Goal: Contribute content: Contribute content

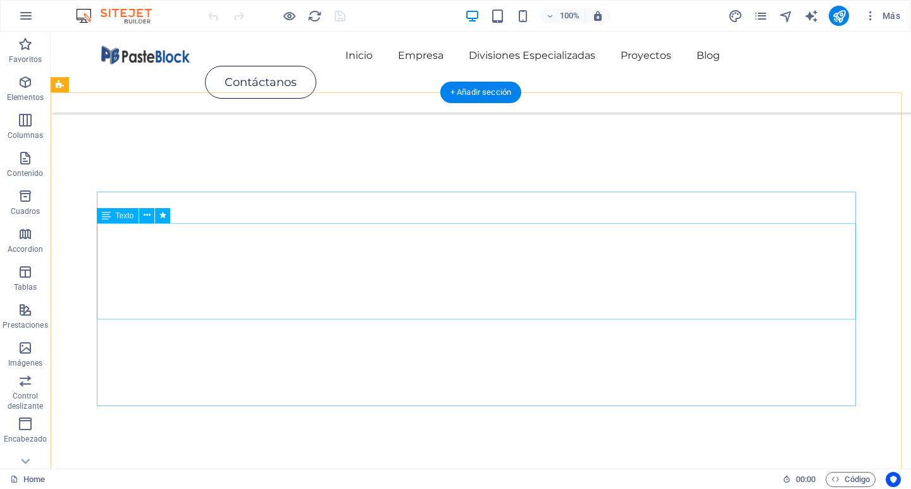
scroll to position [443, 0]
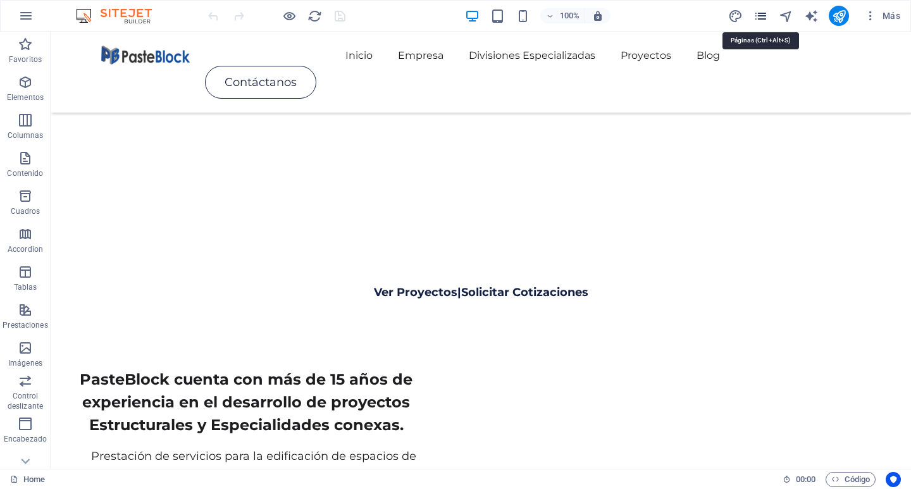
click at [766, 16] on icon "pages" at bounding box center [760, 16] width 15 height 15
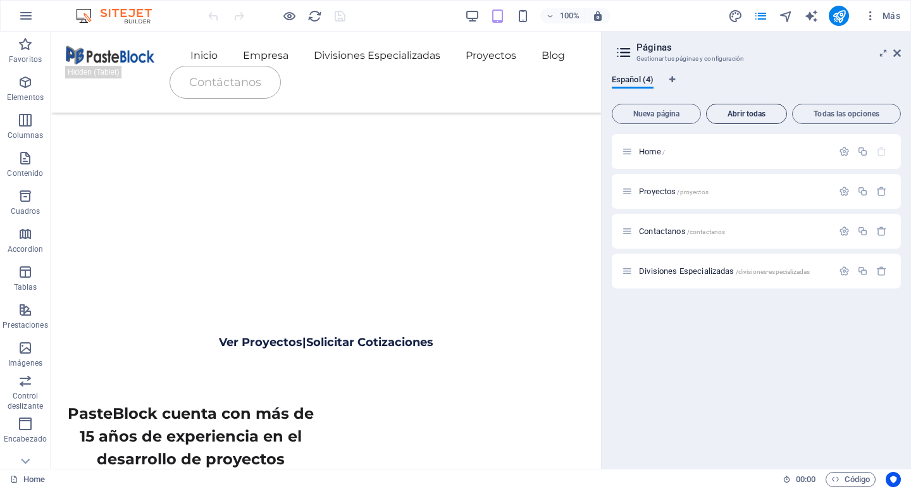
click at [772, 115] on span "Abrir todas" at bounding box center [747, 114] width 70 height 8
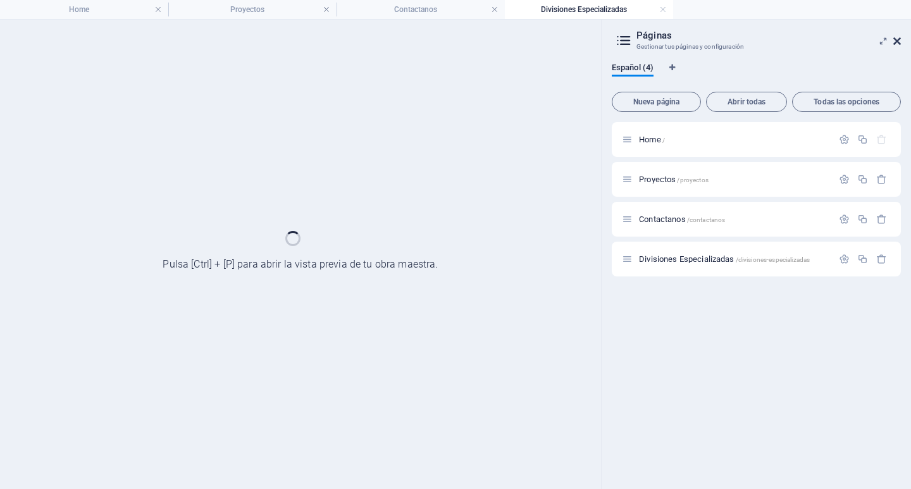
click at [900, 37] on section "Home Proyectos Contactanos Divisiones Especializadas Favoritos Elementos Column…" at bounding box center [455, 244] width 911 height 489
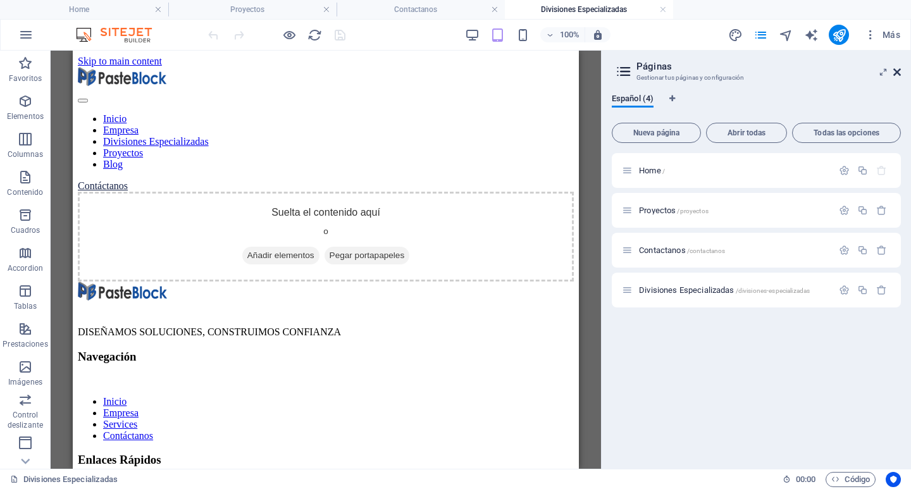
click at [899, 69] on icon at bounding box center [897, 72] width 8 height 10
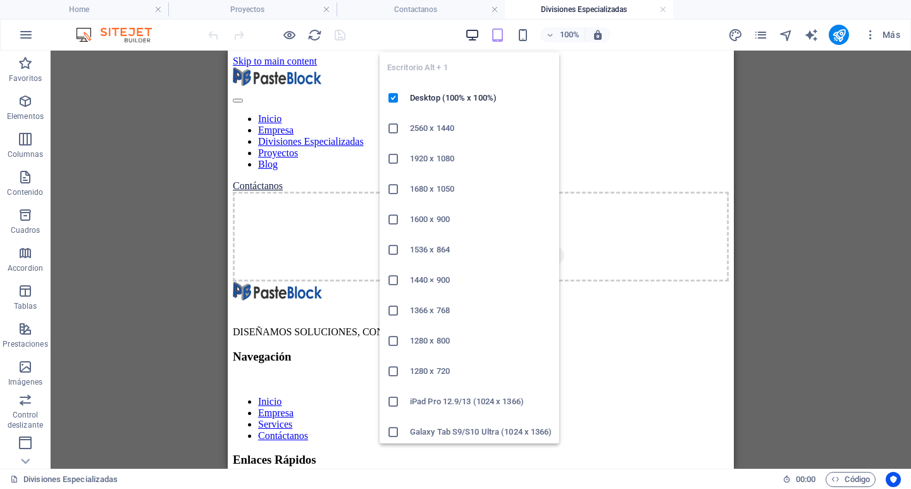
click at [473, 33] on icon "button" at bounding box center [472, 35] width 15 height 15
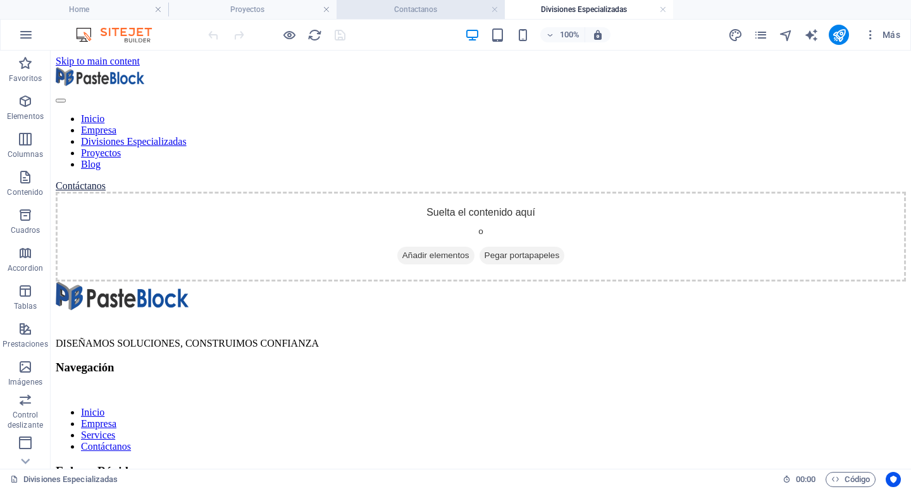
click at [428, 11] on h4 "Contactanos" at bounding box center [421, 10] width 168 height 14
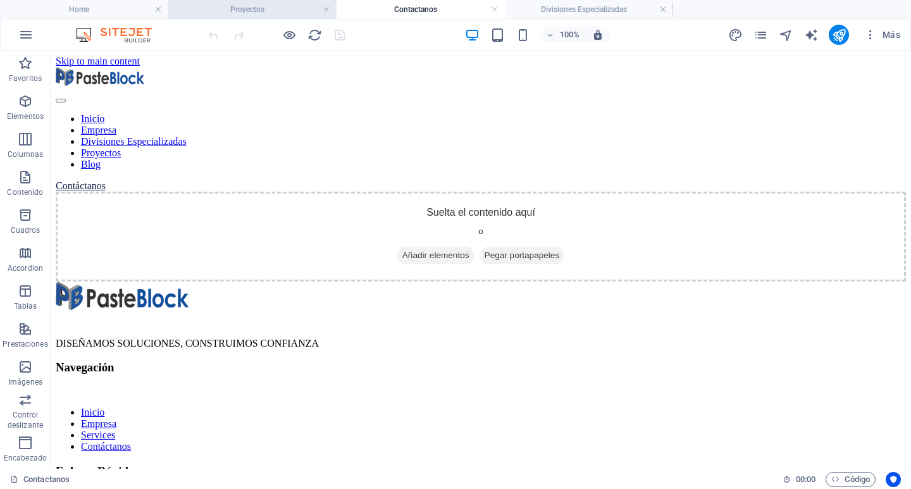
click at [261, 9] on h4 "Proyectos" at bounding box center [252, 10] width 168 height 14
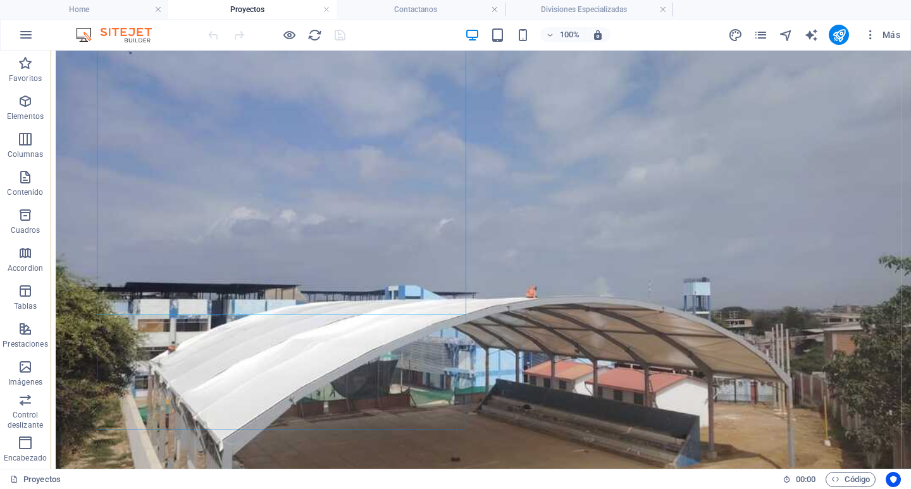
scroll to position [253, 0]
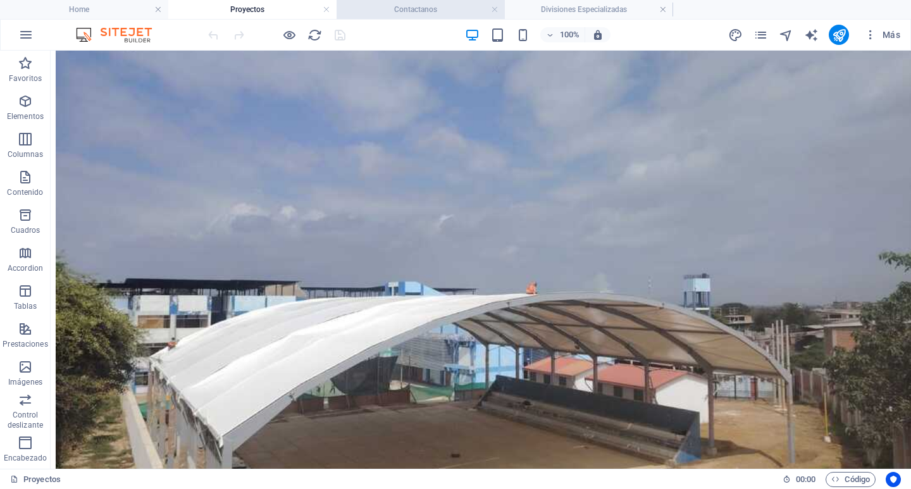
click at [436, 13] on h4 "Contactanos" at bounding box center [421, 10] width 168 height 14
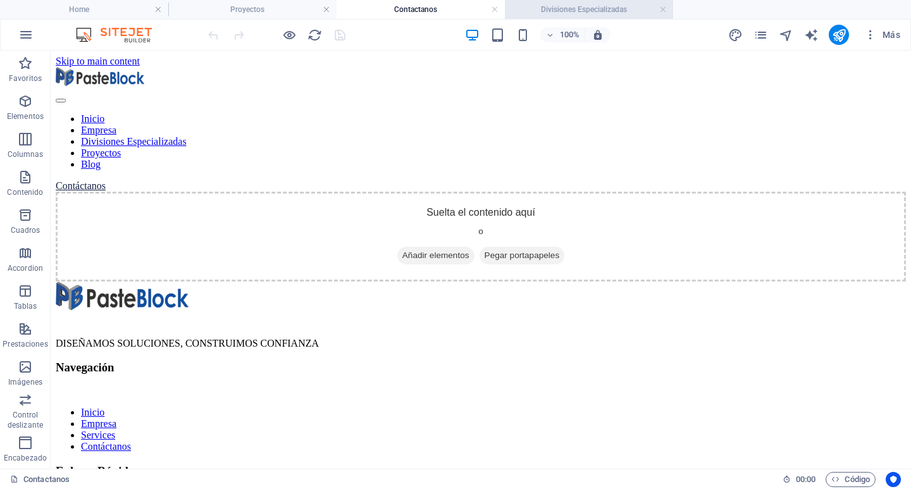
click at [587, 10] on h4 "Divisiones Especializadas" at bounding box center [589, 10] width 168 height 14
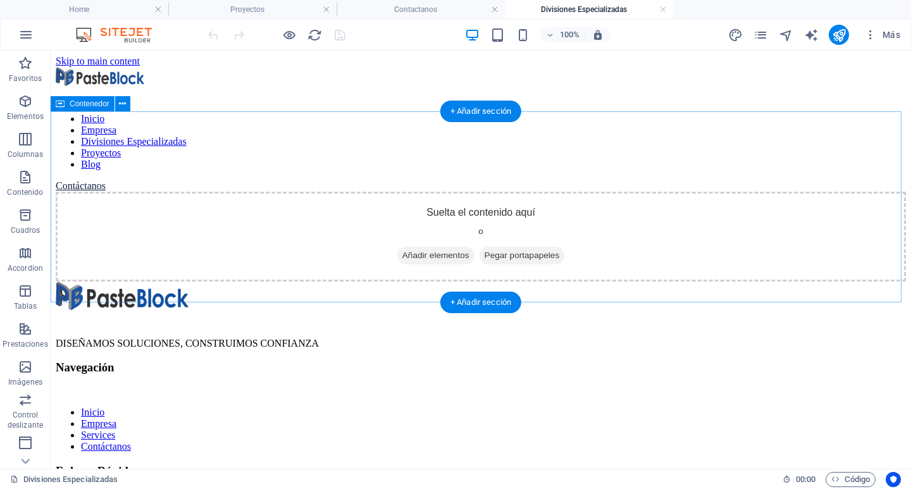
click at [70, 220] on div "Suelta el contenido aquí o Añadir elementos Pegar portapapeles" at bounding box center [481, 237] width 850 height 90
click at [419, 193] on div "Suelta el contenido aquí o Añadir elementos Pegar portapapeles" at bounding box center [481, 237] width 850 height 90
click at [440, 247] on span "Añadir elementos" at bounding box center [435, 256] width 77 height 18
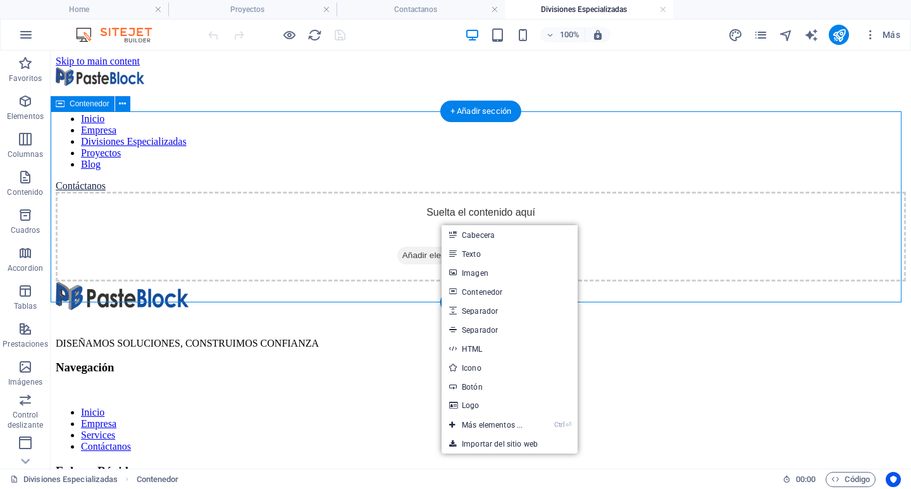
click at [341, 207] on div "Suelta el contenido aquí o Añadir elementos Pegar portapapeles" at bounding box center [481, 237] width 850 height 90
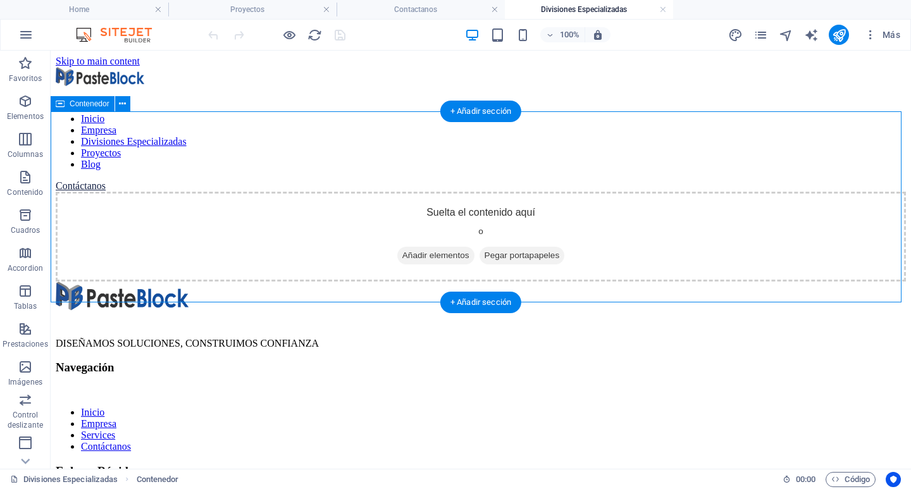
click at [340, 207] on div "Suelta el contenido aquí o Añadir elementos Pegar portapapeles" at bounding box center [481, 237] width 850 height 90
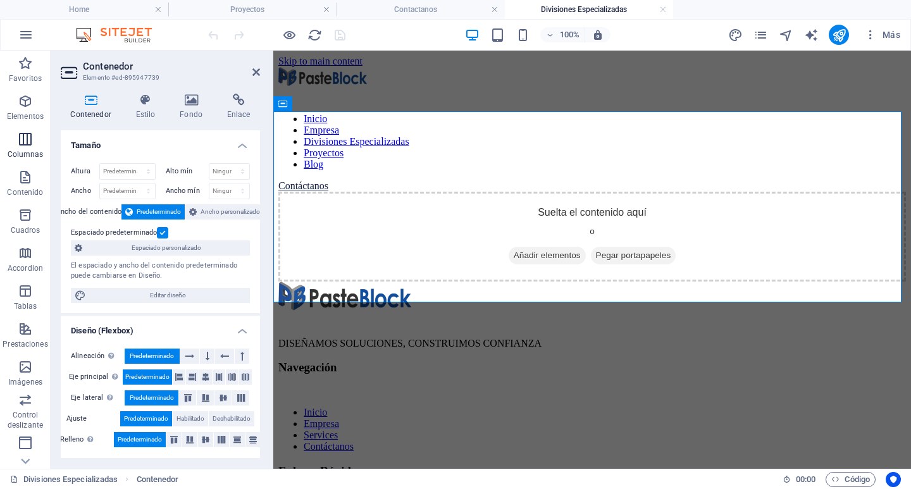
click at [31, 137] on icon "button" at bounding box center [25, 139] width 15 height 15
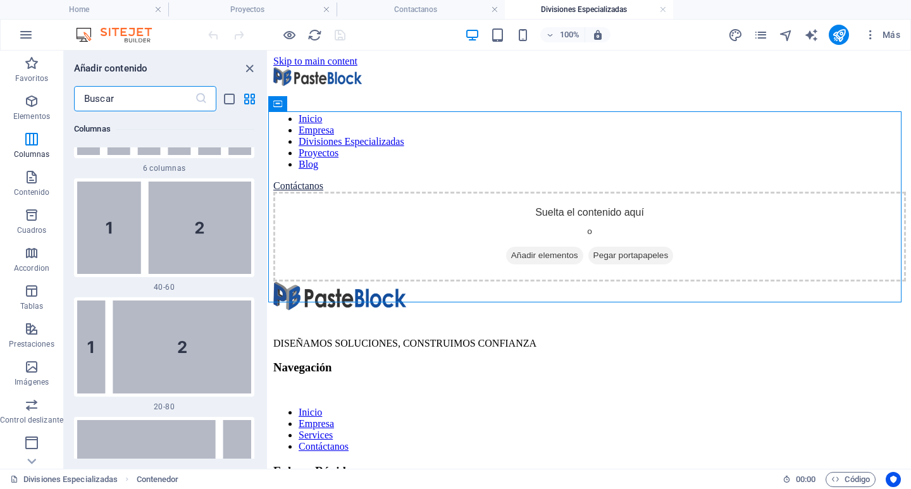
scroll to position [1236, 0]
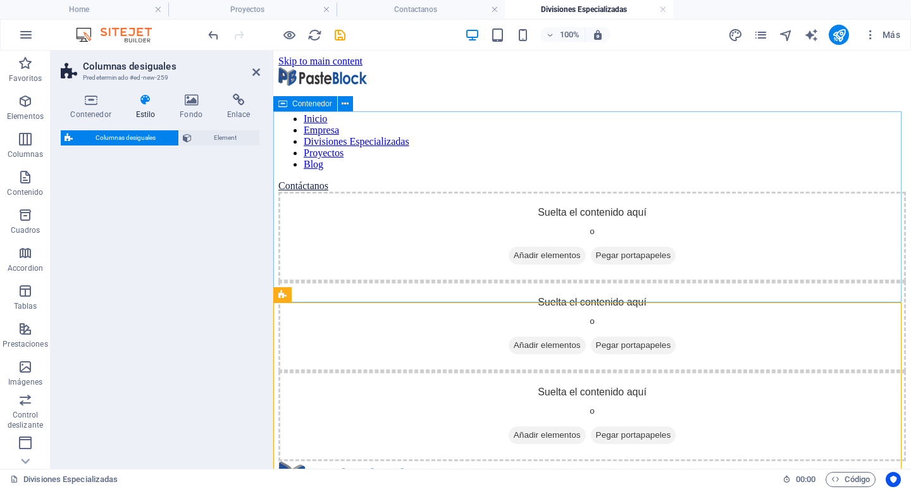
select select "%"
select select "rem"
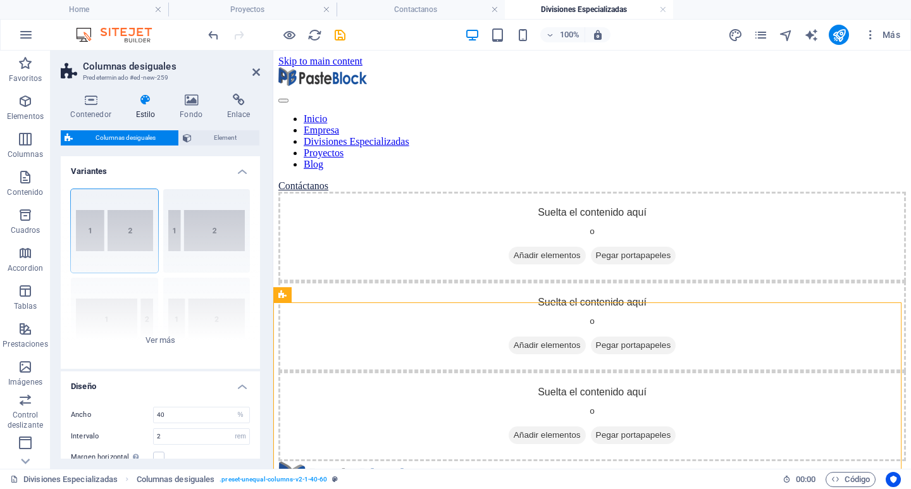
click at [261, 75] on aside "Columnas desiguales Predeterminado #ed-new-259 Contenedor Estilo Fondo Enlace T…" at bounding box center [162, 260] width 223 height 418
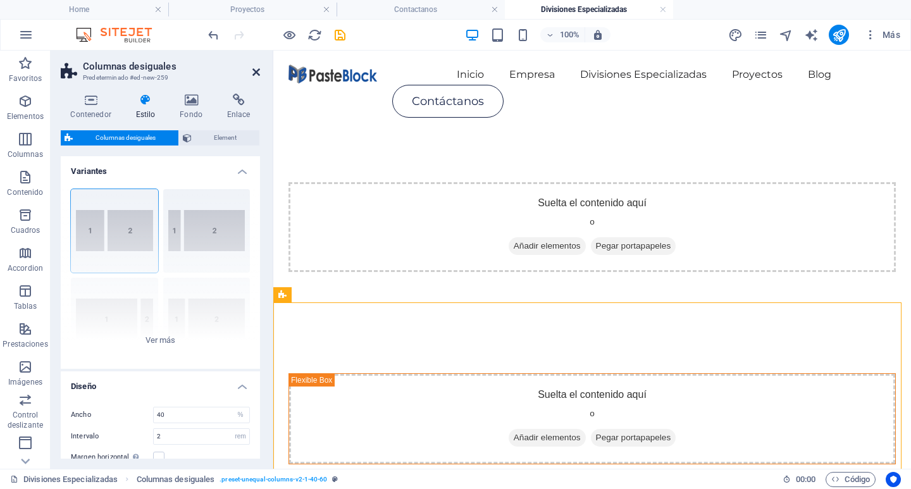
click at [256, 70] on icon at bounding box center [256, 72] width 8 height 10
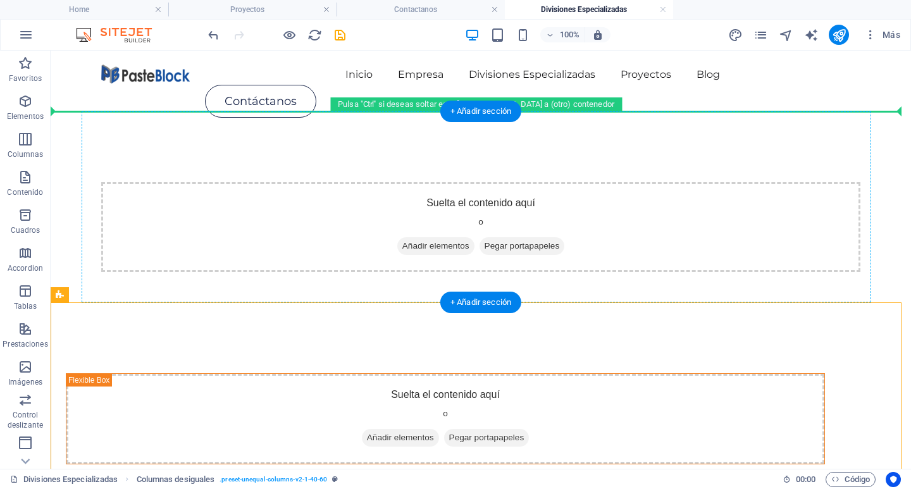
drag, startPoint x: 353, startPoint y: 318, endPoint x: 345, endPoint y: 192, distance: 125.5
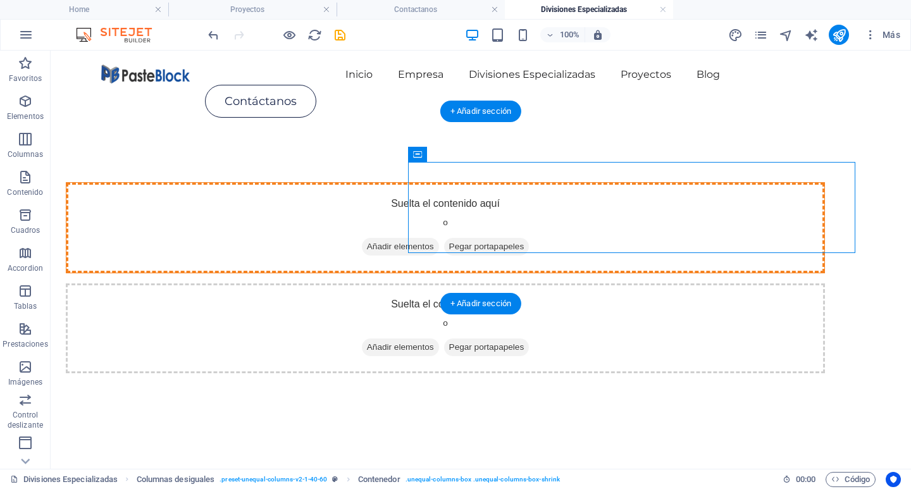
drag, startPoint x: 474, startPoint y: 186, endPoint x: 210, endPoint y: 197, distance: 264.7
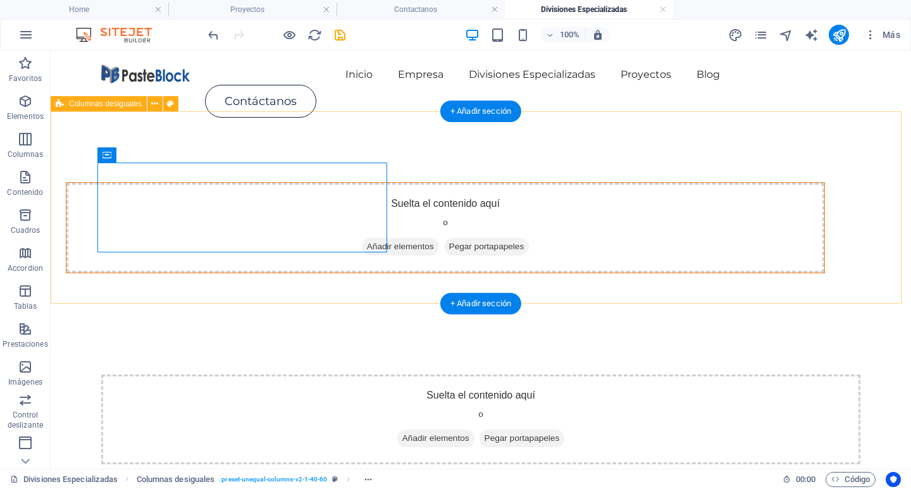
click at [579, 204] on div "Suelta el contenido aquí o Añadir elementos Pegar portapapeles" at bounding box center [481, 228] width 860 height 192
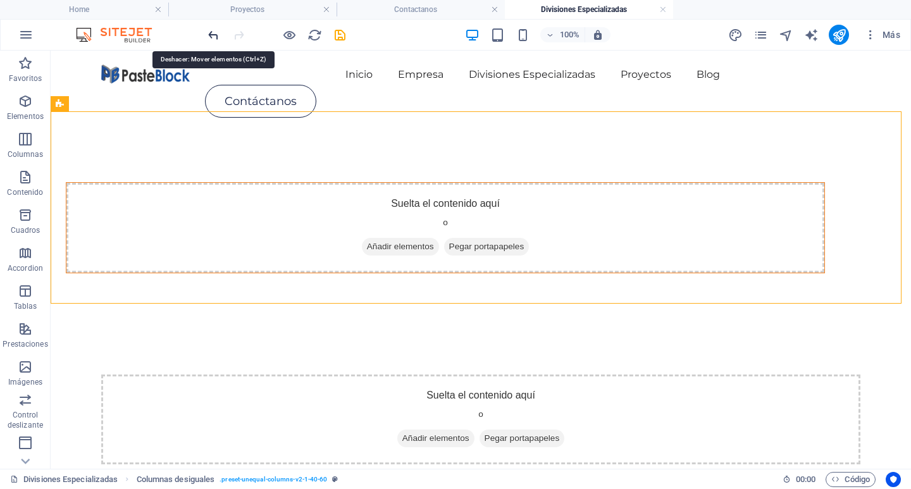
click at [209, 40] on icon "undo" at bounding box center [213, 35] width 15 height 15
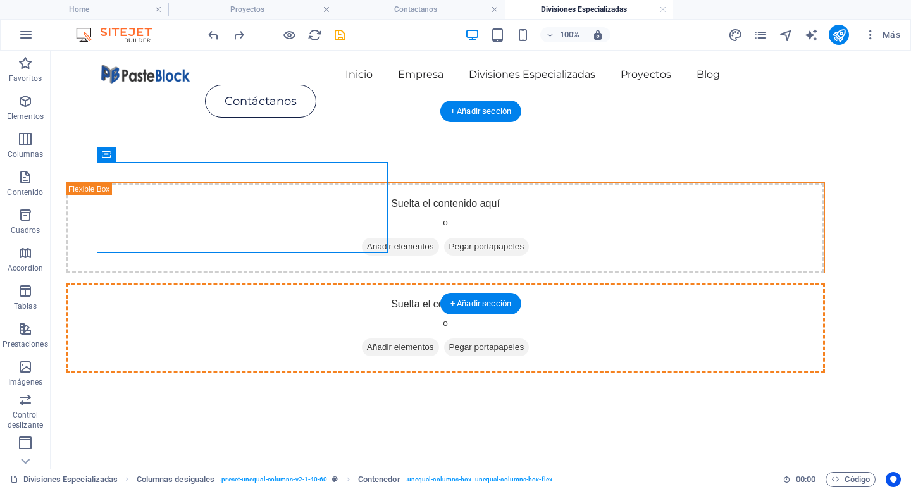
drag, startPoint x: 352, startPoint y: 192, endPoint x: 882, endPoint y: 201, distance: 529.6
click at [882, 201] on div "Suelta el contenido aquí o Añadir elementos Pegar portapapeles Suelta el conten…" at bounding box center [481, 278] width 860 height 292
drag, startPoint x: 356, startPoint y: 169, endPoint x: 876, endPoint y: 163, distance: 520.0
click at [876, 163] on div "Suelta el contenido aquí o Añadir elementos Pegar portapapeles Suelta el conten…" at bounding box center [481, 278] width 860 height 292
click at [365, 192] on div "Suelta el contenido aquí o Añadir elementos Pegar portapapeles" at bounding box center [445, 228] width 758 height 90
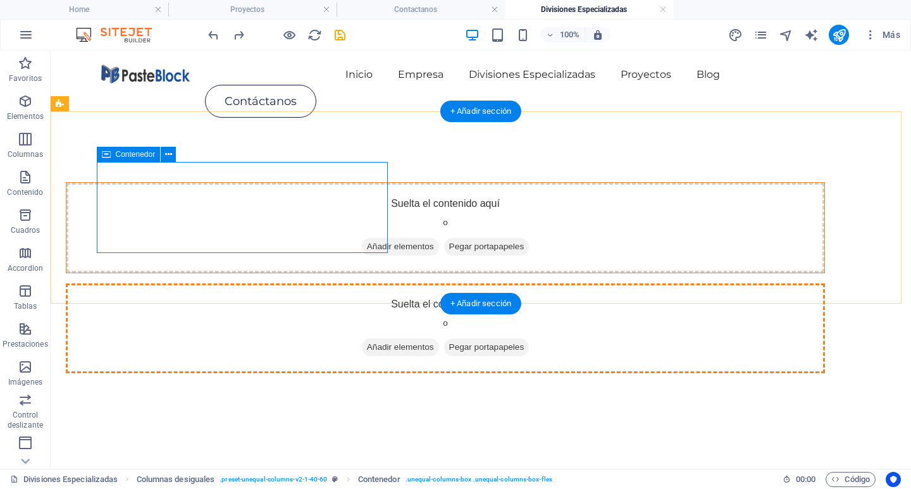
click at [365, 192] on div "Suelta el contenido aquí o Añadir elementos Pegar portapapeles" at bounding box center [445, 228] width 758 height 90
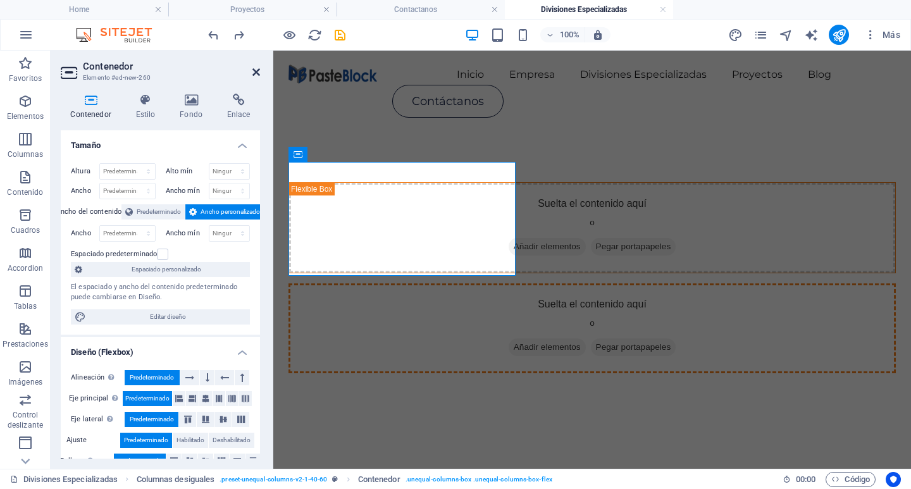
click at [259, 70] on icon at bounding box center [256, 72] width 8 height 10
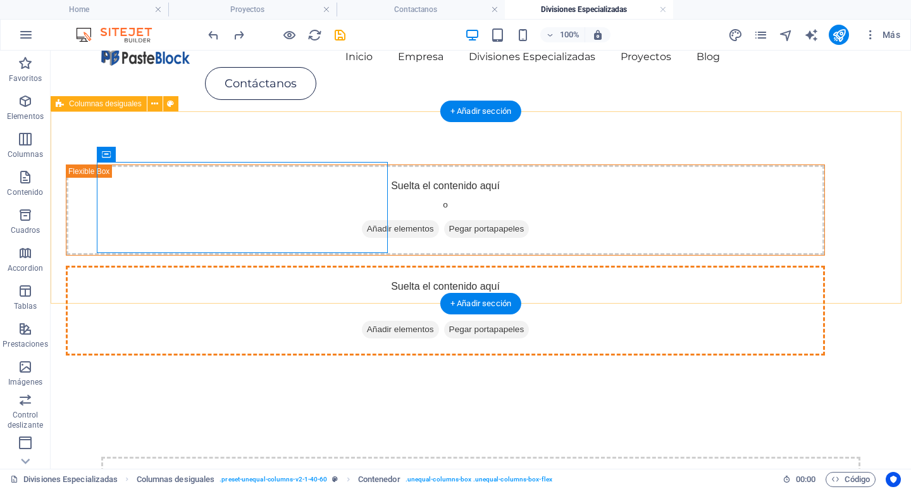
scroll to position [0, 0]
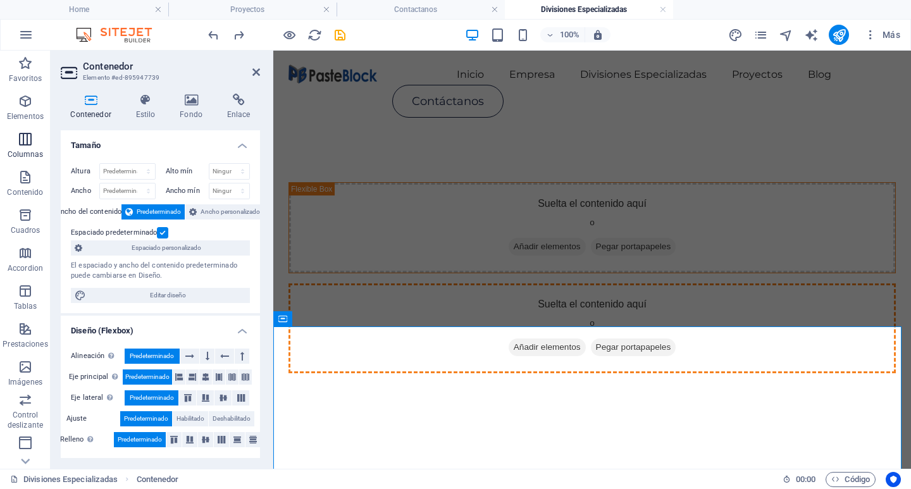
click at [25, 153] on p "Columnas" at bounding box center [26, 154] width 36 height 10
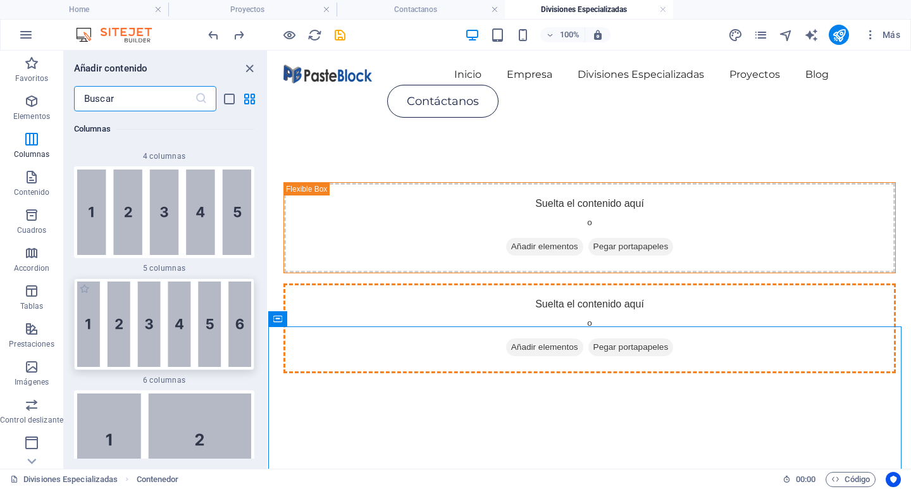
scroll to position [1173, 0]
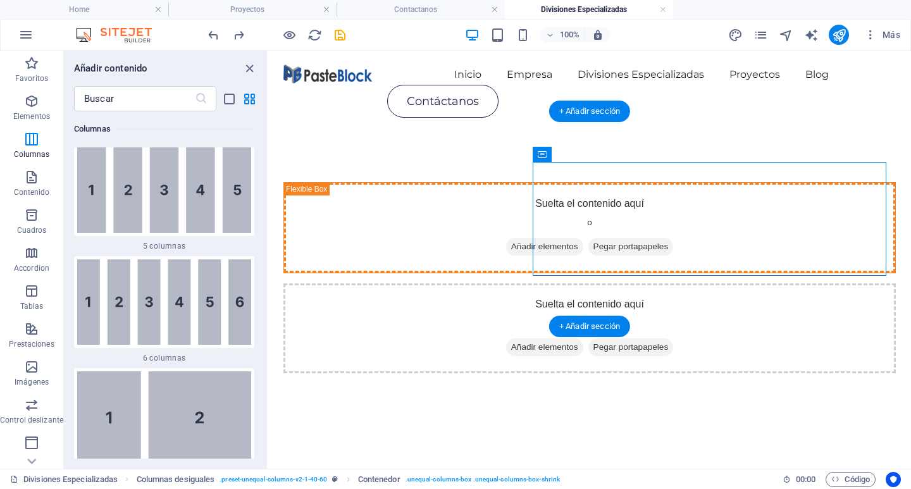
drag, startPoint x: 539, startPoint y: 192, endPoint x: 269, endPoint y: 218, distance: 270.8
click at [269, 218] on div "Suelta el contenido aquí o Añadir elementos Pegar portapapeles Suelta el conten…" at bounding box center [589, 278] width 643 height 292
drag, startPoint x: 254, startPoint y: 71, endPoint x: 203, endPoint y: 22, distance: 70.7
click at [254, 71] on icon "close panel" at bounding box center [249, 68] width 15 height 15
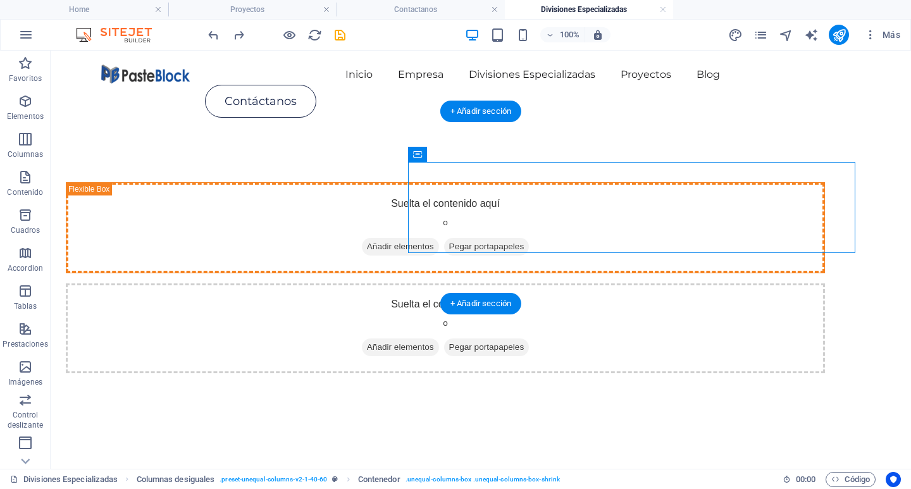
drag, startPoint x: 474, startPoint y: 208, endPoint x: 87, endPoint y: 211, distance: 387.2
click at [87, 211] on div "Suelta el contenido aquí o Añadir elementos Pegar portapapeles Suelta el conten…" at bounding box center [481, 278] width 860 height 292
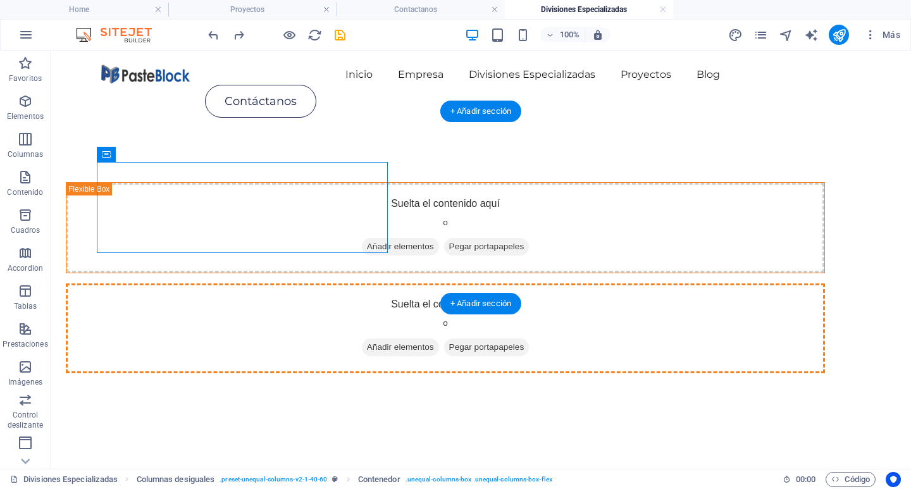
drag, startPoint x: 233, startPoint y: 202, endPoint x: 856, endPoint y: 141, distance: 626.1
click at [856, 141] on div "Suelta el contenido aquí o Añadir elementos Pegar portapapeles Suelta el conten…" at bounding box center [481, 278] width 860 height 292
click at [361, 202] on div "Suelta el contenido aquí o Añadir elementos Pegar portapapeles" at bounding box center [445, 228] width 758 height 90
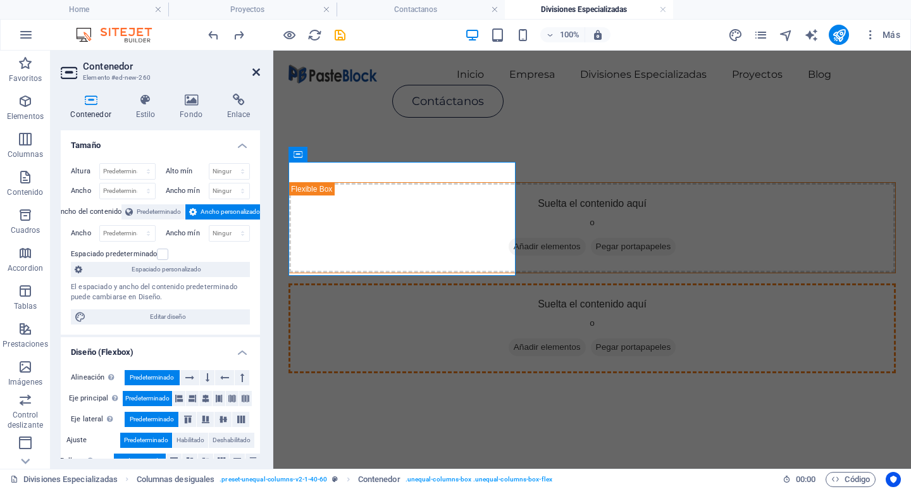
click at [258, 75] on icon at bounding box center [256, 72] width 8 height 10
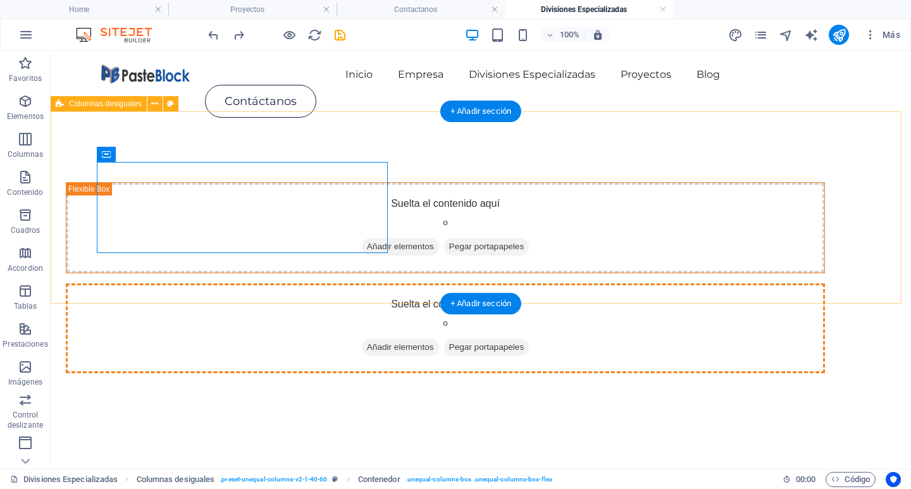
click at [409, 135] on div "Suelta el contenido aquí o Añadir elementos Pegar portapapeles Suelta el conten…" at bounding box center [481, 278] width 860 height 292
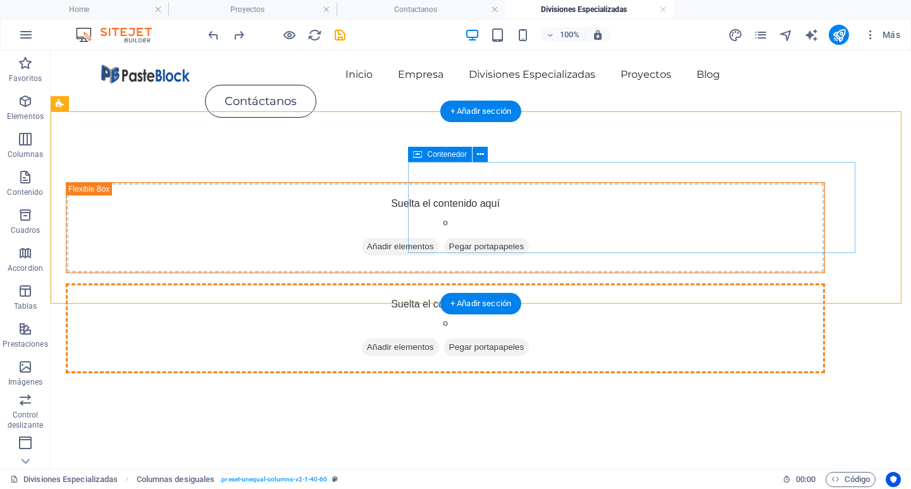
click at [422, 283] on div "Suelta el contenido aquí o Añadir elementos Pegar portapapeles" at bounding box center [445, 328] width 759 height 90
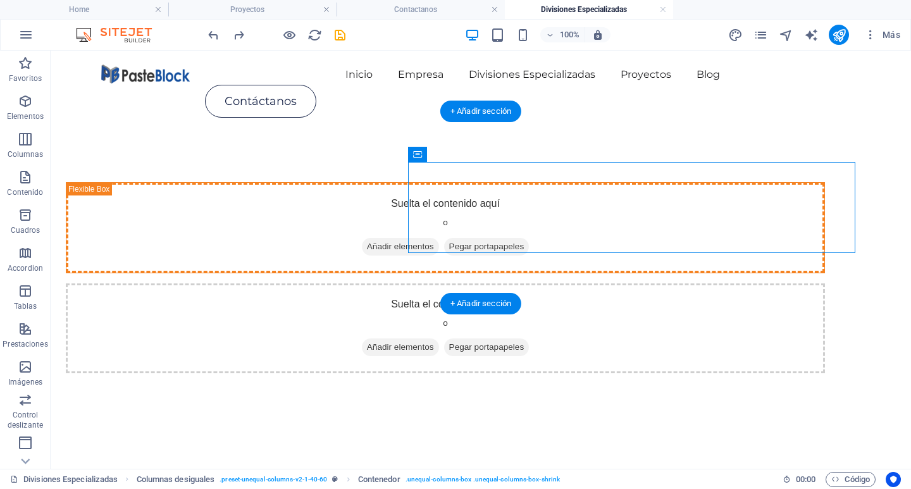
drag, startPoint x: 424, startPoint y: 209, endPoint x: 89, endPoint y: 228, distance: 335.8
click at [89, 228] on div "Suelta el contenido aquí o Añadir elementos Pegar portapapeles Suelta el conten…" at bounding box center [481, 278] width 860 height 292
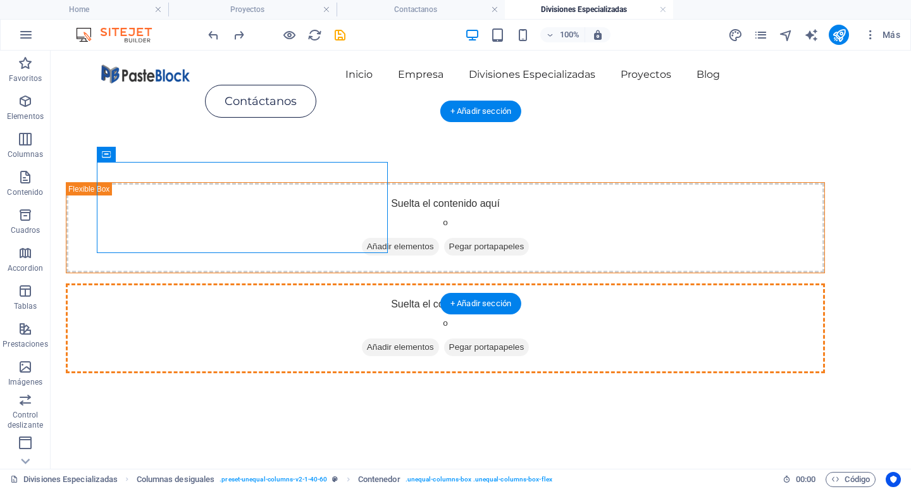
drag, startPoint x: 316, startPoint y: 209, endPoint x: 869, endPoint y: 217, distance: 552.9
click at [869, 217] on div "Suelta el contenido aquí o Añadir elementos Pegar portapapeles Suelta el conten…" at bounding box center [481, 278] width 860 height 292
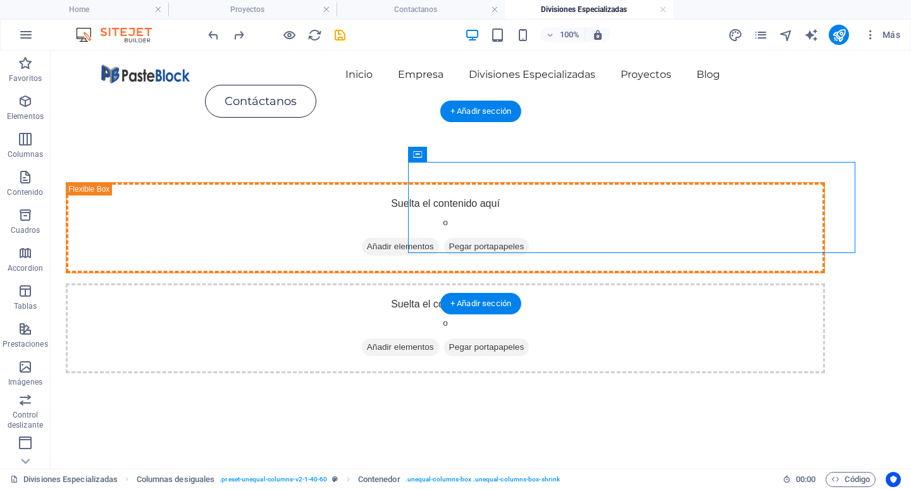
drag, startPoint x: 529, startPoint y: 218, endPoint x: 90, endPoint y: 204, distance: 439.8
click at [90, 204] on div "Suelta el contenido aquí o Añadir elementos Pegar portapapeles Suelta el conten…" at bounding box center [481, 278] width 860 height 292
click at [371, 211] on div "Suelta el contenido aquí o Añadir elementos Pegar portapapeles" at bounding box center [445, 228] width 758 height 90
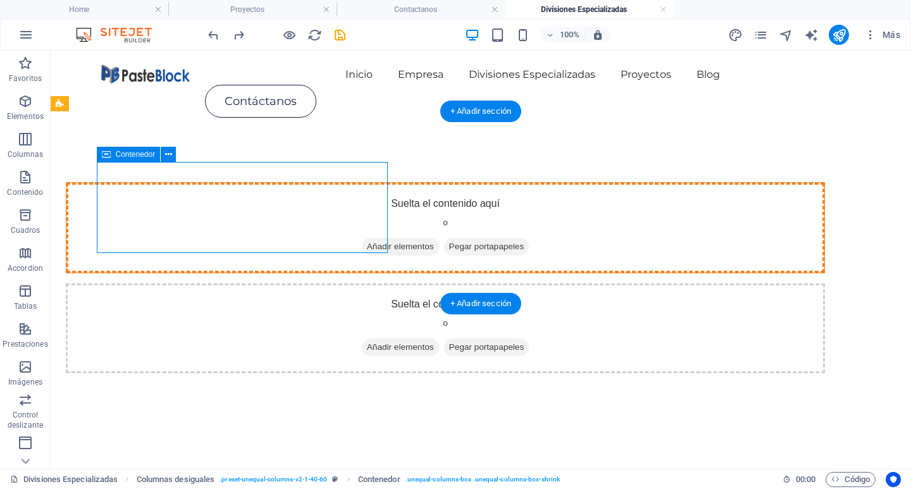
click at [371, 211] on div "Suelta el contenido aquí o Añadir elementos Pegar portapapeles" at bounding box center [445, 228] width 758 height 90
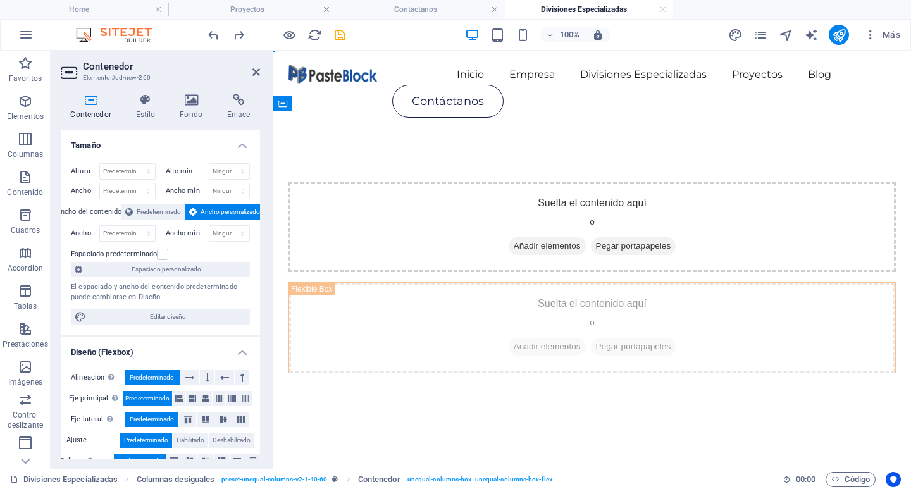
drag, startPoint x: 449, startPoint y: 214, endPoint x: 884, endPoint y: 255, distance: 437.1
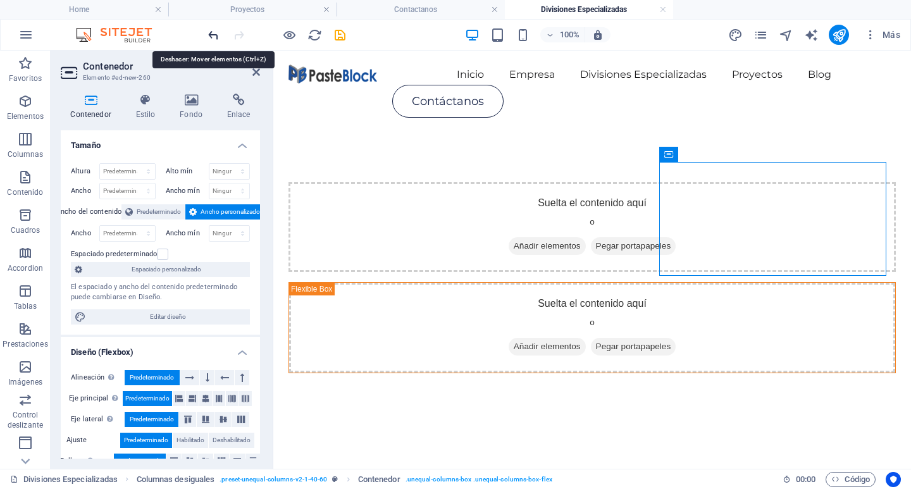
click at [211, 35] on icon "undo" at bounding box center [213, 35] width 15 height 15
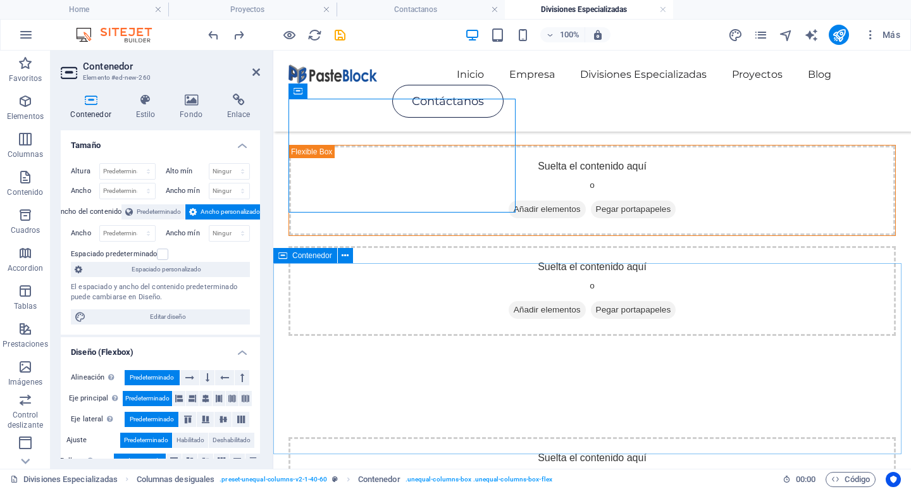
scroll to position [0, 0]
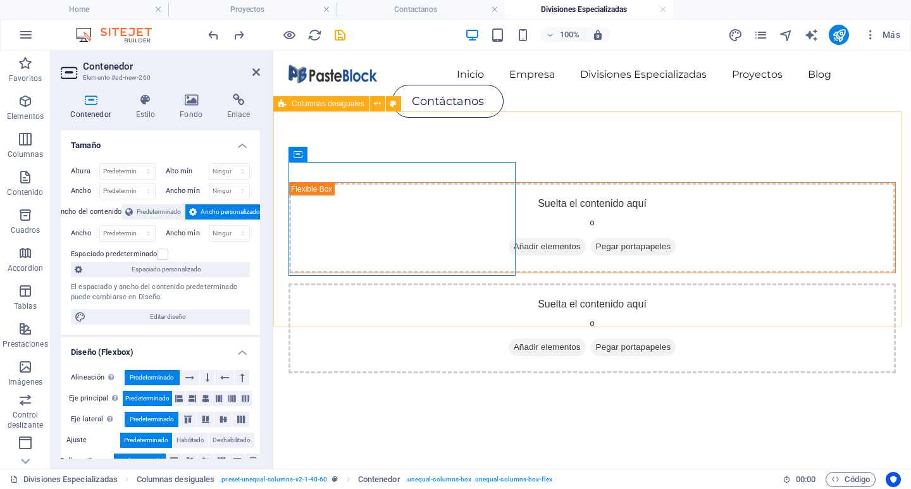
click at [603, 302] on div "Suelta el contenido aquí o Añadir elementos Pegar portapapeles Suelta el conten…" at bounding box center [592, 278] width 638 height 292
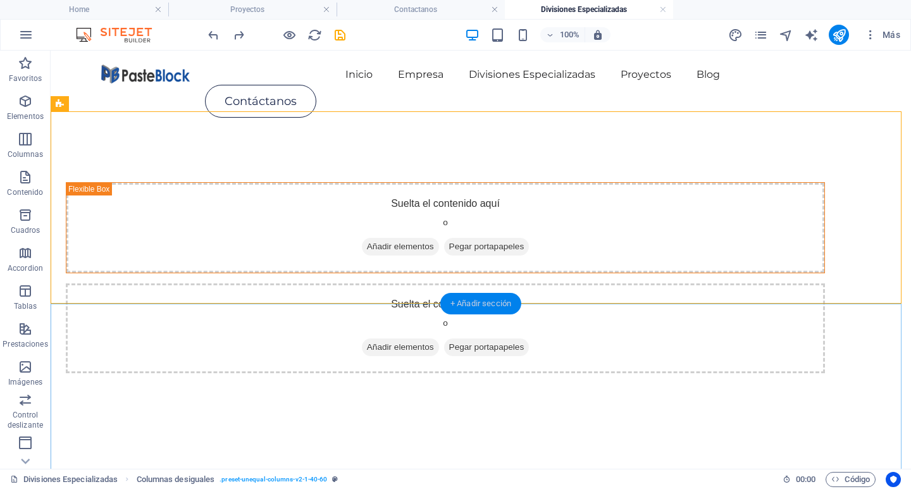
click at [471, 307] on div "+ Añadir sección" at bounding box center [480, 304] width 81 height 22
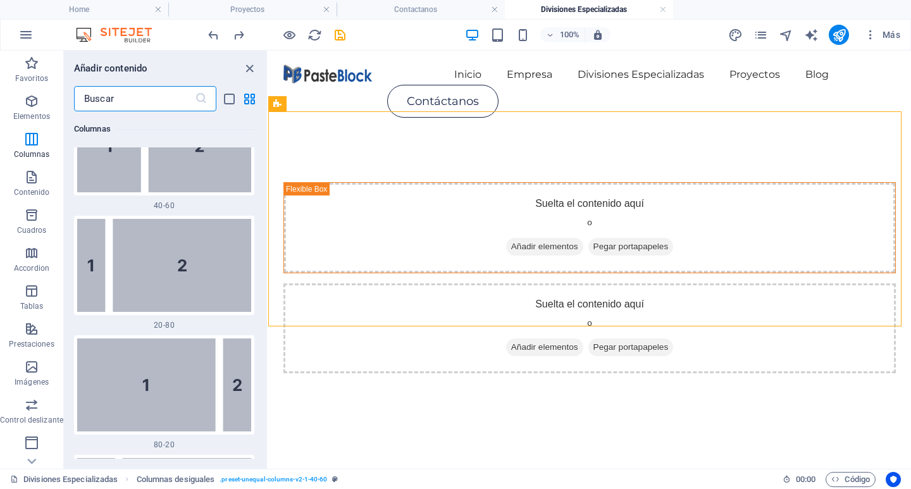
scroll to position [1381, 0]
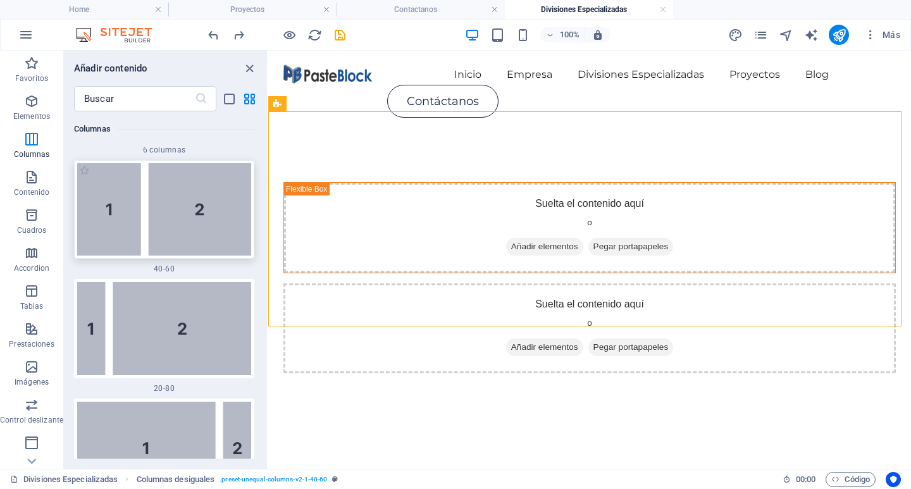
click at [201, 238] on img at bounding box center [164, 209] width 174 height 93
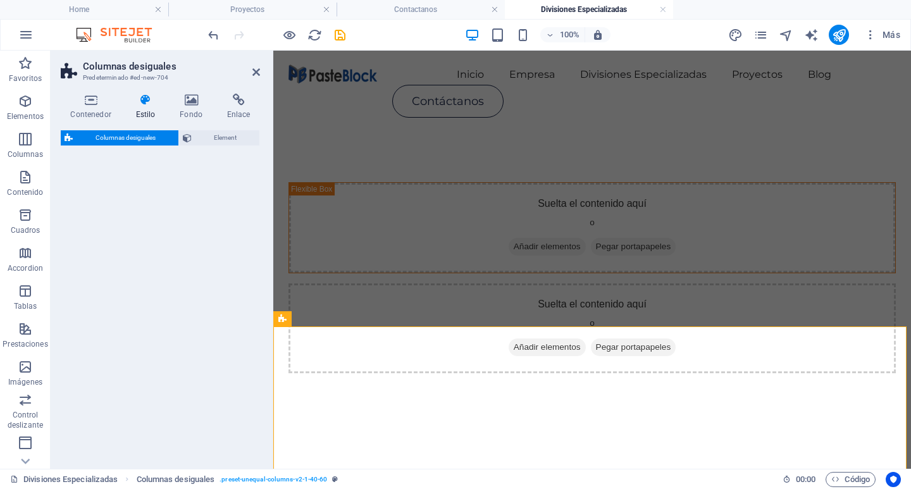
select select "%"
select select "rem"
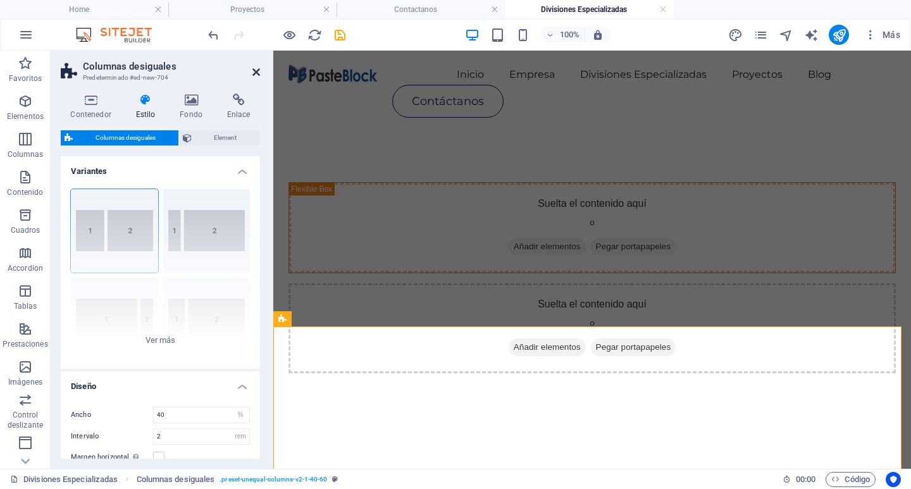
click at [258, 71] on icon at bounding box center [256, 72] width 8 height 10
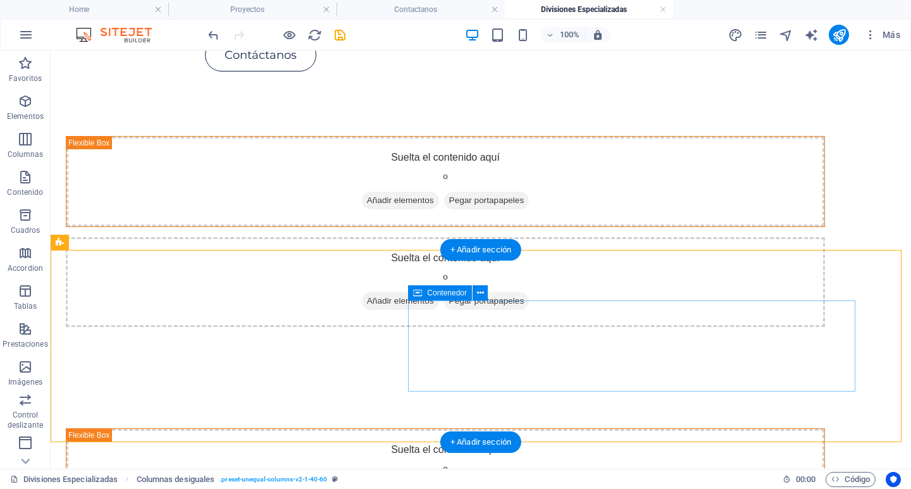
scroll to position [63, 0]
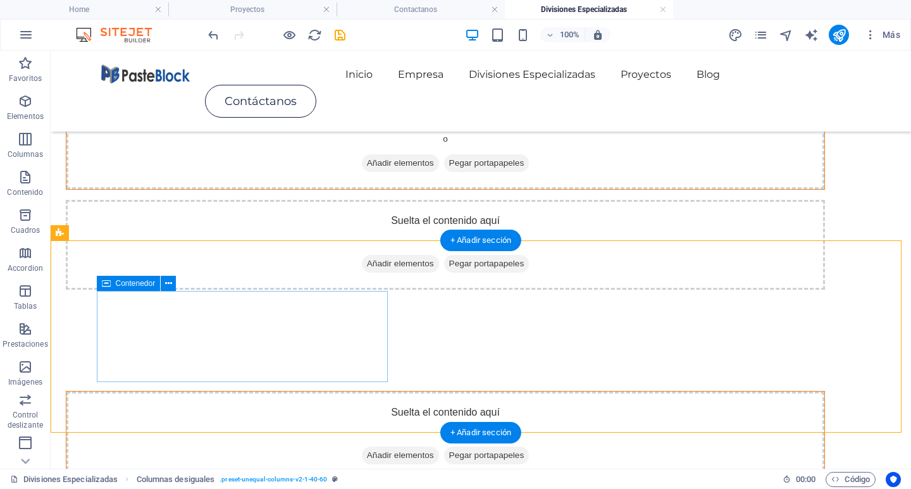
click at [361, 392] on div "Suelta el contenido aquí o Añadir elementos Pegar portapapeles" at bounding box center [445, 437] width 758 height 90
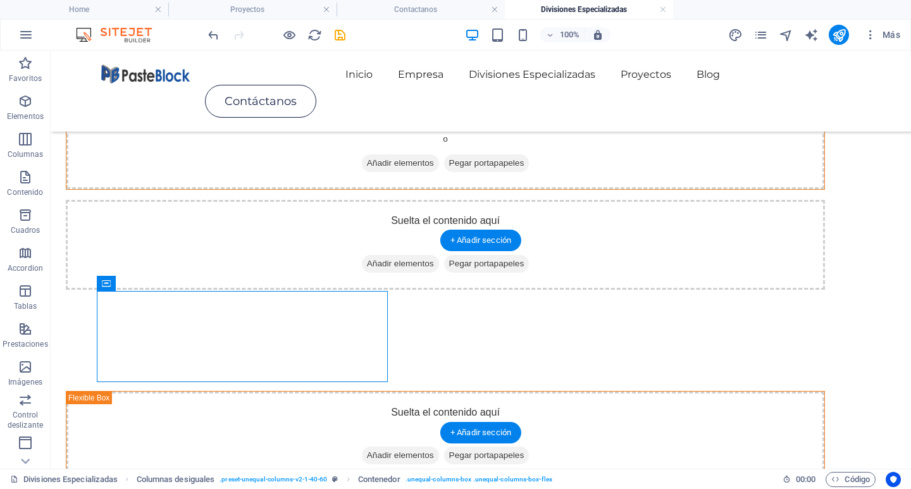
drag, startPoint x: 344, startPoint y: 309, endPoint x: 871, endPoint y: 345, distance: 528.2
click at [871, 345] on div "Suelta el contenido aquí o Añadir elementos Pegar portapapeles Suelta el conten…" at bounding box center [481, 486] width 860 height 292
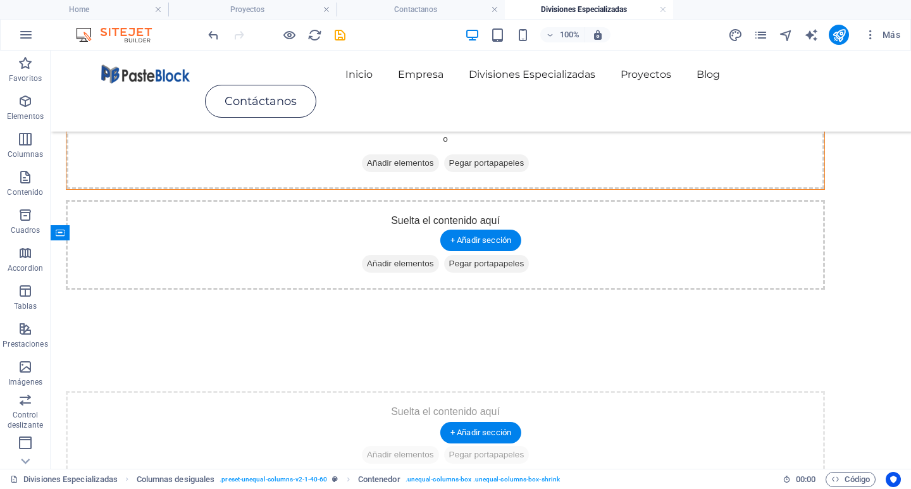
drag, startPoint x: 462, startPoint y: 319, endPoint x: 90, endPoint y: 322, distance: 372.0
click at [90, 340] on div "Suelta el contenido aquí o Añadir elementos Pegar portapapeles Suelta el conten…" at bounding box center [481, 486] width 860 height 292
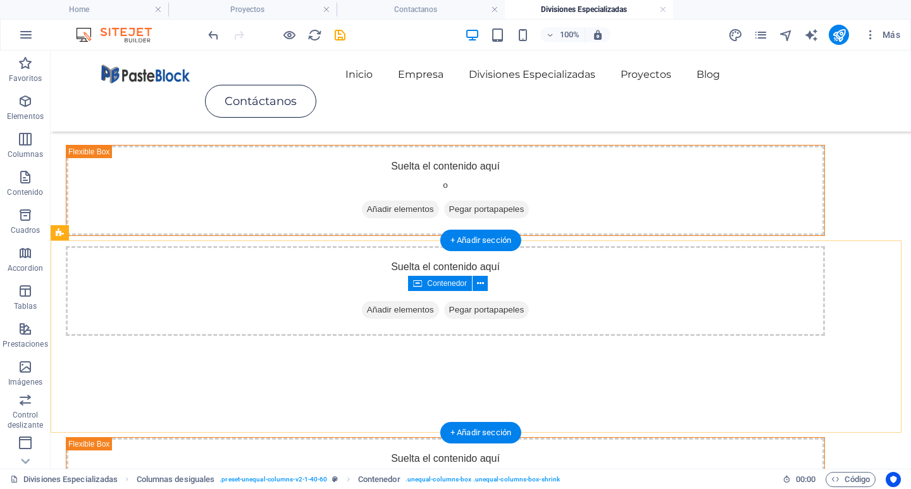
scroll to position [0, 0]
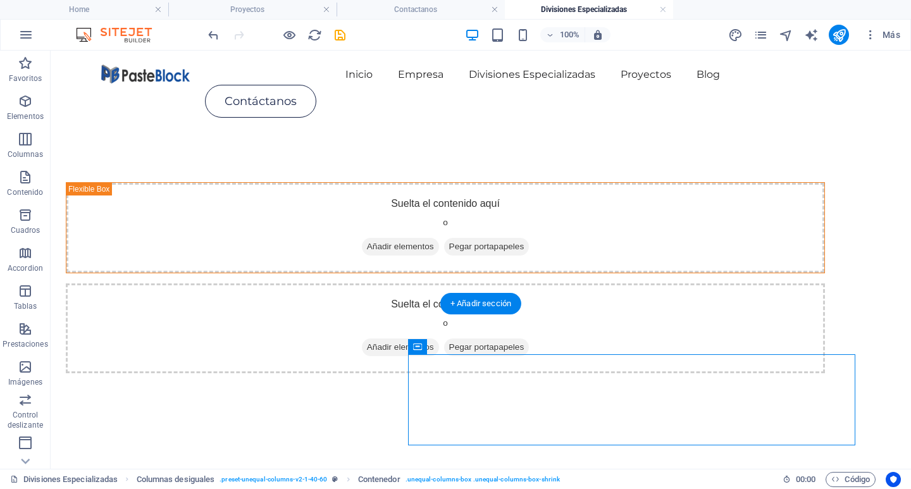
drag, startPoint x: 486, startPoint y: 375, endPoint x: 87, endPoint y: 378, distance: 398.5
drag, startPoint x: 474, startPoint y: 385, endPoint x: 60, endPoint y: 392, distance: 414.4
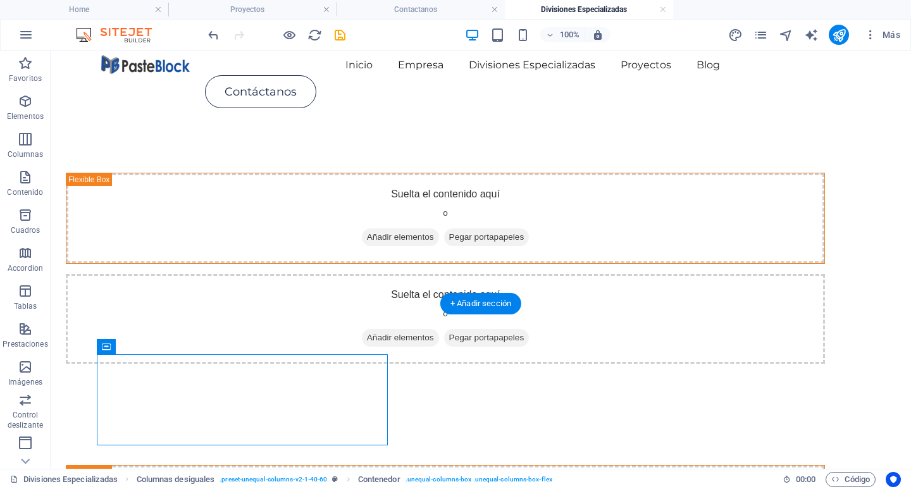
scroll to position [11, 0]
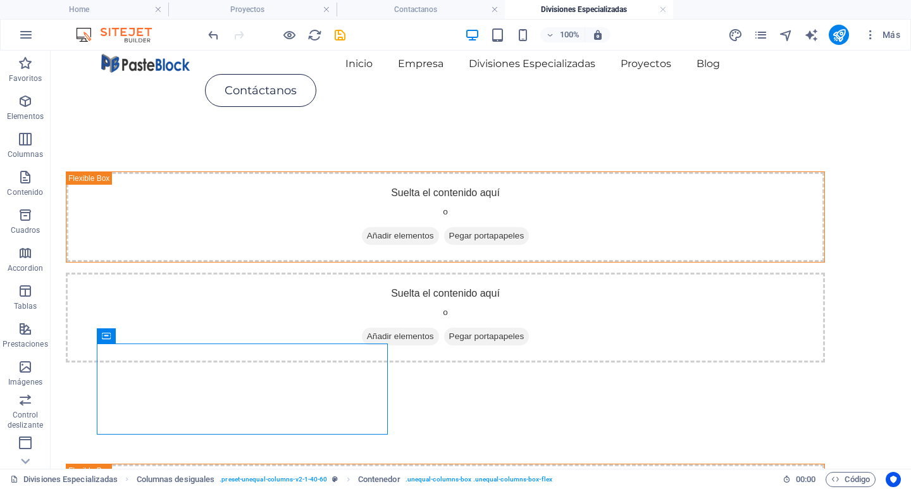
drag, startPoint x: 330, startPoint y: 368, endPoint x: 901, endPoint y: 385, distance: 571.5
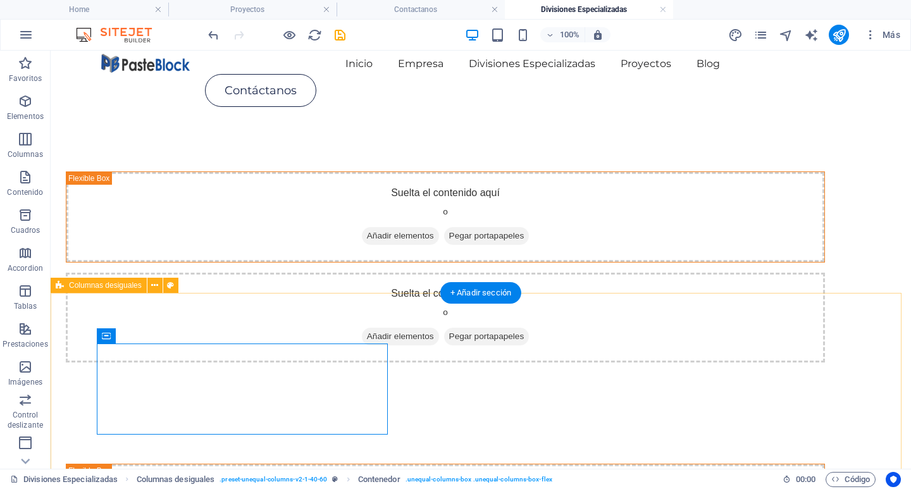
drag, startPoint x: 355, startPoint y: 390, endPoint x: 885, endPoint y: 449, distance: 533.3
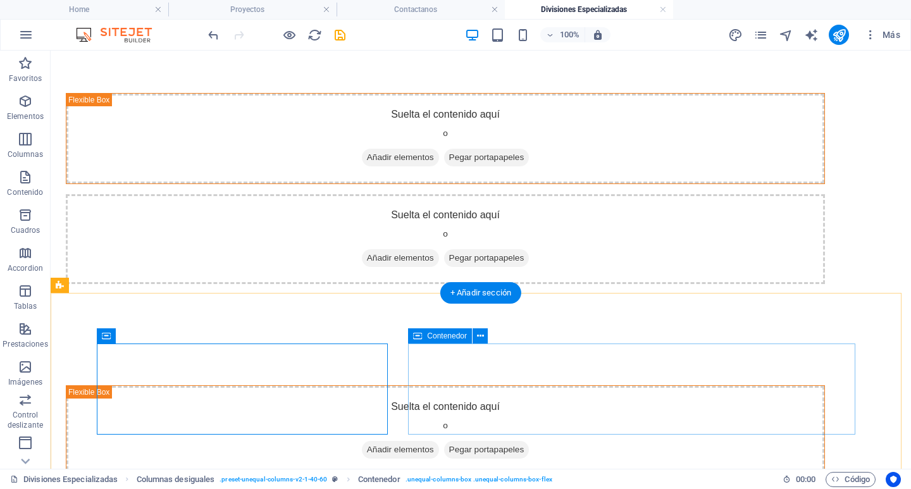
scroll to position [137, 0]
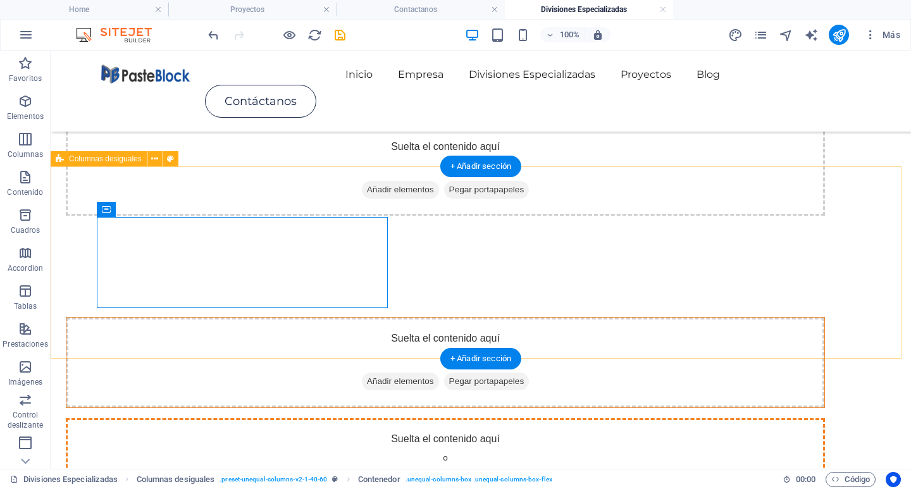
click at [373, 318] on div "Suelta el contenido aquí o Añadir elementos Pegar portapapeles" at bounding box center [445, 363] width 758 height 90
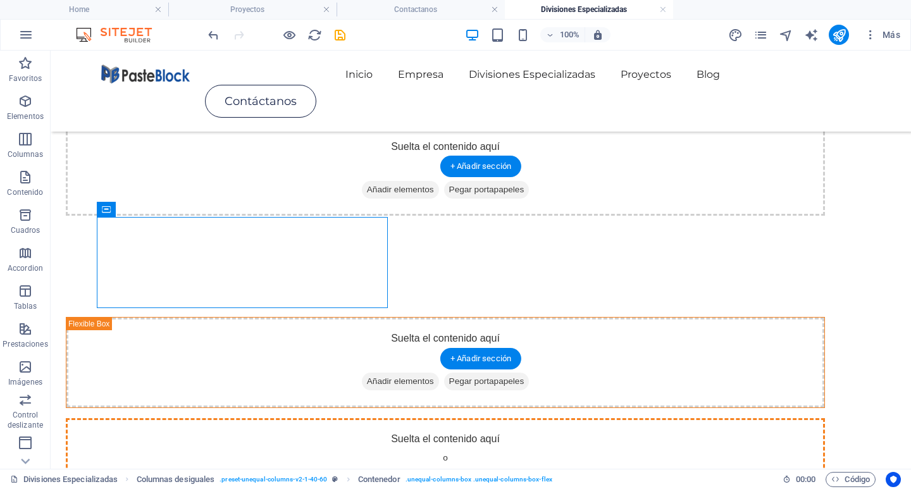
drag, startPoint x: 373, startPoint y: 256, endPoint x: 882, endPoint y: 279, distance: 509.1
click at [882, 279] on div "Suelta el contenido aquí o Añadir elementos Pegar portapapeles Suelta el conten…" at bounding box center [481, 412] width 860 height 292
select select "%"
select select "rem"
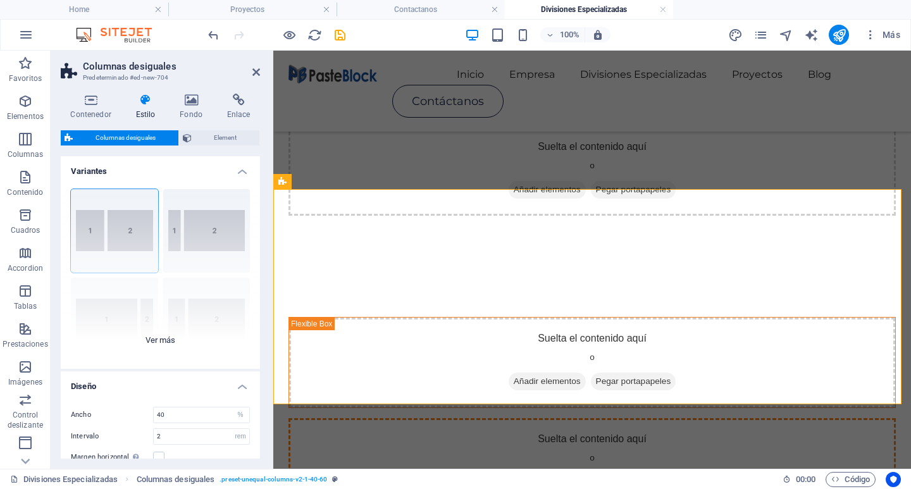
click at [161, 337] on div "[PHONE_NUMBER] [PHONE_NUMBER] 70-30 Predeterminado" at bounding box center [160, 274] width 199 height 190
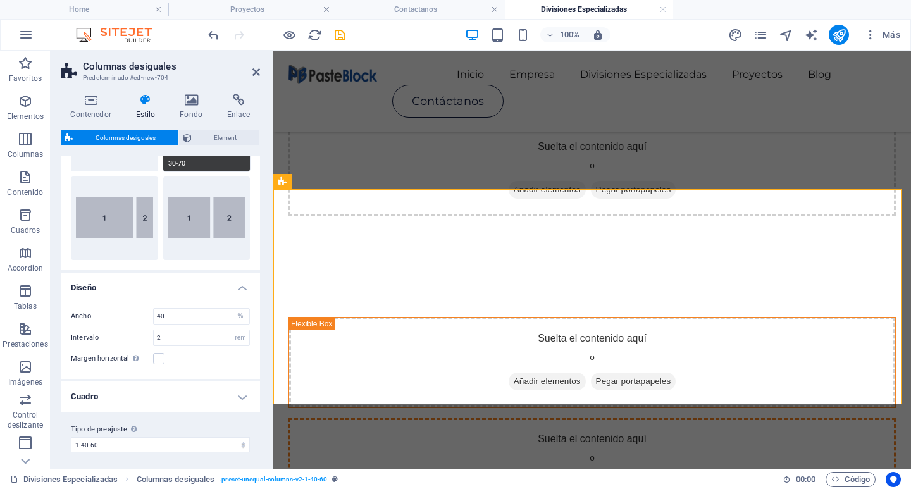
scroll to position [194, 0]
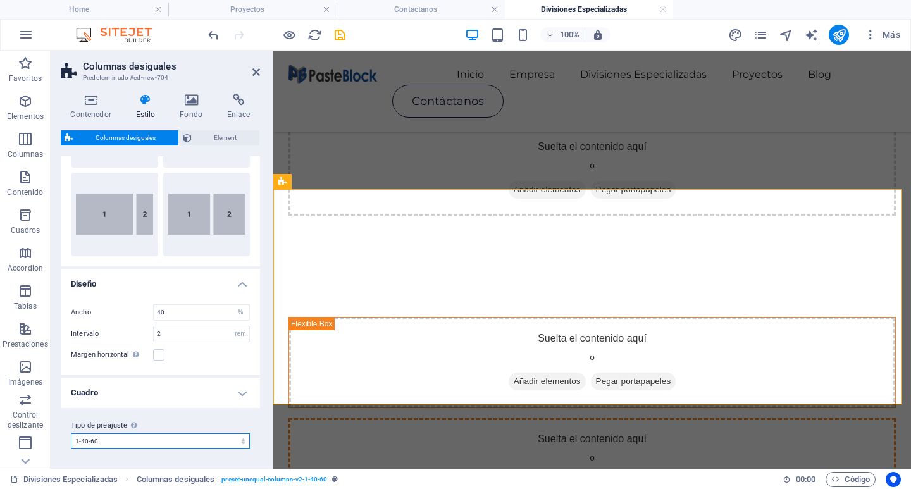
click at [227, 446] on select "1-40-60 Añadir tipo de preajuste" at bounding box center [160, 440] width 179 height 15
click at [201, 440] on select "1-40-60 Añadir tipo de preajuste" at bounding box center [160, 440] width 179 height 15
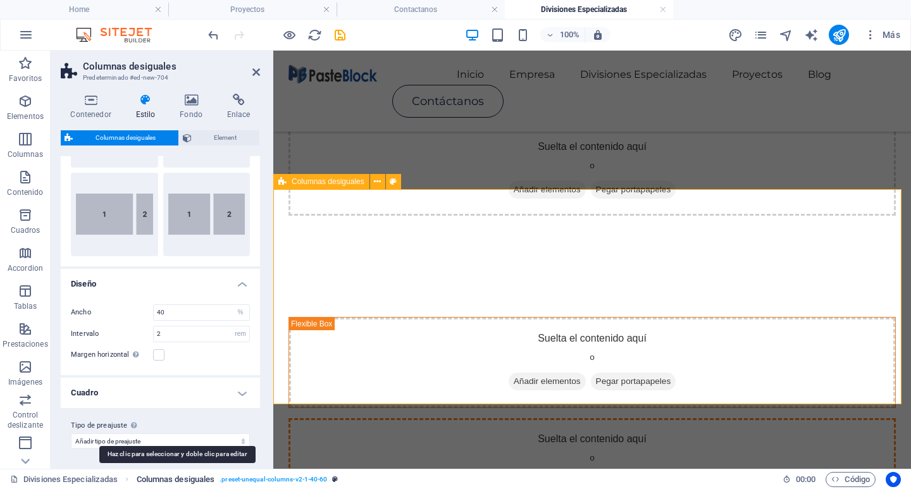
click at [71, 433] on select "1-40-60 Añadir tipo de preajuste" at bounding box center [160, 440] width 179 height 15
select select "preset-unequal-columns-v2-1-40-60"
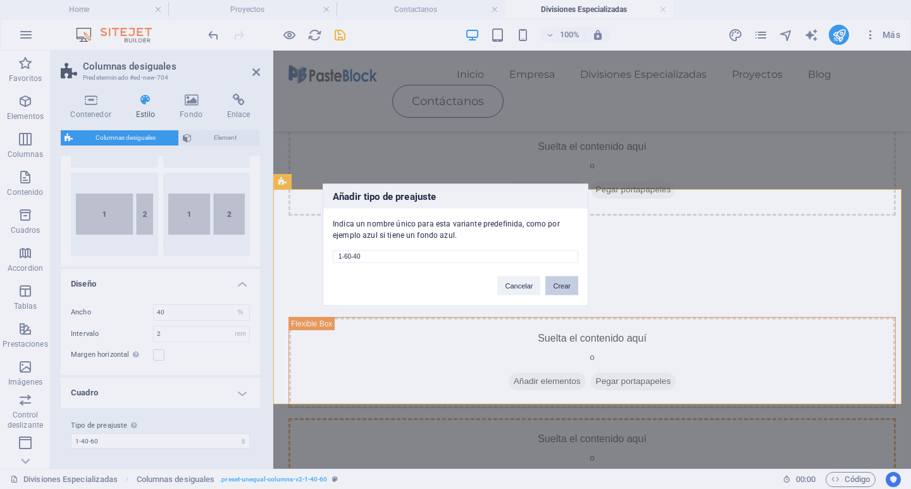
type input "1-60-40"
click at [558, 283] on button "Crear" at bounding box center [561, 285] width 33 height 19
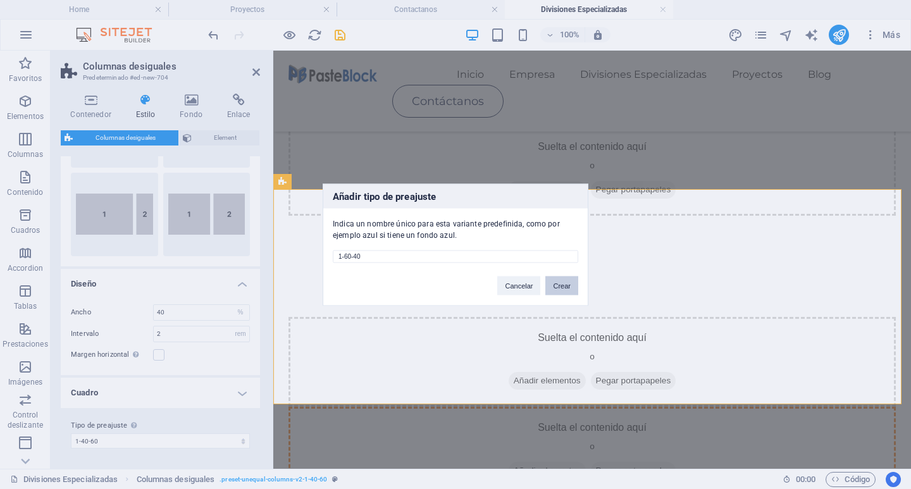
select select "preset-unequal-columns-v2-1-60-40"
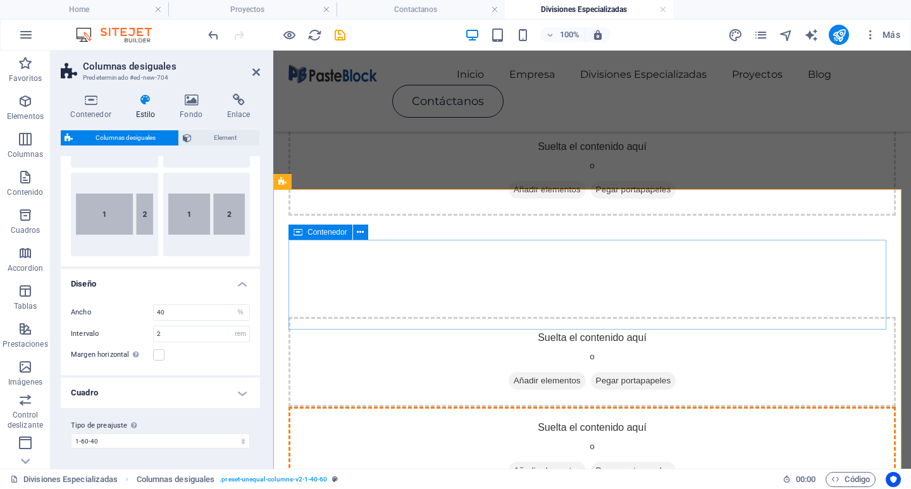
scroll to position [201, 0]
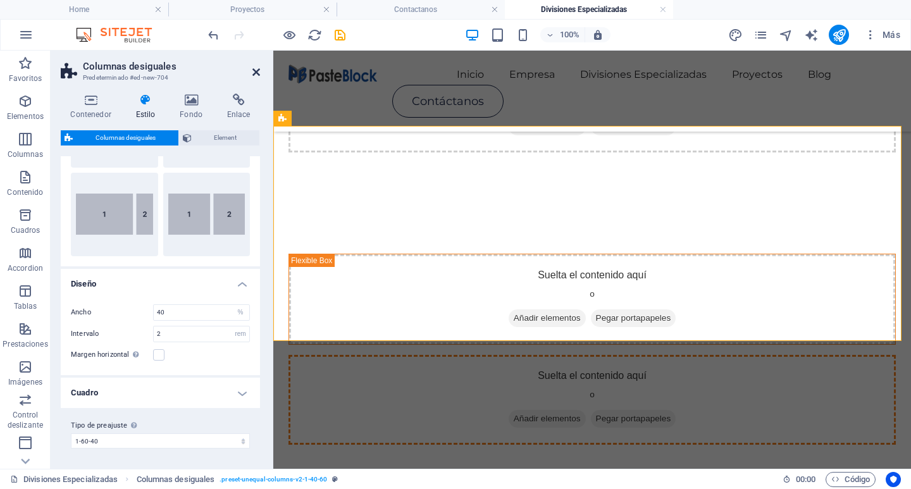
click at [257, 75] on icon at bounding box center [256, 72] width 8 height 10
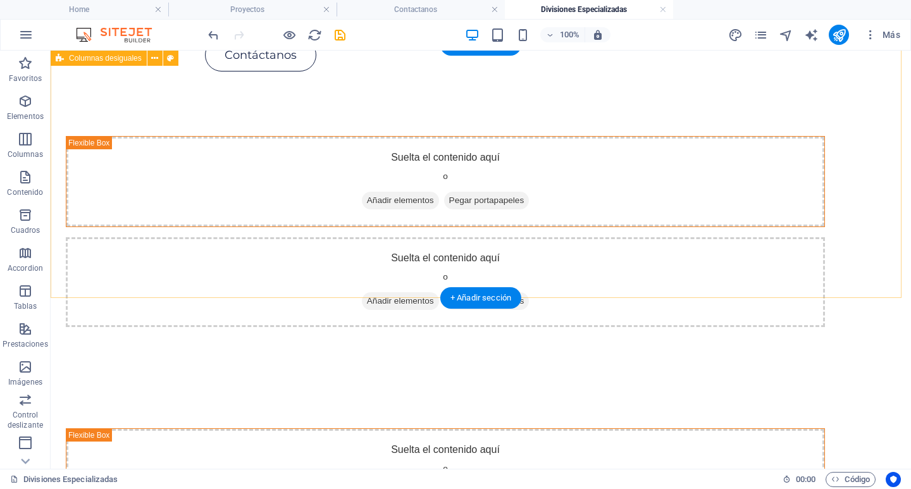
scroll to position [0, 0]
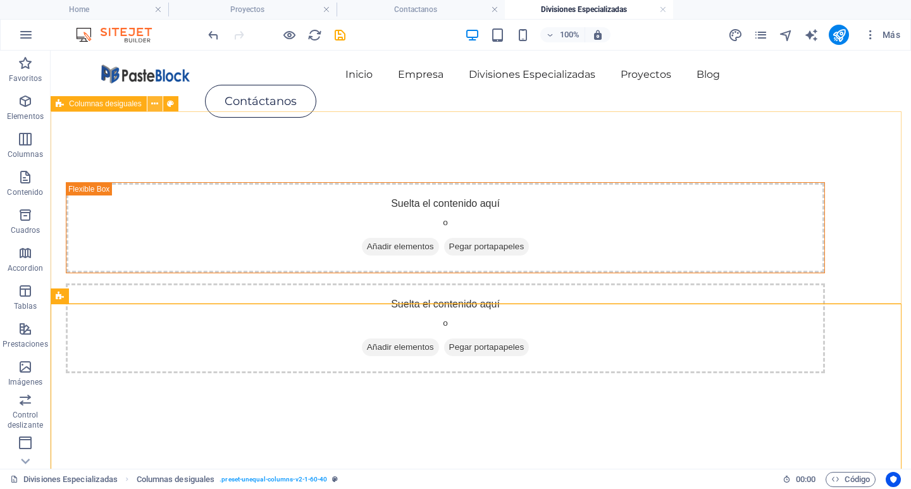
click at [158, 104] on icon at bounding box center [154, 103] width 7 height 13
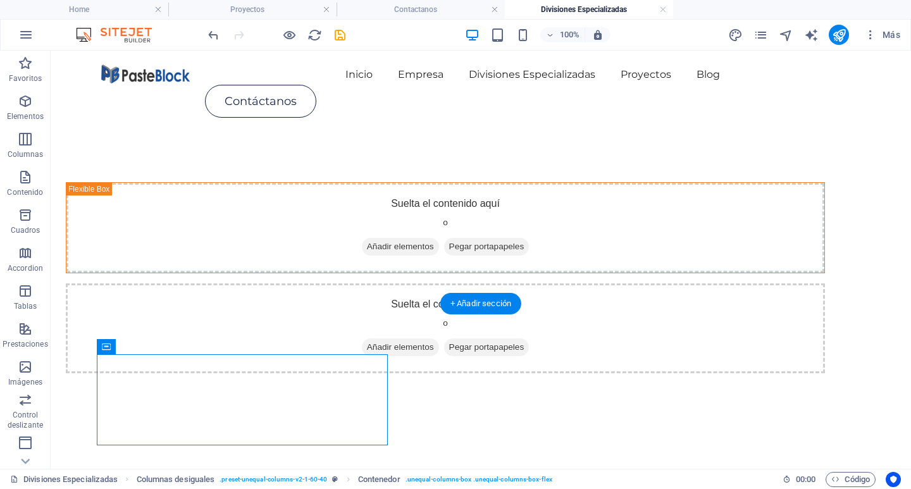
drag, startPoint x: 307, startPoint y: 378, endPoint x: 833, endPoint y: 390, distance: 526.5
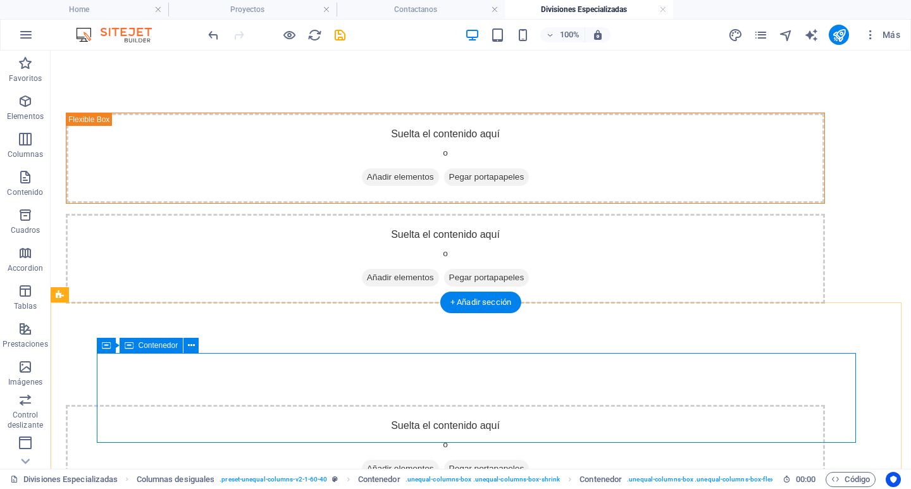
scroll to position [127, 0]
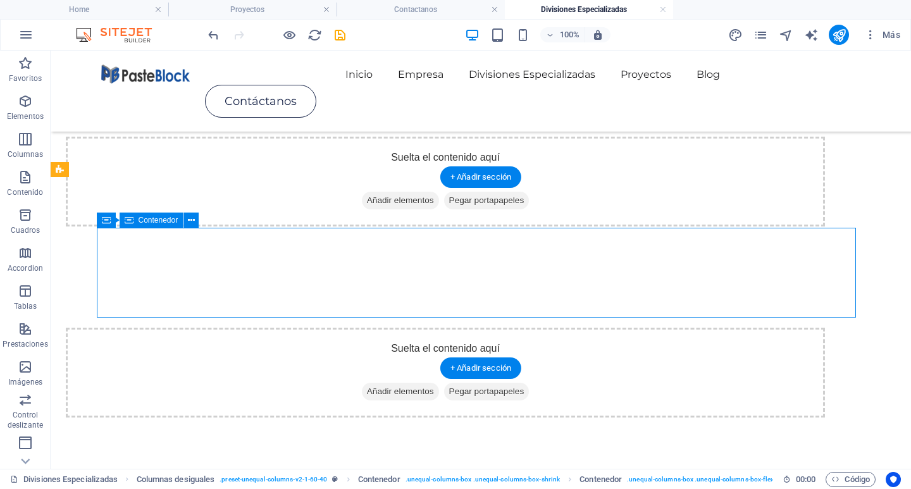
drag, startPoint x: 658, startPoint y: 280, endPoint x: 256, endPoint y: 273, distance: 401.7
click at [256, 328] on div "Suelta el contenido aquí o Añadir elementos Pegar portapapeles" at bounding box center [445, 373] width 759 height 90
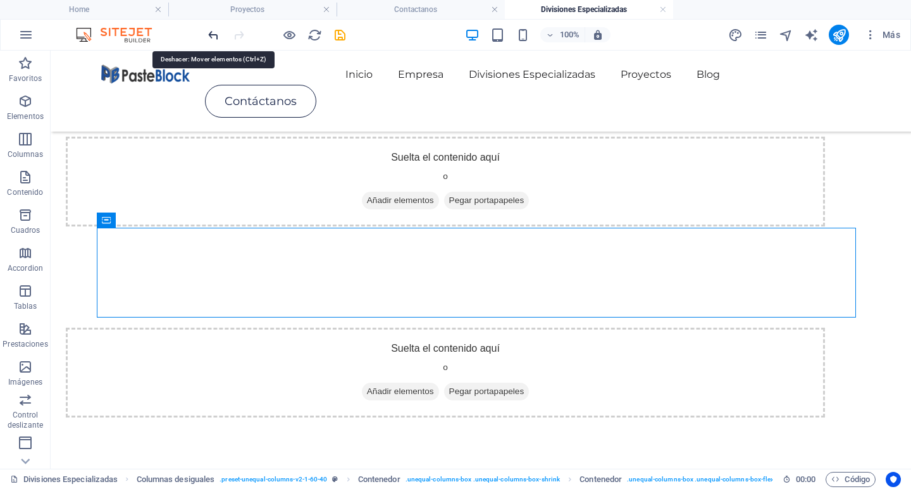
drag, startPoint x: 213, startPoint y: 39, endPoint x: 166, endPoint y: 3, distance: 59.1
click at [213, 39] on icon "undo" at bounding box center [213, 35] width 15 height 15
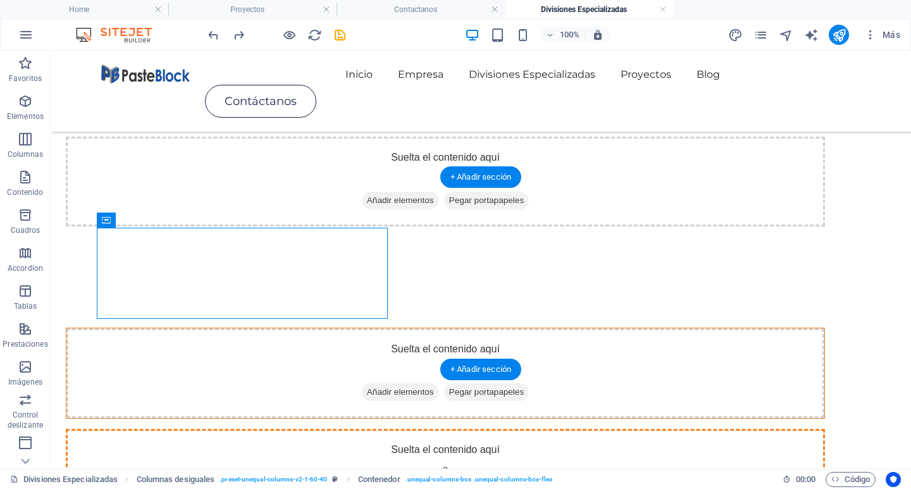
drag, startPoint x: 367, startPoint y: 266, endPoint x: 101, endPoint y: 249, distance: 266.2
click at [101, 328] on div "Suelta el contenido aquí o Añadir elementos Pegar portapapeles" at bounding box center [445, 373] width 758 height 90
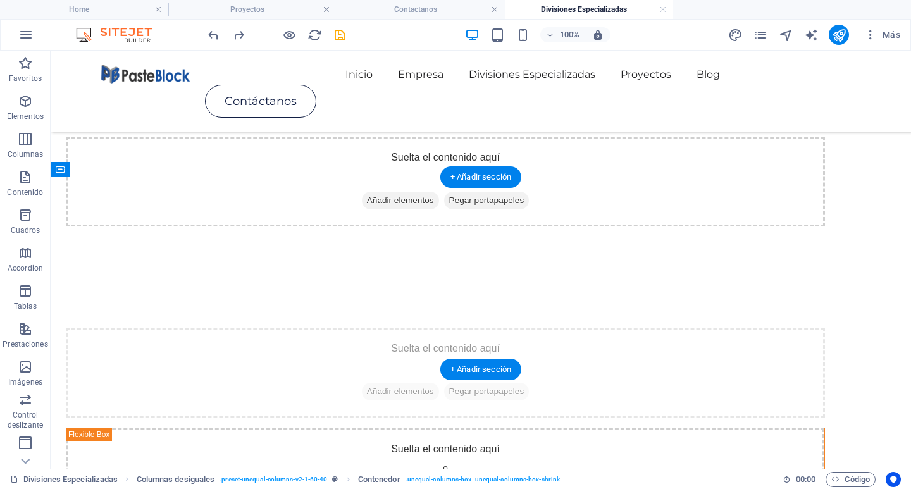
drag, startPoint x: 463, startPoint y: 261, endPoint x: 94, endPoint y: 263, distance: 369.4
click at [94, 277] on div "Suelta el contenido aquí o Añadir elementos Pegar portapapeles Suelta el conten…" at bounding box center [481, 423] width 860 height 292
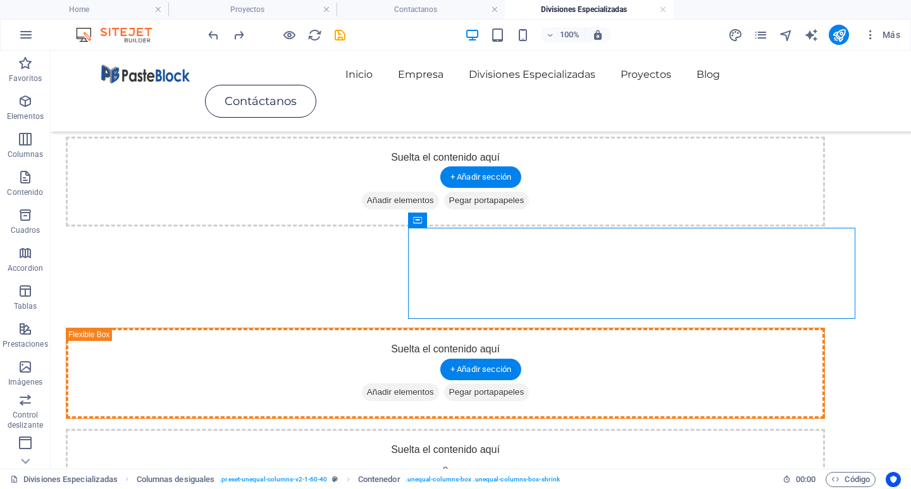
drag, startPoint x: 523, startPoint y: 264, endPoint x: 70, endPoint y: 278, distance: 453.1
click at [70, 278] on div "Suelta el contenido aquí o Añadir elementos Pegar portapapeles Suelta el conten…" at bounding box center [481, 423] width 860 height 292
drag, startPoint x: 502, startPoint y: 275, endPoint x: 146, endPoint y: 270, distance: 356.2
click at [94, 277] on div "Suelta el contenido aquí o Añadir elementos Pegar portapapeles Suelta el conten…" at bounding box center [481, 423] width 860 height 292
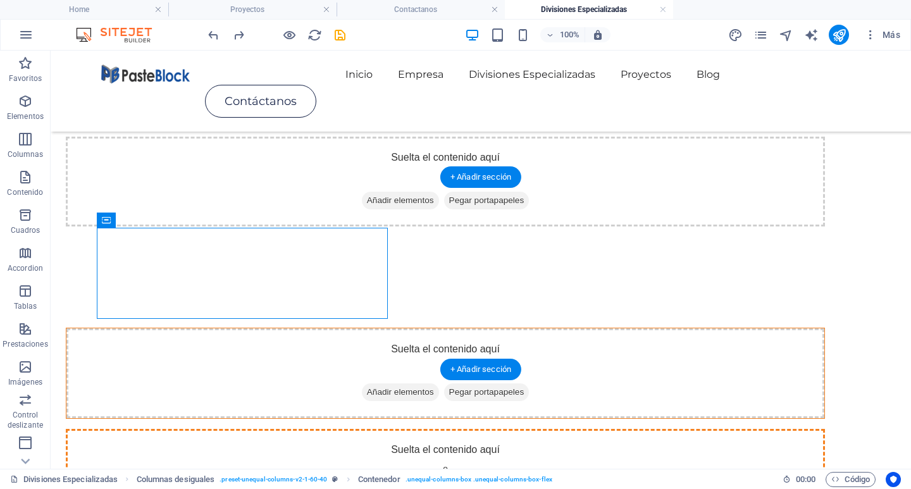
drag, startPoint x: 169, startPoint y: 267, endPoint x: 187, endPoint y: 273, distance: 19.2
click at [187, 328] on div "Suelta el contenido aquí o Añadir elementos Pegar portapapeles" at bounding box center [445, 373] width 758 height 90
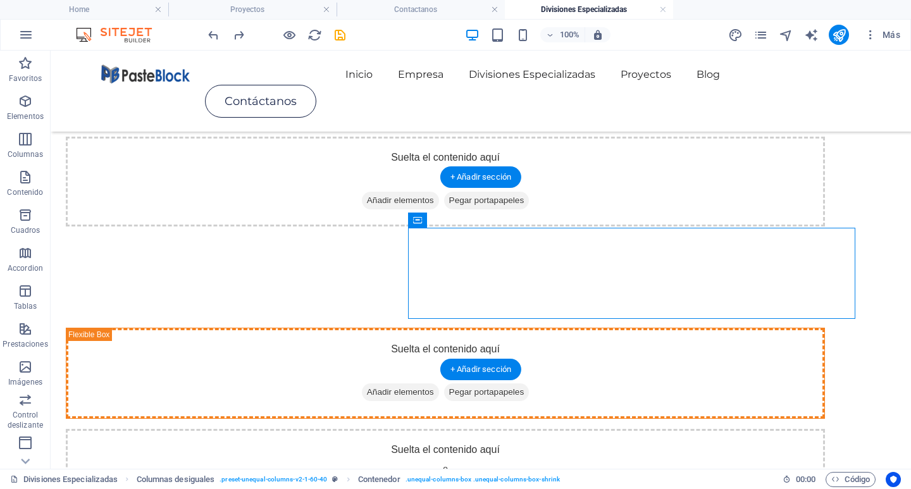
drag, startPoint x: 432, startPoint y: 264, endPoint x: 533, endPoint y: 282, distance: 102.1
click at [528, 429] on div "Suelta el contenido aquí o Añadir elementos Pegar portapapeles" at bounding box center [445, 474] width 759 height 90
drag, startPoint x: 827, startPoint y: 259, endPoint x: 308, endPoint y: 259, distance: 519.4
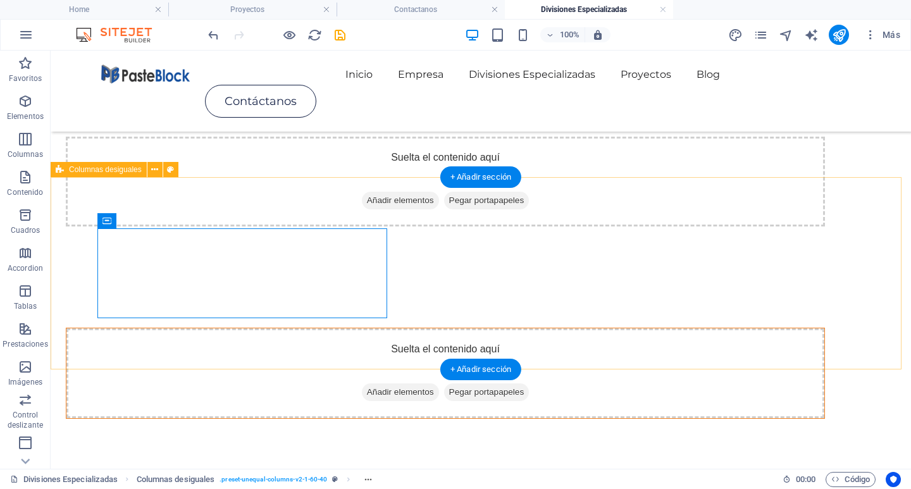
click at [526, 277] on div "Suelta el contenido aquí o Añadir elementos Pegar portapapeles" at bounding box center [481, 373] width 860 height 192
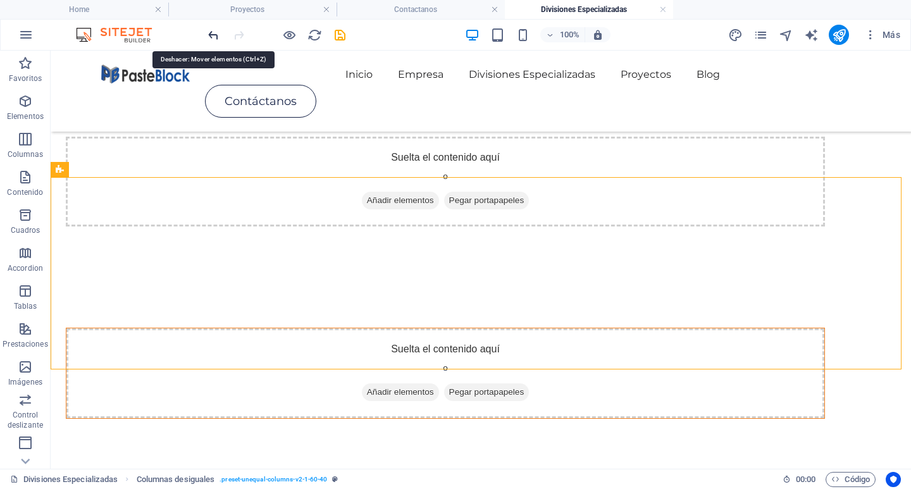
click at [209, 38] on icon "undo" at bounding box center [213, 35] width 15 height 15
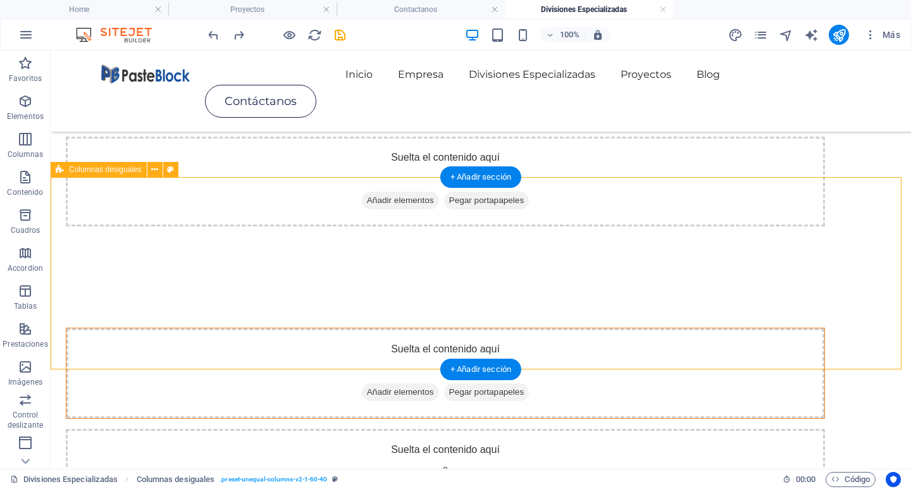
click at [405, 277] on div "Suelta el contenido aquí o Añadir elementos Pegar portapapeles Suelta el conten…" at bounding box center [481, 423] width 860 height 292
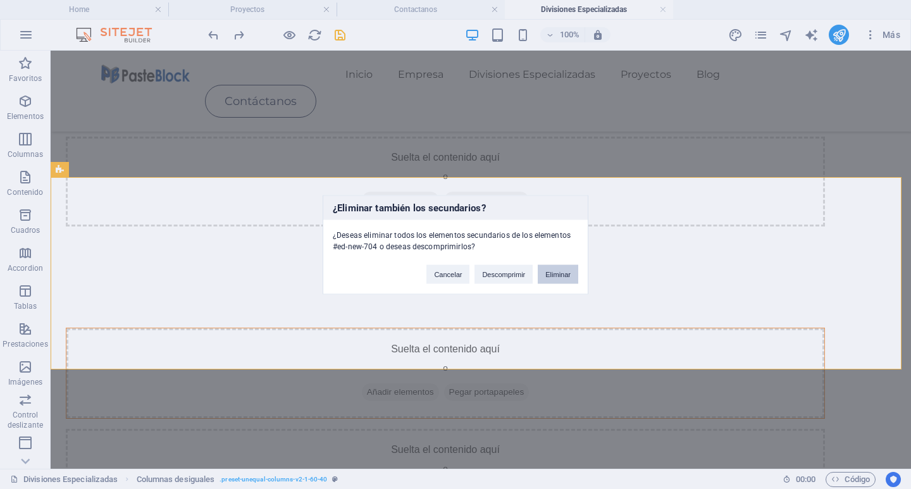
click at [565, 276] on button "Eliminar" at bounding box center [558, 273] width 40 height 19
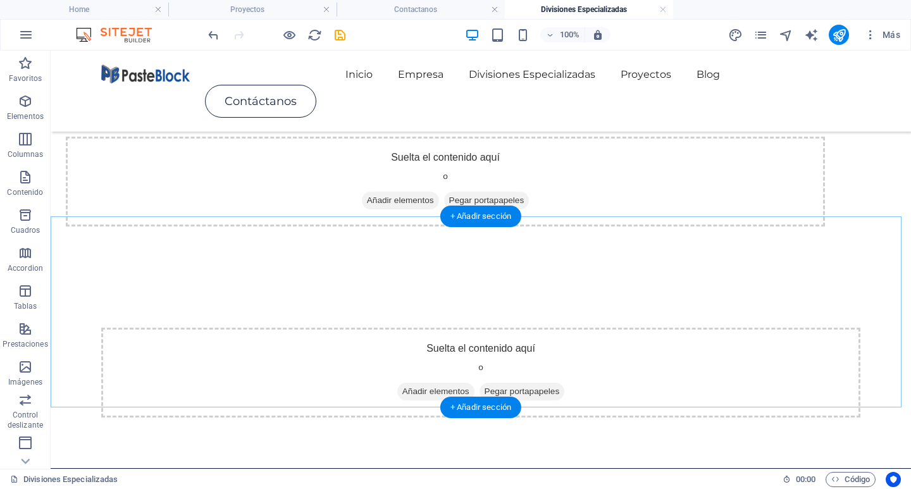
scroll to position [0, 0]
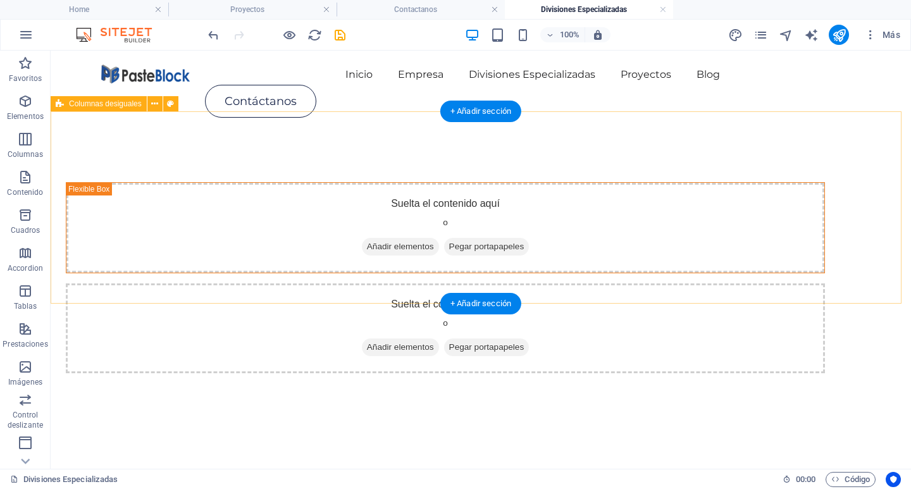
click at [390, 137] on div "Suelta el contenido aquí o Añadir elementos Pegar portapapeles Suelta el conten…" at bounding box center [481, 278] width 860 height 292
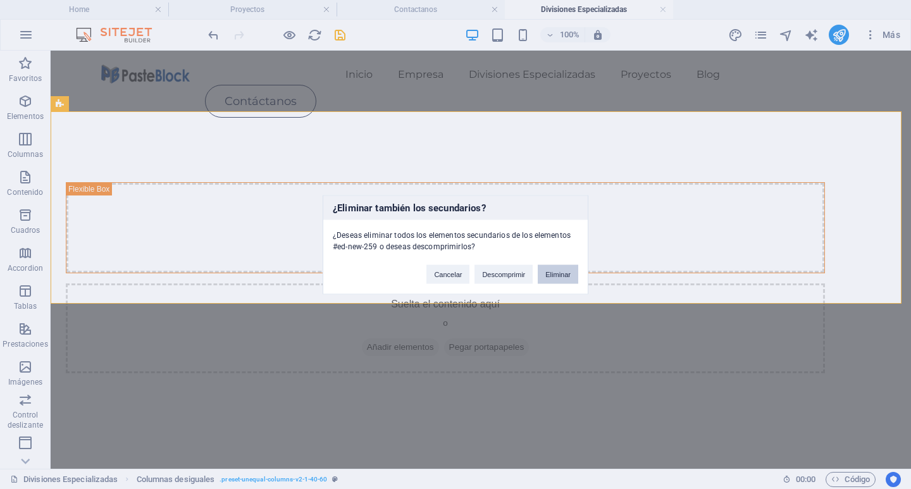
click at [552, 273] on button "Eliminar" at bounding box center [558, 273] width 40 height 19
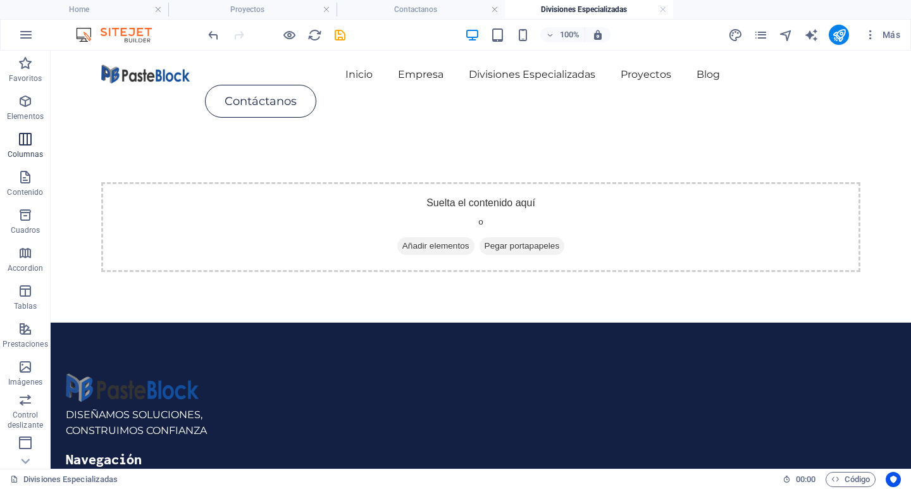
click at [32, 145] on icon "button" at bounding box center [25, 139] width 15 height 15
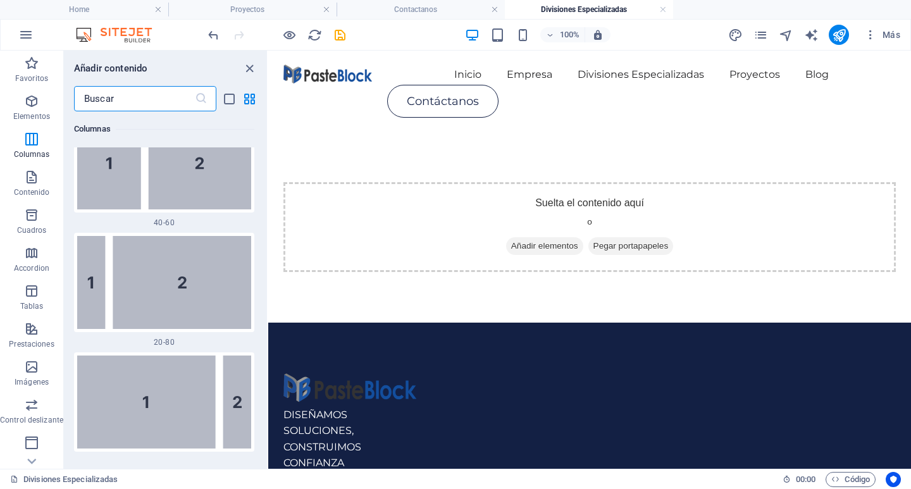
scroll to position [1426, 0]
click at [178, 267] on img at bounding box center [164, 283] width 174 height 93
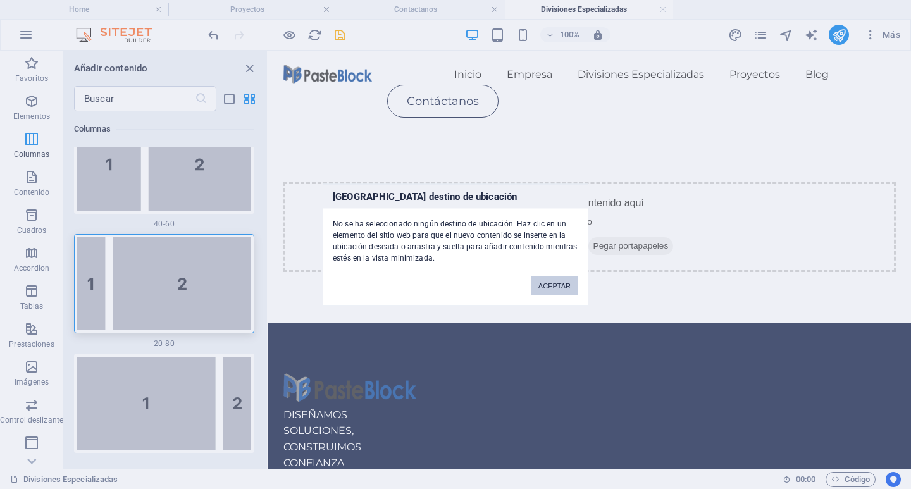
drag, startPoint x: 554, startPoint y: 285, endPoint x: 144, endPoint y: 229, distance: 413.8
click at [554, 285] on button "ACEPTAR" at bounding box center [554, 285] width 47 height 19
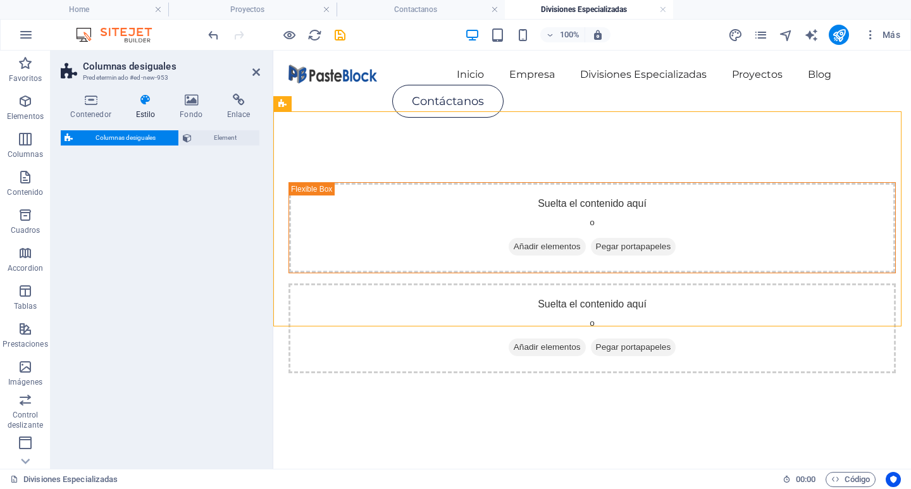
select select "%"
select select "rem"
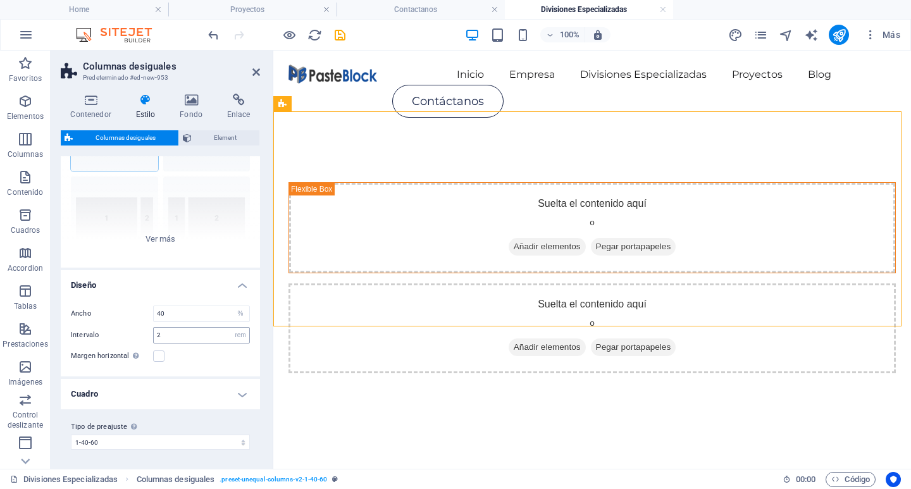
scroll to position [102, 0]
click at [233, 400] on h4 "Cuadro" at bounding box center [160, 393] width 199 height 30
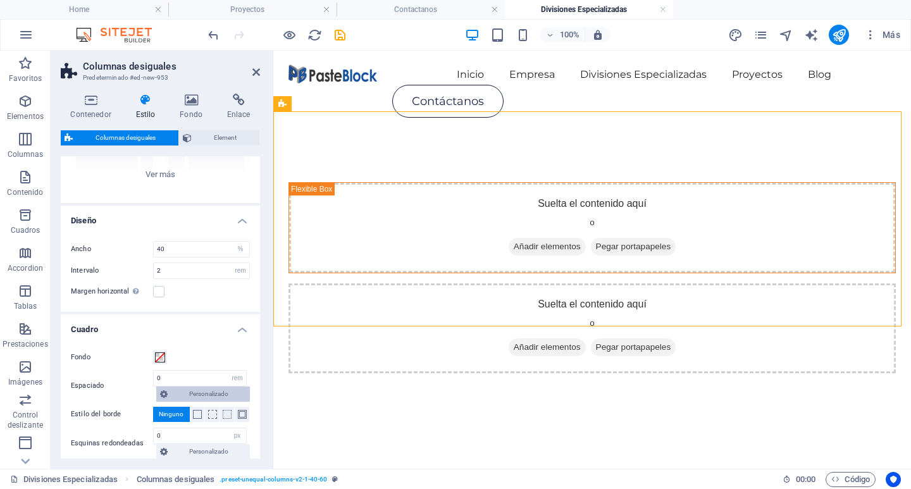
scroll to position [251, 0]
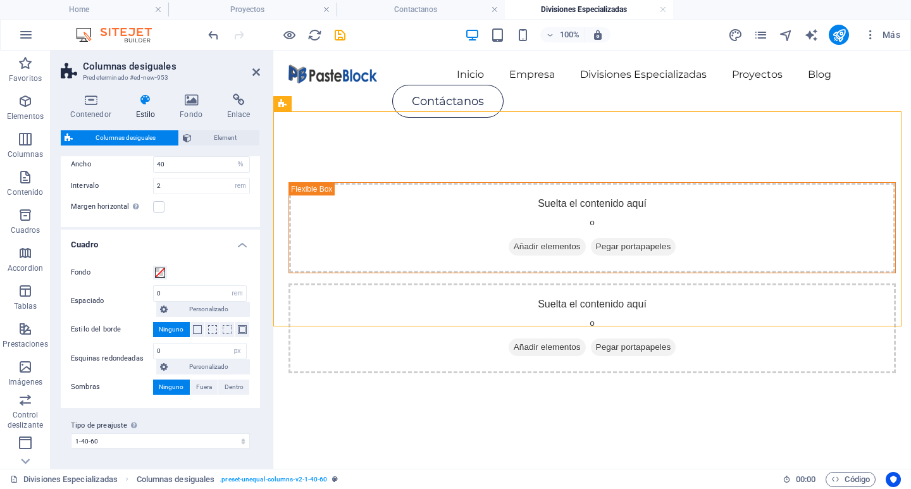
click at [238, 242] on h4 "Cuadro" at bounding box center [160, 241] width 199 height 23
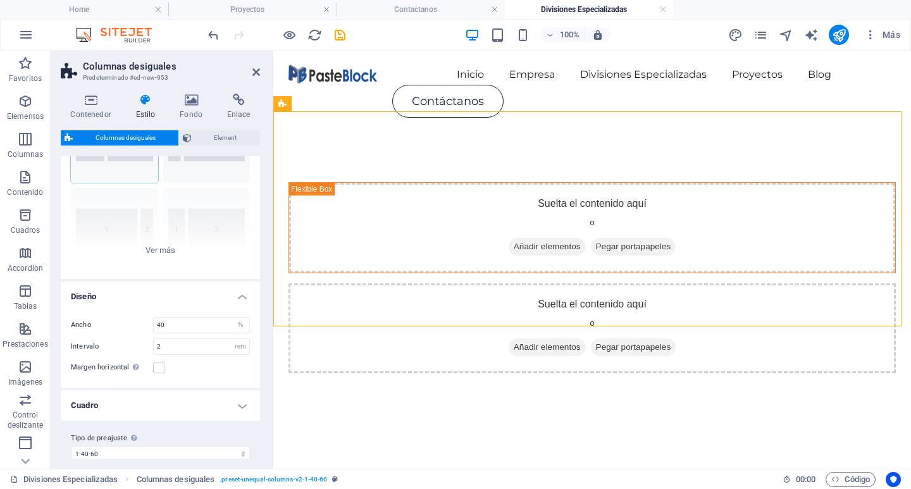
scroll to position [102, 0]
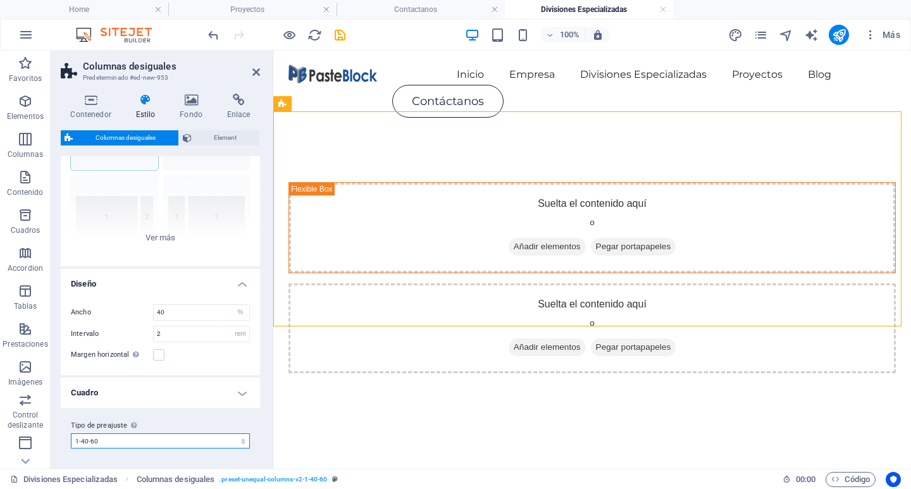
click at [77, 442] on select "1-40-60 1-60-40 [DATE] Añadir tipo de preajuste" at bounding box center [160, 440] width 179 height 15
click at [71, 433] on select "1-40-60 1-60-40 [DATE] Añadir tipo de preajuste" at bounding box center [160, 440] width 179 height 15
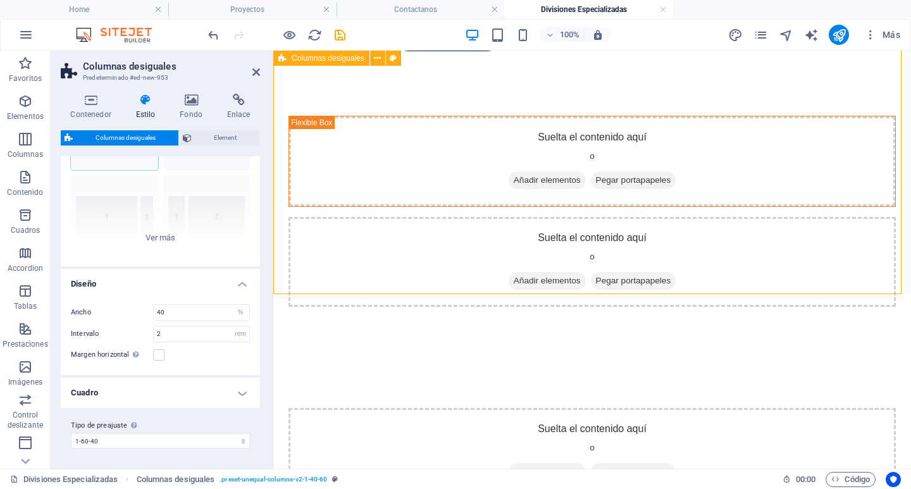
scroll to position [0, 0]
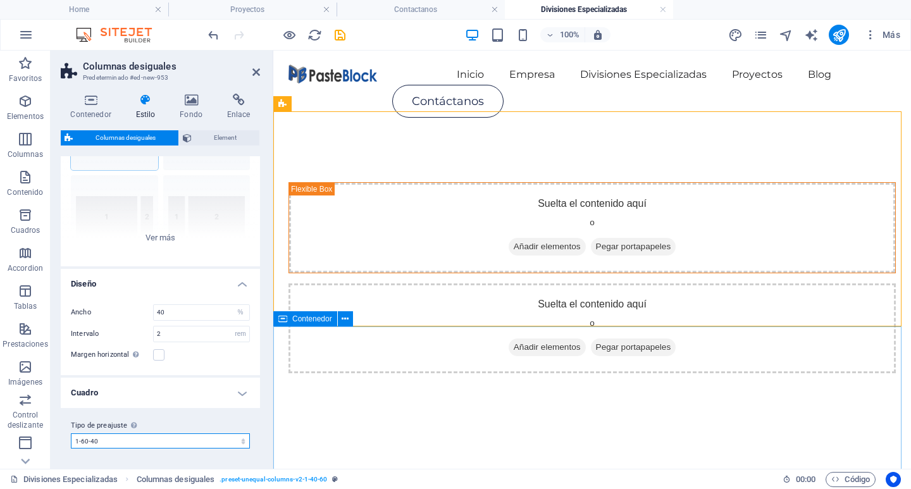
drag, startPoint x: 471, startPoint y: 493, endPoint x: 384, endPoint y: 357, distance: 161.1
click at [145, 442] on select "1-40-60 1-60-40 [DATE] Añadir tipo de preajuste" at bounding box center [160, 440] width 179 height 15
click at [71, 433] on select "1-40-60 1-60-40 [DATE] Añadir tipo de preajuste" at bounding box center [160, 440] width 179 height 15
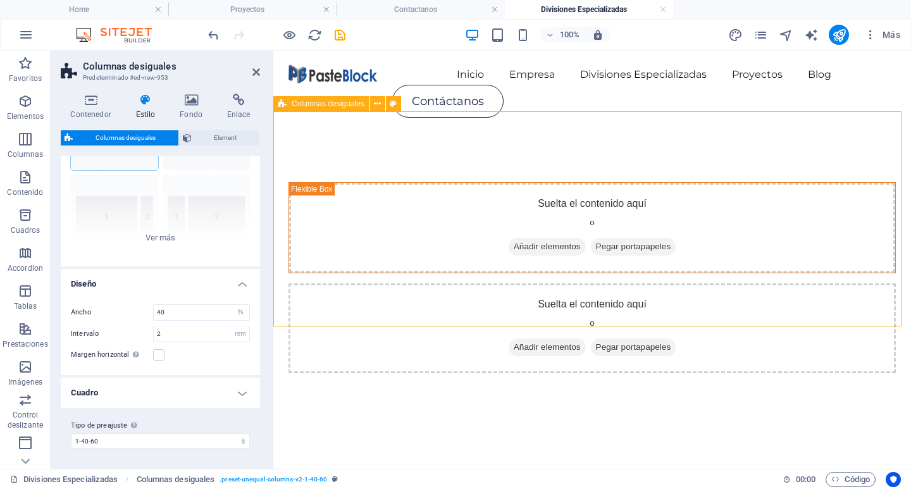
click at [519, 139] on div "Suelta el contenido aquí o Añadir elementos Pegar portapapeles Suelta el conten…" at bounding box center [592, 278] width 638 height 292
click at [643, 132] on div "Suelta el contenido aquí o Añadir elementos Pegar portapapeles Suelta el conten…" at bounding box center [592, 278] width 638 height 292
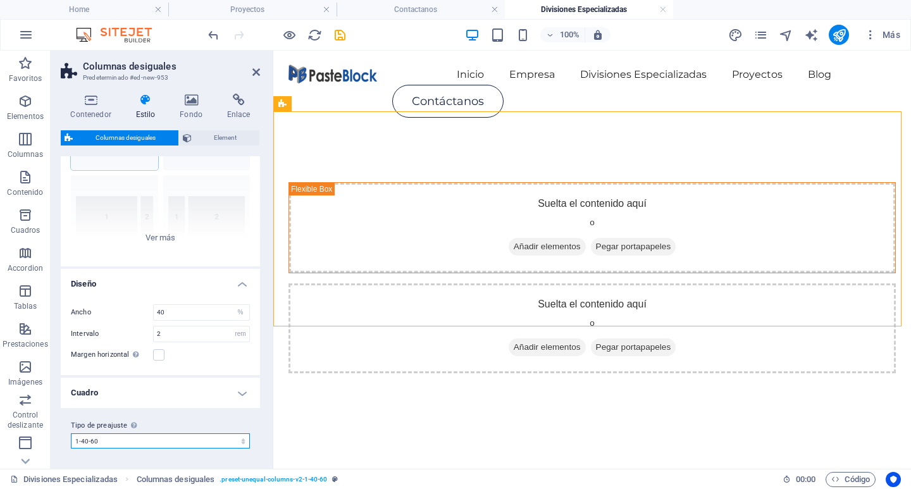
click at [152, 434] on select "1-40-60 1-60-40 [DATE] Añadir tipo de preajuste" at bounding box center [160, 440] width 179 height 15
click at [71, 433] on select "1-40-60 1-60-40 [DATE] Añadir tipo de preajuste" at bounding box center [160, 440] width 179 height 15
select select "preset-unequal-columns-v2-1-60-40"
click at [259, 68] on icon at bounding box center [256, 72] width 8 height 10
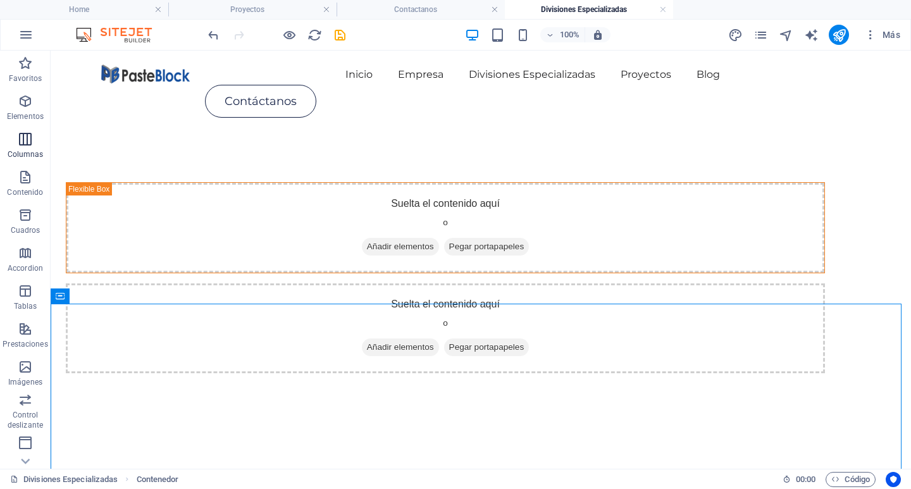
click at [29, 146] on icon "button" at bounding box center [25, 139] width 15 height 15
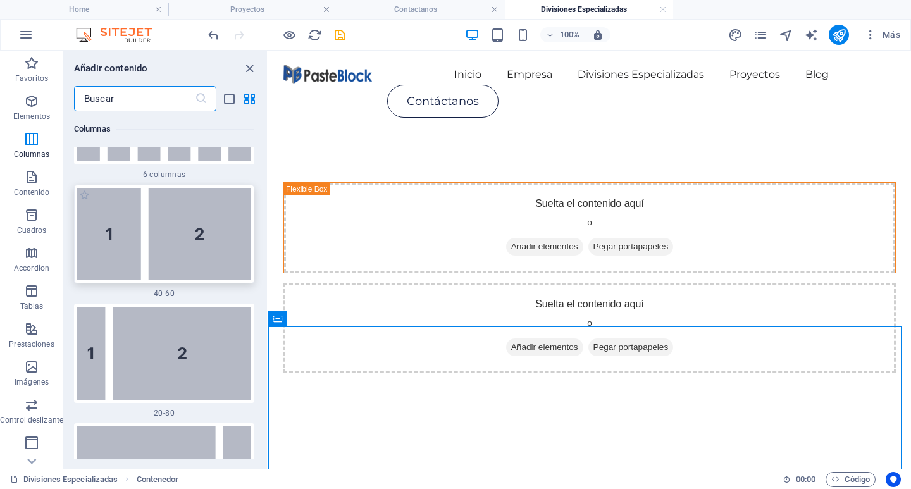
scroll to position [1489, 0]
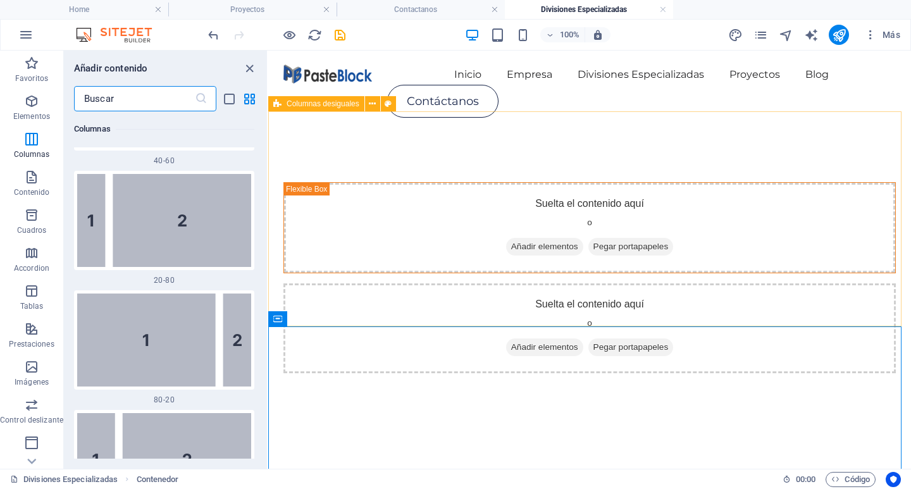
click at [331, 103] on span "Columnas desiguales" at bounding box center [323, 104] width 73 height 8
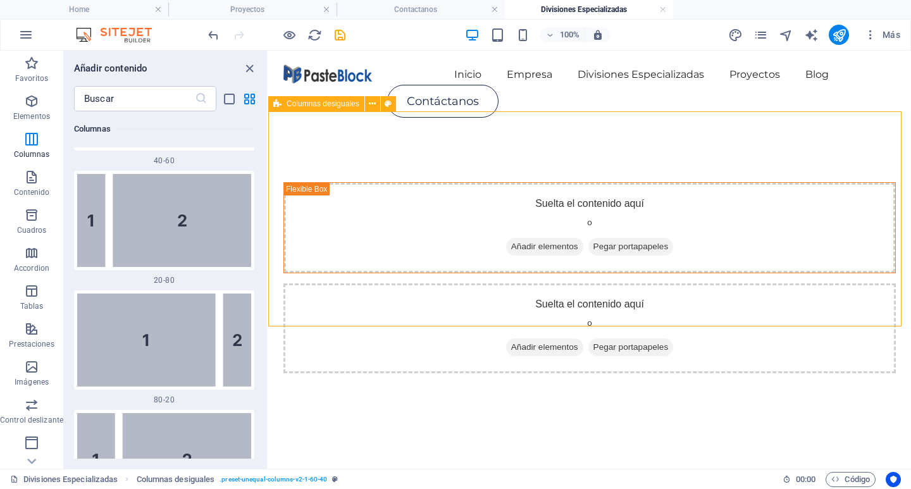
click at [331, 103] on span "Columnas desiguales" at bounding box center [323, 104] width 73 height 8
select select "%"
select select "rem"
select select "preset-unequal-columns-v2-1-60-40"
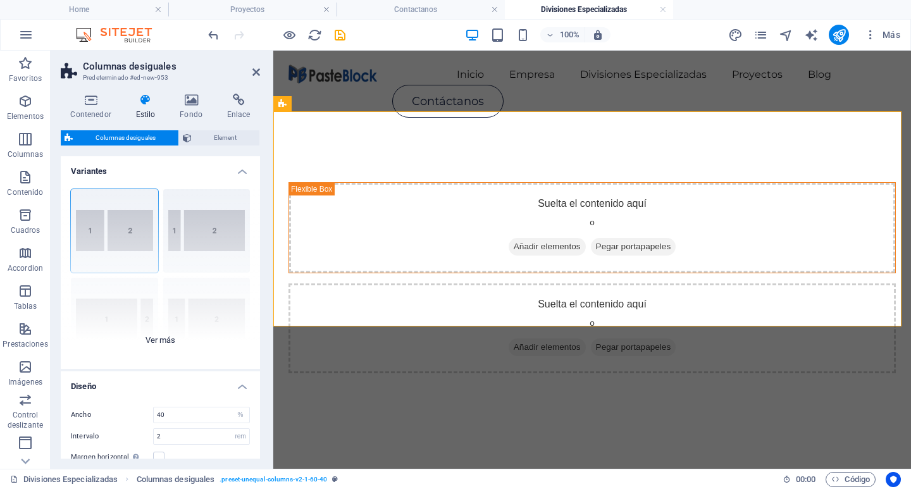
click at [228, 227] on div "[PHONE_NUMBER] [PHONE_NUMBER] 70-30 Predeterminado" at bounding box center [160, 274] width 199 height 190
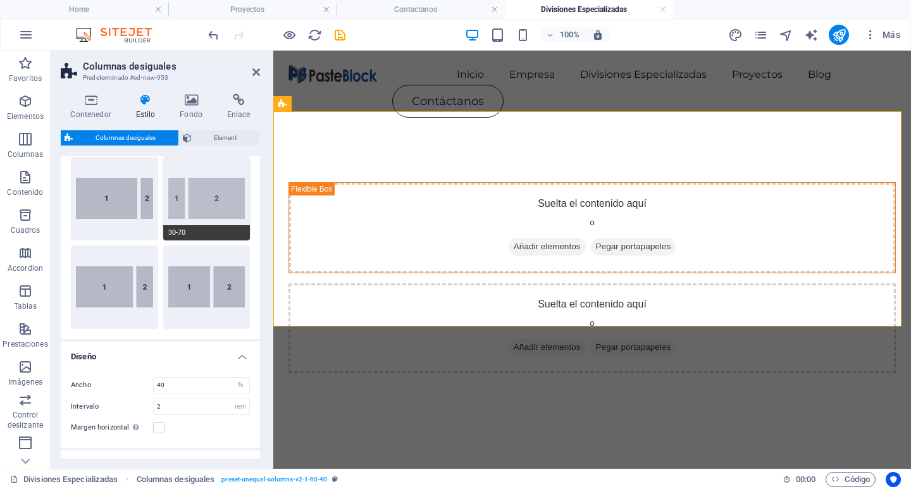
scroll to position [127, 0]
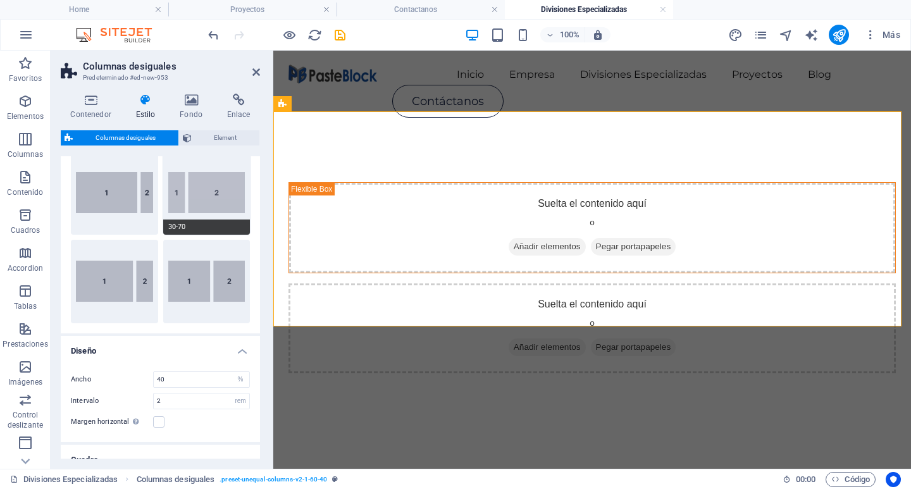
click at [228, 269] on button "Predeterminado" at bounding box center [206, 282] width 87 height 84
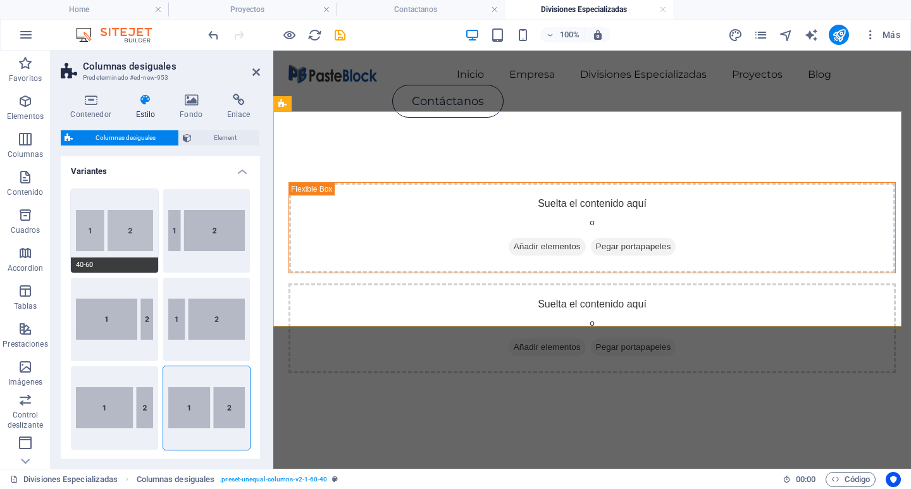
click at [118, 251] on button "40-60" at bounding box center [114, 231] width 87 height 84
type input "40"
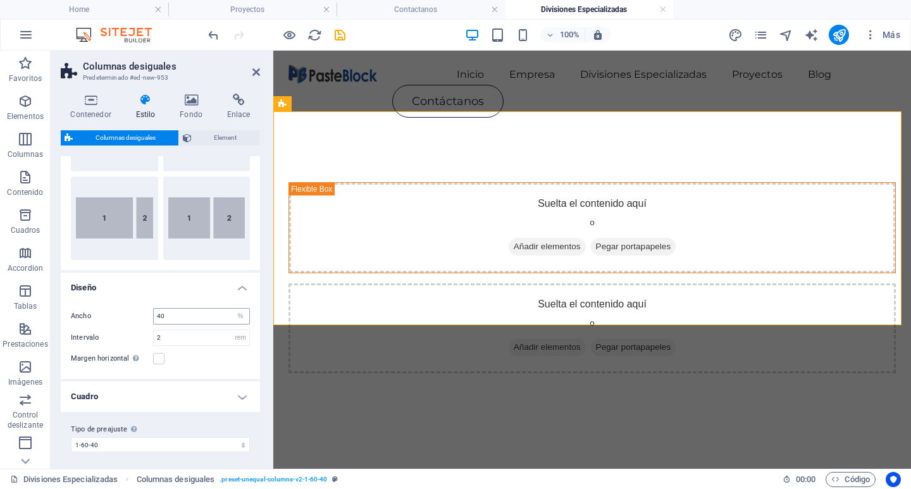
scroll to position [194, 0]
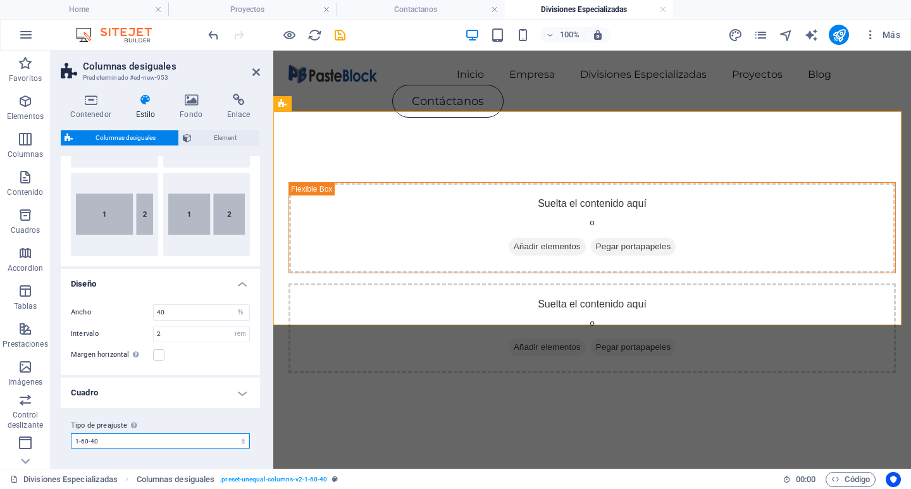
click at [175, 442] on select "1-40-60 1-60-40 [DATE] Añadir tipo de preajuste" at bounding box center [160, 440] width 179 height 15
click at [71, 433] on select "1-40-60 1-60-40 [DATE] Añadir tipo de preajuste" at bounding box center [160, 440] width 179 height 15
click at [155, 440] on select "1-40-60 1-60-40 [DATE] Añadir tipo de preajuste" at bounding box center [160, 440] width 179 height 15
click at [71, 433] on select "1-40-60 1-60-40 [DATE] Añadir tipo de preajuste" at bounding box center [160, 440] width 179 height 15
select select "preset-unequal-columns-v2-1-60-40"
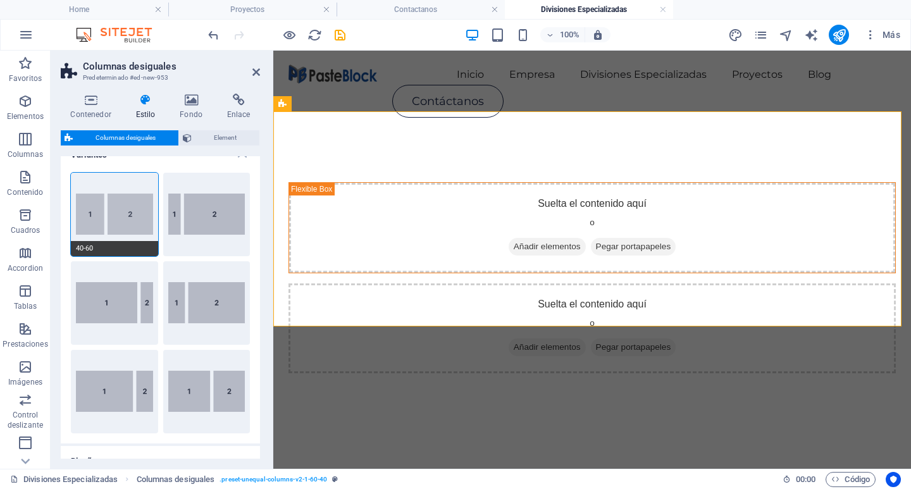
scroll to position [4, 0]
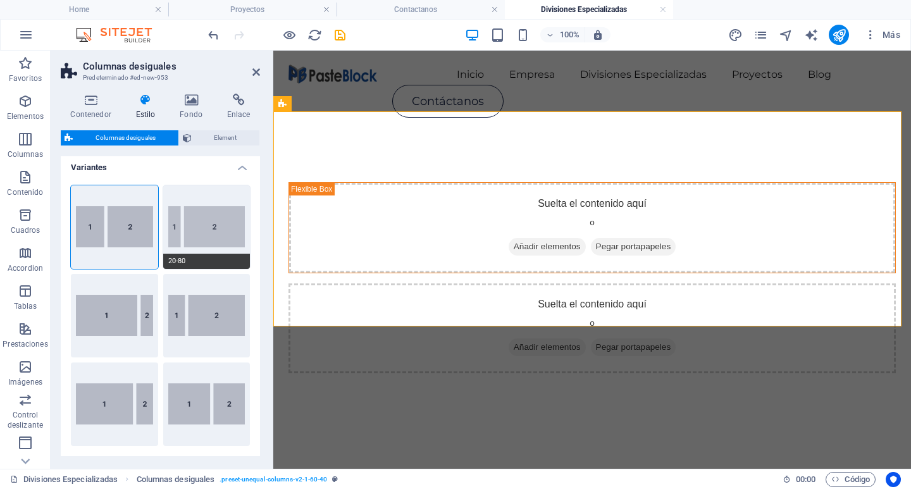
click at [197, 229] on button "20-80" at bounding box center [206, 227] width 87 height 84
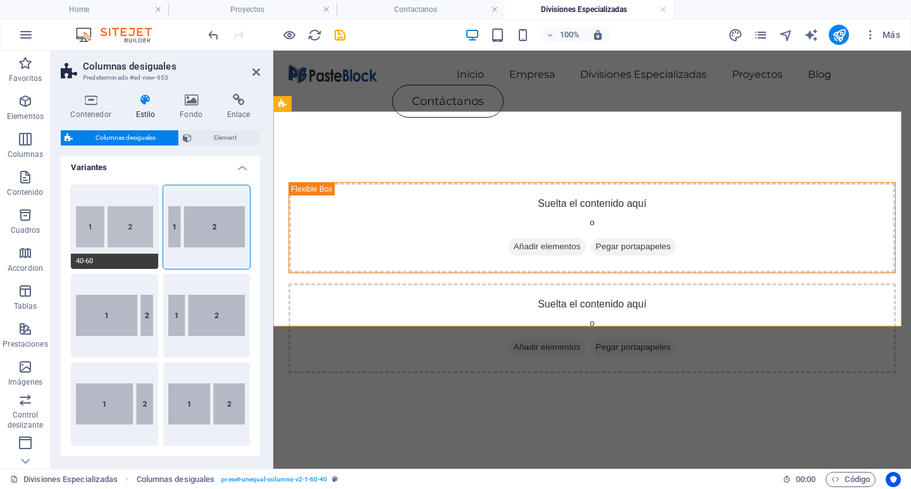
click at [126, 223] on button "40-60" at bounding box center [114, 227] width 87 height 84
type input "40"
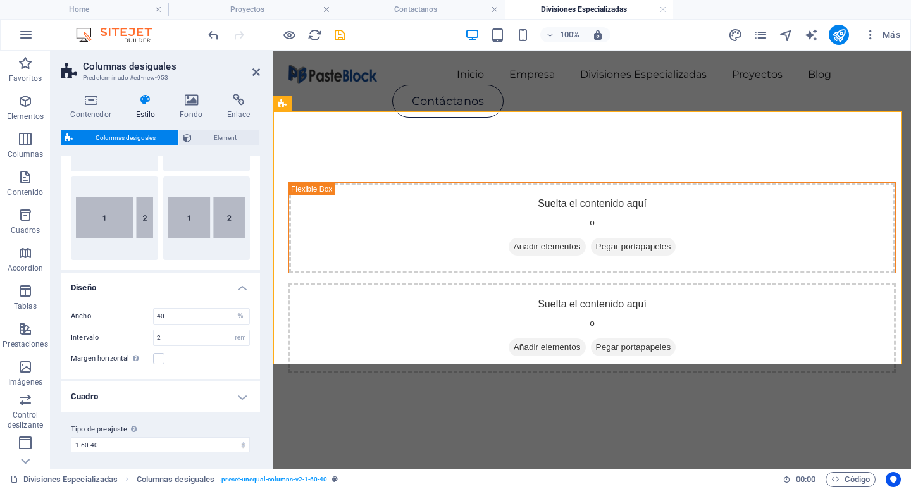
scroll to position [194, 0]
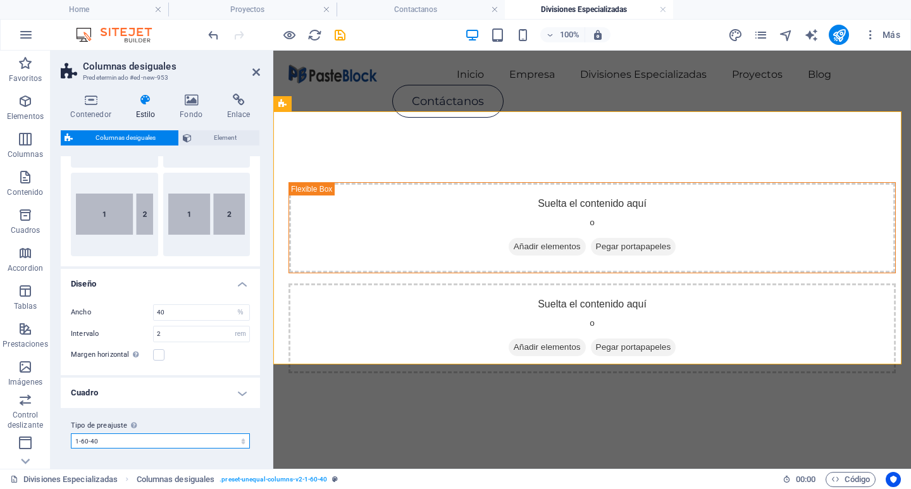
click at [180, 435] on select "1-40-60 1-60-40 [DATE] Añadir tipo de preajuste" at bounding box center [160, 440] width 179 height 15
click at [180, 438] on select "1-40-60 1-60-40 [DATE] Añadir tipo de preajuste" at bounding box center [160, 440] width 179 height 15
select select "preset-unequal-columns-v2-1-40-60"
click at [71, 433] on select "1-40-60 1-60-40 [DATE] Añadir tipo de preajuste" at bounding box center [160, 440] width 179 height 15
click at [155, 380] on h4 "Cuadro" at bounding box center [160, 393] width 199 height 30
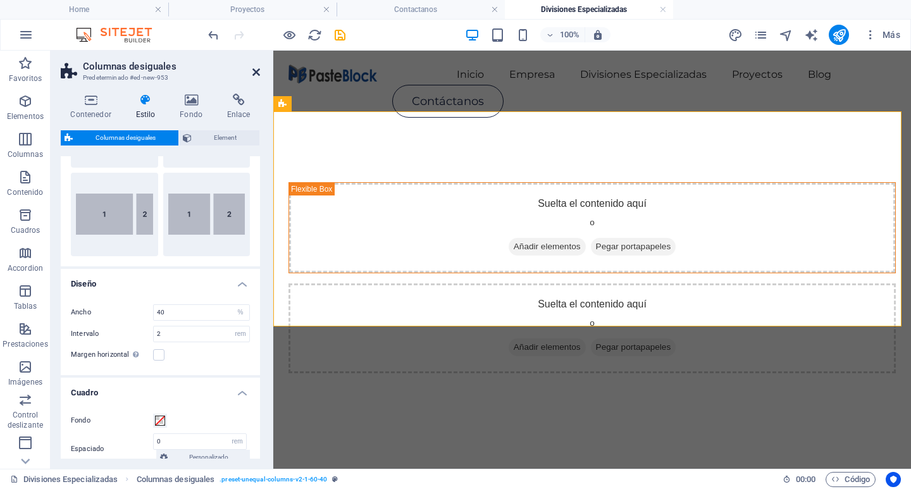
click at [259, 76] on icon at bounding box center [256, 72] width 8 height 10
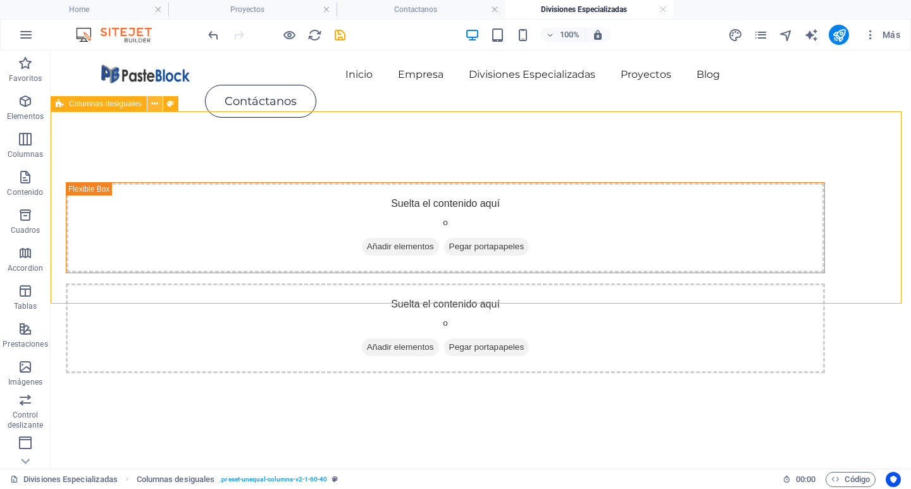
click at [156, 103] on icon at bounding box center [154, 103] width 7 height 13
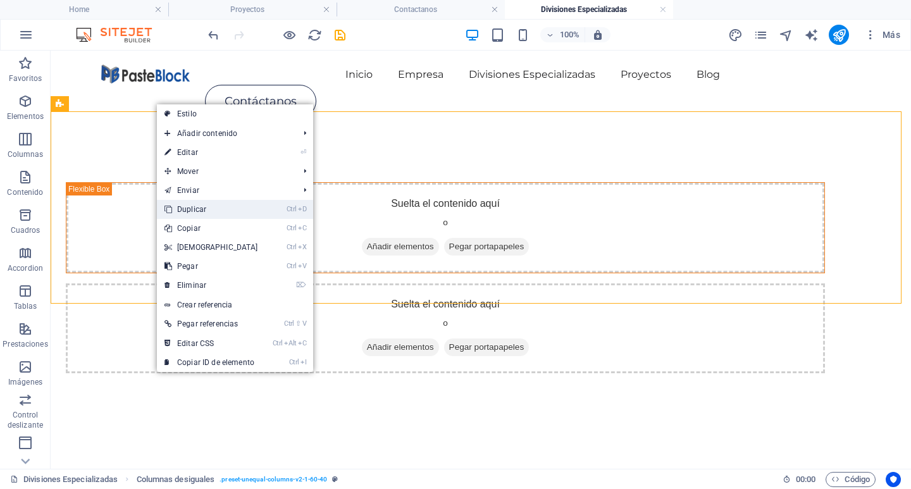
drag, startPoint x: 220, startPoint y: 206, endPoint x: 136, endPoint y: 86, distance: 146.4
click at [220, 206] on link "Ctrl D Duplicar" at bounding box center [211, 209] width 109 height 19
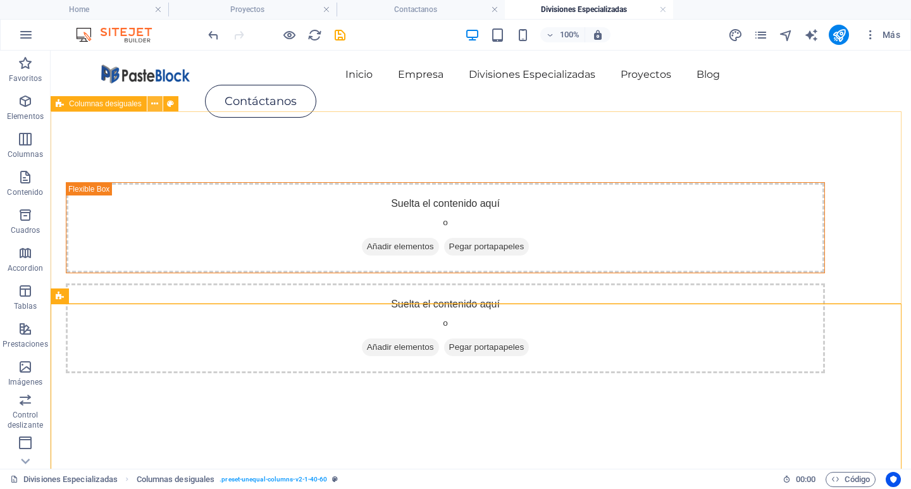
click at [154, 103] on icon at bounding box center [154, 103] width 7 height 13
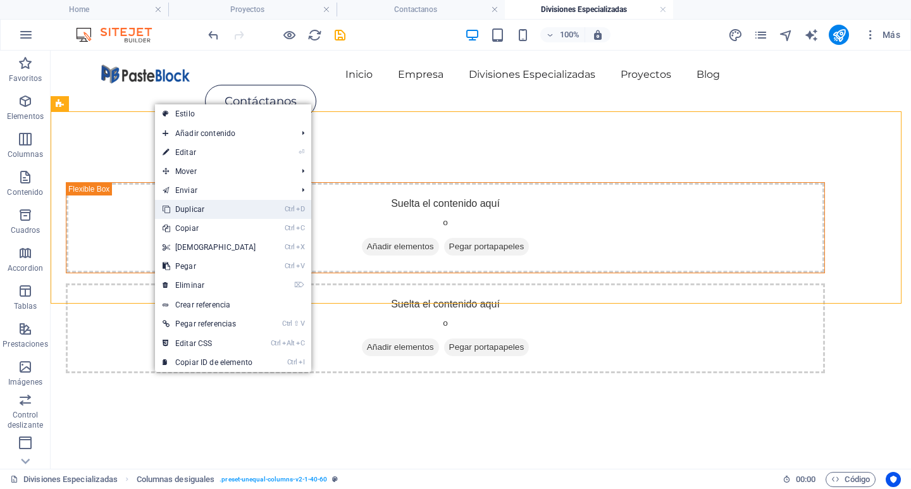
click at [211, 212] on link "Ctrl D Duplicar" at bounding box center [209, 209] width 109 height 19
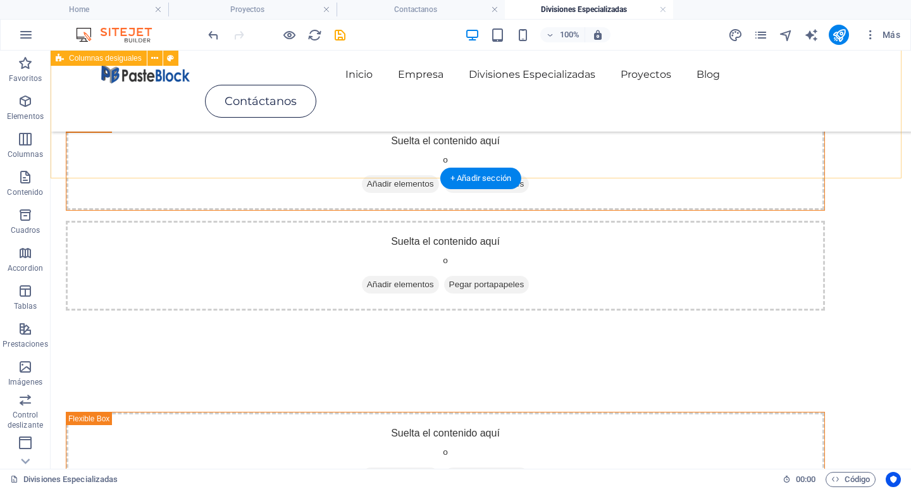
scroll to position [316, 0]
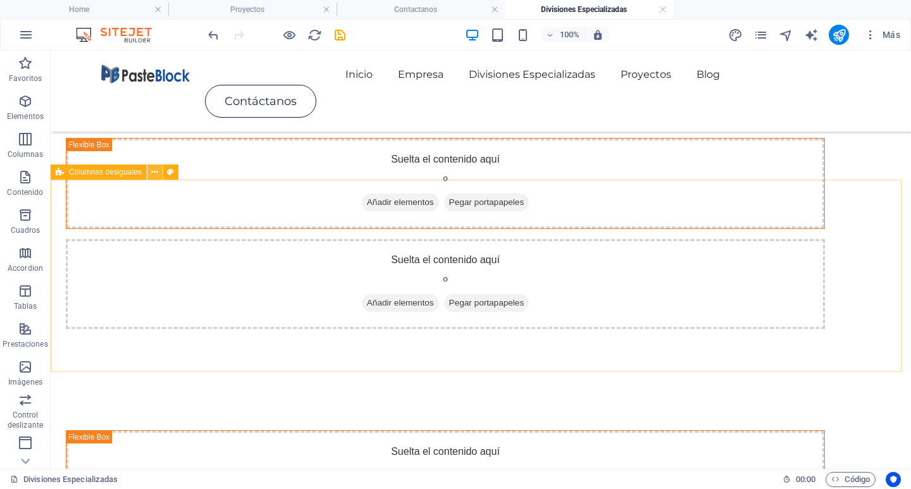
click at [154, 175] on icon at bounding box center [154, 172] width 7 height 13
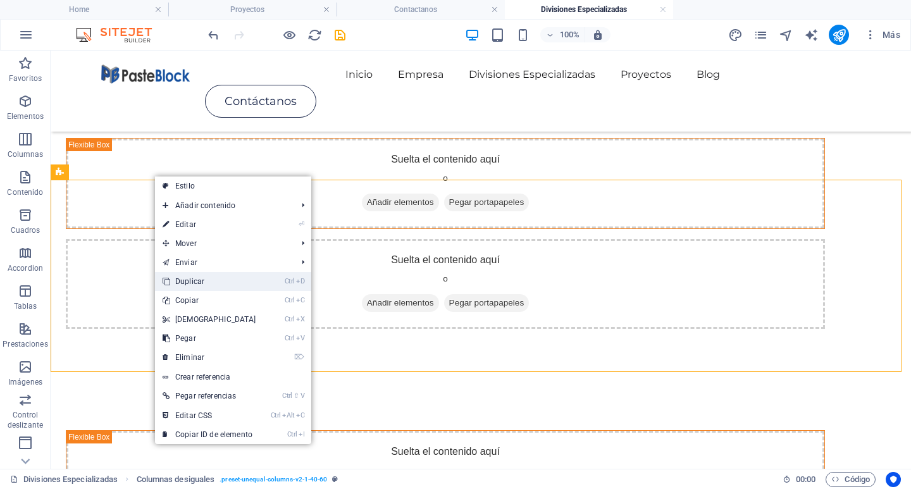
drag, startPoint x: 245, startPoint y: 281, endPoint x: 178, endPoint y: 221, distance: 90.0
click at [245, 281] on link "Ctrl D Duplicar" at bounding box center [209, 281] width 109 height 19
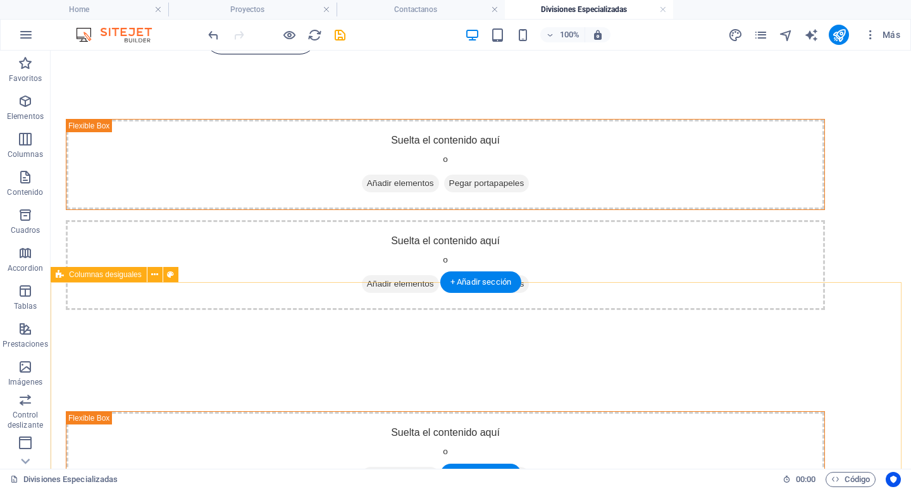
scroll to position [0, 0]
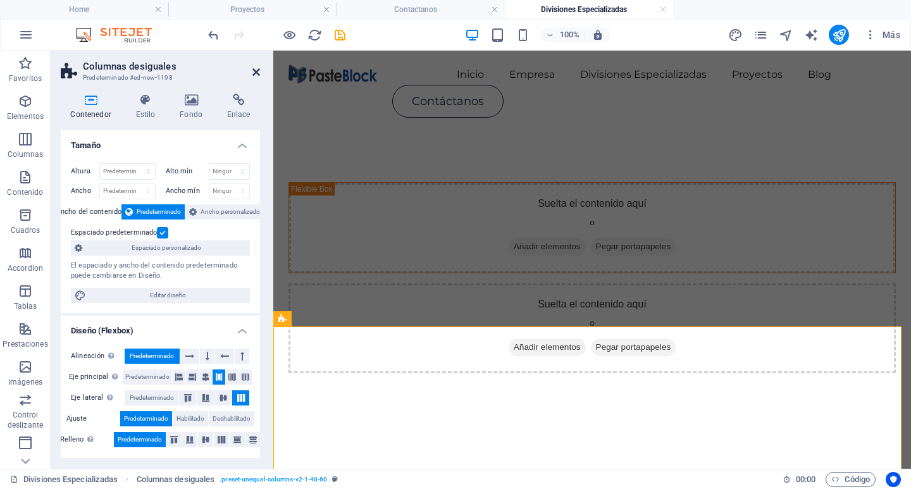
click at [254, 73] on icon at bounding box center [256, 72] width 8 height 10
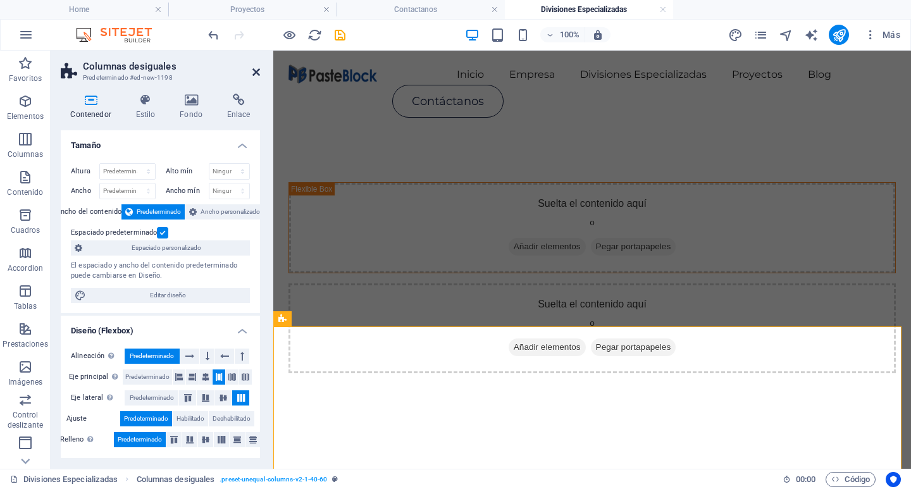
click at [259, 70] on icon at bounding box center [256, 72] width 8 height 10
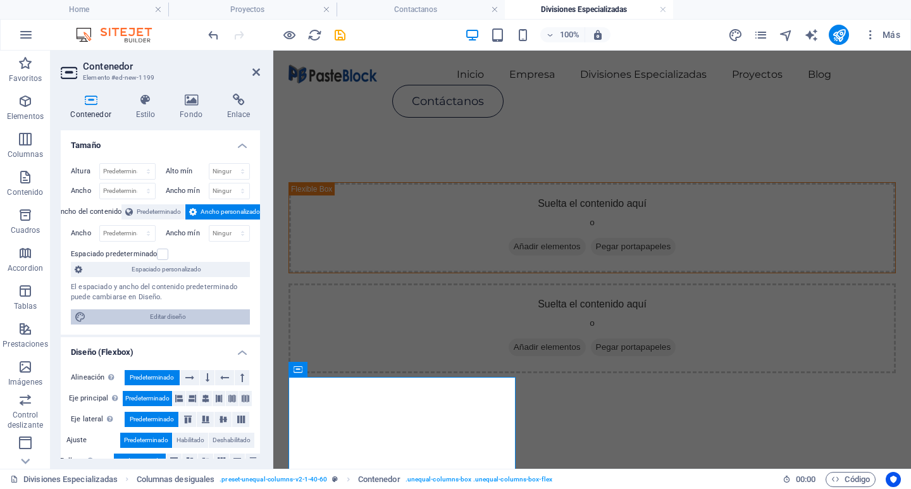
scroll to position [199, 0]
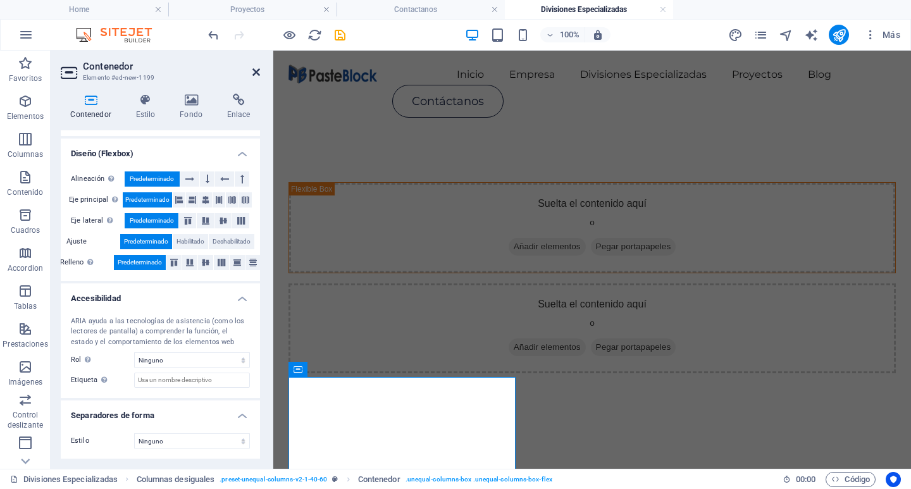
drag, startPoint x: 255, startPoint y: 75, endPoint x: 207, endPoint y: 30, distance: 65.4
click at [255, 75] on icon at bounding box center [256, 72] width 8 height 10
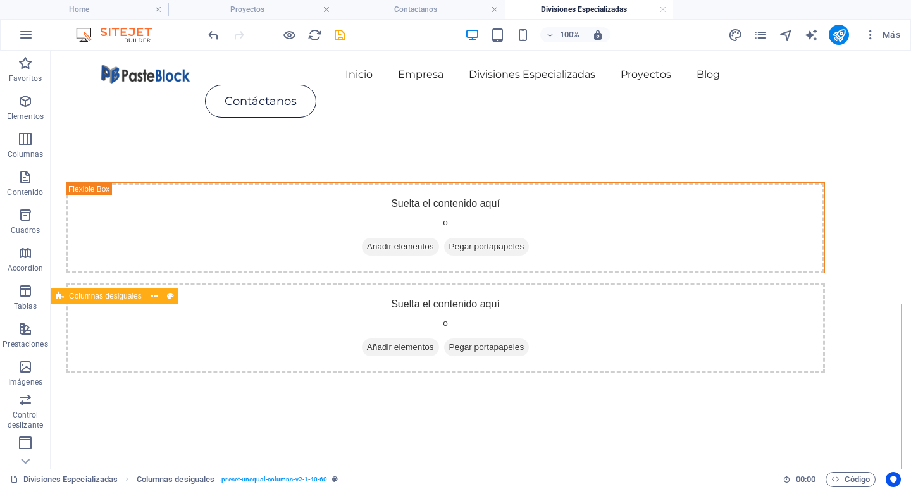
click at [69, 295] on span "Columnas desiguales" at bounding box center [105, 296] width 73 height 8
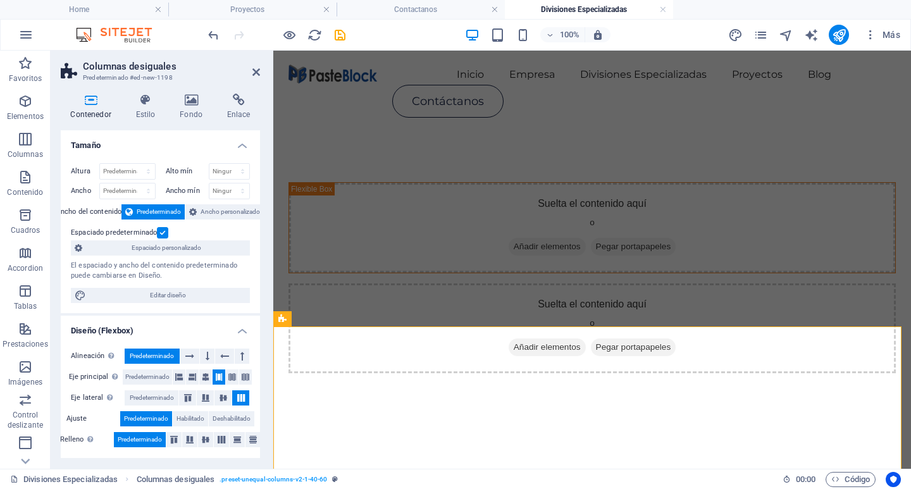
scroll to position [177, 0]
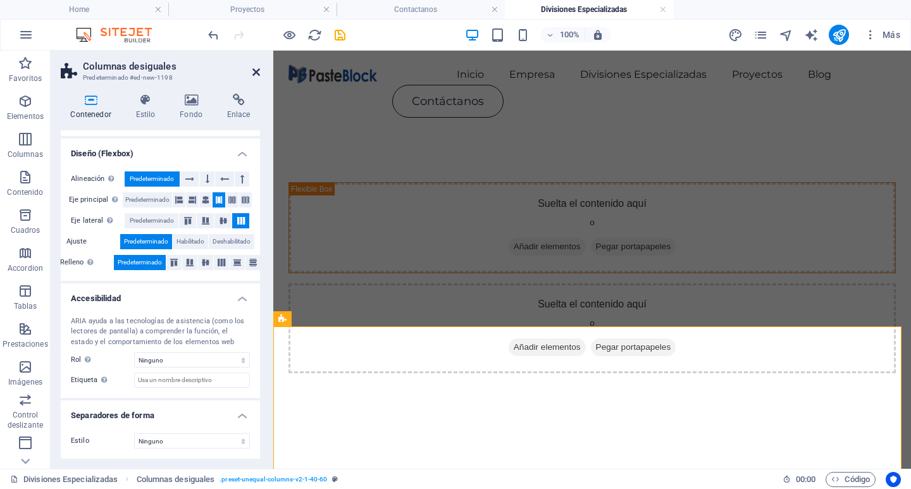
drag, startPoint x: 253, startPoint y: 71, endPoint x: 310, endPoint y: 190, distance: 131.9
click at [253, 71] on icon at bounding box center [256, 72] width 8 height 10
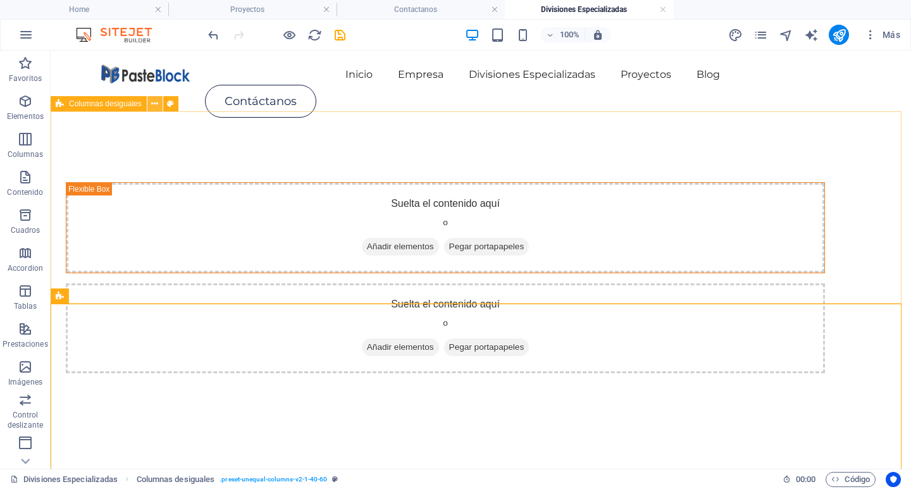
click at [158, 109] on icon at bounding box center [154, 103] width 7 height 13
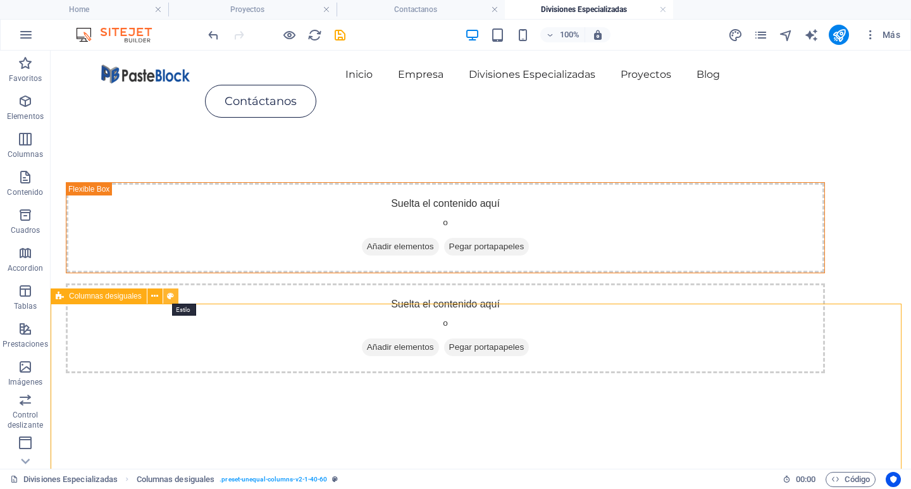
click at [173, 299] on icon at bounding box center [170, 296] width 7 height 13
select select "%"
select select "rem"
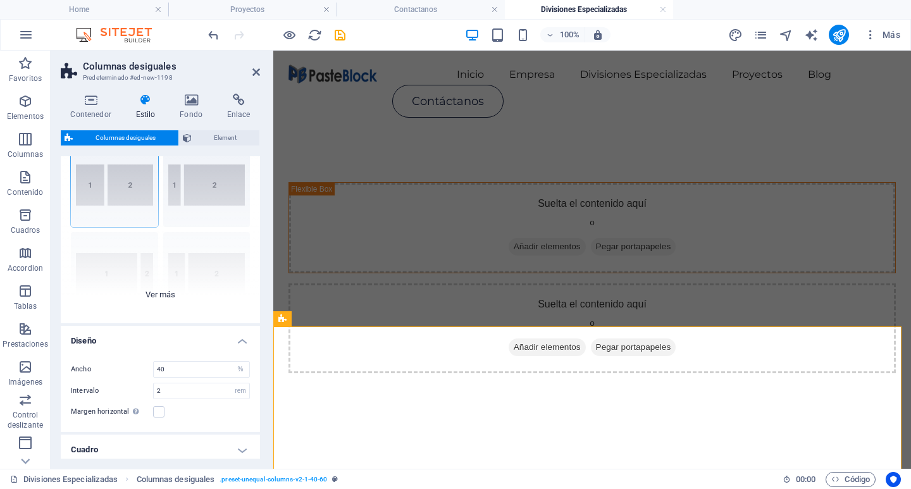
scroll to position [102, 0]
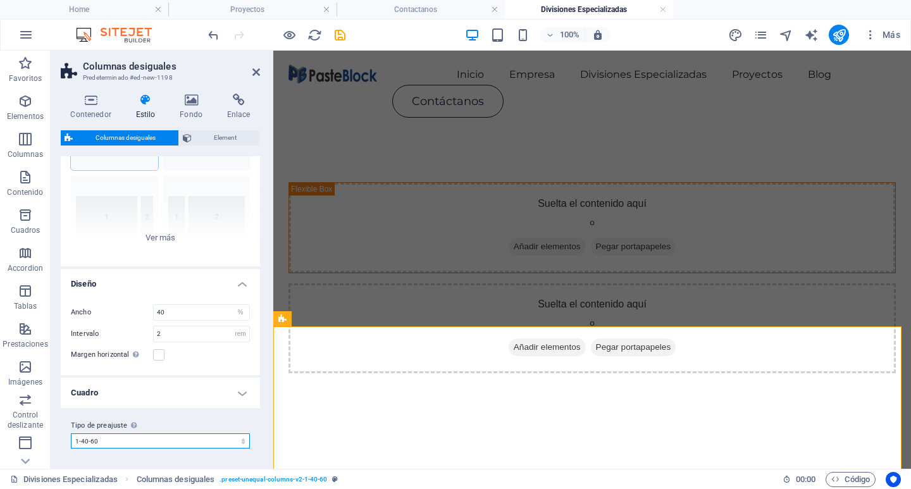
click at [151, 445] on select "1-40-60 1-60-40 [DATE] Añadir tipo de preajuste" at bounding box center [160, 440] width 179 height 15
click at [71, 433] on select "1-40-60 1-60-40 [DATE] Añadir tipo de preajuste" at bounding box center [160, 440] width 179 height 15
select select "preset-unequal-columns-v2-1-60-40"
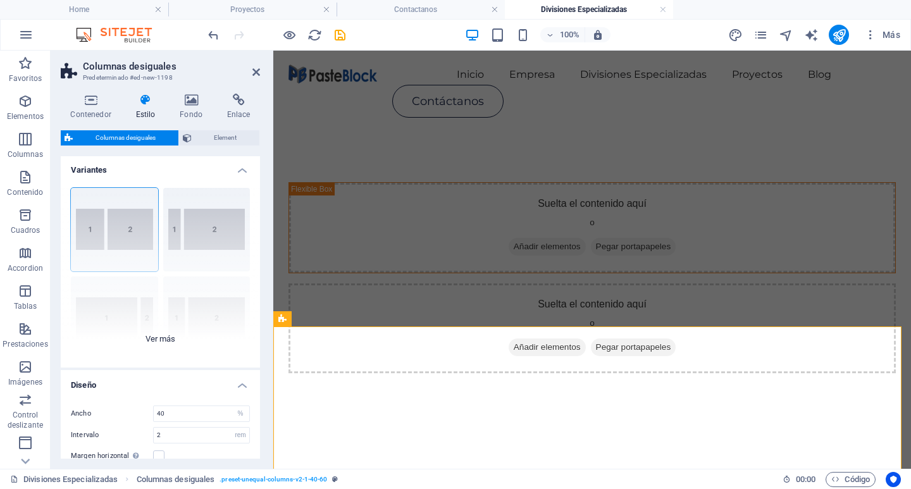
scroll to position [0, 0]
click at [185, 223] on div "[PHONE_NUMBER] [PHONE_NUMBER] 70-30 Predeterminado" at bounding box center [160, 274] width 199 height 190
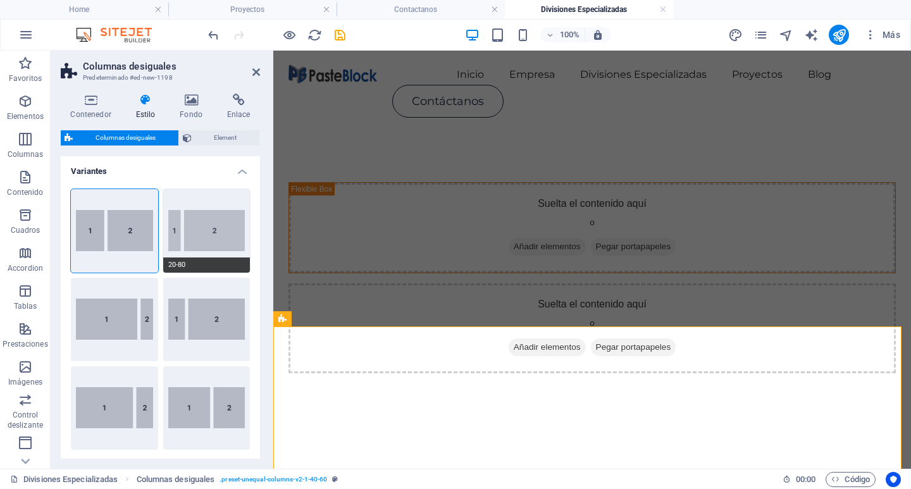
click at [185, 233] on button "20-80" at bounding box center [206, 231] width 87 height 84
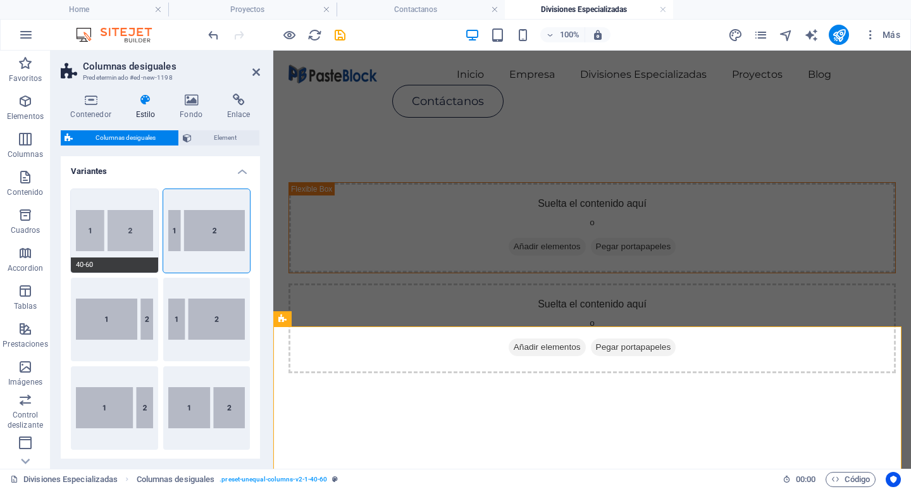
click at [114, 226] on button "40-60" at bounding box center [114, 231] width 87 height 84
type input "40"
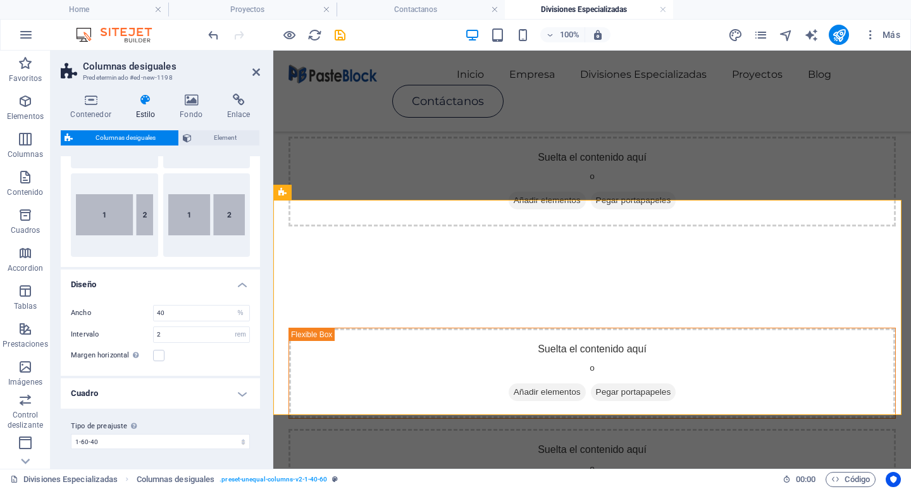
scroll to position [194, 0]
click at [213, 440] on select "1-40-60 1-60-40 [DATE] Añadir tipo de preajuste" at bounding box center [160, 440] width 179 height 15
click at [71, 433] on select "1-40-60 1-60-40 [DATE] Añadir tipo de preajuste" at bounding box center [160, 440] width 179 height 15
click at [167, 394] on h4 "Cuadro" at bounding box center [160, 393] width 199 height 30
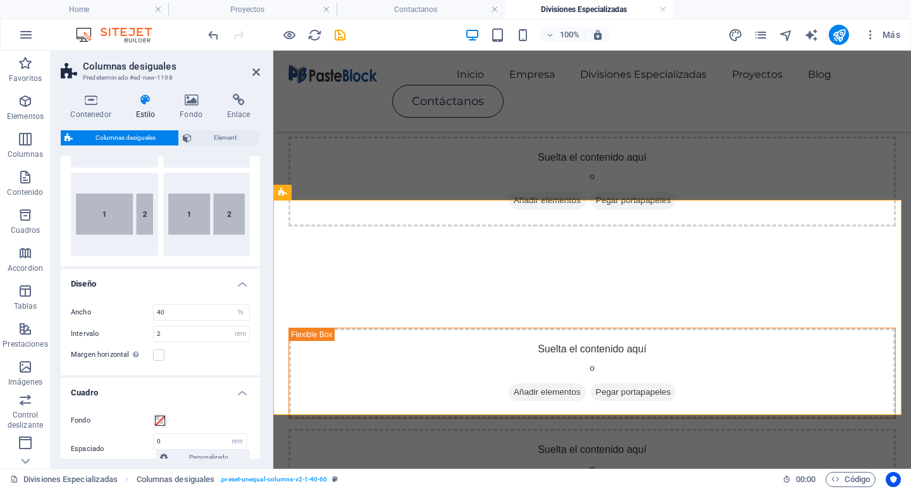
click at [215, 396] on h4 "Cuadro" at bounding box center [160, 389] width 199 height 23
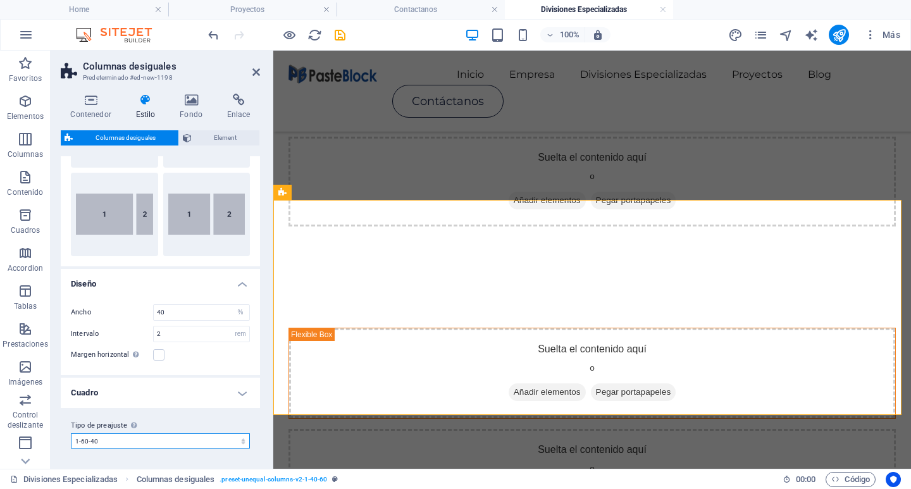
click at [209, 442] on select "1-40-60 1-60-40 [DATE] Añadir tipo de preajuste" at bounding box center [160, 440] width 179 height 15
click at [71, 433] on select "1-40-60 1-60-40 [DATE] Añadir tipo de preajuste" at bounding box center [160, 440] width 179 height 15
click at [234, 445] on select "1-40-60 1-60-40 [DATE] Añadir tipo de preajuste" at bounding box center [160, 440] width 179 height 15
select select "preset-unequal-columns-v2-2-20-80"
click at [71, 433] on select "1-40-60 1-60-40 [DATE] Añadir tipo de preajuste" at bounding box center [160, 440] width 179 height 15
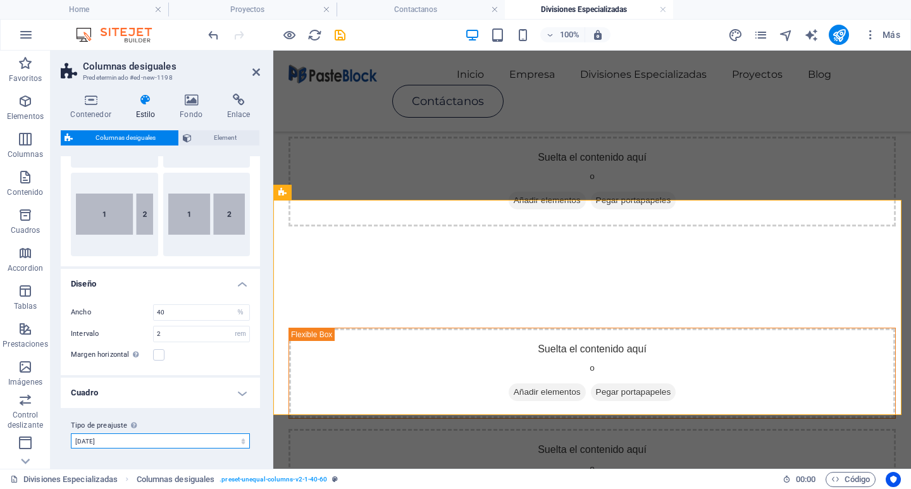
type input "20"
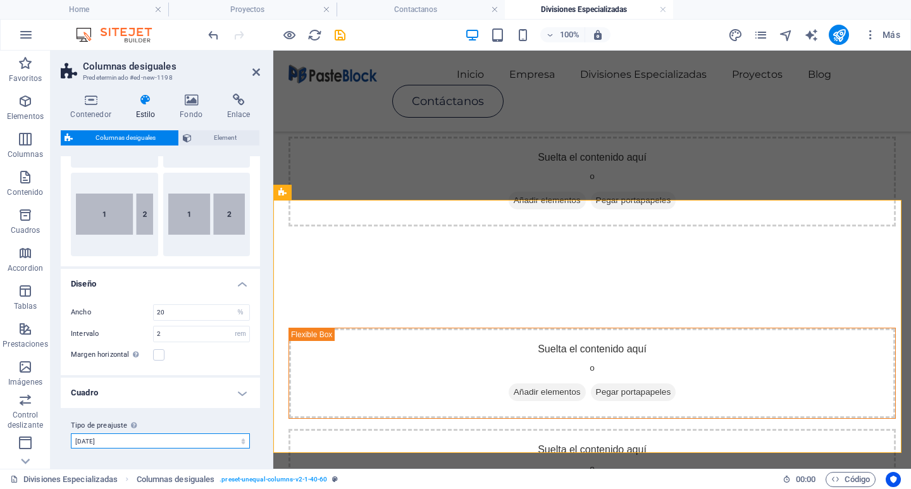
click at [204, 446] on select "1-40-60 1-60-40 [DATE] Añadir tipo de preajuste" at bounding box center [160, 440] width 179 height 15
select select "preset-unequal-columns-v2-1-60-40"
click at [71, 433] on select "1-40-60 1-60-40 [DATE] Añadir tipo de preajuste" at bounding box center [160, 440] width 179 height 15
type input "40"
select select "preset-unequal-columns-v2-1-60-40"
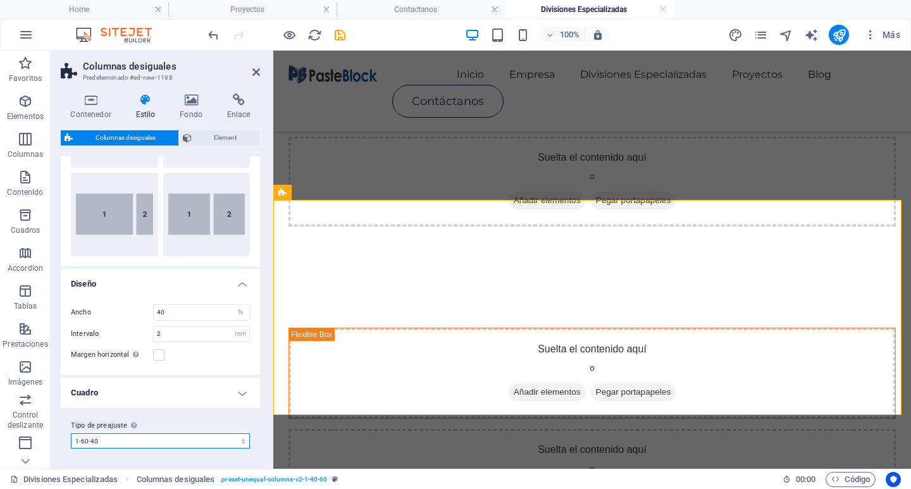
click at [207, 434] on select "1-40-60 1-60-40 [DATE] Añadir tipo de preajuste" at bounding box center [160, 440] width 179 height 15
click at [71, 433] on select "1-40-60 1-60-40 [DATE] Añadir tipo de preajuste" at bounding box center [160, 440] width 179 height 15
click at [137, 398] on h4 "Cuadro" at bounding box center [160, 393] width 199 height 30
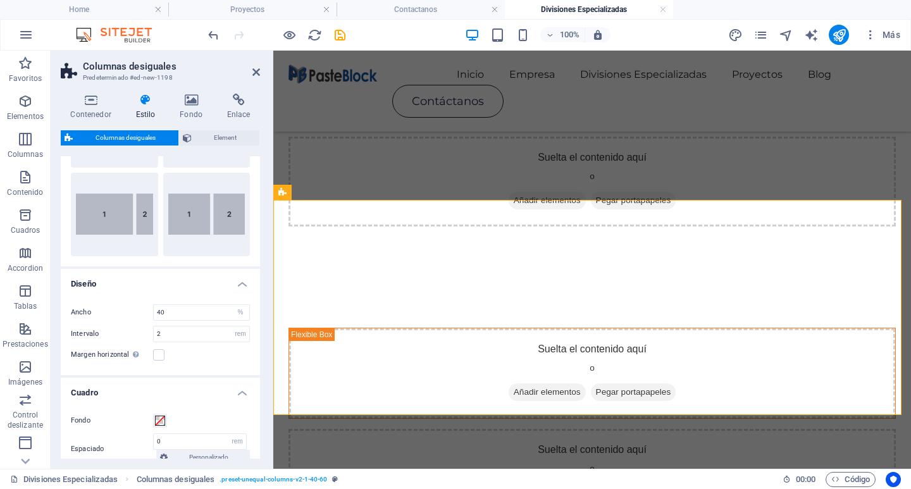
click at [238, 386] on h4 "Cuadro" at bounding box center [160, 389] width 199 height 23
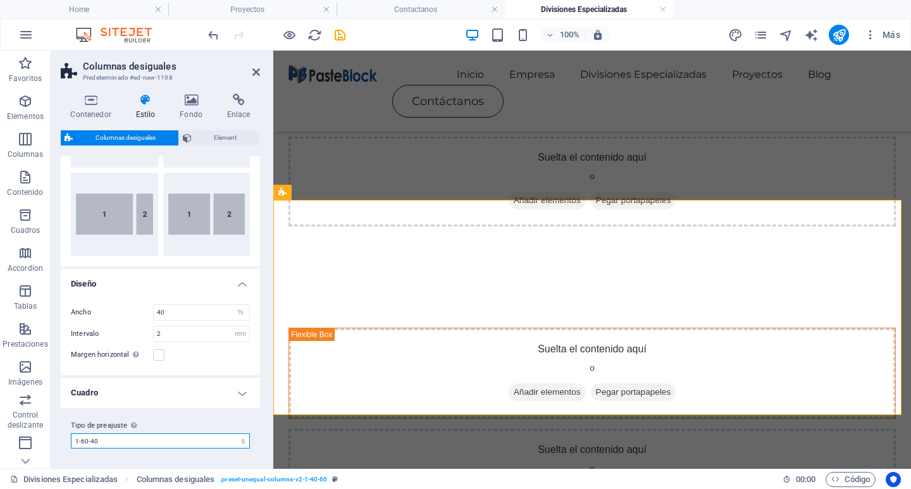
click at [218, 447] on select "1-40-60 1-60-40 [DATE] Añadir tipo de preajuste" at bounding box center [160, 440] width 179 height 15
click at [219, 443] on select "1-40-60 1-60-40 [DATE] Añadir tipo de preajuste" at bounding box center [160, 440] width 179 height 15
click at [220, 443] on select "1-40-60 1-60-40 [DATE] Añadir tipo de preajuste" at bounding box center [160, 440] width 179 height 15
click at [71, 433] on select "1-40-60 1-60-40 [DATE] Añadir tipo de preajuste" at bounding box center [160, 440] width 179 height 15
select select "preset-unequal-columns-v2-1-60-40"
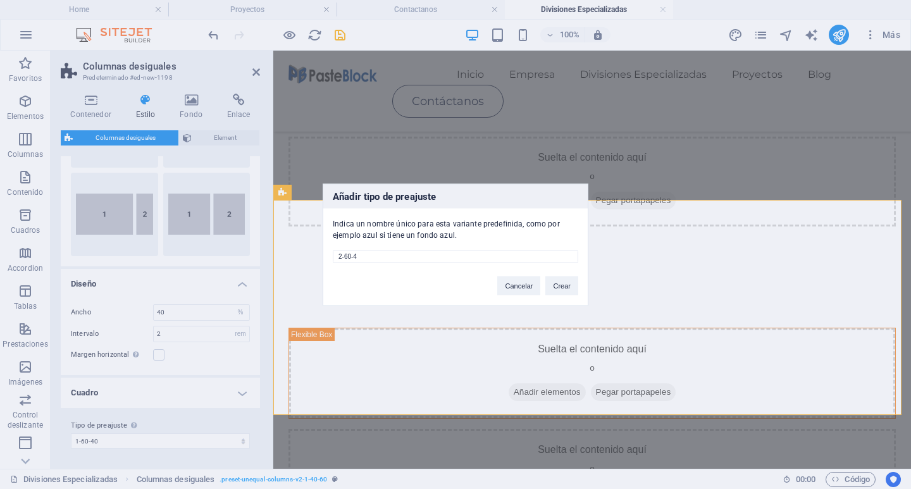
type input "2-60-40"
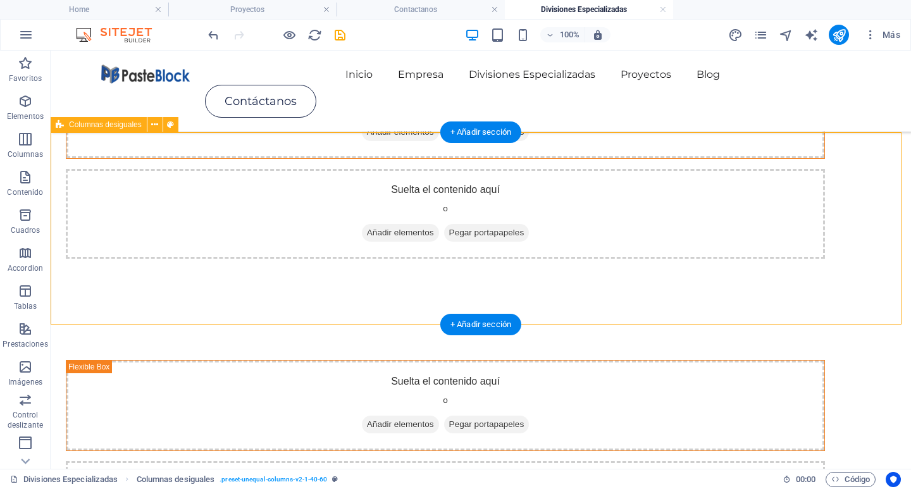
scroll to position [63, 0]
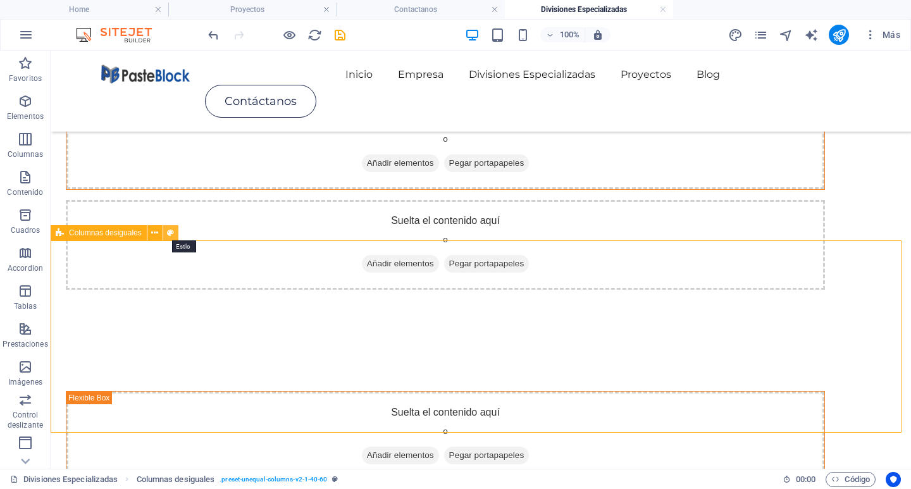
click at [173, 240] on button at bounding box center [170, 232] width 15 height 15
select select "%"
select select "rem"
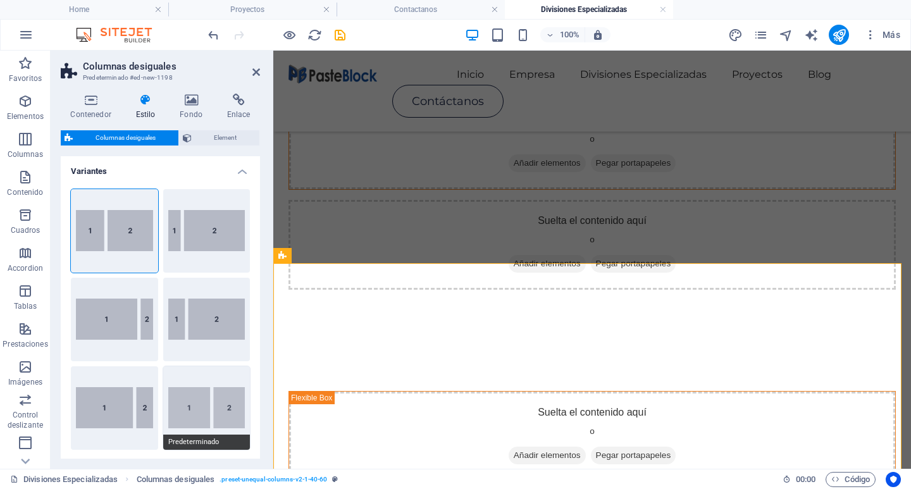
scroll to position [194, 0]
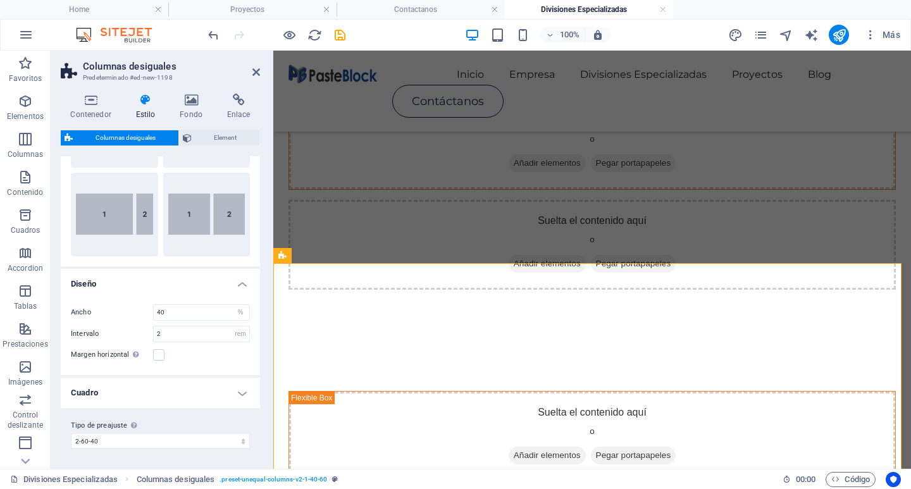
click at [195, 449] on div "Tipo de preajuste La configuración y variante seleccionada arriba afecta a todo…" at bounding box center [160, 433] width 199 height 51
click at [196, 443] on select "1-40-60 1-60-40 [DATE] 2-60-40 Añadir tipo de preajuste" at bounding box center [160, 440] width 179 height 15
click at [71, 433] on select "1-40-60 1-60-40 [DATE] 2-60-40 Añadir tipo de preajuste" at bounding box center [160, 440] width 179 height 15
click at [172, 443] on select "1-40-60 1-60-40 [DATE] 2-60-40 Añadir tipo de preajuste" at bounding box center [160, 440] width 179 height 15
select select "preset-unequal-columns-v2-2-20-80"
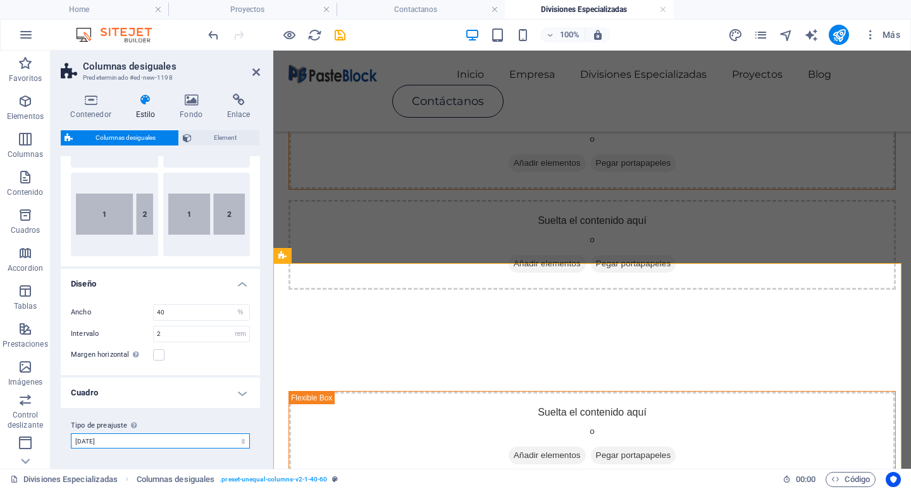
click at [71, 433] on select "1-40-60 1-60-40 [DATE] 2-60-40 Añadir tipo de preajuste" at bounding box center [160, 440] width 179 height 15
type input "20"
click at [137, 434] on select "1-40-60 1-60-40 [DATE] 2-60-40 Añadir tipo de preajuste" at bounding box center [160, 440] width 179 height 15
select select "preset-unequal-columns-v2-2-60-40"
click at [71, 433] on select "1-40-60 1-60-40 [DATE] 2-60-40 Añadir tipo de preajuste" at bounding box center [160, 440] width 179 height 15
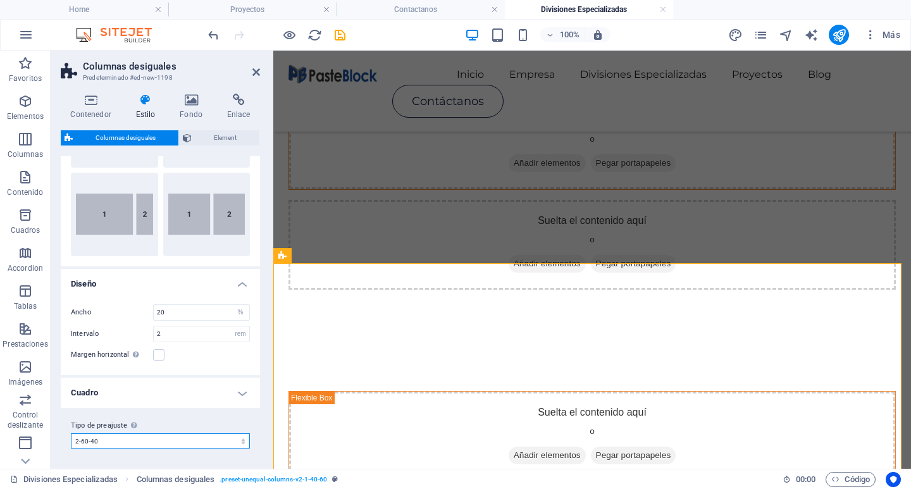
type input "40"
select select "preset-unequal-columns-v2-2-60-40"
click at [119, 443] on select "1-40-60 1-60-40 [DATE] 2-60-40 Añadir tipo de preajuste" at bounding box center [160, 440] width 179 height 15
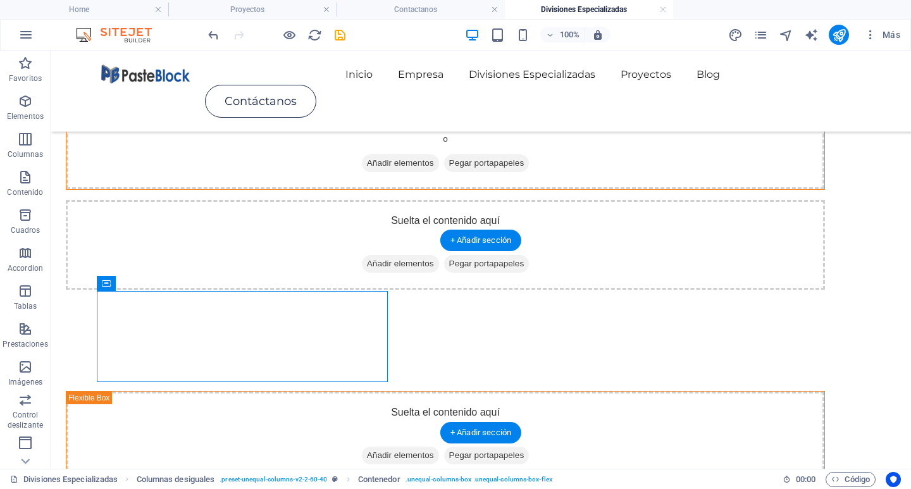
drag, startPoint x: 257, startPoint y: 328, endPoint x: 805, endPoint y: 324, distance: 548.5
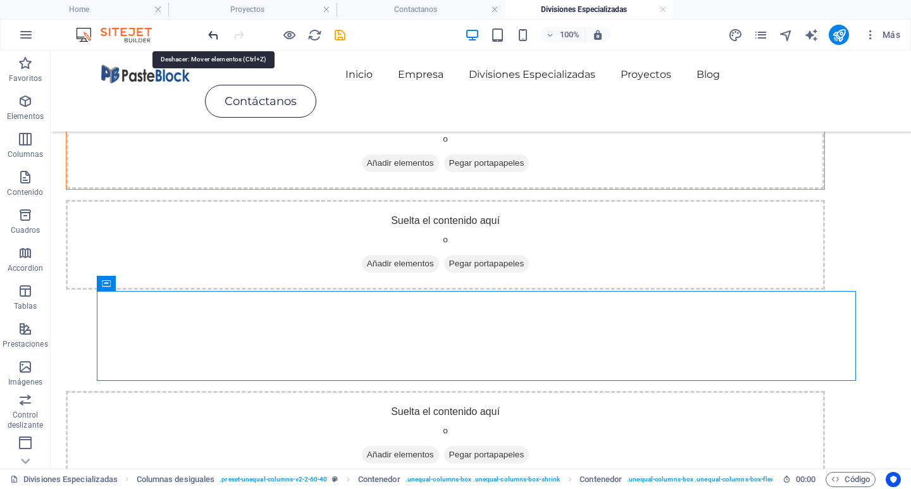
click at [219, 37] on icon "undo" at bounding box center [213, 35] width 15 height 15
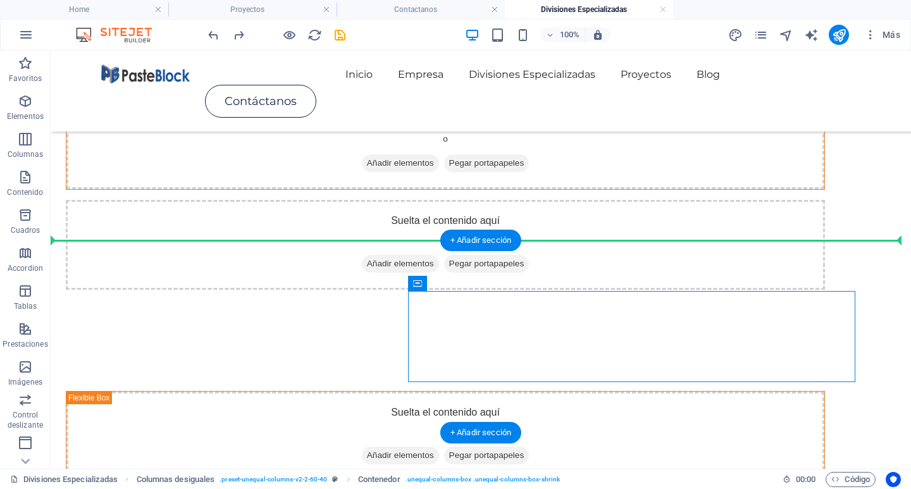
drag, startPoint x: 517, startPoint y: 328, endPoint x: 178, endPoint y: 256, distance: 346.8
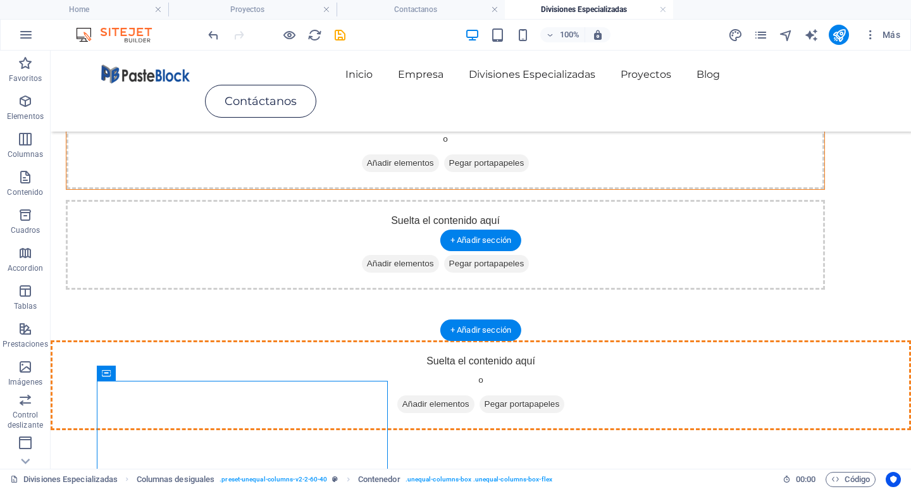
drag, startPoint x: 293, startPoint y: 411, endPoint x: 862, endPoint y: 283, distance: 583.5
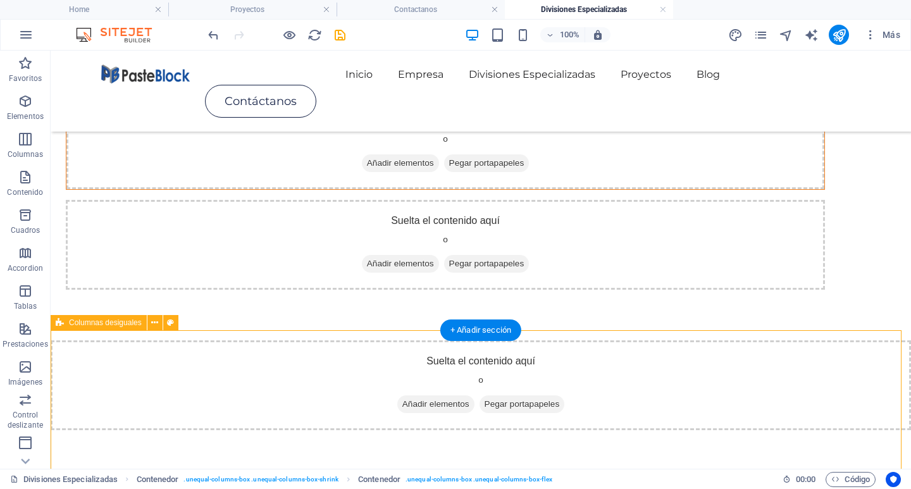
scroll to position [65, 0]
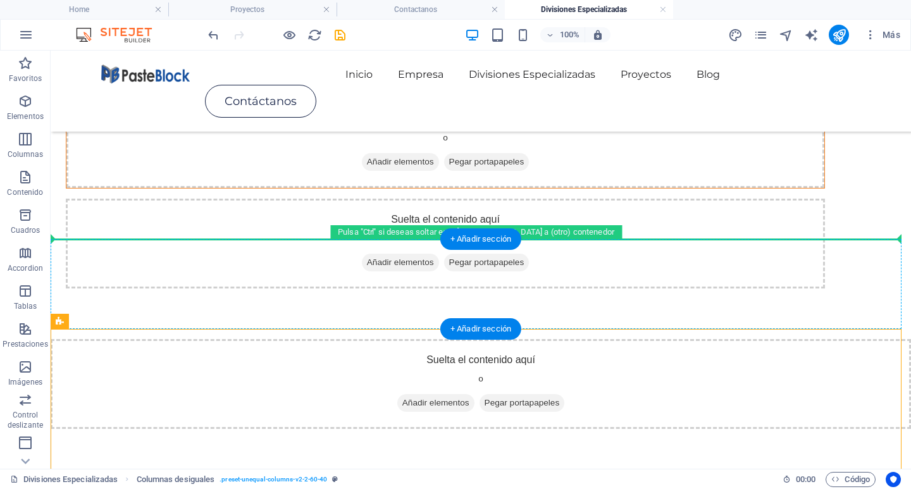
drag, startPoint x: 584, startPoint y: 409, endPoint x: 836, endPoint y: 251, distance: 297.7
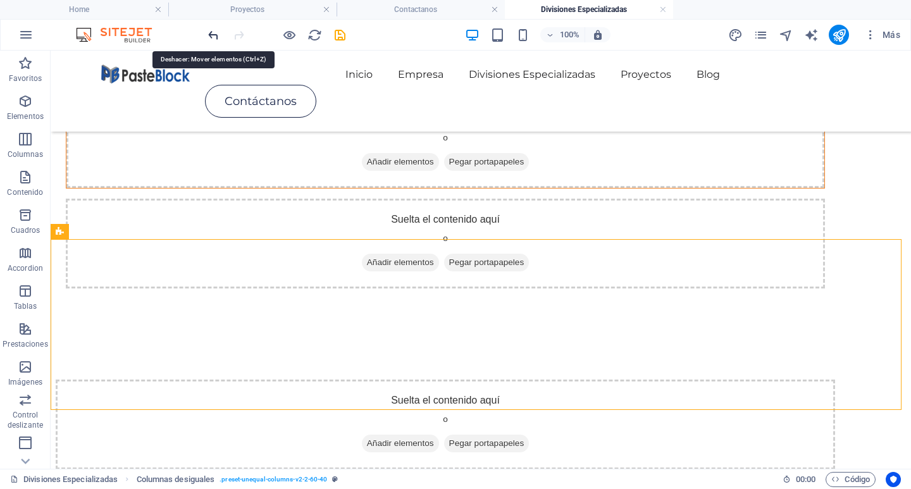
click at [211, 40] on icon "undo" at bounding box center [213, 35] width 15 height 15
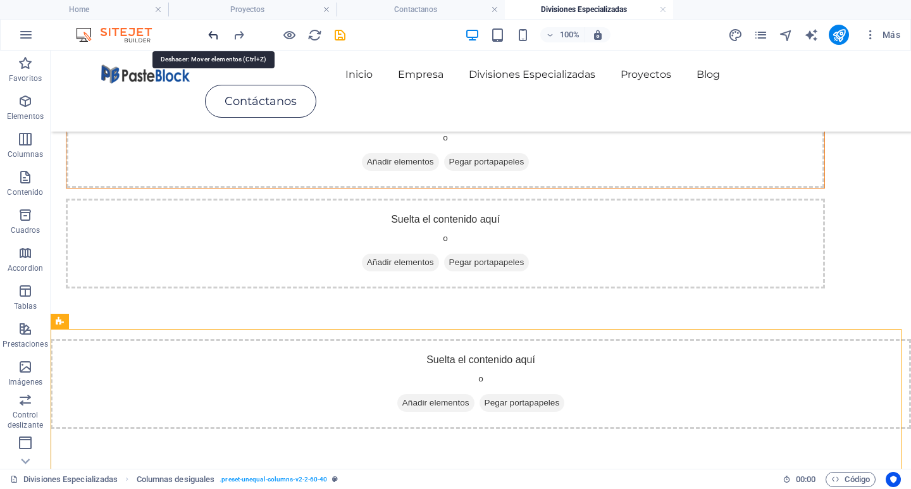
click at [211, 40] on icon "undo" at bounding box center [213, 35] width 15 height 15
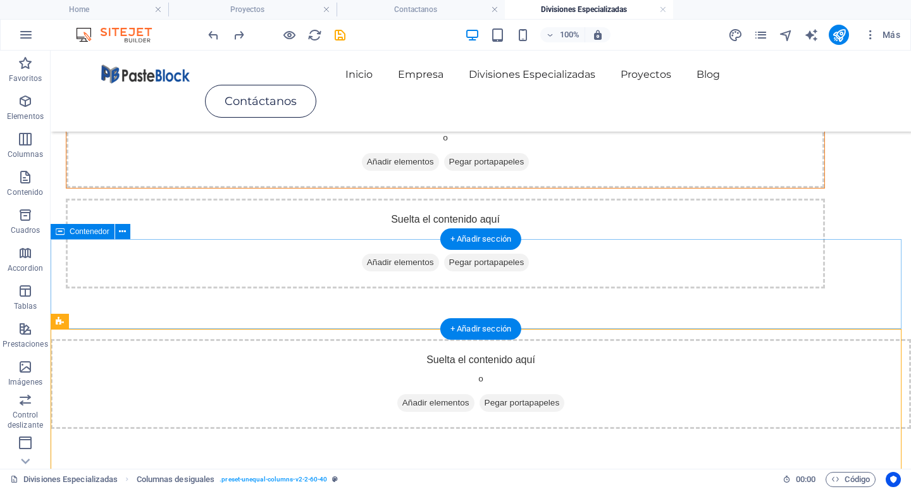
click at [168, 339] on div "Suelta el contenido aquí o Añadir elementos Pegar portapapeles" at bounding box center [481, 384] width 860 height 90
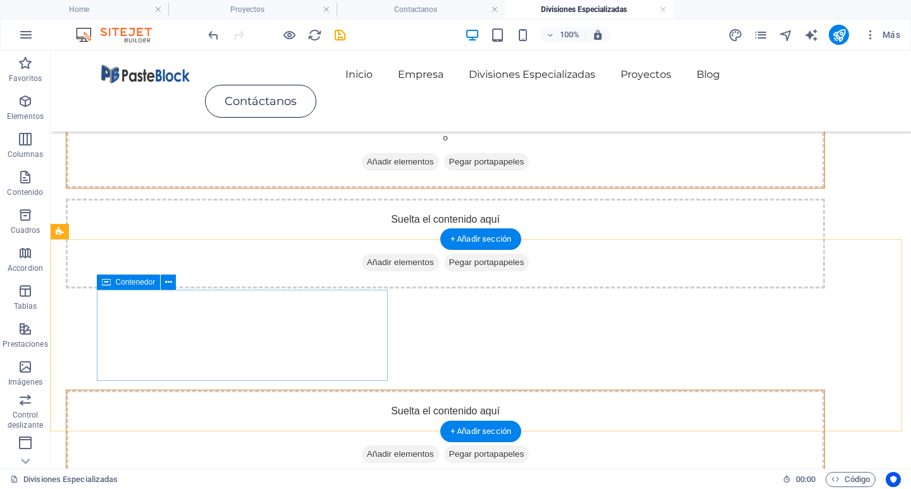
click at [240, 390] on div "Suelta el contenido aquí o Añadir elementos Pegar portapapeles" at bounding box center [445, 435] width 758 height 90
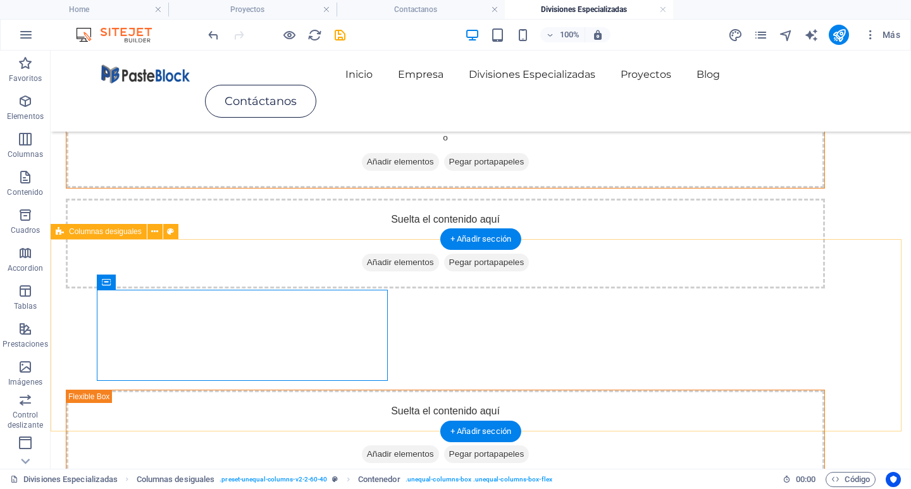
click at [262, 339] on div "Suelta el contenido aquí o Añadir elementos Pegar portapapeles" at bounding box center [481, 435] width 860 height 192
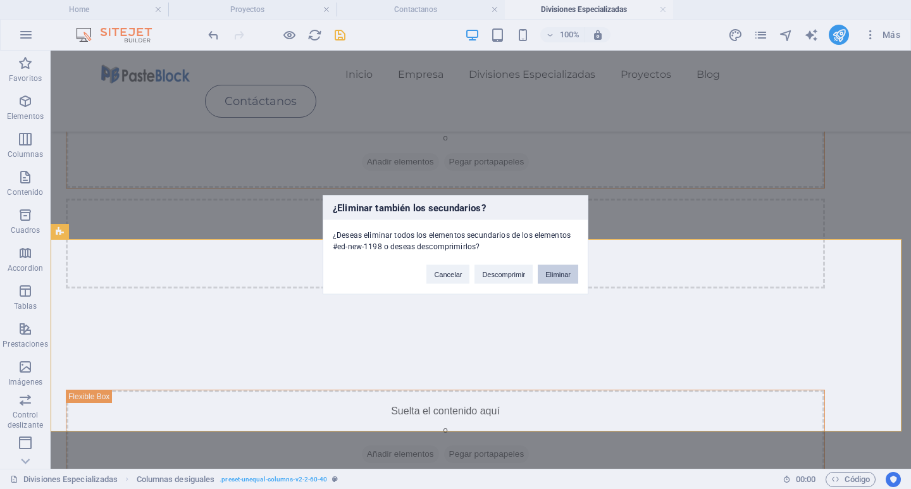
click at [562, 270] on button "Eliminar" at bounding box center [558, 273] width 40 height 19
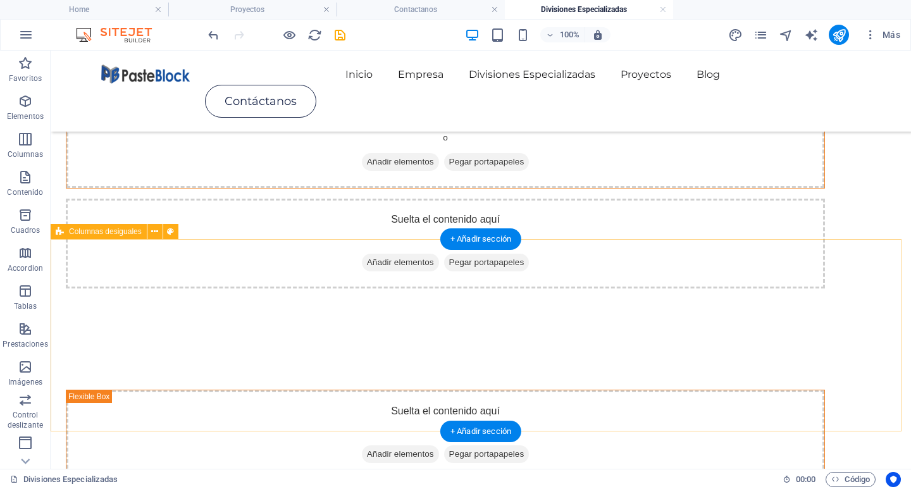
click at [378, 339] on div "Suelta el contenido aquí o Añadir elementos Pegar portapapeles Suelta el conten…" at bounding box center [481, 485] width 860 height 292
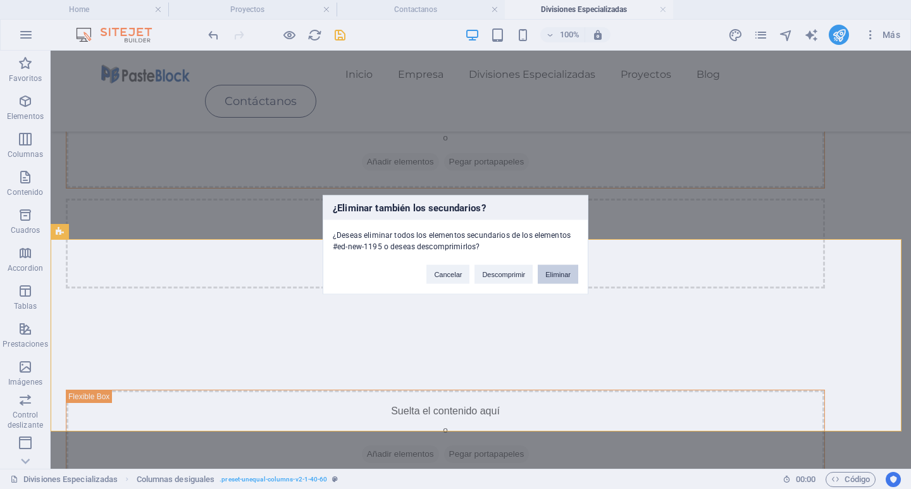
click at [560, 276] on button "Eliminar" at bounding box center [558, 273] width 40 height 19
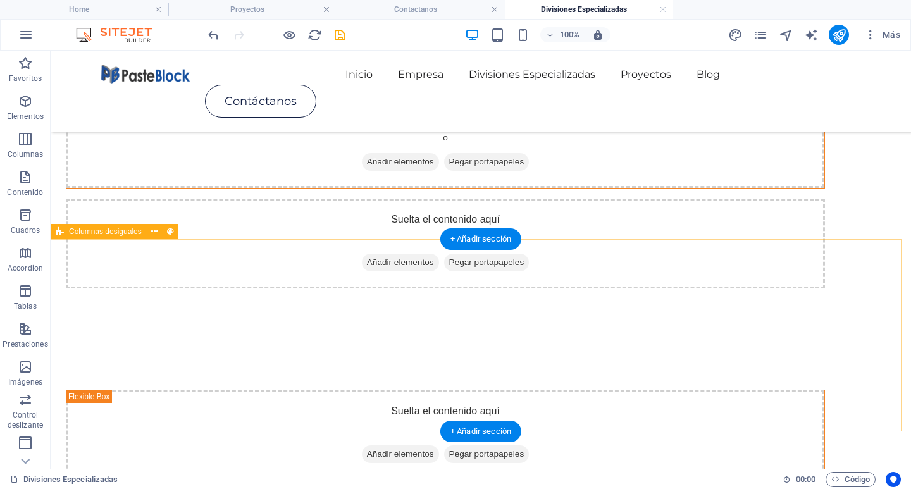
click at [361, 339] on div "Suelta el contenido aquí o Añadir elementos Pegar portapapeles Suelta el conten…" at bounding box center [481, 485] width 860 height 292
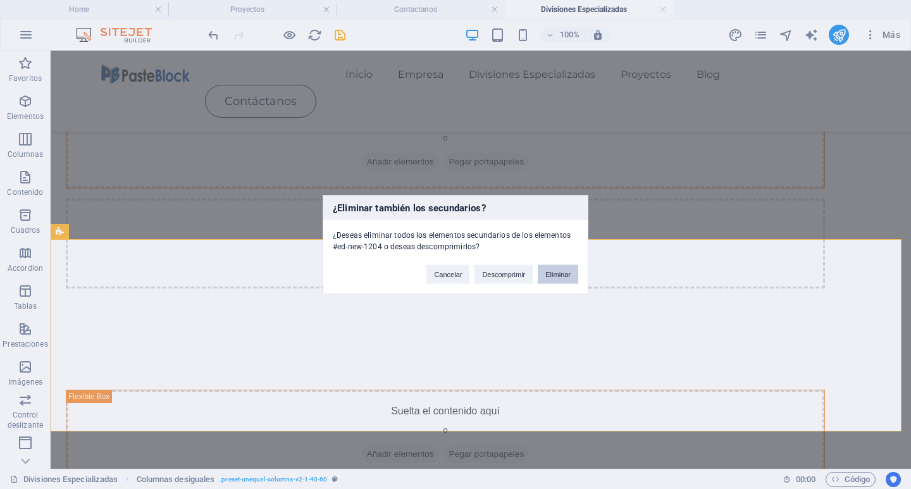
click at [557, 279] on button "Eliminar" at bounding box center [558, 273] width 40 height 19
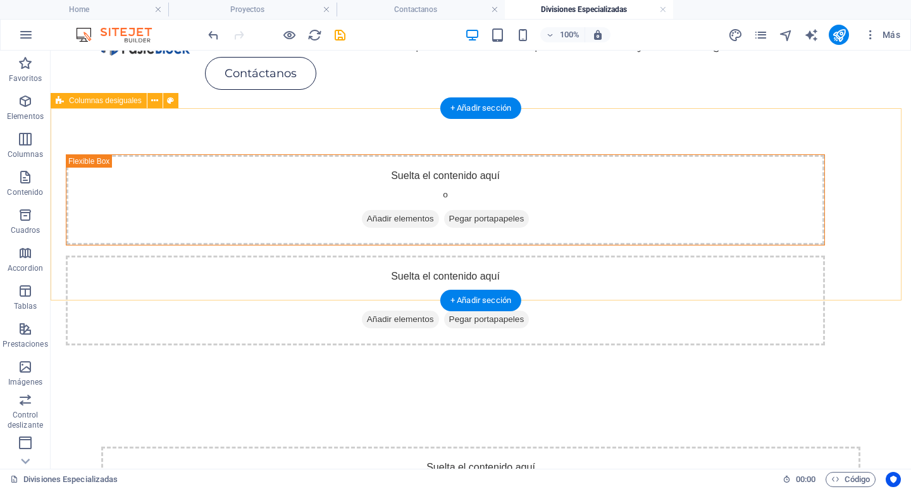
scroll to position [0, 0]
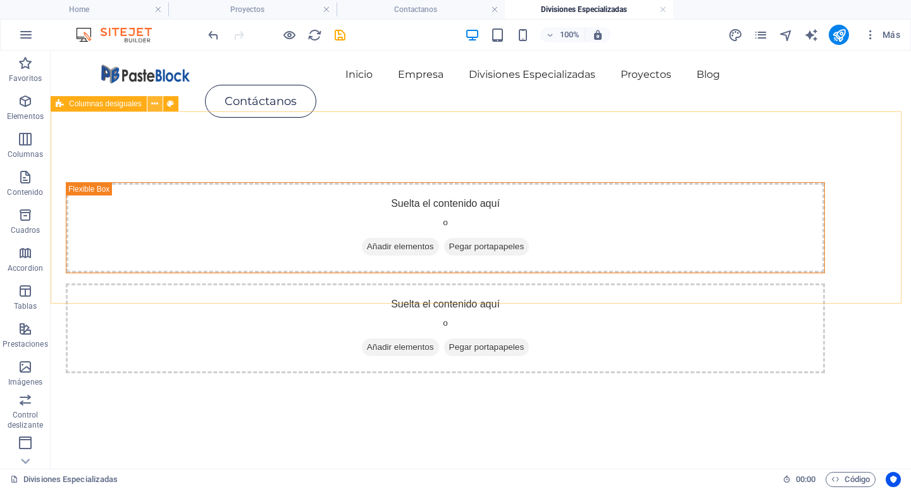
click at [157, 110] on icon at bounding box center [154, 103] width 7 height 13
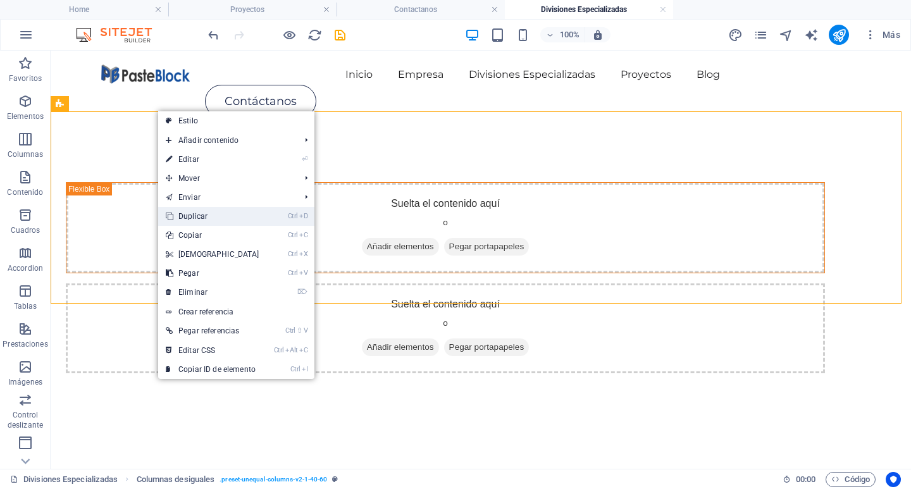
click at [220, 213] on link "Ctrl D Duplicar" at bounding box center [212, 216] width 109 height 19
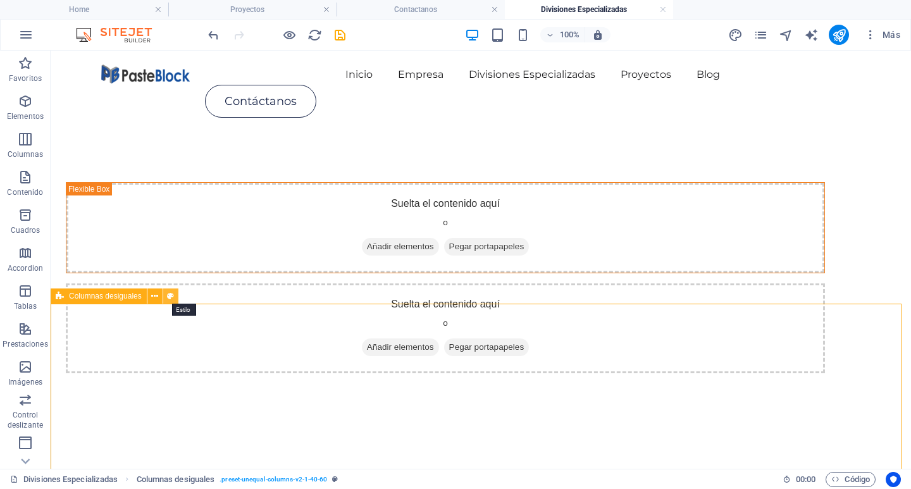
click at [171, 300] on icon at bounding box center [170, 296] width 7 height 13
select select "%"
select select "rem"
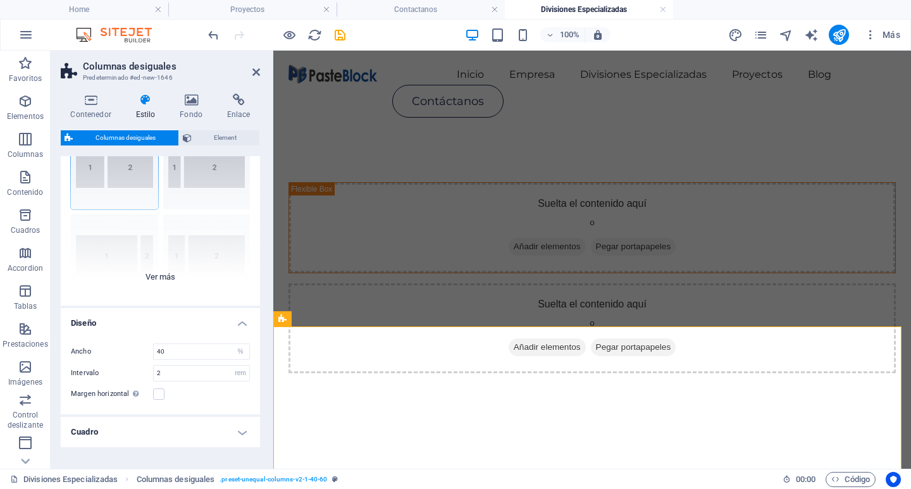
scroll to position [102, 0]
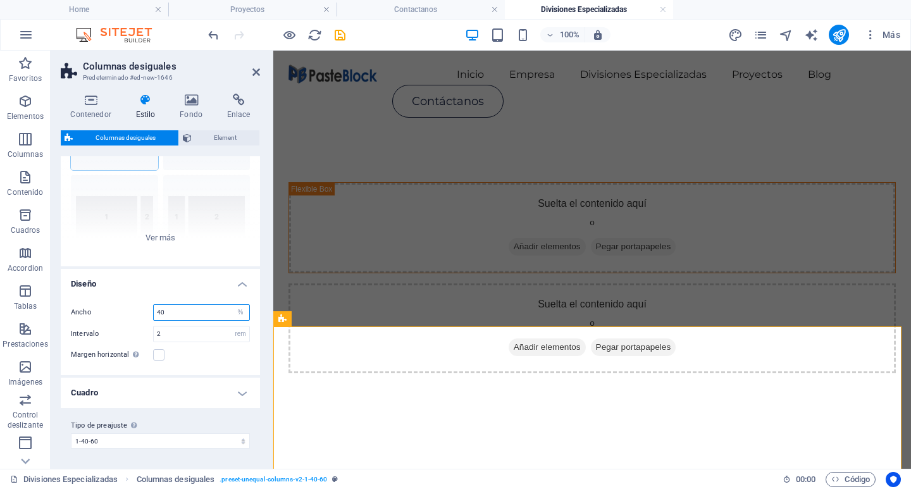
drag, startPoint x: 174, startPoint y: 318, endPoint x: 150, endPoint y: 317, distance: 24.0
click at [152, 317] on div "Ancho 40 px rem % vh vw" at bounding box center [160, 312] width 179 height 16
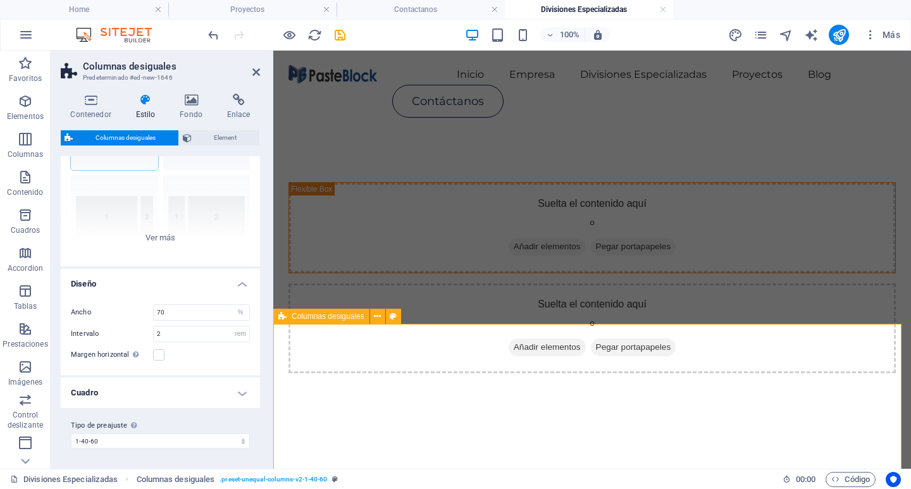
scroll to position [127, 0]
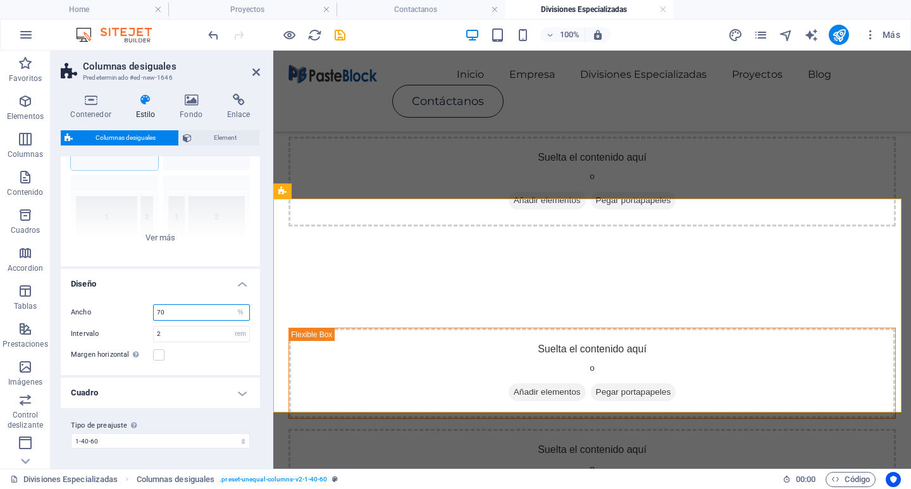
drag, startPoint x: 172, startPoint y: 315, endPoint x: 149, endPoint y: 316, distance: 22.8
click at [151, 316] on div "Ancho 70 px rem % vh vw" at bounding box center [160, 312] width 179 height 16
type input "60"
click at [257, 71] on icon at bounding box center [256, 72] width 8 height 10
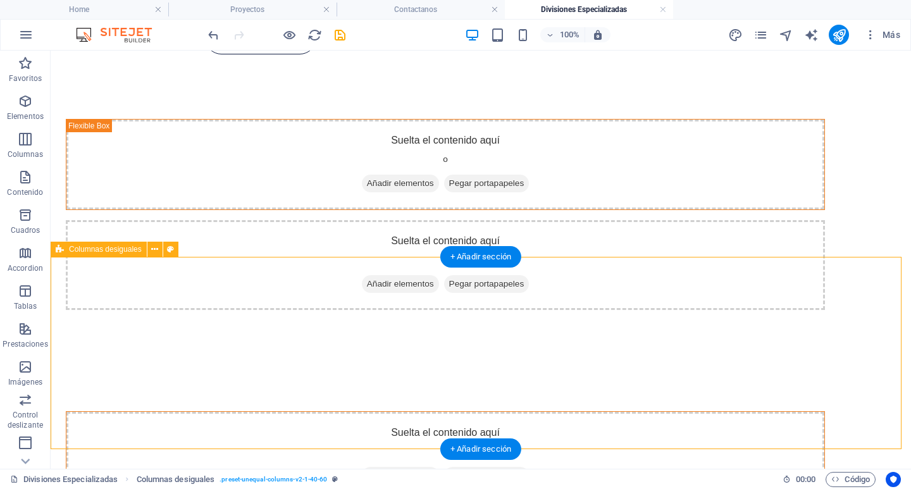
scroll to position [0, 0]
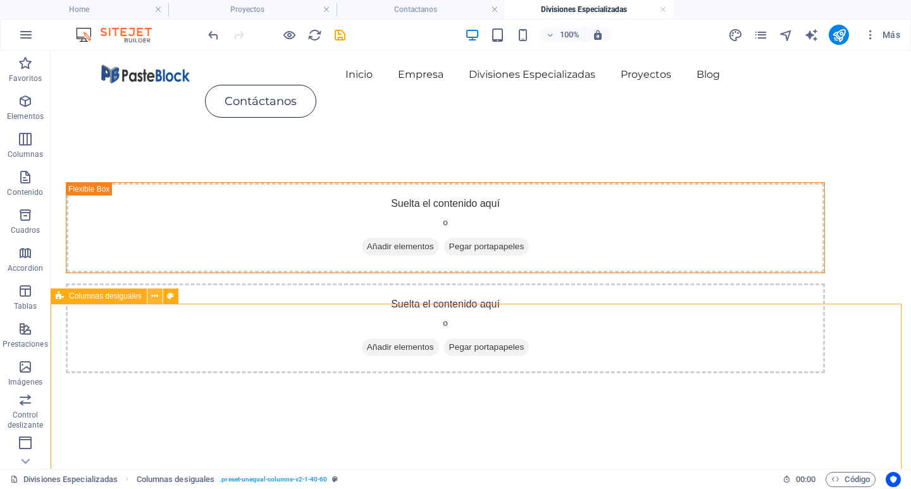
click at [157, 302] on icon at bounding box center [154, 296] width 7 height 13
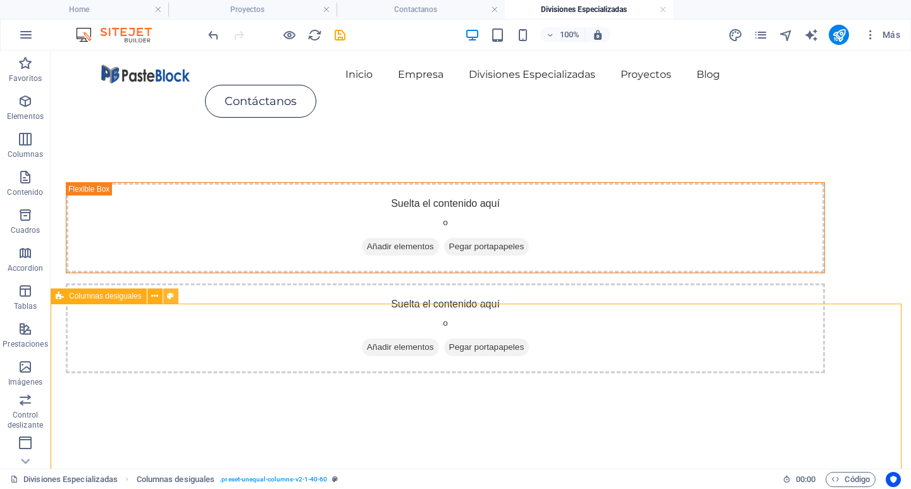
click at [170, 300] on icon at bounding box center [170, 296] width 7 height 13
select select "%"
select select "rem"
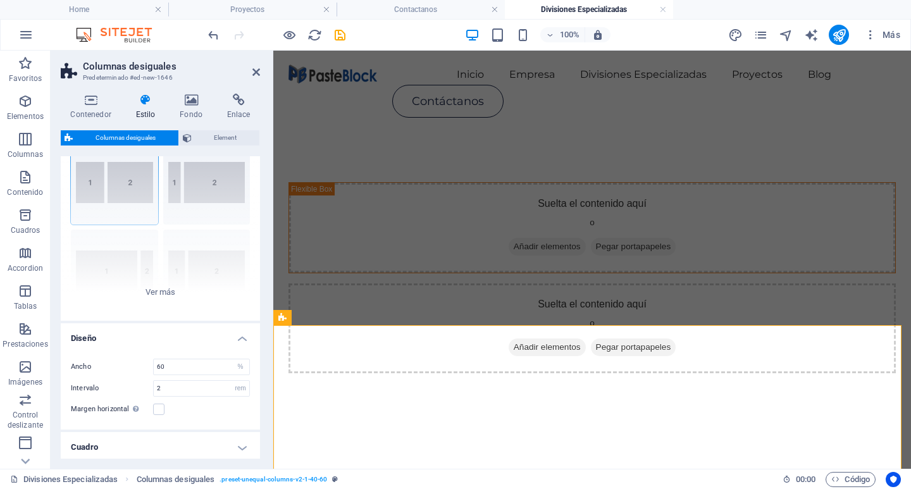
scroll to position [102, 0]
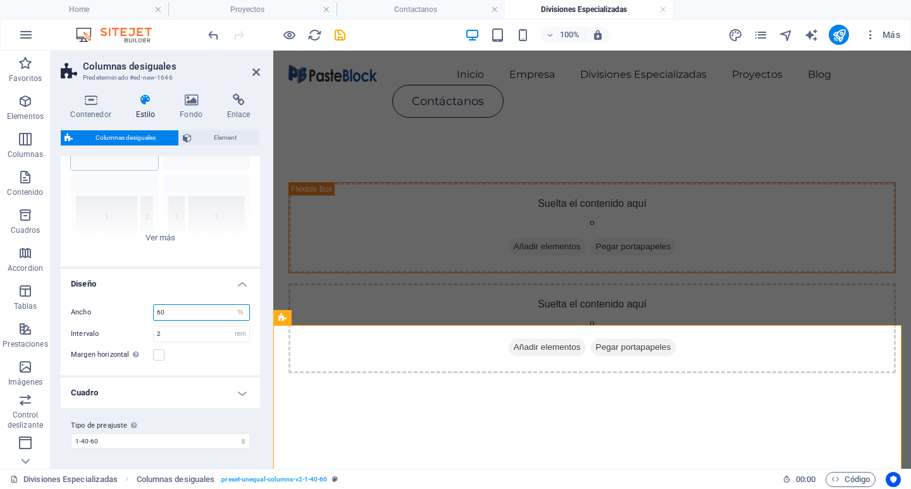
drag, startPoint x: 170, startPoint y: 319, endPoint x: 157, endPoint y: 321, distance: 13.4
click at [157, 321] on div "Ancho 60 px rem % vh vw Intervalo 2 px rem % vh vw Margen horizontal Solo si el…" at bounding box center [160, 334] width 204 height 84
type input "40"
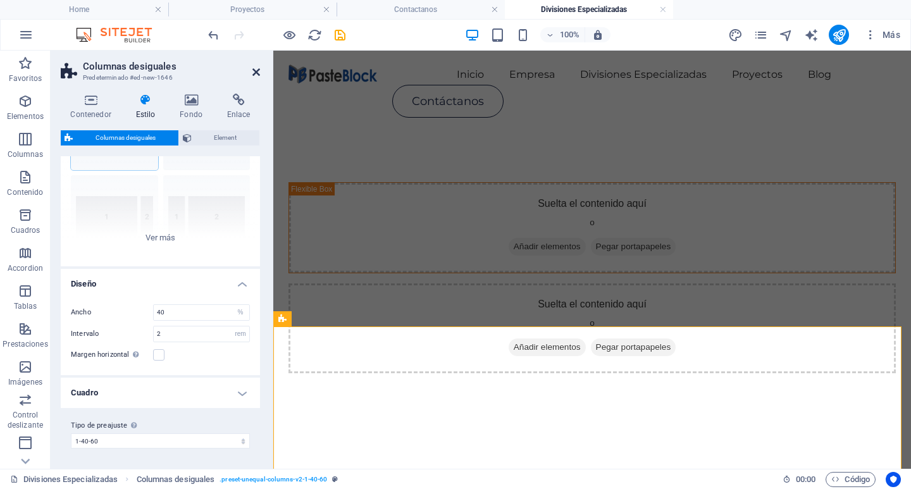
click at [254, 72] on icon at bounding box center [256, 72] width 8 height 10
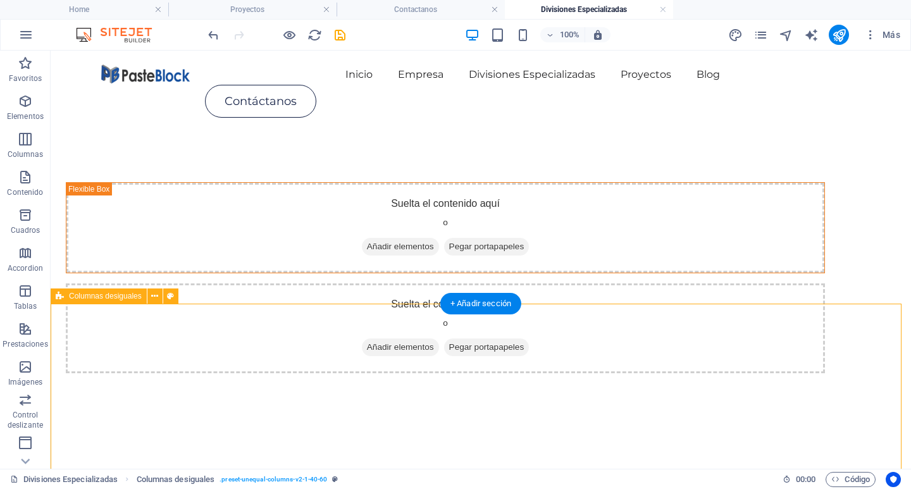
select select "%"
select select "rem"
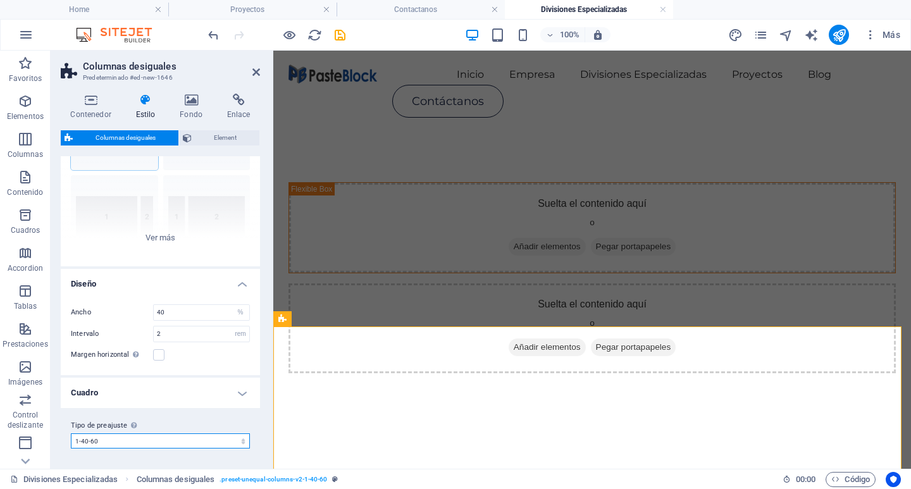
click at [232, 435] on select "1-40-60 1-60-40 [DATE] 2-60-40 Añadir tipo de preajuste" at bounding box center [160, 440] width 179 height 15
click at [71, 433] on select "1-40-60 1-60-40 [DATE] 2-60-40 Añadir tipo de preajuste" at bounding box center [160, 440] width 179 height 15
select select "preset-unequal-columns-v2-1-60-40"
drag, startPoint x: 184, startPoint y: 319, endPoint x: 93, endPoint y: 322, distance: 91.1
click at [93, 322] on div "Ancho 40 px rem % vh vw Intervalo 2 px rem % vh vw Margen horizontal Solo si el…" at bounding box center [160, 334] width 204 height 84
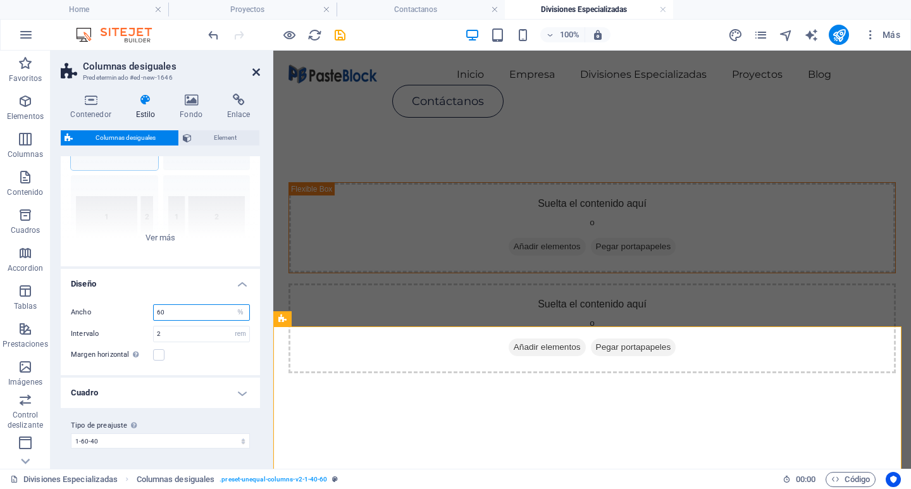
type input "60"
click at [252, 69] on icon at bounding box center [256, 72] width 8 height 10
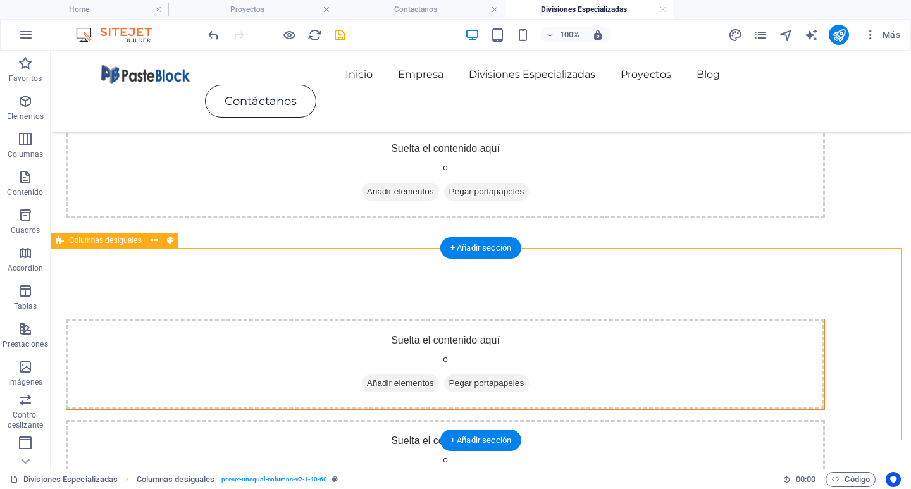
scroll to position [0, 0]
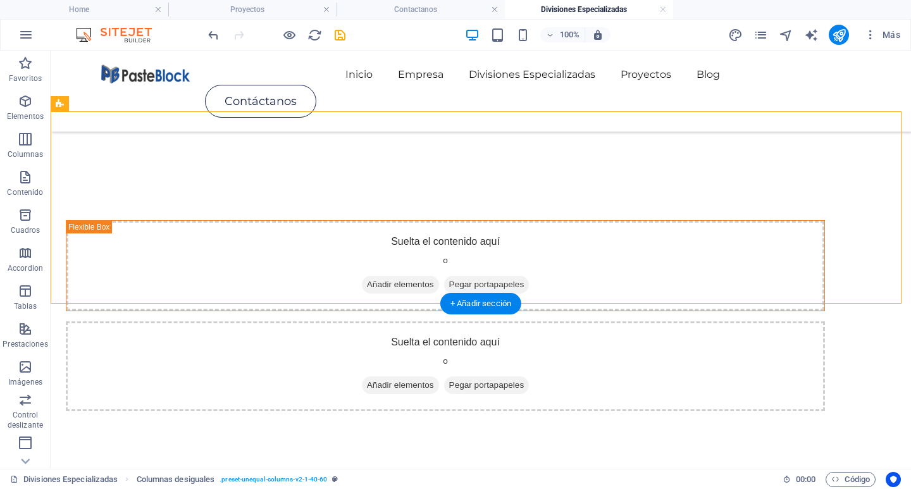
drag, startPoint x: 352, startPoint y: 195, endPoint x: 399, endPoint y: 452, distance: 260.4
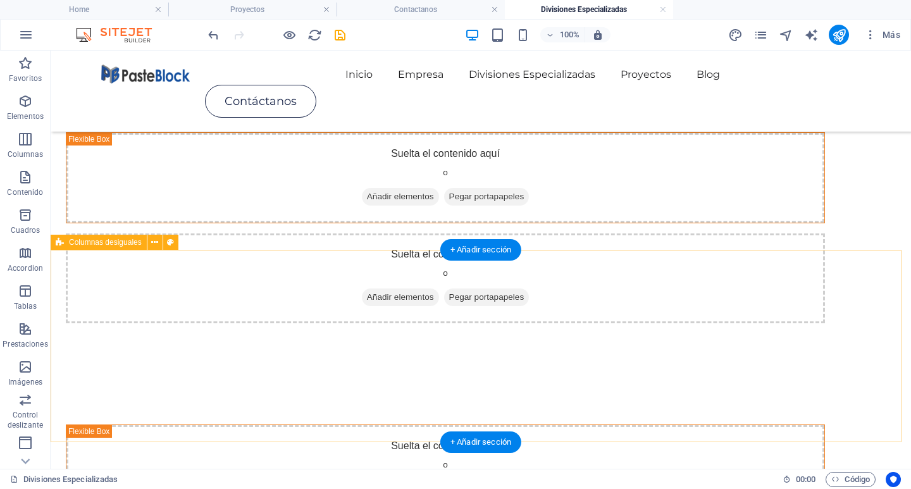
scroll to position [190, 0]
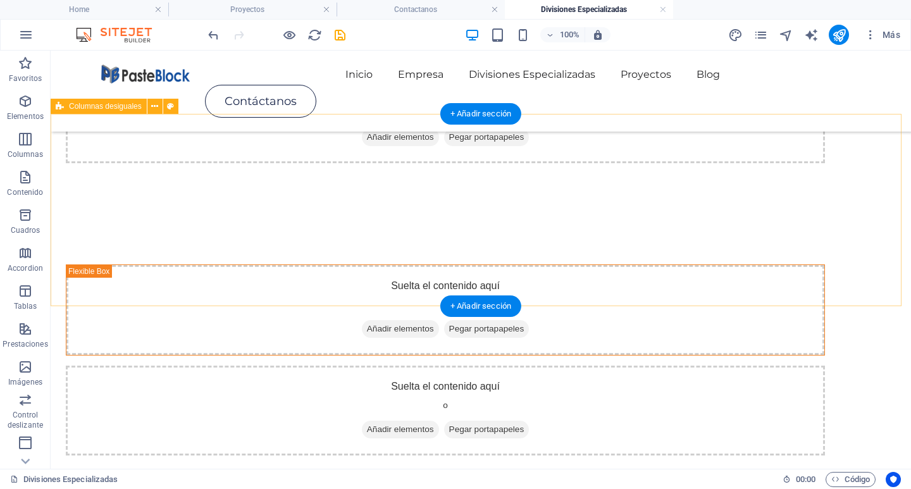
click at [570, 214] on div "Suelta el contenido aquí o Añadir elementos Pegar portapapeles Suelta el conten…" at bounding box center [481, 360] width 860 height 292
click at [218, 214] on div "Suelta el contenido aquí o Añadir elementos Pegar portapapeles Suelta el conten…" at bounding box center [481, 360] width 860 height 292
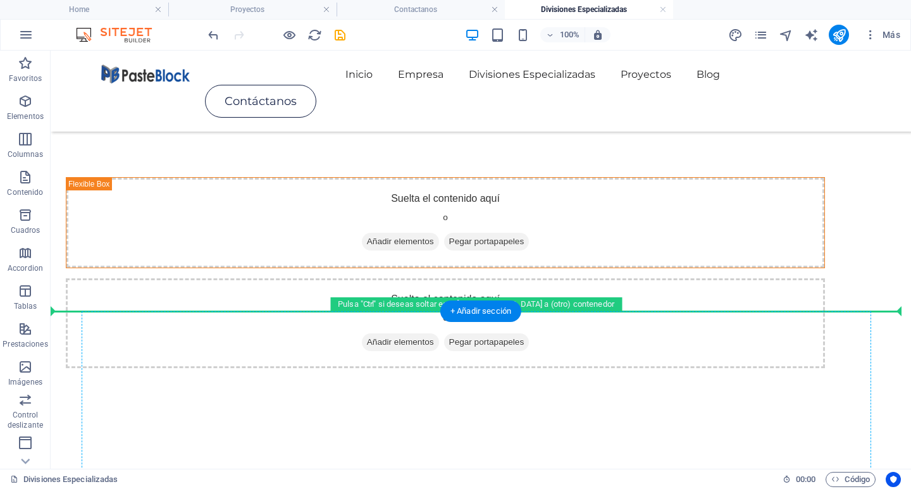
drag, startPoint x: 284, startPoint y: 312, endPoint x: 319, endPoint y: 378, distance: 75.0
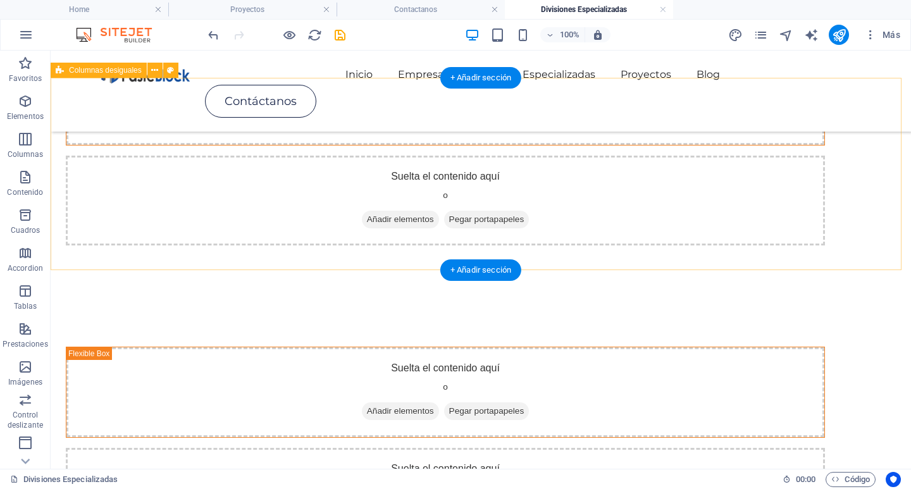
scroll to position [380, 0]
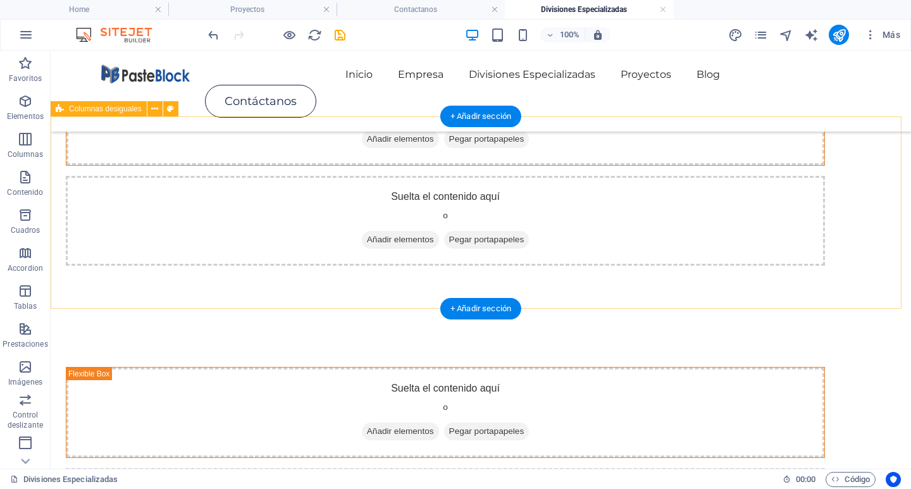
click at [388, 316] on div "Suelta el contenido aquí o Añadir elementos Pegar portapapeles Suelta el conten…" at bounding box center [481, 462] width 860 height 292
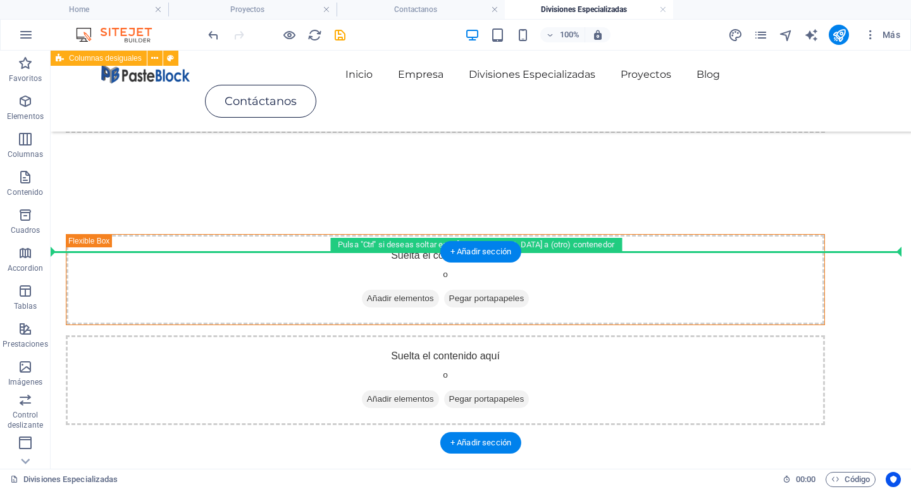
scroll to position [822, 0]
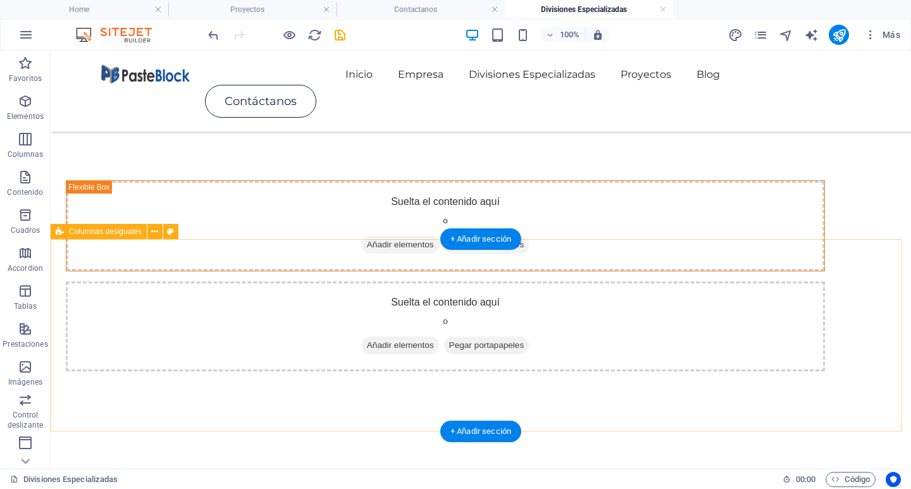
scroll to position [506, 0]
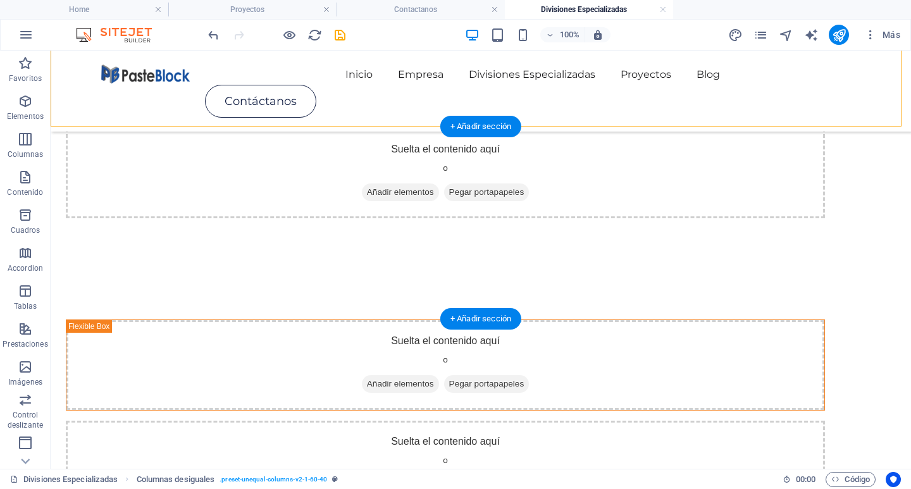
scroll to position [1012, 0]
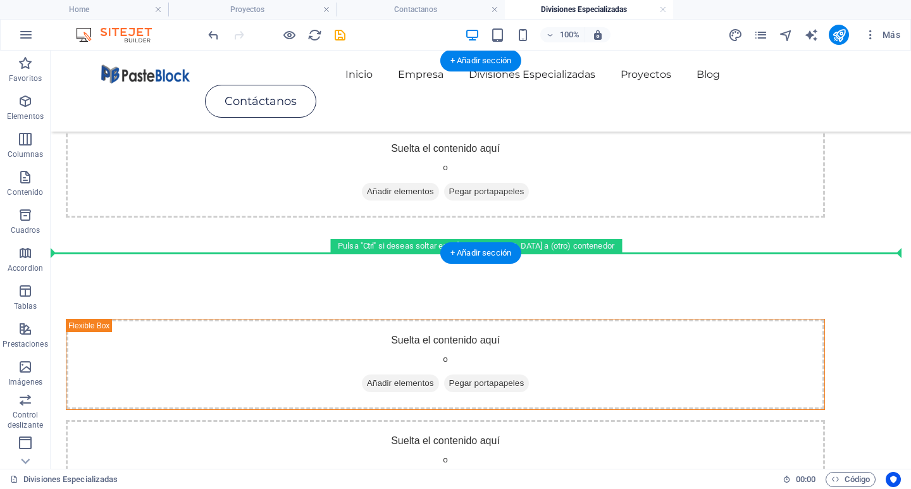
drag, startPoint x: 318, startPoint y: 275, endPoint x: 329, endPoint y: 223, distance: 53.1
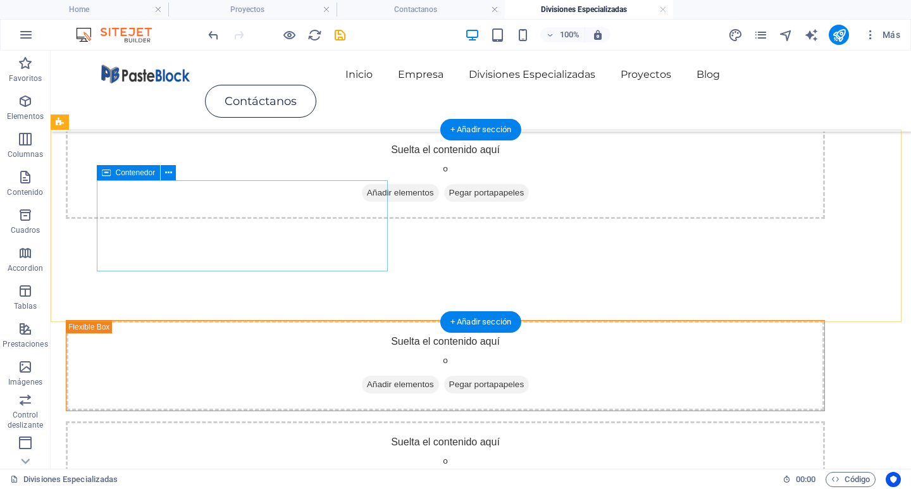
scroll to position [696, 0]
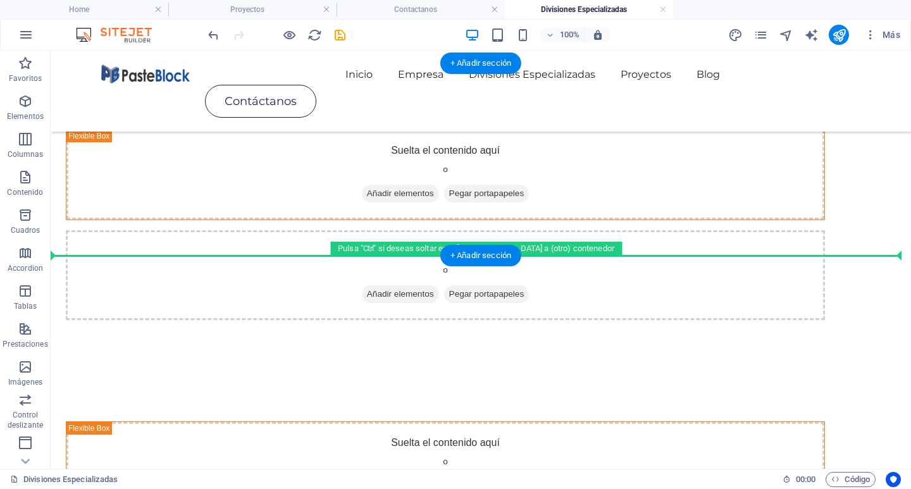
drag, startPoint x: 330, startPoint y: 209, endPoint x: 355, endPoint y: 240, distance: 40.5
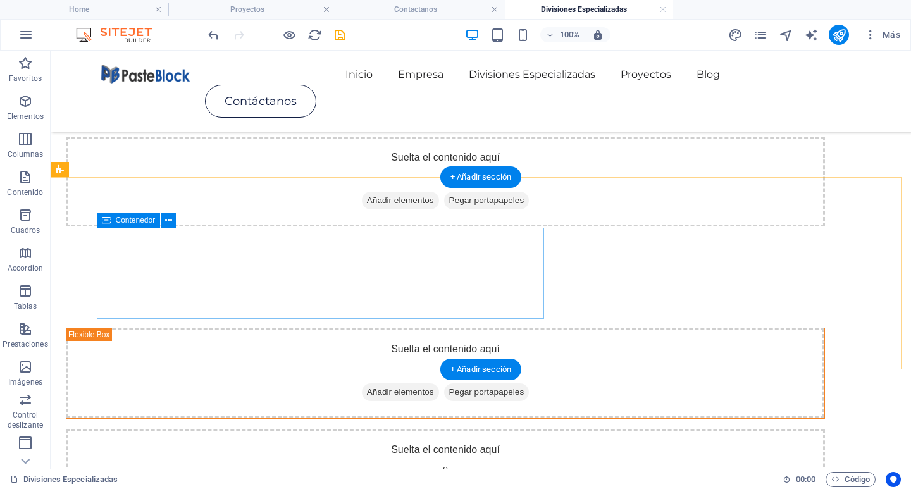
scroll to position [0, 0]
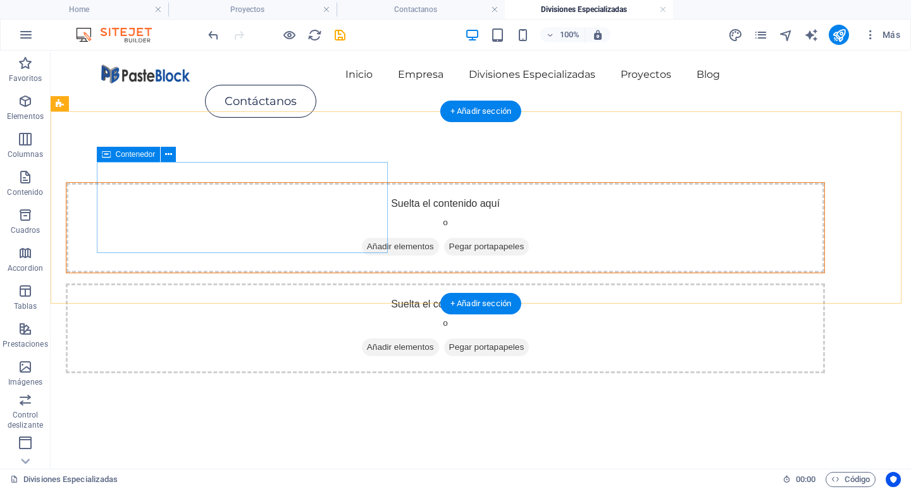
click at [106, 189] on div "Suelta el contenido aquí o Añadir elementos Pegar portapapeles" at bounding box center [445, 228] width 758 height 90
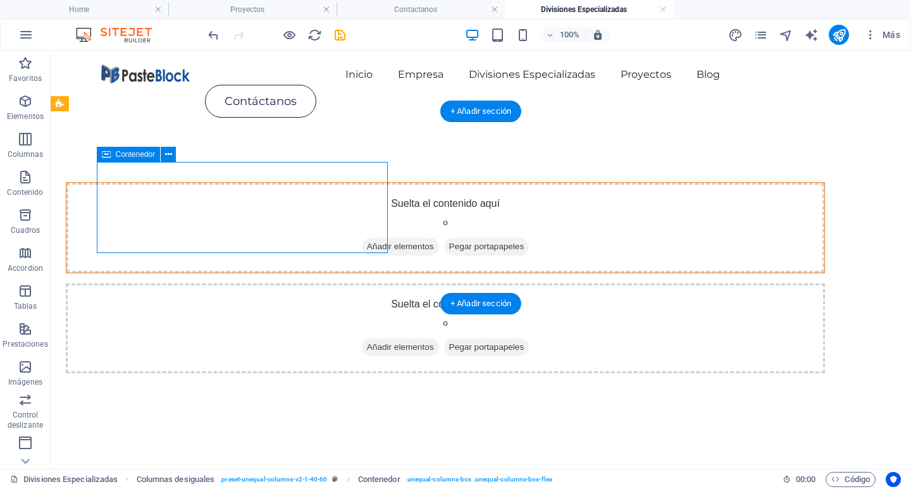
click at [177, 187] on div "Suelta el contenido aquí o Añadir elementos Pegar portapapeles" at bounding box center [445, 228] width 758 height 90
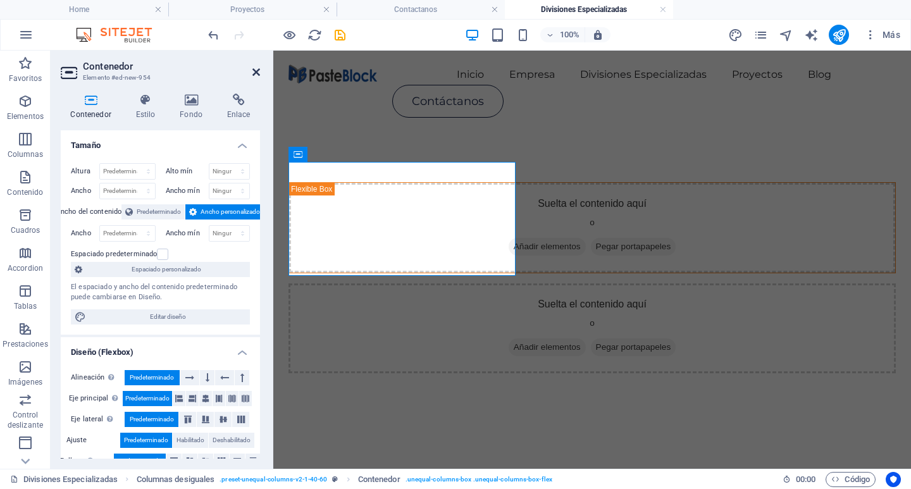
drag, startPoint x: 256, startPoint y: 76, endPoint x: 241, endPoint y: 32, distance: 46.0
click at [256, 76] on icon at bounding box center [256, 72] width 8 height 10
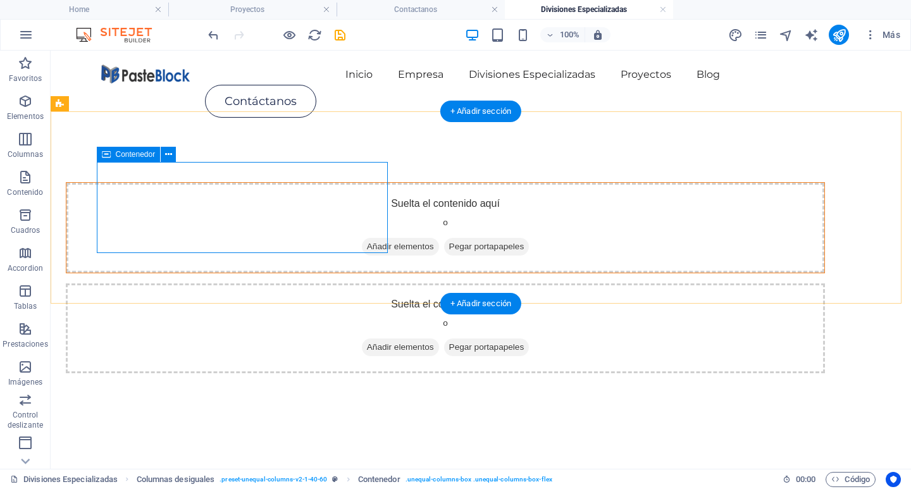
click at [362, 238] on span "Añadir elementos" at bounding box center [400, 247] width 77 height 18
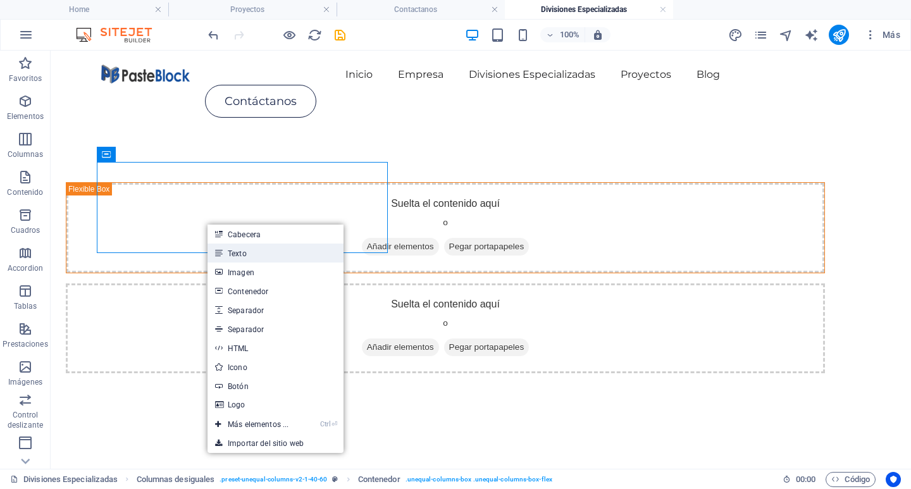
click at [240, 256] on link "Texto" at bounding box center [275, 253] width 136 height 19
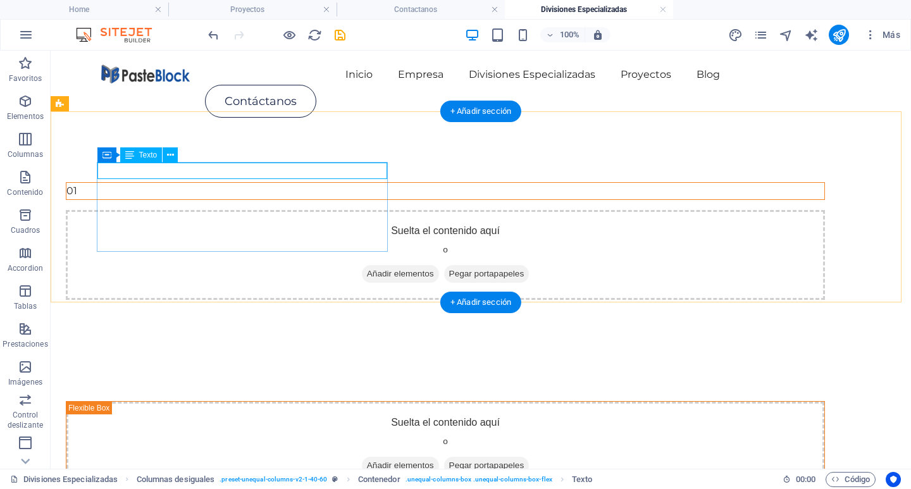
click at [166, 183] on div "01" at bounding box center [445, 191] width 758 height 16
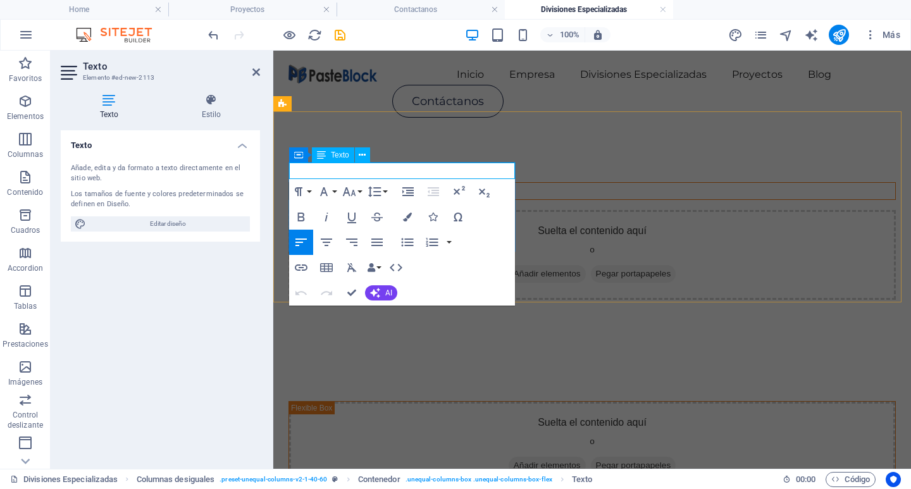
click at [356, 183] on p "01" at bounding box center [592, 191] width 606 height 16
click at [113, 9] on h4 "Home" at bounding box center [84, 10] width 168 height 14
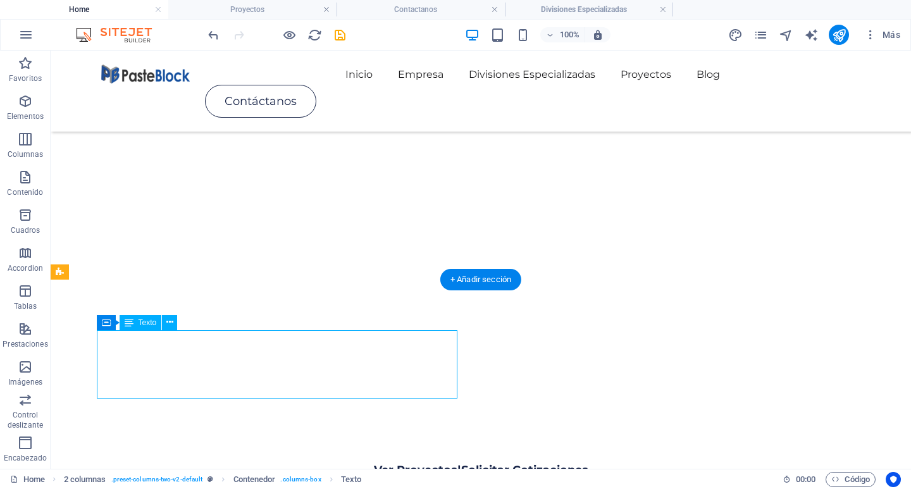
scroll to position [347, 0]
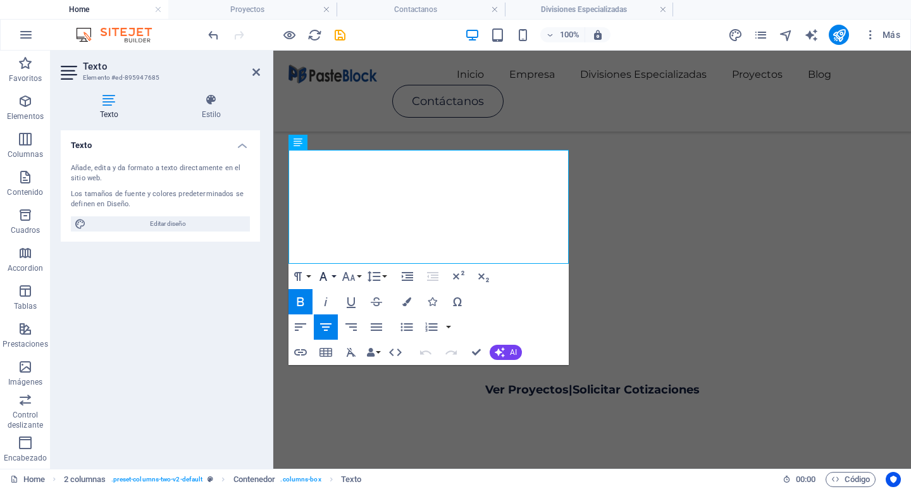
click at [332, 273] on button "Font Family" at bounding box center [326, 276] width 24 height 25
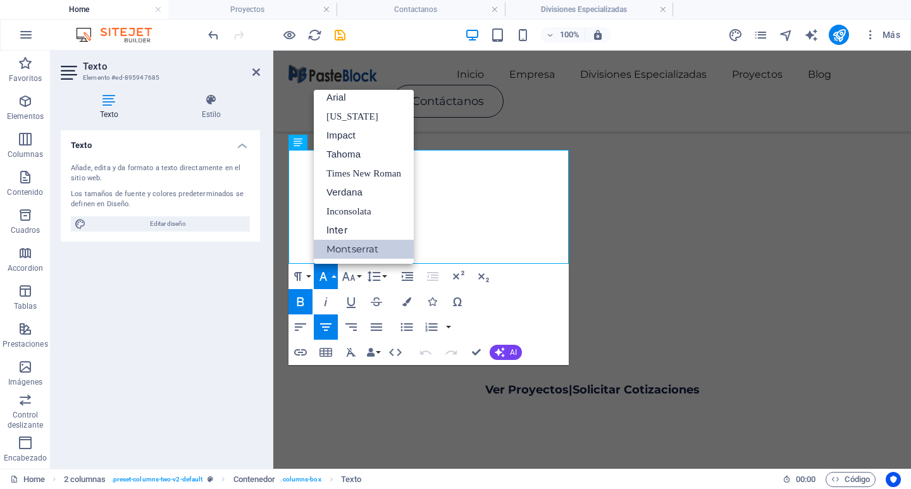
scroll to position [7, 0]
click at [332, 273] on button "Font Family" at bounding box center [326, 276] width 24 height 25
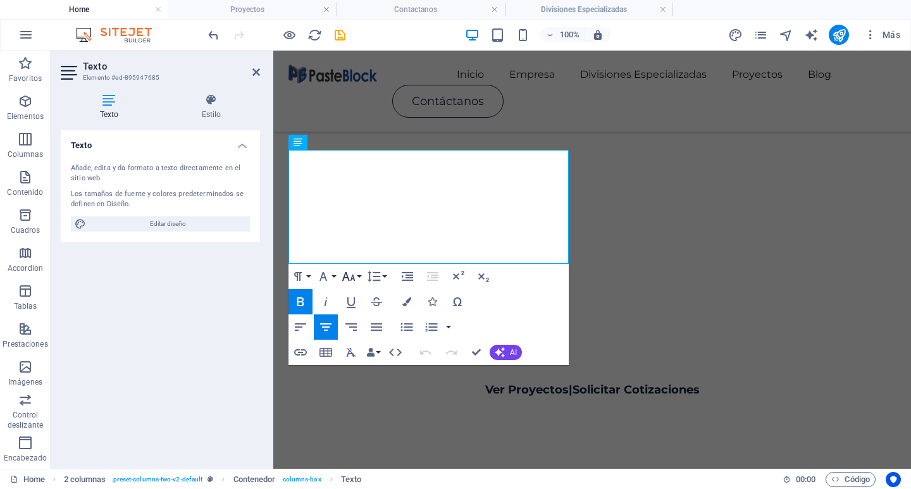
click at [354, 283] on icon "button" at bounding box center [348, 276] width 15 height 15
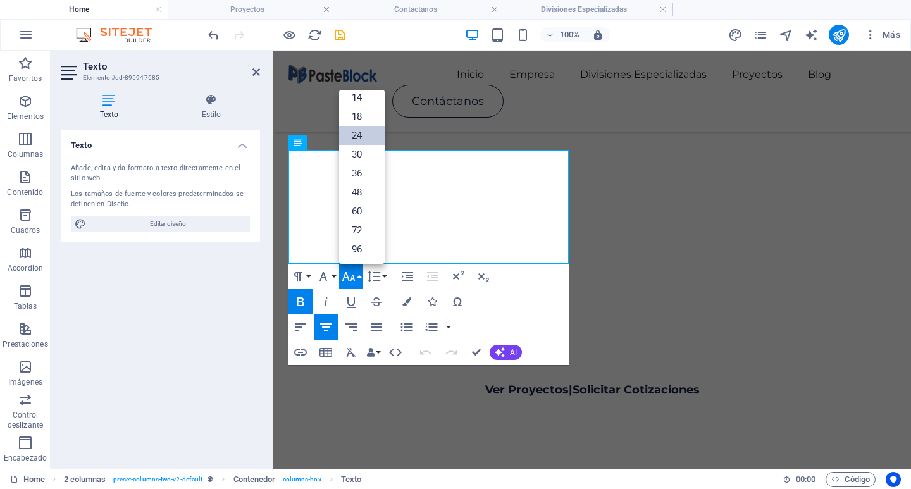
scroll to position [102, 0]
click at [354, 283] on icon "button" at bounding box center [348, 276] width 15 height 15
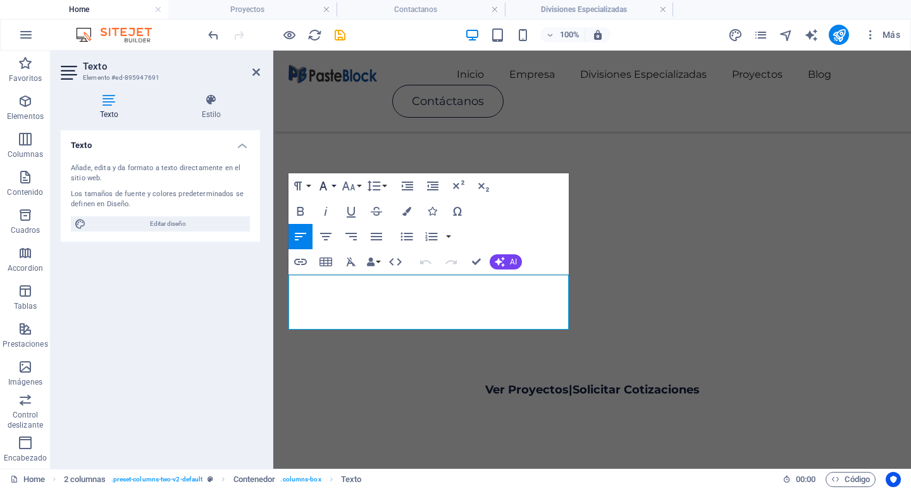
click at [326, 186] on icon "button" at bounding box center [323, 185] width 15 height 15
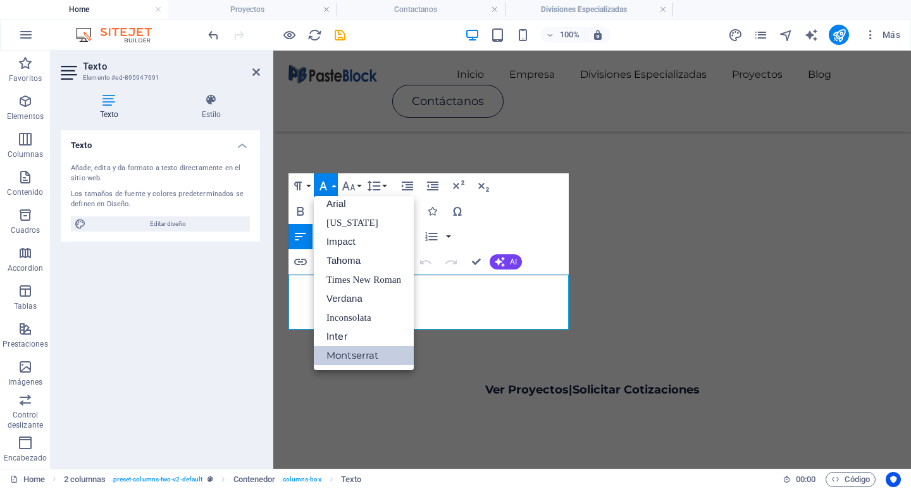
scroll to position [7, 0]
click at [329, 186] on icon "button" at bounding box center [323, 185] width 15 height 15
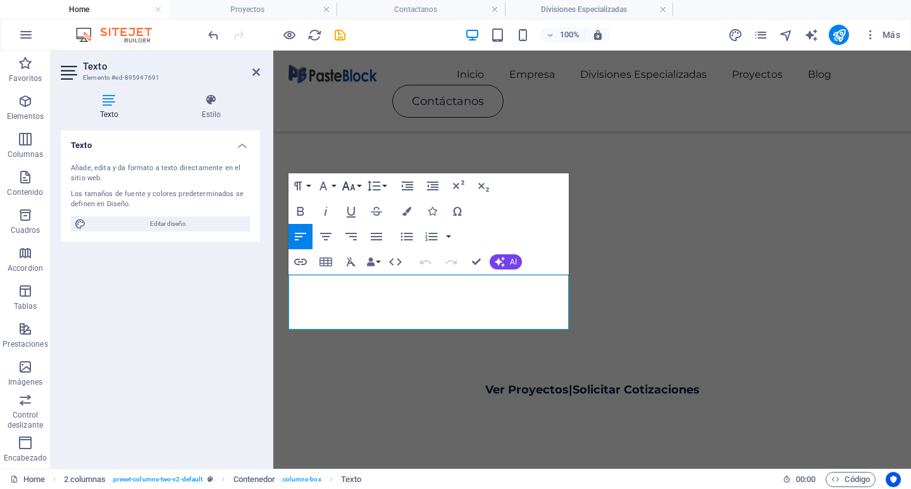
click at [349, 184] on icon "button" at bounding box center [348, 185] width 15 height 15
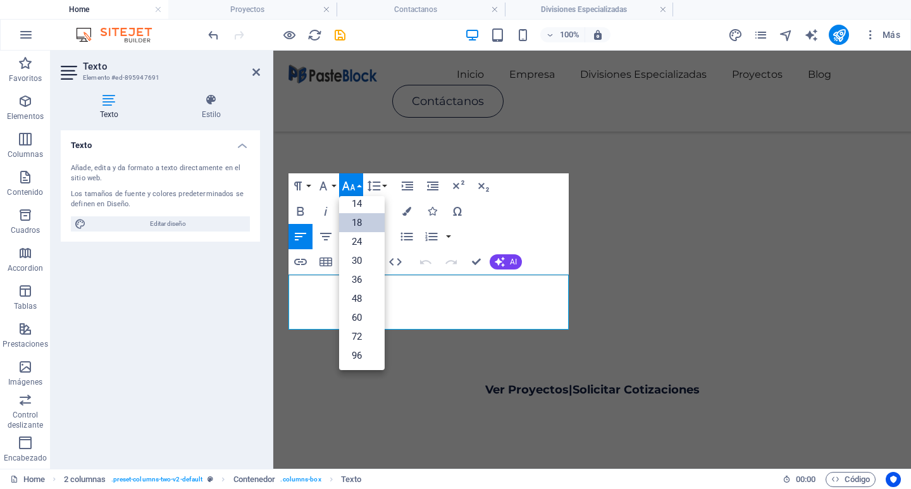
scroll to position [102, 0]
click at [349, 184] on icon "button" at bounding box center [348, 185] width 15 height 15
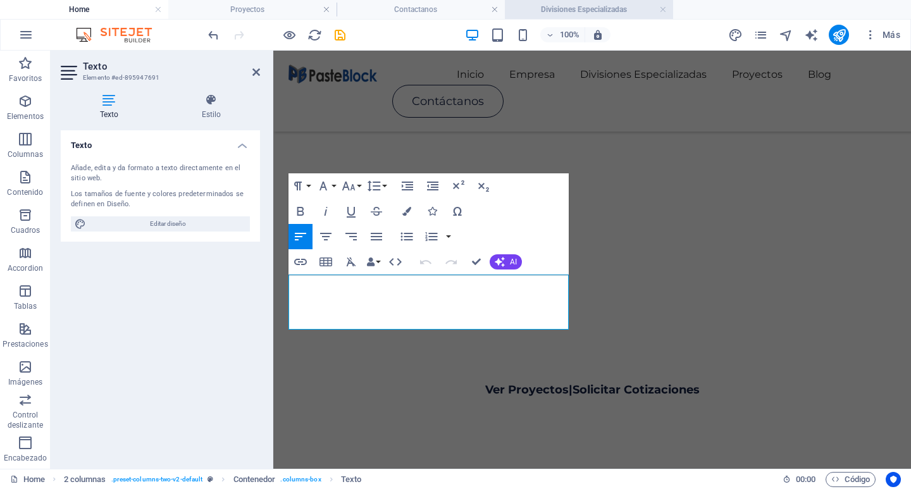
click at [547, 10] on h4 "Divisiones Especializadas" at bounding box center [589, 10] width 168 height 14
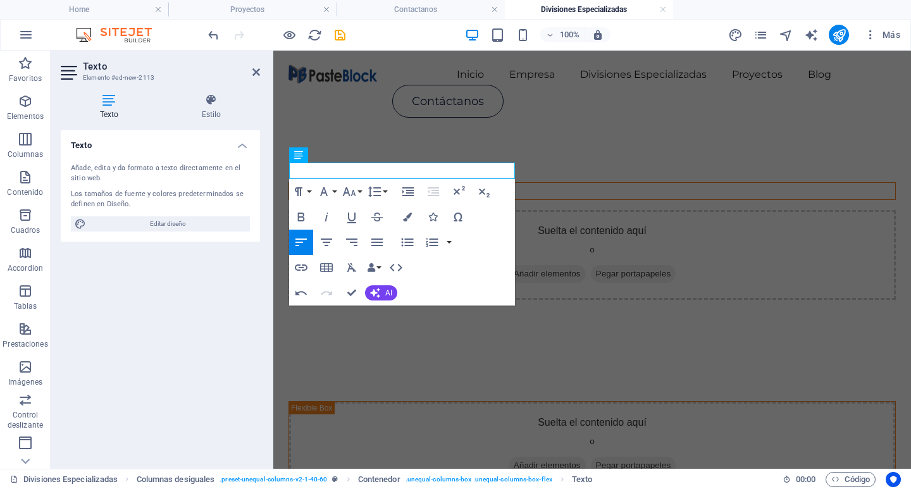
drag, startPoint x: 428, startPoint y: 170, endPoint x: 268, endPoint y: 175, distance: 160.1
click at [342, 199] on button "Font Size" at bounding box center [352, 191] width 24 height 25
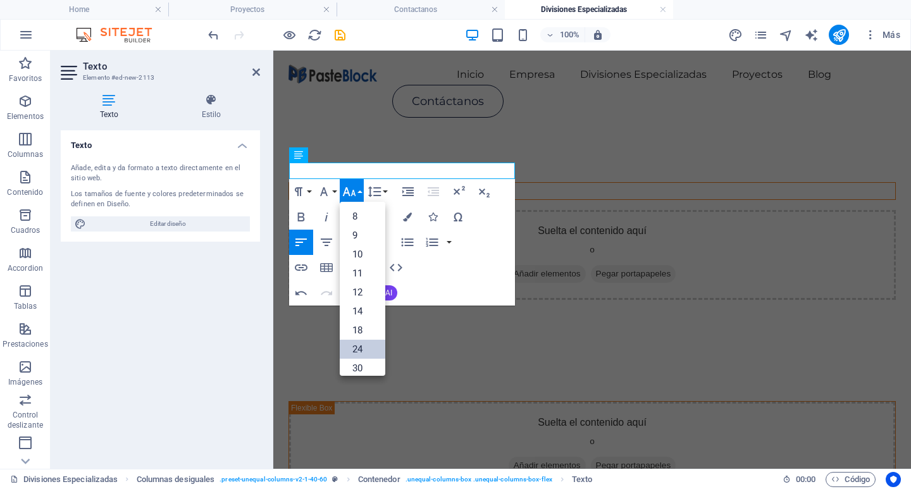
click at [362, 346] on link "24" at bounding box center [363, 349] width 46 height 19
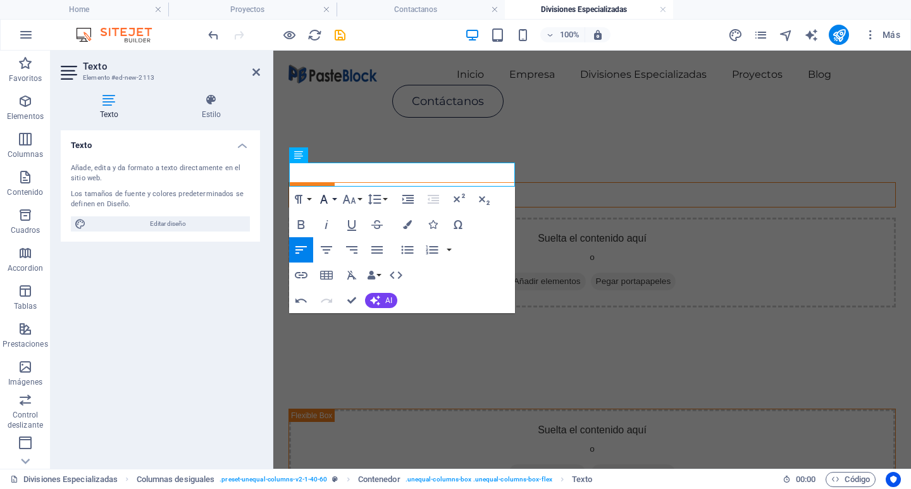
click at [333, 202] on button "Font Family" at bounding box center [326, 199] width 24 height 25
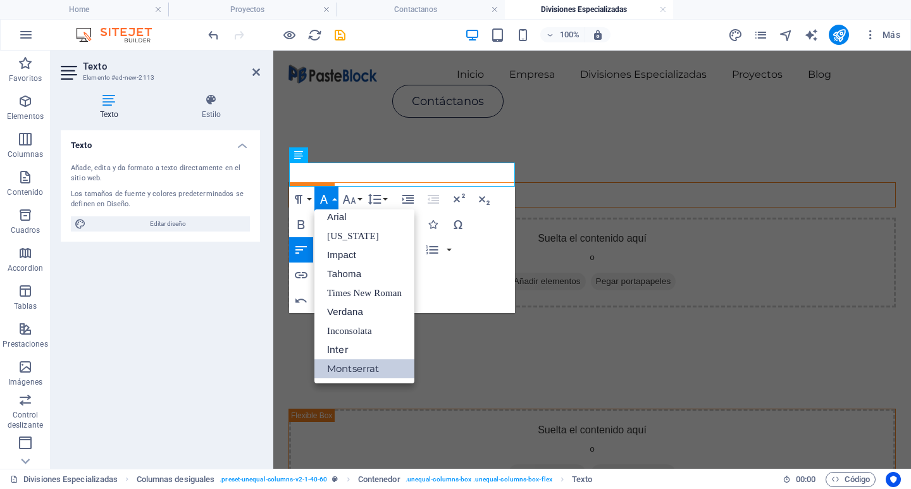
scroll to position [7, 0]
click at [343, 369] on link "Montserrat" at bounding box center [364, 368] width 100 height 19
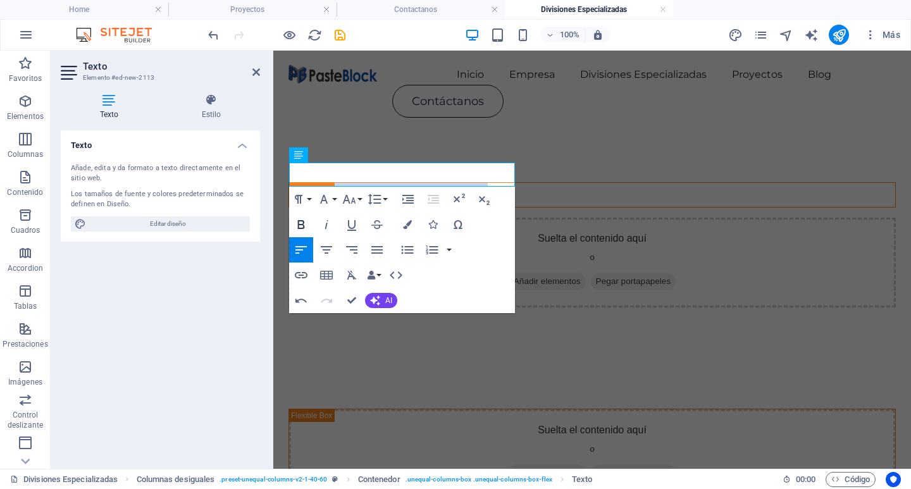
click at [304, 224] on icon "button" at bounding box center [301, 224] width 7 height 9
click at [403, 225] on icon "button" at bounding box center [407, 224] width 9 height 9
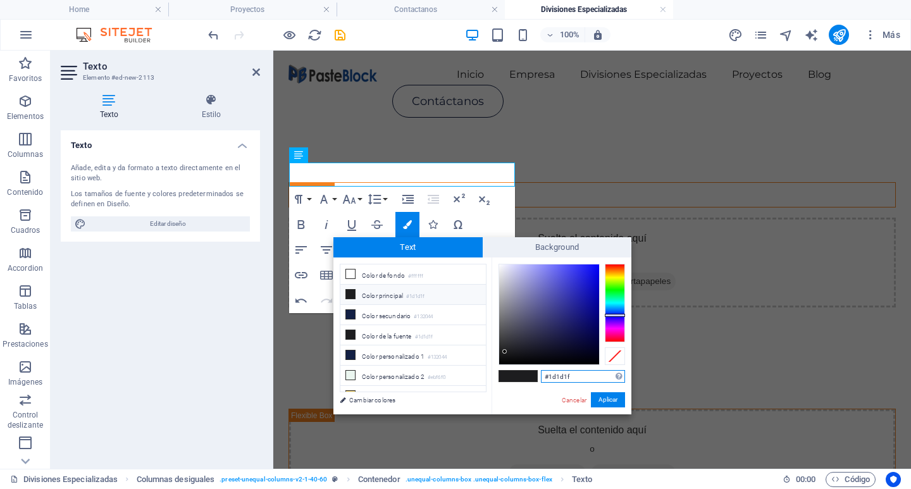
drag, startPoint x: 582, startPoint y: 376, endPoint x: 541, endPoint y: 379, distance: 41.2
click at [541, 379] on input "#1d1d1f" at bounding box center [583, 376] width 84 height 13
paste input "ff914d"
type input "#ff914d"
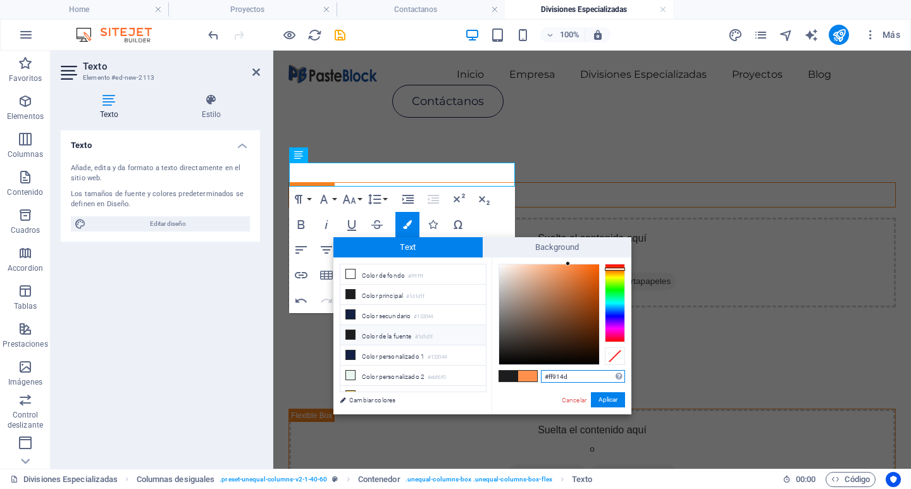
scroll to position [30, 0]
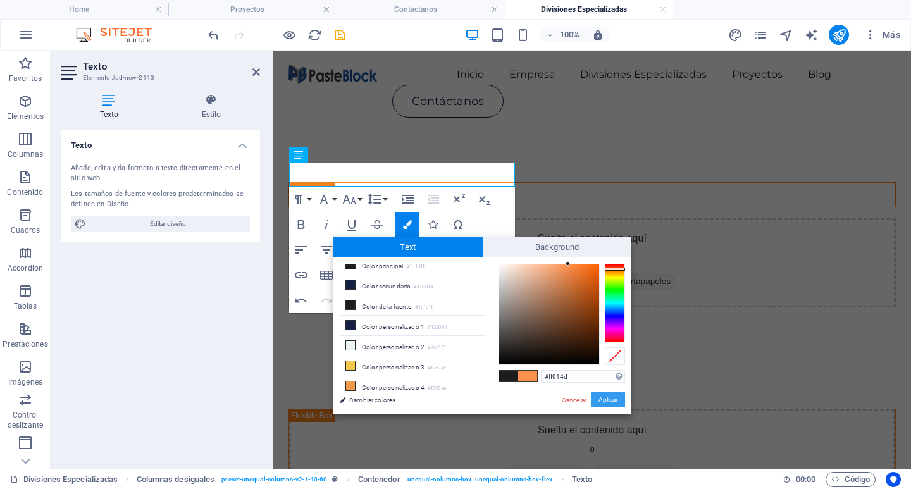
click at [598, 403] on button "Aplicar" at bounding box center [608, 399] width 34 height 15
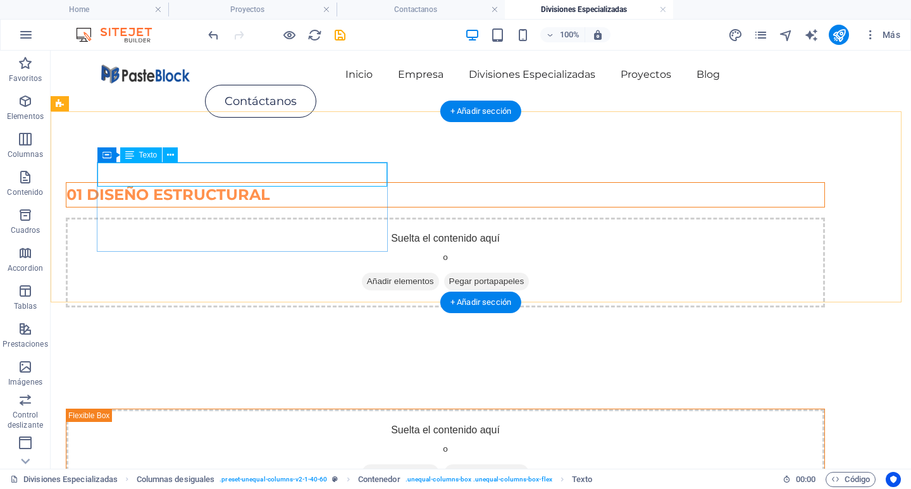
click at [278, 183] on div "01 DISEÑO ESTRUCTURAL" at bounding box center [445, 195] width 758 height 24
click at [279, 183] on div "01 DISEÑO ESTRUCTURAL" at bounding box center [445, 195] width 758 height 24
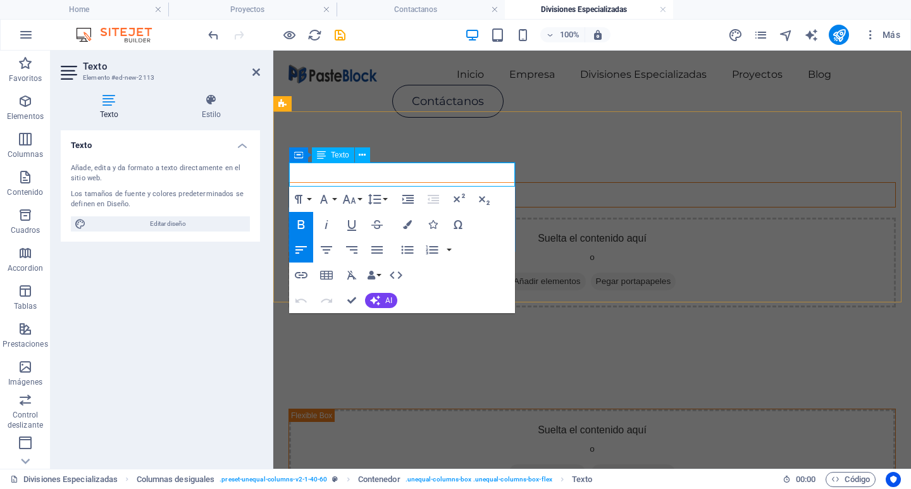
click at [387, 185] on span "01 DISEÑO ESTRUCTURAL" at bounding box center [391, 194] width 204 height 18
click at [412, 225] on button "Colors" at bounding box center [407, 224] width 24 height 25
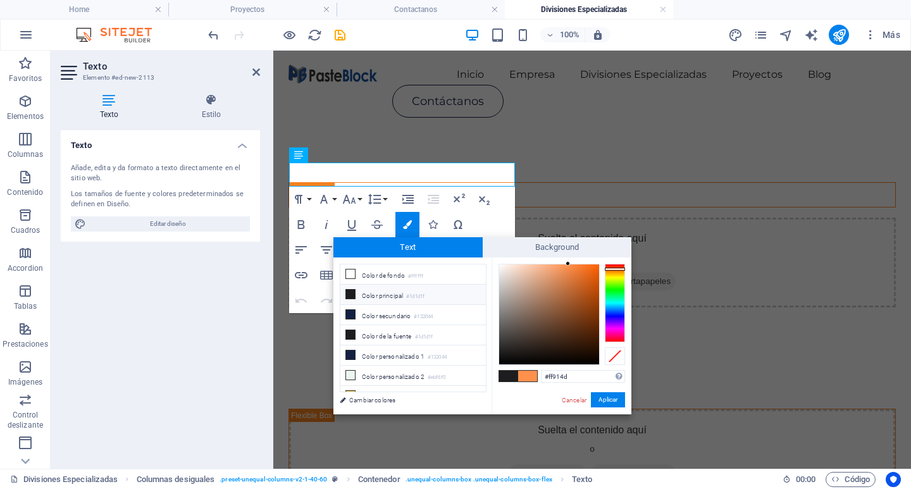
drag, startPoint x: 578, startPoint y: 378, endPoint x: 540, endPoint y: 386, distance: 39.3
click at [540, 386] on div "#ff914d Formatos soportados #0852ed rgb(8, 82, 237) rgba(8, 82, 237, 90%) hsv(2…" at bounding box center [562, 427] width 140 height 340
click at [597, 403] on button "Aplicar" at bounding box center [608, 399] width 34 height 15
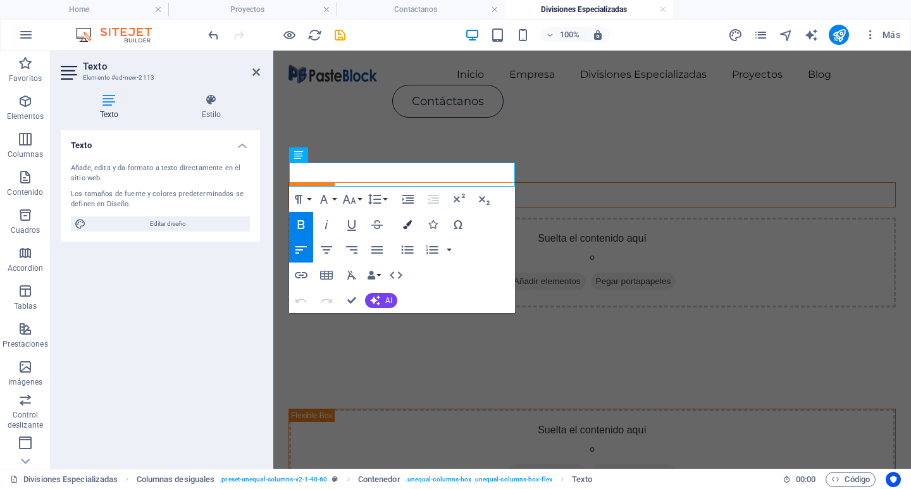
click at [409, 218] on button "Colors" at bounding box center [407, 224] width 24 height 25
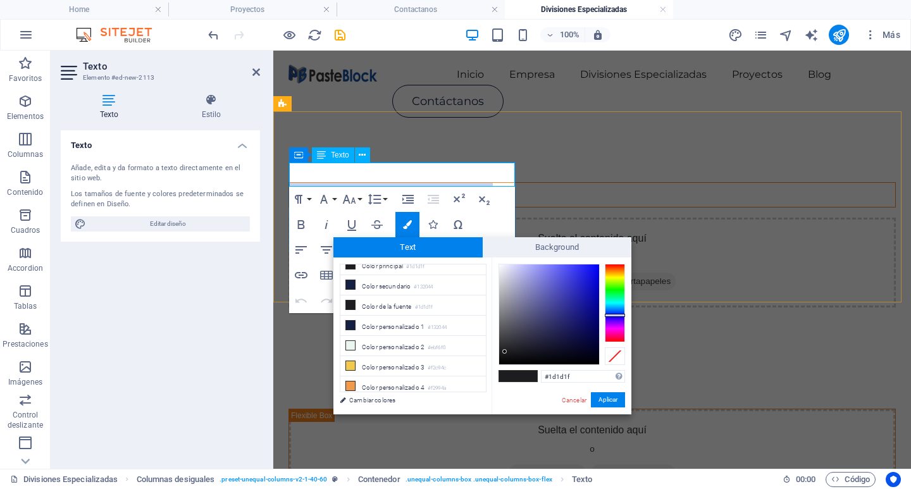
drag, startPoint x: 495, startPoint y: 170, endPoint x: 292, endPoint y: 164, distance: 203.1
click at [292, 183] on p "01 DISEÑO ESTRUCTURAL" at bounding box center [592, 195] width 606 height 24
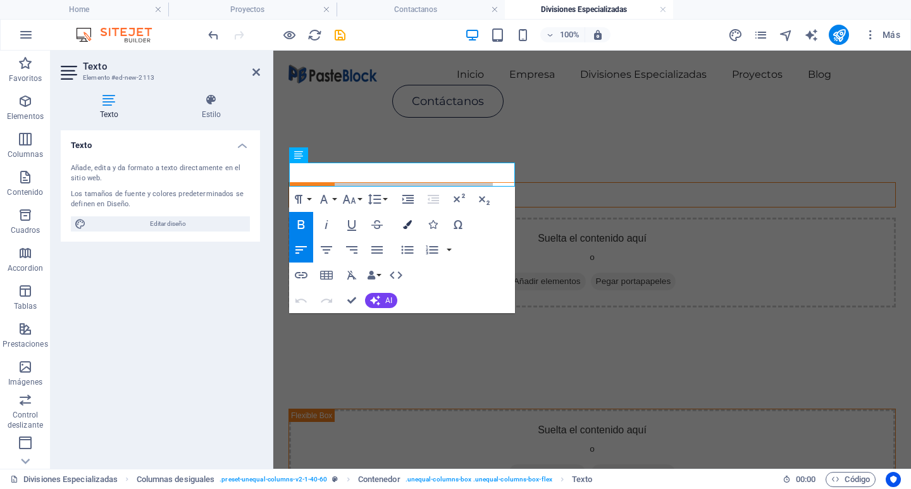
click at [409, 225] on icon "button" at bounding box center [407, 224] width 9 height 9
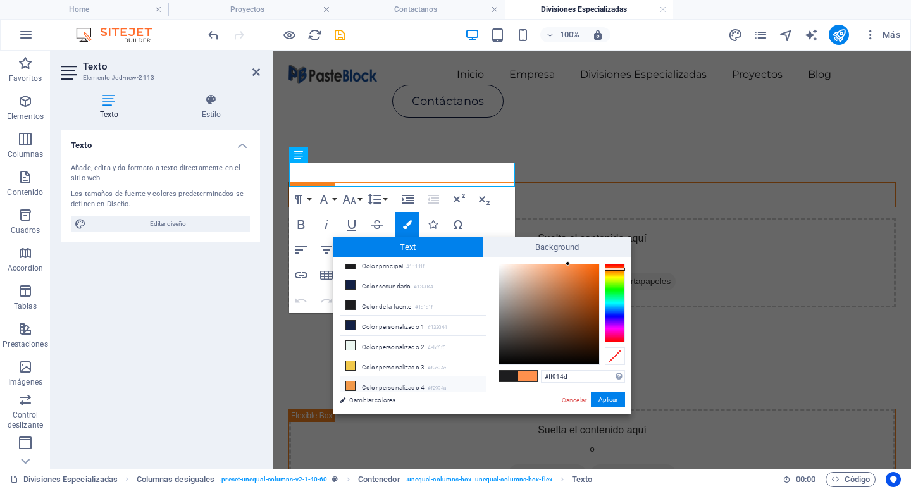
click at [420, 384] on li "Color personalizado 4 #f2994a" at bounding box center [412, 386] width 145 height 20
type input "#f2994a"
click at [571, 399] on link "Cancelar" at bounding box center [573, 399] width 27 height 9
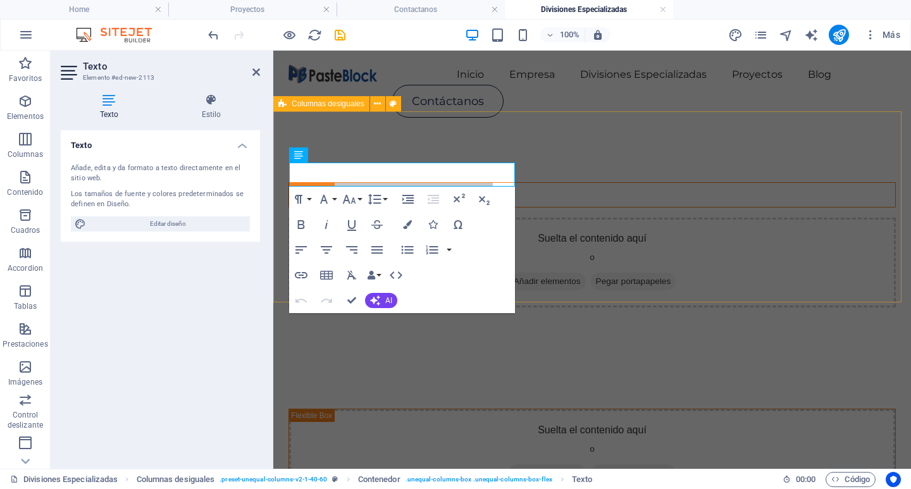
click at [553, 290] on div "01 DISEÑO ESTRUCTURAL Suelta el contenido aquí o Añadir elementos Pegar portapa…" at bounding box center [592, 245] width 638 height 226
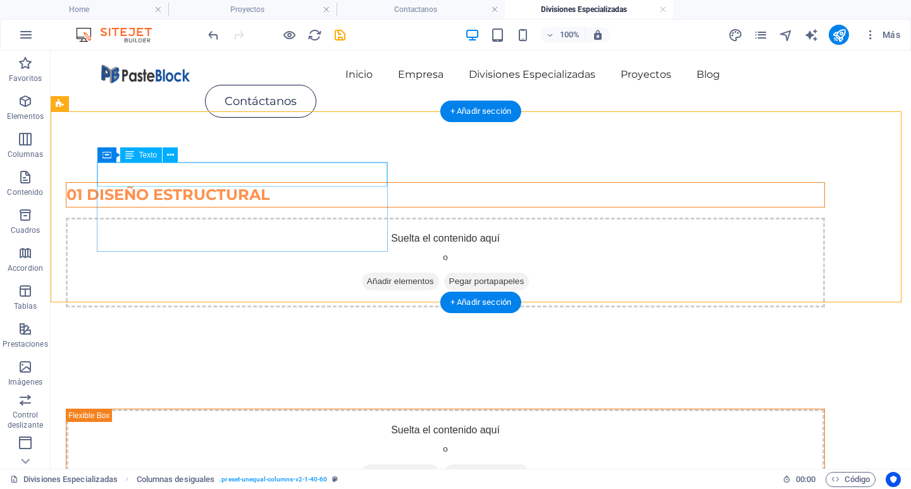
click at [259, 183] on div "01 DISEÑO ESTRUCTURAL" at bounding box center [445, 195] width 758 height 24
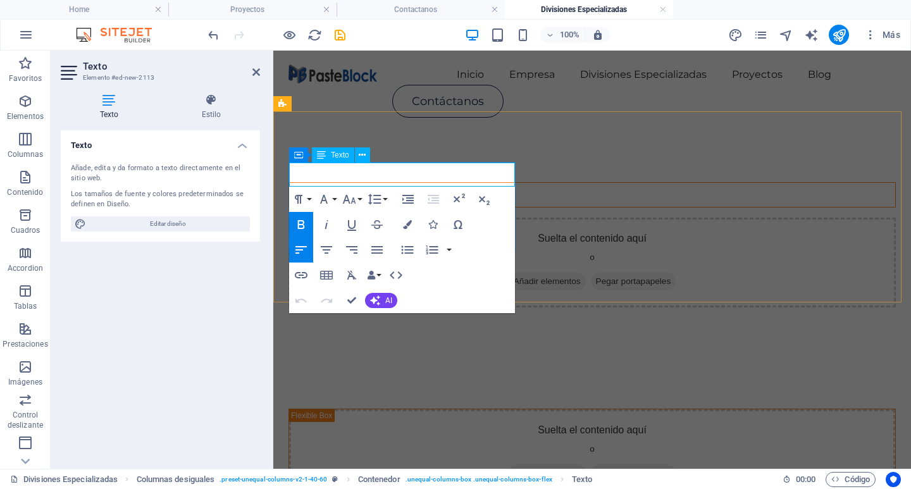
click at [411, 185] on span "01 DISEÑO ESTRUCTURAL" at bounding box center [391, 194] width 204 height 18
click at [406, 226] on icon "button" at bounding box center [407, 224] width 9 height 9
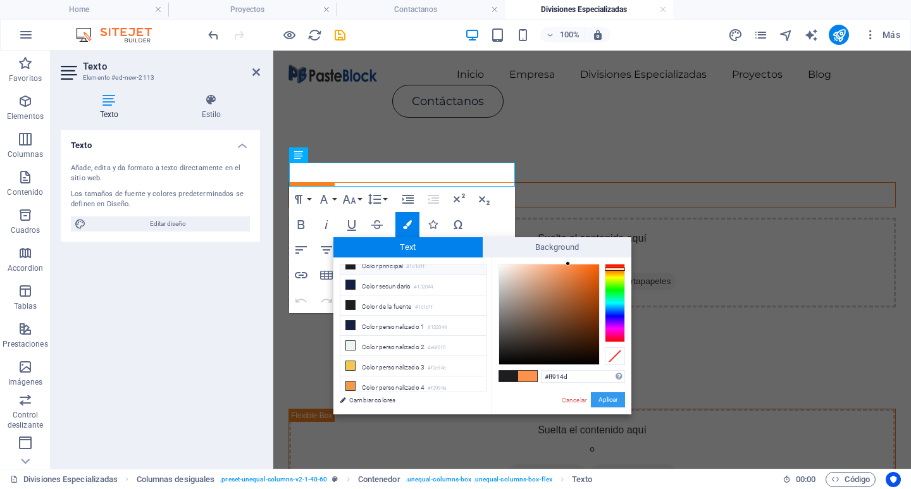
click at [597, 399] on button "Aplicar" at bounding box center [608, 399] width 34 height 15
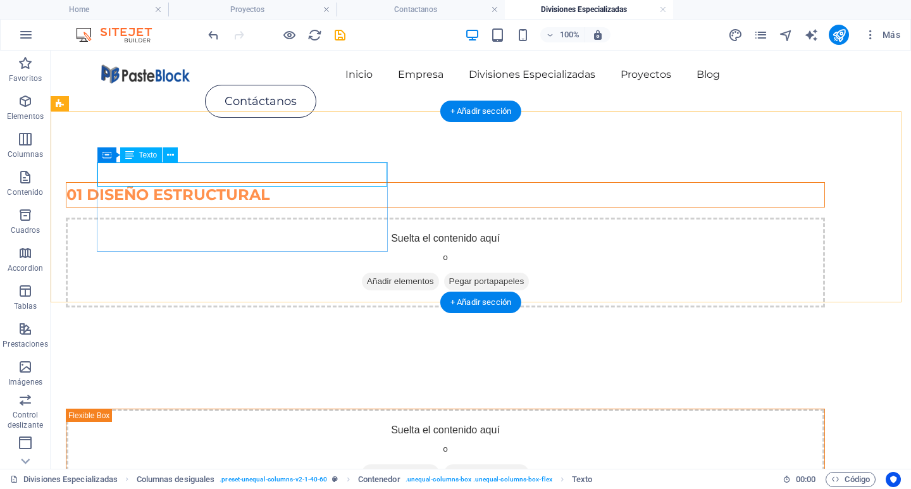
click at [314, 183] on div "01 DISEÑO ESTRUCTURAL" at bounding box center [445, 195] width 758 height 24
click at [311, 197] on div "01 DISEÑO ESTRUCTURAL" at bounding box center [445, 194] width 759 height 25
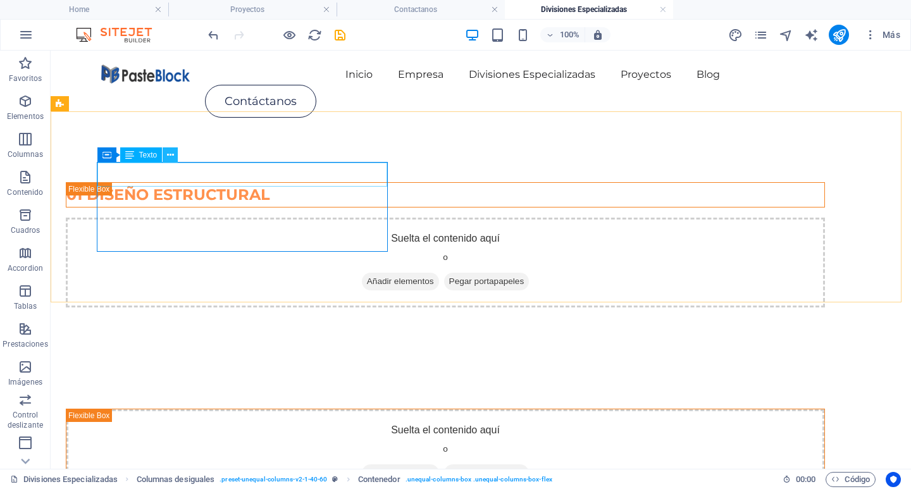
click at [173, 156] on icon at bounding box center [170, 155] width 7 height 13
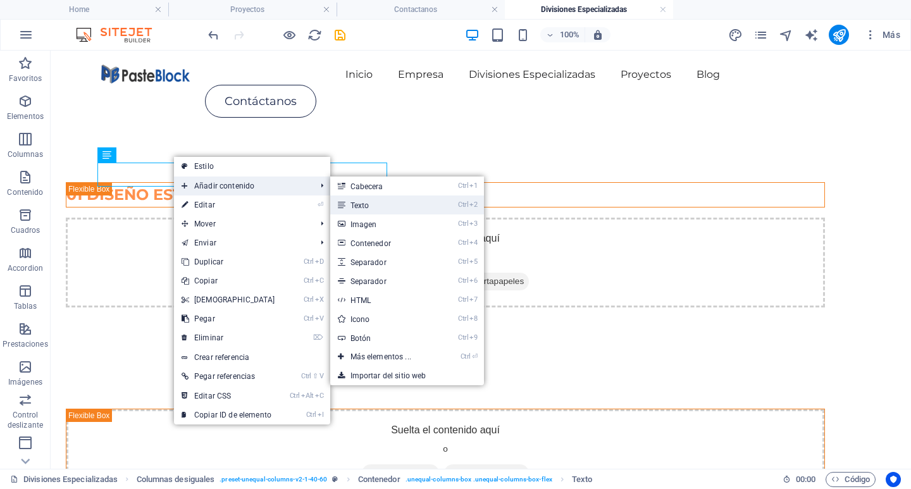
click at [371, 211] on link "Ctrl 2 Texto" at bounding box center [383, 204] width 106 height 19
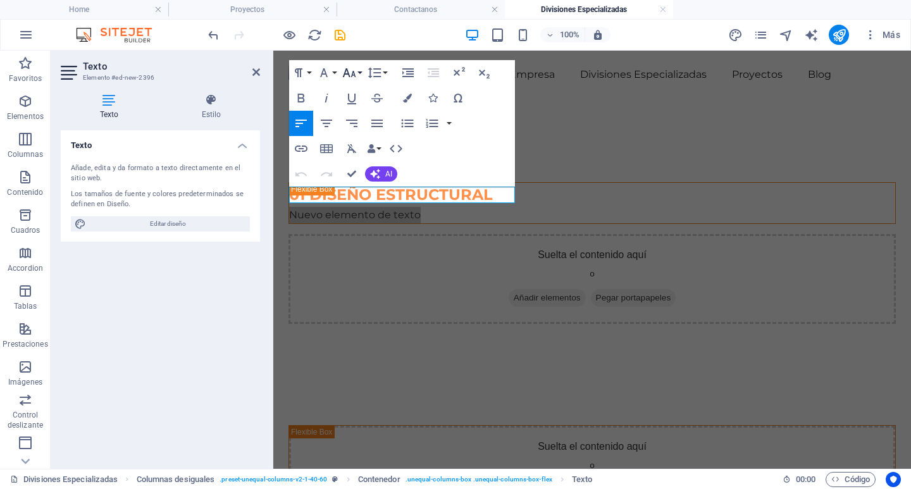
click at [344, 78] on icon "button" at bounding box center [349, 72] width 15 height 15
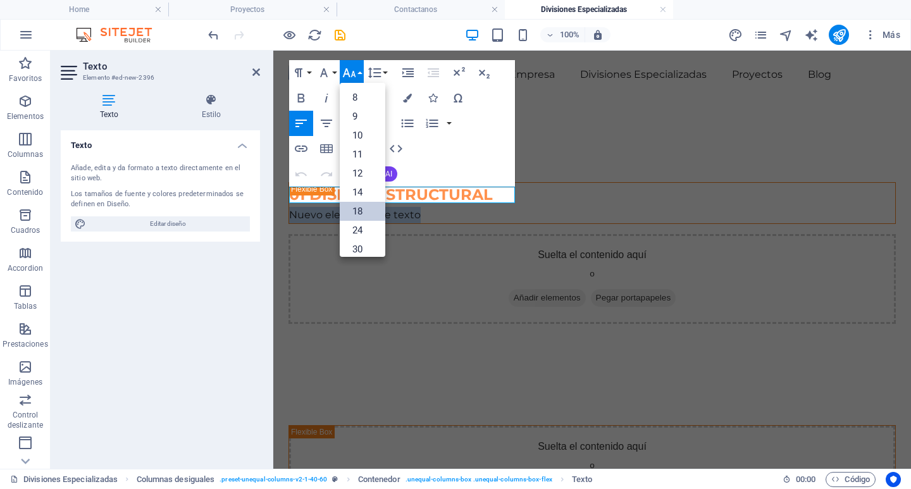
click at [367, 218] on link "18" at bounding box center [363, 211] width 46 height 19
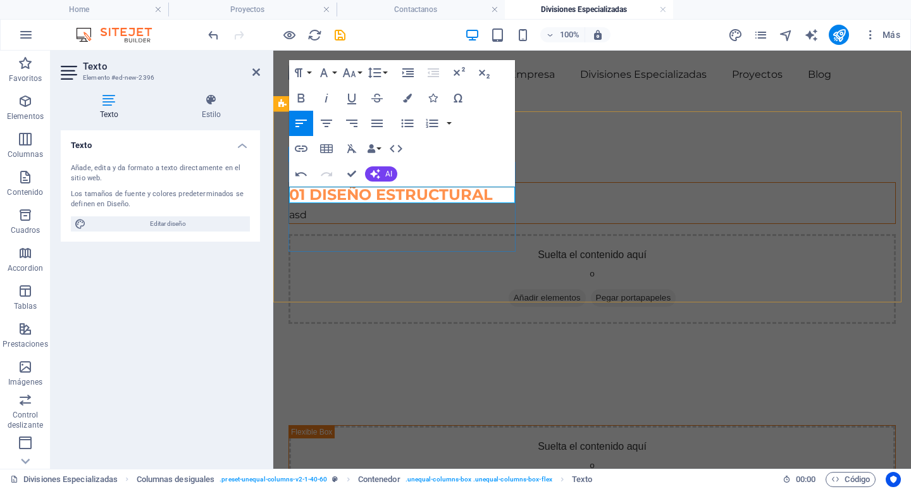
click at [334, 207] on p "asd" at bounding box center [592, 215] width 606 height 16
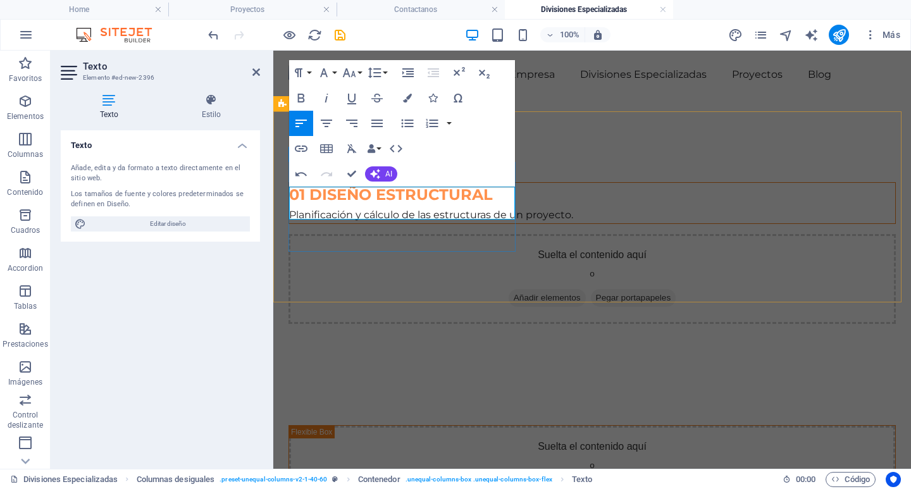
scroll to position [289, 1]
click at [416, 73] on button "Increase Indent" at bounding box center [408, 72] width 24 height 25
click at [428, 71] on icon "button" at bounding box center [433, 72] width 15 height 15
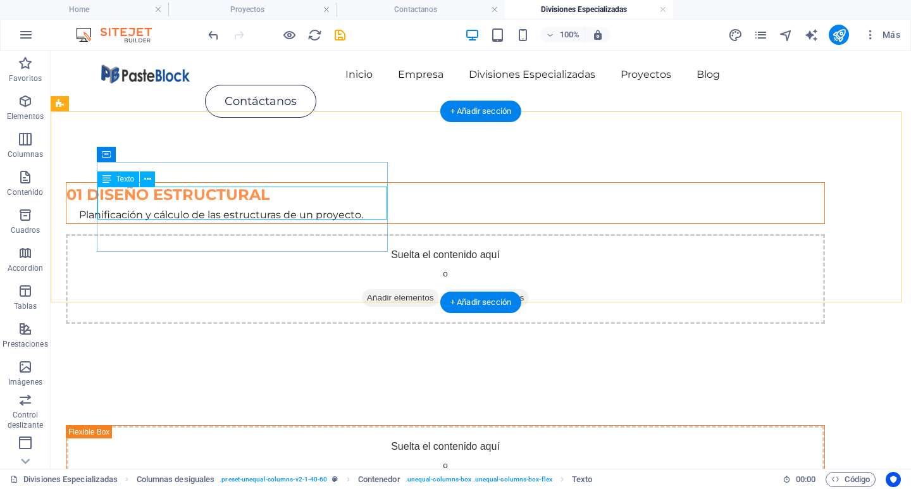
click at [223, 207] on div "Planificación y cálculo de las estructuras de un proyecto." at bounding box center [445, 215] width 758 height 16
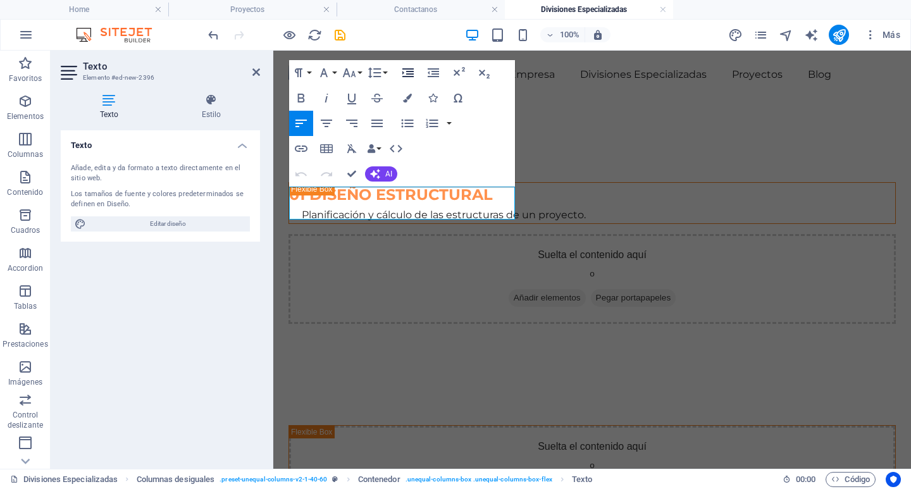
click at [412, 71] on icon "button" at bounding box center [407, 72] width 11 height 9
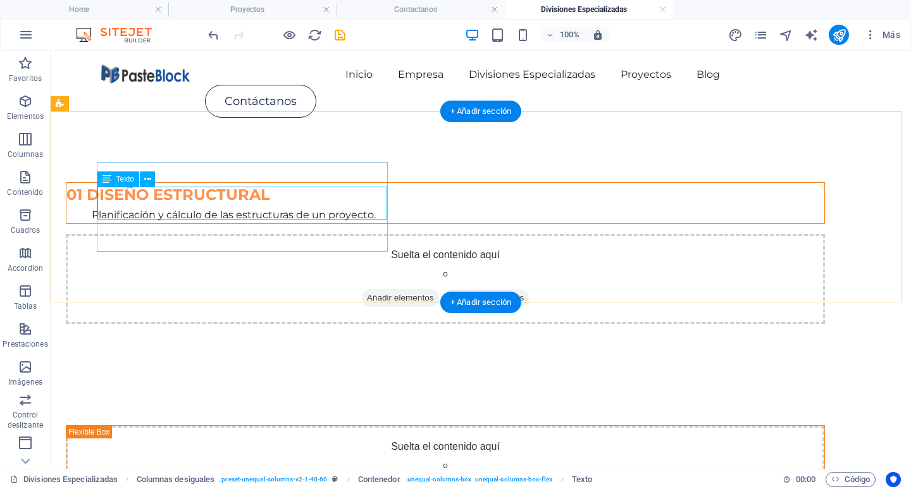
click at [321, 207] on div "Planificación y cálculo de las estructuras de un proyecto." at bounding box center [445, 215] width 758 height 16
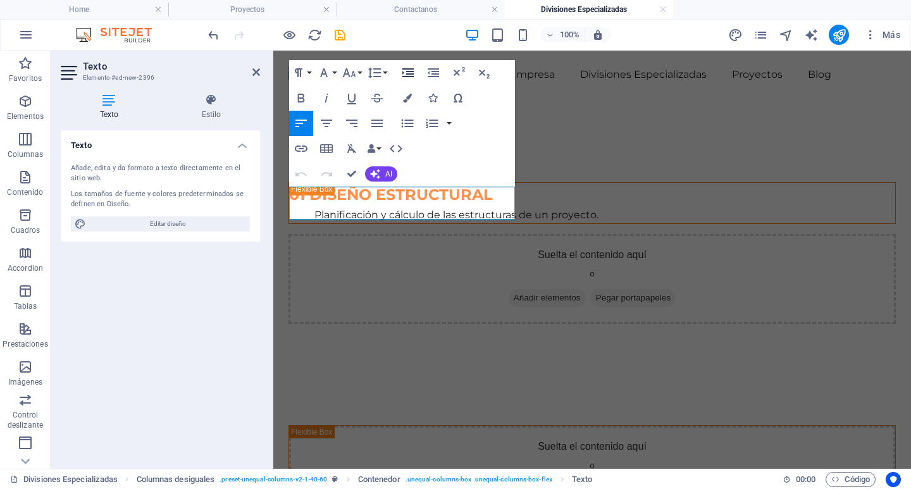
click at [404, 71] on icon "button" at bounding box center [407, 72] width 15 height 15
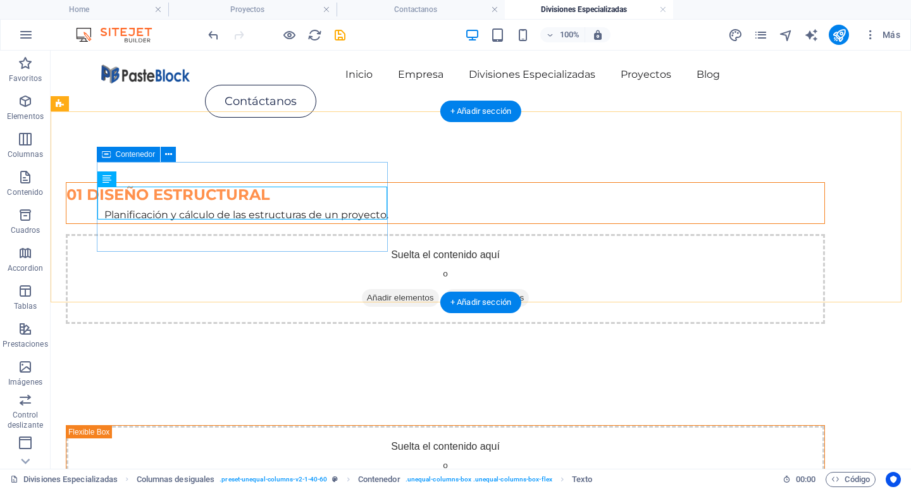
click at [235, 224] on div "01 DISEÑO ESTRUCTURAL Planificación y cálculo de las estructuras de un proyecto." at bounding box center [445, 203] width 759 height 42
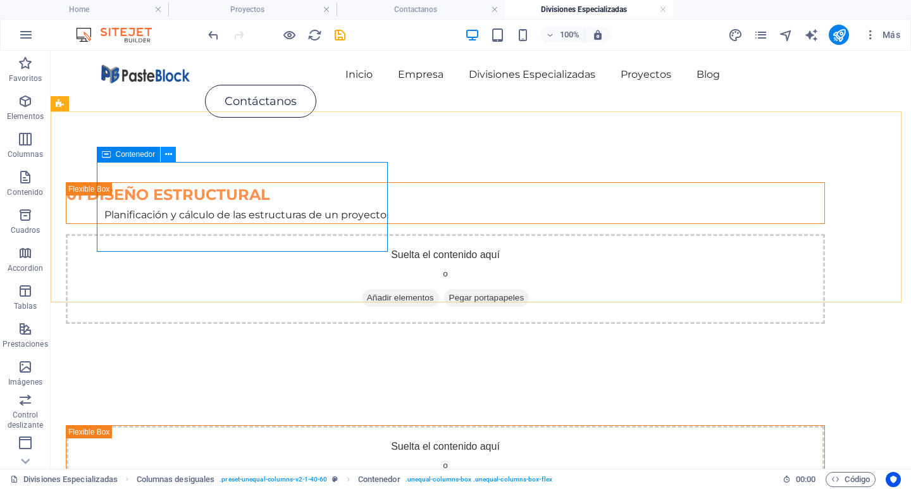
click at [165, 156] on icon at bounding box center [168, 154] width 7 height 13
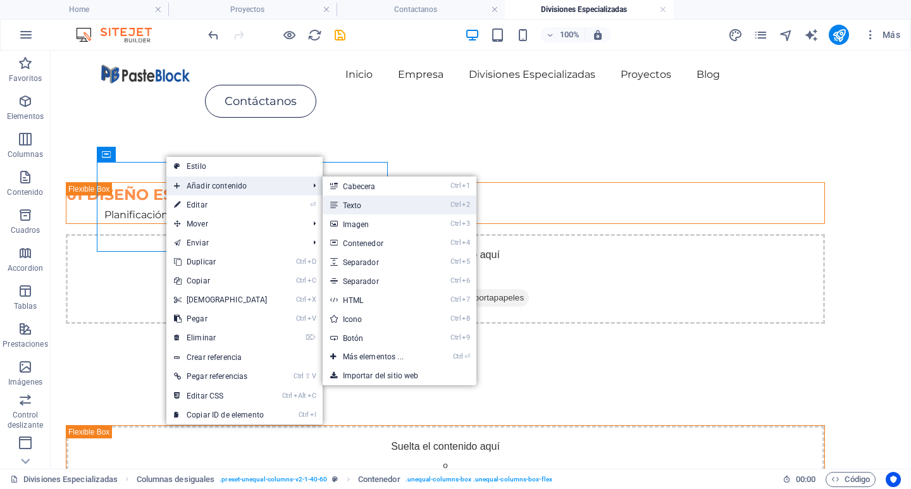
click at [359, 208] on link "Ctrl 2 Texto" at bounding box center [376, 204] width 106 height 19
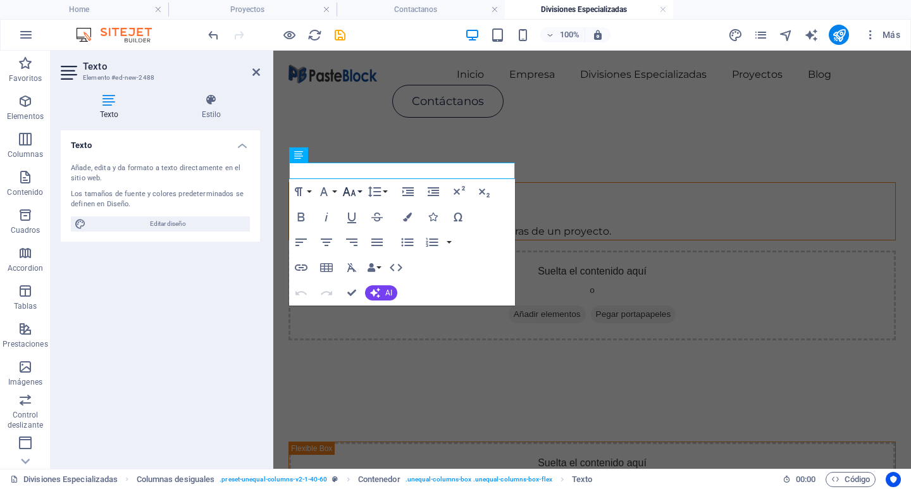
click at [349, 192] on icon "button" at bounding box center [349, 191] width 13 height 9
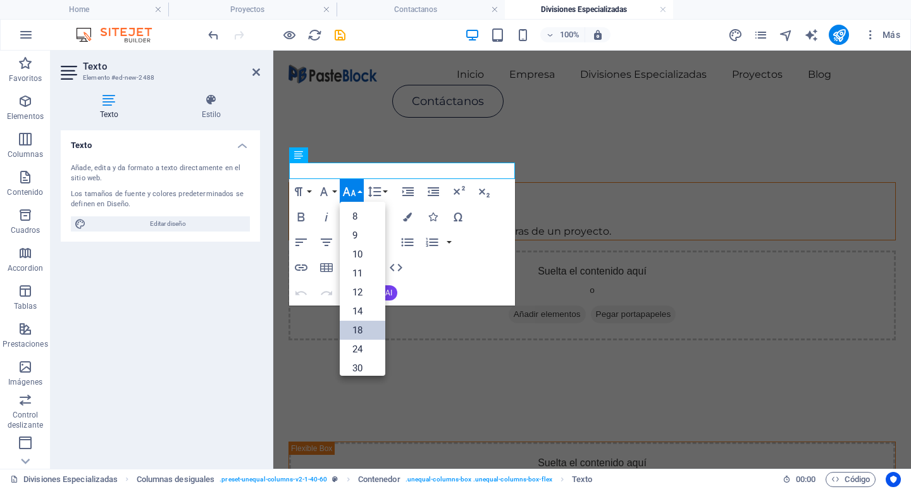
click at [366, 334] on link "18" at bounding box center [363, 330] width 46 height 19
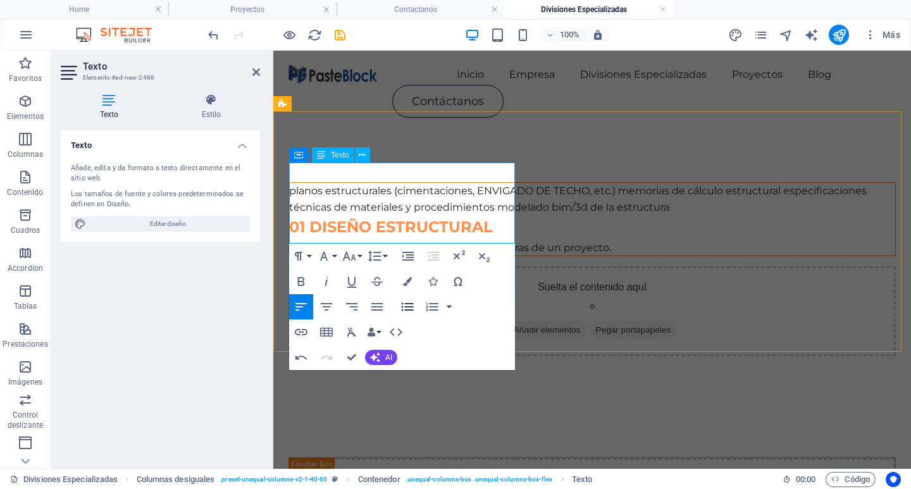
scroll to position [1877, 5]
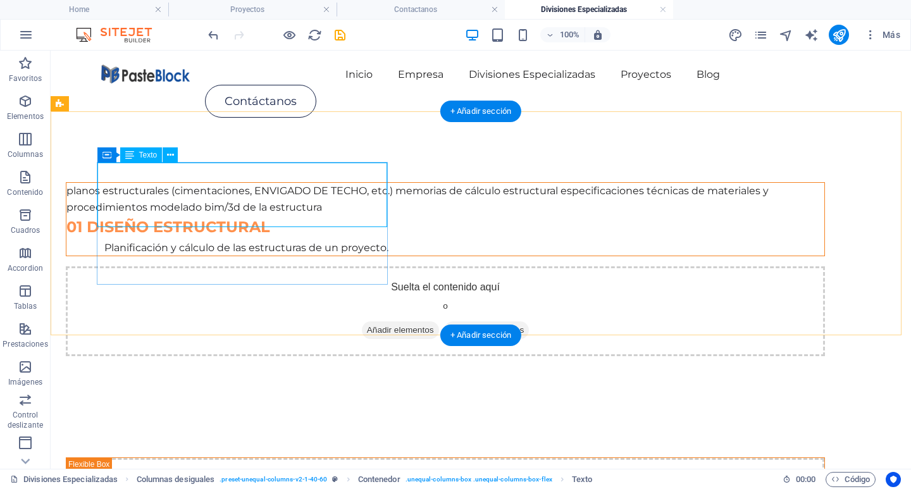
click at [197, 191] on div "planos estructurales (cimentaciones, ENVIGADO DE TECHO, etc.) memorias de cálcu…" at bounding box center [445, 199] width 758 height 32
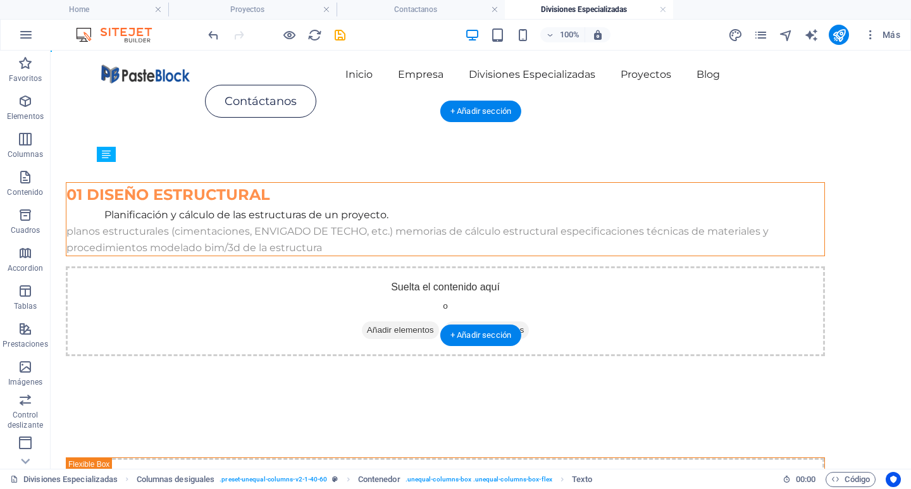
drag, startPoint x: 199, startPoint y: 172, endPoint x: 193, endPoint y: 264, distance: 92.5
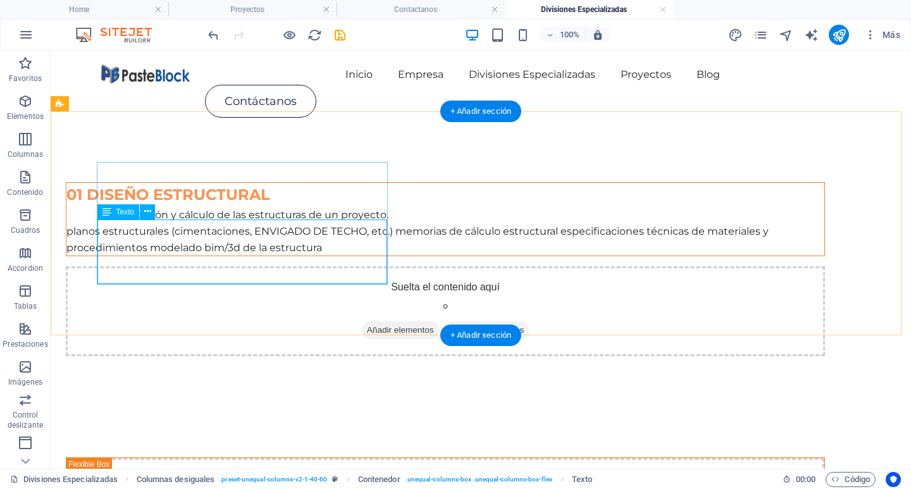
click at [274, 256] on div "planos estructurales (cimentaciones, ENVIGADO DE TECHO, etc.) memorias de cálcu…" at bounding box center [445, 239] width 758 height 32
click at [260, 256] on div "planos estructurales (cimentaciones, ENVIGADO DE TECHO, etc.) memorias de cálcu…" at bounding box center [445, 239] width 758 height 32
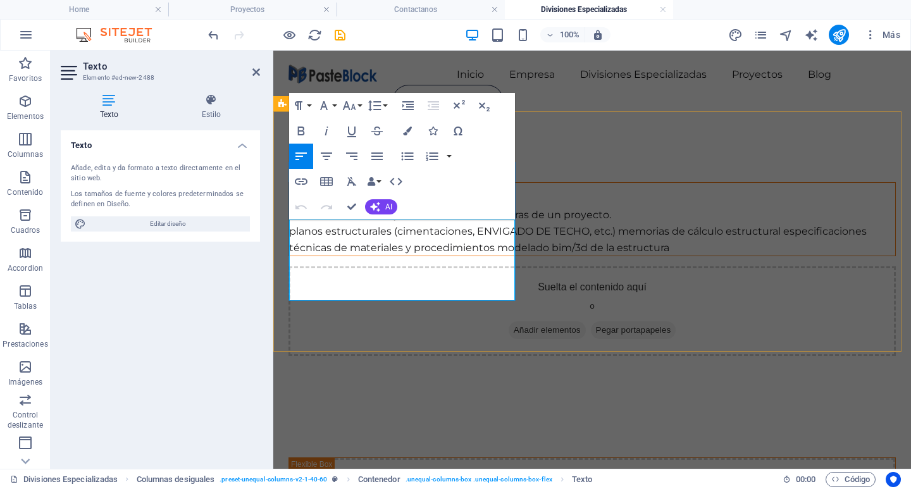
drag, startPoint x: 412, startPoint y: 295, endPoint x: 406, endPoint y: 290, distance: 7.7
click at [406, 256] on p "planos estructurales (cimentaciones, ENVIGADO DE TECHO, etc.) memorias de cálcu…" at bounding box center [592, 239] width 606 height 32
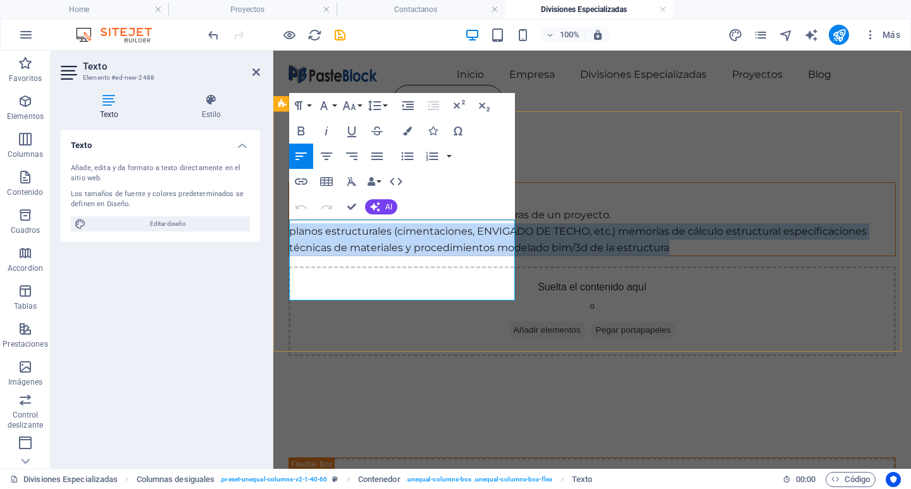
drag, startPoint x: 415, startPoint y: 296, endPoint x: 287, endPoint y: 226, distance: 145.5
click at [287, 226] on div "01 DISEÑO ESTRUCTURAL Planificación y cálculo de las estructuras de un proyecto…" at bounding box center [592, 269] width 638 height 275
click at [407, 159] on icon "button" at bounding box center [408, 156] width 12 height 8
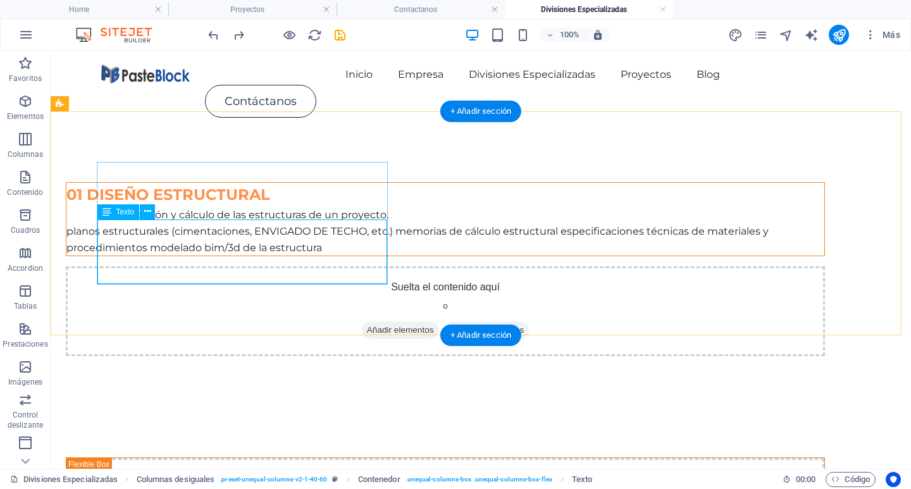
click at [159, 243] on div "planos estructurales (cimentaciones, ENVIGADO DE TECHO, etc.) memorias de cálcu…" at bounding box center [445, 239] width 758 height 32
click at [159, 242] on div "planos estructurales (cimentaciones, ENVIGADO DE TECHO, etc.) memorias de cálcu…" at bounding box center [445, 239] width 758 height 32
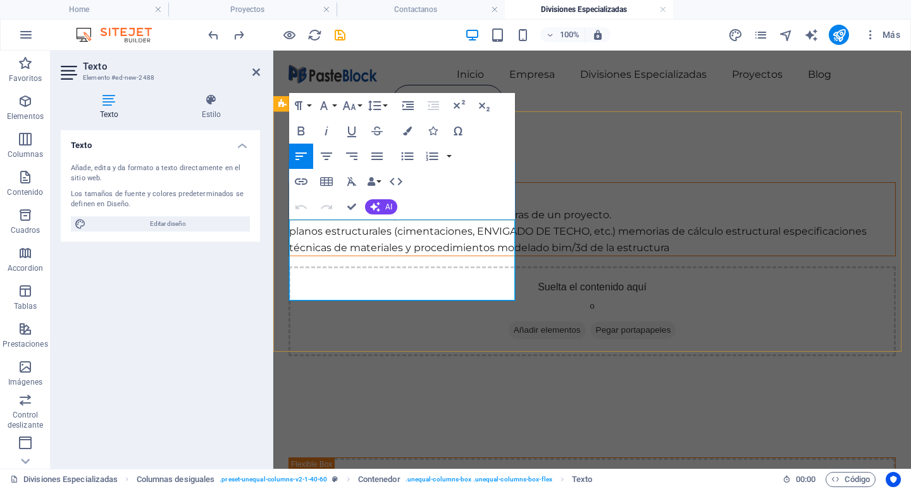
click at [433, 245] on p "planos estructurales (cimentaciones, ENVIGADO DE TECHO, etc.) memorias de cálcu…" at bounding box center [592, 239] width 606 height 32
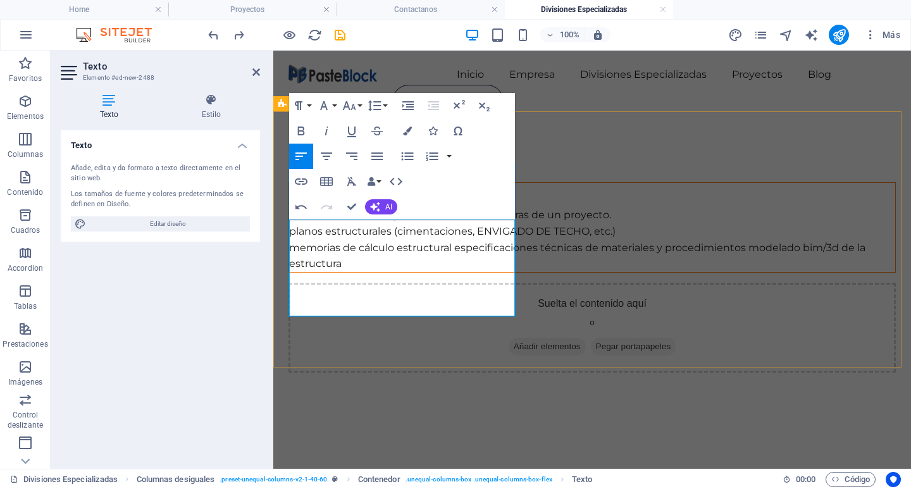
click at [373, 272] on p "memorias de cálculo estructural especificaciones técnicas de materiales y proce…" at bounding box center [592, 256] width 606 height 32
click at [292, 230] on p "planos estructurales (cimentaciones, ENVIGADO DE TECHO, etc.)" at bounding box center [592, 231] width 606 height 16
drag, startPoint x: 452, startPoint y: 246, endPoint x: 285, endPoint y: 233, distance: 167.5
click at [285, 233] on div "01 DISEÑO ESTRUCTURAL Planificación y cálculo de las estructuras de un proyecto…" at bounding box center [592, 278] width 638 height 292
click at [399, 152] on button "Unordered List" at bounding box center [407, 156] width 24 height 25
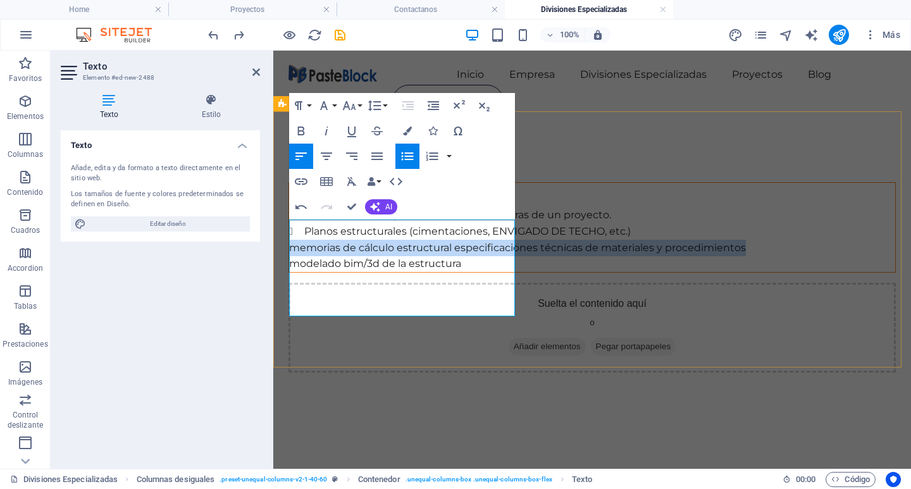
drag, startPoint x: 407, startPoint y: 287, endPoint x: 287, endPoint y: 266, distance: 122.0
click at [287, 266] on div "01 DISEÑO ESTRUCTURAL Planificación y cálculo de las estructuras de un proyecto…" at bounding box center [592, 278] width 638 height 292
click at [405, 162] on icon "button" at bounding box center [407, 156] width 15 height 15
click at [310, 256] on li "memorias de cálculo estructural especificaciones técnicas de materiales y proce…" at bounding box center [599, 248] width 591 height 16
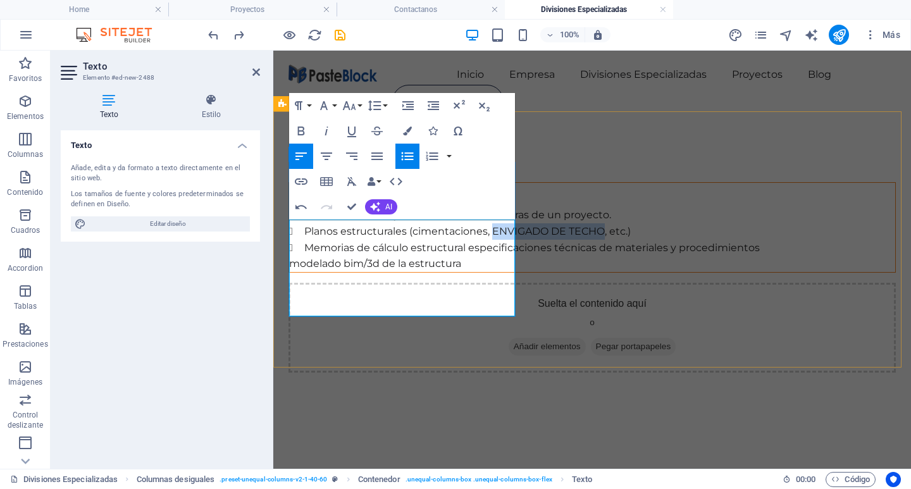
drag, startPoint x: 418, startPoint y: 242, endPoint x: 307, endPoint y: 248, distance: 110.9
click at [307, 240] on li "Planos estructurales (cimentaciones, ENVIGADO DE TECHO, etc.)" at bounding box center [599, 231] width 591 height 16
click at [300, 212] on icon "button" at bounding box center [301, 206] width 15 height 15
click at [300, 272] on p "modelado bim/3d de la estructura" at bounding box center [592, 264] width 606 height 16
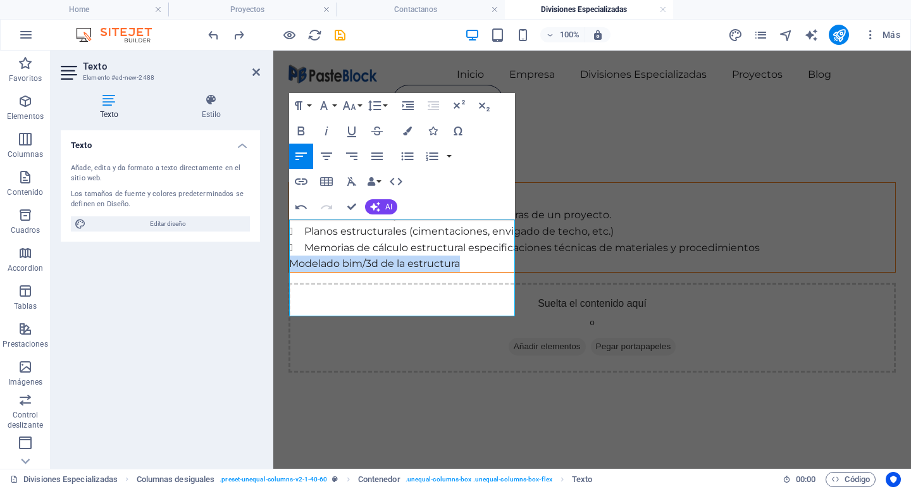
drag, startPoint x: 469, startPoint y: 311, endPoint x: 228, endPoint y: 307, distance: 241.0
click at [411, 159] on icon "button" at bounding box center [408, 156] width 12 height 8
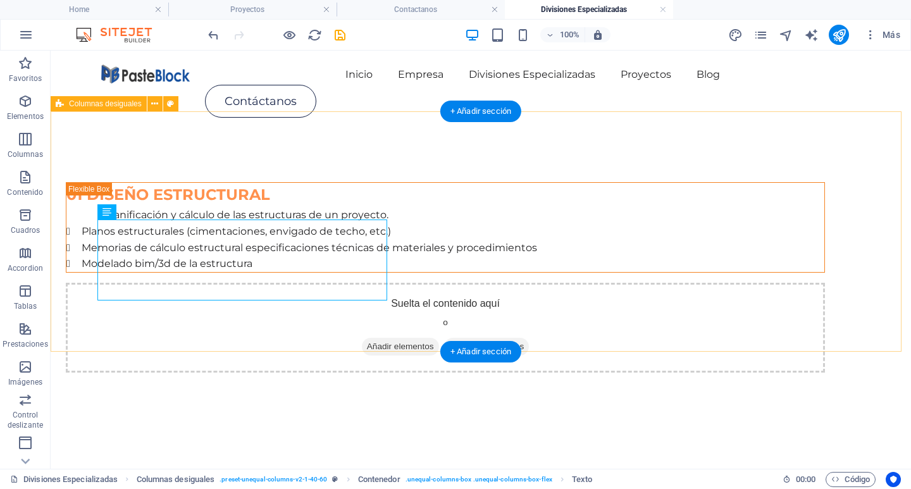
click at [433, 308] on div "01 DISEÑO ESTRUCTURAL Planificación y cálculo de las estructuras de un proyecto…" at bounding box center [481, 278] width 860 height 292
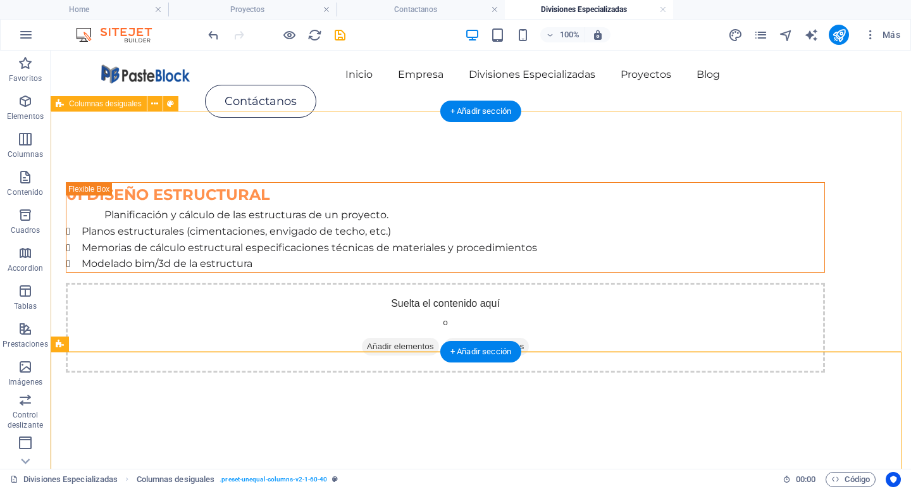
click at [390, 140] on div "01 DISEÑO ESTRUCTURAL Planificación y cálculo de las estructuras de un proyecto…" at bounding box center [481, 278] width 860 height 292
click at [412, 145] on div "01 DISEÑO ESTRUCTURAL Planificación y cálculo de las estructuras de un proyecto…" at bounding box center [481, 278] width 860 height 292
select select "%"
select select "rem"
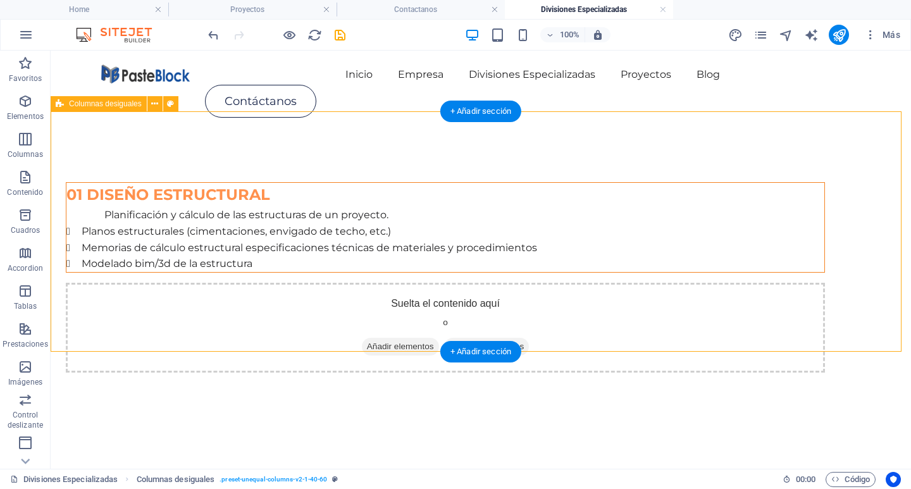
select select "rem"
select select "px"
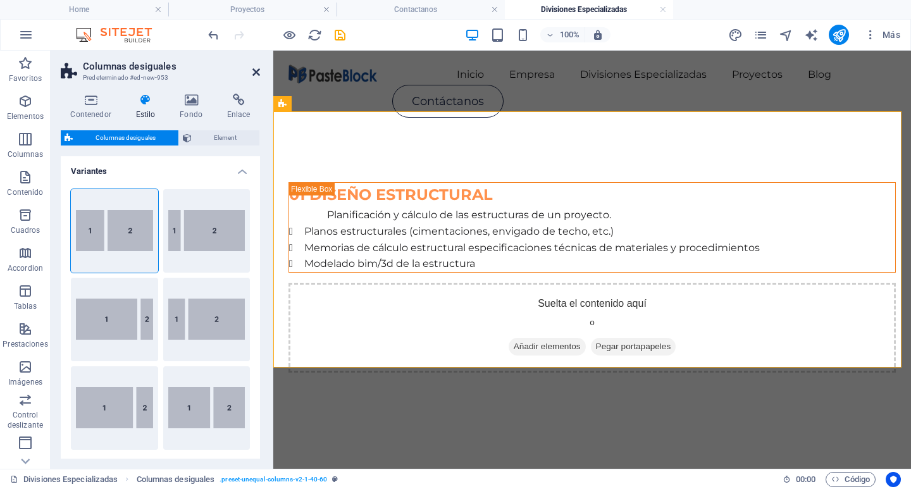
click at [259, 71] on icon at bounding box center [256, 72] width 8 height 10
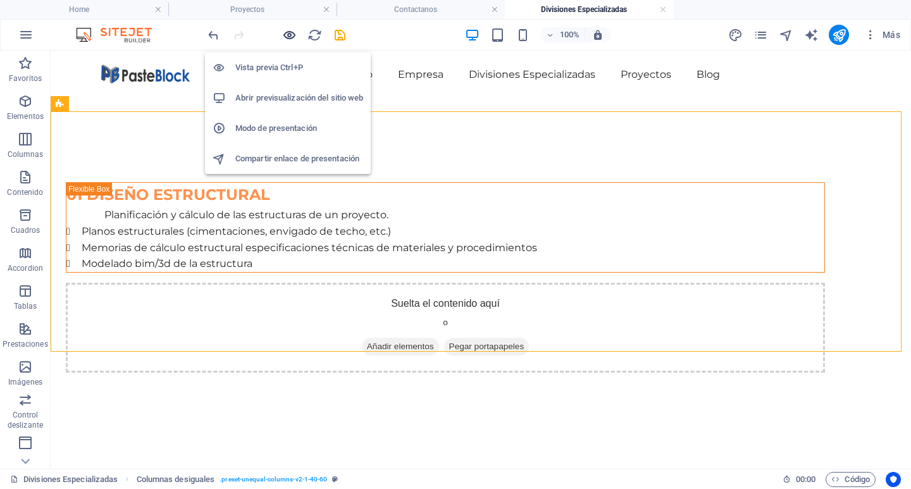
click at [292, 37] on icon "button" at bounding box center [289, 35] width 15 height 15
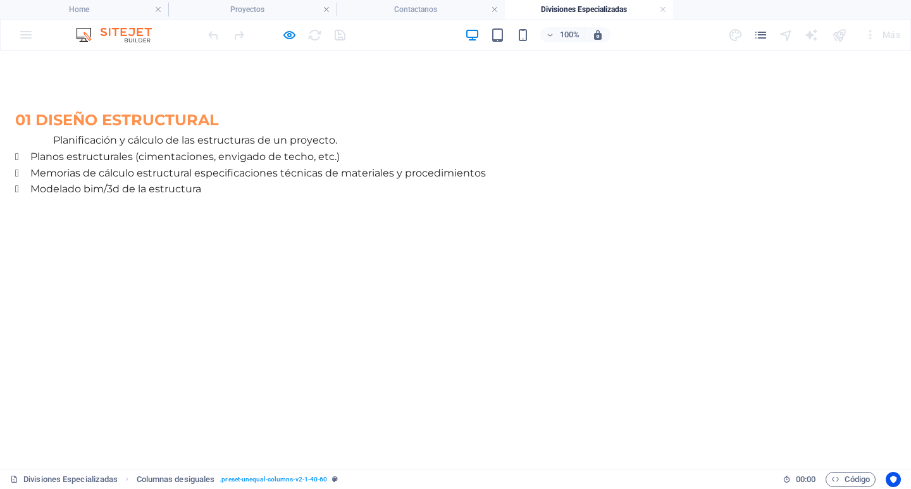
scroll to position [0, 0]
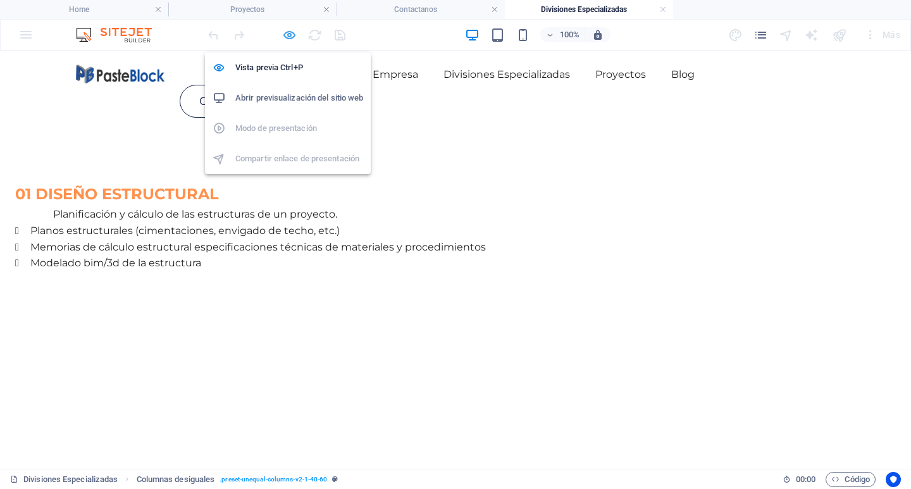
click at [289, 32] on icon "button" at bounding box center [289, 35] width 15 height 15
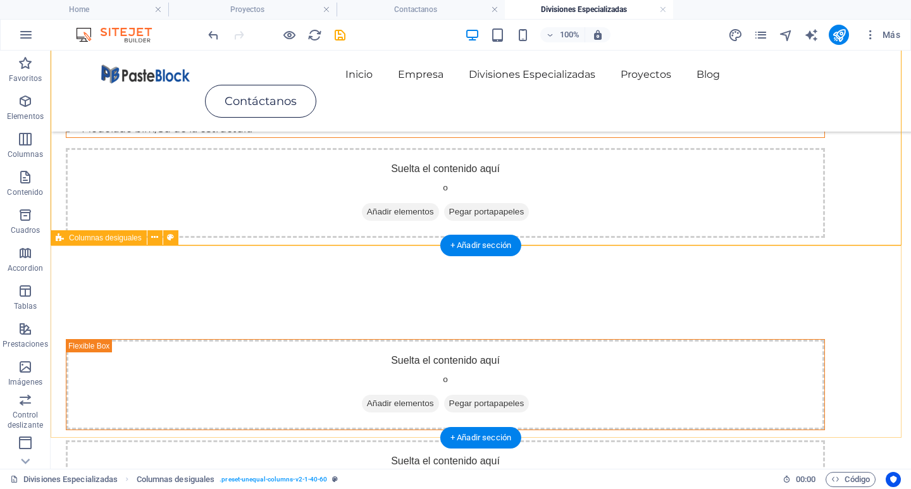
scroll to position [127, 0]
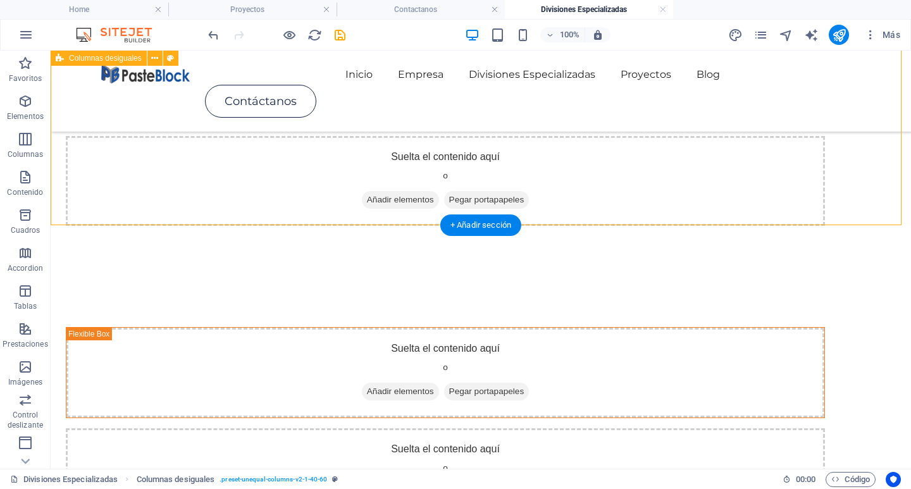
click at [273, 199] on div "01 DISEÑO ESTRUCTURAL Planificación y cálculo de las estructuras de un proyecto…" at bounding box center [481, 100] width 860 height 352
select select "%"
select select "rem"
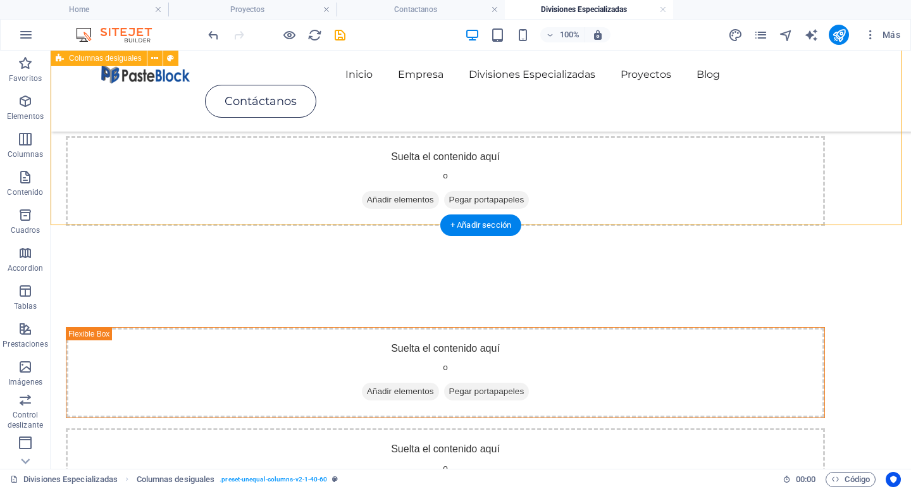
select select "px"
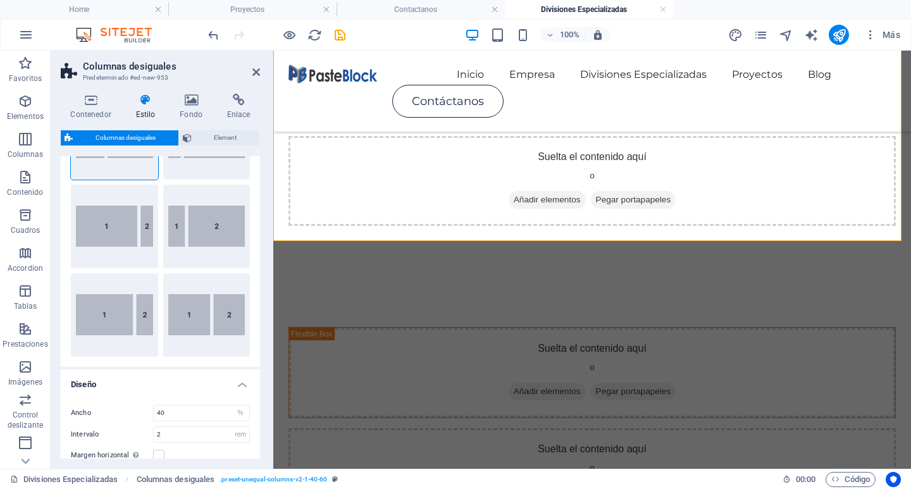
scroll to position [89, 0]
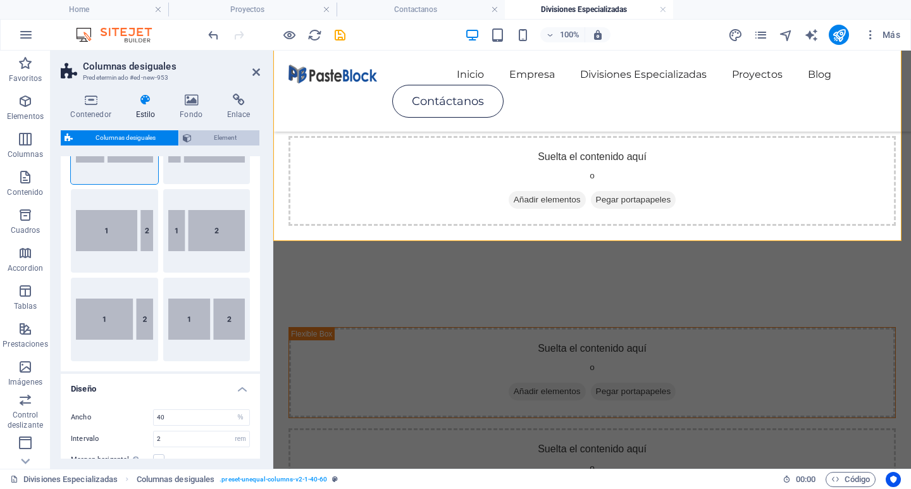
click at [209, 130] on span "Element" at bounding box center [225, 137] width 61 height 15
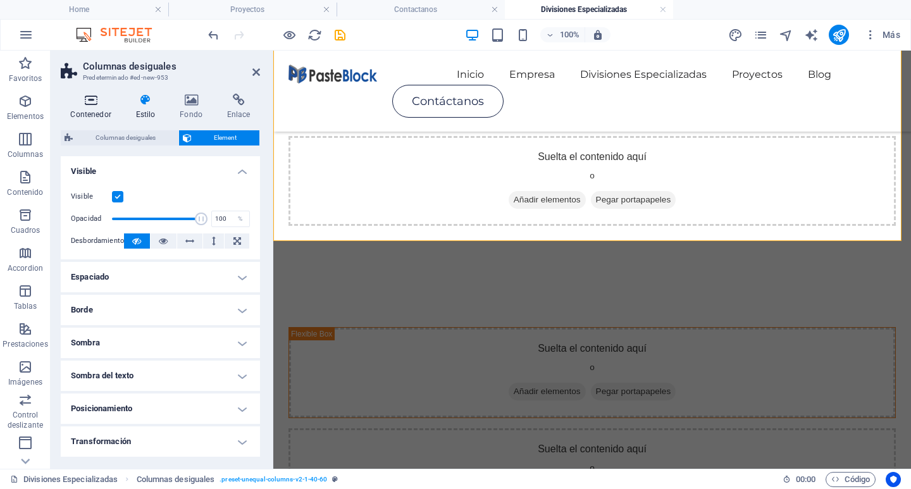
click at [81, 102] on icon at bounding box center [91, 100] width 60 height 13
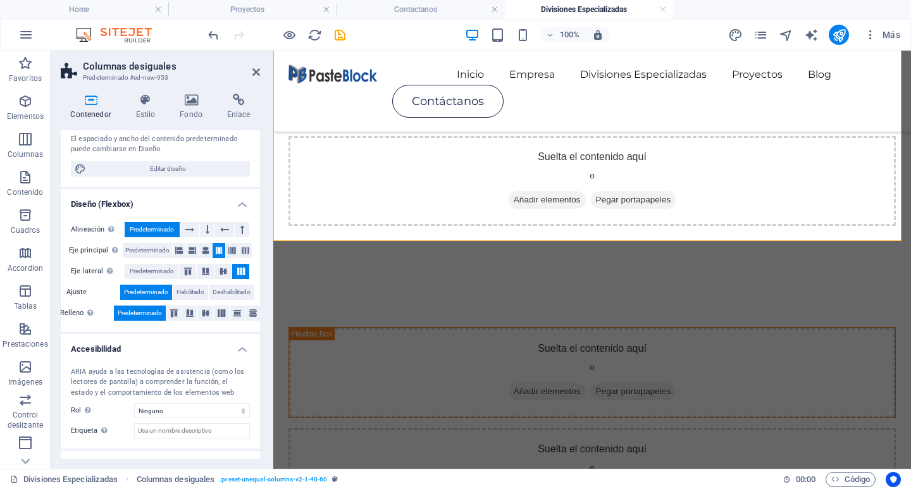
scroll to position [177, 0]
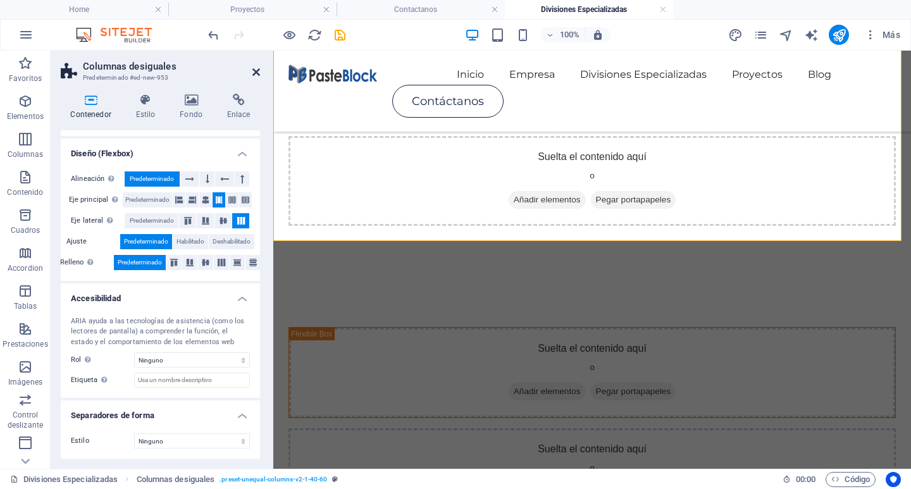
click at [252, 74] on icon at bounding box center [256, 72] width 8 height 10
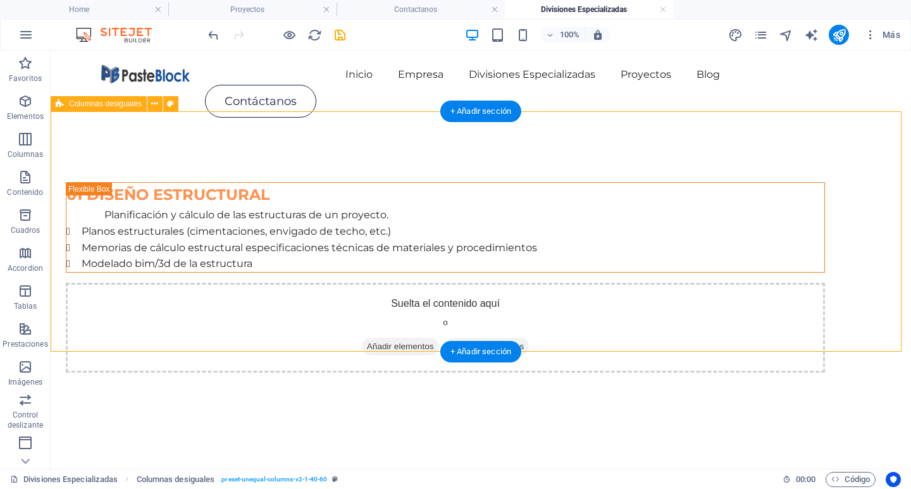
scroll to position [63, 0]
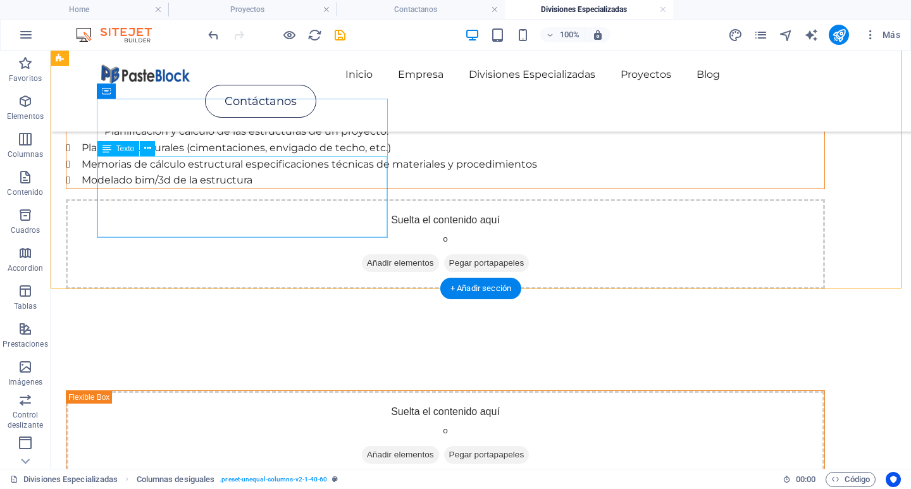
click at [282, 171] on div "Planos estructurales (cimentaciones, envigado de techo, etc.) Memorias de cálcu…" at bounding box center [445, 164] width 758 height 49
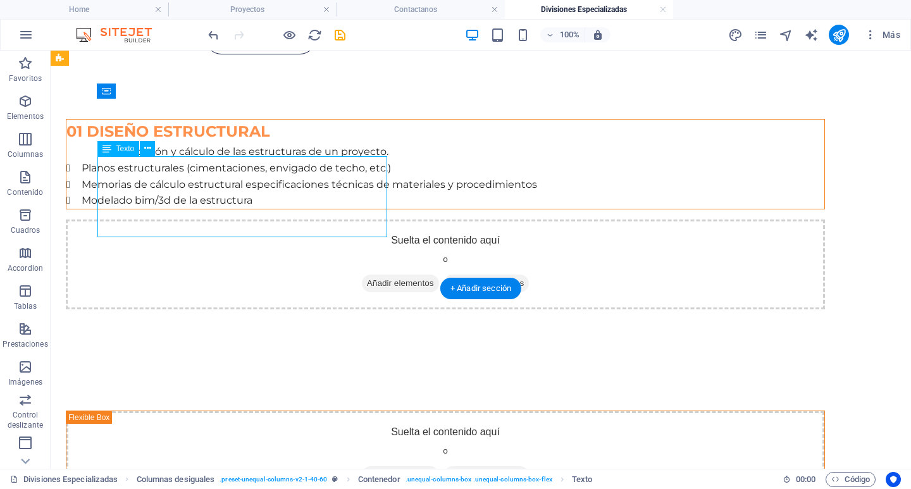
scroll to position [0, 0]
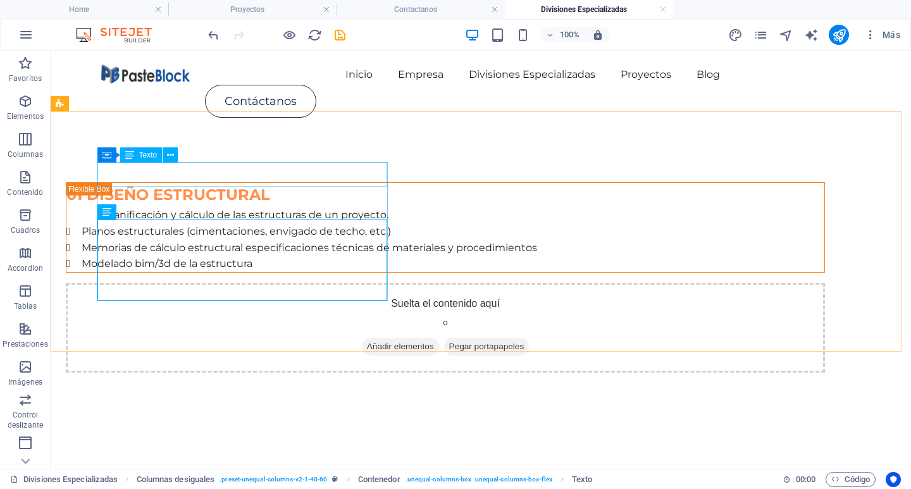
click at [137, 152] on div "Texto" at bounding box center [141, 154] width 42 height 15
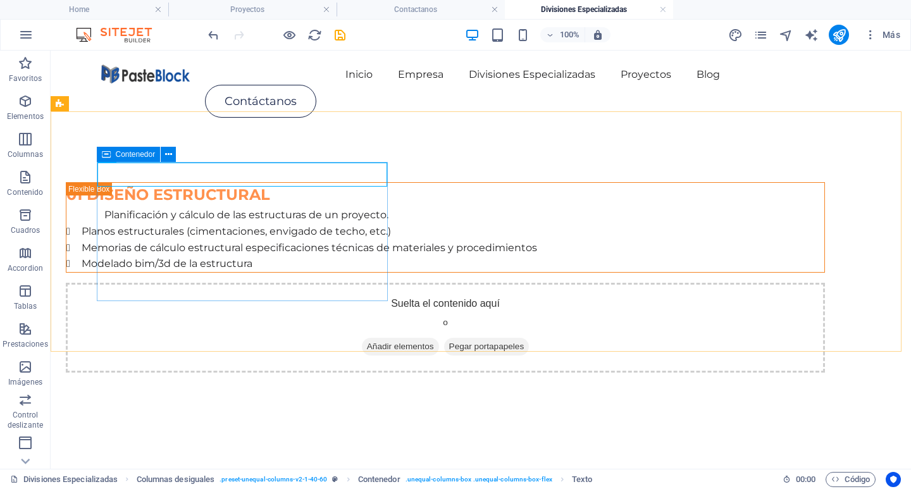
click at [108, 154] on icon at bounding box center [106, 154] width 9 height 15
click at [169, 158] on icon at bounding box center [168, 154] width 7 height 13
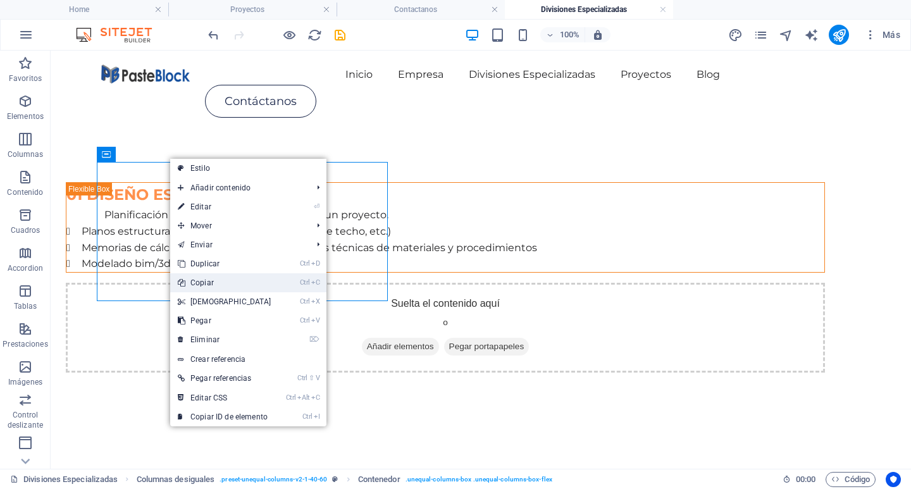
click at [203, 278] on link "Ctrl C Copiar" at bounding box center [224, 282] width 109 height 19
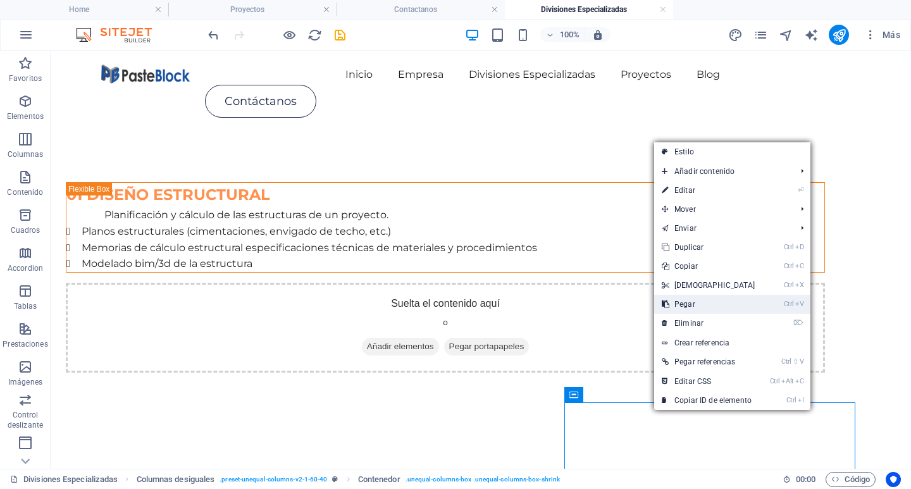
click at [686, 295] on link "Ctrl V Pegar" at bounding box center [708, 304] width 109 height 19
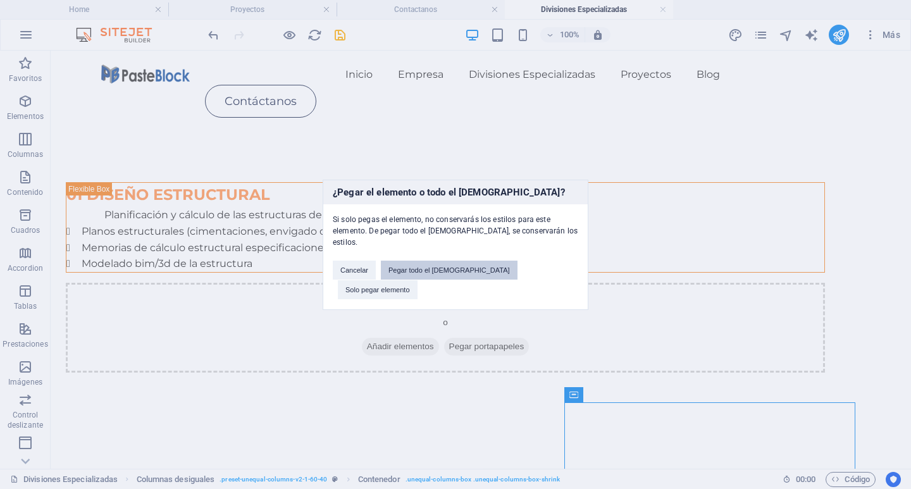
click at [476, 272] on button "Pegar todo el preajuste" at bounding box center [449, 270] width 137 height 19
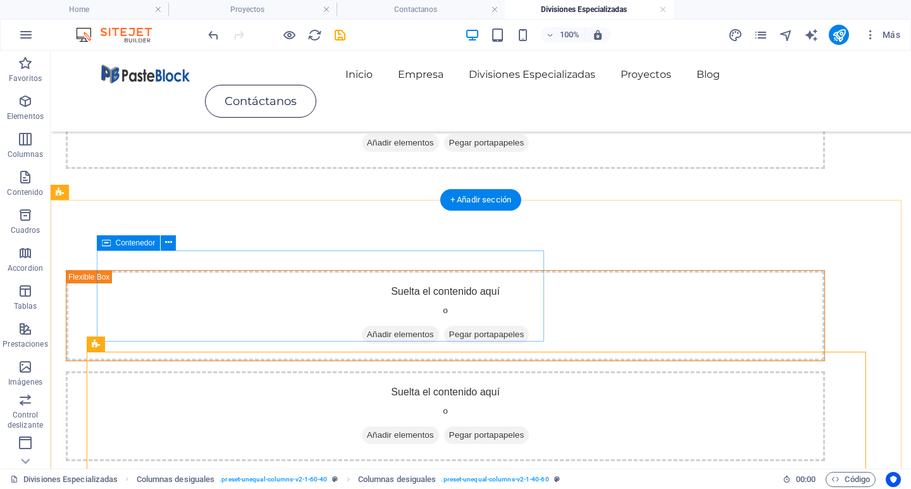
scroll to position [250, 0]
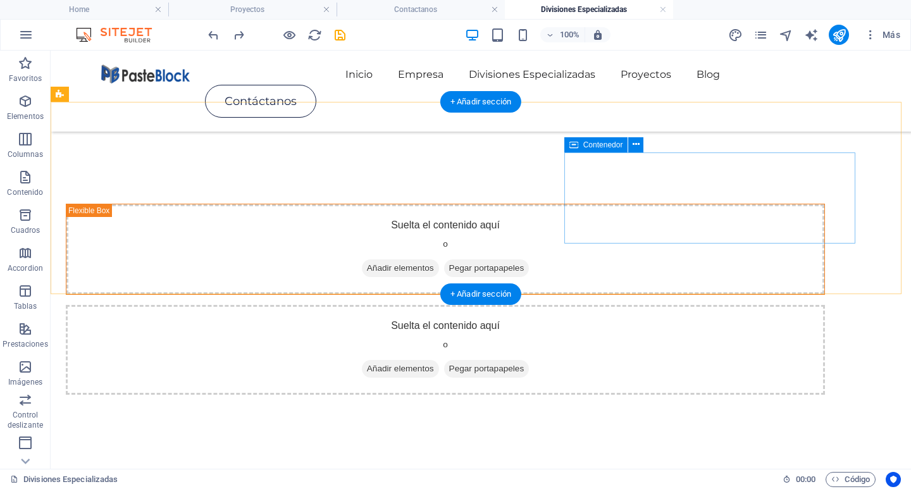
click at [630, 305] on div "Suelta el contenido aquí o Añadir elementos Pegar portapapeles" at bounding box center [445, 350] width 759 height 90
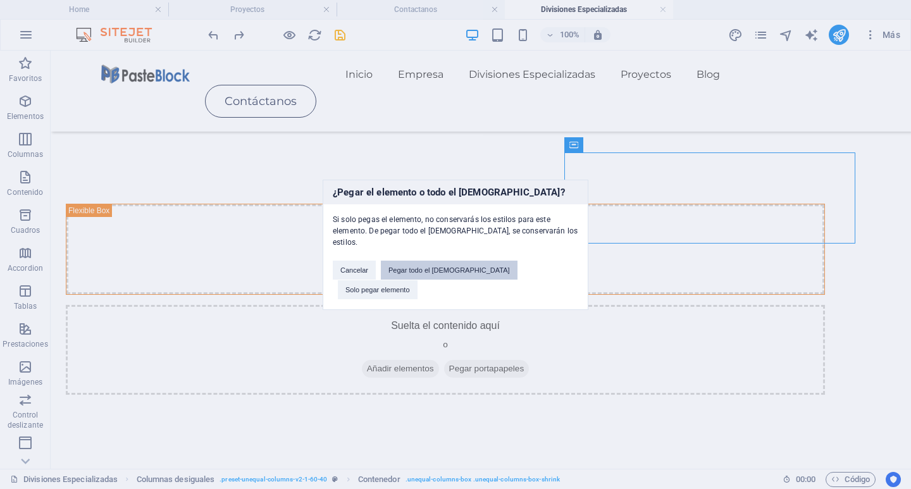
click at [467, 276] on button "Pegar todo el preajuste" at bounding box center [449, 270] width 137 height 19
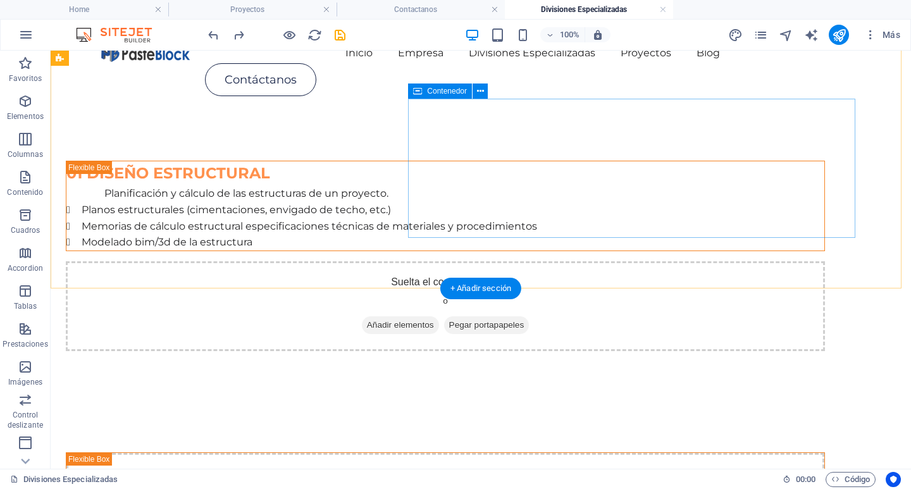
scroll to position [0, 0]
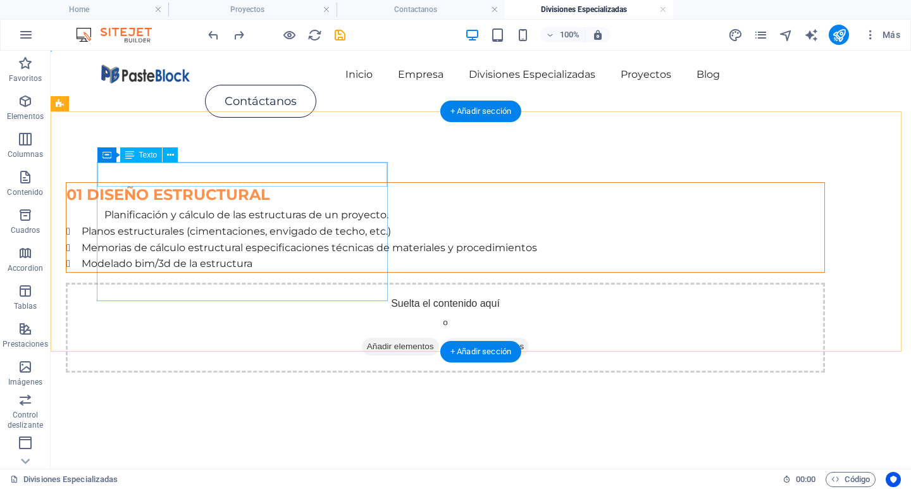
click at [269, 183] on div "01 DISEÑO ESTRUCTURAL" at bounding box center [445, 195] width 758 height 24
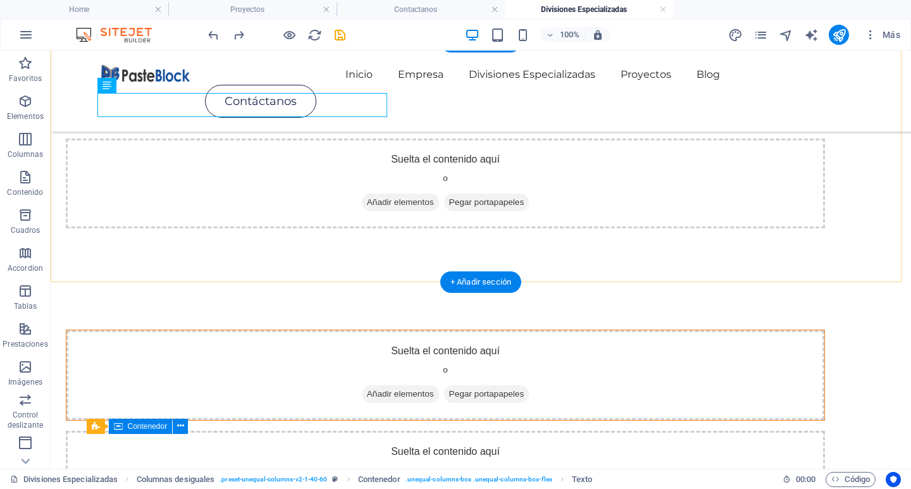
scroll to position [127, 0]
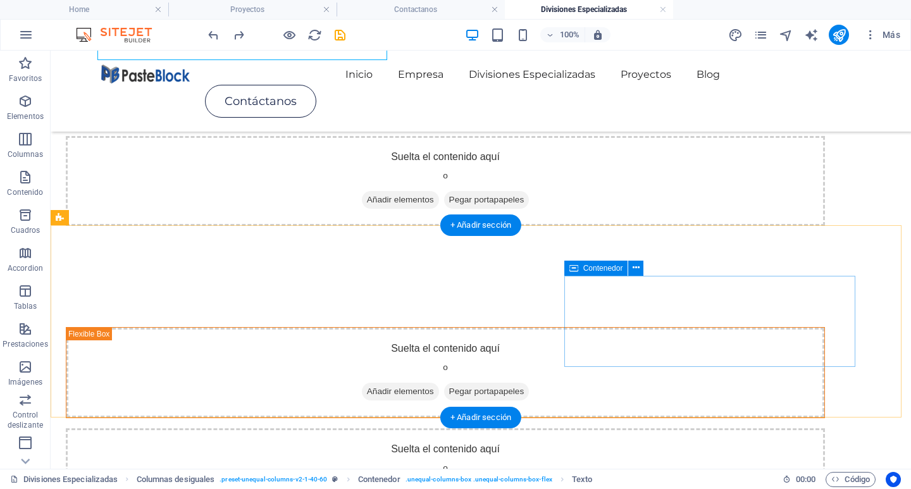
click at [669, 428] on div "Suelta el contenido aquí o Añadir elementos Pegar portapapeles" at bounding box center [445, 473] width 759 height 90
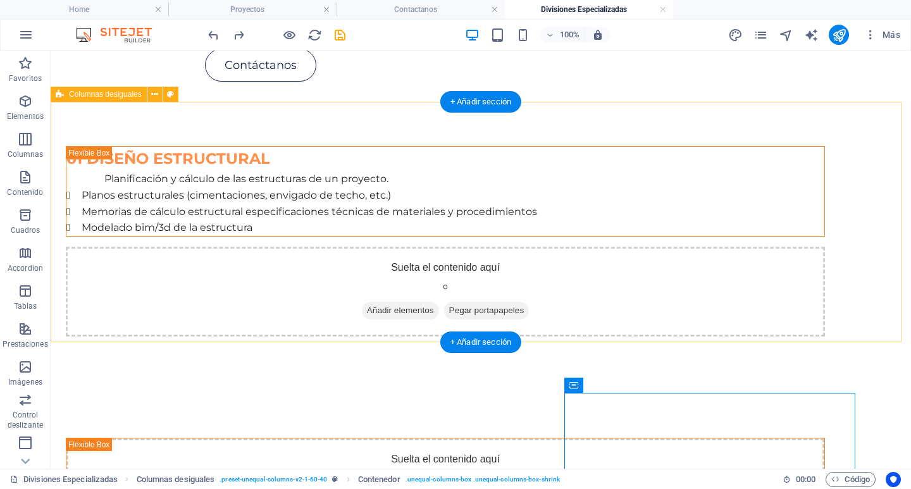
scroll to position [63, 0]
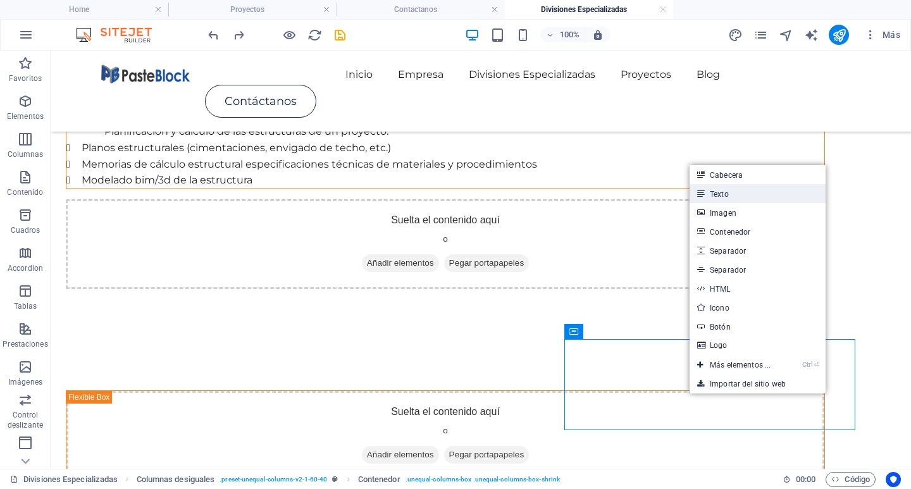
click at [720, 192] on link "Texto" at bounding box center [758, 193] width 136 height 19
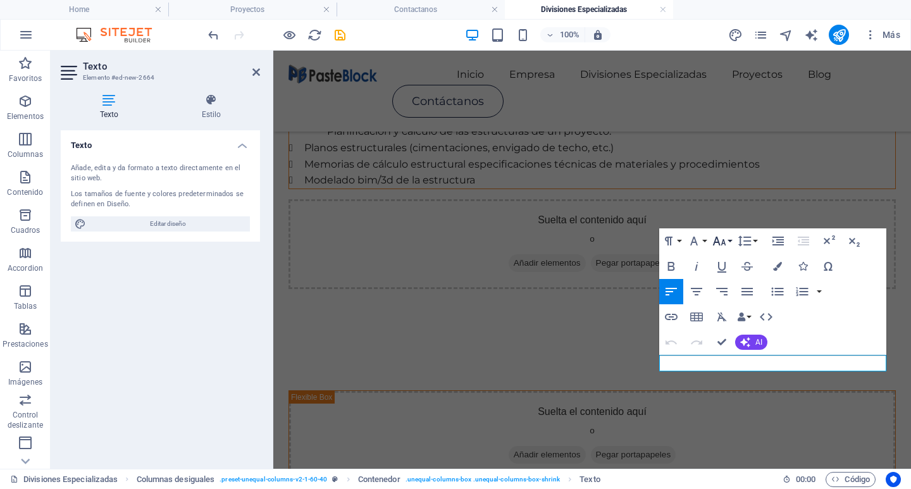
click at [731, 241] on button "Font Size" at bounding box center [722, 240] width 24 height 25
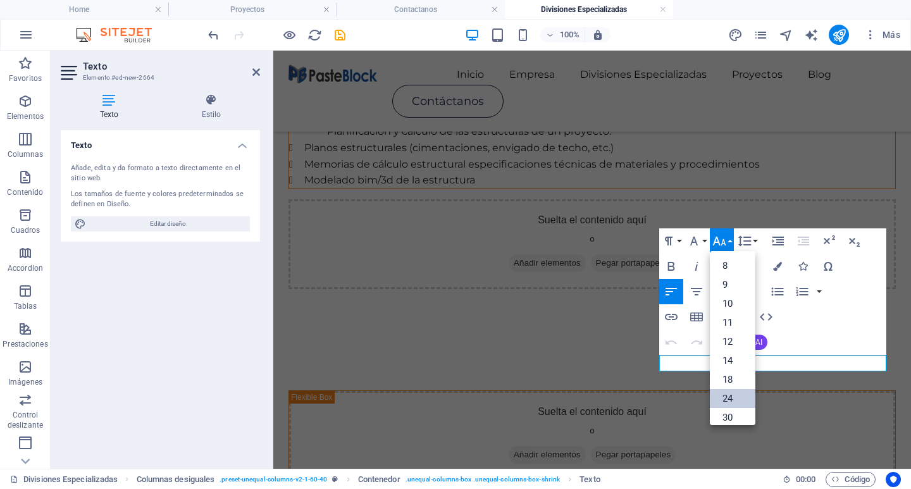
click at [729, 395] on link "24" at bounding box center [733, 398] width 46 height 19
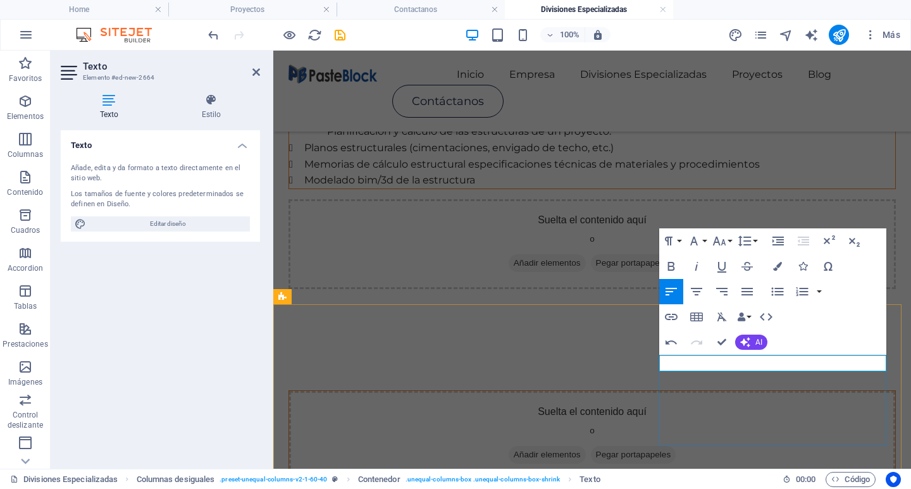
drag, startPoint x: 683, startPoint y: 366, endPoint x: 618, endPoint y: 367, distance: 65.2
click at [633, 367] on div "Suelta el contenido aquí o Añadir elementos Pegar portapapeles 02" at bounding box center [592, 449] width 658 height 239
click at [718, 242] on icon "button" at bounding box center [719, 241] width 13 height 9
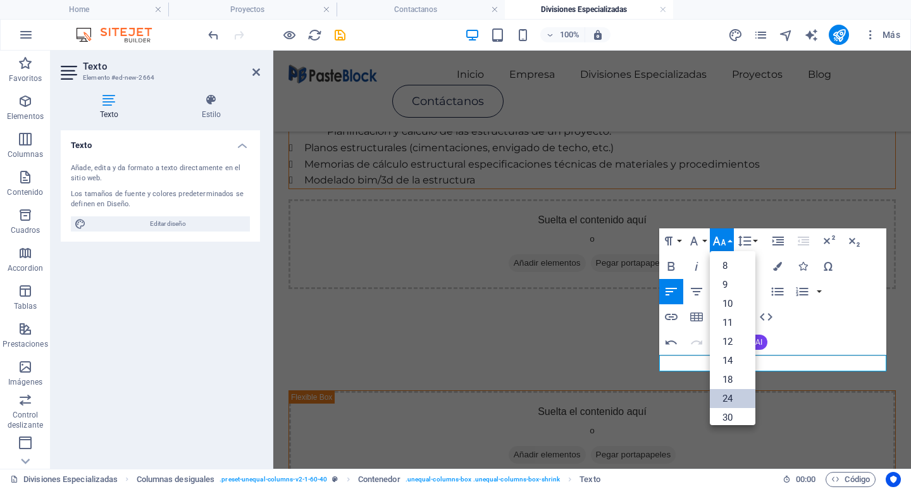
click at [728, 399] on link "24" at bounding box center [733, 398] width 46 height 19
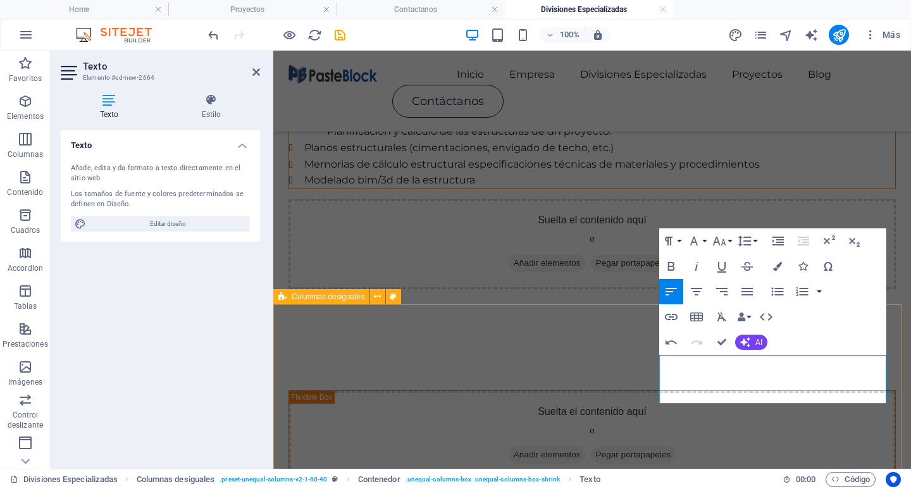
drag, startPoint x: 758, startPoint y: 392, endPoint x: 653, endPoint y: 371, distance: 107.2
click at [653, 371] on div "Suelta el contenido aquí o Añadir elementos Pegar portapapeles 02 CONSULTORÍA E…" at bounding box center [592, 453] width 638 height 226
click at [671, 265] on icon "button" at bounding box center [671, 266] width 15 height 15
click at [779, 263] on icon "button" at bounding box center [777, 266] width 9 height 9
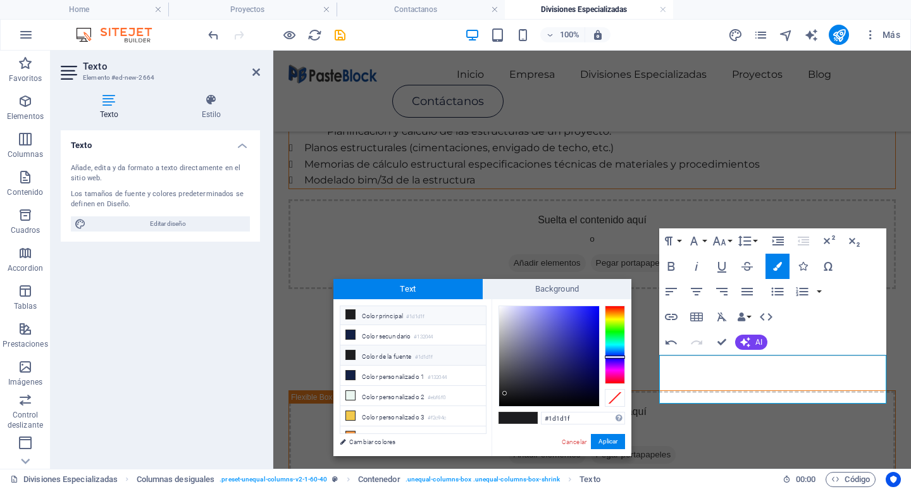
scroll to position [30, 0]
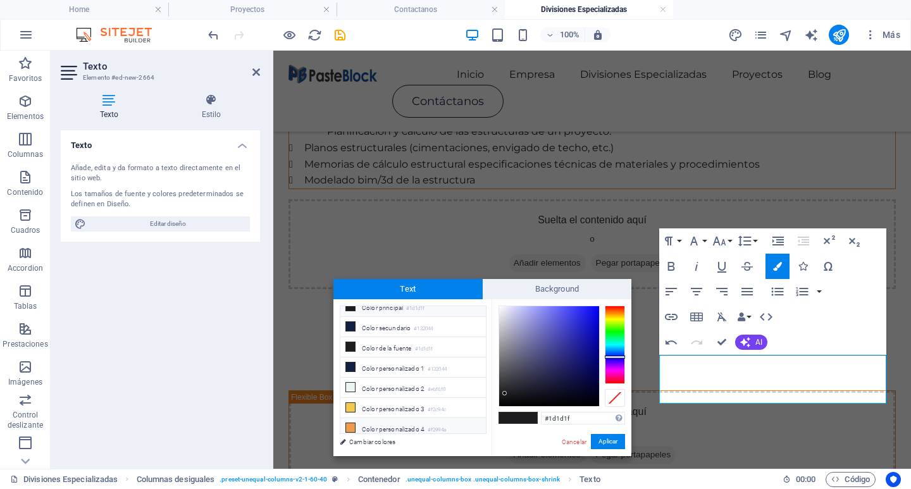
click at [462, 423] on li "Color personalizado 4 #f2994a" at bounding box center [412, 428] width 145 height 20
type input "#f2994a"
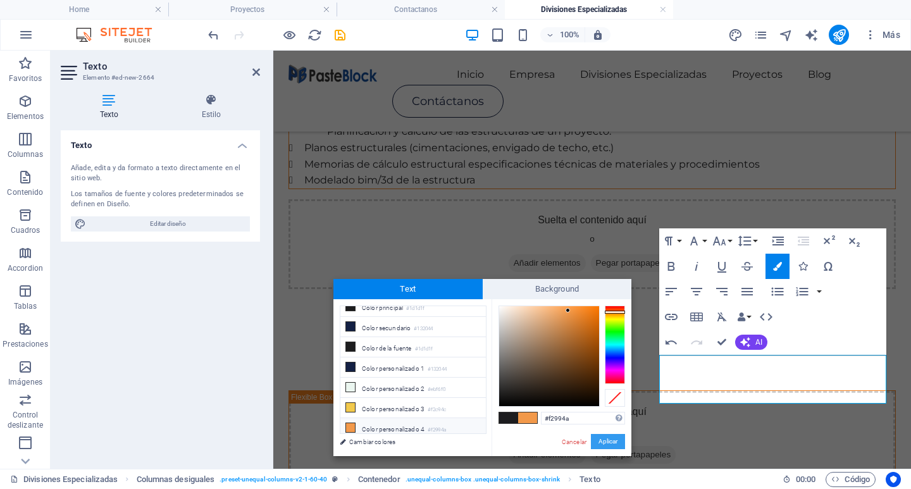
click at [608, 442] on button "Aplicar" at bounding box center [608, 441] width 34 height 15
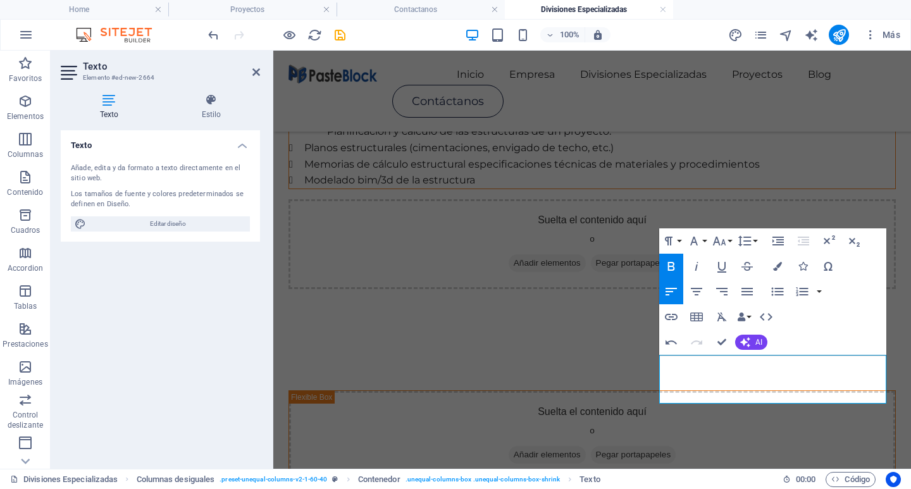
click at [261, 79] on aside "Texto Elemento #ed-new-2664 Texto Estilo Texto Añade, edita y da formato a text…" at bounding box center [162, 260] width 223 height 418
click at [254, 73] on icon at bounding box center [256, 72] width 8 height 10
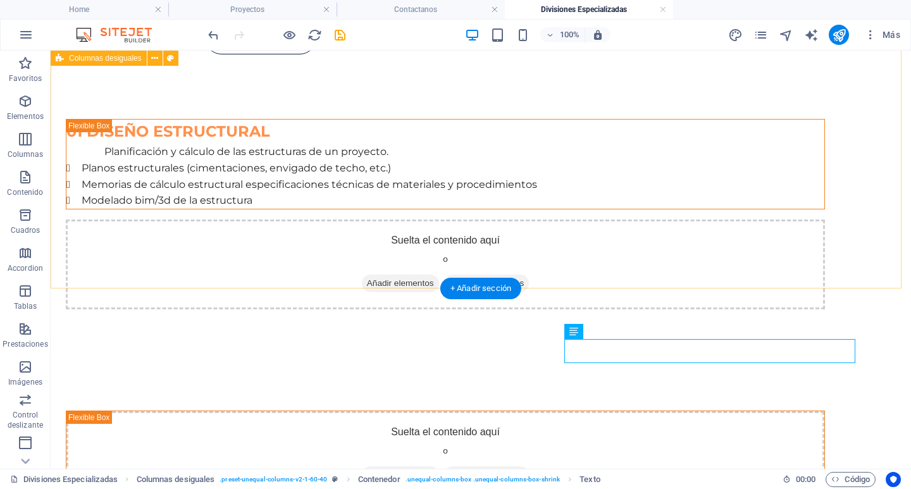
scroll to position [0, 0]
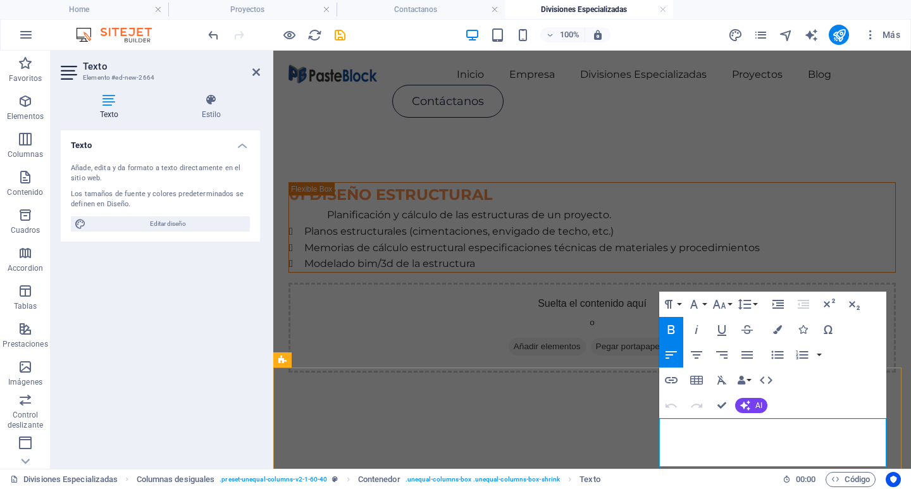
click at [777, 328] on icon "button" at bounding box center [777, 329] width 9 height 9
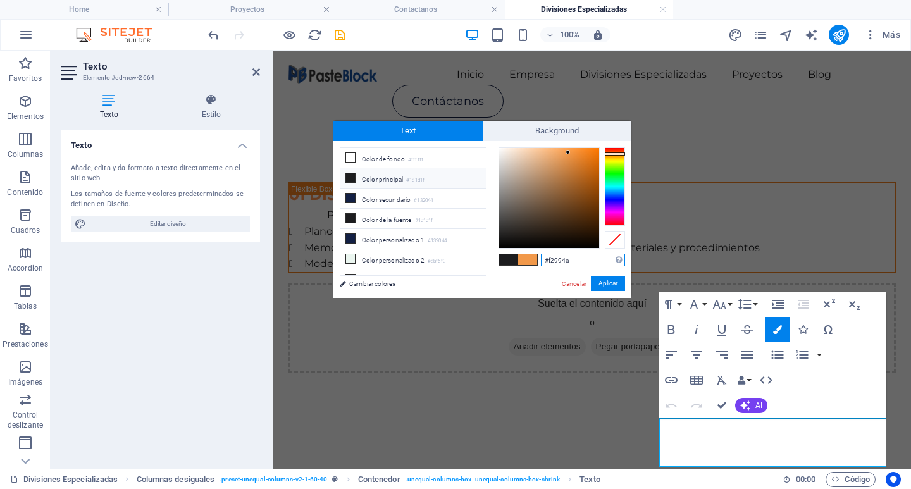
click at [561, 263] on input "#f2994a" at bounding box center [583, 260] width 84 height 13
click at [559, 263] on input "#f2994a" at bounding box center [583, 260] width 84 height 13
paste input "f914d"
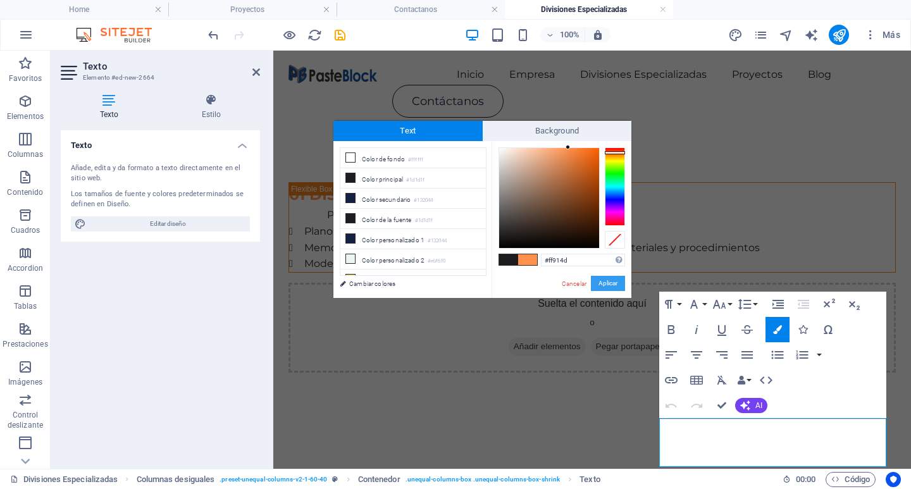
click at [613, 282] on button "Aplicar" at bounding box center [608, 283] width 34 height 15
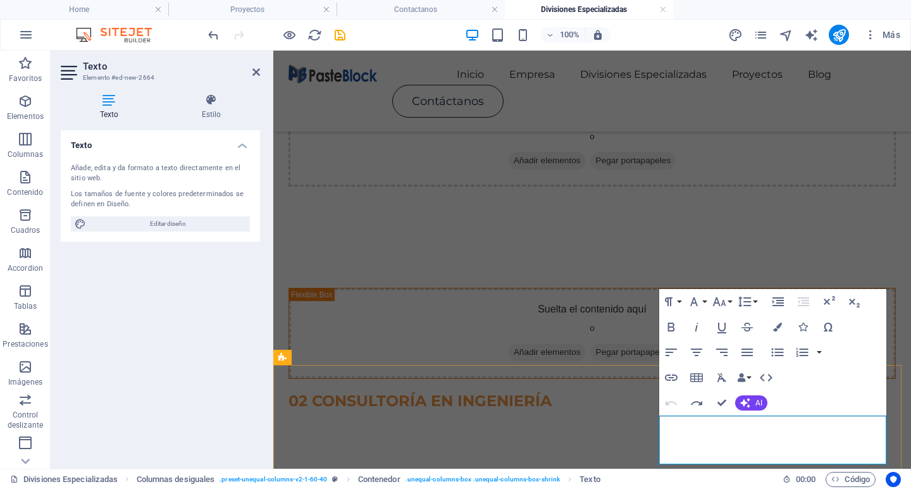
scroll to position [190, 0]
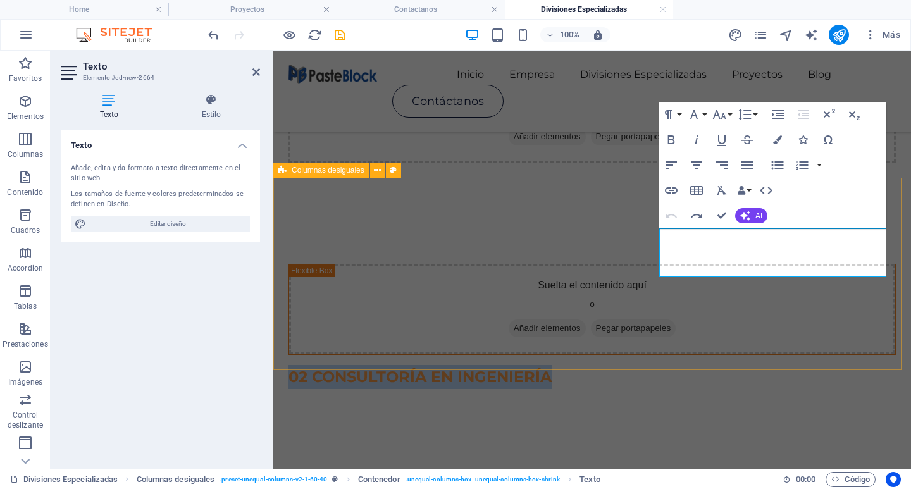
drag, startPoint x: 769, startPoint y: 266, endPoint x: 655, endPoint y: 230, distance: 118.6
click at [655, 230] on div "Suelta el contenido aquí o Añadir elementos Pegar portapapeles 02 CONSULTORÍA E…" at bounding box center [592, 326] width 638 height 226
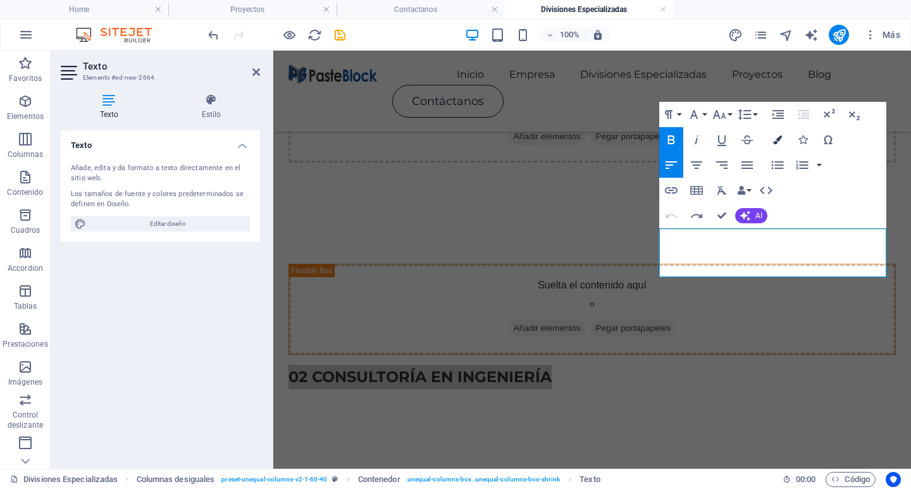
click at [783, 134] on button "Colors" at bounding box center [777, 139] width 24 height 25
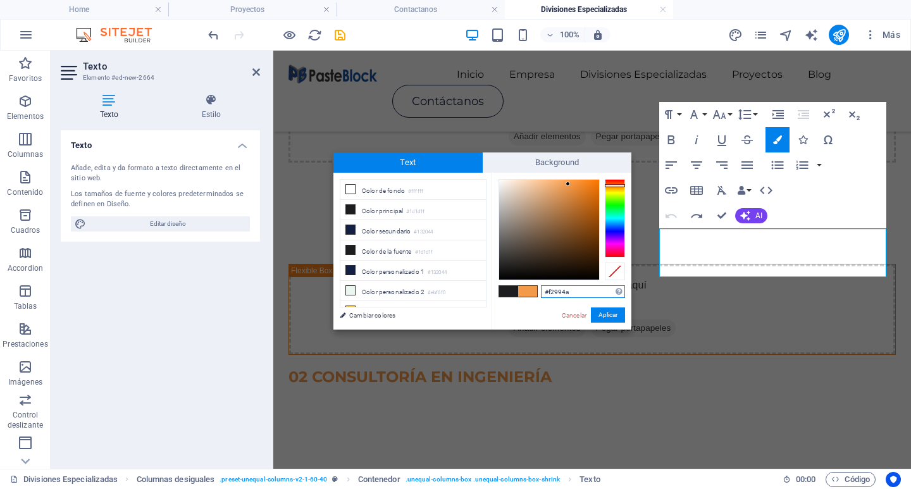
drag, startPoint x: 572, startPoint y: 294, endPoint x: 526, endPoint y: 301, distance: 47.4
click at [526, 301] on div "#f2994a Formatos soportados #0852ed rgb(8, 82, 237) rgba(8, 82, 237, 90%) hsv(2…" at bounding box center [562, 343] width 140 height 340
paste input "f914d"
type input "#ff914d"
click at [607, 312] on button "Aplicar" at bounding box center [608, 314] width 34 height 15
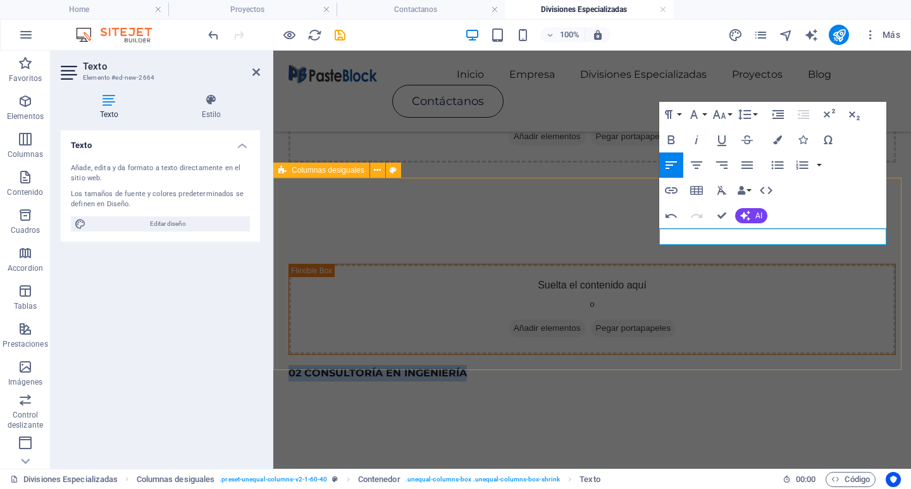
drag, startPoint x: 847, startPoint y: 232, endPoint x: 656, endPoint y: 228, distance: 191.1
click at [656, 228] on div "Suelta el contenido aquí o Añadir elementos Pegar portapapeles ​ ​ 02 CONSULTOR…" at bounding box center [592, 322] width 638 height 219
click at [781, 136] on icon "button" at bounding box center [777, 139] width 9 height 9
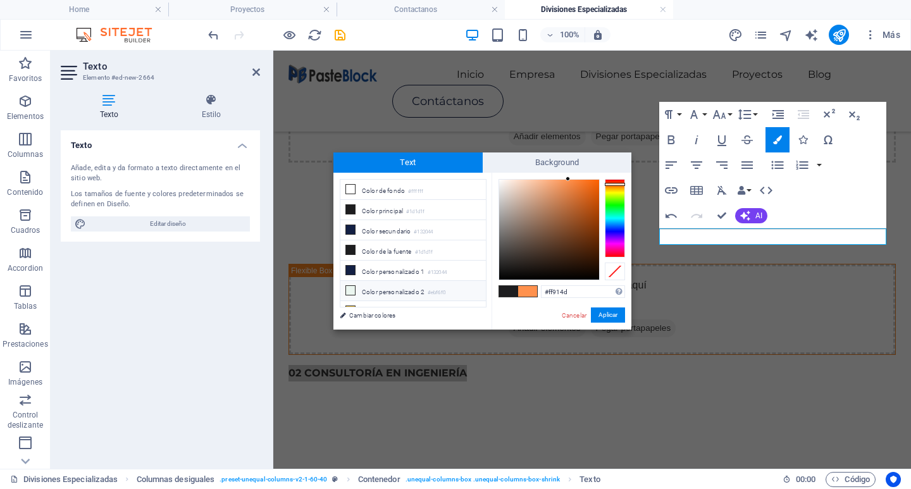
drag, startPoint x: 587, startPoint y: 287, endPoint x: 442, endPoint y: 293, distance: 145.0
click at [452, 294] on div "less Color de fondo #ffffff Color principal #1d1d1f Color secundario #132044 Co…" at bounding box center [482, 251] width 298 height 157
click at [610, 311] on button "Aplicar" at bounding box center [608, 314] width 34 height 15
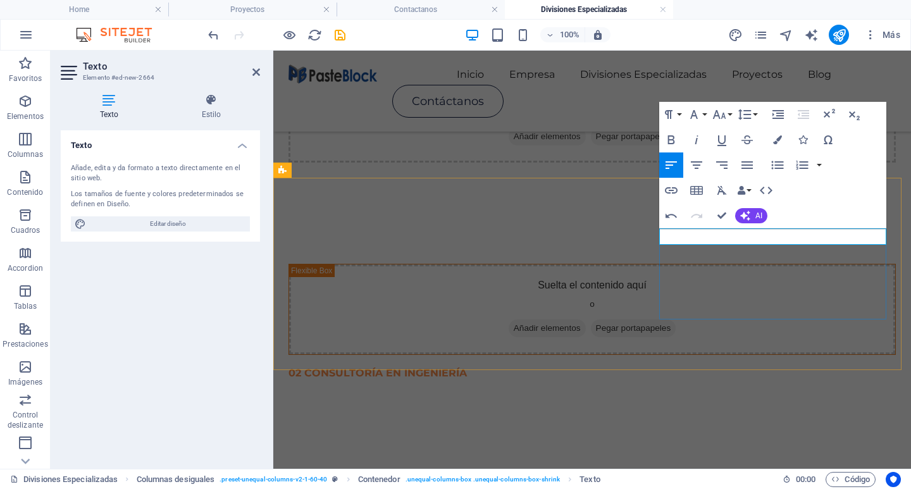
click at [801, 365] on div "​​ 02 CONSULTORÍA EN INGENIERÍA ​" at bounding box center [591, 373] width 607 height 16
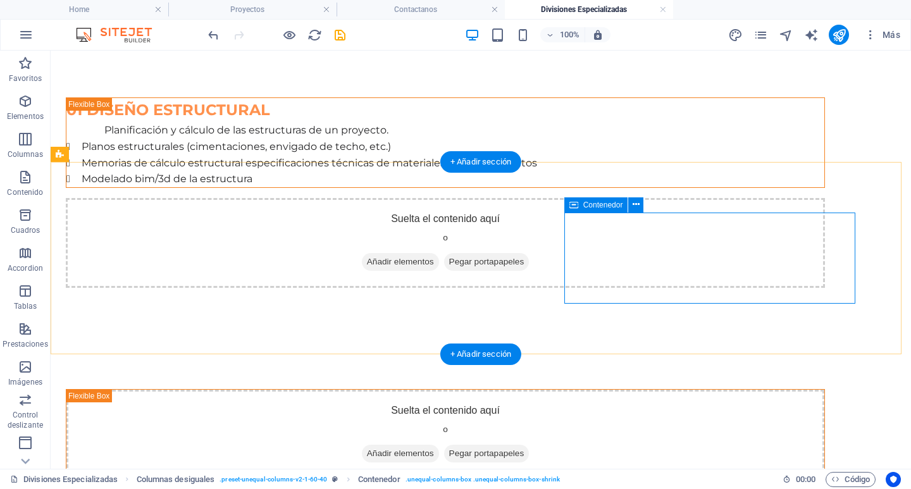
scroll to position [0, 0]
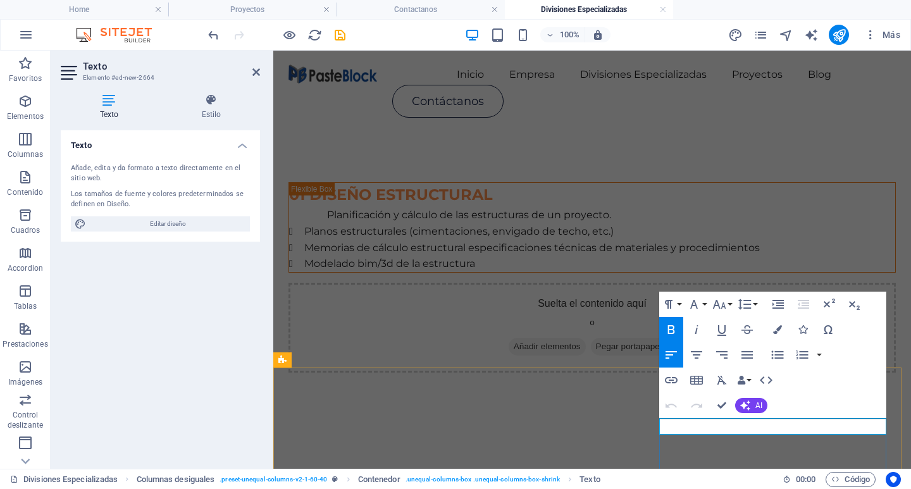
click at [703, 297] on button "Font Family" at bounding box center [696, 304] width 24 height 25
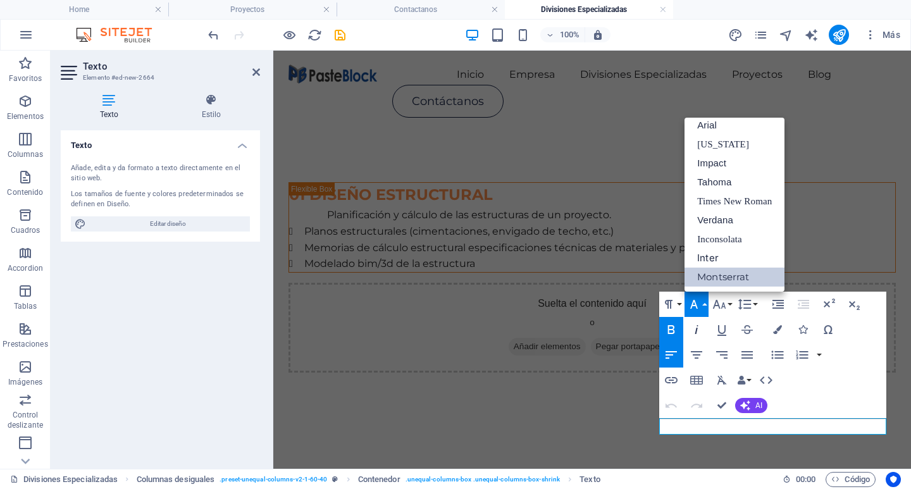
scroll to position [7, 0]
click at [712, 300] on icon "button" at bounding box center [719, 304] width 15 height 15
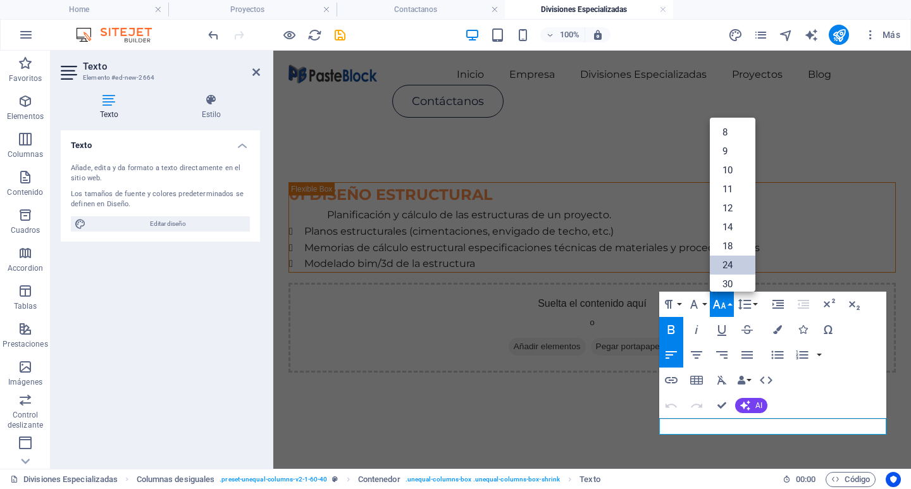
click at [737, 260] on link "24" at bounding box center [733, 265] width 46 height 19
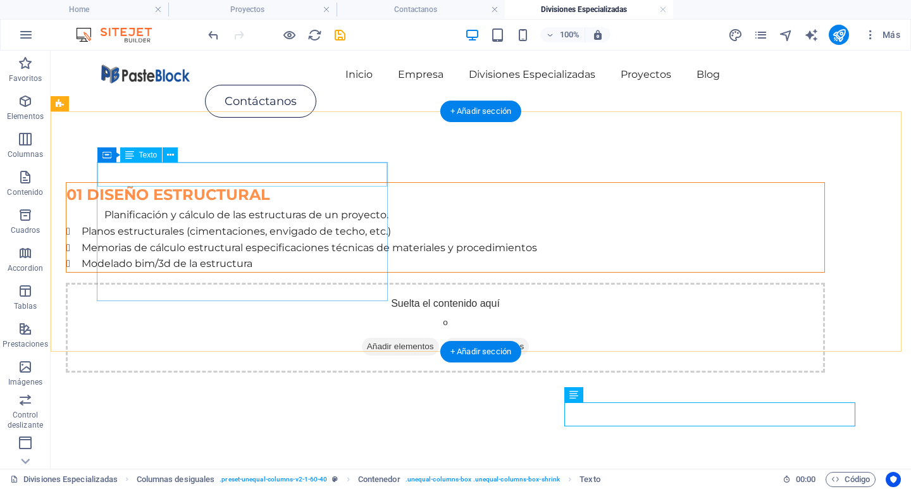
click at [257, 183] on div "01 DISEÑO ESTRUCTURAL" at bounding box center [445, 195] width 758 height 24
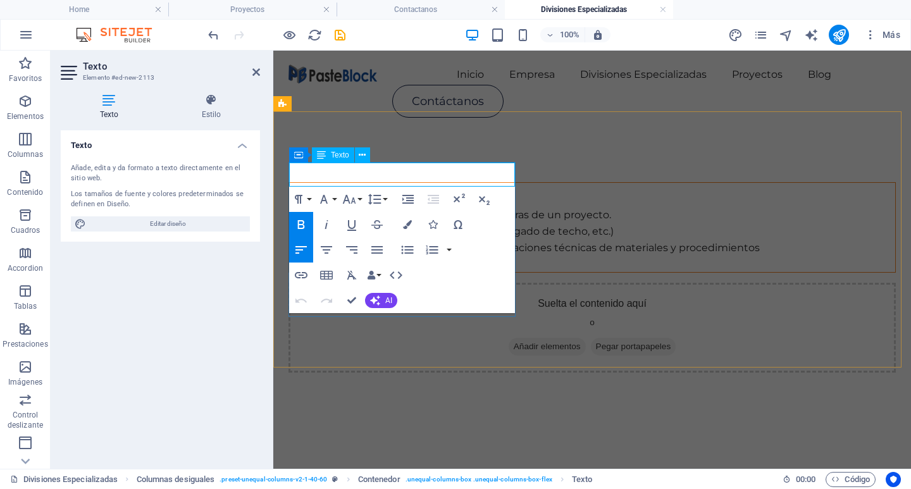
click at [363, 185] on span "01 DISEÑO ESTRUCTURAL" at bounding box center [391, 194] width 204 height 18
click at [412, 227] on button "Colors" at bounding box center [407, 224] width 24 height 25
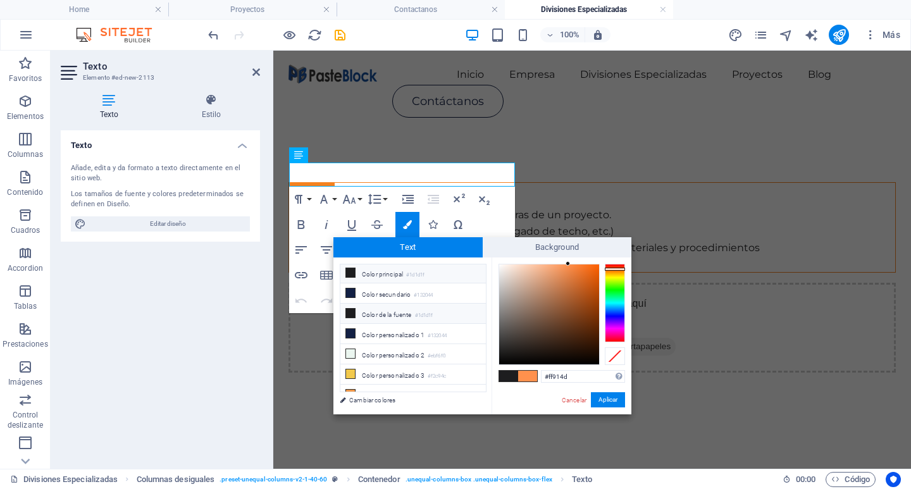
scroll to position [30, 0]
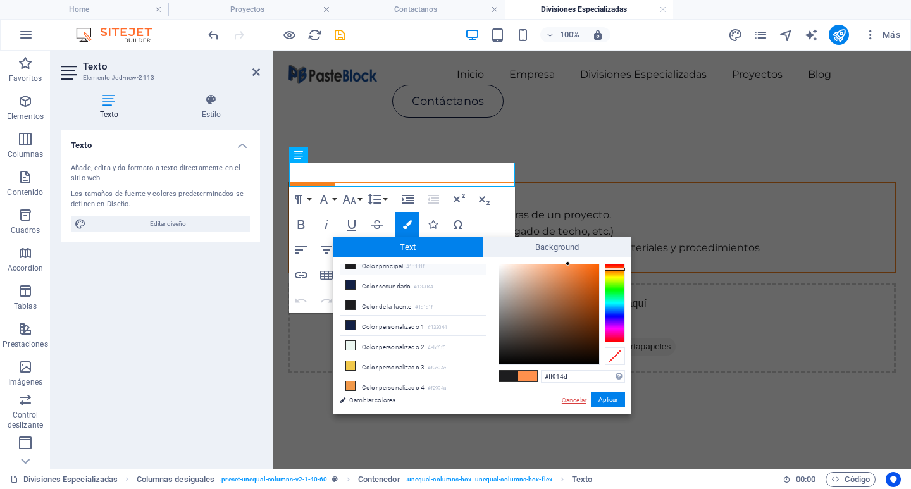
click at [580, 400] on link "Cancelar" at bounding box center [573, 399] width 27 height 9
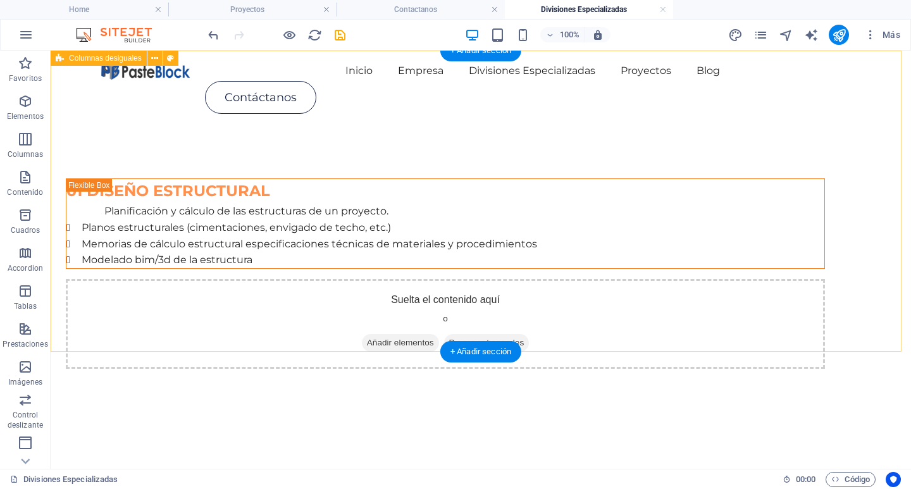
scroll to position [0, 0]
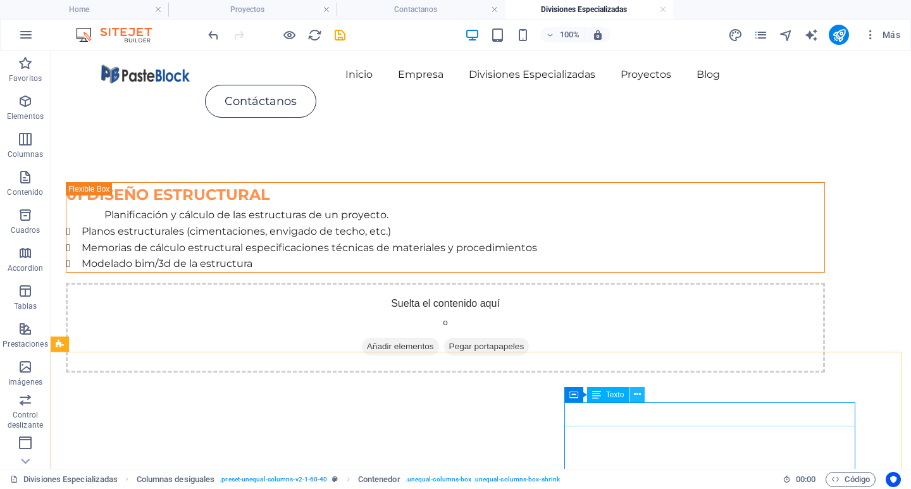
click at [637, 392] on icon at bounding box center [637, 394] width 7 height 13
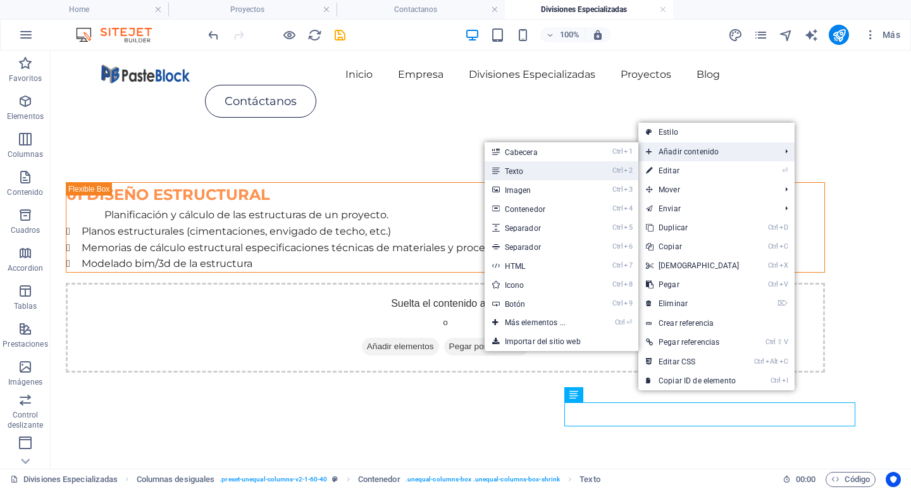
click at [624, 166] on icon "2" at bounding box center [628, 170] width 8 height 8
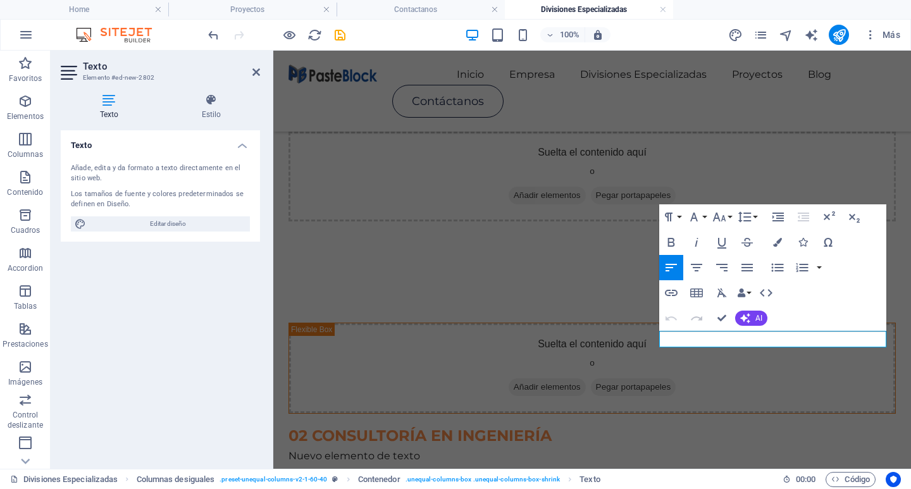
scroll to position [139, 0]
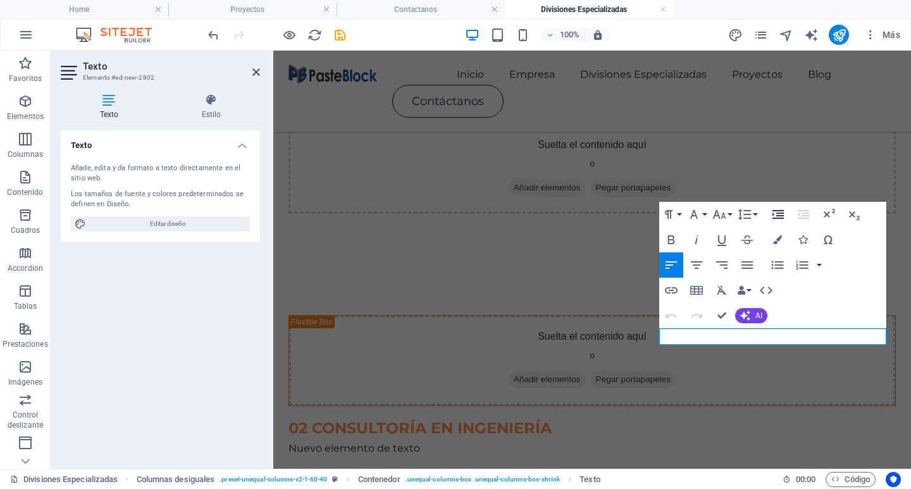
click at [774, 214] on icon "button" at bounding box center [777, 214] width 11 height 9
click at [796, 216] on icon "button" at bounding box center [803, 214] width 15 height 15
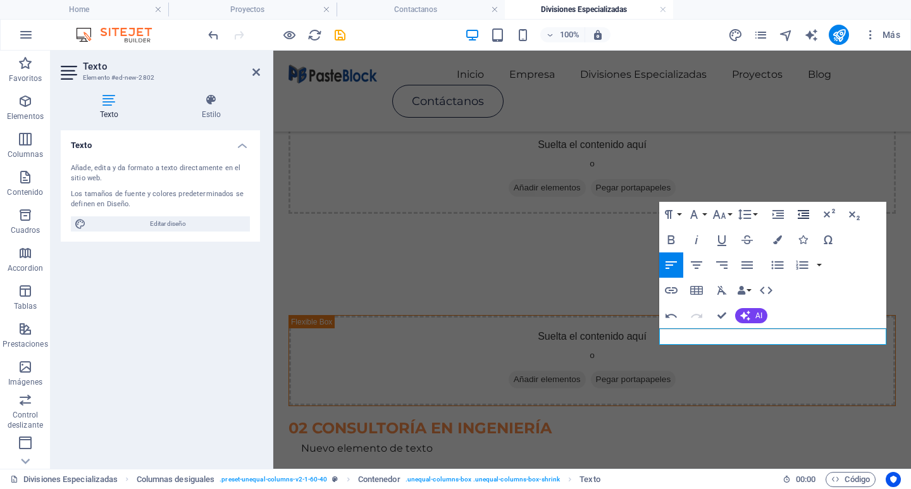
click at [796, 216] on icon "button" at bounding box center [803, 214] width 15 height 15
click at [728, 213] on button "Font Size" at bounding box center [722, 214] width 24 height 25
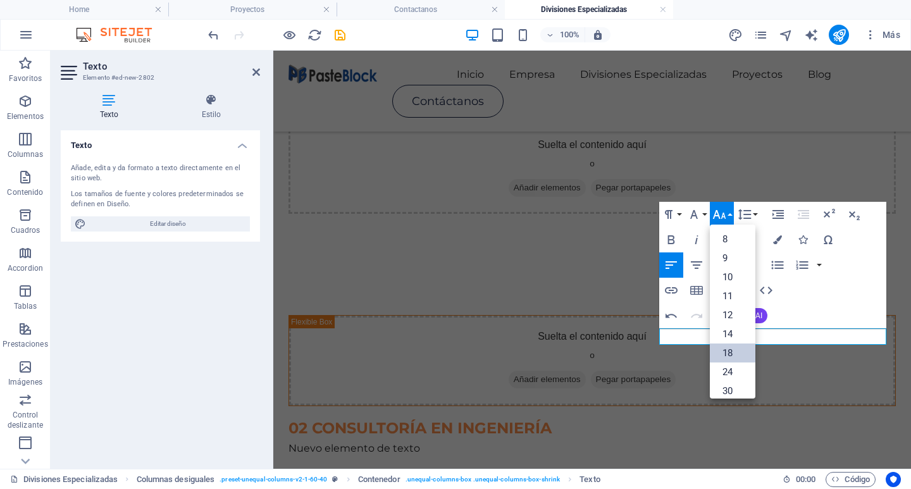
drag, startPoint x: 733, startPoint y: 358, endPoint x: 461, endPoint y: 307, distance: 277.4
click at [734, 358] on link "18" at bounding box center [733, 352] width 46 height 19
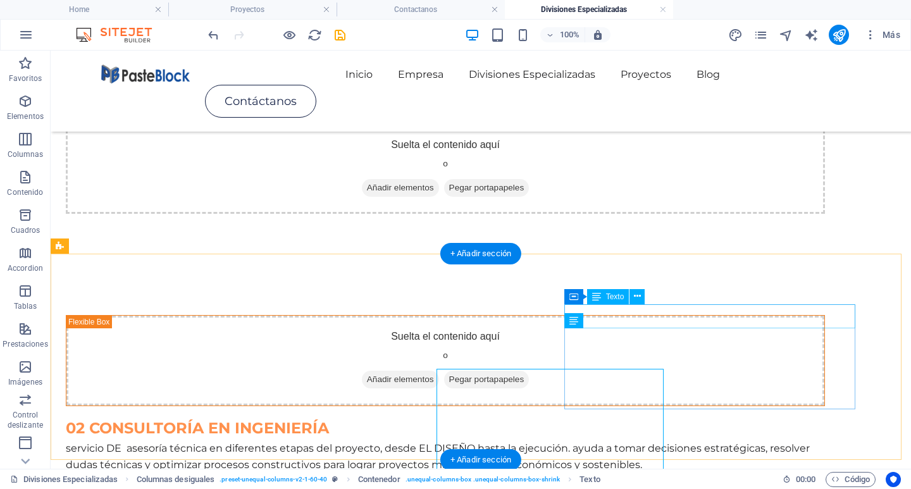
scroll to position [98, 0]
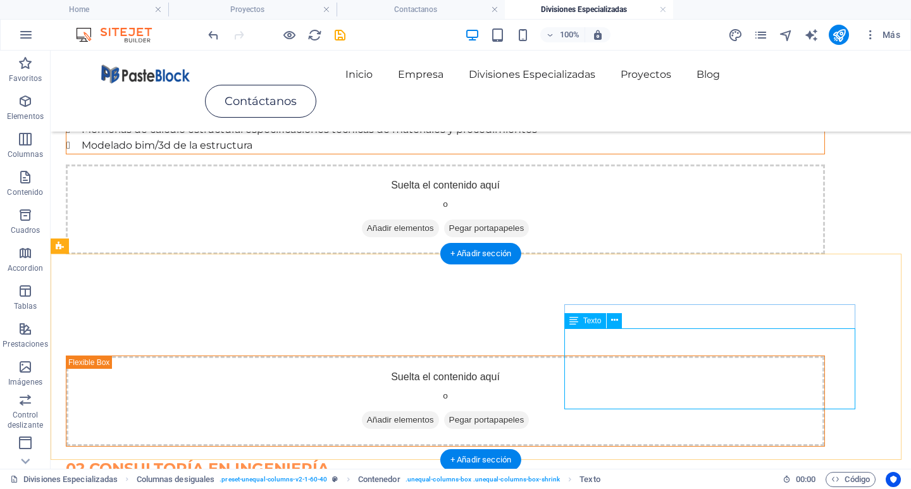
click at [611, 481] on div "servicio DE asesoría técnica en diferentes etapas del proyecto, desde EL DISEÑO…" at bounding box center [445, 497] width 759 height 32
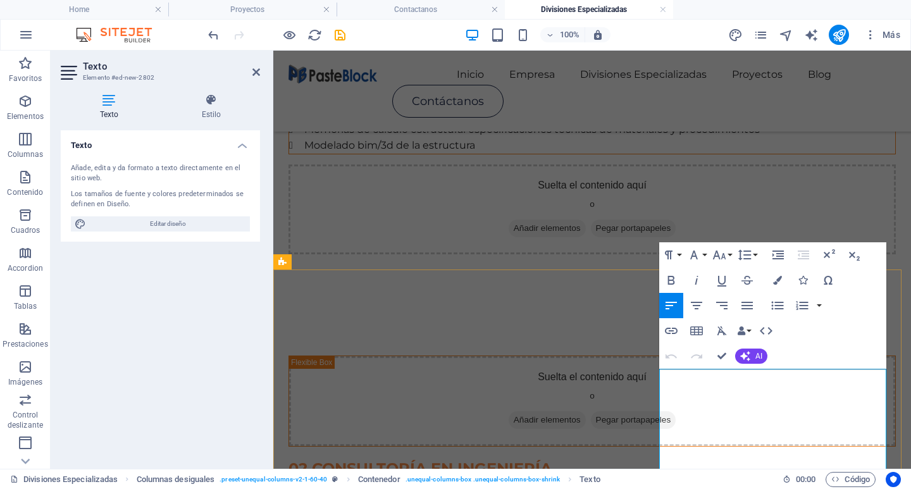
drag, startPoint x: 849, startPoint y: 397, endPoint x: 811, endPoint y: 393, distance: 38.1
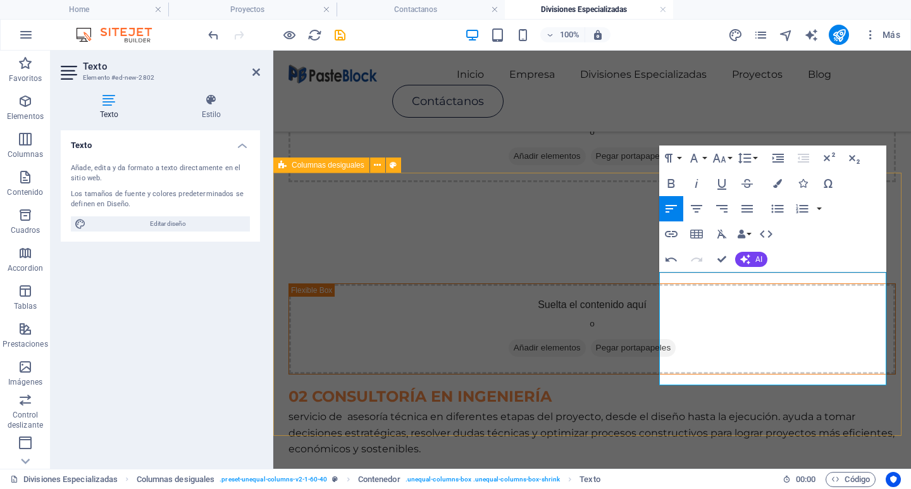
scroll to position [225, 0]
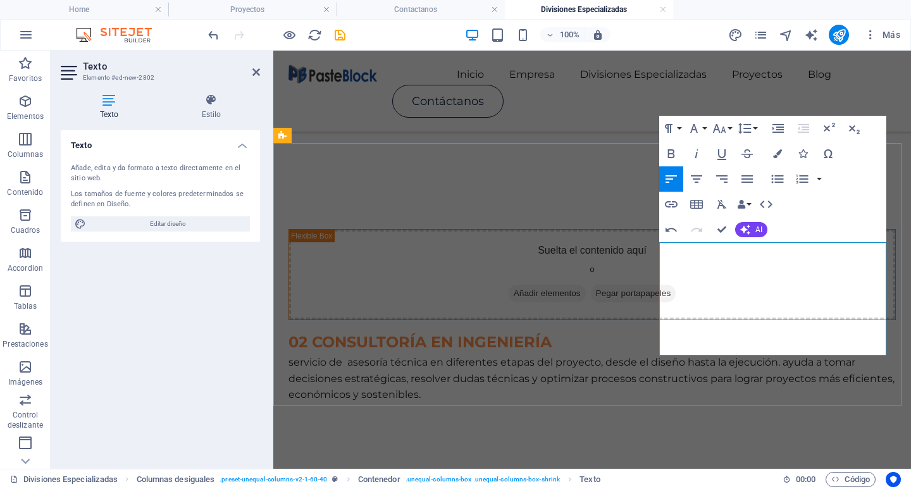
click at [667, 354] on p "servicio de asesoría técnica en diferentes etapas del proyecto, desde el diseño…" at bounding box center [591, 378] width 607 height 49
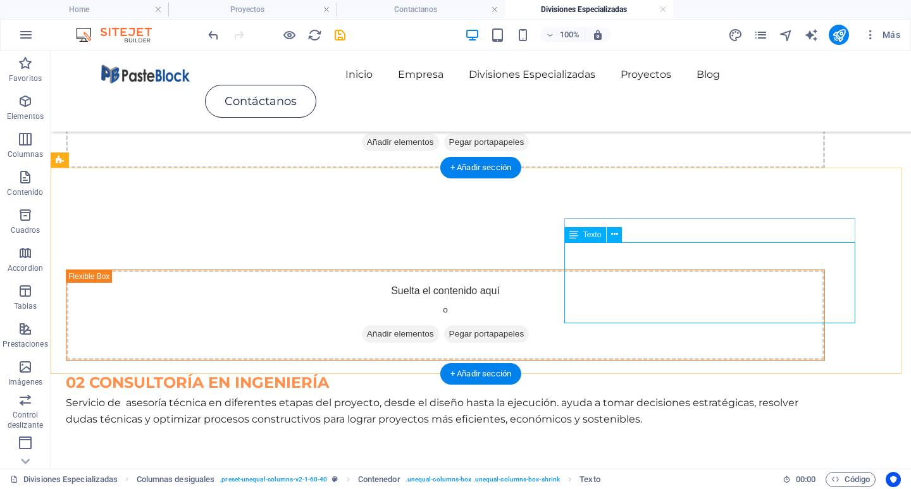
click at [724, 395] on div "Servicio de asesoría técnica en diferentes etapas del proyecto, desde el diseño…" at bounding box center [445, 411] width 759 height 32
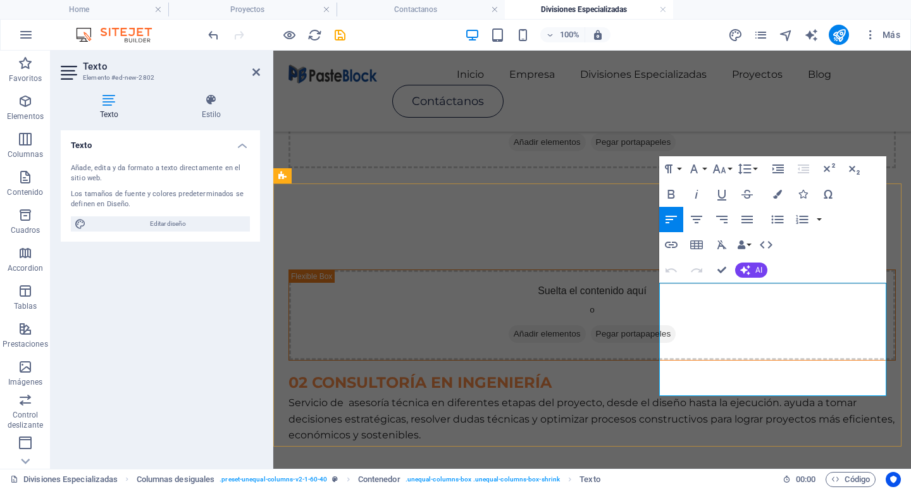
click at [731, 395] on p "Servicio de asesoría técnica en diferentes etapas del proyecto, desde el diseño…" at bounding box center [591, 419] width 607 height 49
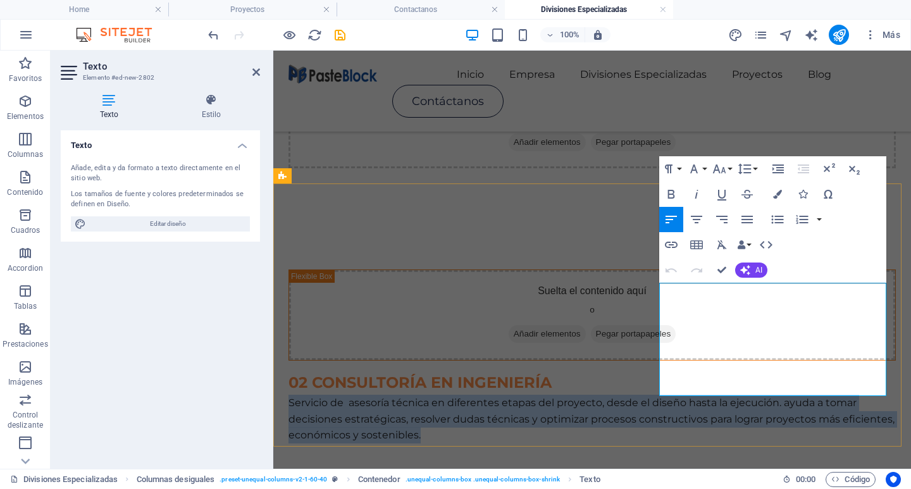
click at [731, 395] on p "Servicio de asesoría técnica en diferentes etapas del proyecto, desde el diseño…" at bounding box center [591, 419] width 607 height 49
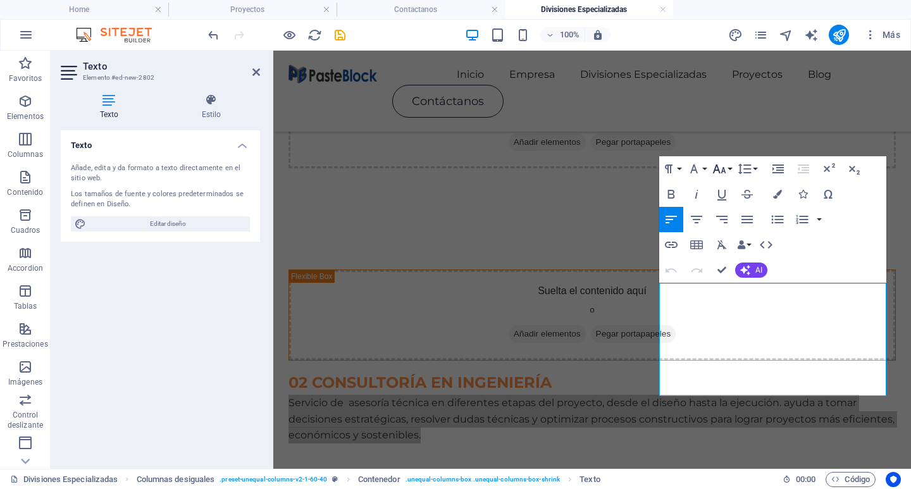
click at [726, 166] on icon "button" at bounding box center [719, 168] width 15 height 15
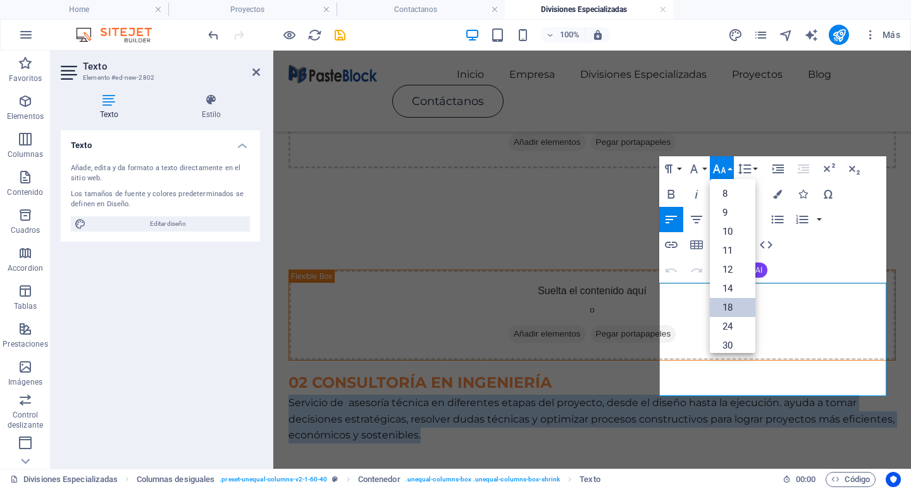
click at [739, 305] on link "18" at bounding box center [733, 307] width 46 height 19
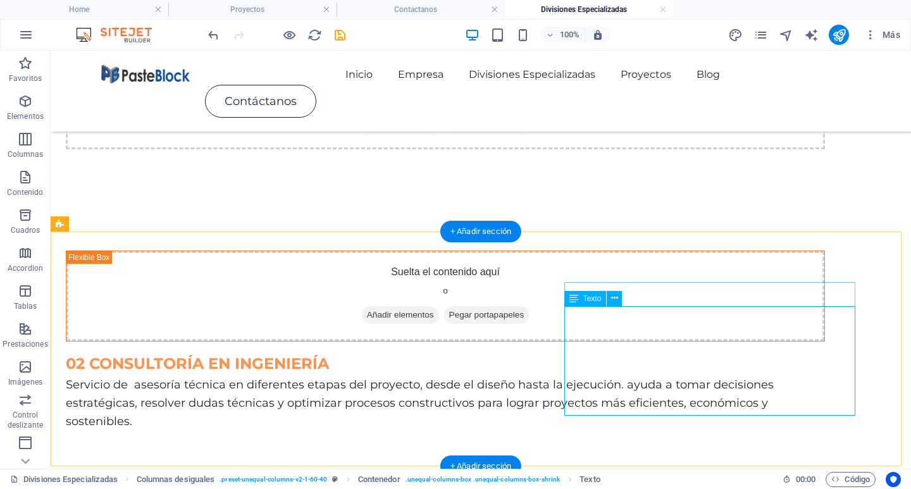
scroll to position [207, 0]
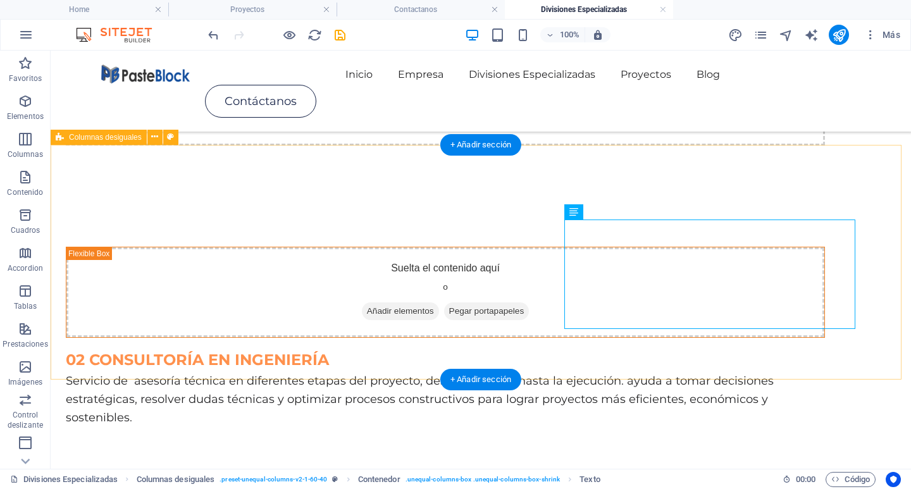
click at [872, 356] on div "Suelta el contenido aquí o Añadir elementos Pegar portapapeles 02 CONSULTORÍA E…" at bounding box center [481, 337] width 860 height 282
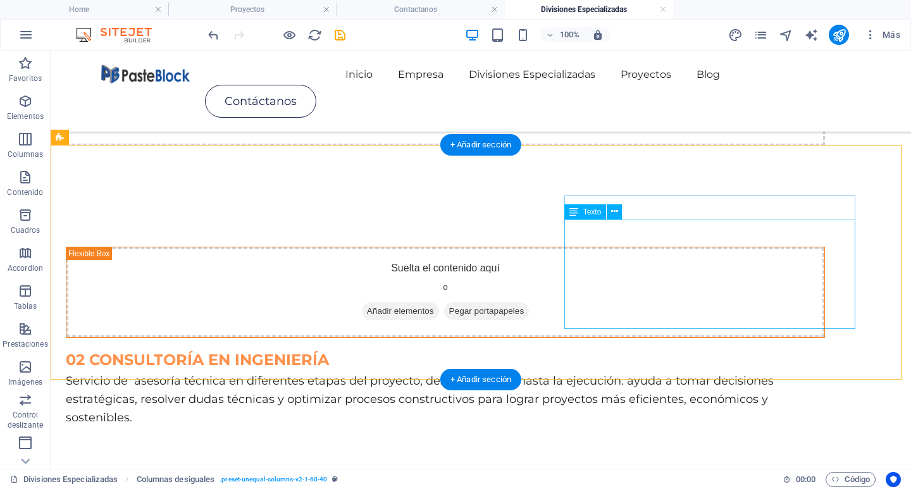
click at [758, 372] on div "Servicio de asesoría técnica en diferentes etapas del proyecto, desde el diseño…" at bounding box center [445, 399] width 759 height 54
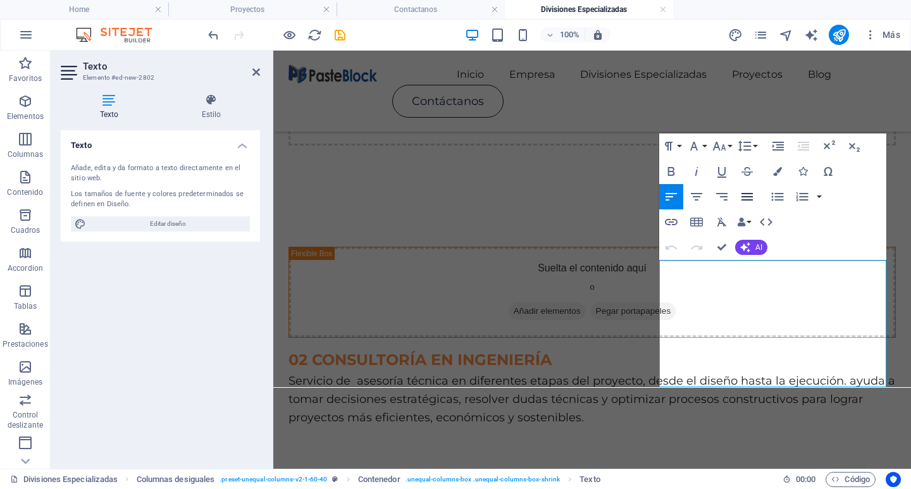
click at [742, 197] on icon "button" at bounding box center [746, 196] width 15 height 15
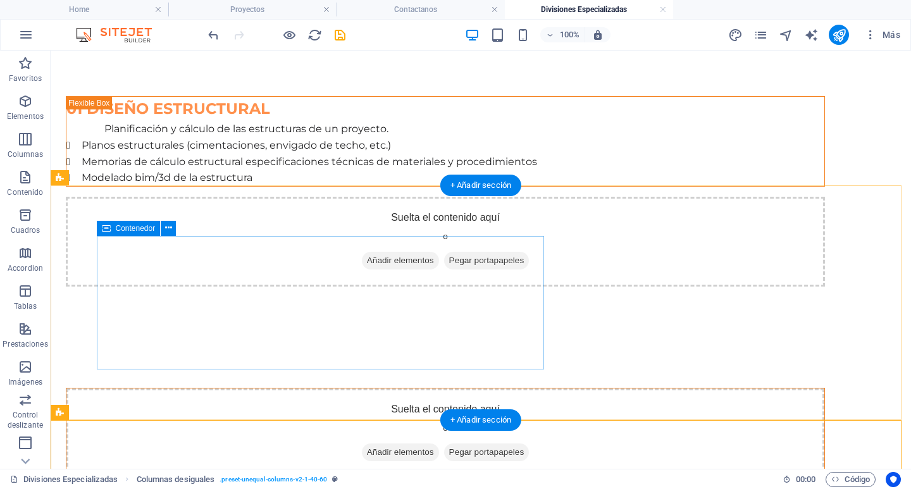
scroll to position [40, 0]
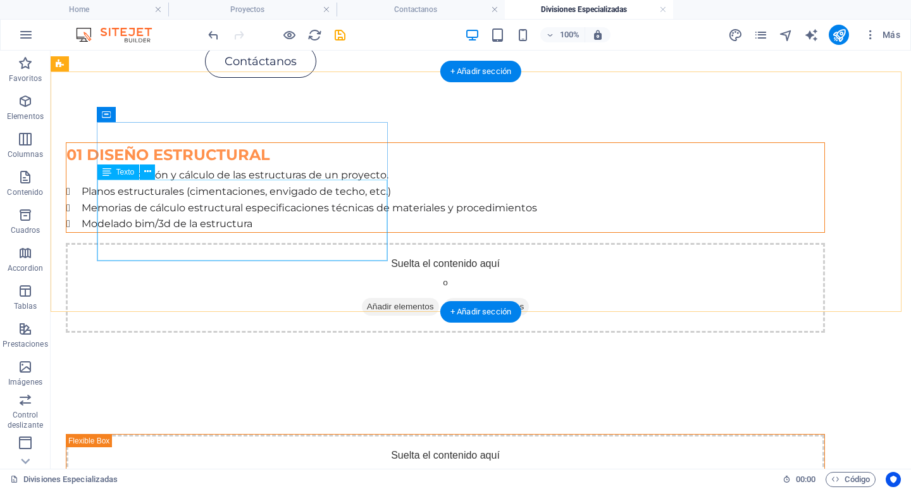
click at [227, 203] on div "Planos estructurales (cimentaciones, envigado de techo, etc.) Memorias de cálcu…" at bounding box center [445, 207] width 758 height 49
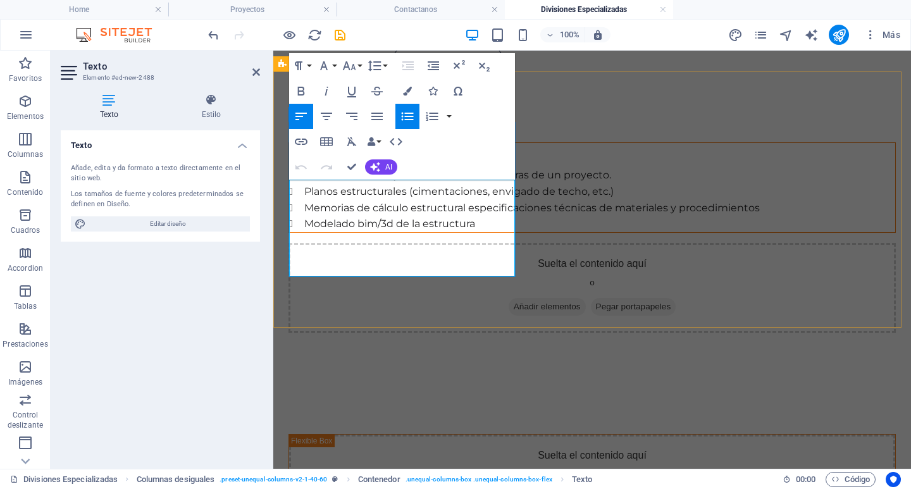
click at [353, 216] on li "Memorias de cálculo estructural especificaciones técnicas de materiales y proce…" at bounding box center [599, 208] width 591 height 16
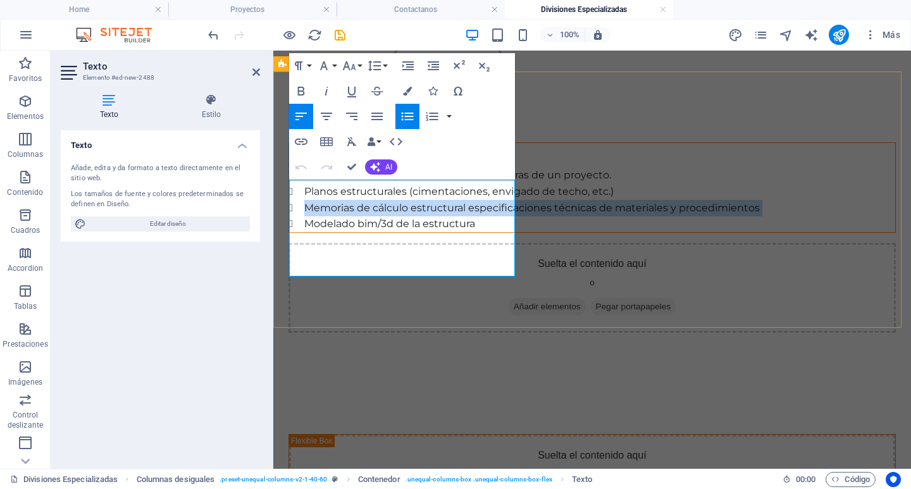
click at [353, 216] on li "Memorias de cálculo estructural especificaciones técnicas de materiales y proce…" at bounding box center [599, 208] width 591 height 16
click at [442, 216] on li "Memorias de cálculo estructural especificaciones técnicas de materiales y proce…" at bounding box center [599, 208] width 591 height 16
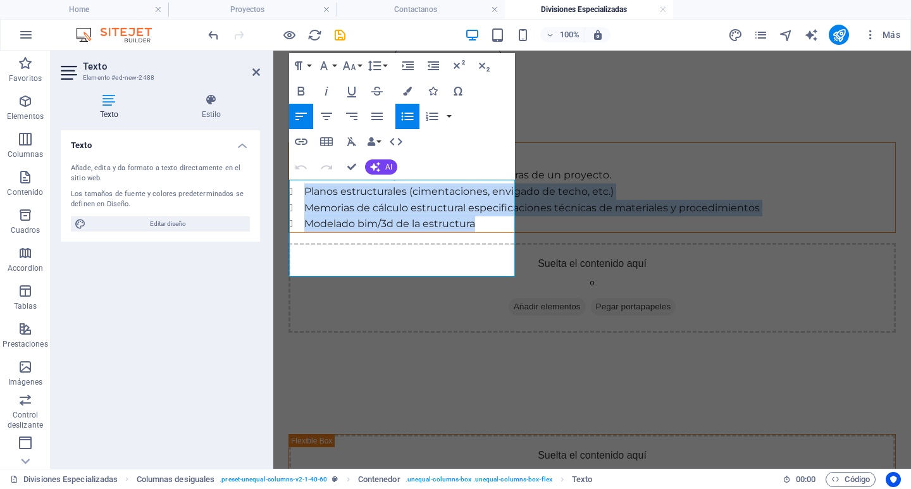
drag, startPoint x: 502, startPoint y: 271, endPoint x: 640, endPoint y: 199, distance: 155.1
click at [381, 119] on icon "button" at bounding box center [376, 117] width 11 height 8
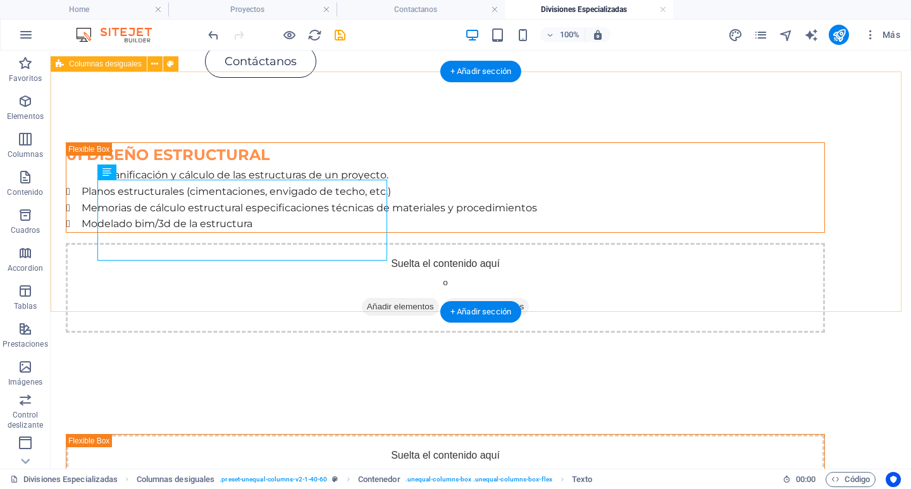
click at [87, 252] on div "01 DISEÑO ESTRUCTURAL Planificación y cálculo de las estructuras de un proyecto…" at bounding box center [481, 238] width 860 height 292
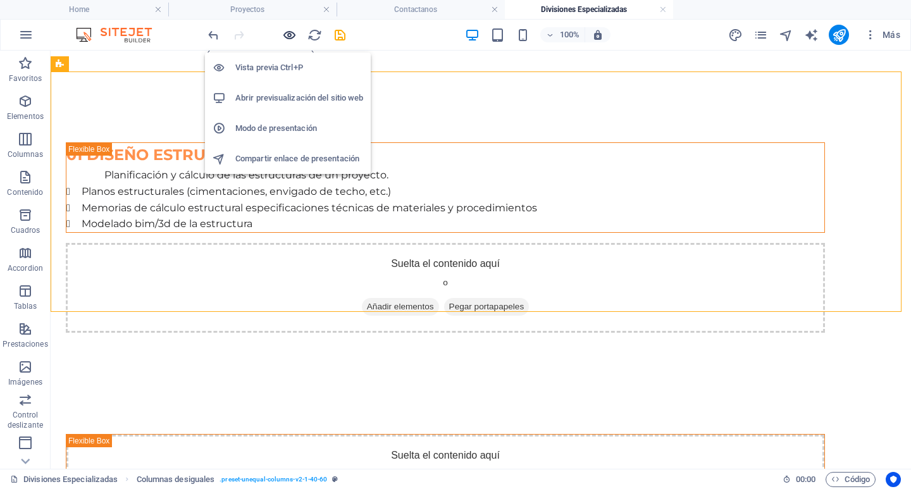
click at [295, 33] on icon "button" at bounding box center [289, 35] width 15 height 15
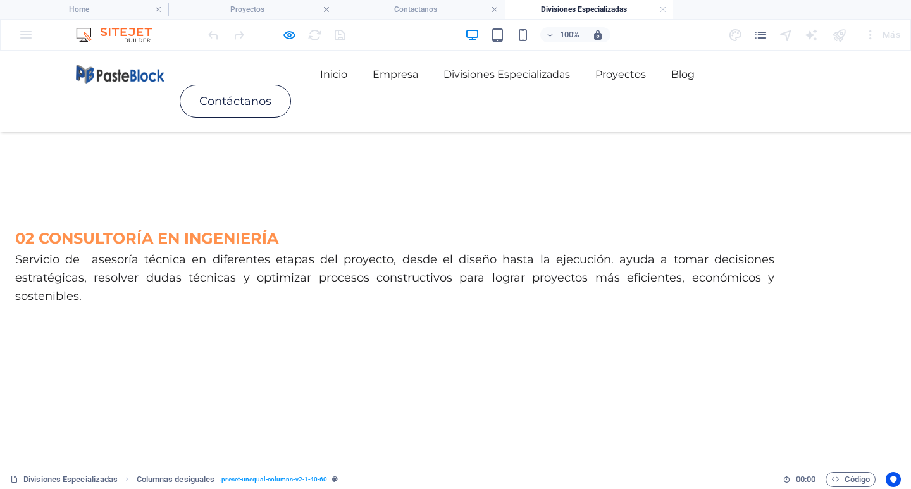
scroll to position [103, 0]
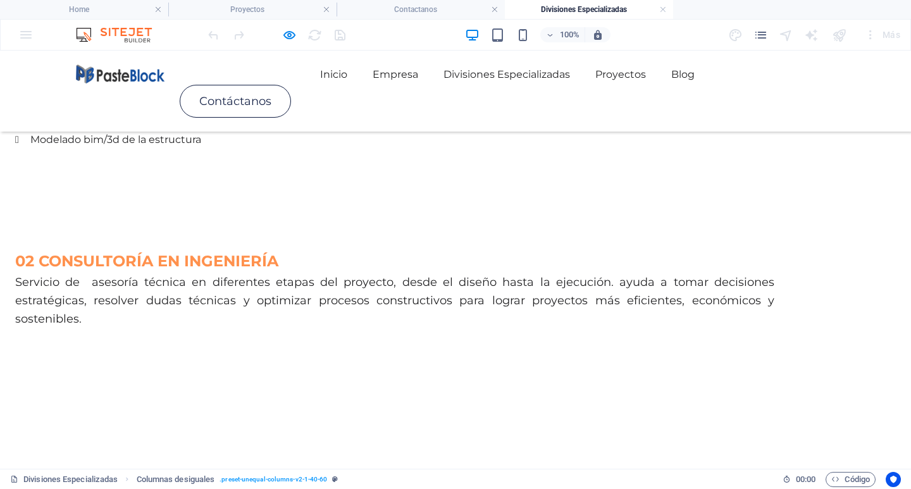
click at [288, 42] on div at bounding box center [277, 35] width 142 height 20
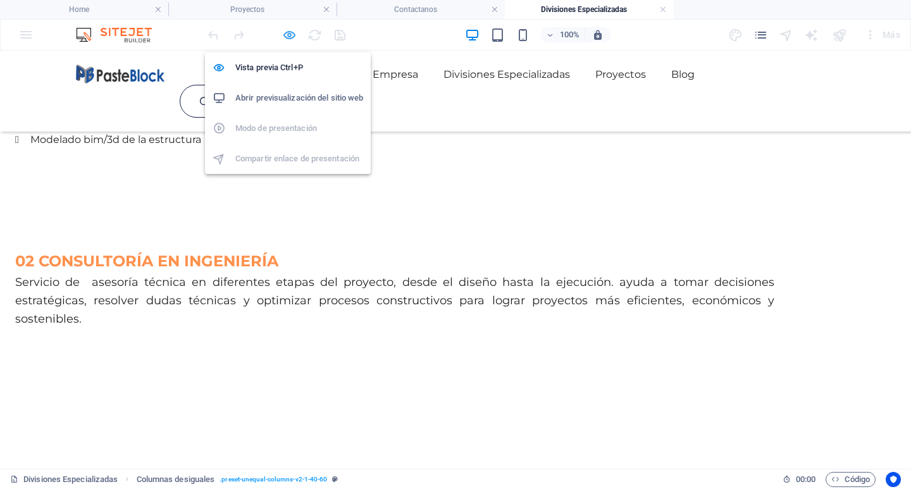
click at [288, 35] on icon "button" at bounding box center [289, 35] width 15 height 15
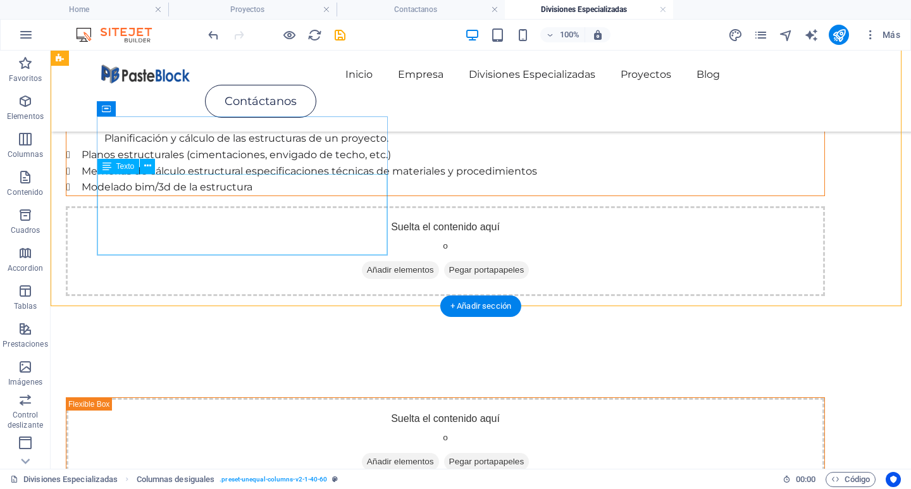
scroll to position [0, 0]
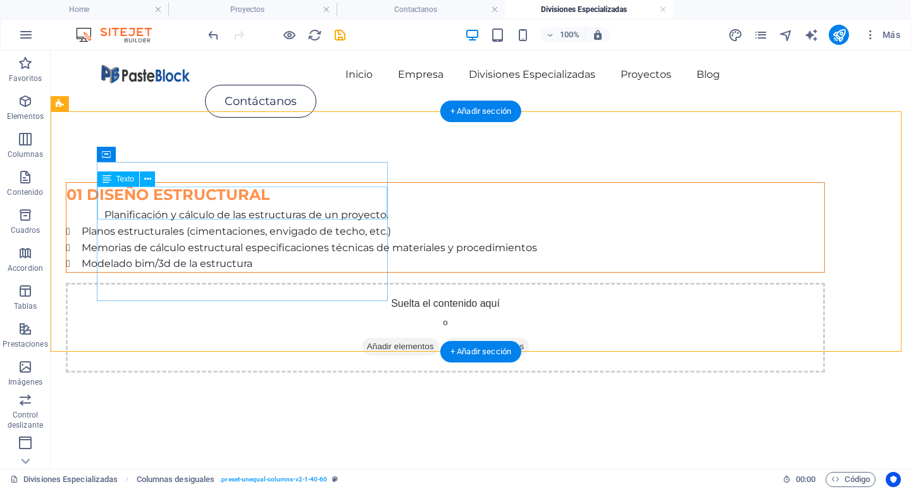
click at [176, 207] on div "Planificación y cálculo de las estructuras de un proyecto." at bounding box center [445, 215] width 758 height 16
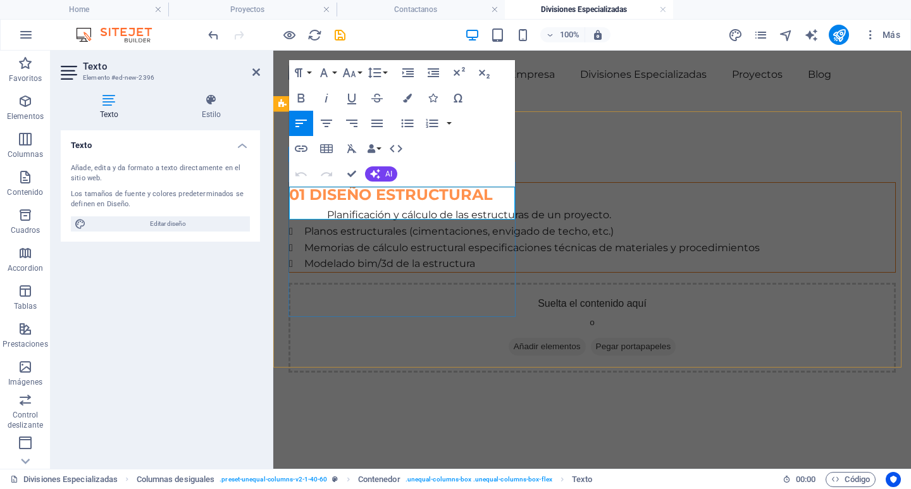
click at [345, 207] on p "Planificación y cálculo de las estructuras de un proyecto." at bounding box center [611, 215] width 568 height 16
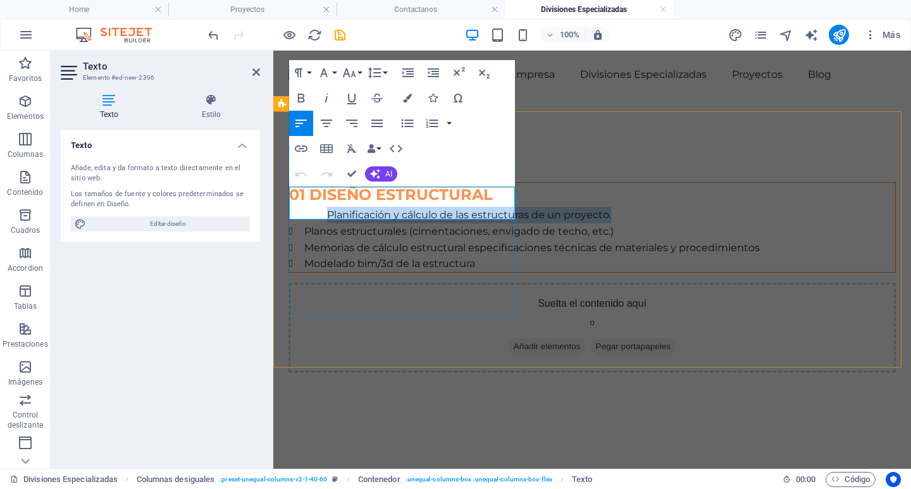
click at [345, 207] on p "Planificación y cálculo de las estructuras de un proyecto." at bounding box center [611, 215] width 568 height 16
click at [380, 121] on icon "button" at bounding box center [376, 123] width 15 height 15
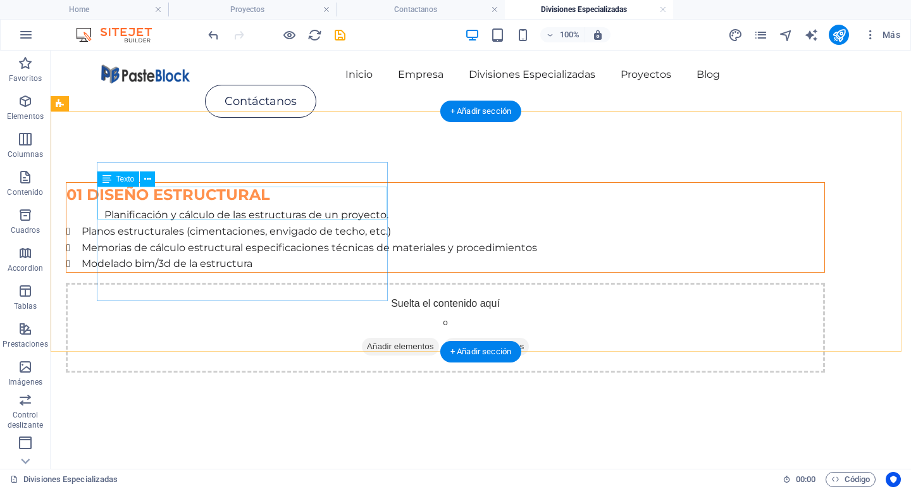
click at [257, 218] on div "Planificación y cálculo de las estructuras de un proyecto." at bounding box center [445, 215] width 758 height 16
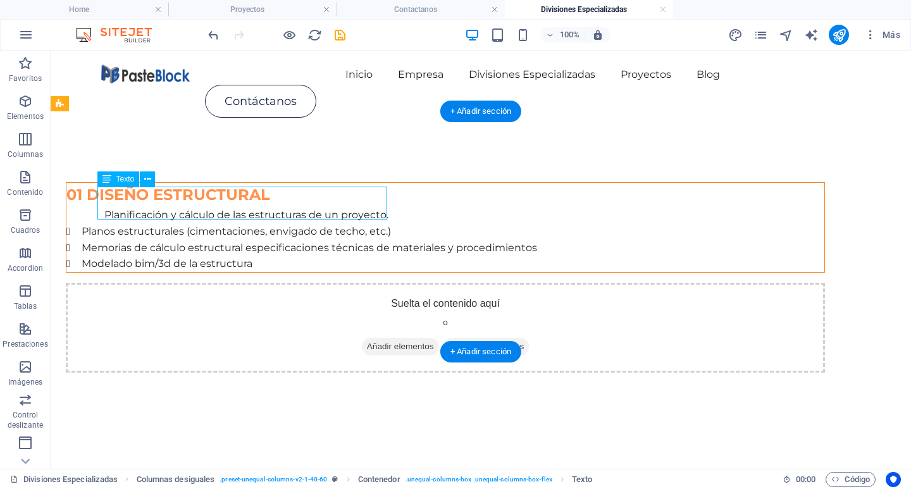
click at [272, 211] on div "Planificación y cálculo de las estructuras de un proyecto." at bounding box center [445, 215] width 758 height 16
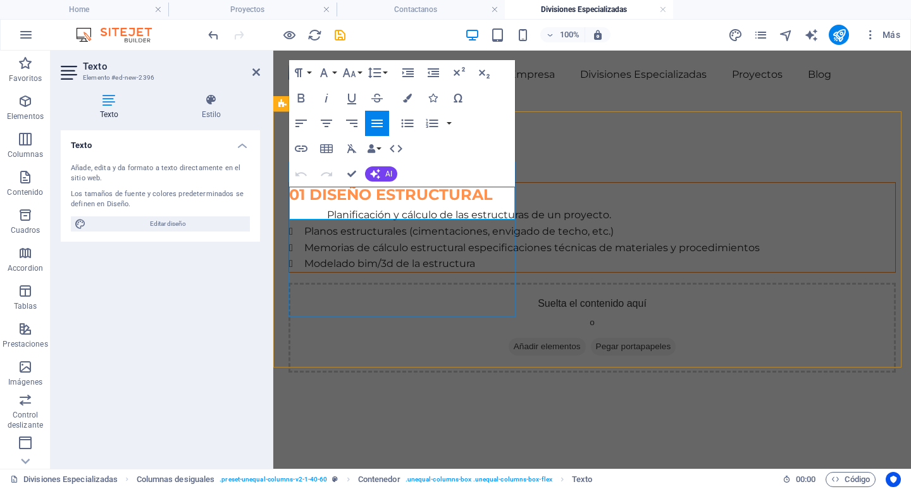
click at [365, 207] on p "Planificación y cálculo de las estructuras de un proyecto." at bounding box center [611, 215] width 568 height 16
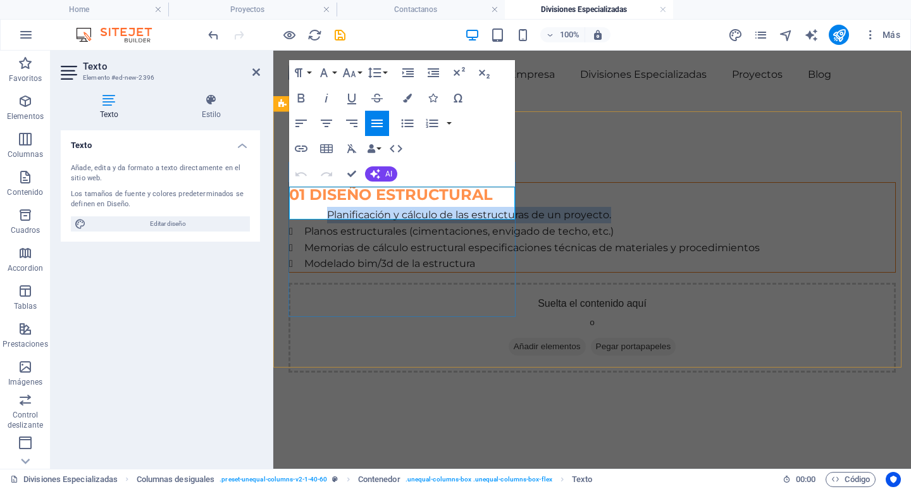
click at [365, 207] on p "Planificación y cálculo de las estructuras de un proyecto." at bounding box center [611, 215] width 568 height 16
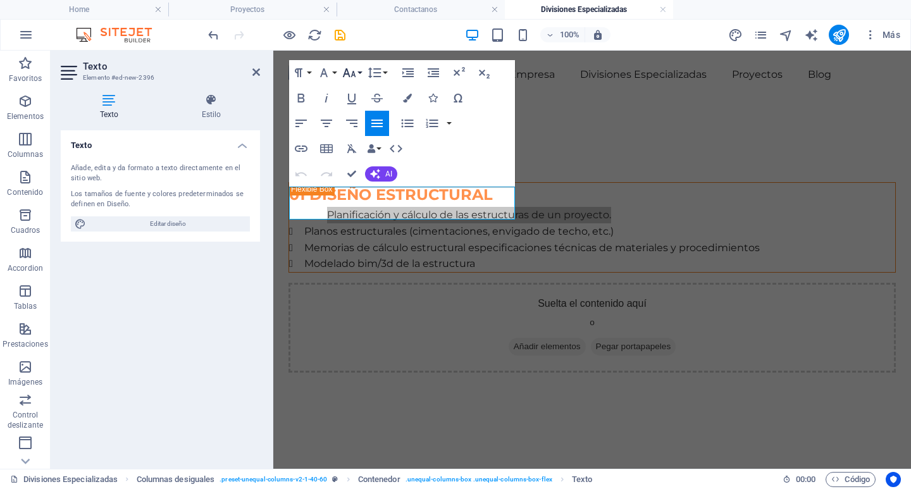
click at [349, 77] on icon "button" at bounding box center [349, 72] width 13 height 9
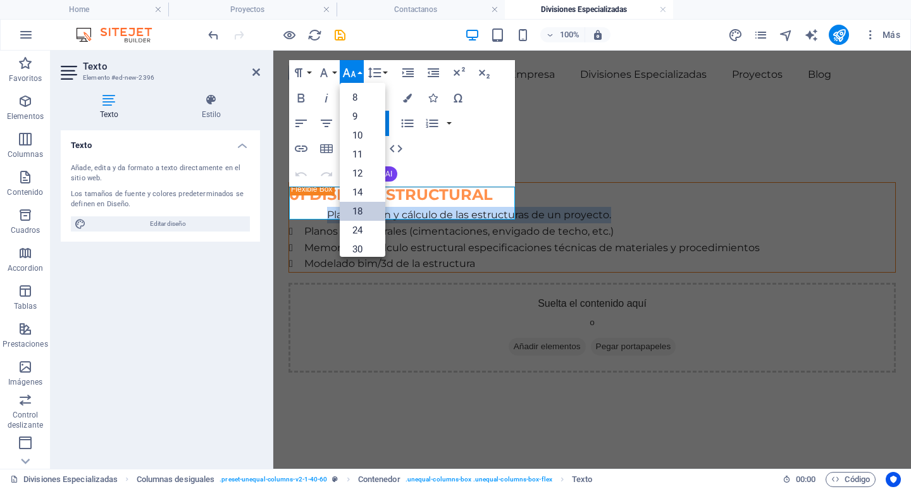
click at [363, 206] on link "18" at bounding box center [363, 211] width 46 height 19
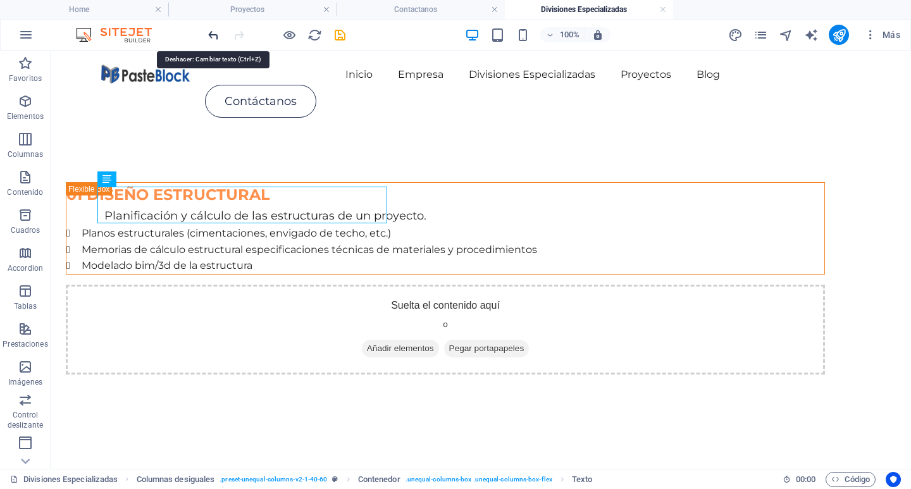
click at [213, 34] on icon "undo" at bounding box center [213, 35] width 15 height 15
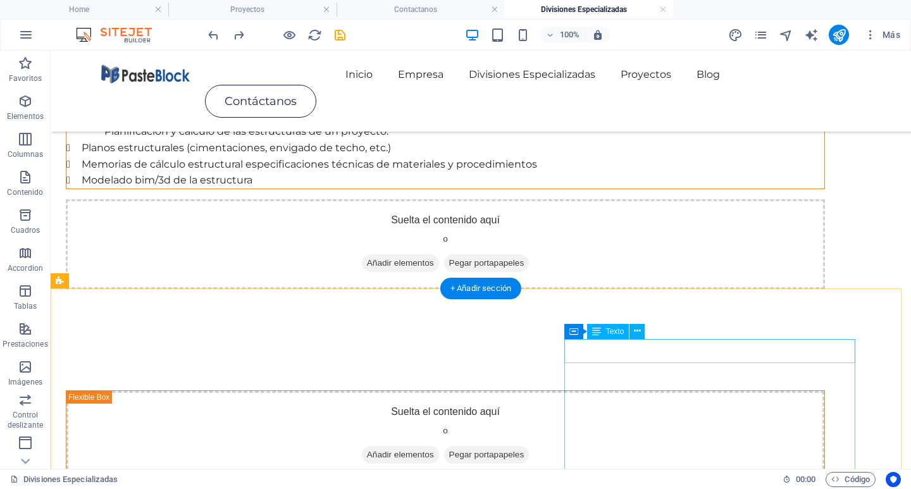
scroll to position [190, 0]
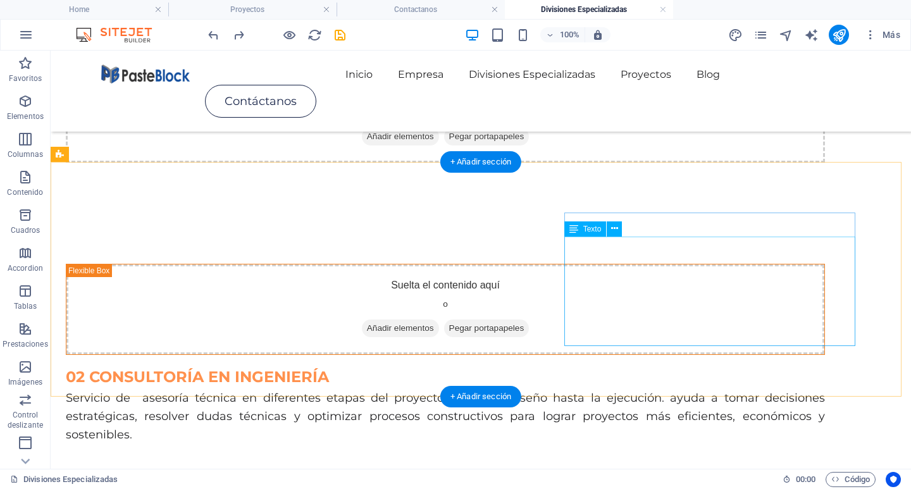
click at [601, 389] on div "Servicio de asesoría técnica en diferentes etapas del proyecto, desde el diseño…" at bounding box center [445, 416] width 759 height 54
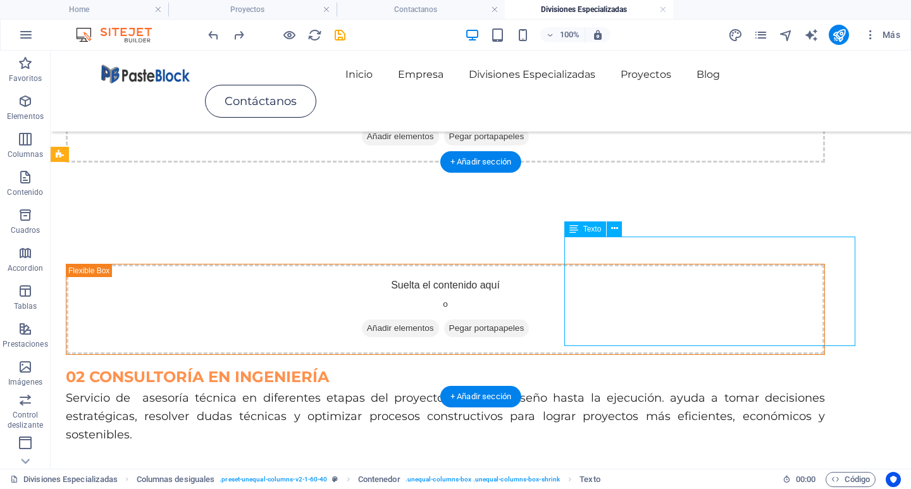
click at [601, 389] on div "Servicio de asesoría técnica en diferentes etapas del proyecto, desde el diseño…" at bounding box center [445, 416] width 759 height 54
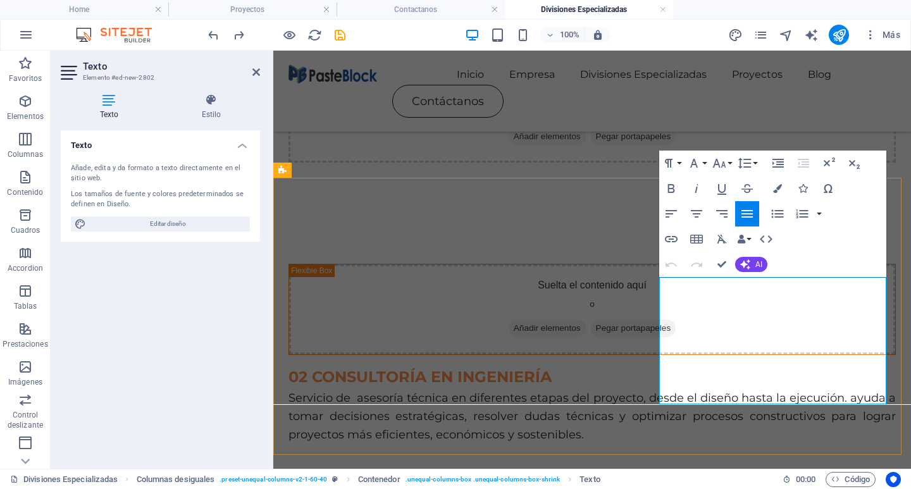
click at [691, 391] on span "Servicio de asesoría técnica en diferentes etapas del proyecto, desde el diseño…" at bounding box center [591, 416] width 607 height 51
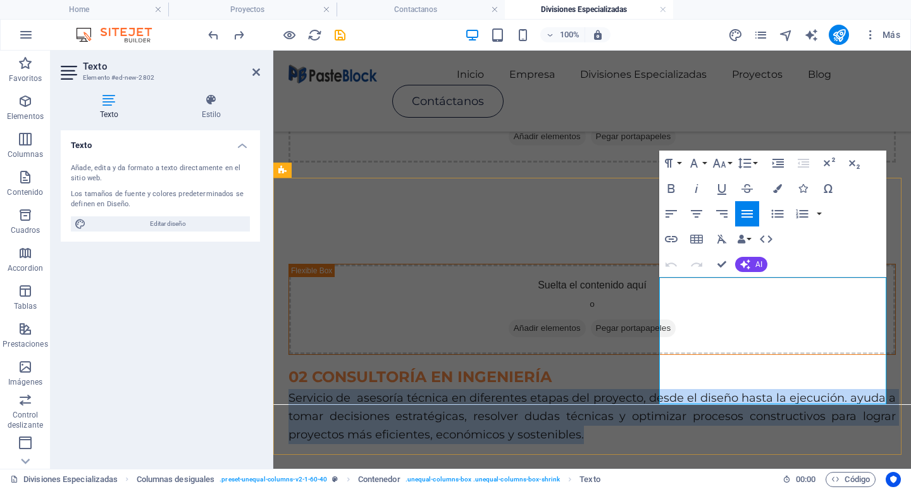
click at [691, 391] on span "Servicio de asesoría técnica en diferentes etapas del proyecto, desde el diseño…" at bounding box center [591, 416] width 607 height 51
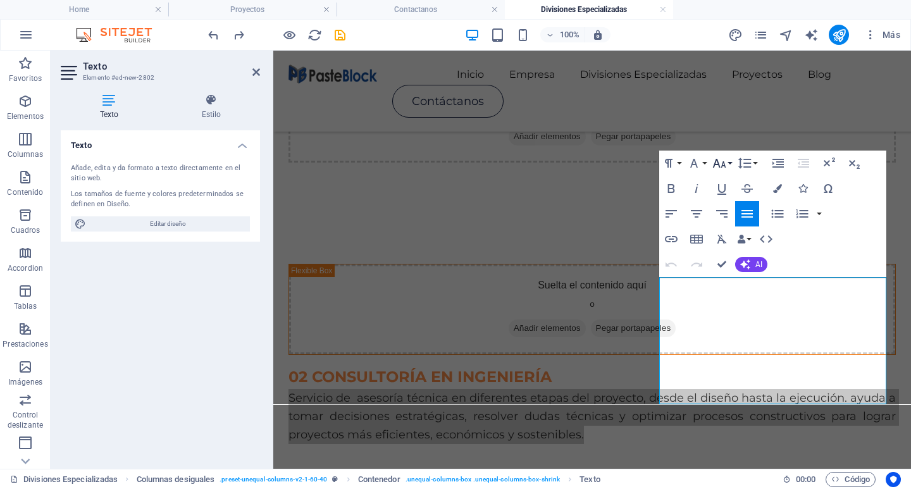
click at [719, 168] on icon "button" at bounding box center [719, 163] width 15 height 15
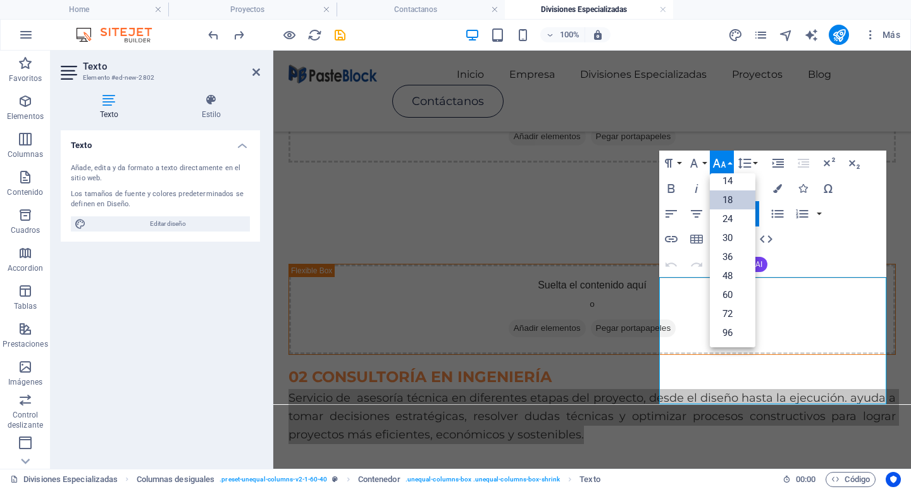
scroll to position [102, 0]
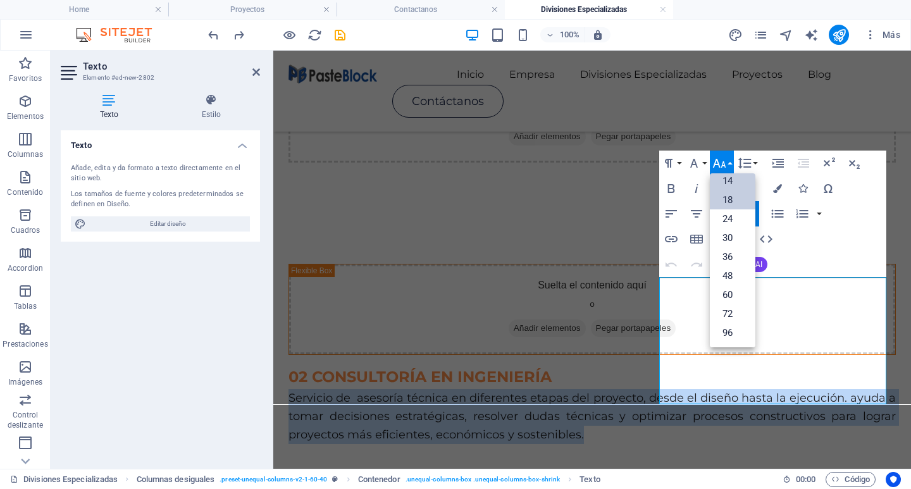
click at [722, 175] on link "14" at bounding box center [733, 180] width 46 height 19
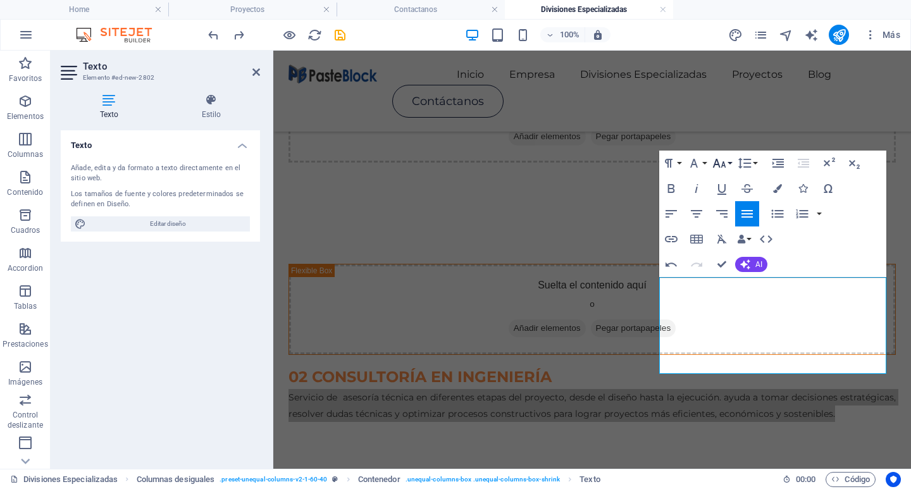
click at [723, 167] on icon "button" at bounding box center [719, 163] width 15 height 15
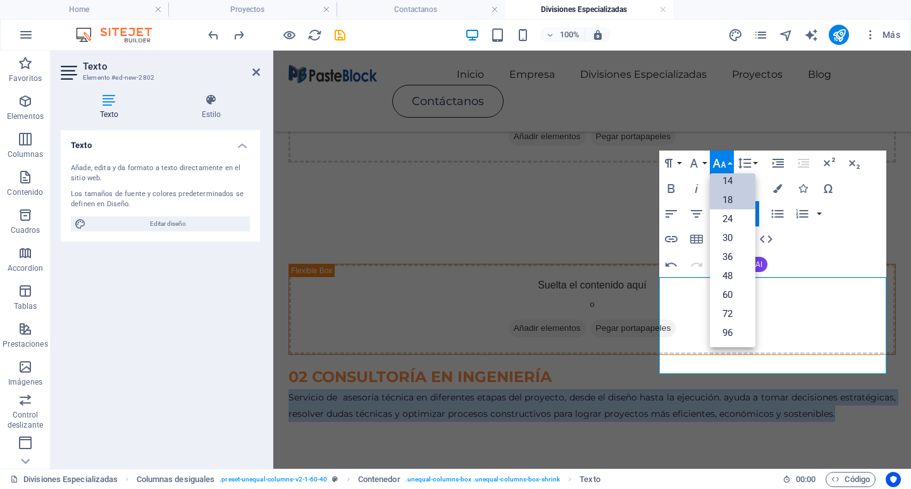
click at [719, 204] on link "18" at bounding box center [733, 199] width 46 height 19
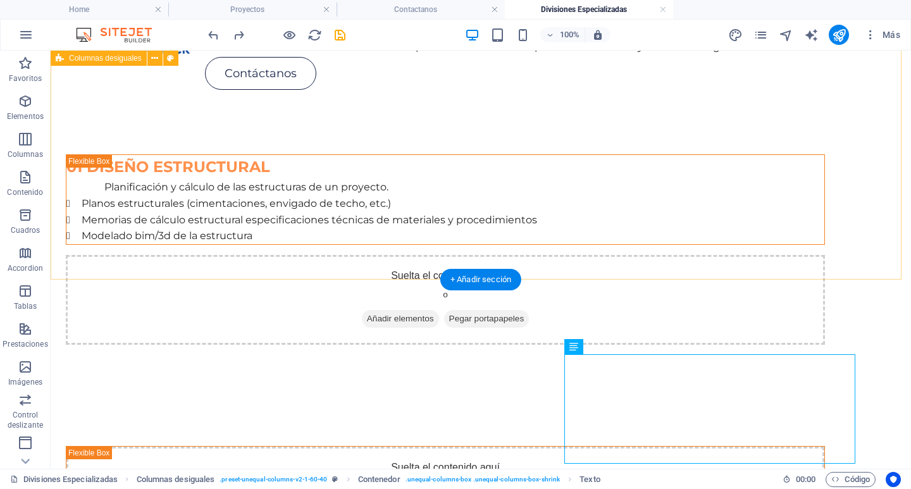
scroll to position [23, 0]
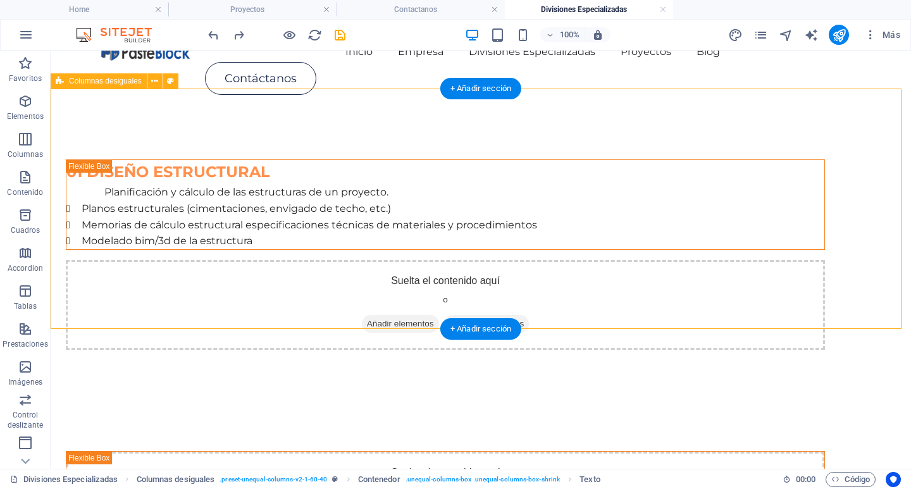
click at [743, 326] on div "01 DISEÑO ESTRUCTURAL Planificación y cálculo de las estructuras de un proyecto…" at bounding box center [481, 255] width 860 height 292
click at [244, 309] on div "01 DISEÑO ESTRUCTURAL Planificación y cálculo de las estructuras de un proyecto…" at bounding box center [481, 255] width 860 height 292
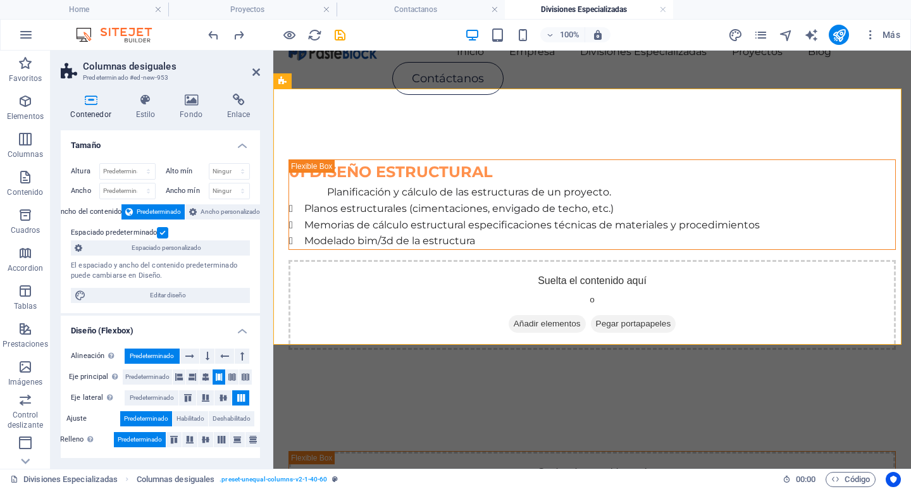
click at [159, 233] on label at bounding box center [162, 232] width 11 height 11
click at [0, 0] on input "Espaciado predeterminado" at bounding box center [0, 0] width 0 height 0
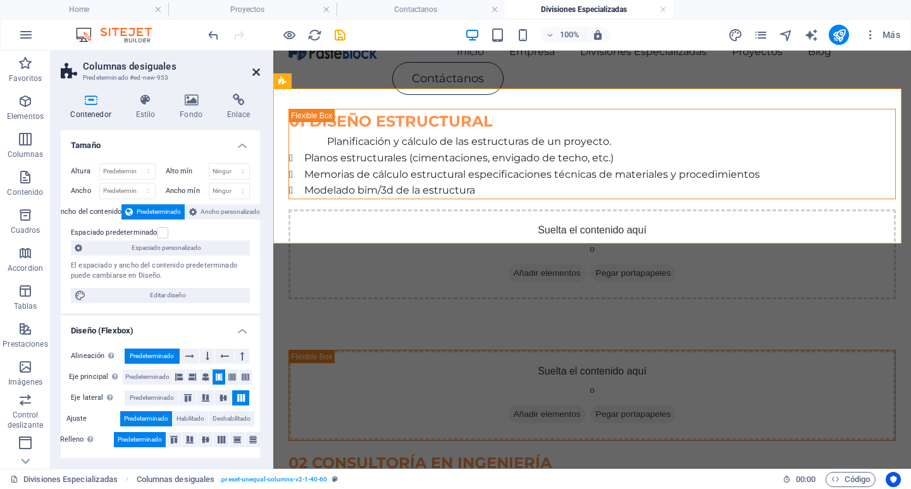
click at [256, 70] on icon at bounding box center [256, 72] width 8 height 10
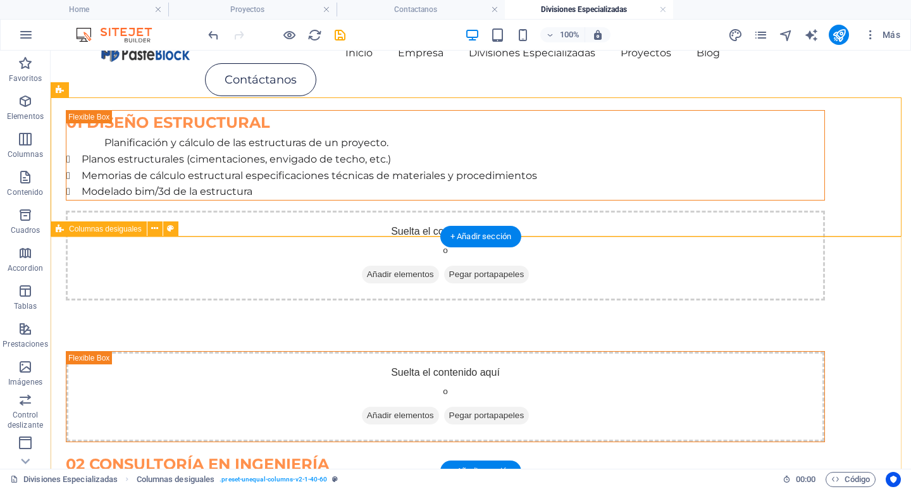
scroll to position [0, 0]
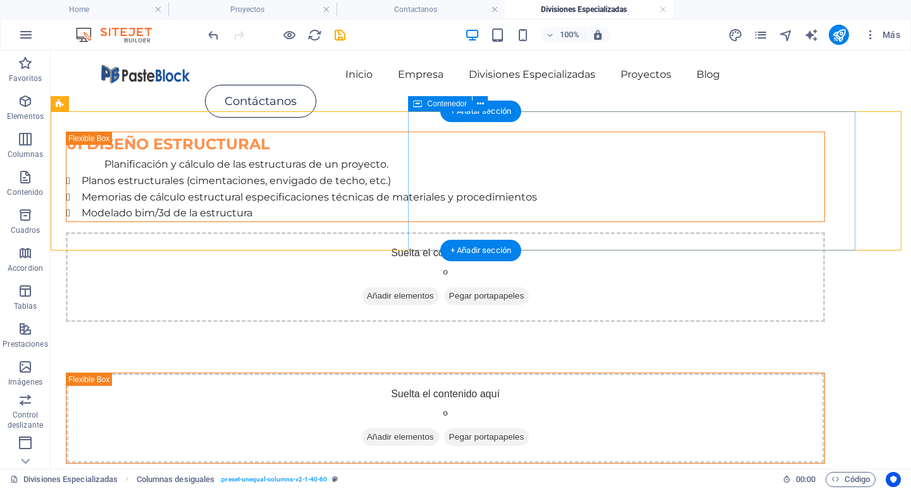
click at [680, 239] on div "Suelta el contenido aquí o Añadir elementos Pegar portapapeles" at bounding box center [445, 277] width 759 height 90
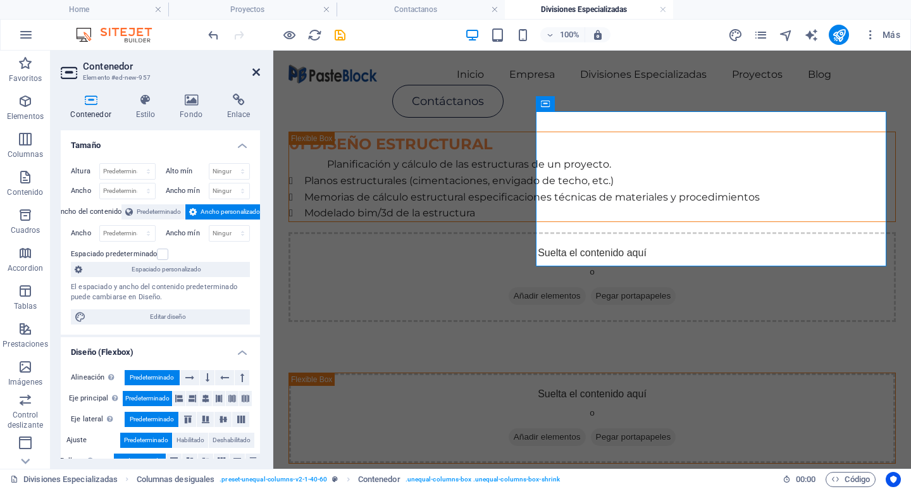
click at [254, 73] on icon at bounding box center [256, 72] width 8 height 10
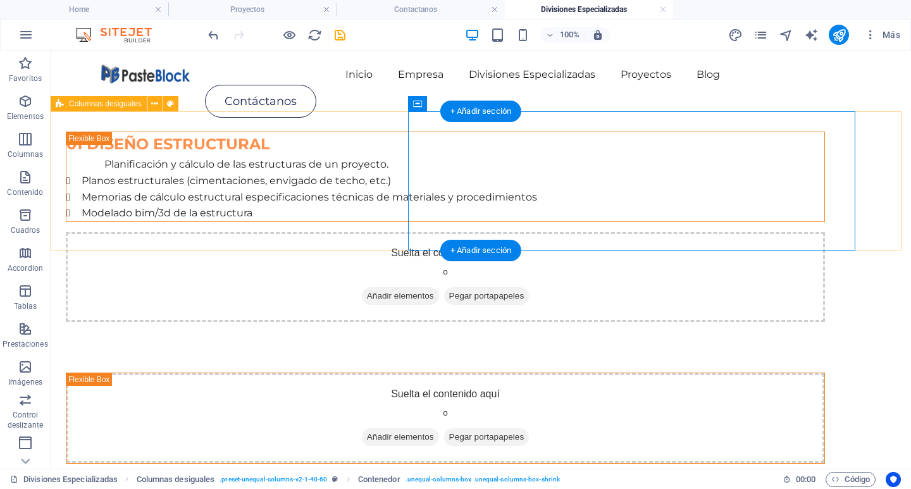
click at [393, 220] on div "01 DISEÑO ESTRUCTURAL Planificación y cálculo de las estructuras de un proyecto…" at bounding box center [481, 227] width 860 height 190
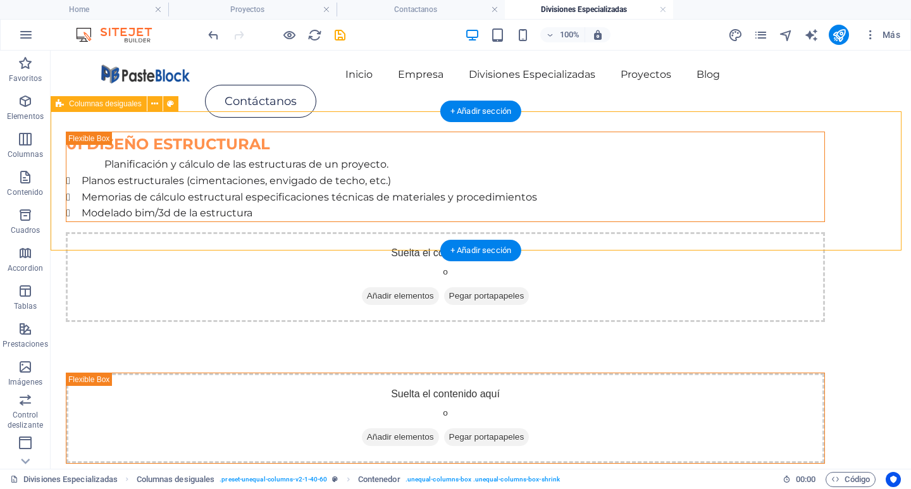
click at [393, 220] on div "01 DISEÑO ESTRUCTURAL Planificación y cálculo de las estructuras de un proyecto…" at bounding box center [481, 227] width 860 height 190
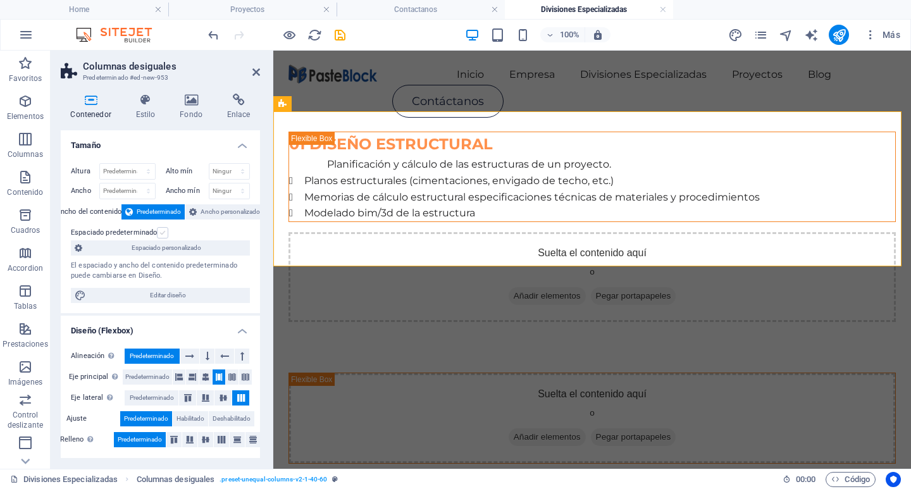
click at [161, 235] on label at bounding box center [162, 232] width 11 height 11
click at [0, 0] on input "Espaciado predeterminado" at bounding box center [0, 0] width 0 height 0
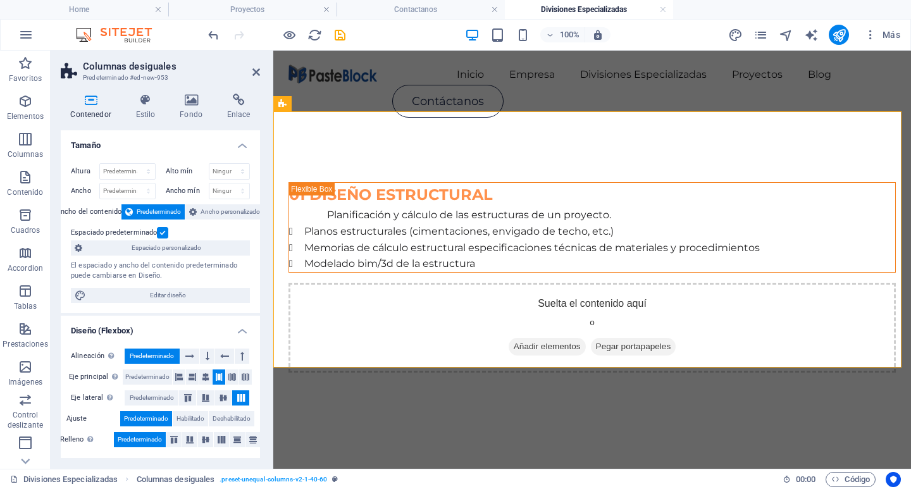
click at [161, 232] on label at bounding box center [162, 232] width 11 height 11
click at [0, 0] on input "Espaciado predeterminado" at bounding box center [0, 0] width 0 height 0
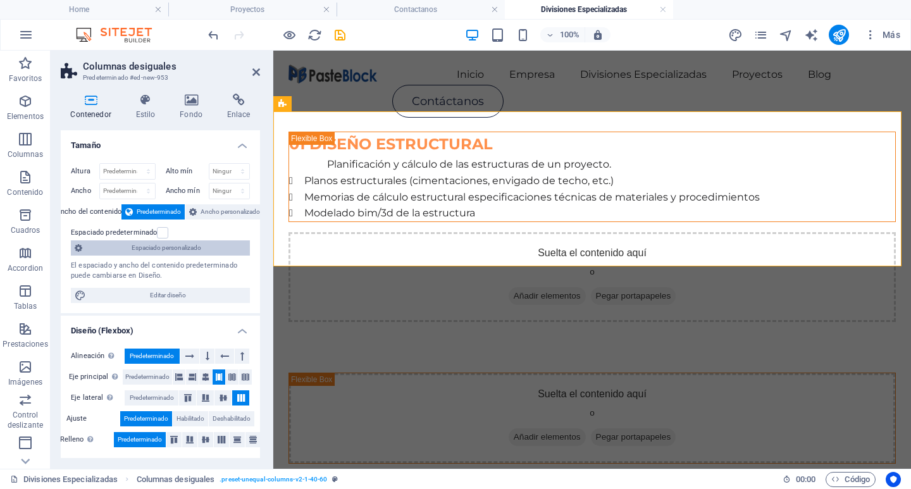
click at [158, 242] on span "Espaciado personalizado" at bounding box center [166, 247] width 160 height 15
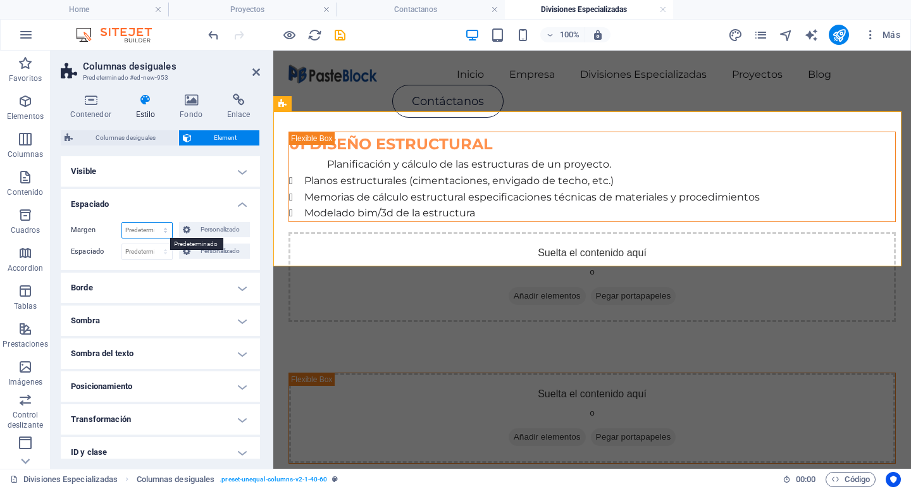
click at [148, 231] on select "Predeterminado automático px % rem vw vh Personalizado" at bounding box center [147, 230] width 50 height 15
select select "%"
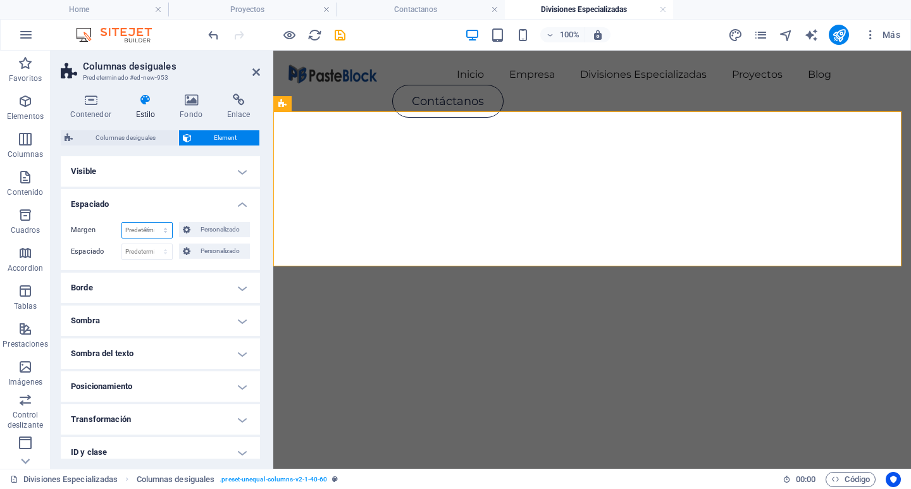
click at [152, 223] on select "Predeterminado automático px % rem vw vh Personalizado" at bounding box center [147, 230] width 50 height 15
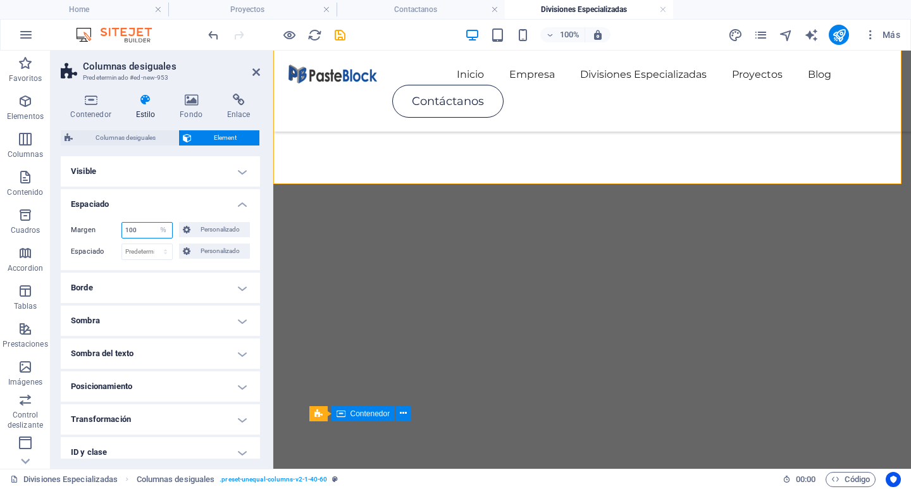
scroll to position [750, 0]
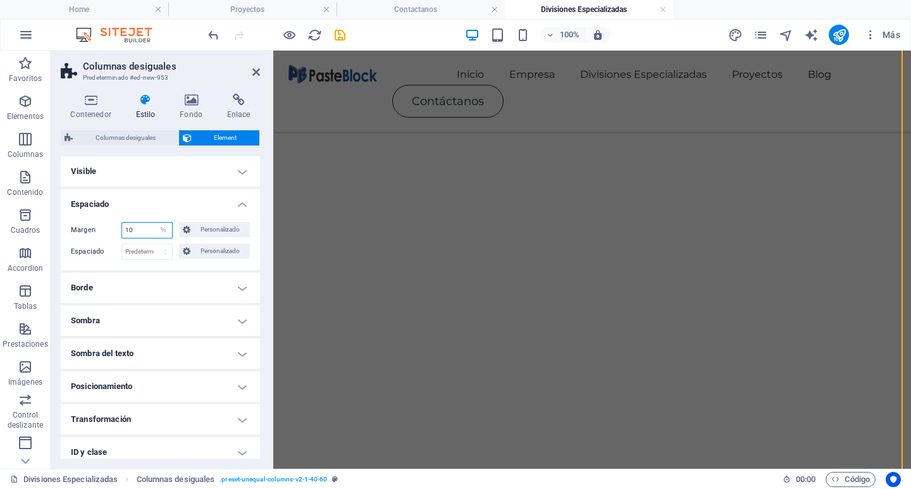
type input "10"
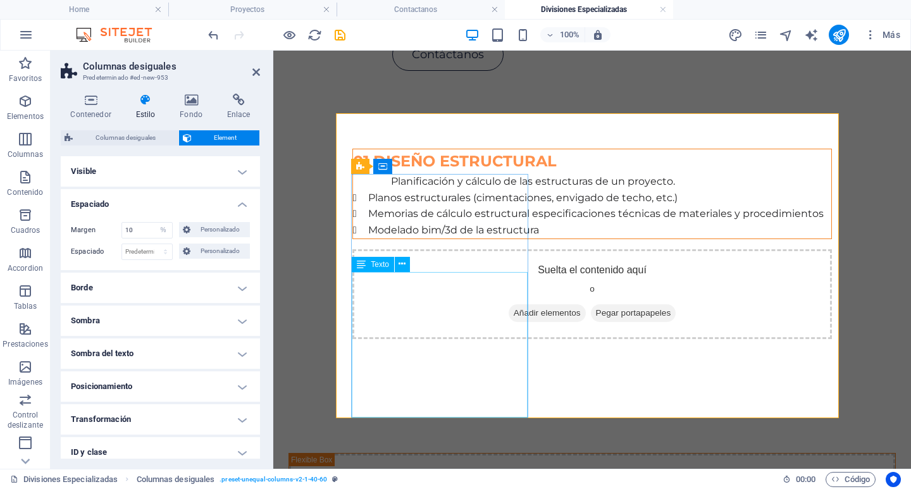
scroll to position [0, 0]
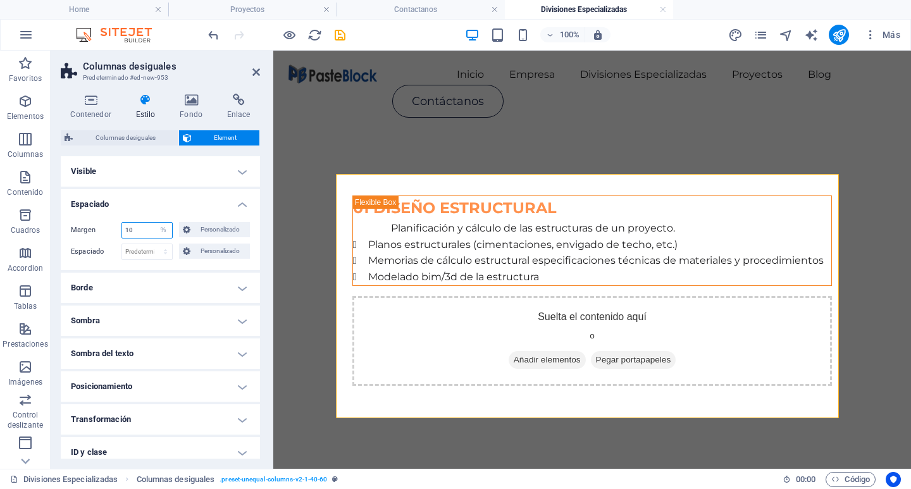
drag, startPoint x: 134, startPoint y: 230, endPoint x: 118, endPoint y: 232, distance: 16.6
click at [118, 232] on div "Margen 10 Predeterminado automático px % rem vw vh Personalizado Personalizado" at bounding box center [160, 230] width 179 height 16
click at [166, 233] on select "Predeterminado automático px % rem vw vh Personalizado" at bounding box center [163, 230] width 18 height 15
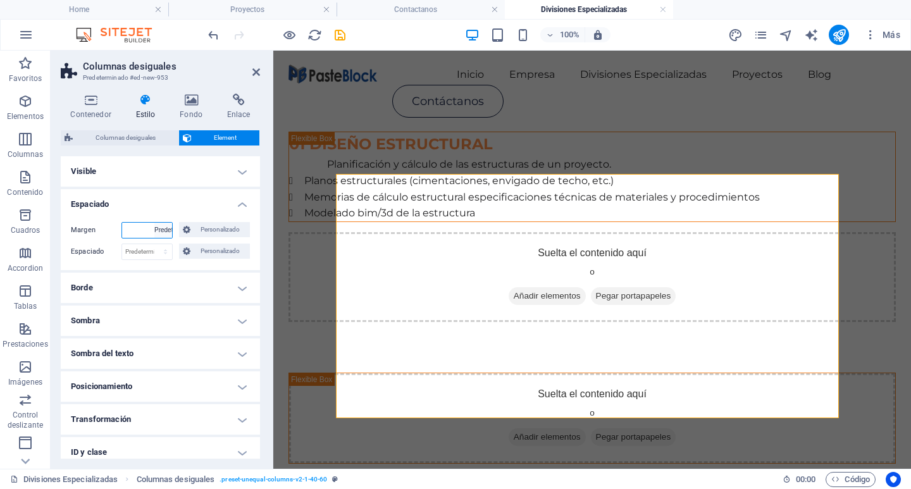
click at [154, 223] on select "Predeterminado automático px % rem vw vh Personalizado" at bounding box center [163, 230] width 18 height 15
select select "DISABLED_OPTION_VALUE"
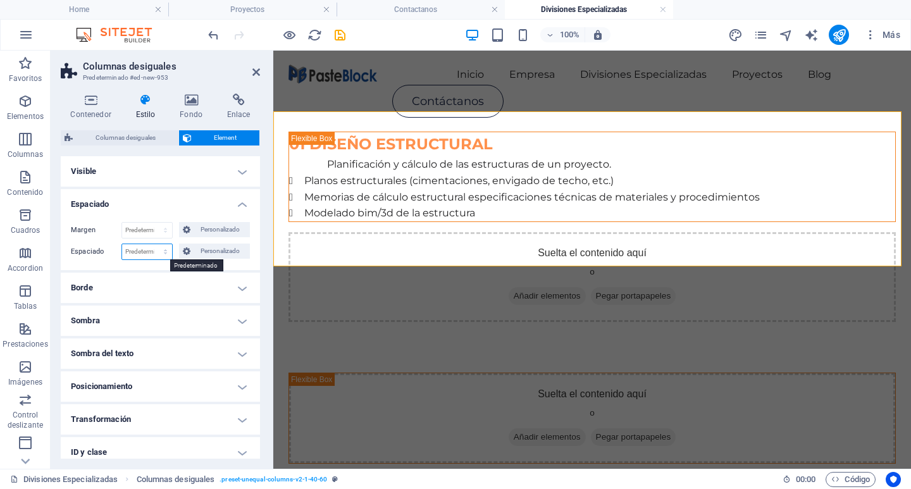
click at [147, 252] on select "Predeterminado px rem % vh vw Personalizado" at bounding box center [147, 251] width 50 height 15
select select "%"
click at [152, 244] on select "Predeterminado px rem % vh vw Personalizado" at bounding box center [147, 251] width 50 height 15
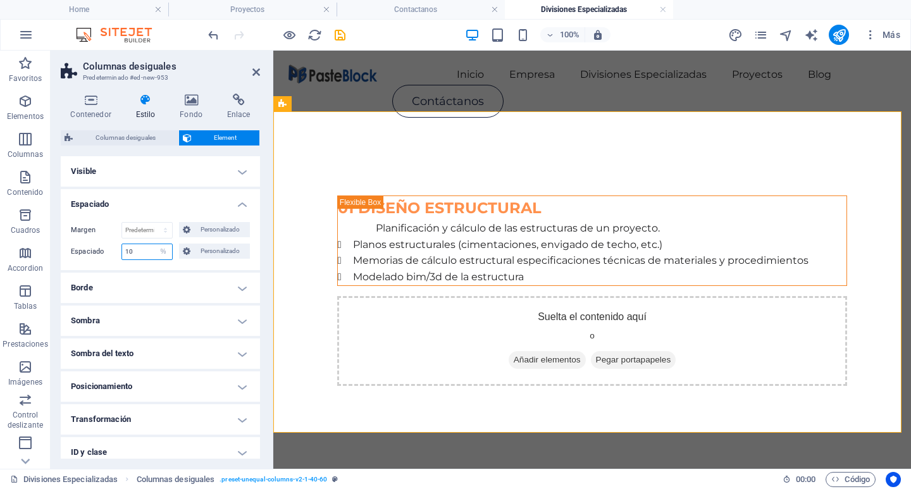
type input "1"
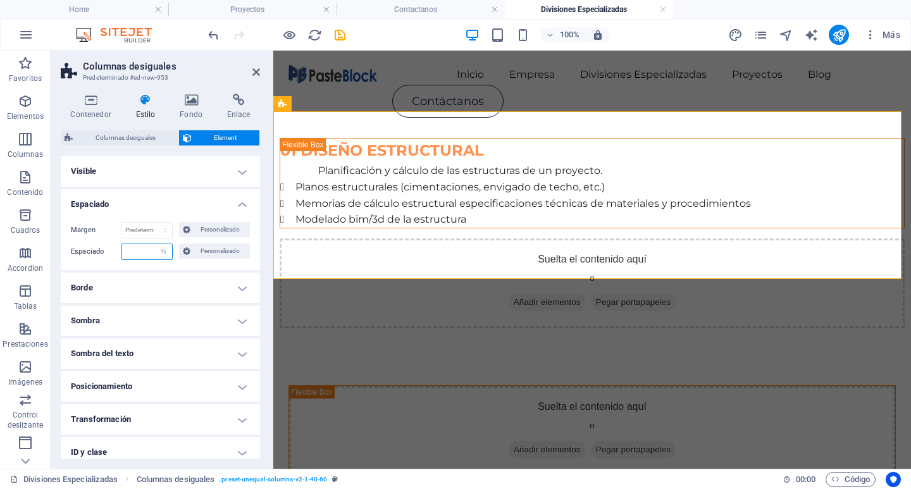
type input "5"
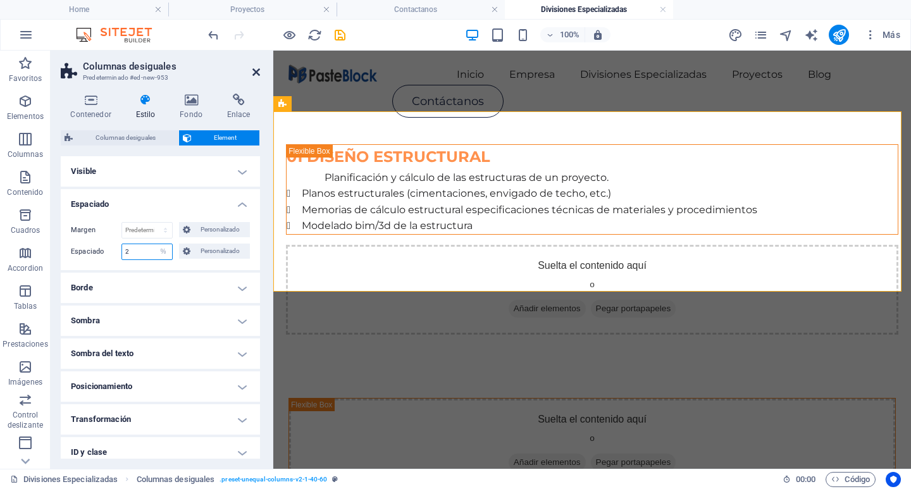
type input "2"
click at [257, 73] on icon at bounding box center [256, 72] width 8 height 10
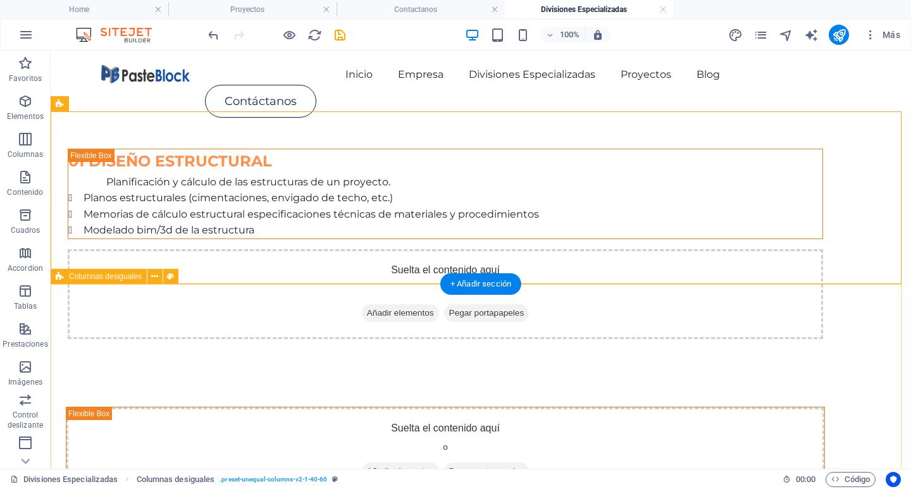
click at [364, 356] on div "Suelta el contenido aquí o Añadir elementos Pegar portapapeles 02 CONSULTORÍA E…" at bounding box center [481, 497] width 860 height 282
select select "%"
select select "rem"
select select "preset-unequal-columns-v2-1-60-40"
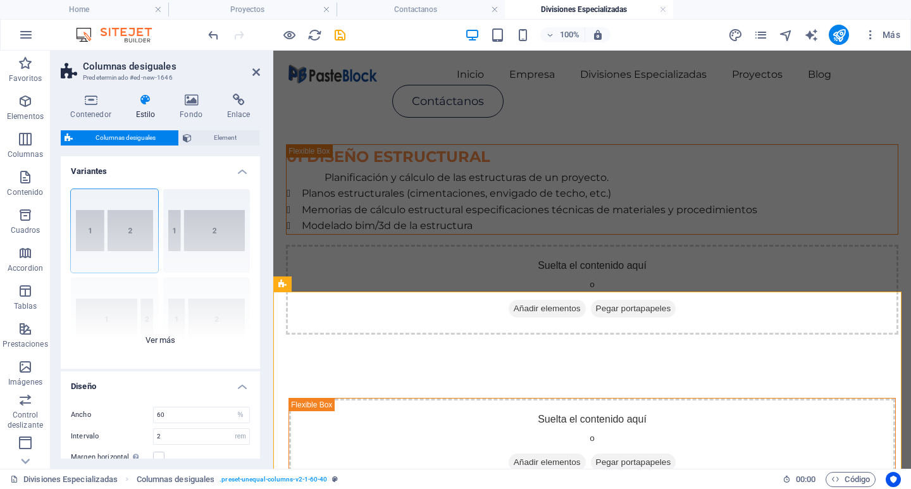
scroll to position [102, 0]
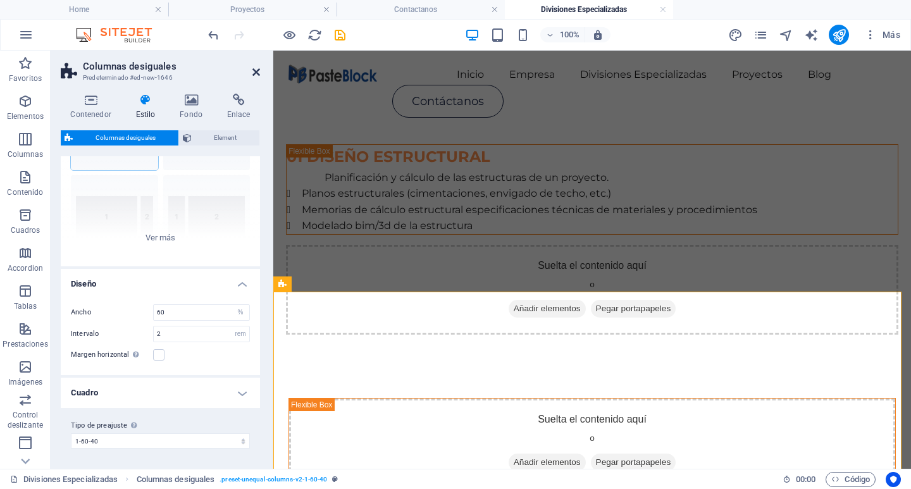
click at [254, 69] on icon at bounding box center [256, 72] width 8 height 10
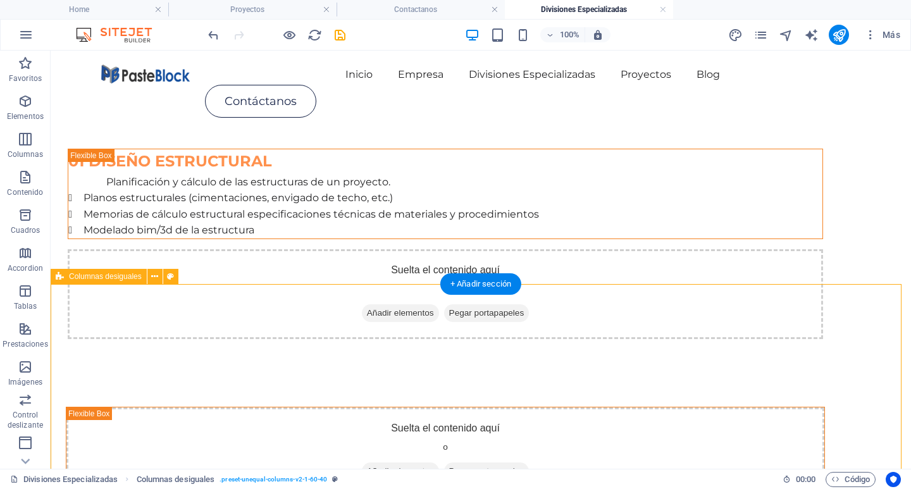
click at [383, 356] on div "Suelta el contenido aquí o Añadir elementos Pegar portapapeles 02 CONSULTORÍA E…" at bounding box center [481, 497] width 860 height 282
select select "%"
select select "rem"
select select "preset-unequal-columns-v2-1-60-40"
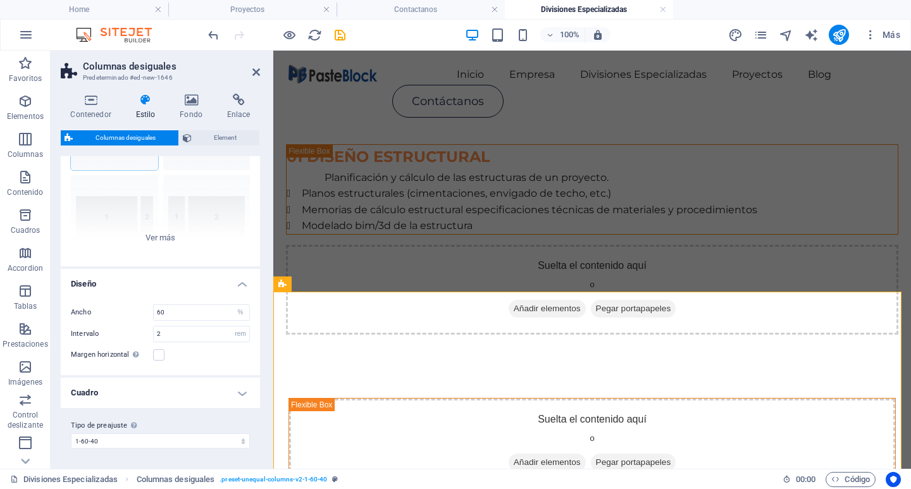
scroll to position [0, 0]
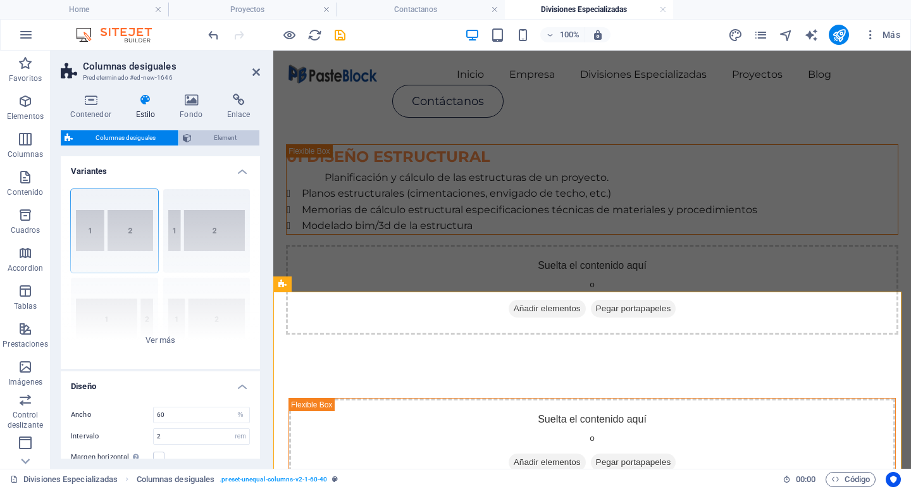
click at [208, 139] on span "Element" at bounding box center [225, 137] width 61 height 15
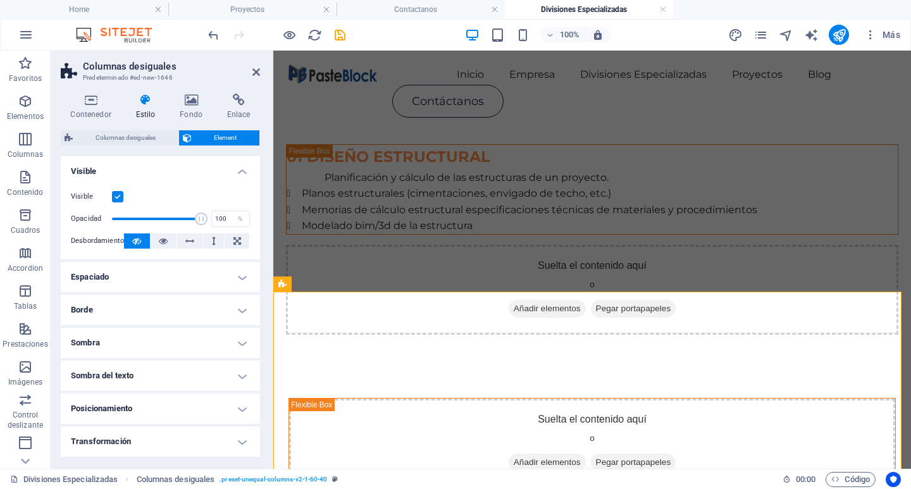
click at [159, 277] on h4 "Espaciado" at bounding box center [160, 277] width 199 height 30
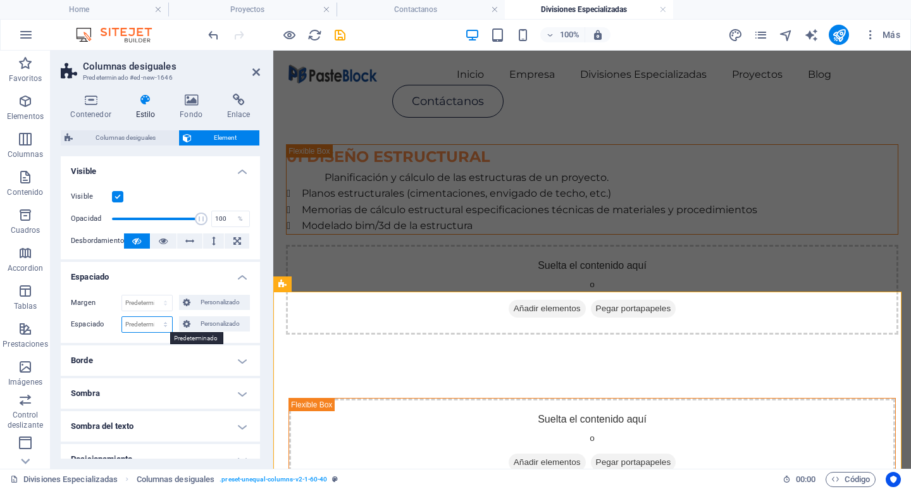
click at [161, 327] on select "Predeterminado px rem % vh vw Personalizado" at bounding box center [147, 324] width 50 height 15
select select "%"
click at [152, 317] on select "Predeterminado px rem % vh vw Personalizado" at bounding box center [147, 324] width 50 height 15
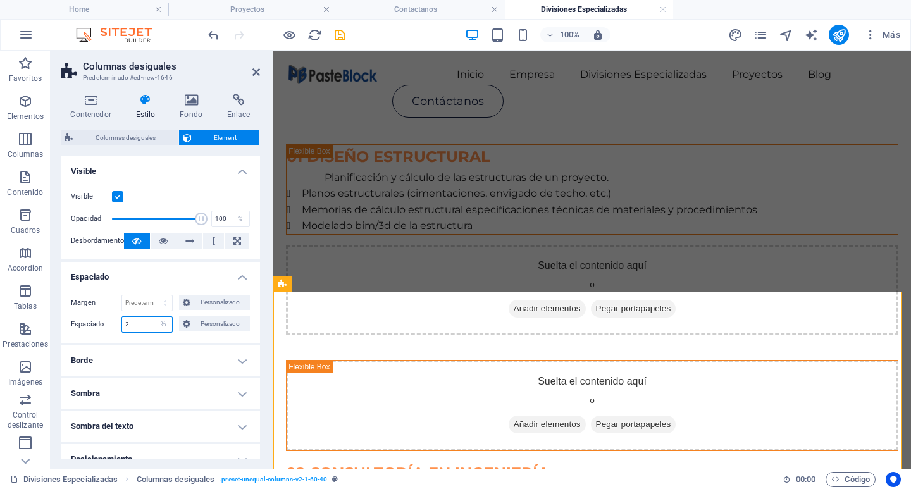
type input "2"
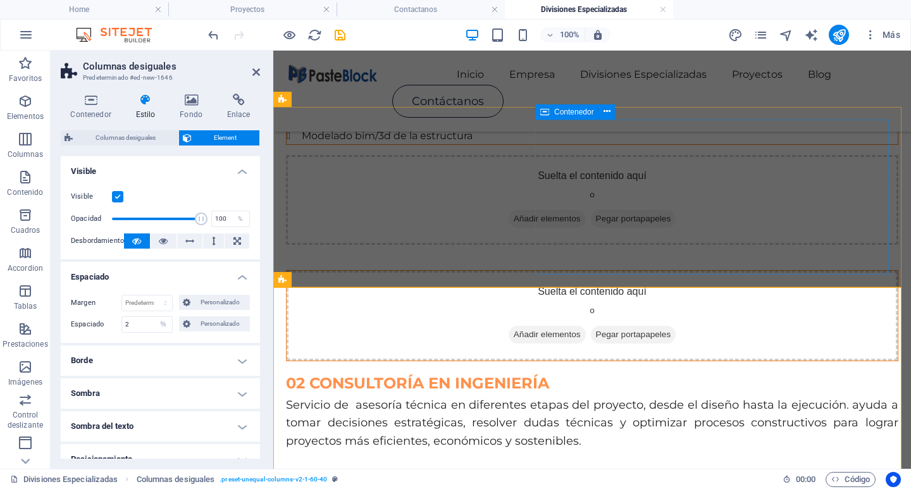
scroll to position [127, 0]
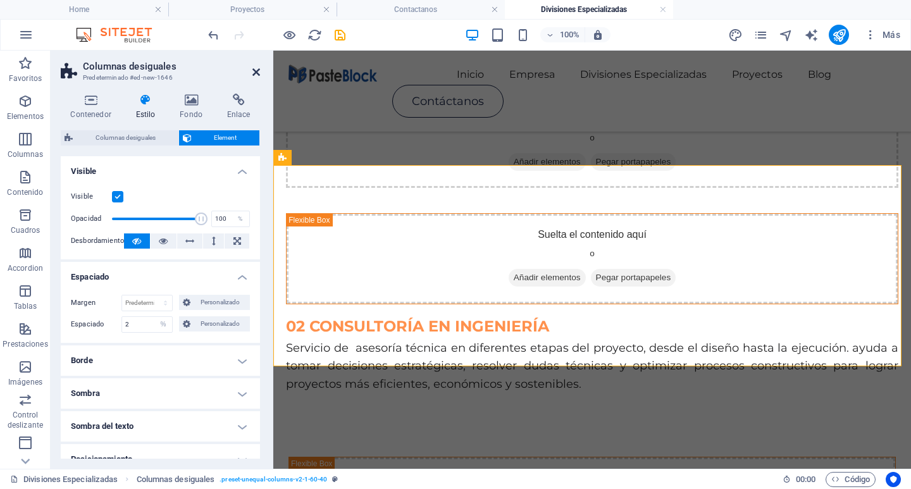
click at [257, 71] on icon at bounding box center [256, 72] width 8 height 10
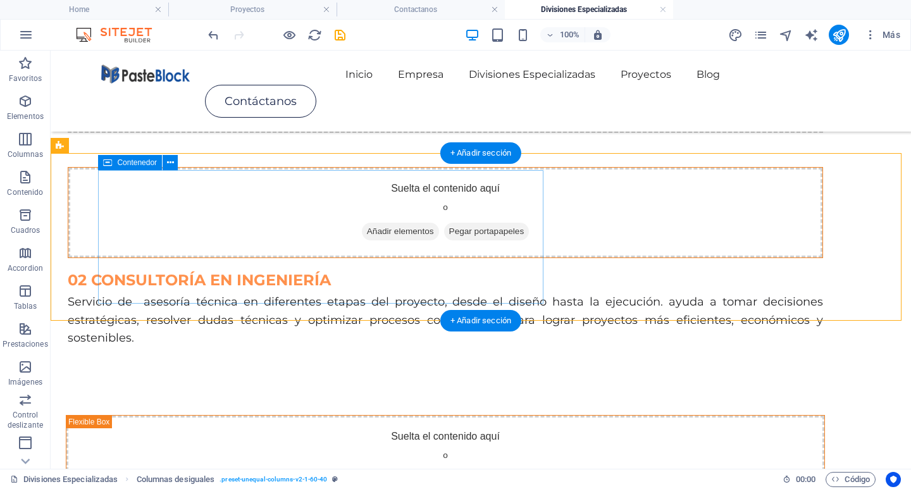
scroll to position [257, 0]
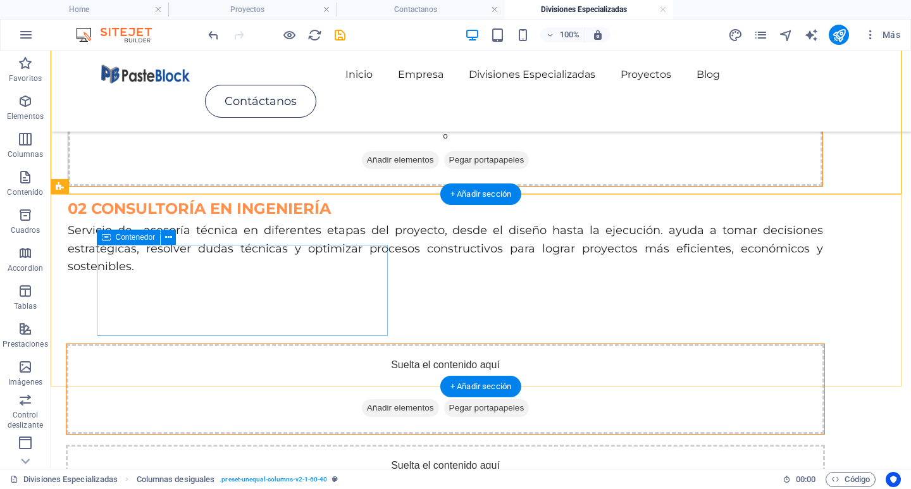
click at [344, 344] on div "Suelta el contenido aquí o Añadir elementos Pegar portapapeles" at bounding box center [445, 389] width 758 height 90
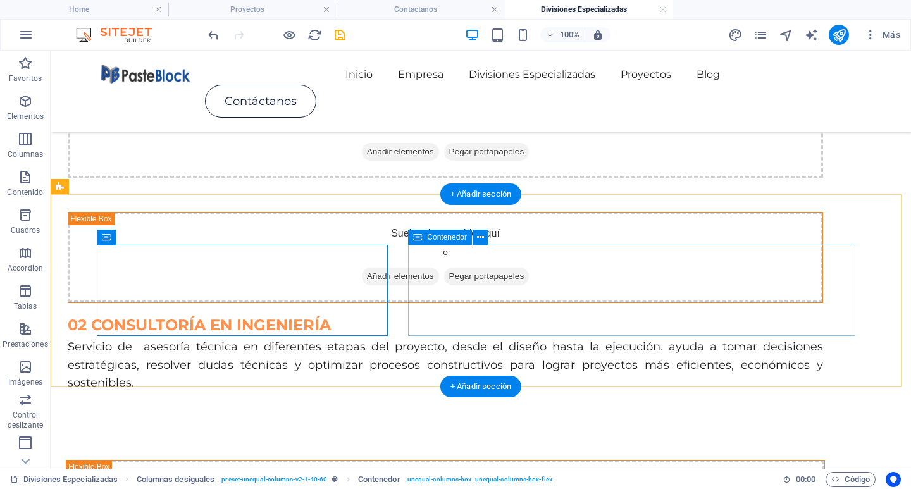
scroll to position [68, 0]
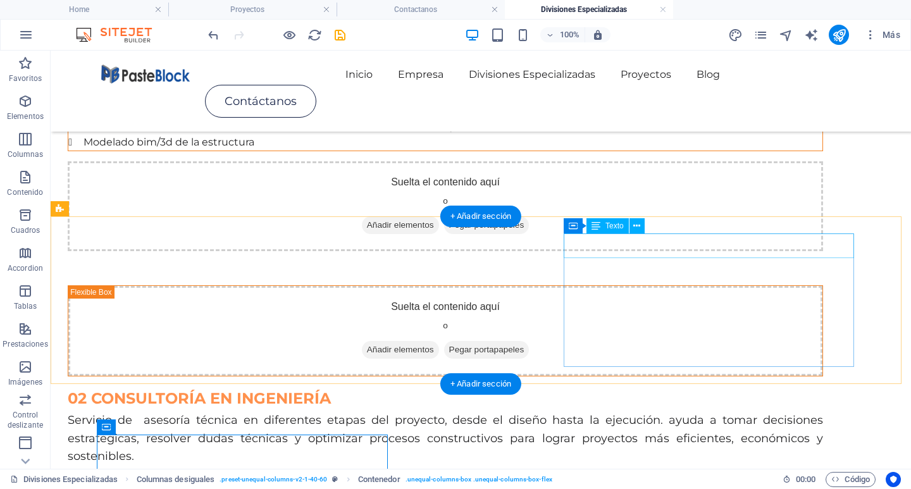
click at [665, 387] on div "02 CONSULTORÍA EN INGENIERÍA" at bounding box center [445, 399] width 755 height 24
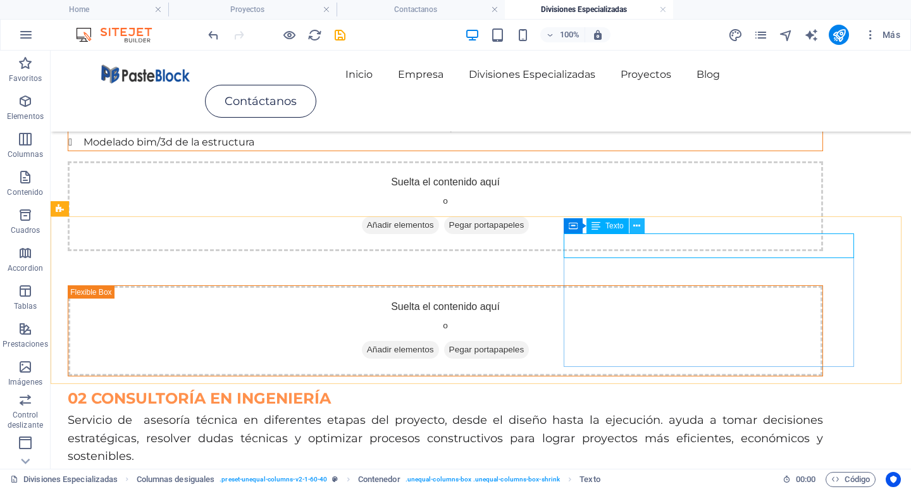
click at [643, 226] on button at bounding box center [636, 225] width 15 height 15
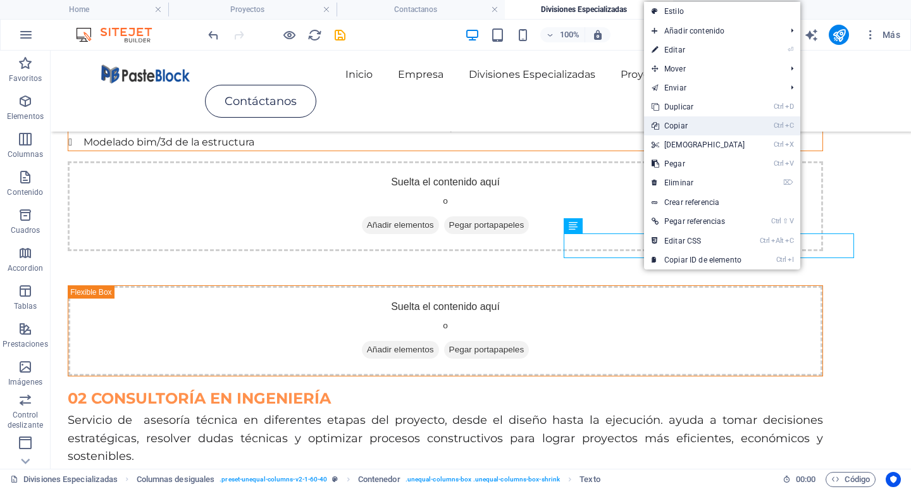
click at [693, 132] on link "Ctrl C Copiar" at bounding box center [698, 125] width 109 height 19
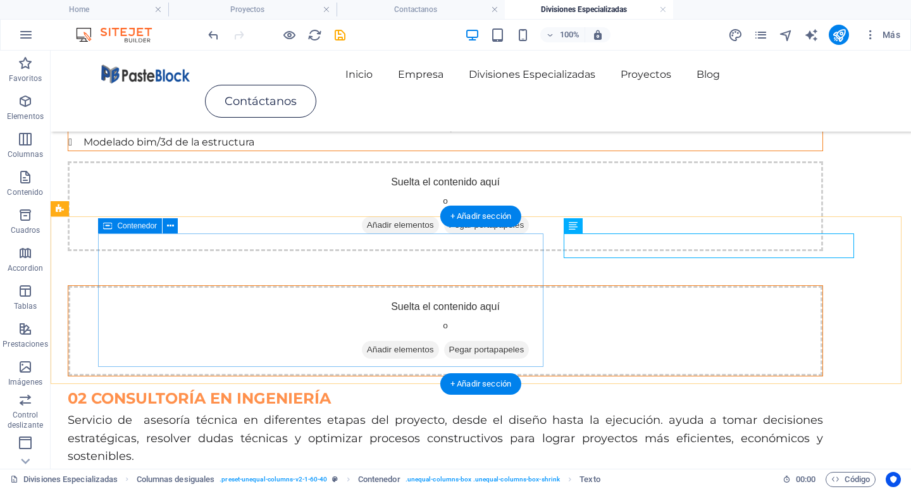
scroll to position [257, 0]
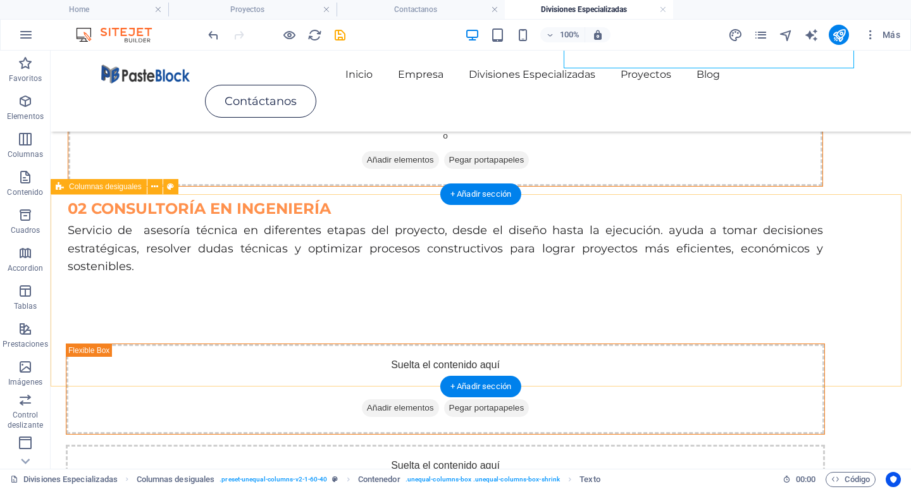
click at [273, 293] on div "Suelta el contenido aquí o Añadir elementos Pegar portapapeles Suelta el conten…" at bounding box center [481, 439] width 860 height 292
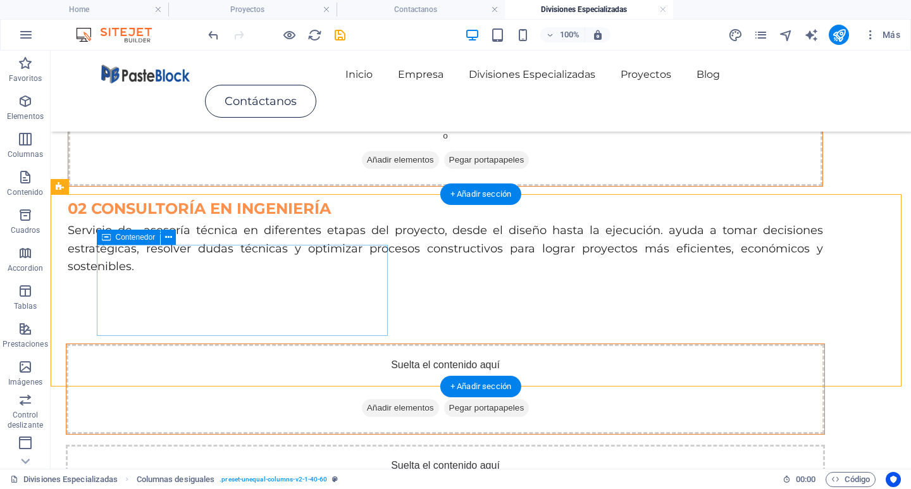
click at [232, 344] on div "Suelta el contenido aquí o Añadir elementos Pegar portapapeles" at bounding box center [445, 389] width 758 height 90
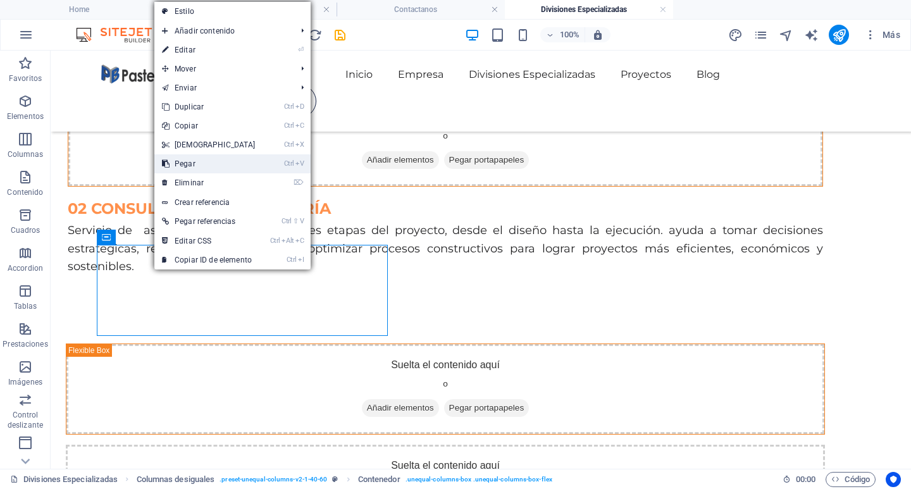
click at [217, 161] on link "Ctrl V Pegar" at bounding box center [208, 163] width 109 height 19
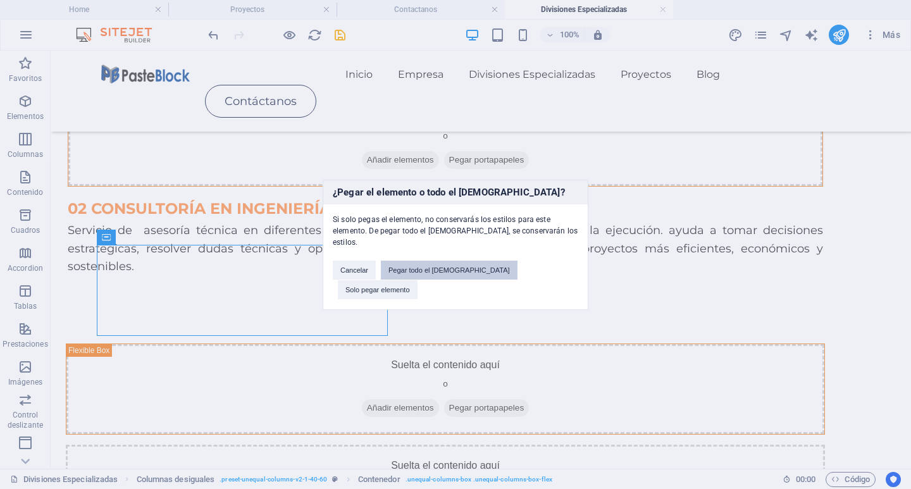
click at [474, 271] on button "Pegar todo el preajuste" at bounding box center [449, 270] width 137 height 19
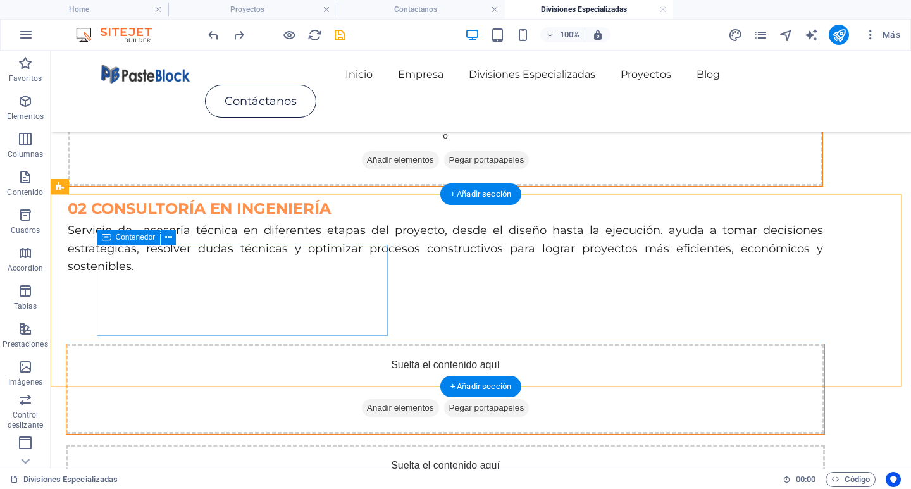
click at [356, 344] on div "Suelta el contenido aquí o Añadir elementos Pegar portapapeles" at bounding box center [445, 389] width 758 height 90
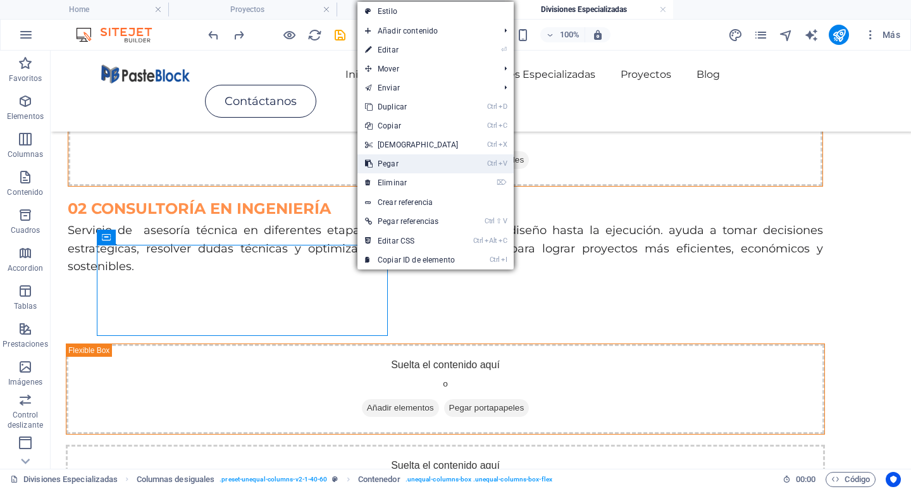
click at [414, 161] on link "Ctrl V Pegar" at bounding box center [411, 163] width 109 height 19
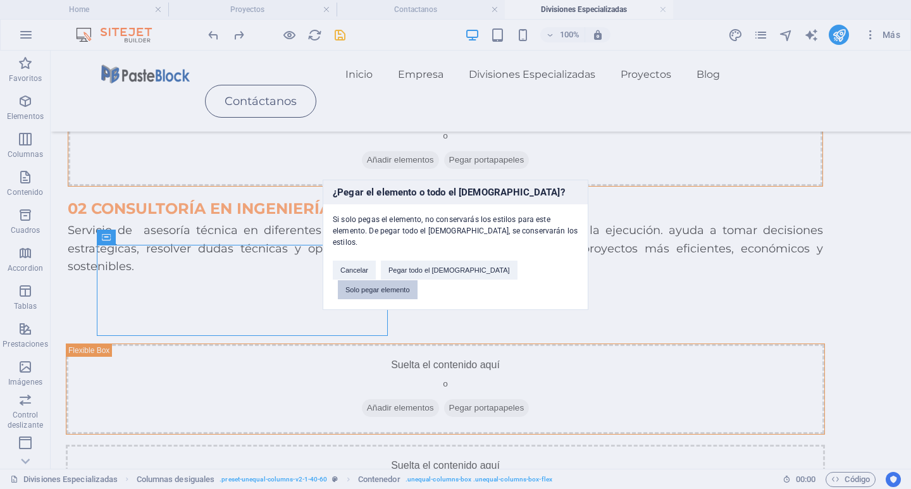
click at [418, 280] on button "Solo pegar elemento" at bounding box center [378, 289] width 80 height 19
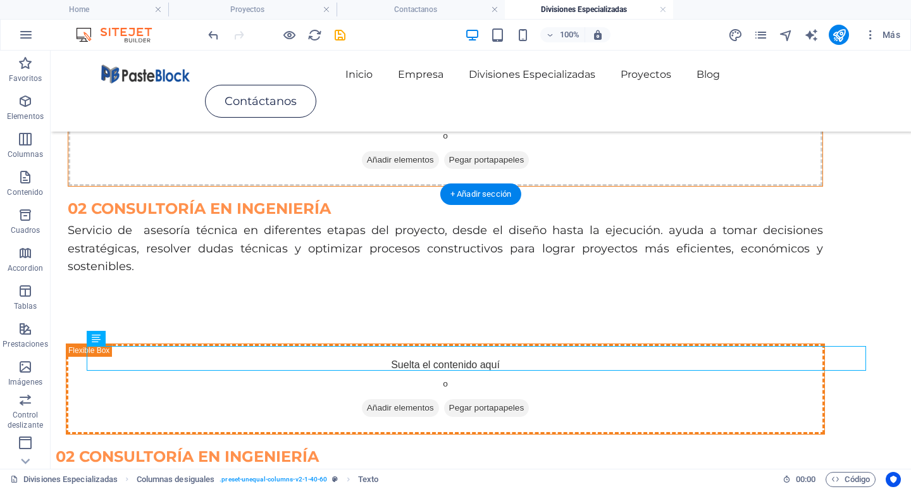
drag, startPoint x: 262, startPoint y: 356, endPoint x: 254, endPoint y: 269, distance: 87.7
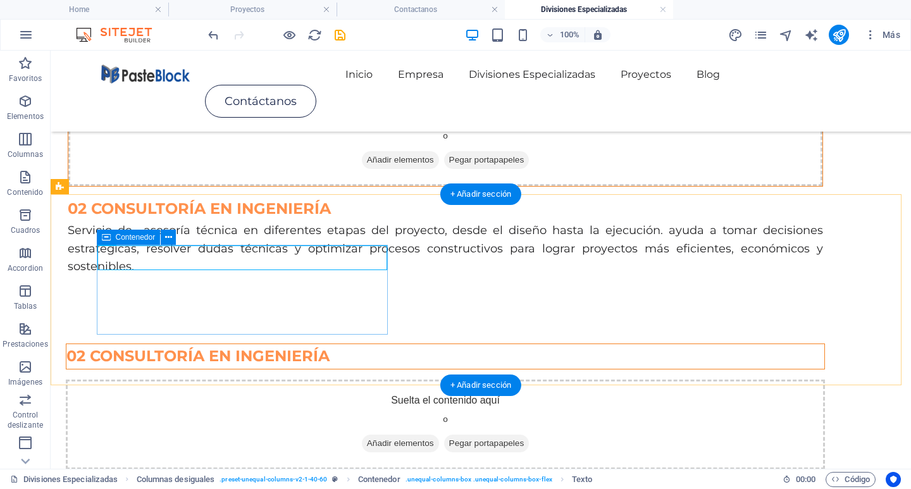
click at [216, 343] on div "02 CONSULTORÍA EN INGENIERÍA" at bounding box center [445, 355] width 759 height 25
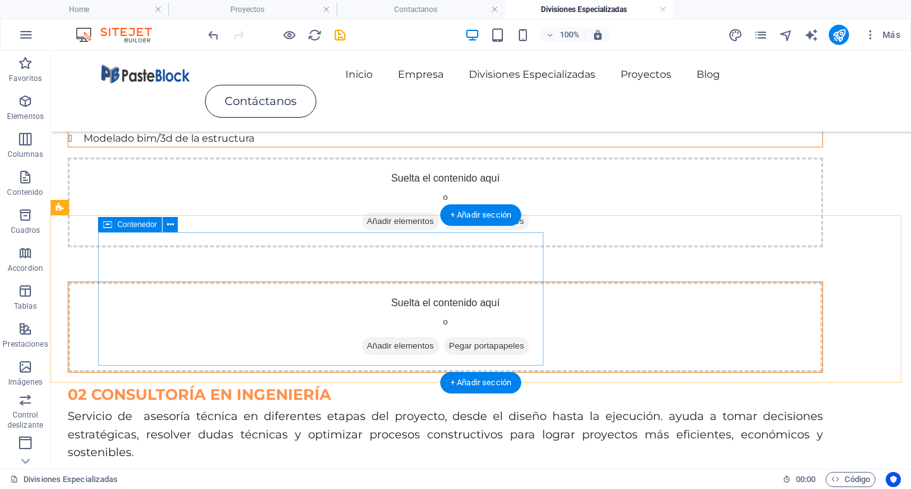
scroll to position [131, 0]
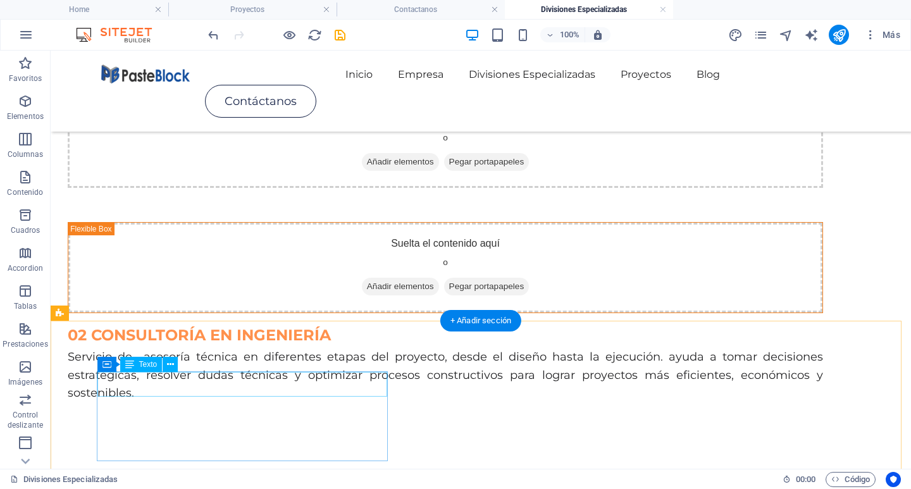
click at [379, 471] on div "02 CONSULTORÍA EN INGENIERÍA" at bounding box center [445, 483] width 758 height 24
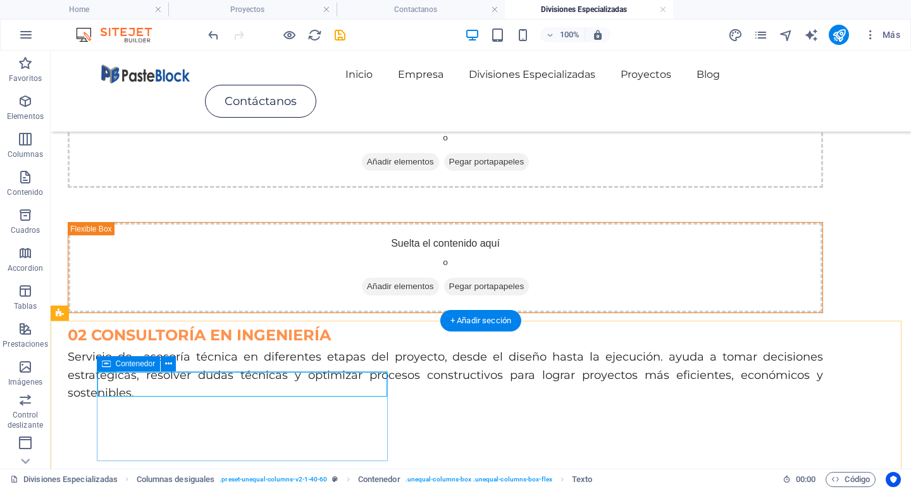
click at [354, 470] on div "02 CONSULTORÍA EN INGENIERÍA" at bounding box center [445, 482] width 759 height 25
click at [165, 364] on button at bounding box center [170, 364] width 15 height 15
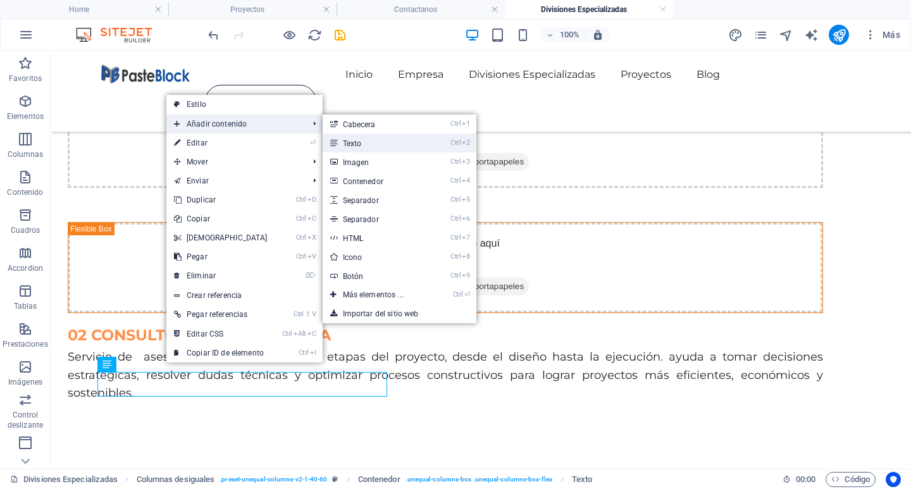
click at [362, 137] on link "Ctrl 2 Texto" at bounding box center [376, 142] width 106 height 19
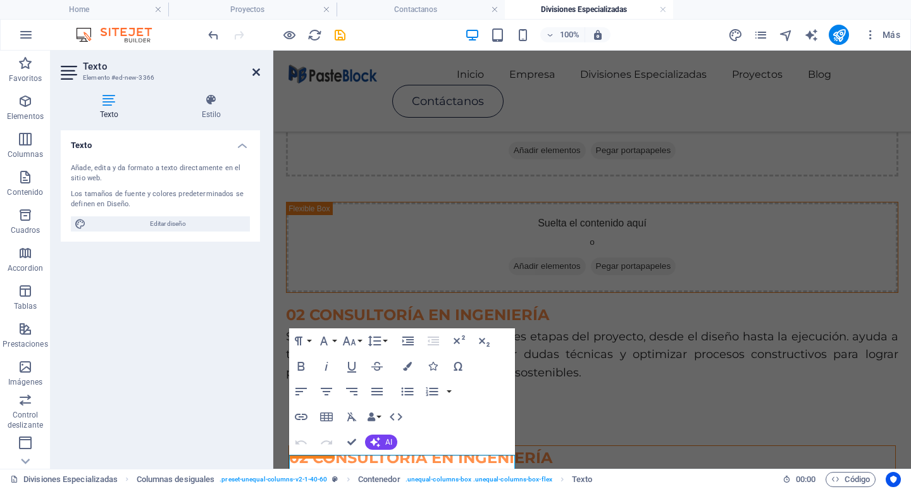
click at [254, 75] on icon at bounding box center [256, 72] width 8 height 10
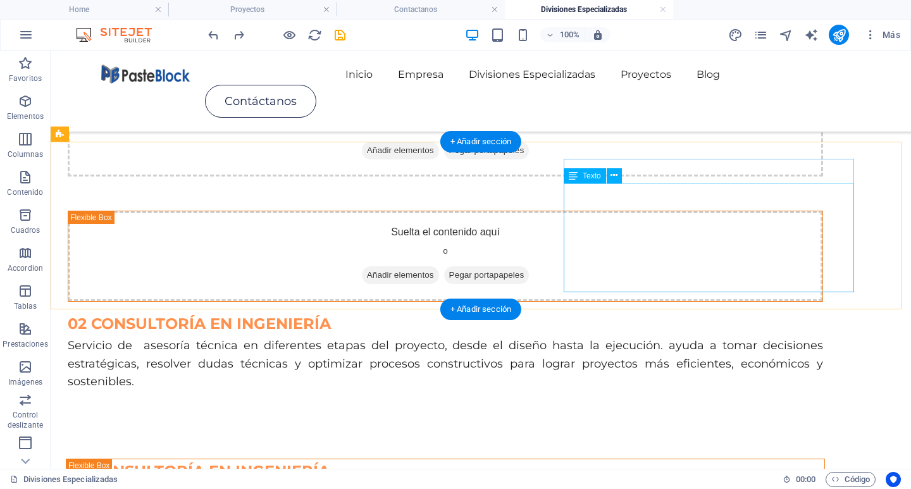
click at [604, 337] on div "Servicio de asesoría técnica en diferentes etapas del proyecto, desde el diseño…" at bounding box center [445, 364] width 755 height 54
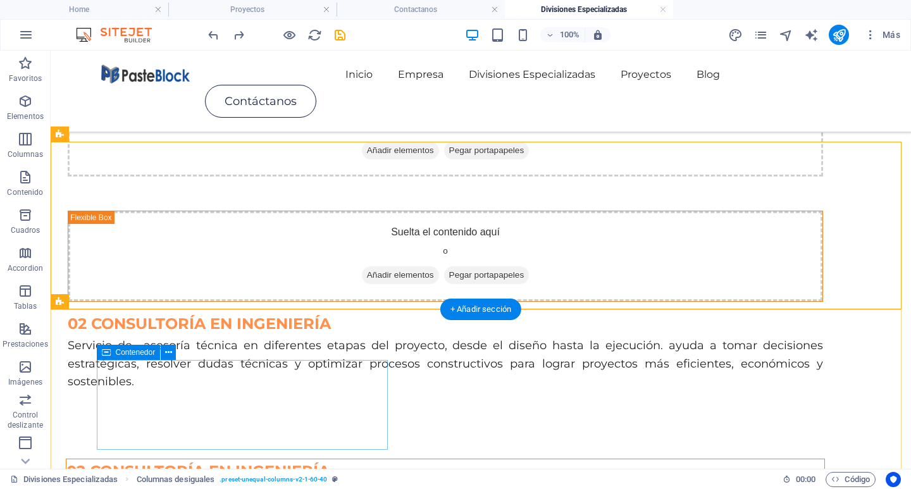
click at [331, 459] on div "02 CONSULTORÍA EN INGENIERÍA" at bounding box center [445, 471] width 759 height 25
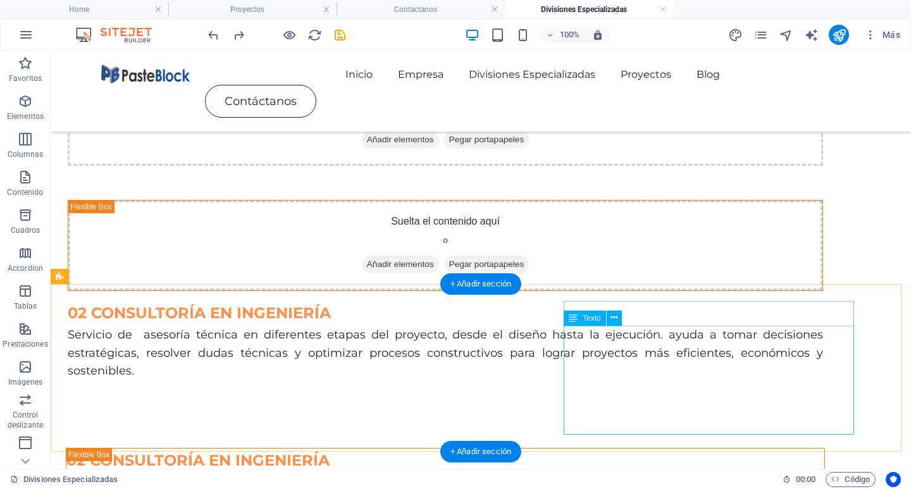
scroll to position [190, 0]
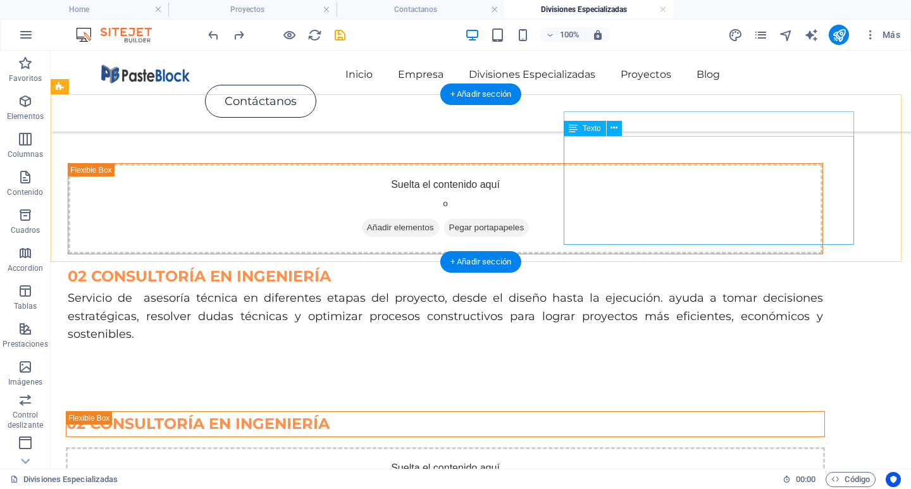
click at [650, 289] on div "Servicio de asesoría técnica en diferentes etapas del proyecto, desde el diseño…" at bounding box center [445, 316] width 755 height 54
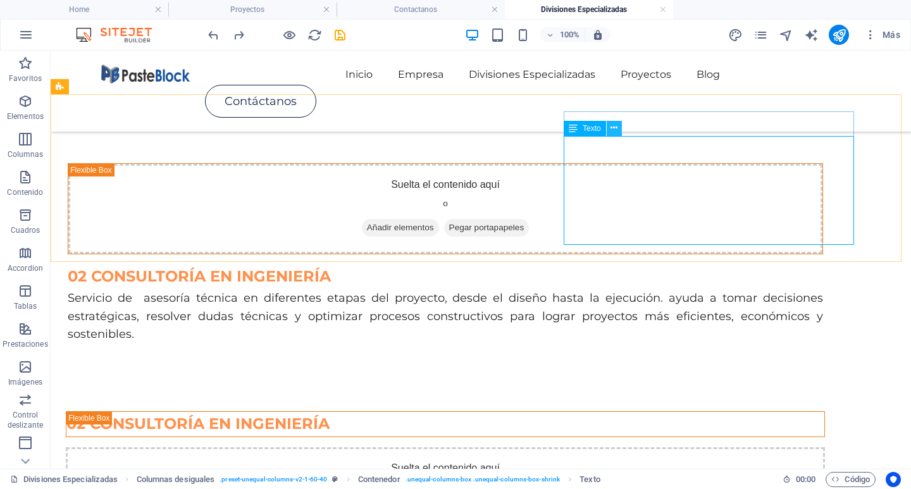
click at [612, 134] on icon at bounding box center [613, 127] width 7 height 13
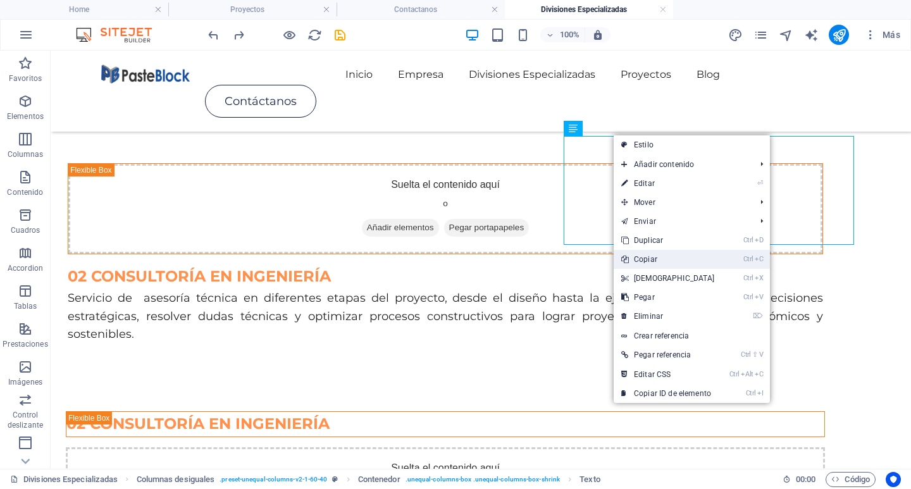
click at [664, 256] on link "Ctrl C Copiar" at bounding box center [668, 259] width 109 height 19
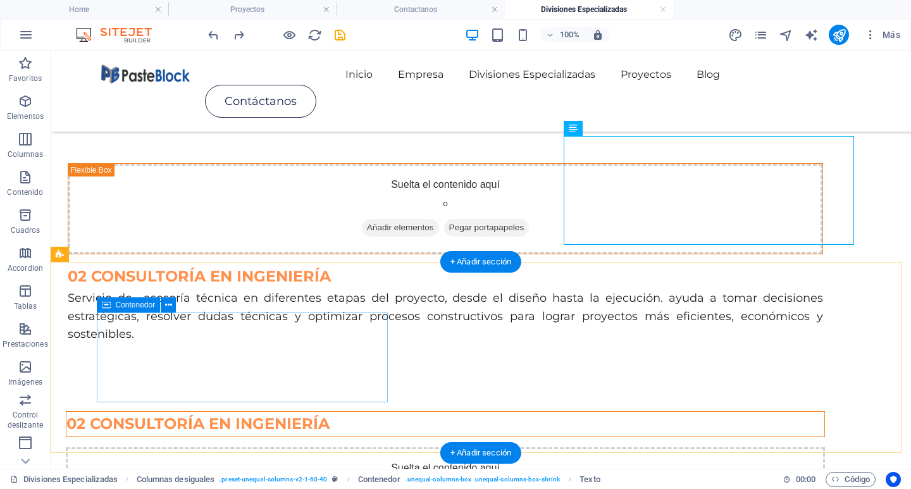
click at [261, 411] on div "02 CONSULTORÍA EN INGENIERÍA" at bounding box center [445, 423] width 759 height 25
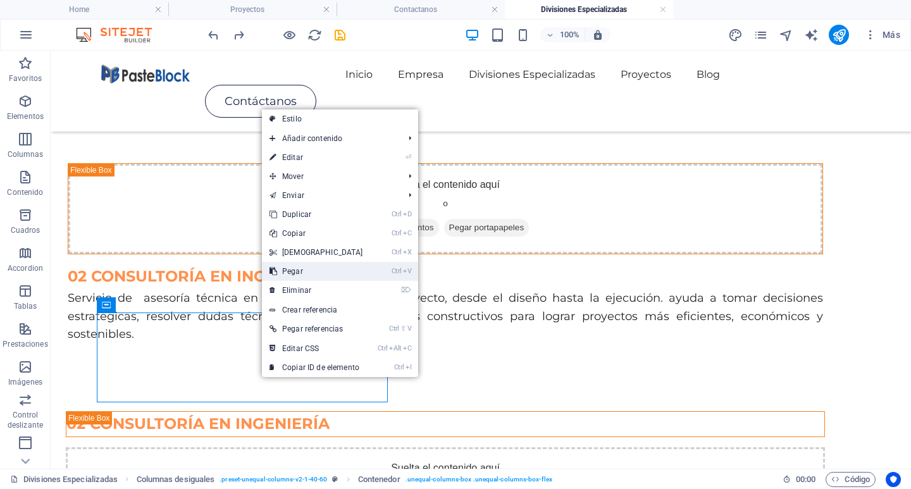
click at [311, 269] on link "Ctrl V Pegar" at bounding box center [316, 271] width 109 height 19
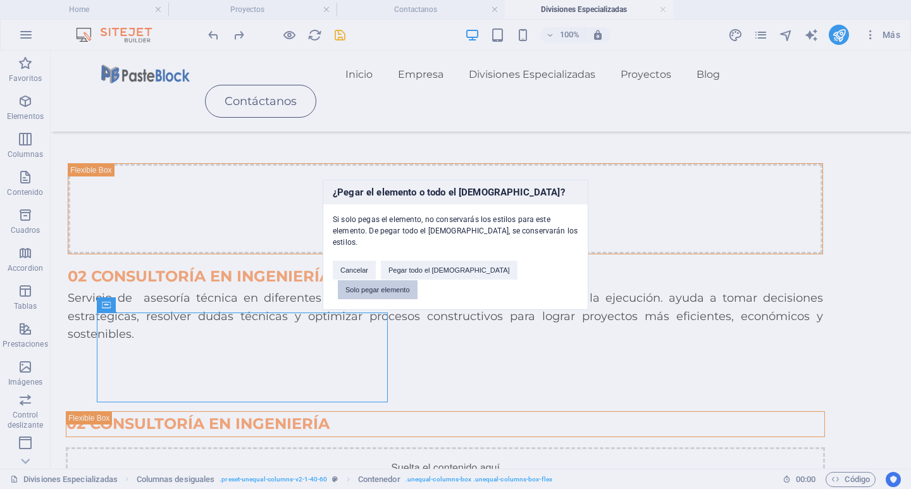
click at [418, 280] on button "Solo pegar elemento" at bounding box center [378, 289] width 80 height 19
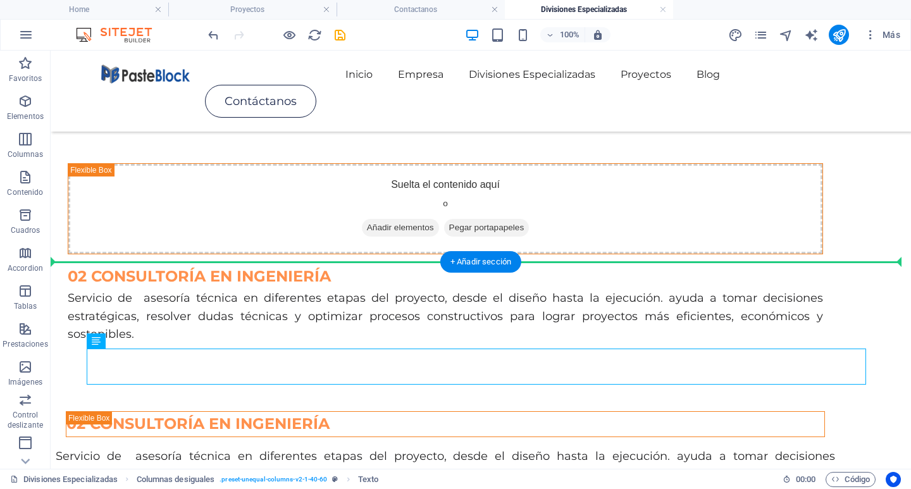
drag, startPoint x: 329, startPoint y: 369, endPoint x: 277, endPoint y: 340, distance: 59.2
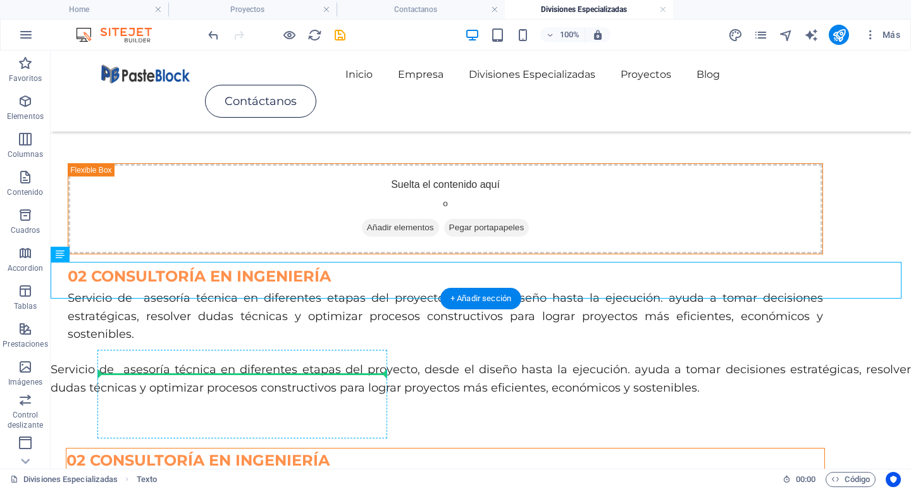
drag, startPoint x: 278, startPoint y: 275, endPoint x: 249, endPoint y: 367, distance: 97.0
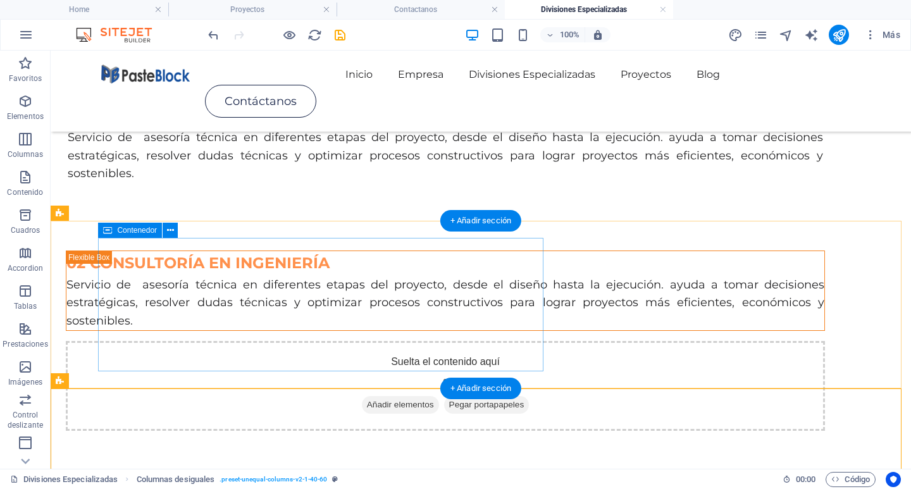
scroll to position [443, 0]
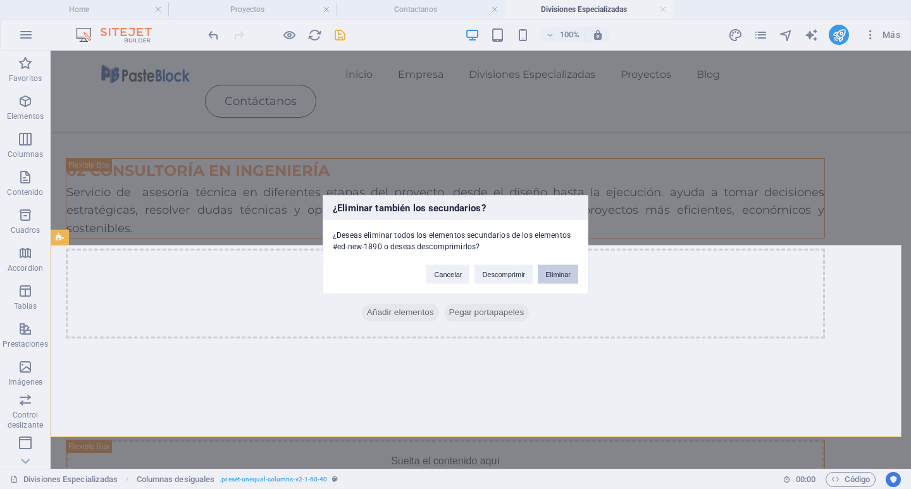
click at [562, 279] on button "Eliminar" at bounding box center [558, 273] width 40 height 19
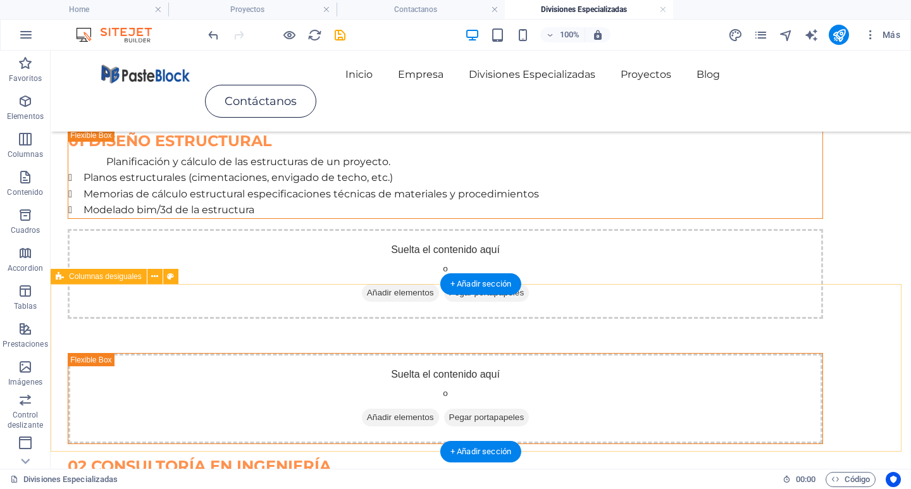
scroll to position [190, 0]
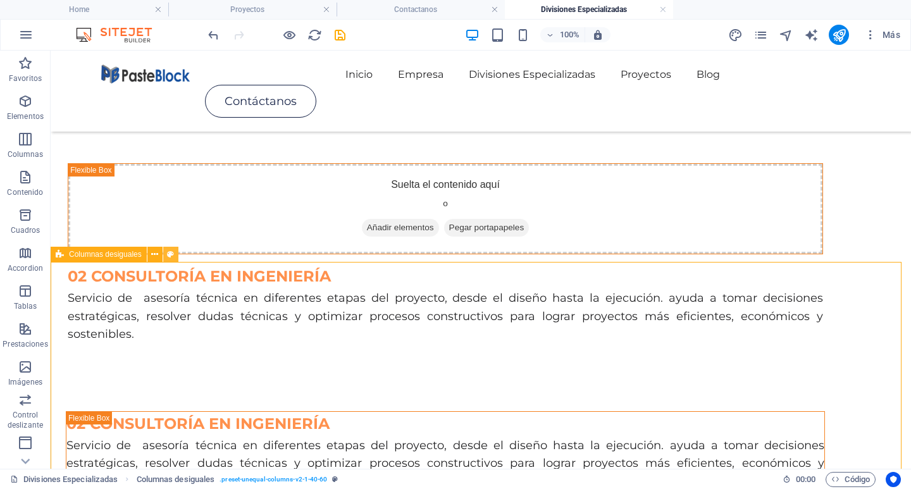
click at [171, 252] on icon at bounding box center [170, 254] width 7 height 13
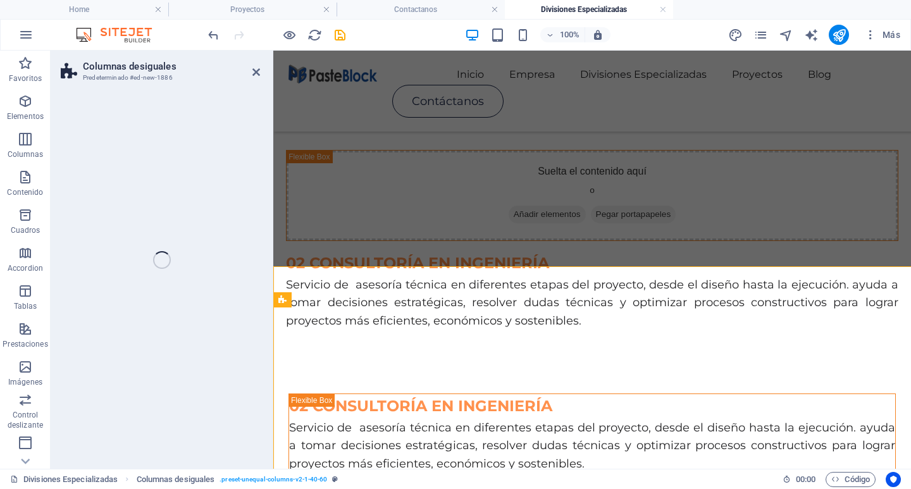
scroll to position [185, 0]
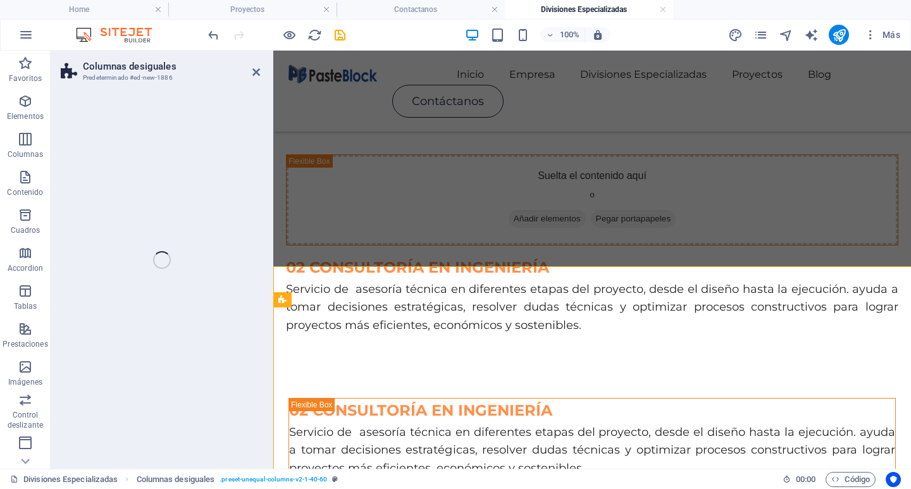
select select "%"
select select "rem"
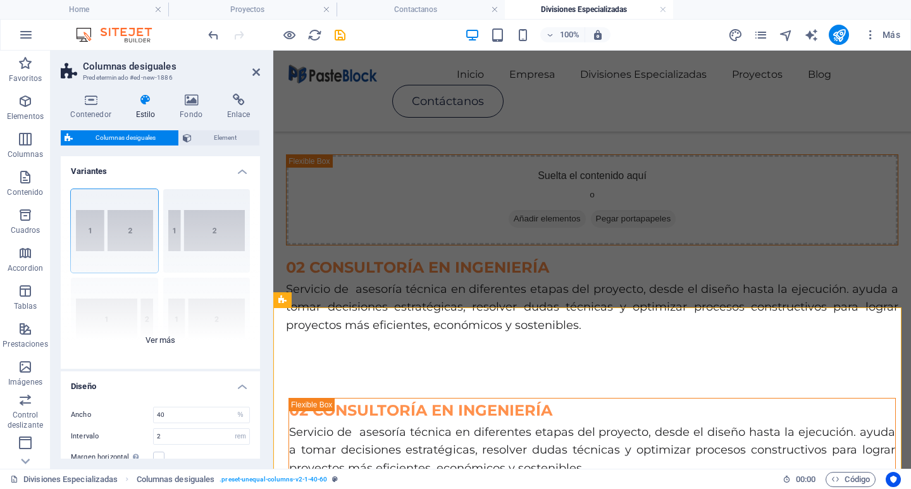
scroll to position [102, 0]
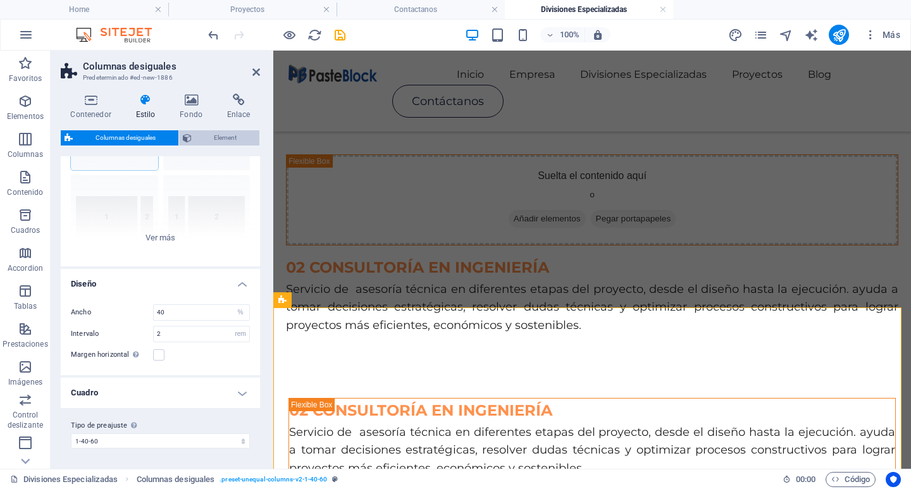
click at [210, 134] on span "Element" at bounding box center [225, 137] width 61 height 15
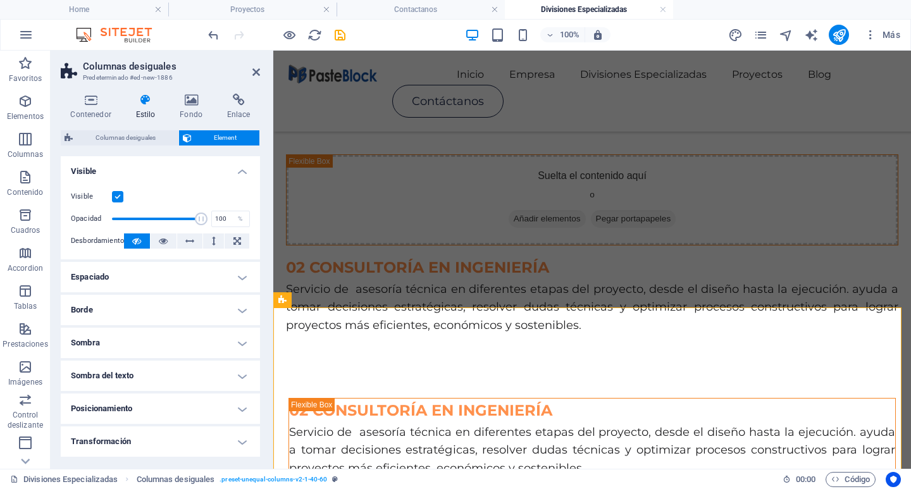
click at [204, 277] on h4 "Espaciado" at bounding box center [160, 277] width 199 height 30
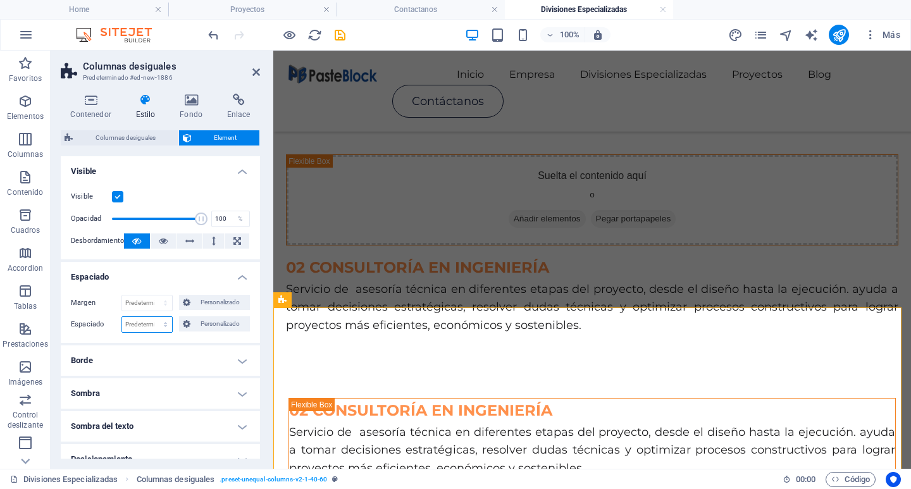
click at [146, 323] on select "Predeterminado px rem % vh vw Personalizado" at bounding box center [147, 324] width 50 height 15
select select "%"
click at [152, 317] on select "Predeterminado px rem % vh vw Personalizado" at bounding box center [147, 324] width 50 height 15
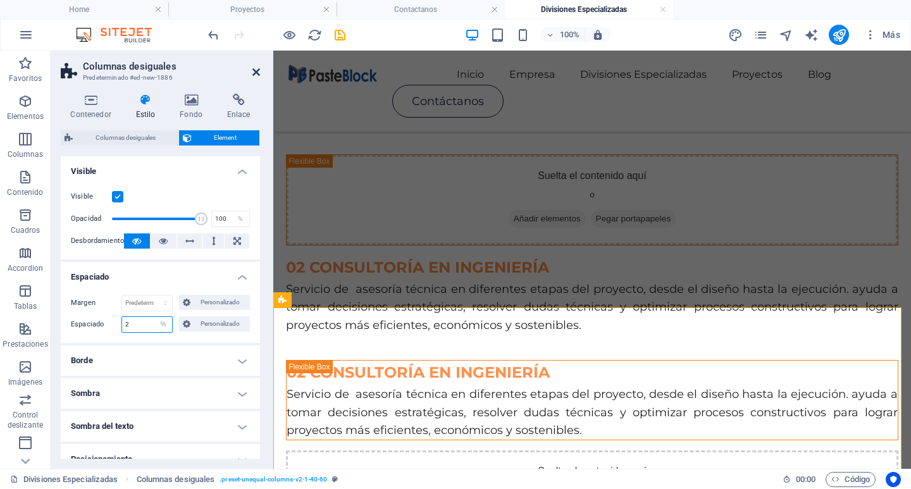
type input "2"
click at [255, 69] on icon at bounding box center [256, 72] width 8 height 10
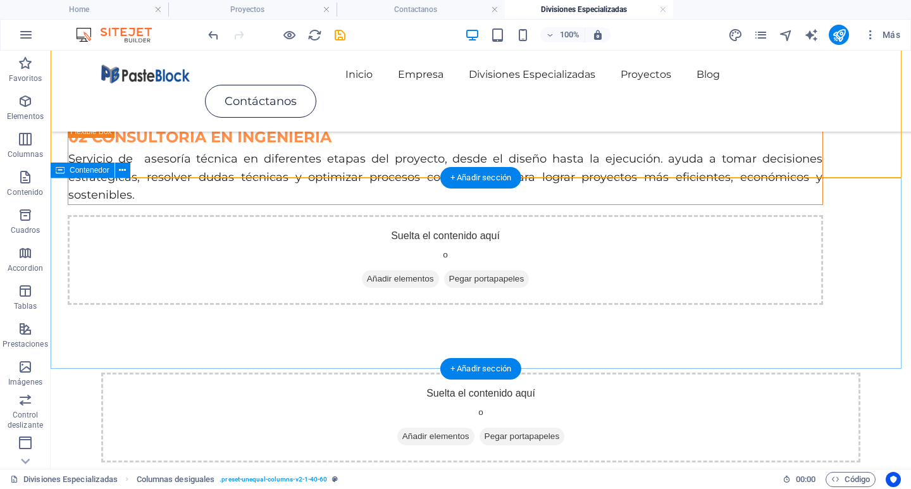
scroll to position [127, 0]
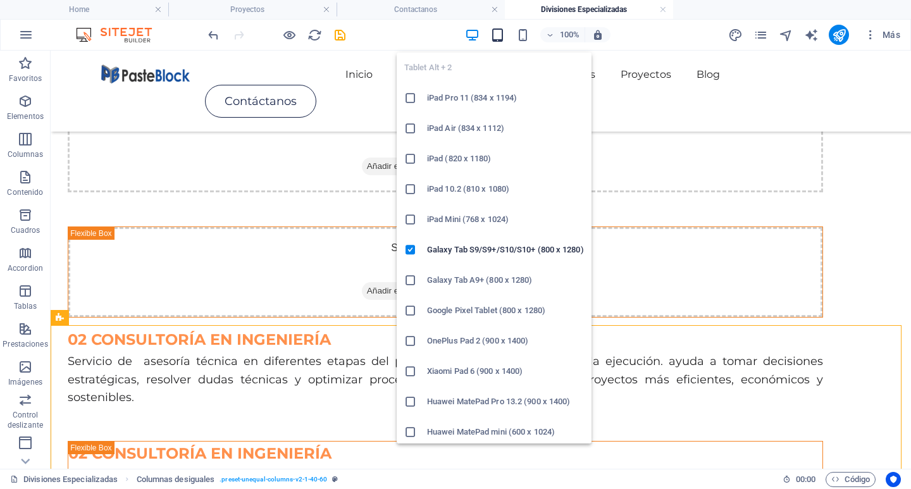
click at [496, 32] on icon "button" at bounding box center [497, 35] width 15 height 15
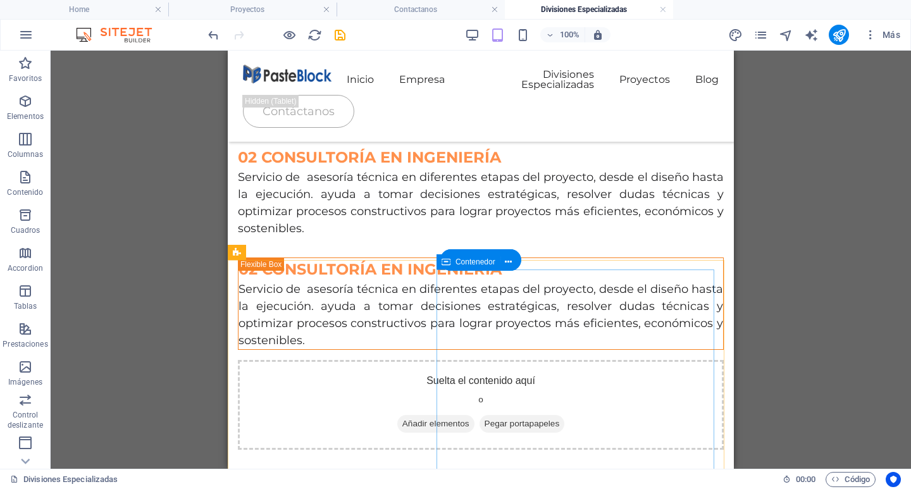
scroll to position [380, 0]
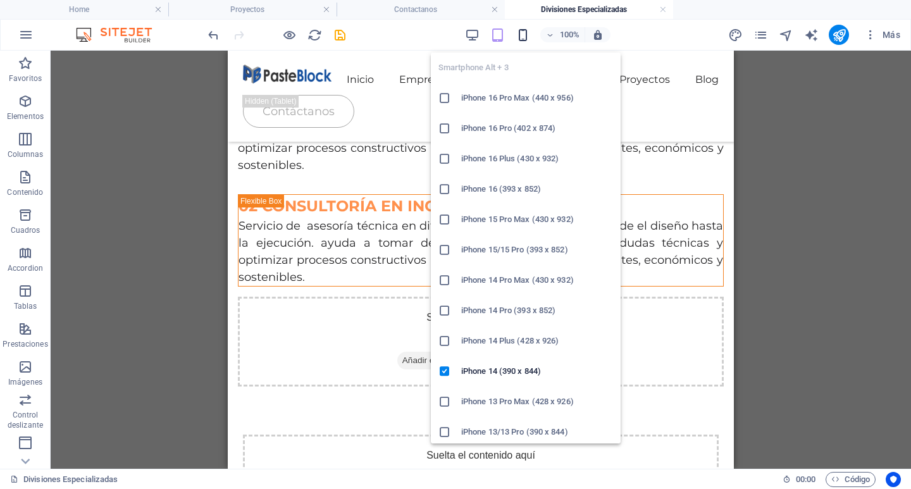
click at [519, 39] on icon "button" at bounding box center [523, 35] width 15 height 15
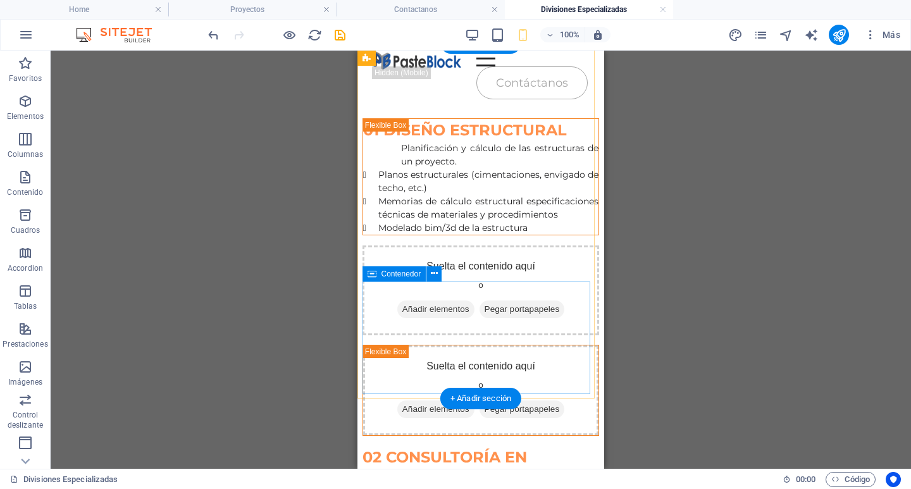
scroll to position [0, 0]
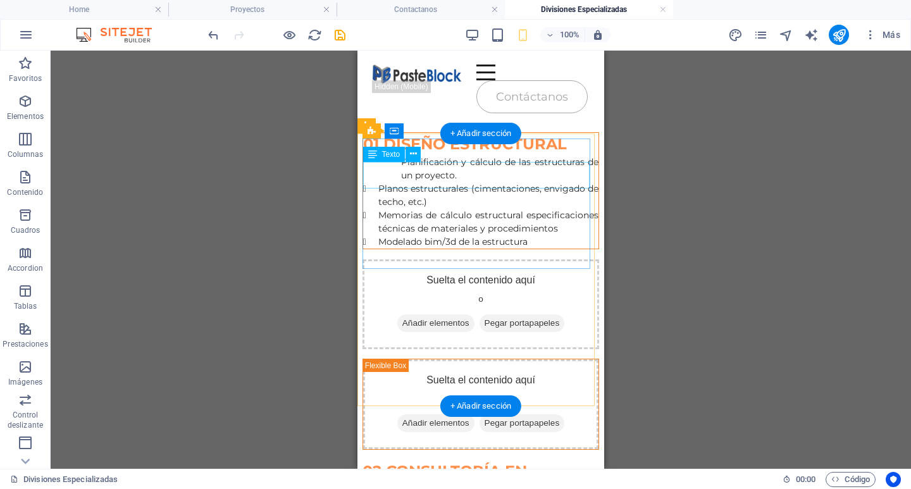
click at [455, 181] on div "Planificación y cálculo de las estructuras de un proyecto." at bounding box center [480, 169] width 235 height 27
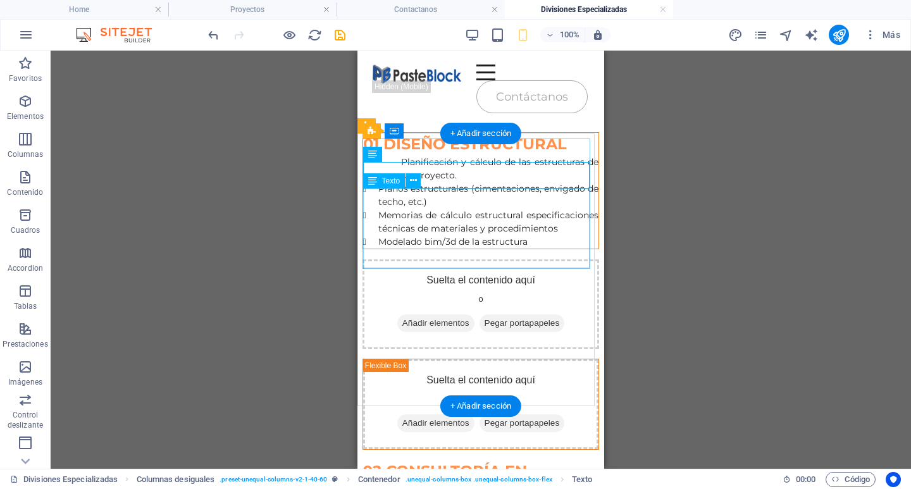
click at [451, 236] on div "Planos estructurales (cimentaciones, envigado de techo, etc.) Memorias de cálcu…" at bounding box center [480, 215] width 235 height 66
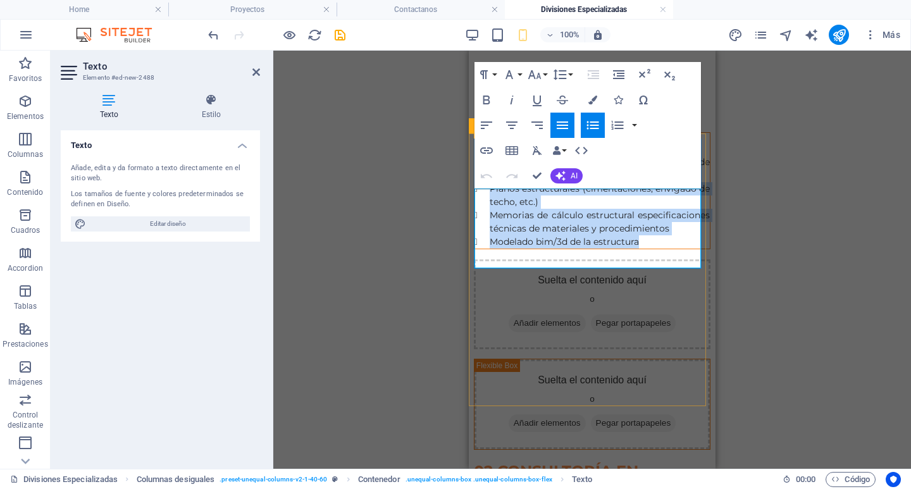
drag, startPoint x: 655, startPoint y: 263, endPoint x: 479, endPoint y: 195, distance: 189.3
click at [479, 195] on ul "Planos estructurales (cimentaciones, envigado de techo, etc.) Memorias de cálcu…" at bounding box center [591, 215] width 235 height 66
click at [486, 120] on icon "button" at bounding box center [486, 125] width 15 height 15
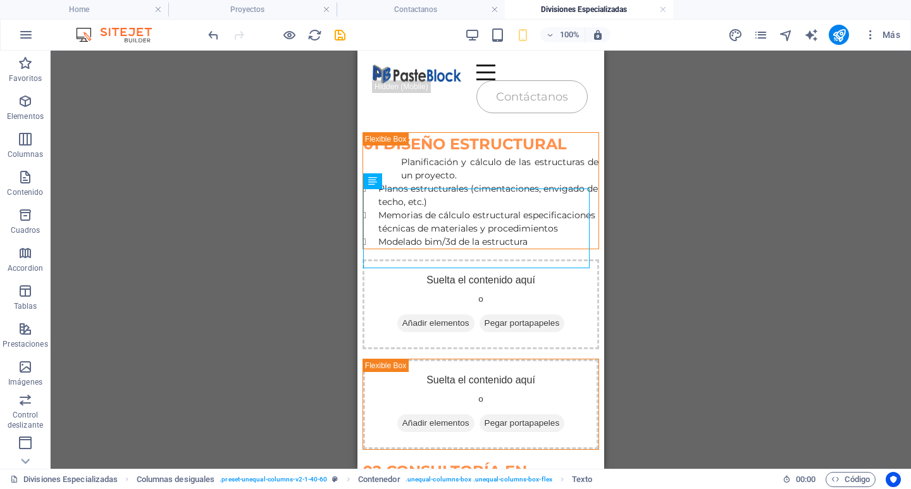
click at [718, 246] on div "Arrastra aquí para reemplazar el contenido existente. Si quieres crear un eleme…" at bounding box center [481, 260] width 860 height 418
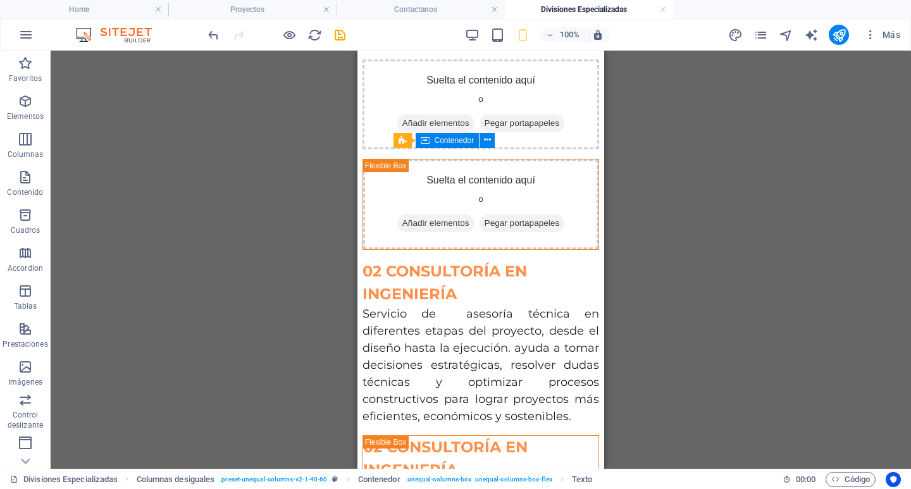
scroll to position [366, 0]
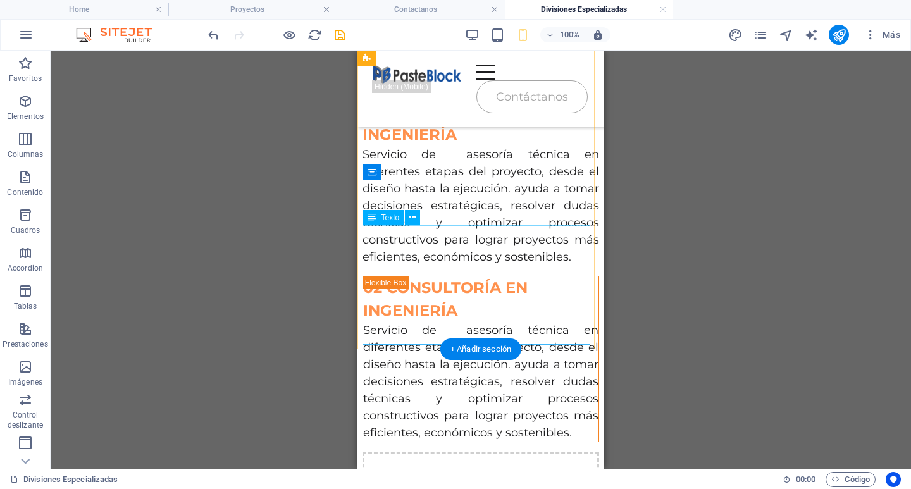
click at [493, 266] on div "Servicio de asesoría técnica en diferentes etapas del proyecto, desde el diseño…" at bounding box center [480, 206] width 237 height 120
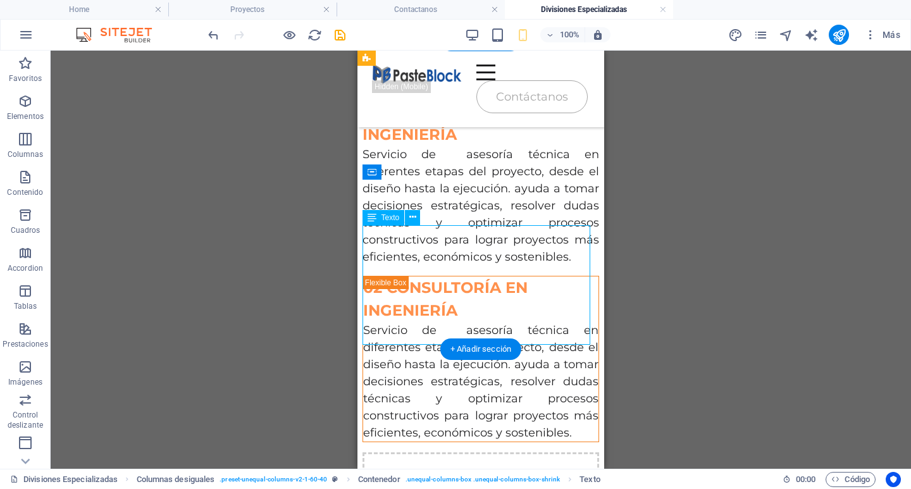
click at [493, 266] on div "Servicio de asesoría técnica en diferentes etapas del proyecto, desde el diseño…" at bounding box center [480, 206] width 237 height 120
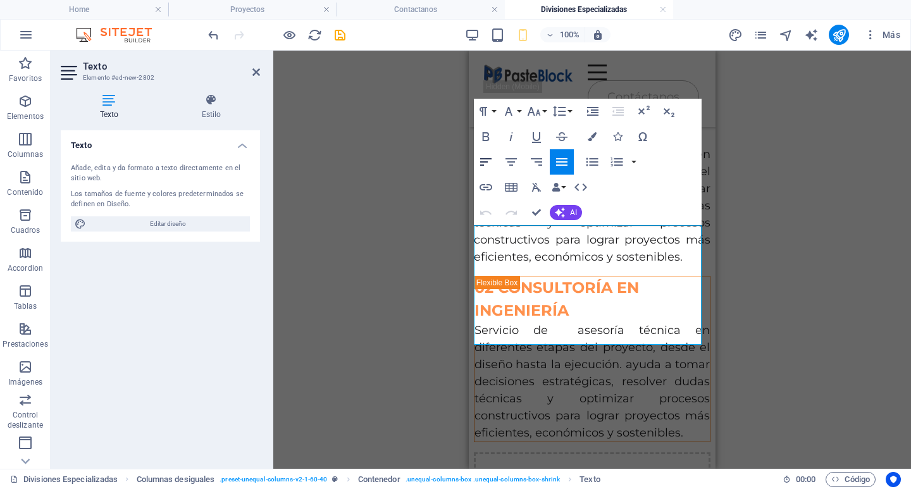
click at [489, 164] on icon "button" at bounding box center [485, 161] width 15 height 15
click at [563, 161] on icon "button" at bounding box center [561, 161] width 15 height 15
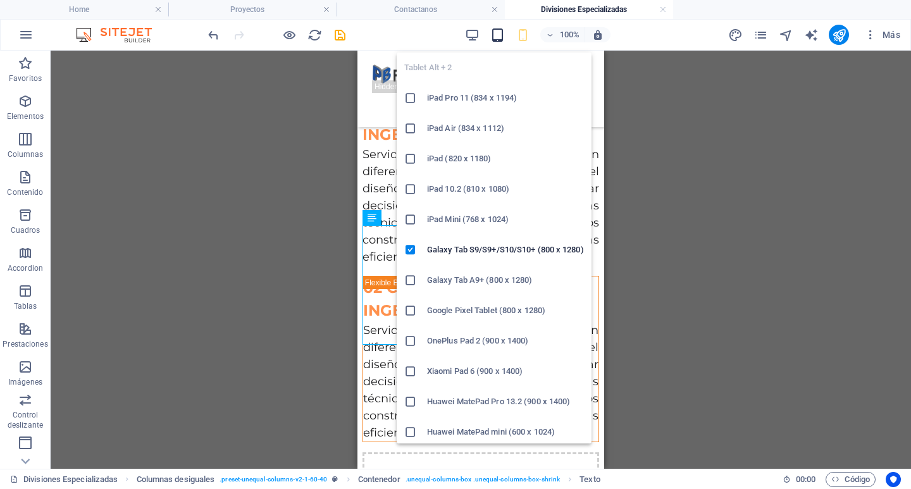
click at [495, 41] on icon "button" at bounding box center [497, 35] width 15 height 15
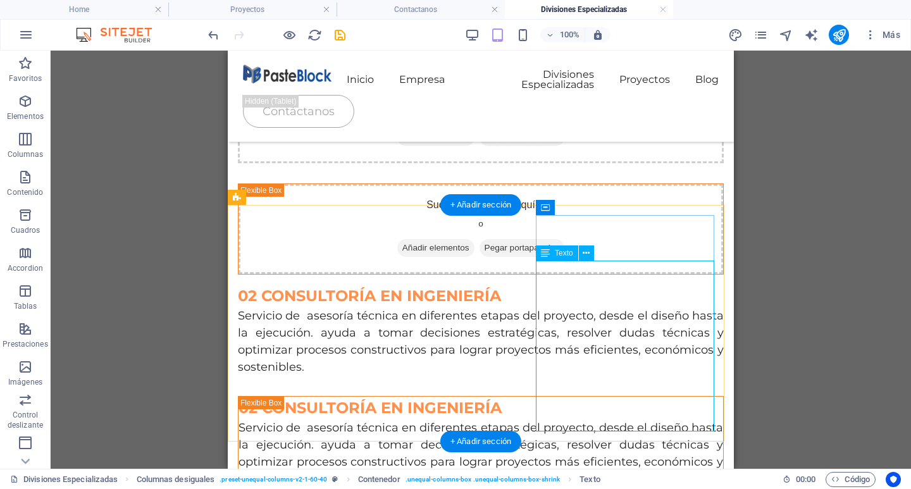
scroll to position [114, 0]
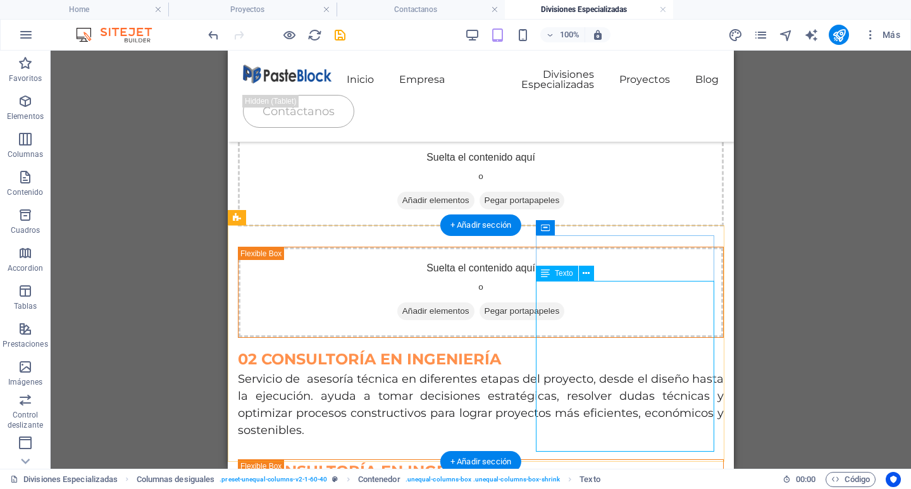
click at [582, 371] on div "Servicio de asesoría técnica en diferentes etapas del proyecto, desde el diseño…" at bounding box center [481, 405] width 486 height 68
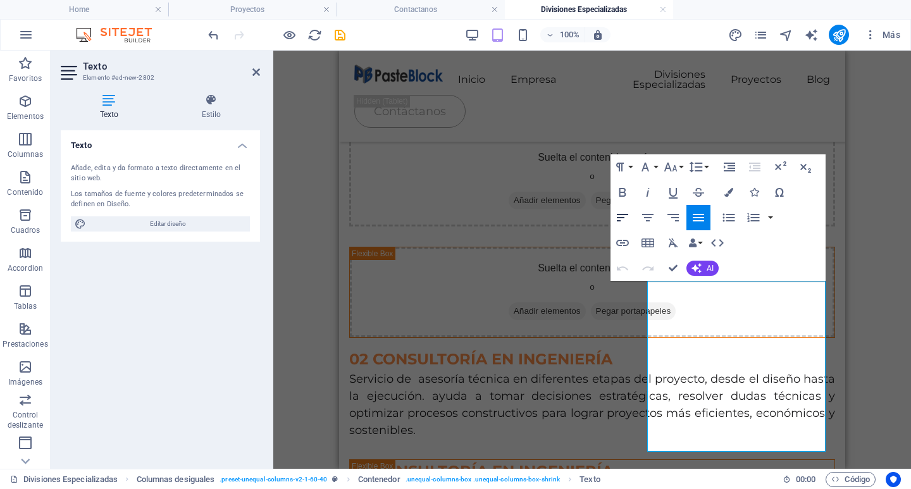
click at [616, 216] on icon "button" at bounding box center [622, 217] width 15 height 15
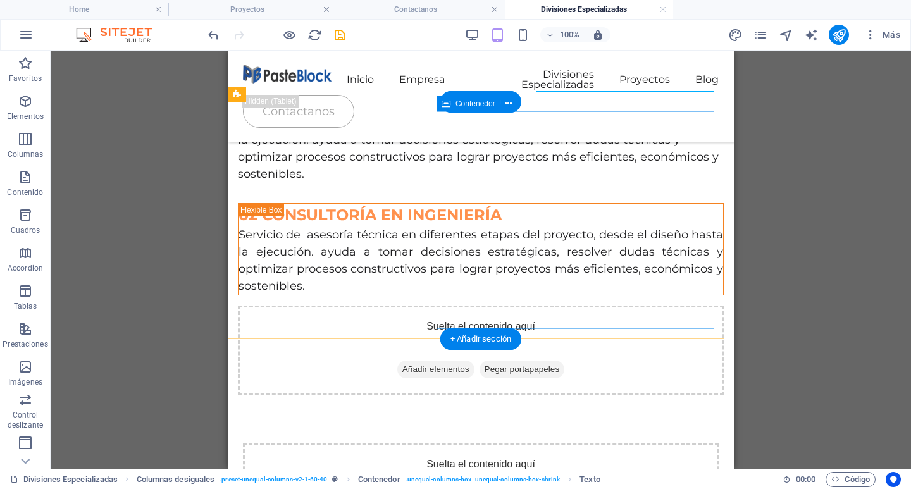
scroll to position [506, 0]
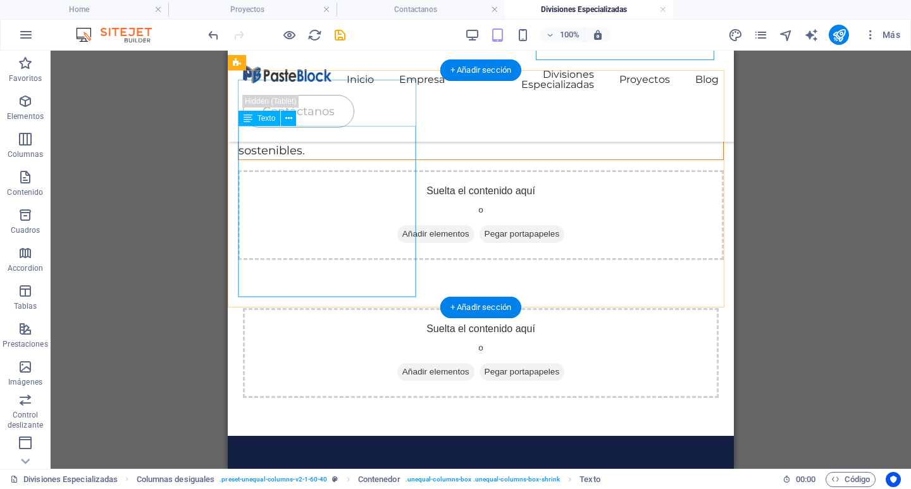
click at [318, 159] on div "Servicio de asesoría técnica en diferentes etapas del proyecto, desde el diseño…" at bounding box center [480, 125] width 485 height 68
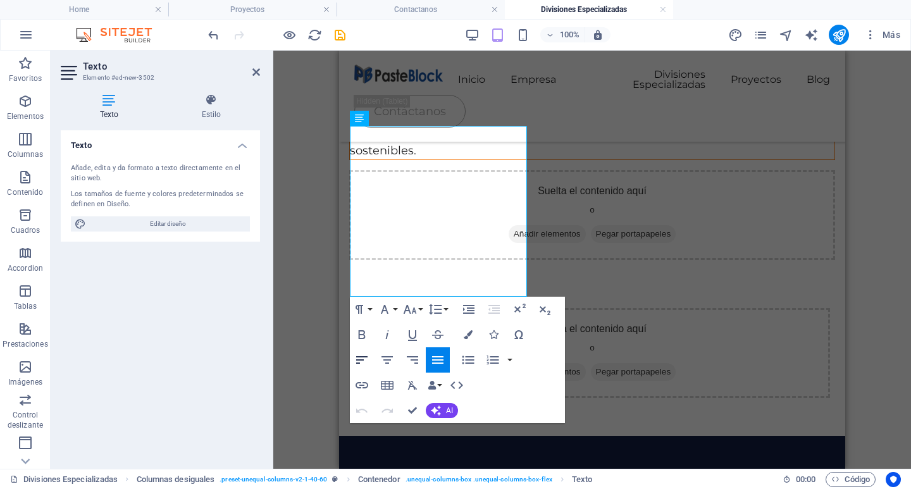
click at [370, 359] on button "Align Left" at bounding box center [362, 359] width 24 height 25
click at [431, 361] on icon "button" at bounding box center [437, 359] width 15 height 15
click at [368, 362] on icon "button" at bounding box center [361, 359] width 15 height 15
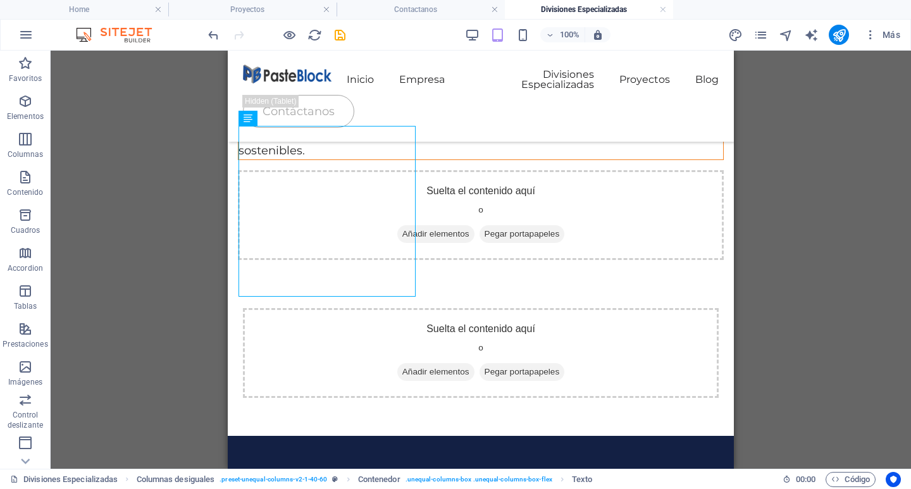
click at [850, 283] on div "Referencia Contenedor Marcador Referencia Columnas desiguales Marcador Contened…" at bounding box center [481, 260] width 860 height 418
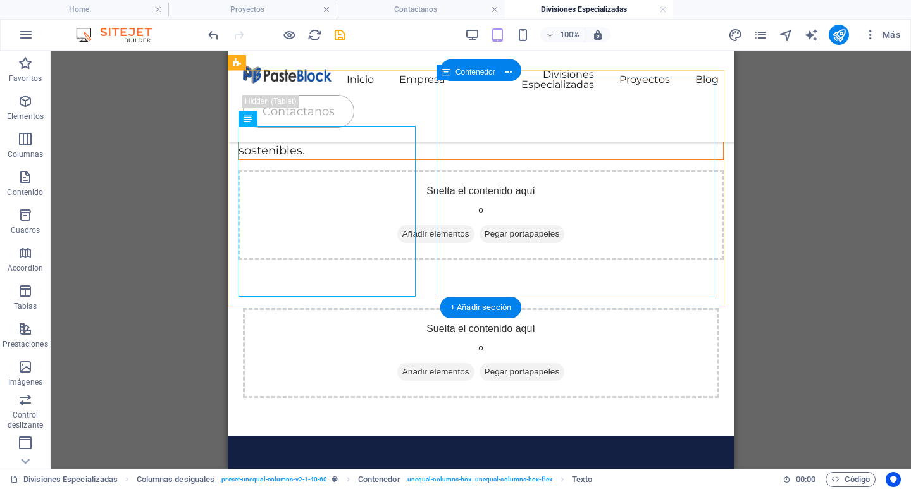
scroll to position [380, 0]
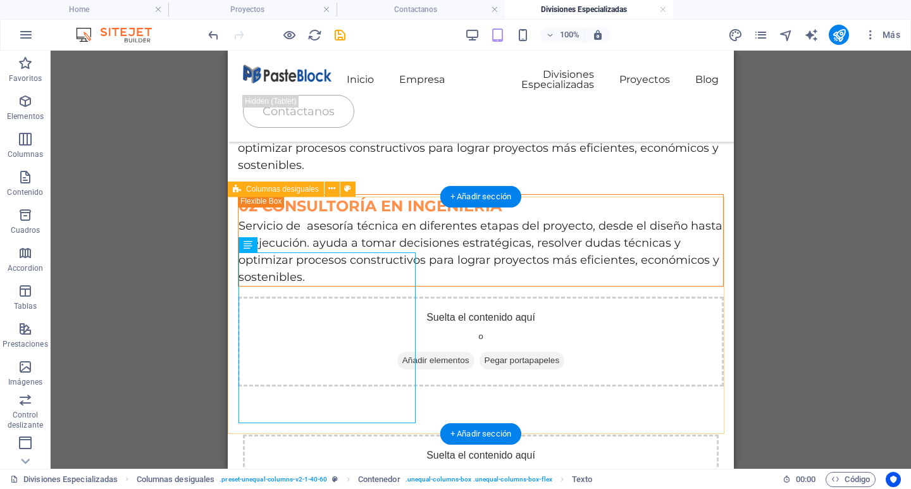
click at [424, 283] on div "02 CONSULTORÍA EN INGENIERÍA Servicio de asesoría técnica en diferentes etapas …" at bounding box center [481, 290] width 506 height 213
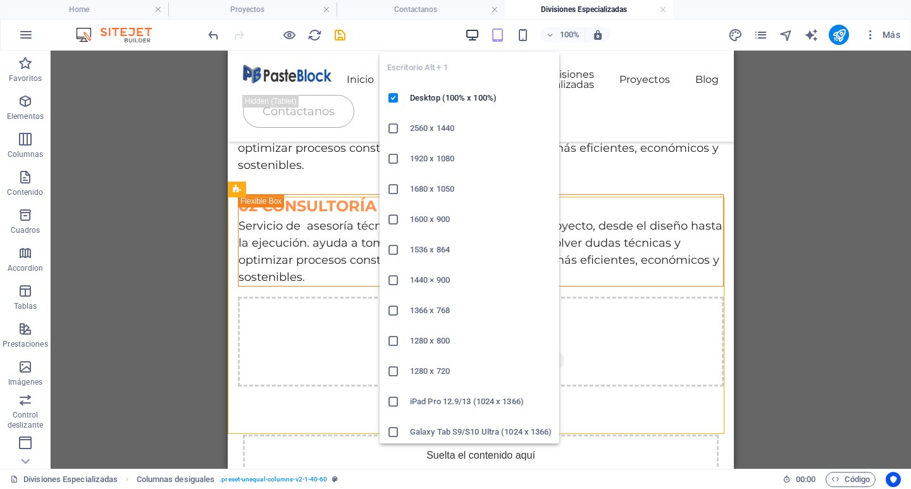
click at [469, 38] on icon "button" at bounding box center [472, 35] width 15 height 15
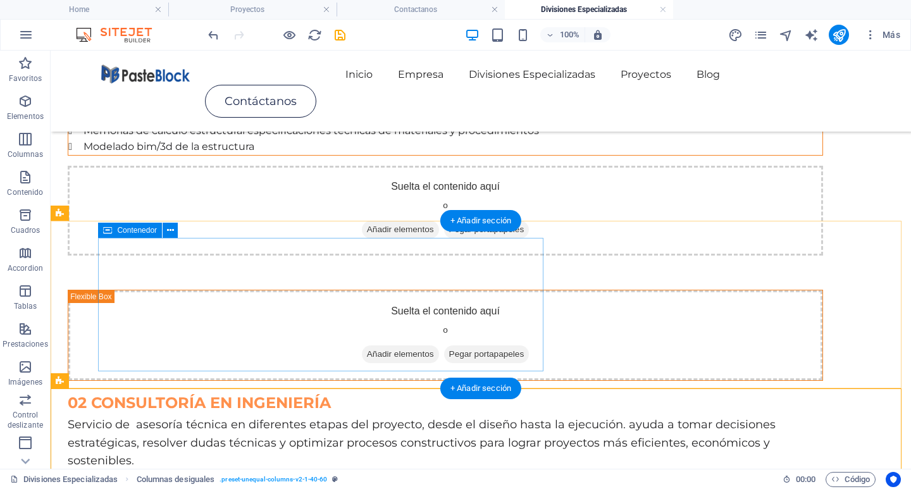
scroll to position [190, 0]
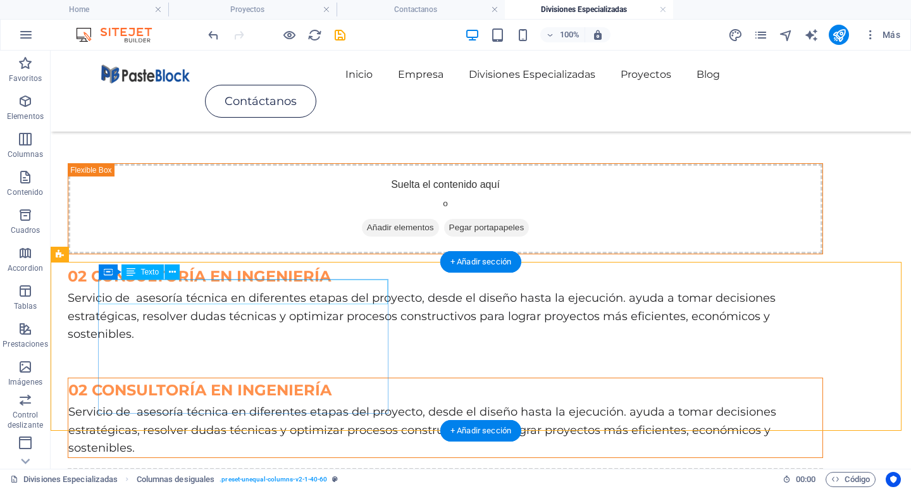
click at [252, 378] on div "02 CONSULTORÍA EN INGENIERÍA" at bounding box center [445, 390] width 754 height 24
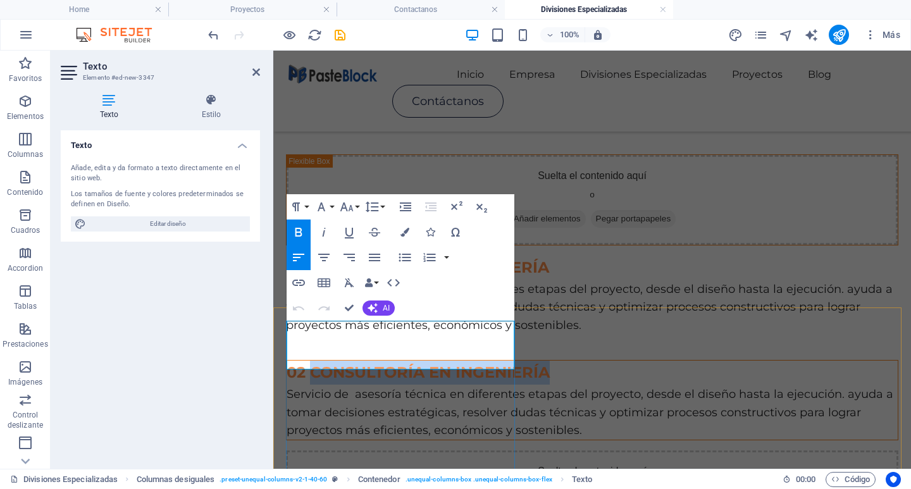
drag, startPoint x: 311, startPoint y: 333, endPoint x: 406, endPoint y: 359, distance: 98.4
click at [406, 361] on p "02 CONSULTORÍA EN INGENIERÍA" at bounding box center [592, 373] width 611 height 24
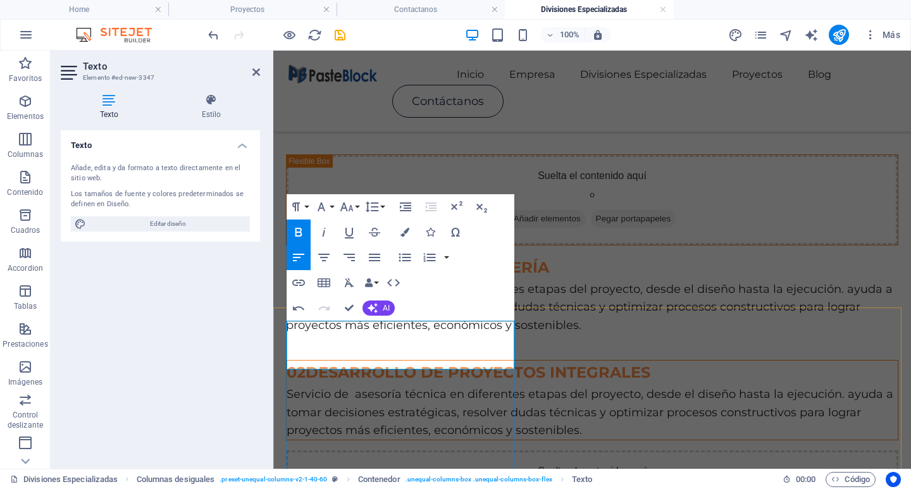
click at [307, 363] on span "02DESARROLLO DE PROYECTOS INTEGRALES" at bounding box center [469, 372] width 364 height 18
click at [309, 363] on span "003 DESARROLLO DE PROYECTOS INTEGRALES" at bounding box center [474, 372] width 374 height 18
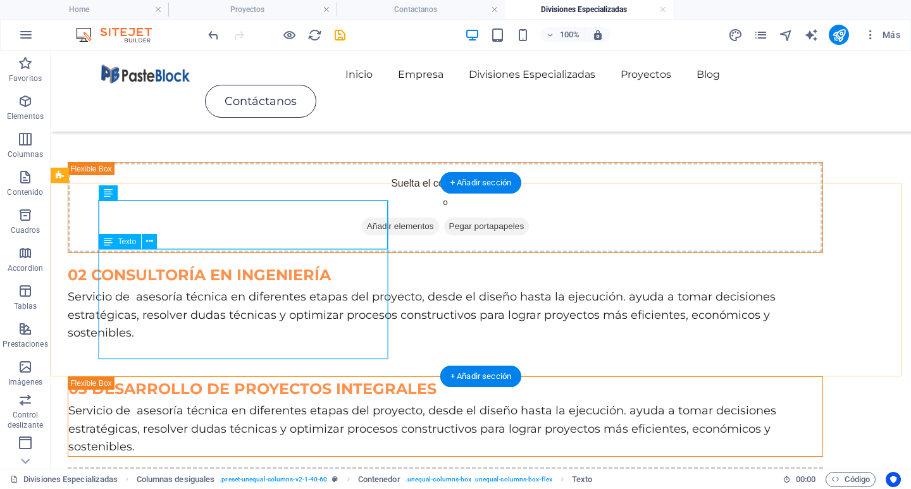
scroll to position [338, 0]
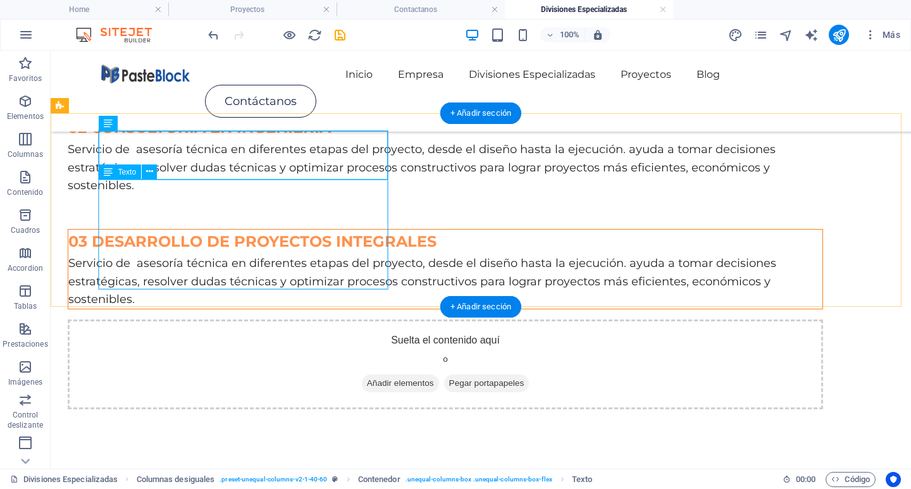
click at [209, 254] on div "Servicio de asesoría técnica en diferentes etapas del proyecto, desde el diseño…" at bounding box center [445, 281] width 754 height 54
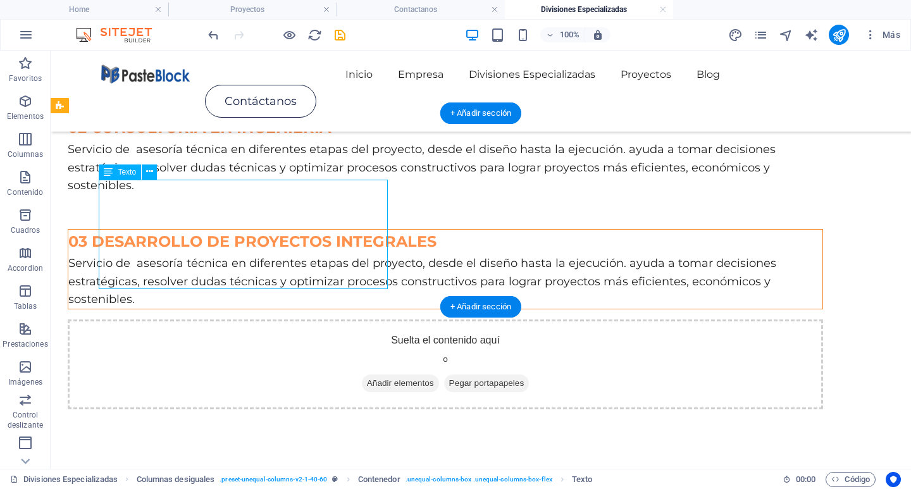
click at [209, 254] on div "Servicio de asesoría técnica en diferentes etapas del proyecto, desde el diseño…" at bounding box center [445, 281] width 754 height 54
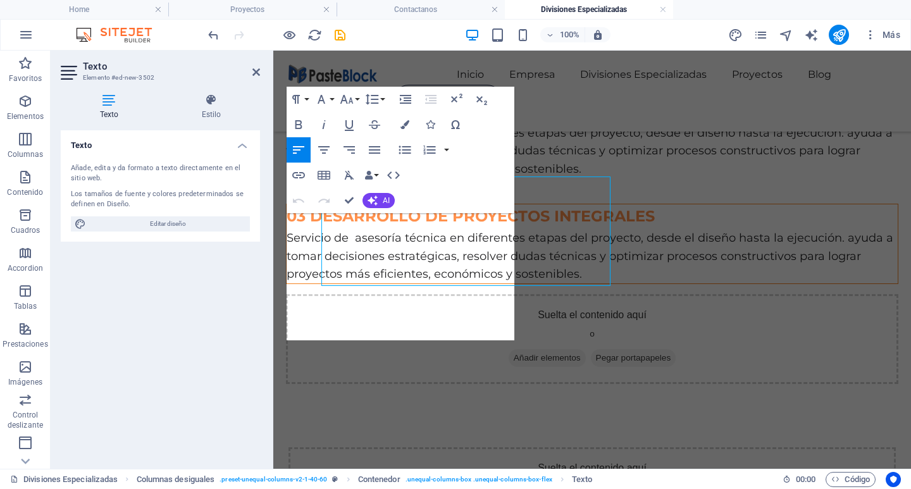
click at [209, 240] on div "Añade, edita y da formato a texto directamente en el sitio web. Los tamaños de …" at bounding box center [160, 197] width 199 height 89
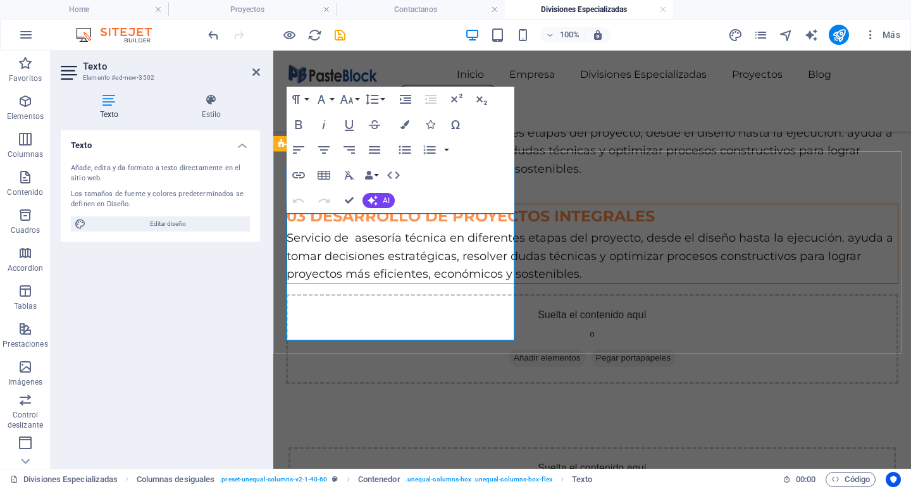
click at [383, 268] on p "Servicio de asesoría técnica en diferentes etapas del proyecto, desde el diseño…" at bounding box center [592, 256] width 611 height 54
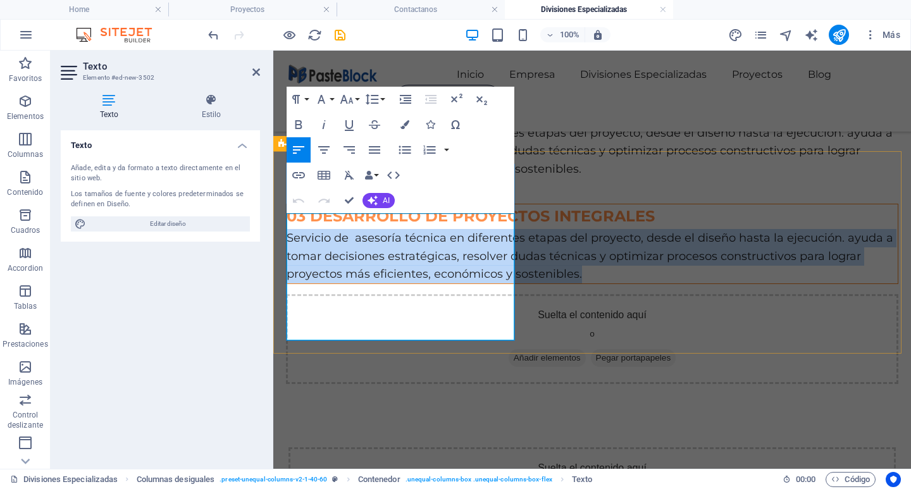
click at [383, 268] on p "Servicio de asesoría técnica en diferentes etapas del proyecto, desde el diseño…" at bounding box center [592, 256] width 611 height 54
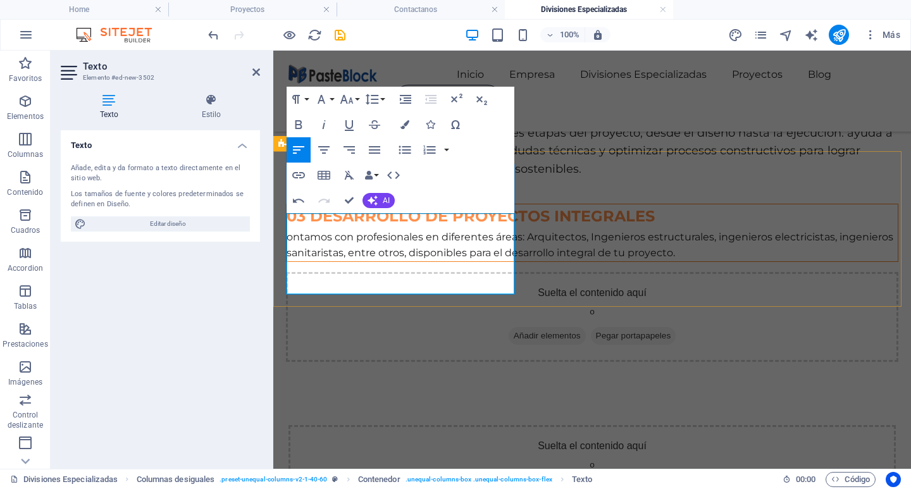
scroll to position [2174, 1]
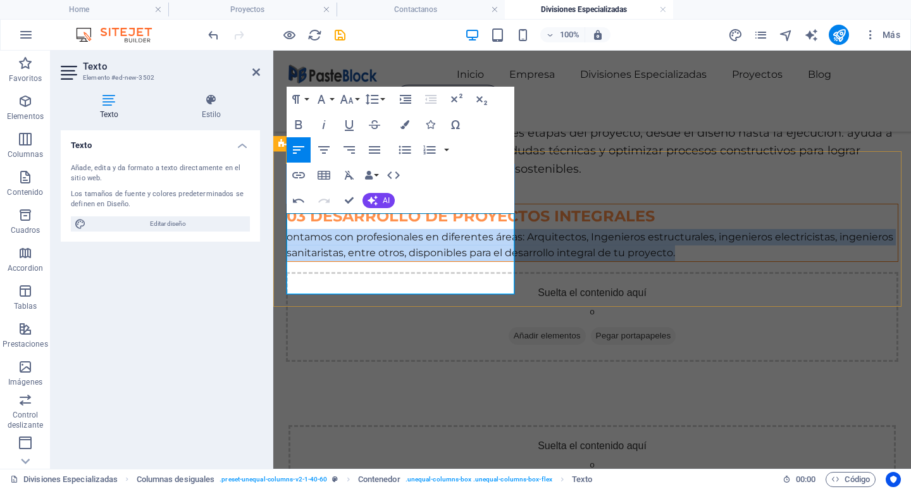
click at [437, 261] on p "ontamos con profesionales en diferentes áreas: Arquitectos, Ingenieros estructu…" at bounding box center [592, 245] width 611 height 32
drag, startPoint x: 461, startPoint y: 286, endPoint x: 323, endPoint y: 228, distance: 149.4
click at [323, 229] on p "ontamos con profesionales en diferentes áreas: Arquitectos, Ingenieros estructu…" at bounding box center [592, 245] width 611 height 32
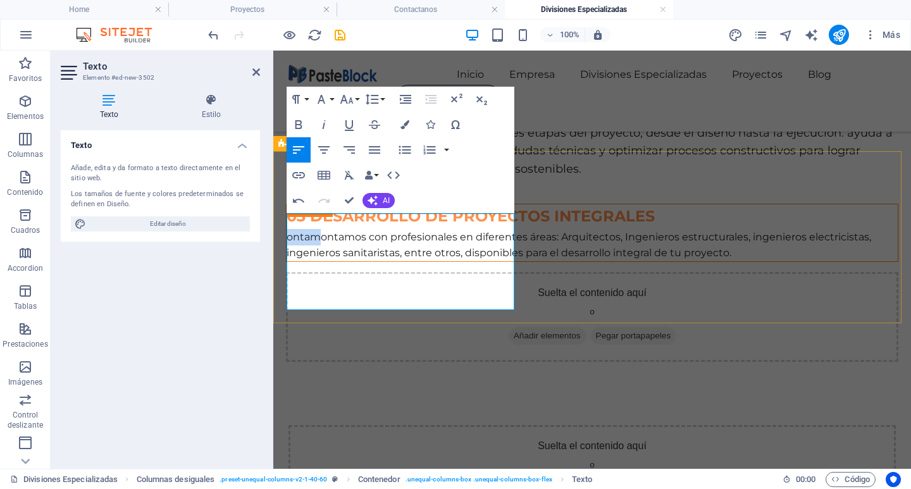
drag, startPoint x: 322, startPoint y: 221, endPoint x: 280, endPoint y: 228, distance: 43.0
click at [280, 228] on div "03 DESARROLLO DE PROYECTOS INTEGRALES ontamontamos con profesionales en diferen…" at bounding box center [592, 282] width 638 height 183
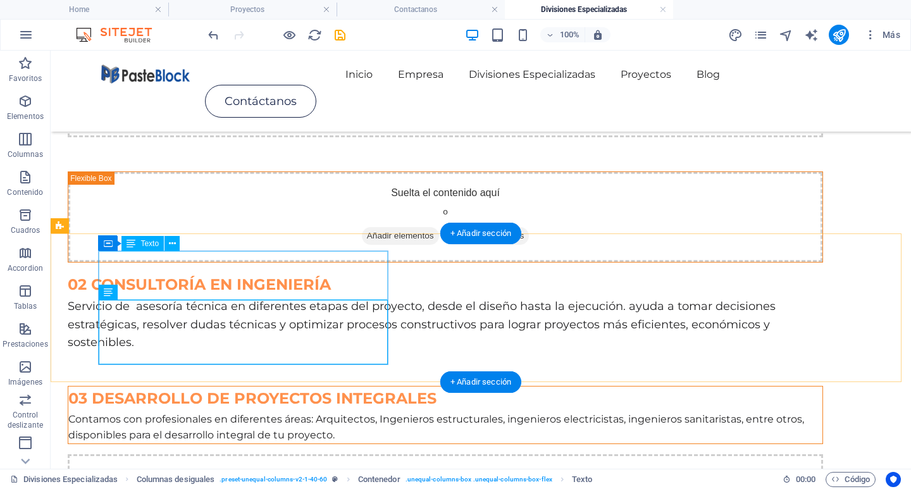
scroll to position [178, 0]
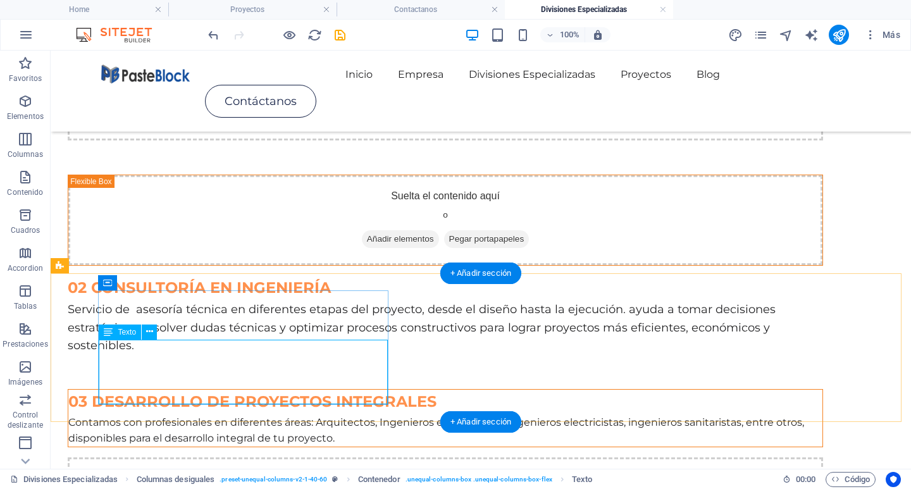
click at [302, 414] on div "Contamos con profesionales en diferentes áreas: Arquitectos, Ingenieros estruct…" at bounding box center [445, 430] width 754 height 32
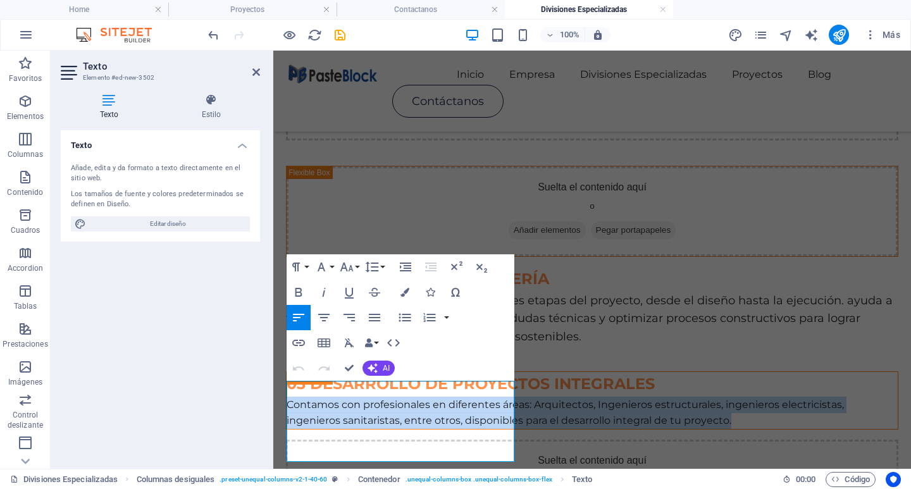
drag, startPoint x: 460, startPoint y: 458, endPoint x: 268, endPoint y: 387, distance: 204.6
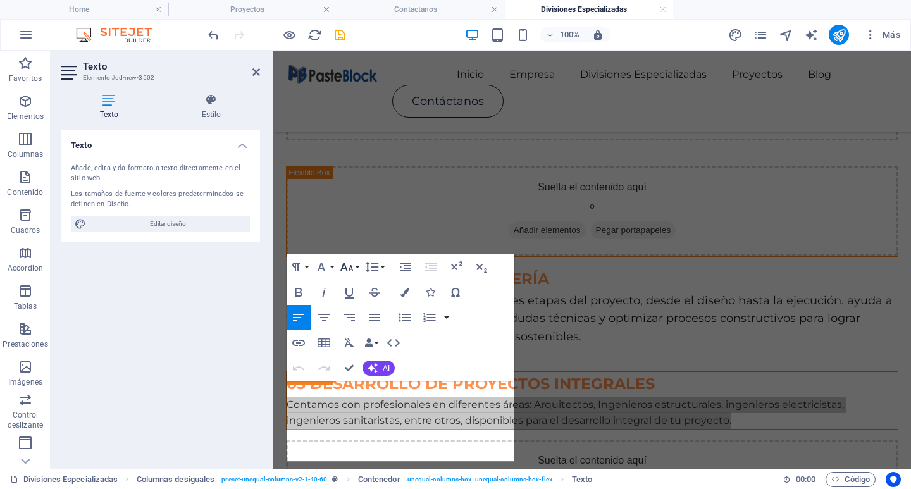
click at [343, 274] on icon "button" at bounding box center [346, 266] width 15 height 15
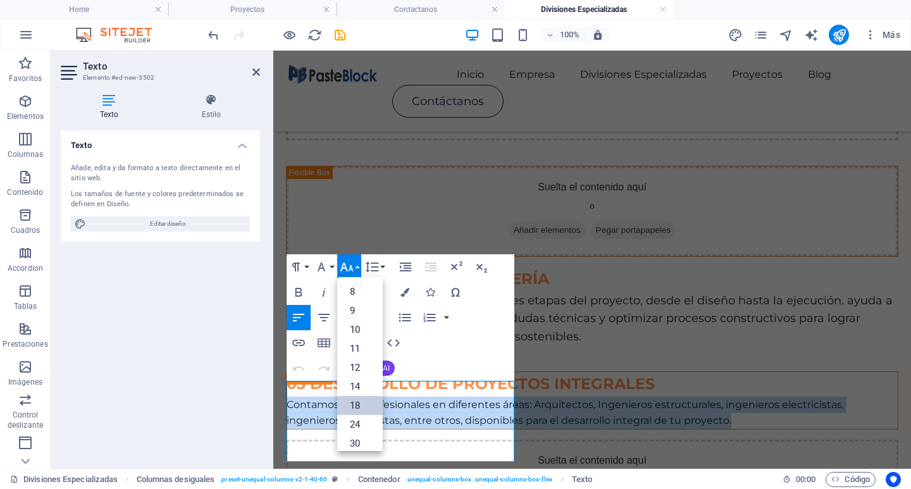
click at [359, 403] on link "18" at bounding box center [360, 405] width 46 height 19
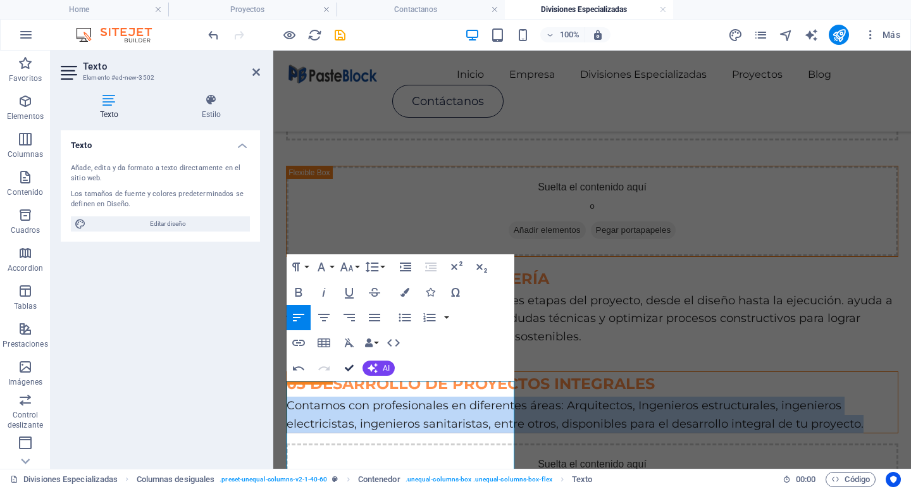
drag, startPoint x: 354, startPoint y: 373, endPoint x: 303, endPoint y: 321, distance: 72.0
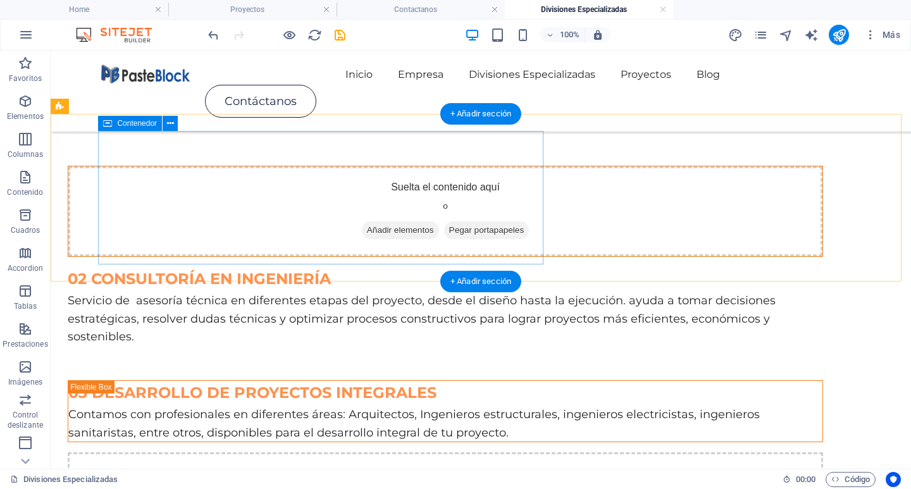
scroll to position [201, 0]
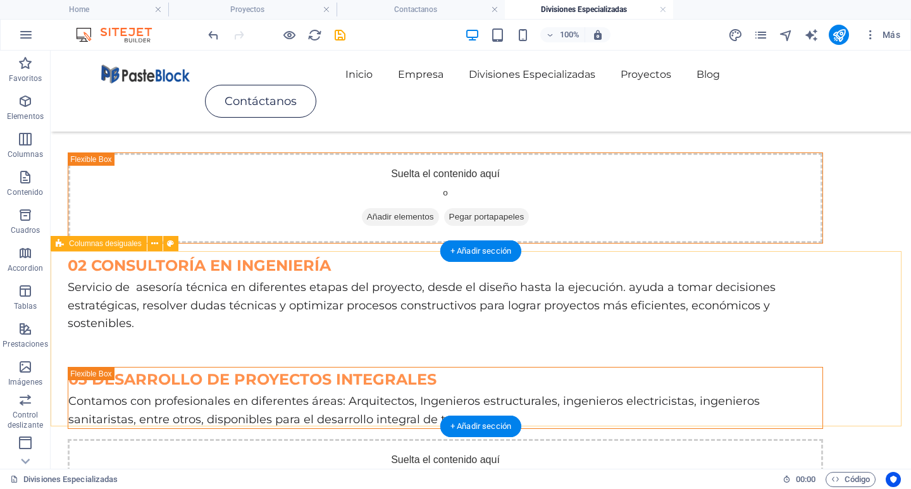
click at [890, 362] on div "03 DESARROLLO DE PROYECTOS INTEGRALES Contamos con profesionales en diferentes …" at bounding box center [481, 448] width 860 height 196
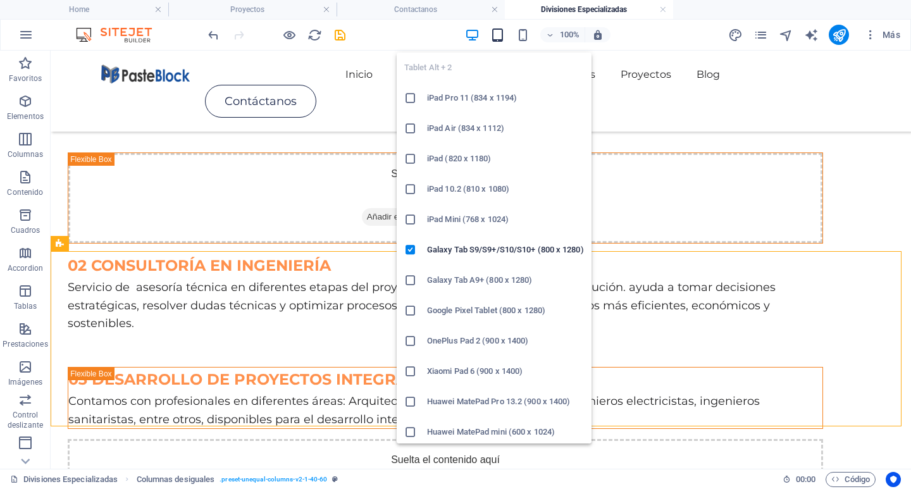
click at [493, 35] on icon "button" at bounding box center [497, 35] width 15 height 15
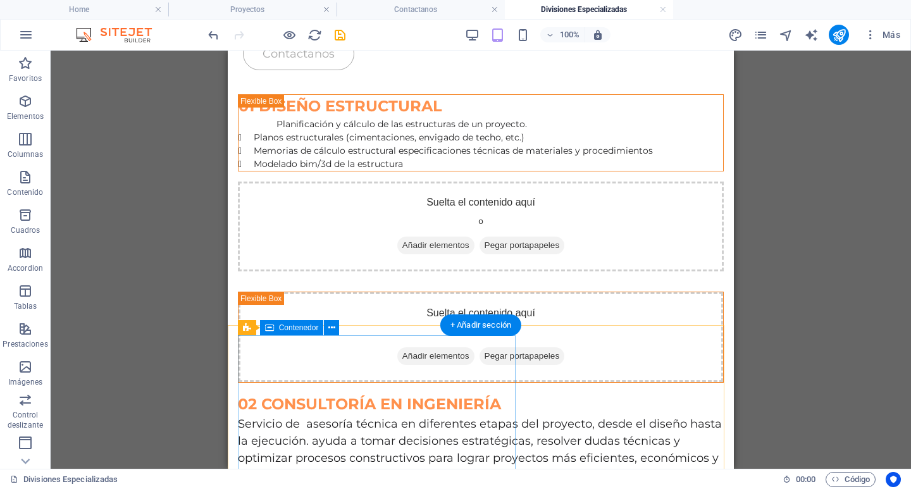
scroll to position [77, 0]
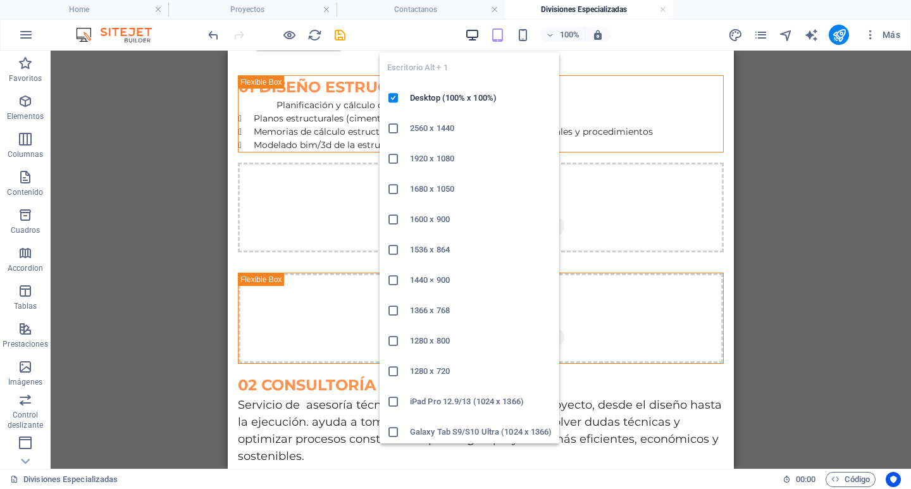
click at [478, 37] on icon "button" at bounding box center [472, 35] width 15 height 15
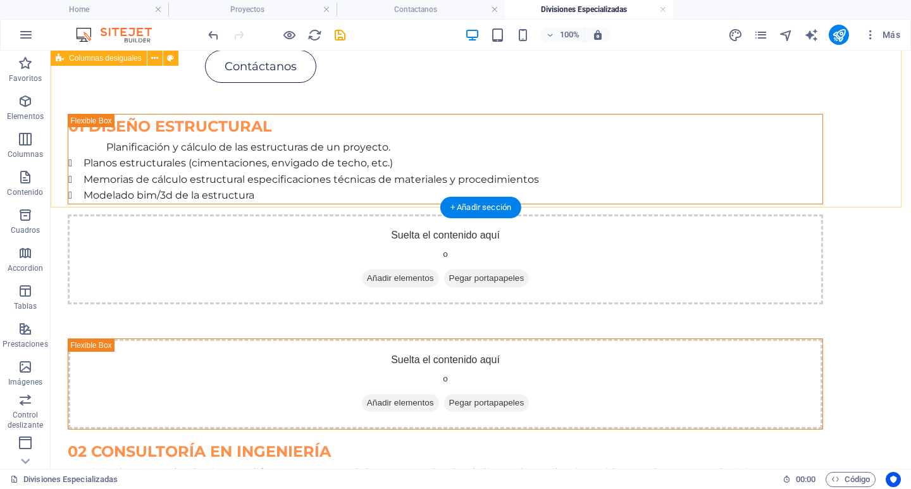
scroll to position [13, 0]
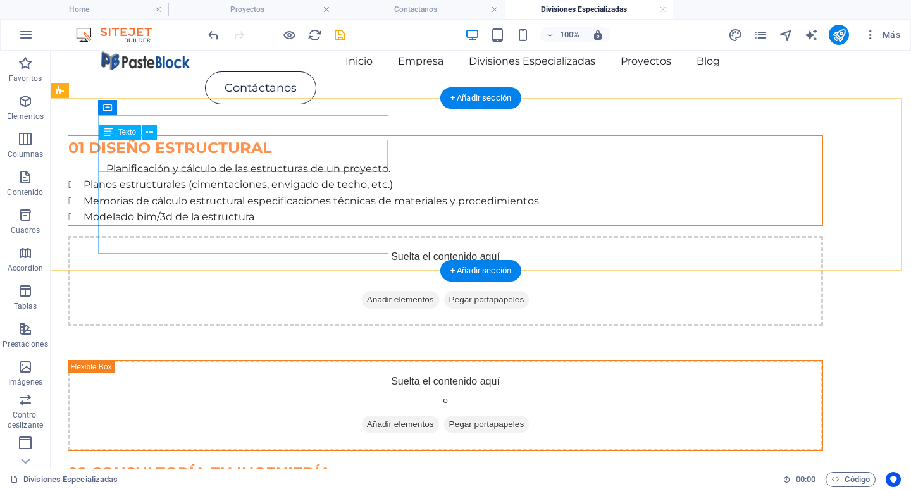
click at [135, 161] on div "Planificación y cálculo de las estructuras de un proyecto." at bounding box center [445, 169] width 754 height 16
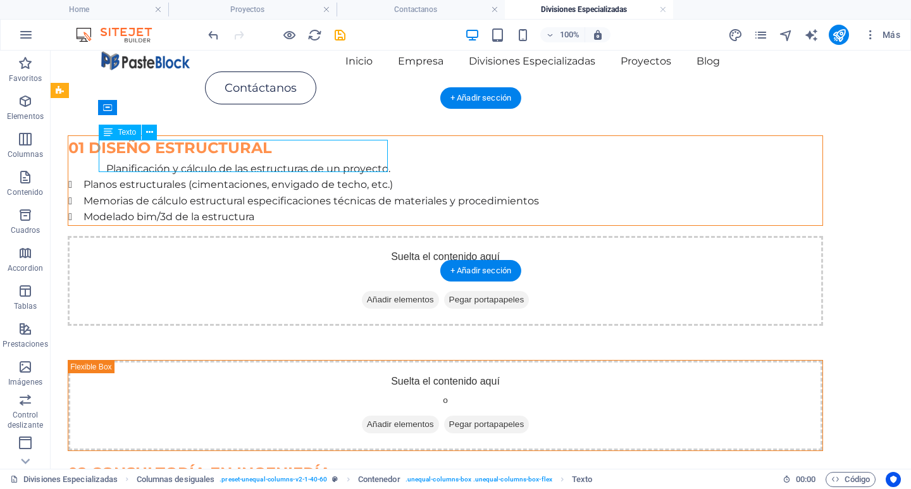
click at [135, 161] on div "Planificación y cálculo de las estructuras de un proyecto." at bounding box center [445, 169] width 754 height 16
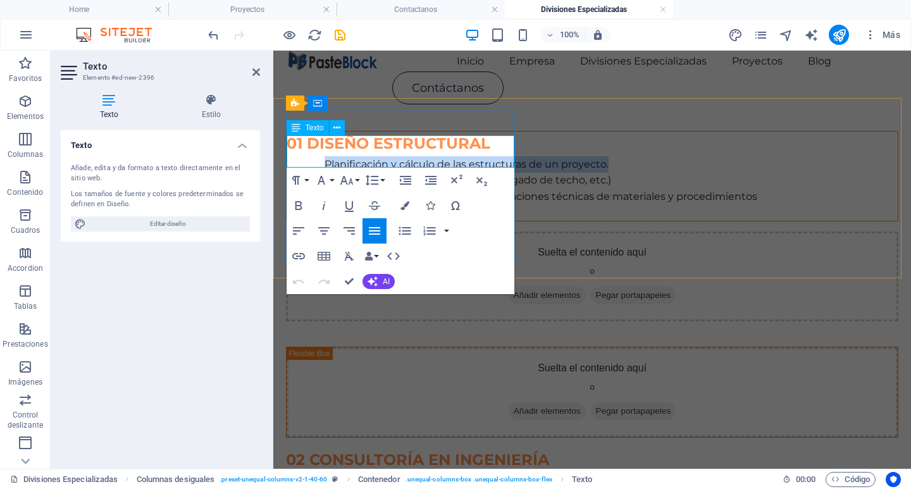
drag, startPoint x: 469, startPoint y: 158, endPoint x: 325, endPoint y: 138, distance: 146.2
click at [325, 156] on p "Planificación y cálculo de las estructuras de un proyecto." at bounding box center [611, 164] width 573 height 16
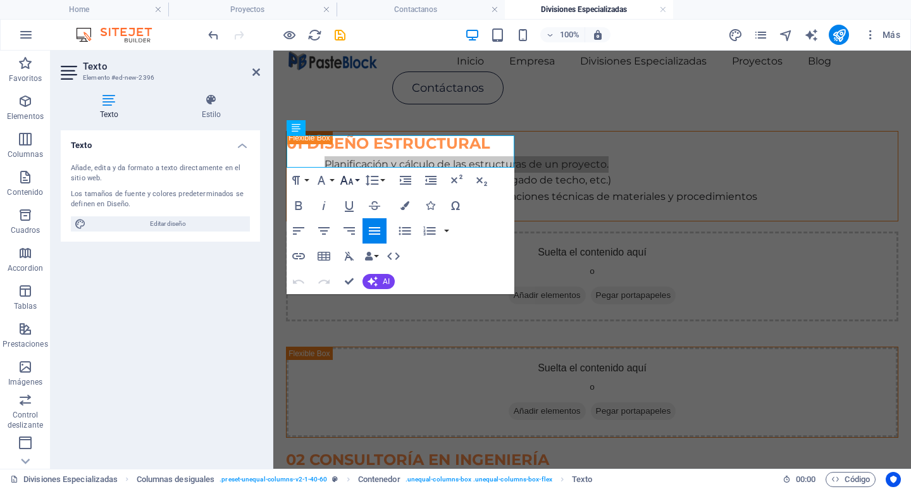
click at [355, 181] on button "Font Size" at bounding box center [349, 180] width 24 height 25
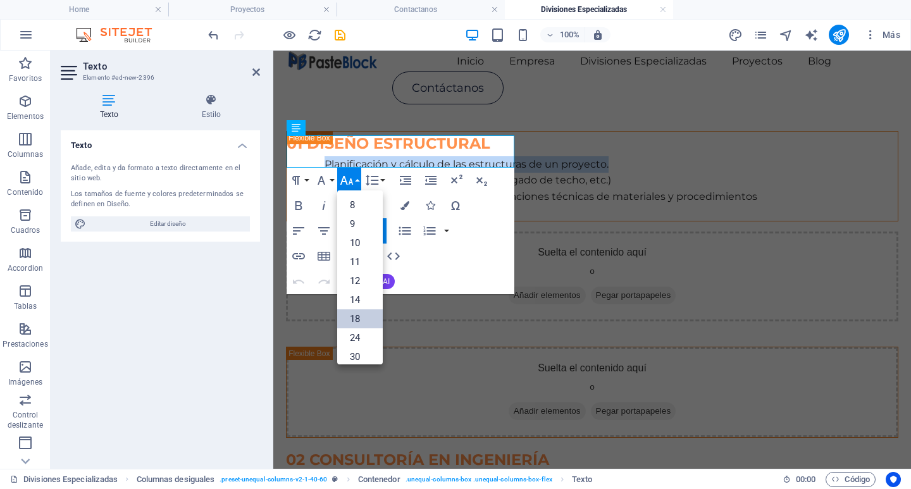
click at [353, 319] on link "18" at bounding box center [360, 318] width 46 height 19
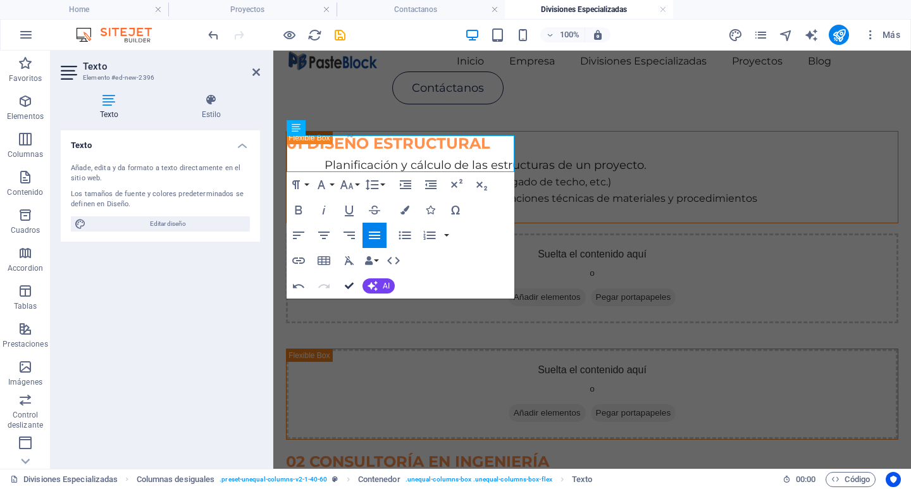
scroll to position [18, 0]
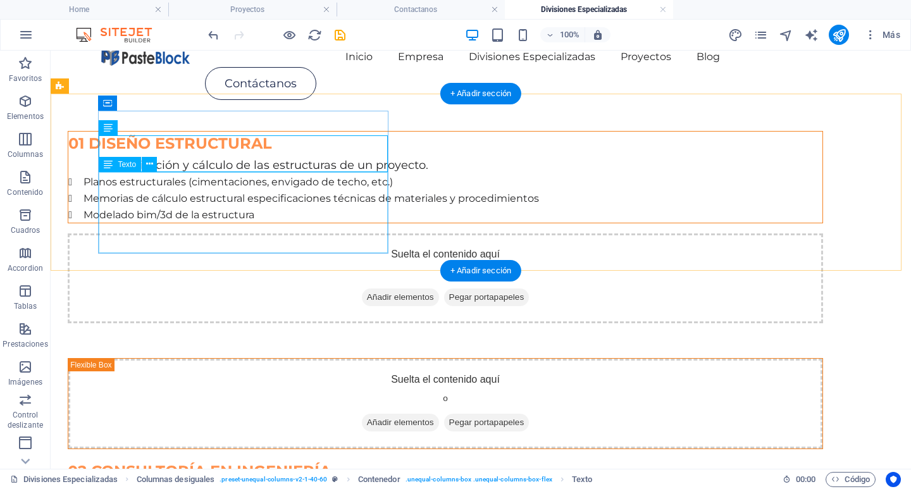
click at [243, 223] on div "Planos estructurales (cimentaciones, envigado de techo, etc.) Memorias de cálcu…" at bounding box center [445, 198] width 754 height 49
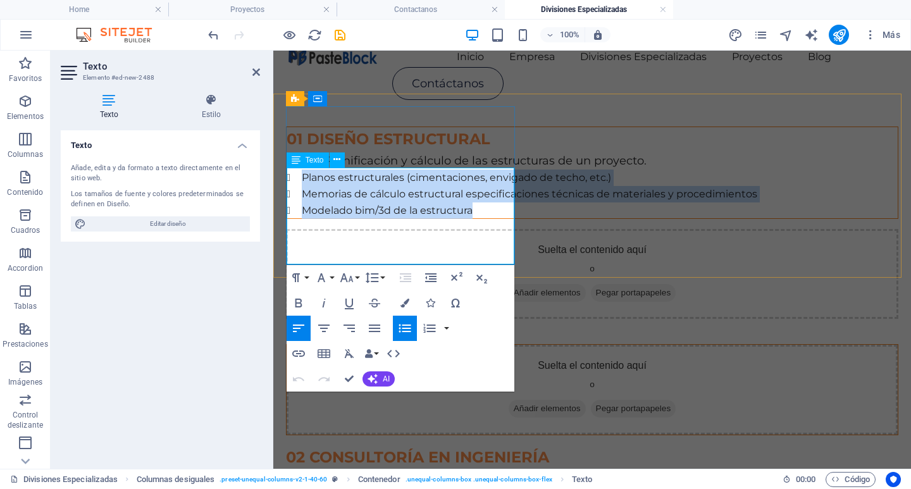
drag, startPoint x: 478, startPoint y: 252, endPoint x: 298, endPoint y: 180, distance: 194.2
click at [298, 180] on ul "Planos estructurales (cimentaciones, envigado de techo, etc.) Memorias de cálcu…" at bounding box center [592, 194] width 611 height 49
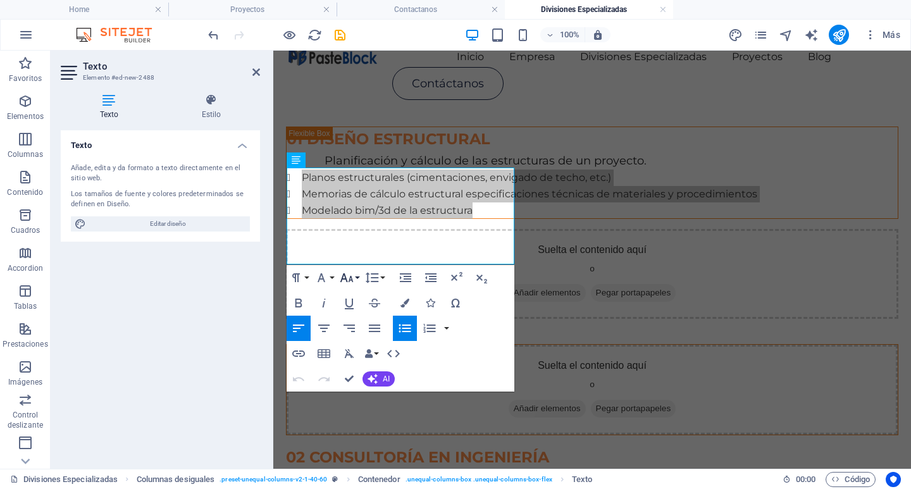
click at [349, 281] on icon "button" at bounding box center [346, 277] width 15 height 15
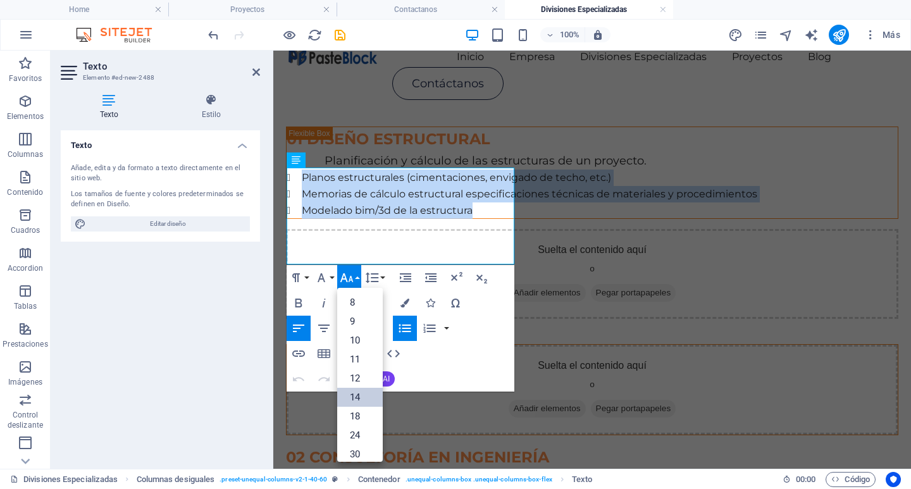
click at [365, 408] on link "18" at bounding box center [360, 416] width 46 height 19
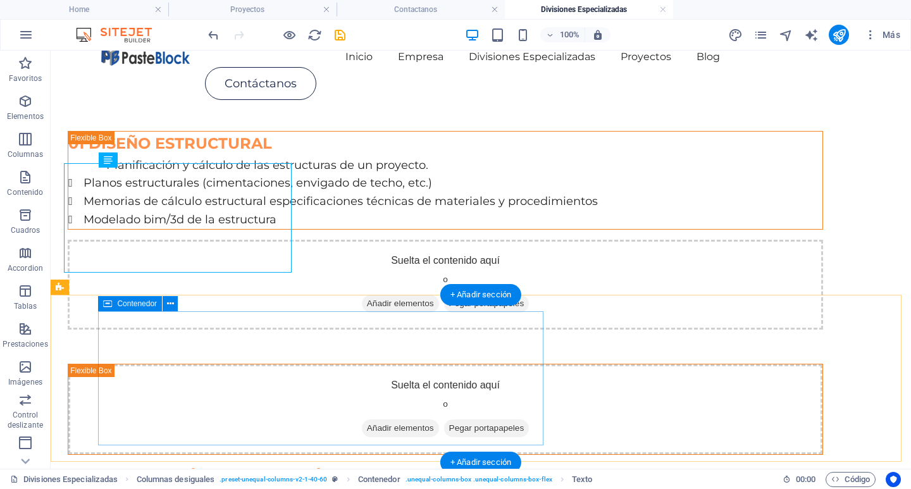
scroll to position [22, 0]
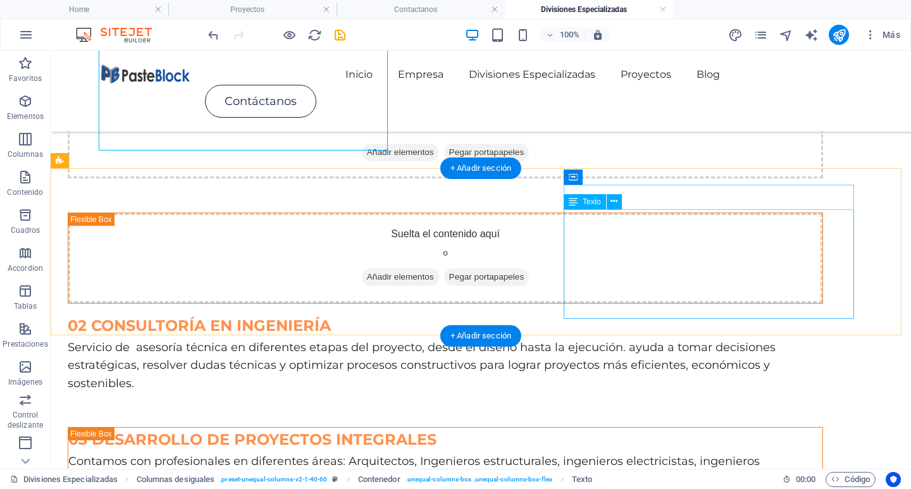
click at [619, 338] on div "Servicio de asesoría técnica en diferentes etapas del proyecto, desde el diseño…" at bounding box center [445, 365] width 755 height 54
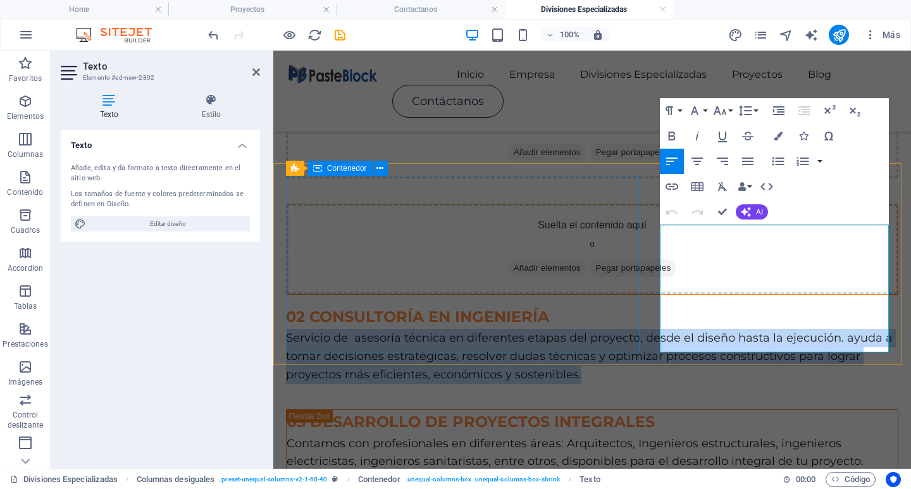
drag, startPoint x: 881, startPoint y: 347, endPoint x: 633, endPoint y: 226, distance: 275.6
click at [633, 226] on div "Suelta el contenido aquí o Añadir elementos Pegar portapapeles 02 CONSULTORÍA E…" at bounding box center [592, 294] width 658 height 226
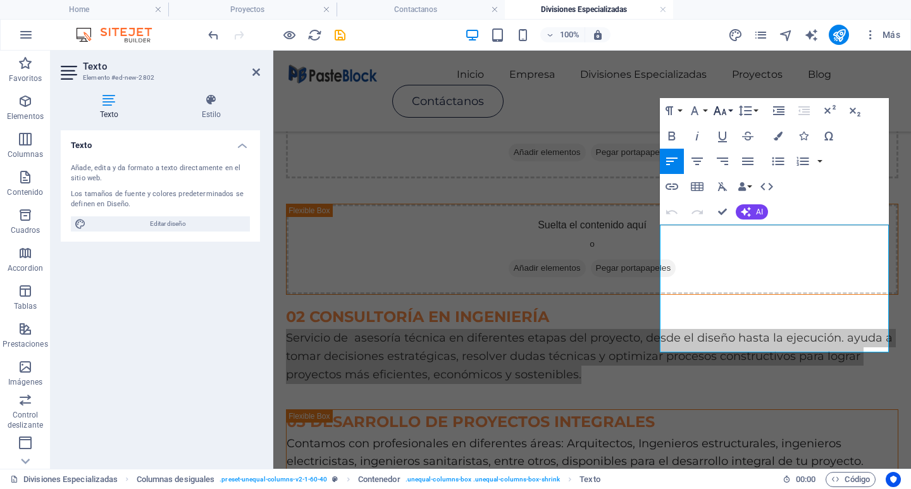
click at [726, 113] on icon "button" at bounding box center [719, 110] width 15 height 15
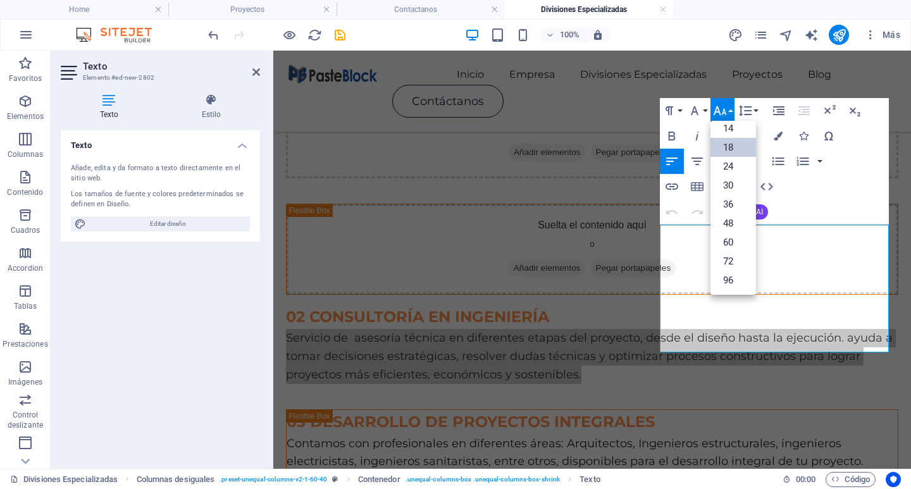
scroll to position [102, 0]
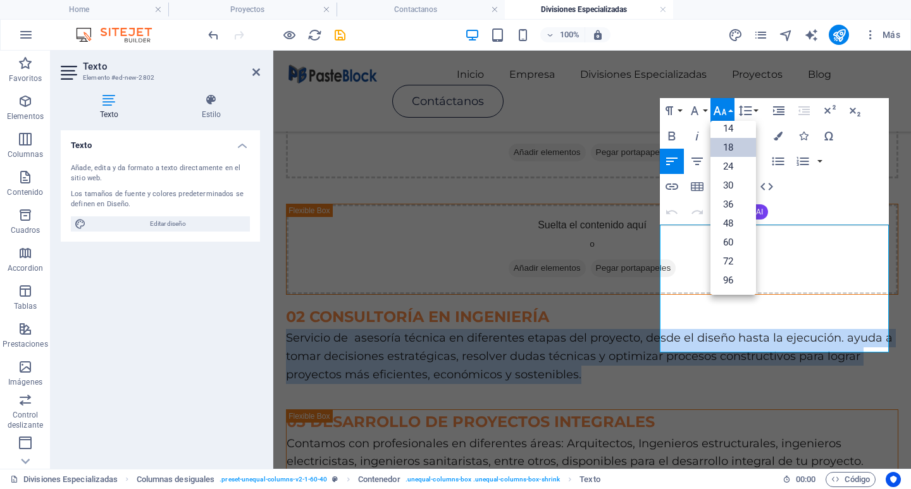
click at [736, 145] on link "18" at bounding box center [733, 147] width 46 height 19
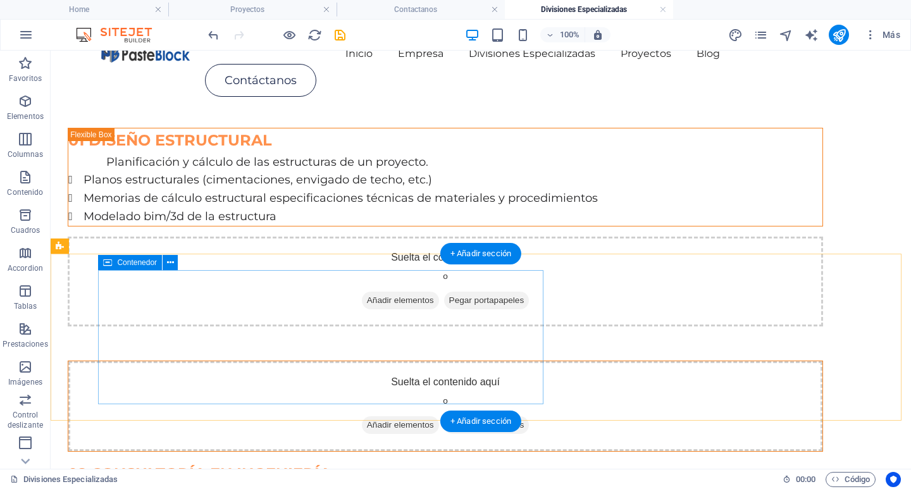
scroll to position [0, 0]
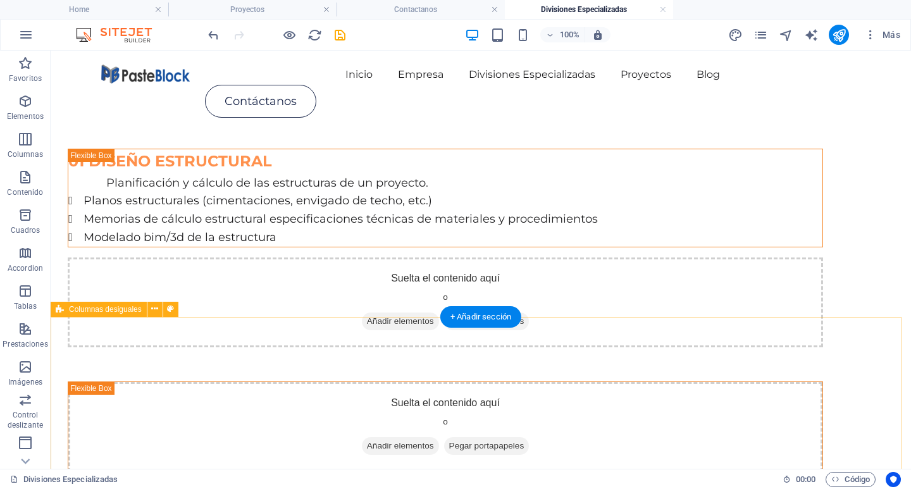
click at [548, 364] on div "Suelta el contenido aquí o Añadir elementos Pegar portapapeles 02 CONSULTORÍA E…" at bounding box center [481, 471] width 860 height 214
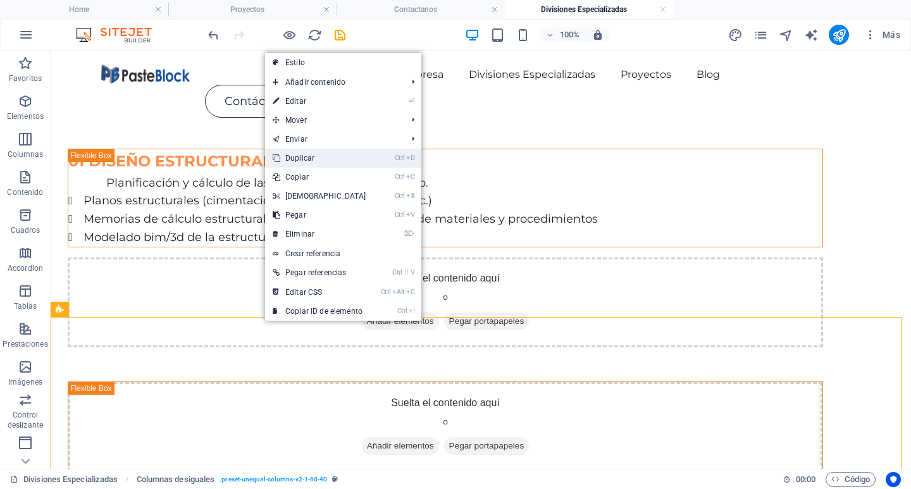
click at [302, 159] on link "Ctrl D Duplicar" at bounding box center [319, 158] width 109 height 19
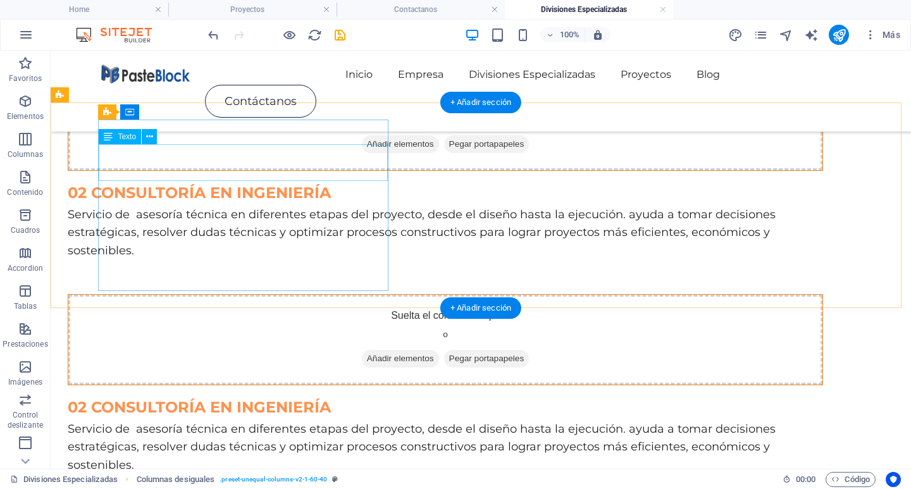
scroll to position [308, 0]
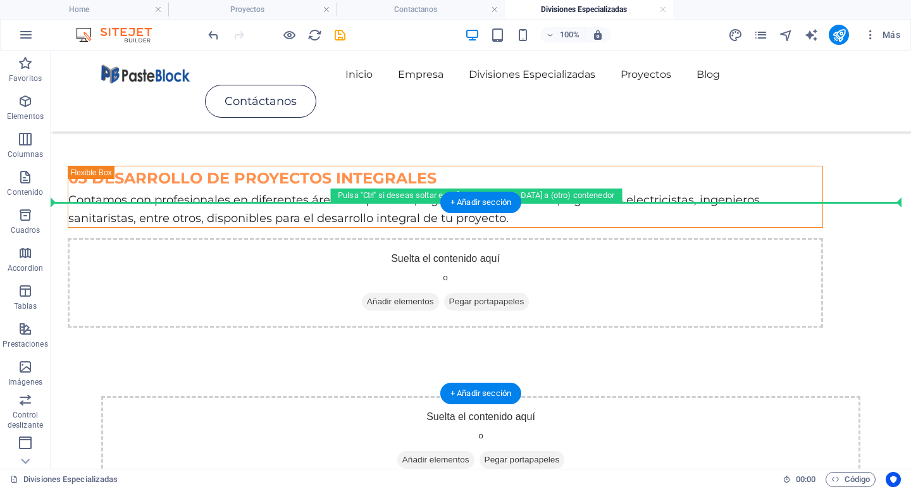
drag, startPoint x: 354, startPoint y: 185, endPoint x: 353, endPoint y: 228, distance: 43.0
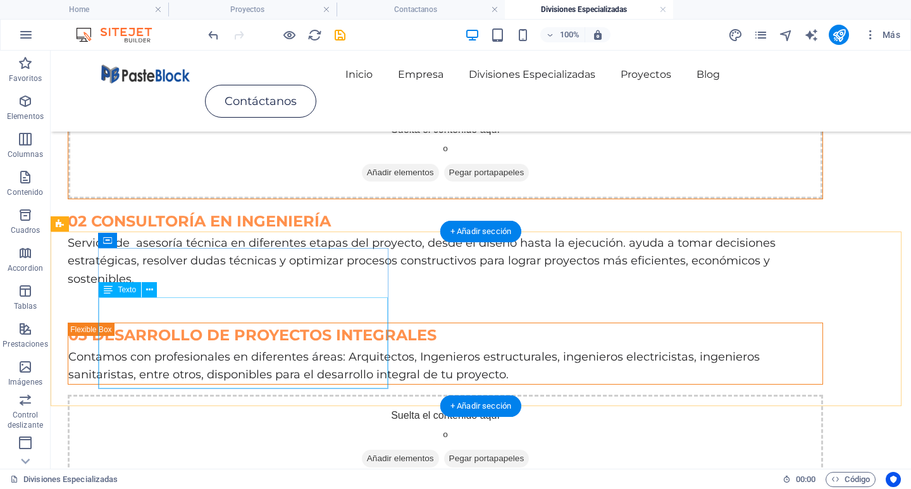
scroll to position [380, 0]
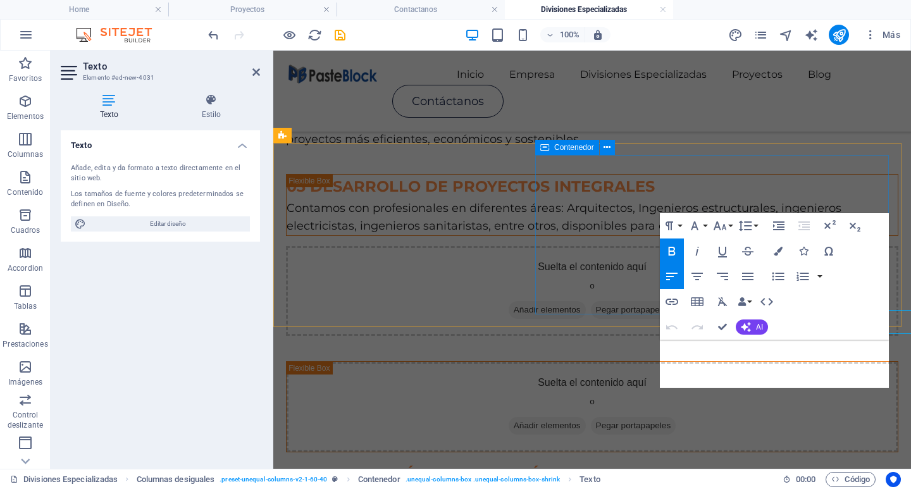
scroll to position [366, 0]
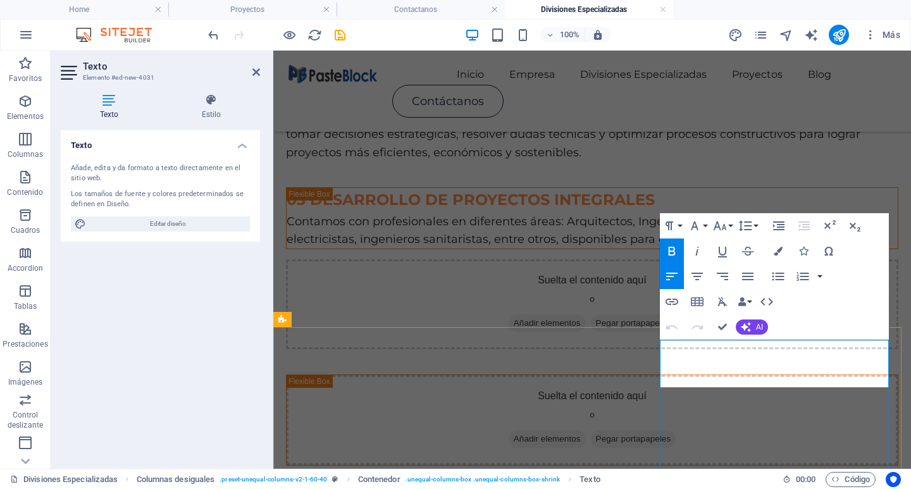
click at [549, 478] on span "02 CONSULTORÍA EN INGENIERÍA" at bounding box center [417, 487] width 263 height 18
drag, startPoint x: 689, startPoint y: 350, endPoint x: 787, endPoint y: 370, distance: 100.0
click at [787, 476] on p "04 CONSULTORÍA EN INGENIERÍA" at bounding box center [592, 488] width 612 height 24
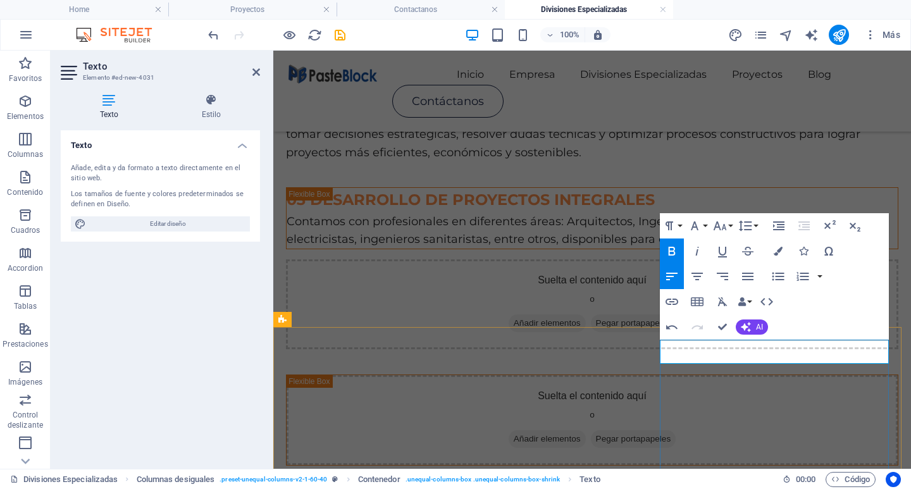
click at [505, 478] on span "04SUPERVISIÓN DE OBRAS" at bounding box center [395, 487] width 219 height 18
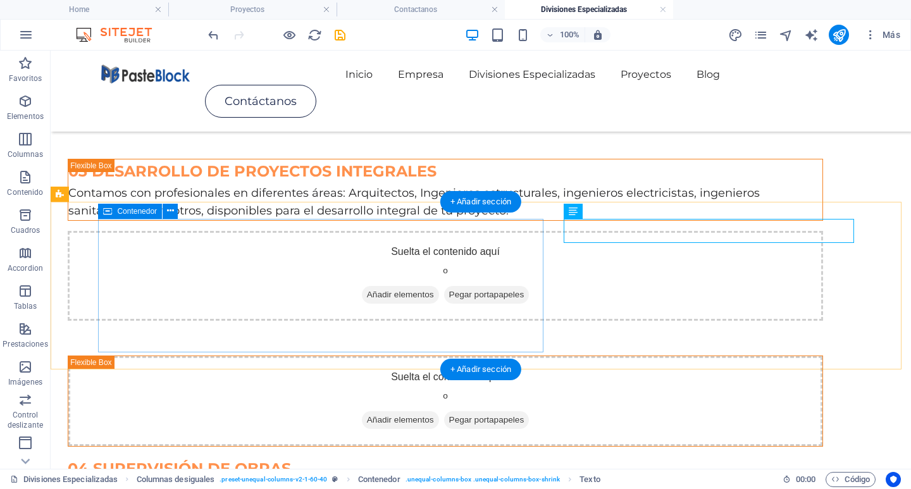
scroll to position [463, 0]
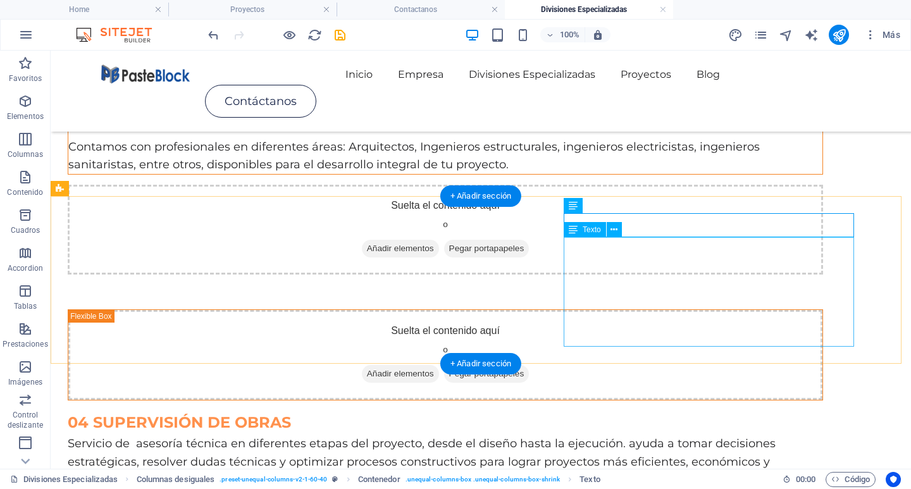
click at [645, 435] on div "Servicio de asesoría técnica en diferentes etapas del proyecto, desde el diseño…" at bounding box center [445, 462] width 755 height 54
click at [637, 435] on div "Servicio de asesoría técnica en diferentes etapas del proyecto, desde el diseño…" at bounding box center [445, 462] width 755 height 54
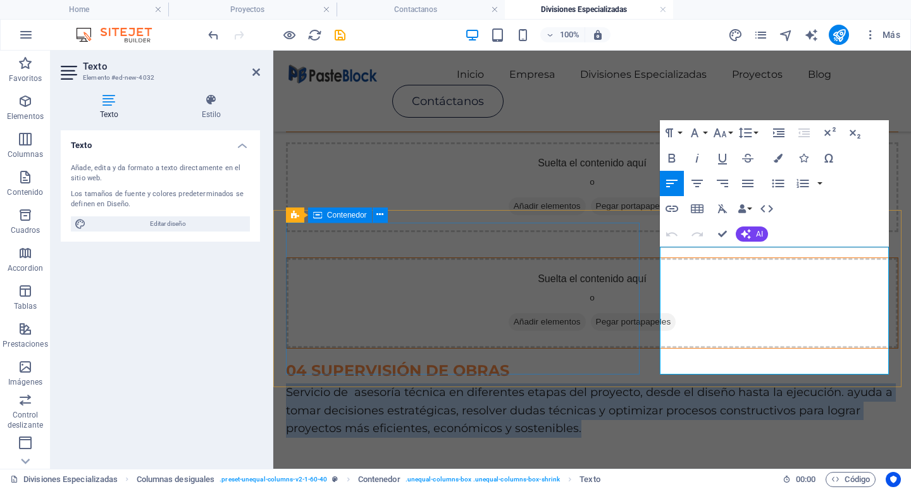
drag, startPoint x: 872, startPoint y: 366, endPoint x: 638, endPoint y: 252, distance: 259.4
click at [638, 252] on div "Suelta el contenido aquí o Añadir elementos Pegar portapapeles 04 SUPERVISIÓN D…" at bounding box center [592, 348] width 658 height 226
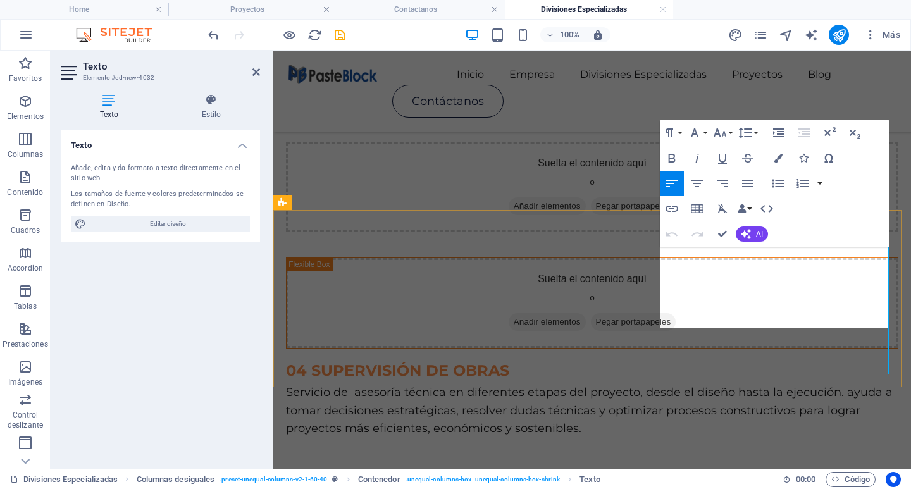
scroll to position [2189, 1]
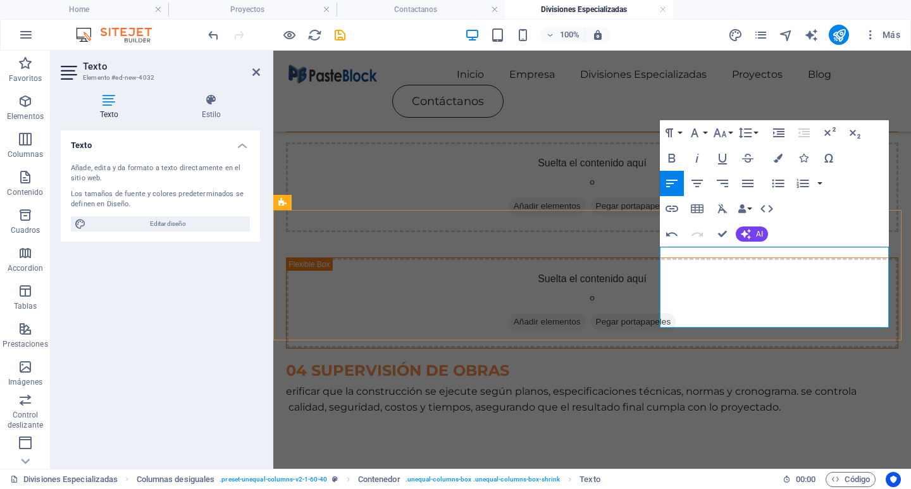
click at [662, 383] on p "erificar que la construcción se ejecute según planos, especificaciones técnicas…" at bounding box center [592, 399] width 612 height 32
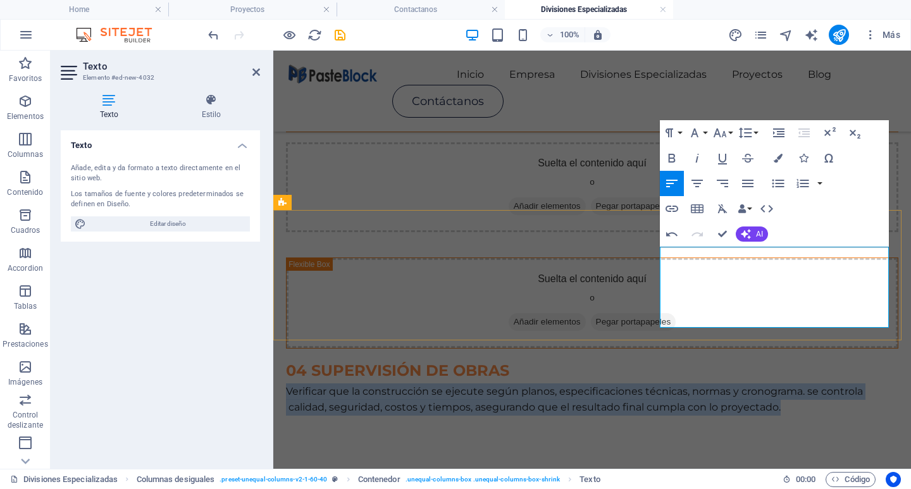
drag, startPoint x: 662, startPoint y: 255, endPoint x: 881, endPoint y: 315, distance: 226.4
click at [881, 383] on p "Verificar que la construcción se ejecute según planos, especificaciones técnica…" at bounding box center [592, 399] width 612 height 32
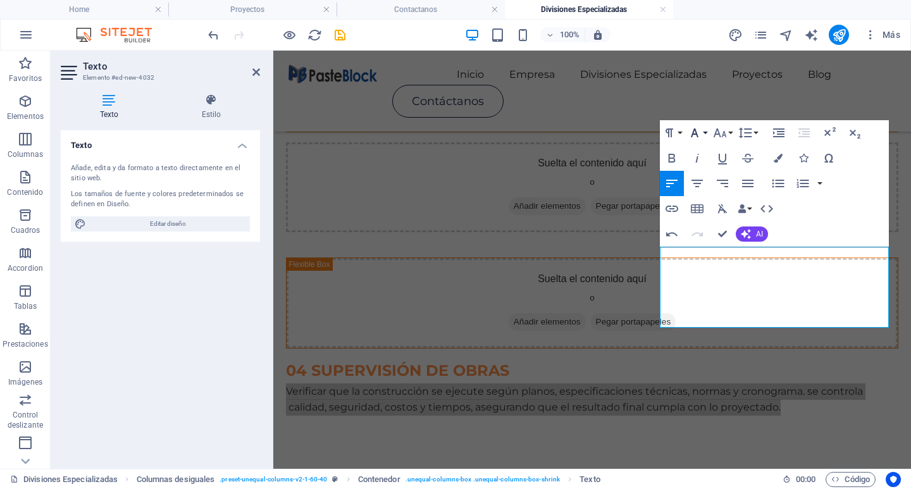
click at [706, 135] on button "Font Family" at bounding box center [697, 132] width 24 height 25
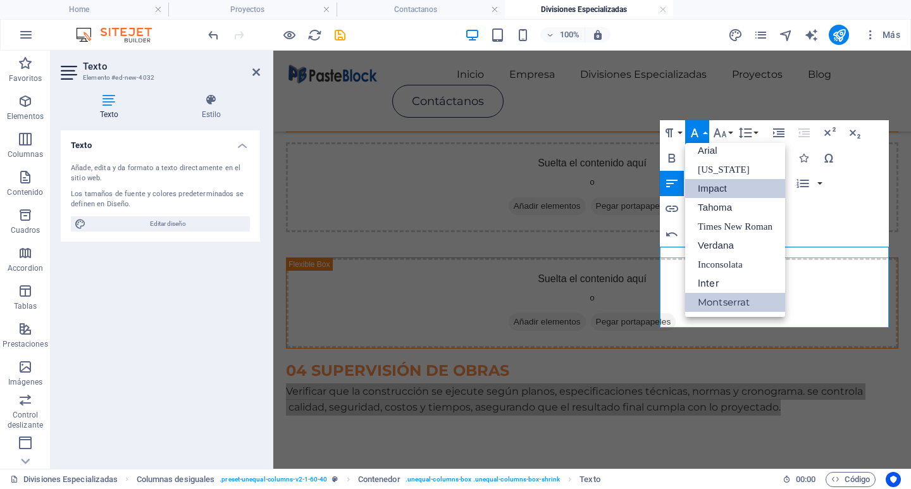
scroll to position [7, 0]
click at [715, 135] on icon "button" at bounding box center [719, 132] width 15 height 15
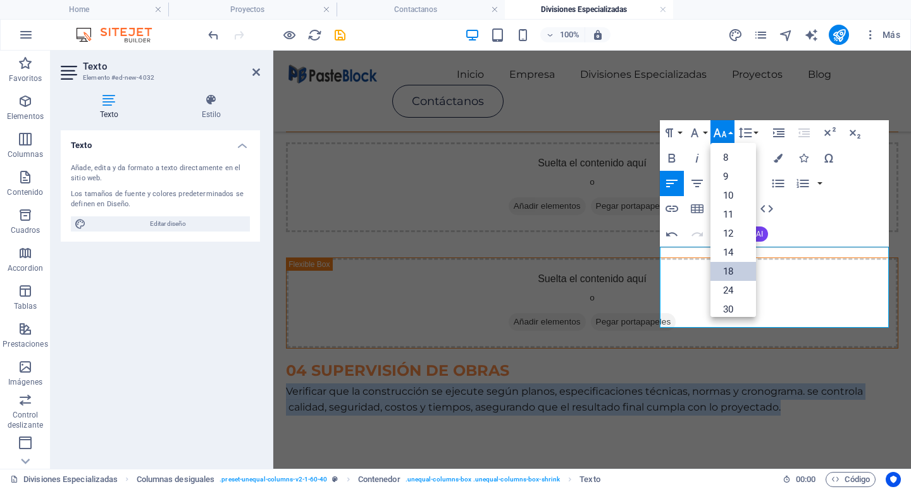
click at [727, 273] on link "18" at bounding box center [733, 271] width 46 height 19
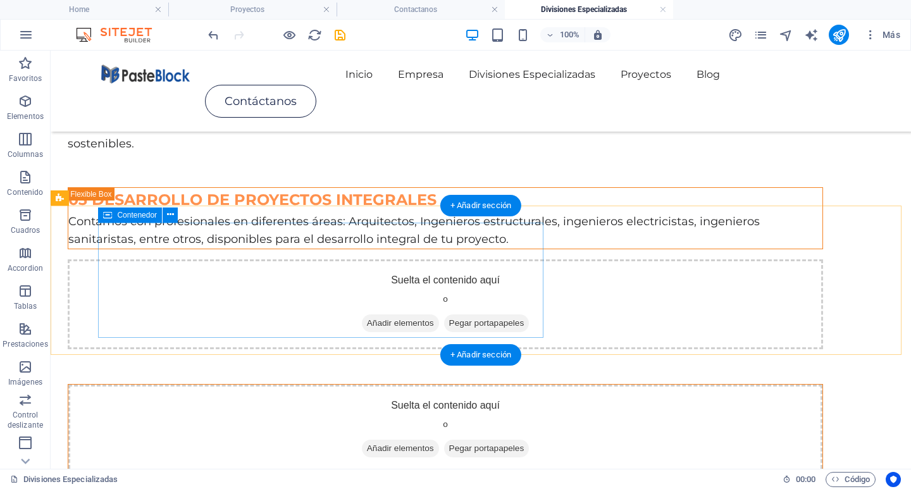
scroll to position [327, 0]
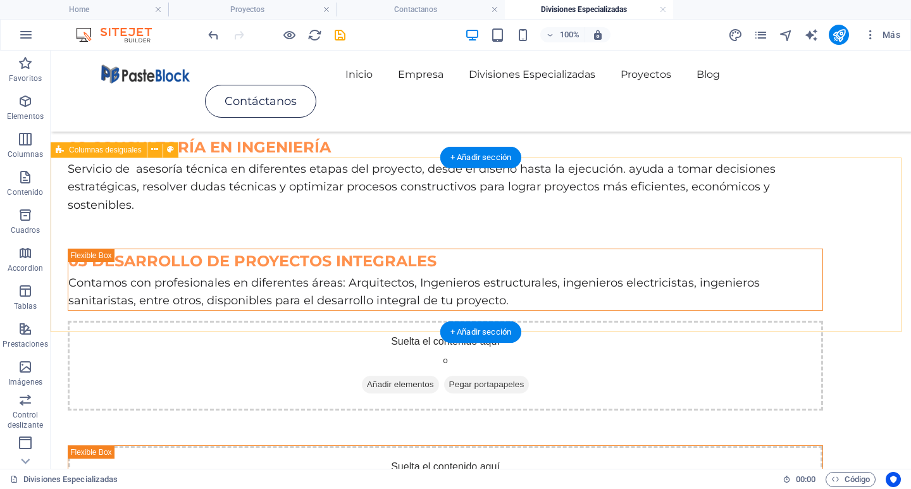
click at [381, 232] on div "03 DESARROLLO DE PROYECTOS INTEGRALES Contamos con profesionales en diferentes …" at bounding box center [481, 330] width 860 height 196
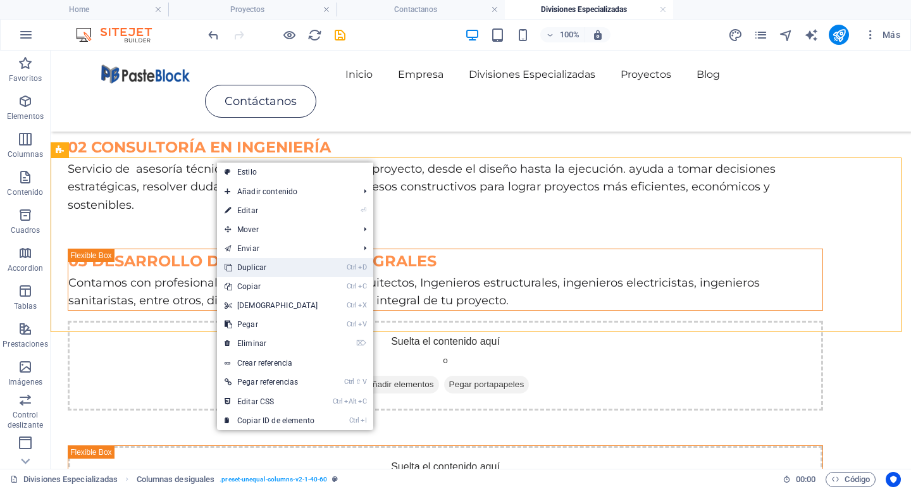
click at [266, 271] on link "Ctrl D Duplicar" at bounding box center [271, 267] width 109 height 19
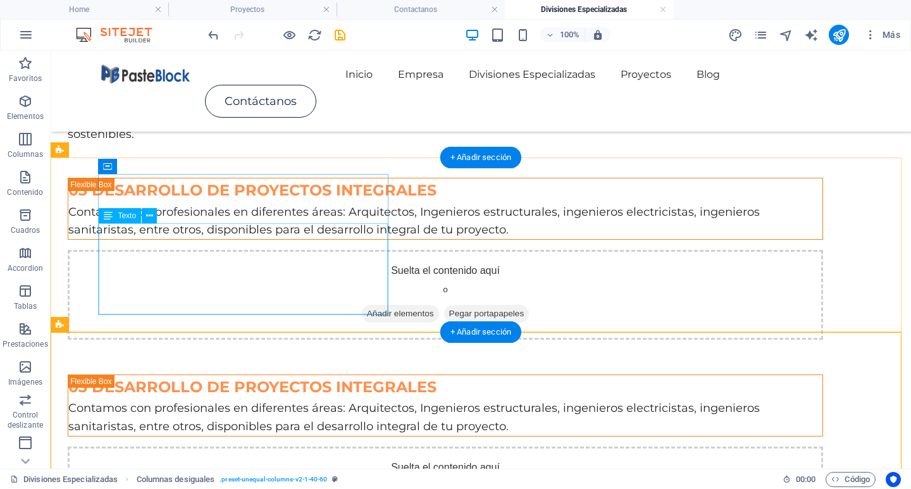
scroll to position [454, 0]
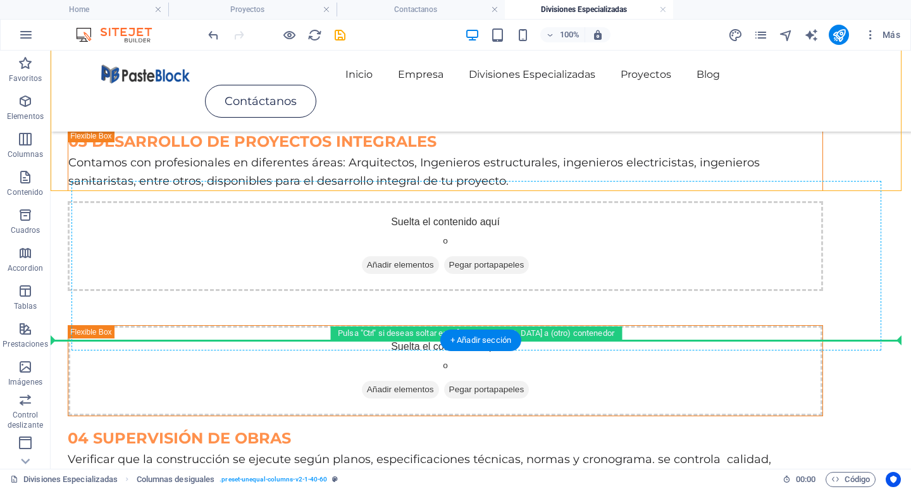
drag, startPoint x: 358, startPoint y: 215, endPoint x: 390, endPoint y: 342, distance: 130.6
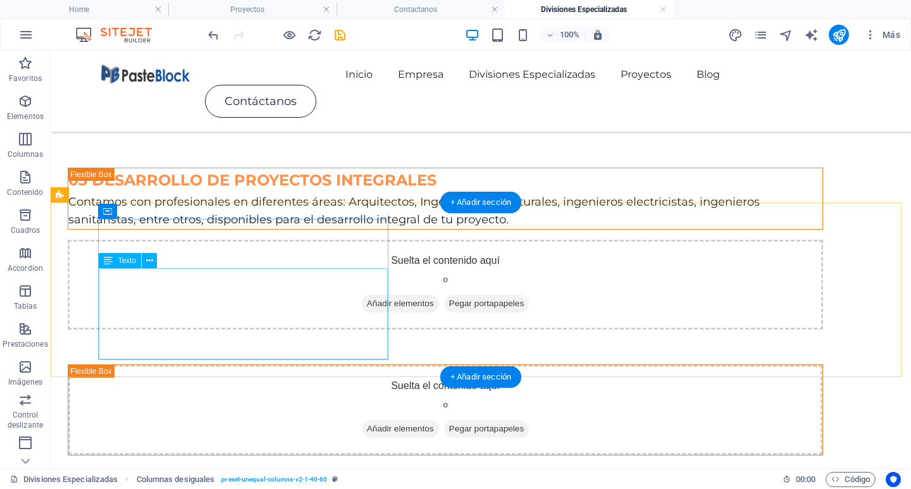
scroll to position [468, 0]
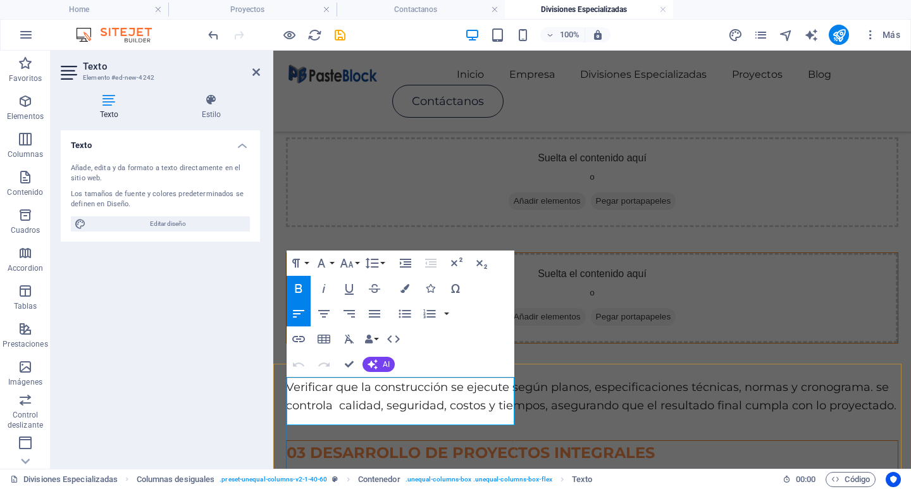
click at [304, 443] on span "03 DESARROLLO DE PROYECTOS INTEGRALES" at bounding box center [471, 452] width 368 height 18
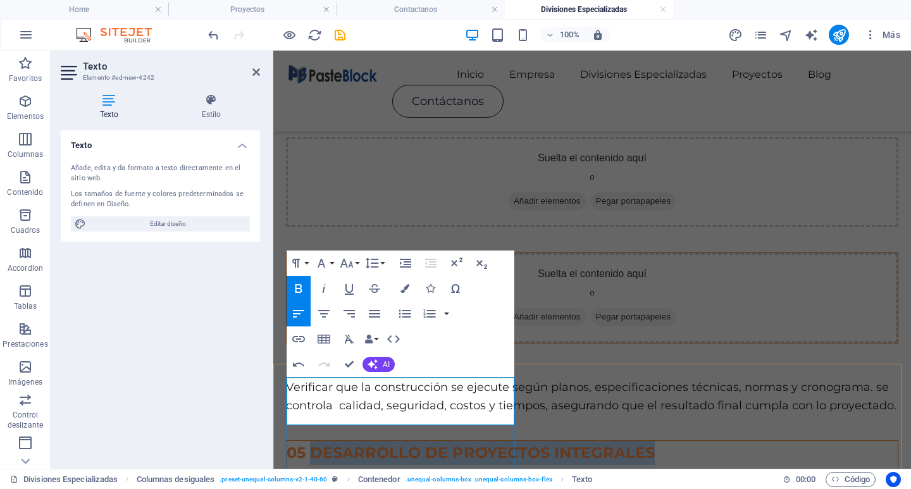
drag, startPoint x: 313, startPoint y: 388, endPoint x: 504, endPoint y: 402, distance: 190.9
click at [504, 441] on p "05 DESARROLLO DE PROYECTOS INTEGRALES" at bounding box center [592, 453] width 611 height 24
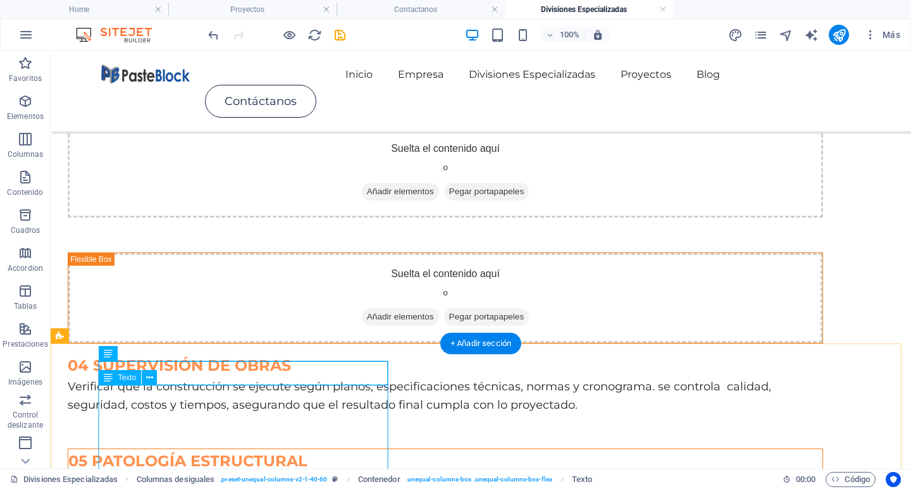
scroll to position [576, 0]
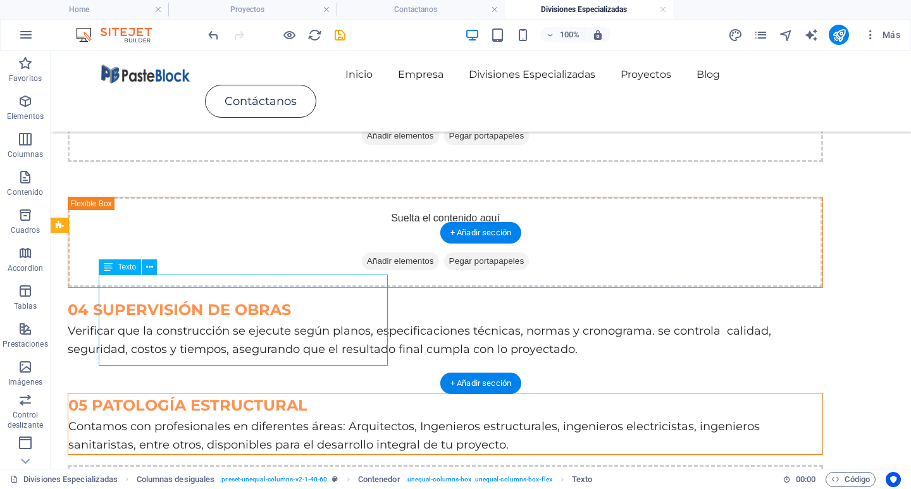
click at [308, 418] on div "Contamos con profesionales en diferentes áreas: Arquitectos, Ingenieros estruct…" at bounding box center [445, 436] width 754 height 37
click at [306, 418] on div "Contamos con profesionales en diferentes áreas: Arquitectos, Ingenieros estruct…" at bounding box center [445, 436] width 754 height 37
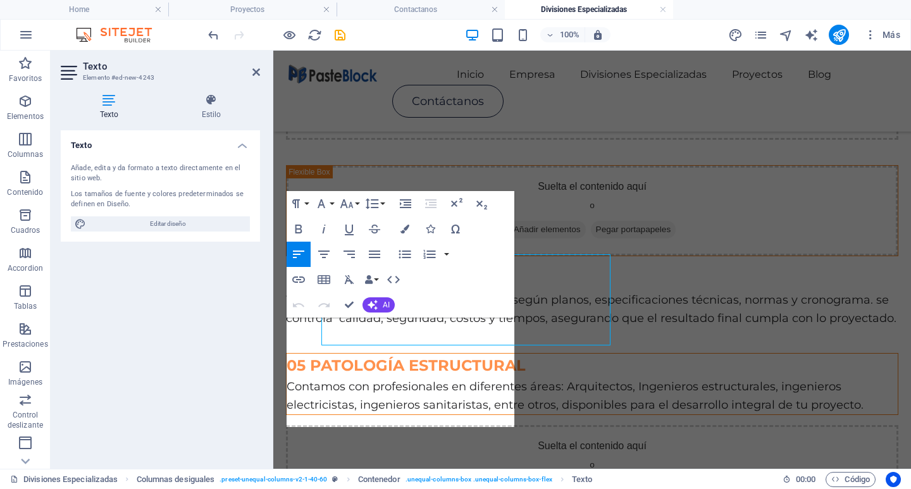
scroll to position [596, 0]
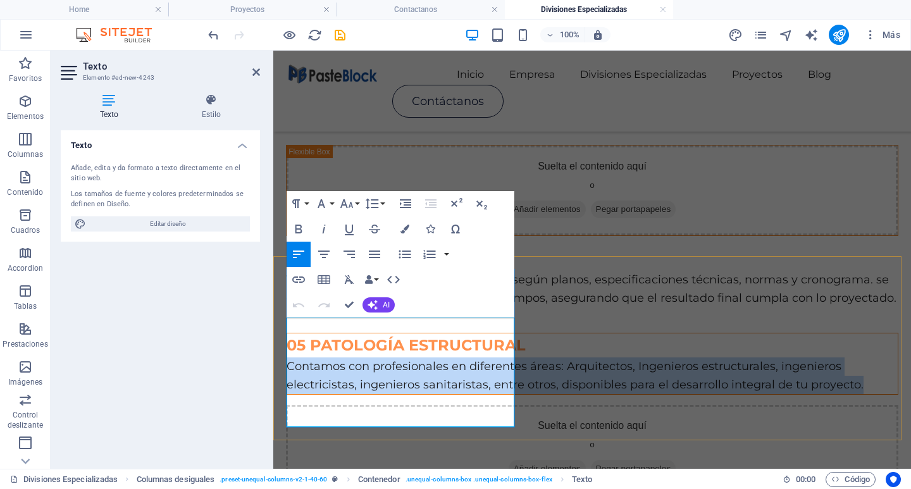
drag, startPoint x: 384, startPoint y: 414, endPoint x: 287, endPoint y: 327, distance: 130.4
click at [287, 357] on p "Contamos con profesionales en diferentes áreas: Arquitectos, Ingenieros estruct…" at bounding box center [592, 375] width 611 height 37
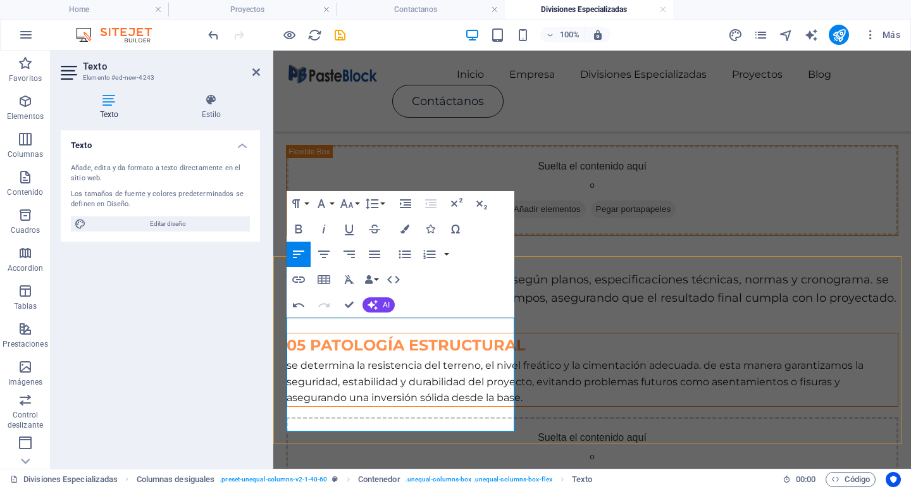
scroll to position [2897, 1]
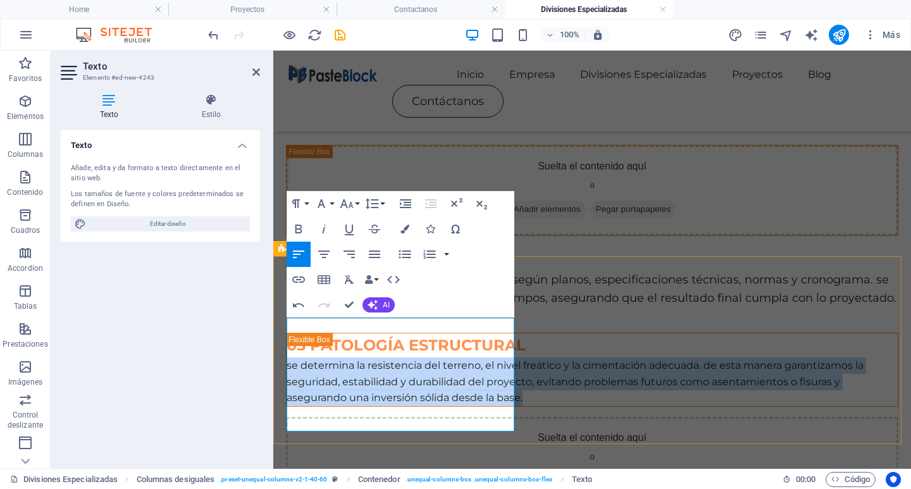
drag, startPoint x: 444, startPoint y: 424, endPoint x: 283, endPoint y: 331, distance: 186.0
click at [283, 331] on div "05 PATOLOGÍA ESTRUCTURAL se determina la resistencia del terreno, el nivel freá…" at bounding box center [592, 419] width 638 height 199
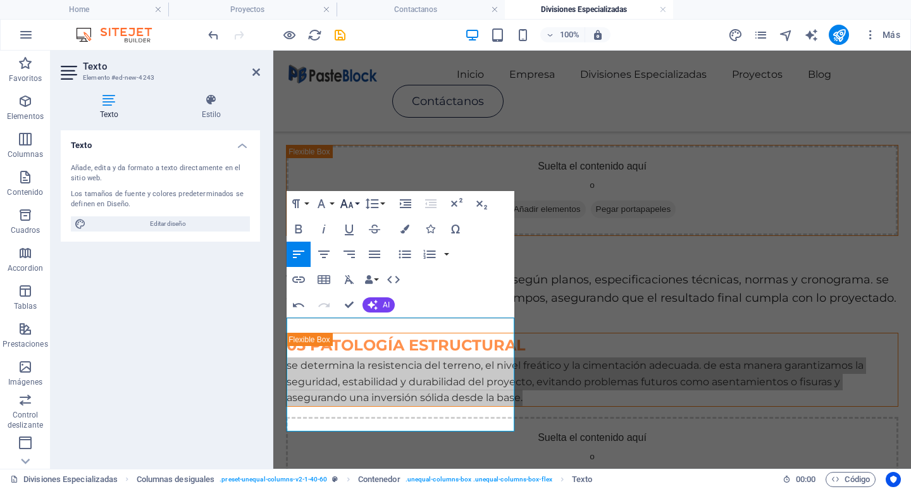
click at [354, 205] on icon "button" at bounding box center [346, 203] width 15 height 15
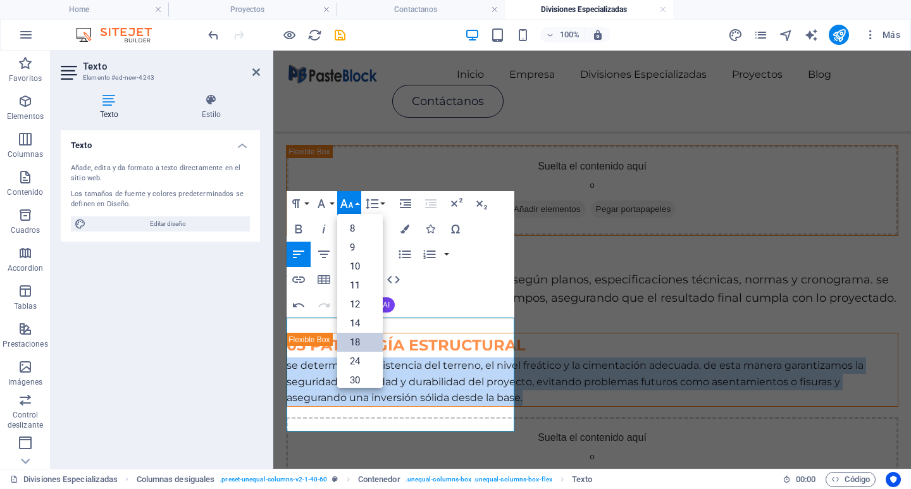
click at [366, 335] on link "18" at bounding box center [360, 342] width 46 height 19
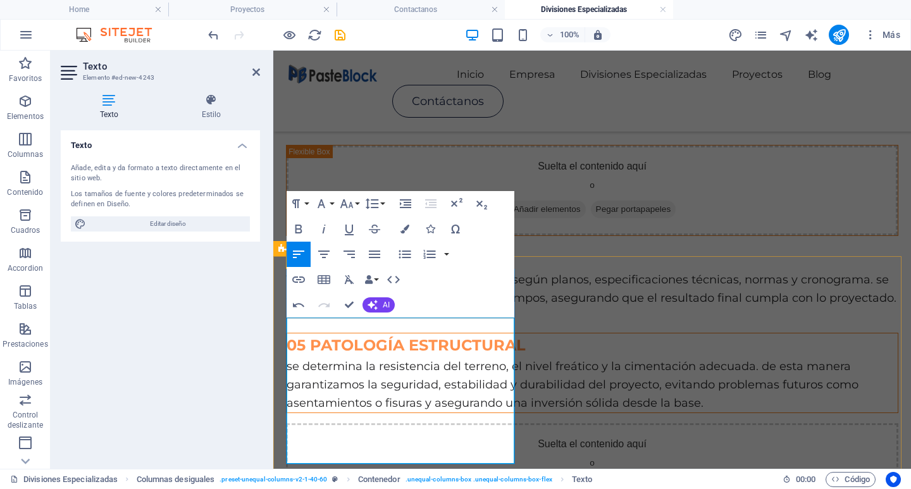
click at [289, 359] on span "se determina la resistencia del terreno, el nivel freático y la cimentación ade…" at bounding box center [573, 384] width 572 height 51
click at [291, 359] on span "se determina la resistencia del terreno, el nivel freático y la cimentación ade…" at bounding box center [573, 384] width 572 height 51
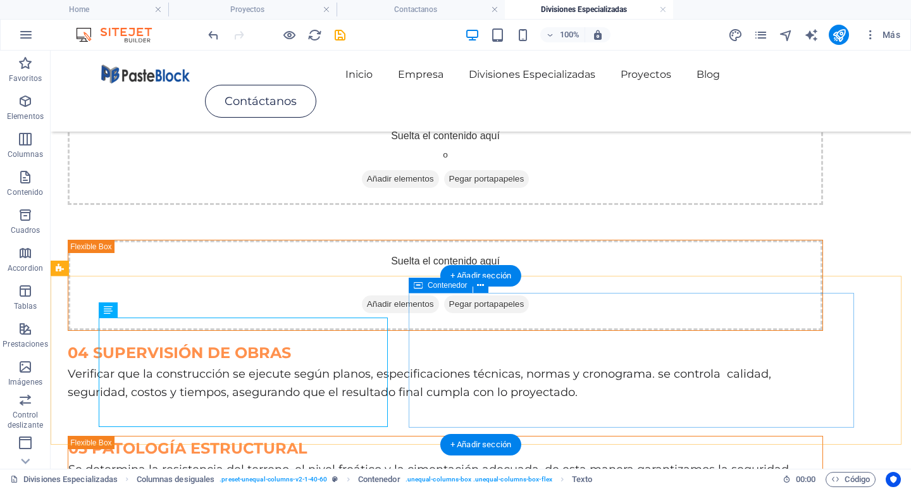
scroll to position [406, 0]
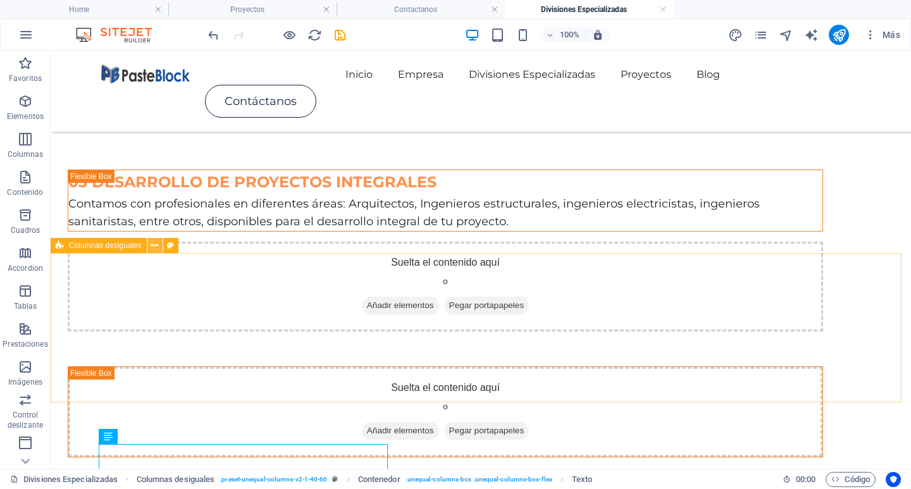
click at [156, 244] on icon at bounding box center [154, 245] width 7 height 13
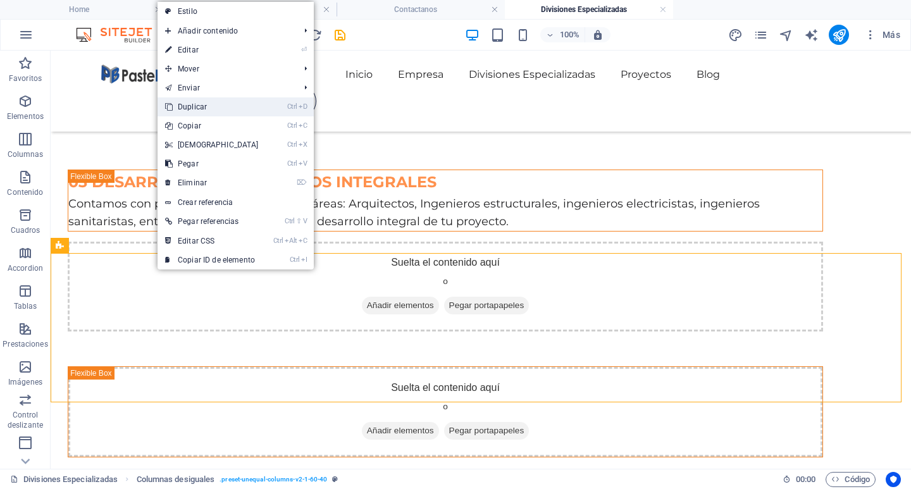
click at [197, 101] on link "Ctrl D Duplicar" at bounding box center [212, 106] width 109 height 19
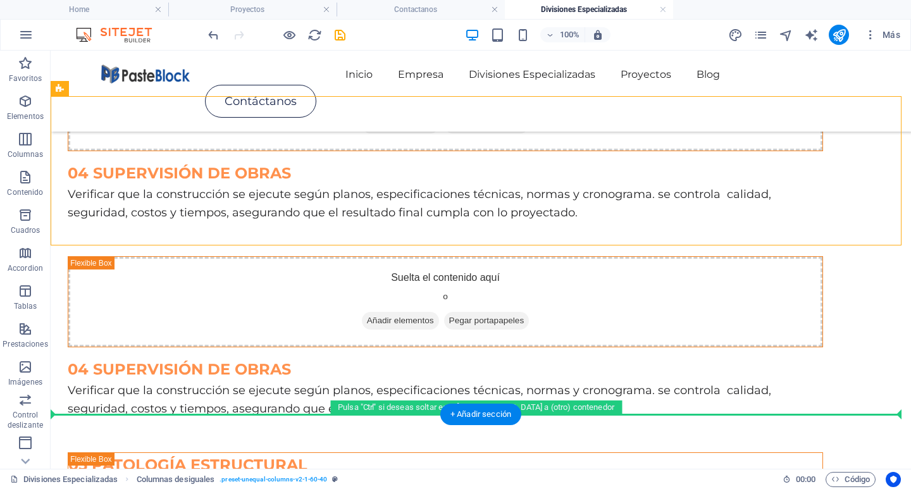
scroll to position [726, 0]
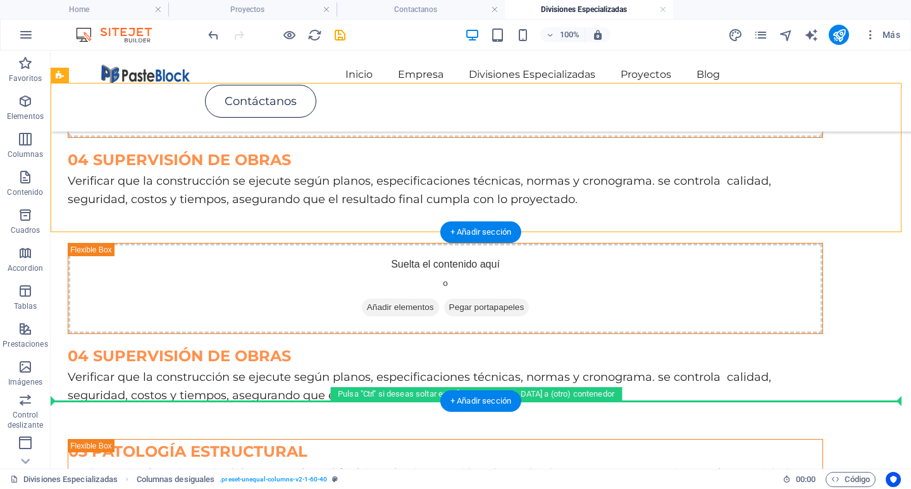
drag, startPoint x: 367, startPoint y: 407, endPoint x: 344, endPoint y: 396, distance: 25.5
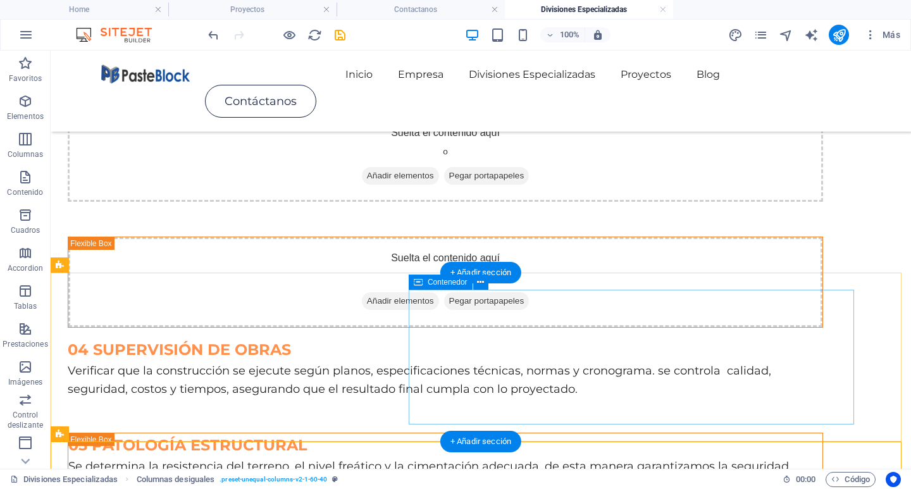
scroll to position [599, 0]
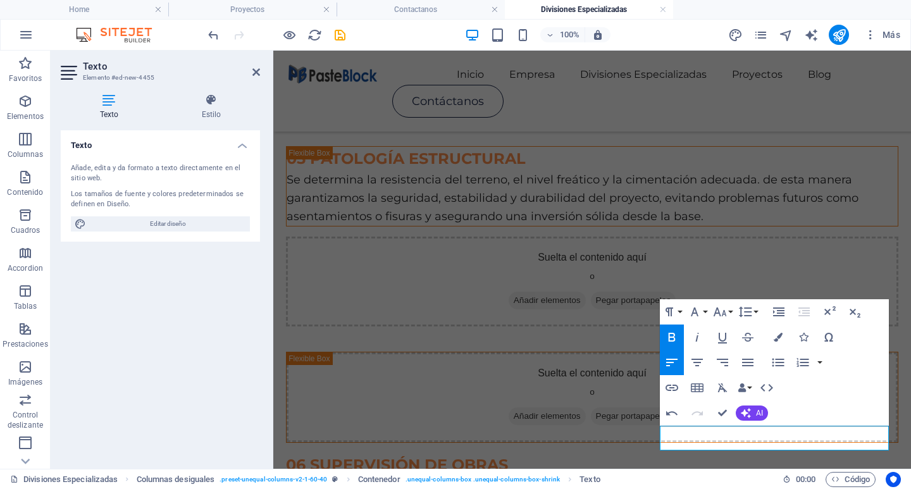
scroll to position [827, 0]
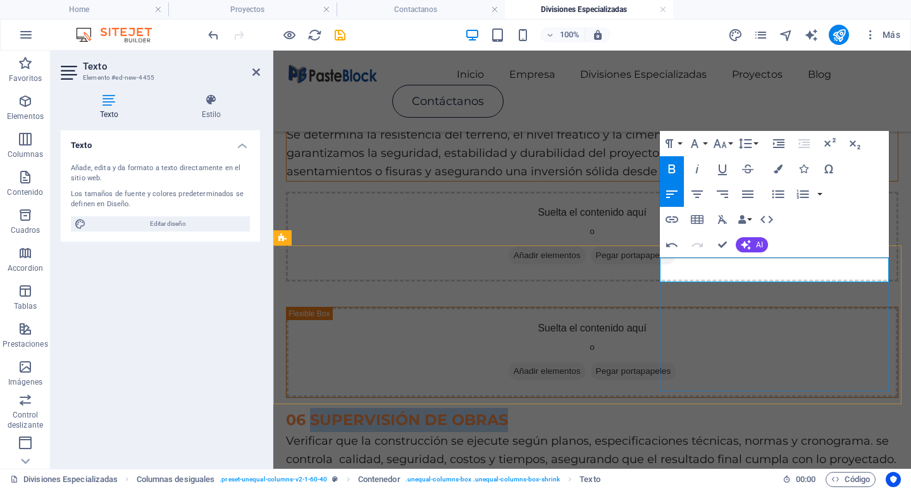
drag, startPoint x: 685, startPoint y: 271, endPoint x: 880, endPoint y: 266, distance: 194.9
click at [508, 411] on span "06 SUPERVISIÓN DE OBRAS" at bounding box center [397, 420] width 222 height 18
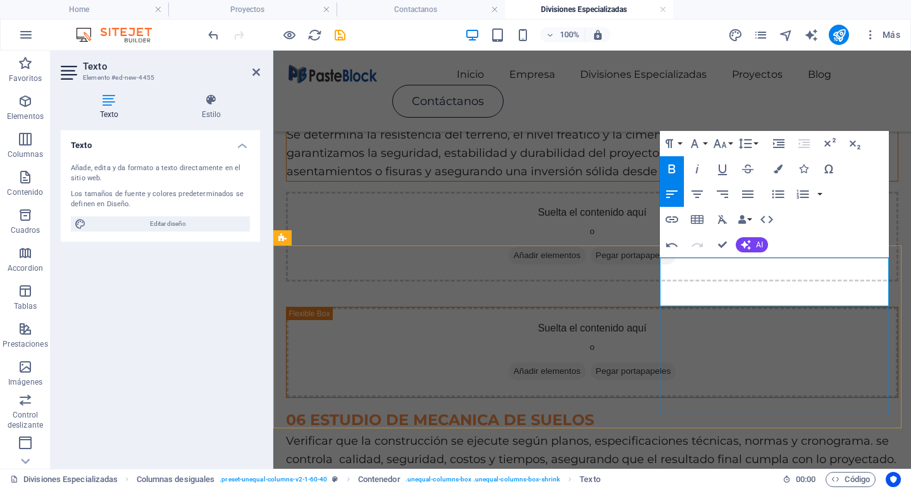
click at [594, 411] on span "06 ESTUDIO DE MECANICA DE SUELOS" at bounding box center [440, 420] width 308 height 18
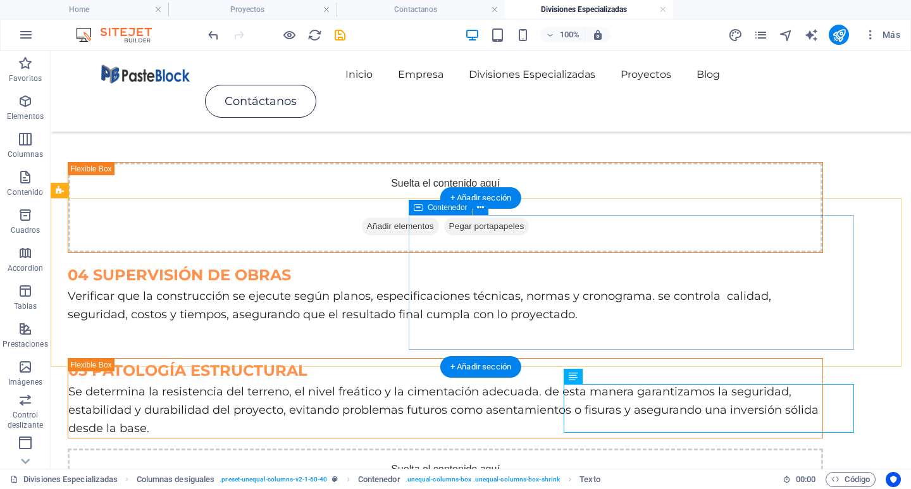
scroll to position [484, 0]
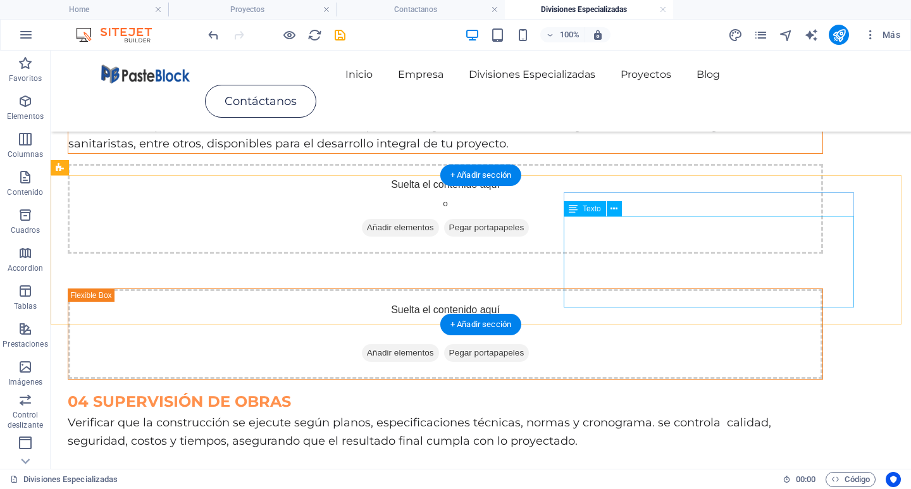
click at [638, 414] on div "Verificar que la construcción se ejecute según planos, especificaciones técnica…" at bounding box center [445, 432] width 755 height 37
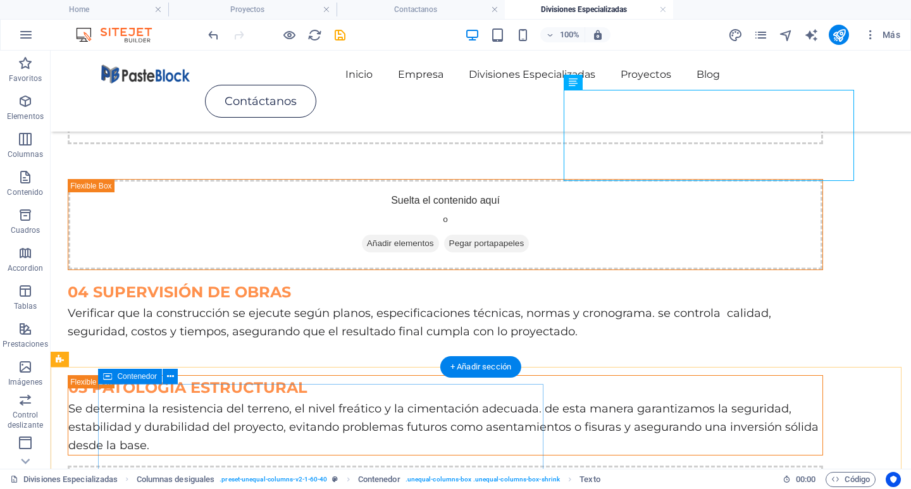
scroll to position [610, 0]
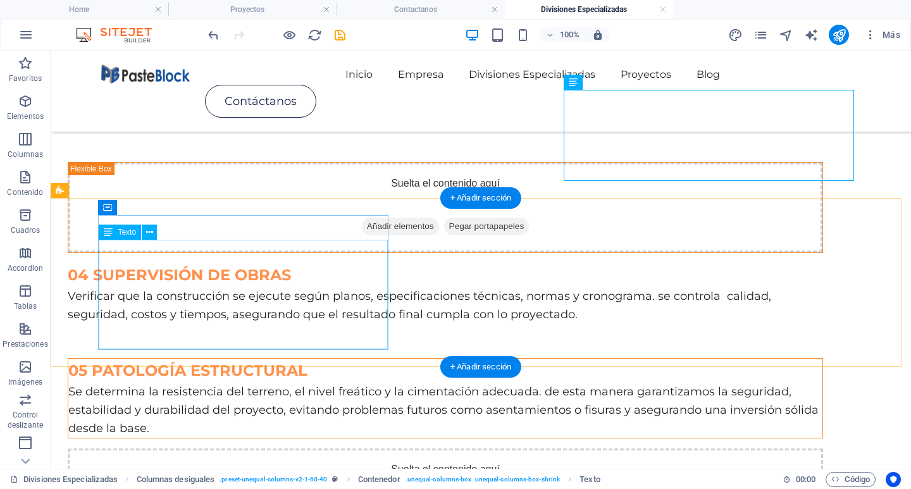
click at [350, 383] on div "Se determina la resistencia del terreno, el nivel freático y la cimentación ade…" at bounding box center [445, 410] width 754 height 54
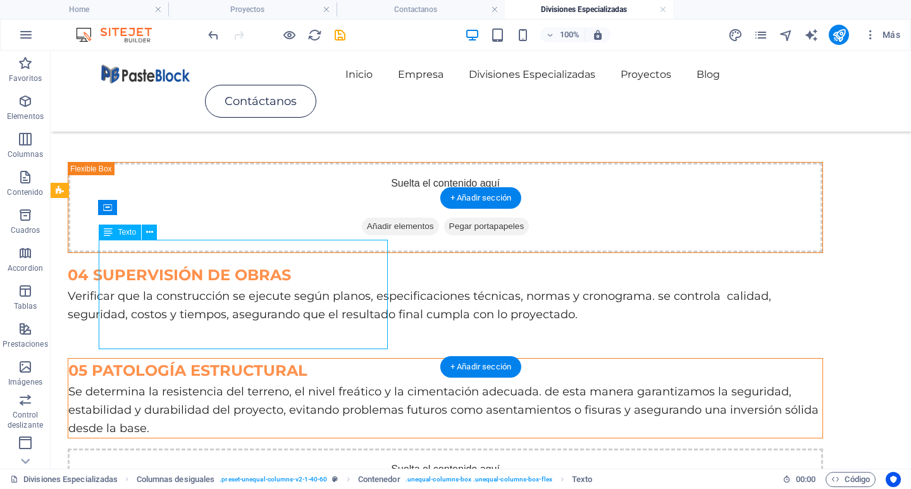
click at [356, 383] on div "Se determina la resistencia del terreno, el nivel freático y la cimentación ade…" at bounding box center [445, 410] width 754 height 54
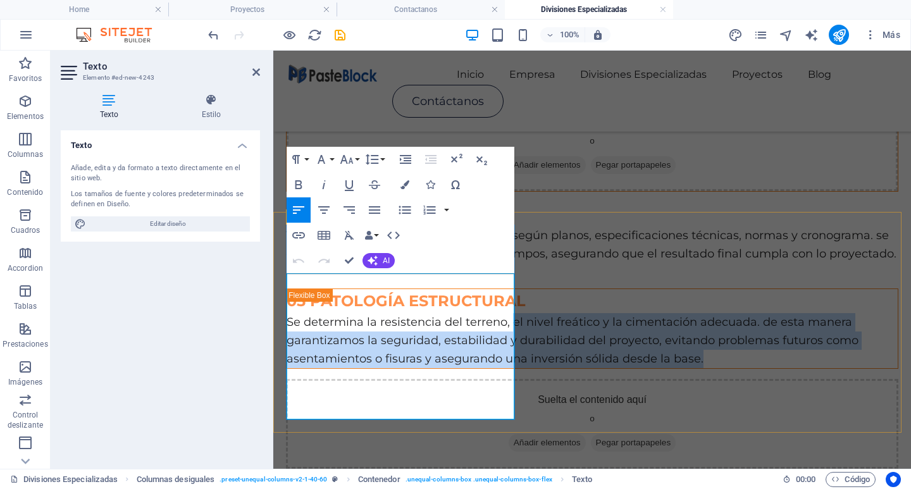
drag, startPoint x: 492, startPoint y: 410, endPoint x: 253, endPoint y: 299, distance: 263.8
click at [273, 299] on html "Skip to main content Inicio Empresa Divisiones Especializadas Proyectos Blog Co…" at bounding box center [592, 445] width 638 height 2070
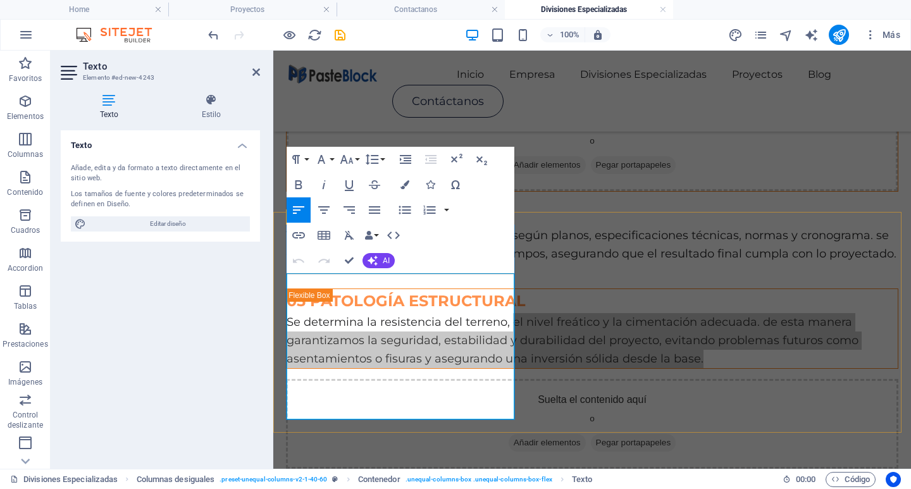
click at [252, 297] on div "Texto Añade, edita y da formato a texto directamente en el sitio web. Los tamañ…" at bounding box center [160, 294] width 199 height 328
drag, startPoint x: 524, startPoint y: 344, endPoint x: 287, endPoint y: 287, distance: 243.3
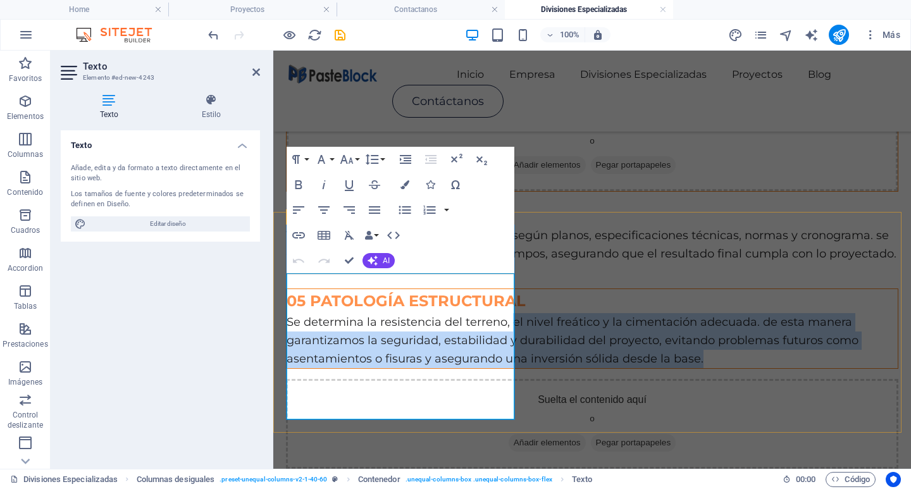
click at [492, 368] on p "Se determina la resistencia del terreno, el nivel freático y la cimentación ade…" at bounding box center [592, 340] width 611 height 54
click at [493, 368] on p "Se determina la resistencia del terreno, el nivel freático y la cimentación ade…" at bounding box center [592, 340] width 611 height 54
click at [494, 368] on p "Se determina la resistencia del terreno, el nivel freático y la cimentación ade…" at bounding box center [592, 340] width 611 height 54
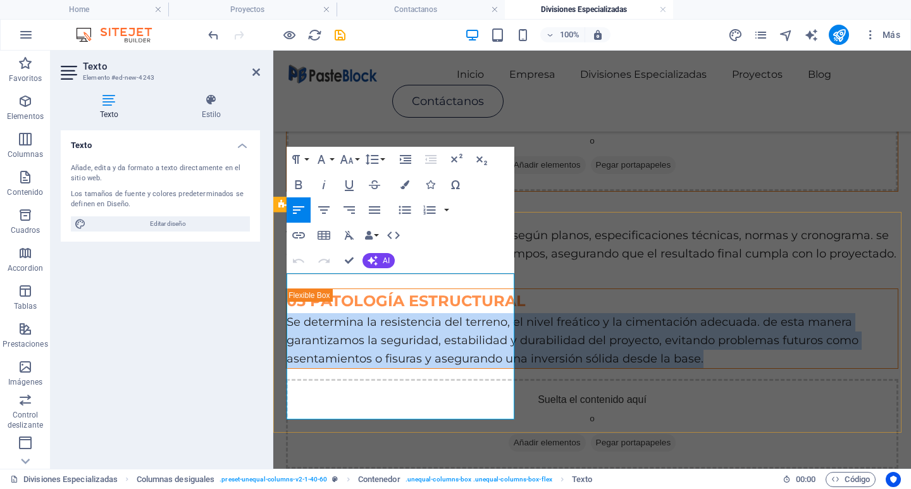
drag, startPoint x: 493, startPoint y: 412, endPoint x: 284, endPoint y: 276, distance: 249.7
click at [284, 276] on div "05 PATOLOGÍA ESTRUCTURAL Se determina la resistencia del terreno, el nivel freá…" at bounding box center [592, 379] width 638 height 206
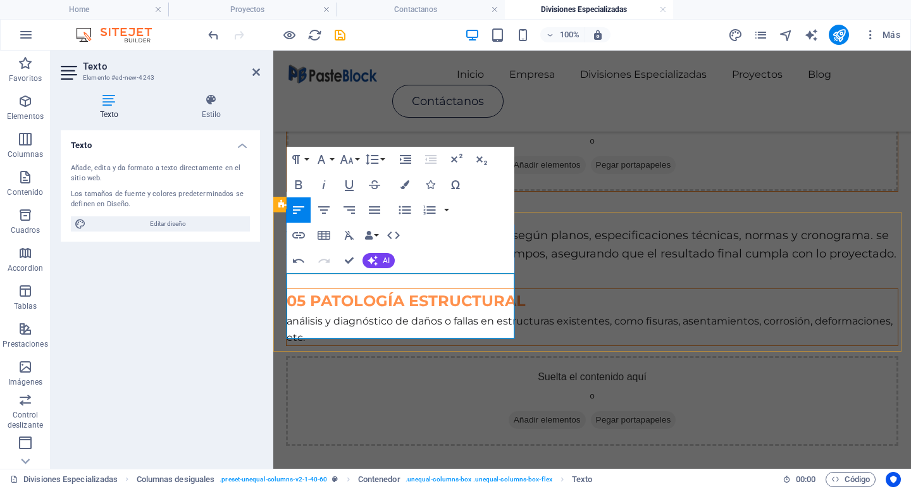
scroll to position [1168, 1]
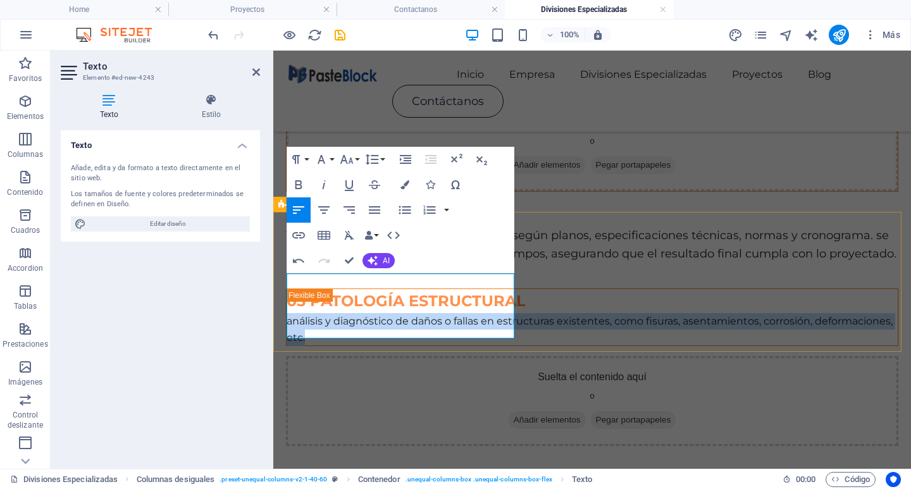
drag, startPoint x: 351, startPoint y: 334, endPoint x: 282, endPoint y: 278, distance: 89.5
click at [282, 278] on div "05 PATOLOGÍA ESTRUCTURAL análisis y diagnóstico de daños o fallas en estructura…" at bounding box center [592, 367] width 638 height 183
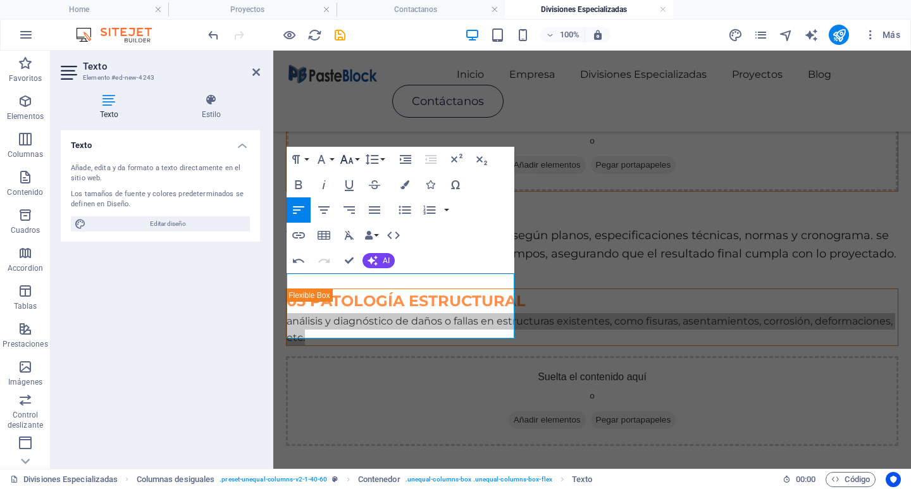
click at [352, 167] on icon "button" at bounding box center [346, 159] width 15 height 15
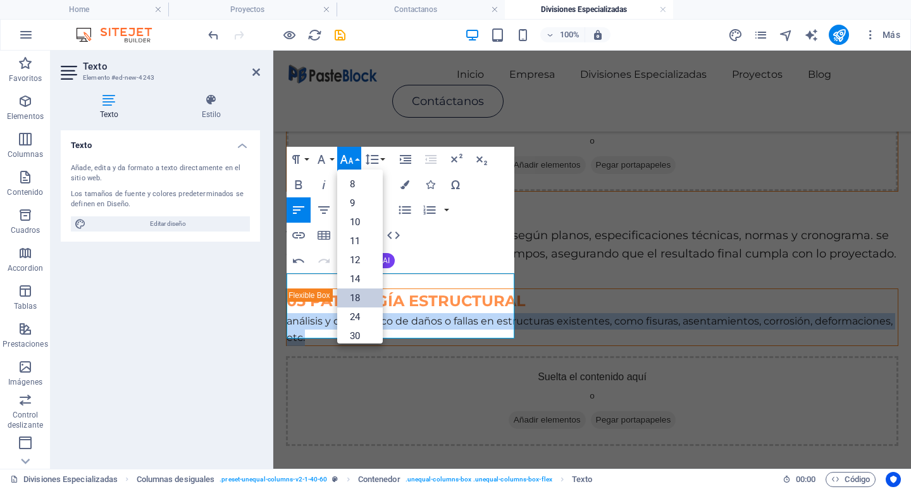
click at [366, 297] on link "18" at bounding box center [360, 297] width 46 height 19
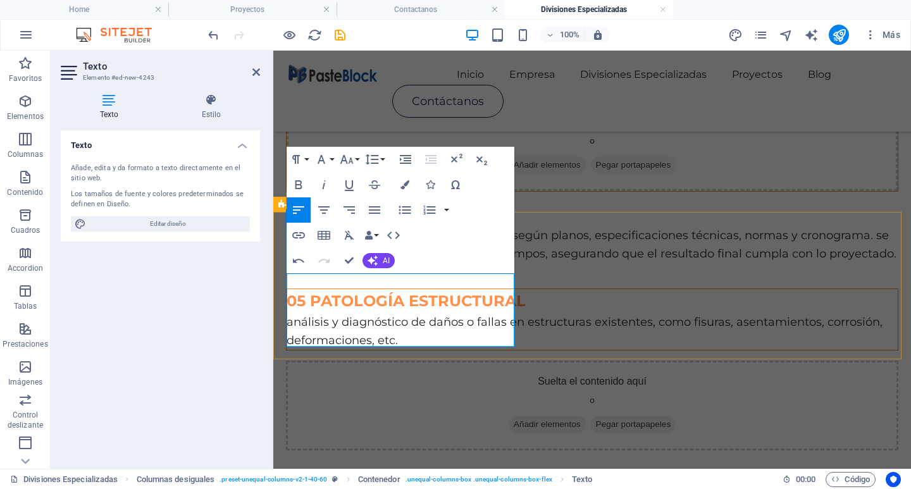
click at [294, 315] on span "análisis y diagnóstico de daños o fallas en estructuras existentes, como fisura…" at bounding box center [585, 331] width 596 height 32
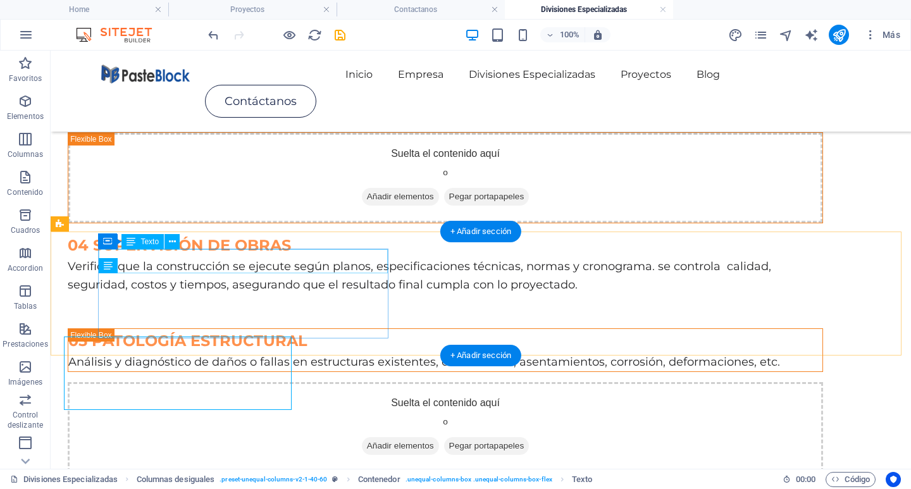
scroll to position [577, 0]
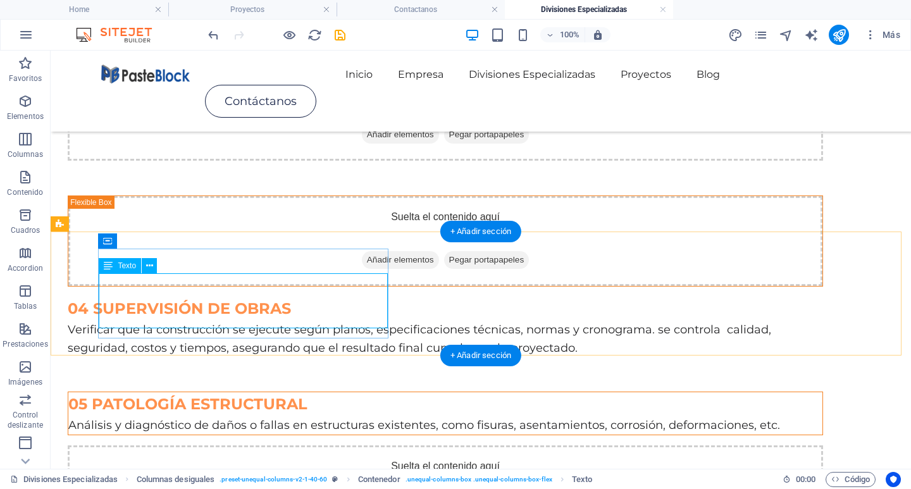
click at [364, 416] on div "Análisis y diagnóstico de daños o fallas en estructuras existentes, como fisura…" at bounding box center [445, 425] width 754 height 18
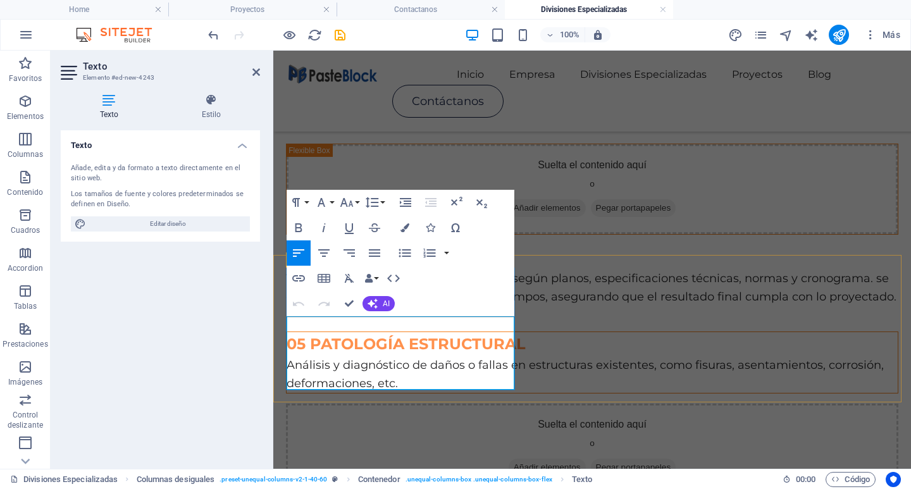
click at [438, 378] on p "Análisis y diagnóstico de daños o fallas en estructuras existentes, como fisura…" at bounding box center [592, 374] width 611 height 37
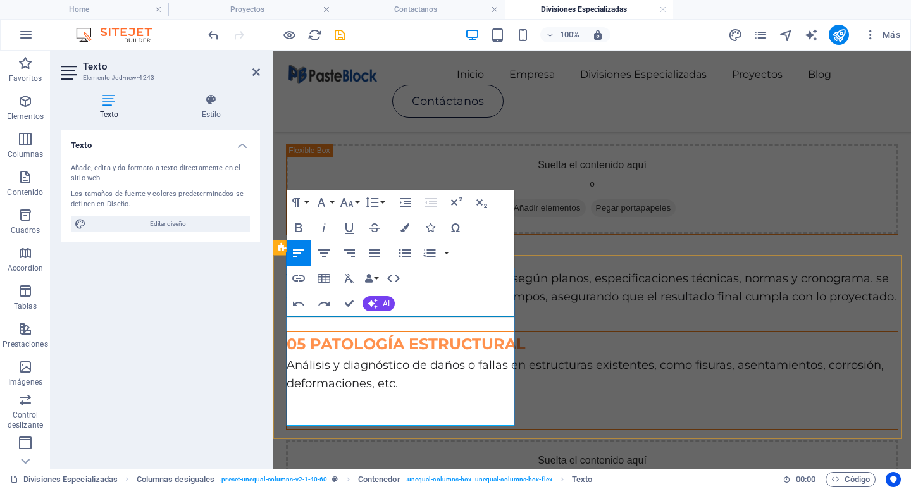
click at [331, 411] on p "​" at bounding box center [592, 420] width 611 height 18
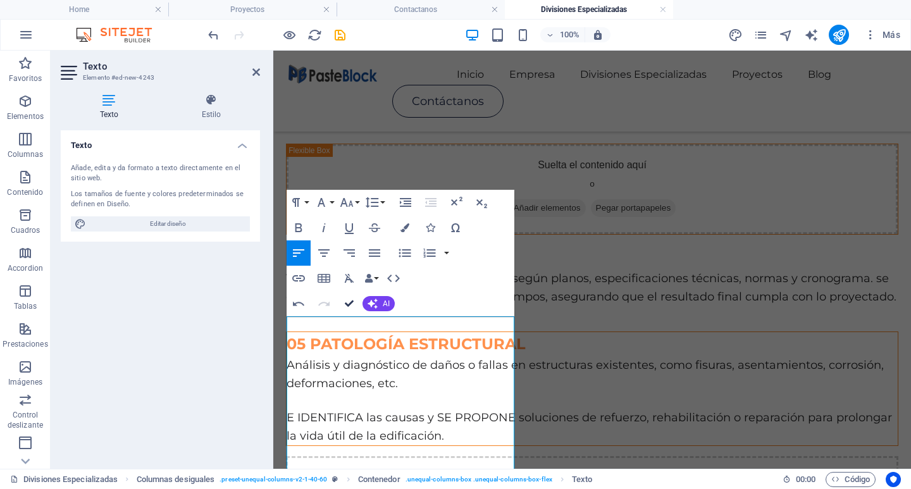
scroll to position [534, 0]
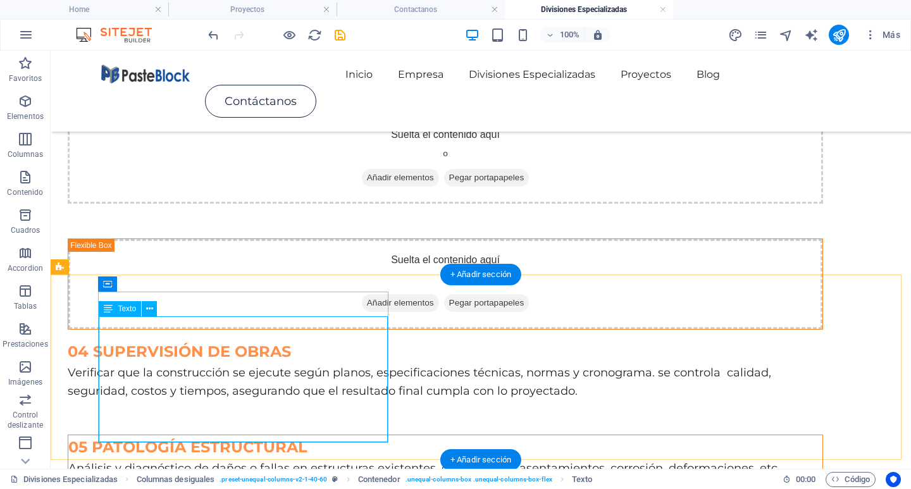
click at [103, 459] on div "Análisis y diagnóstico de daños o fallas en estructuras existentes, como fisura…" at bounding box center [445, 494] width 754 height 71
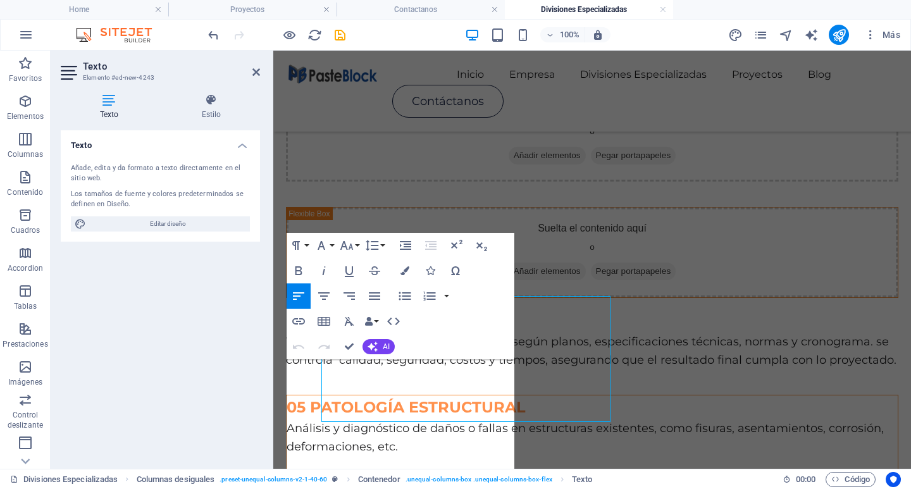
scroll to position [554, 0]
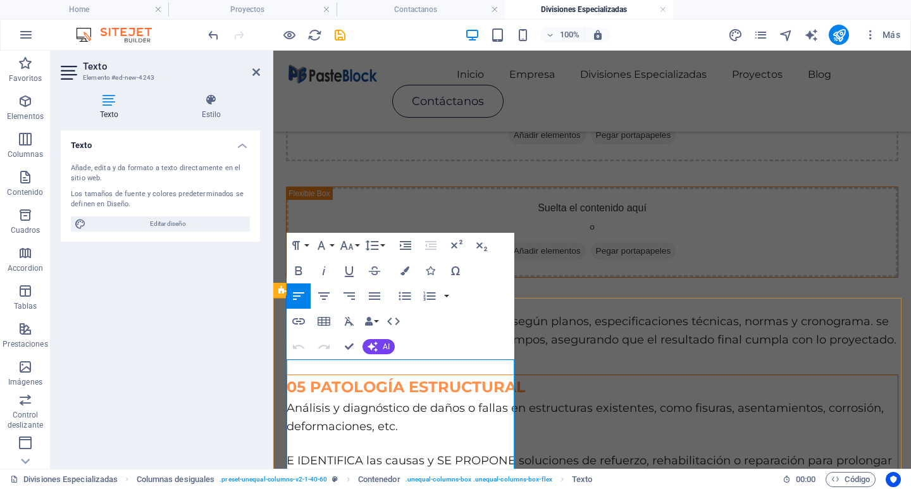
click at [288, 456] on span "E IDENTIFICA las causas y SE PROPONE soluciones de refuerzo, rehabilitación o r…" at bounding box center [589, 470] width 605 height 32
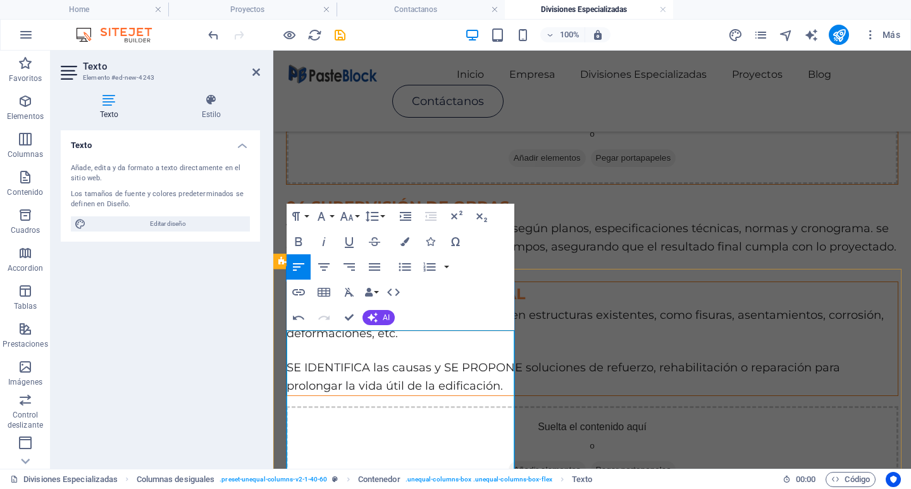
scroll to position [681, 0]
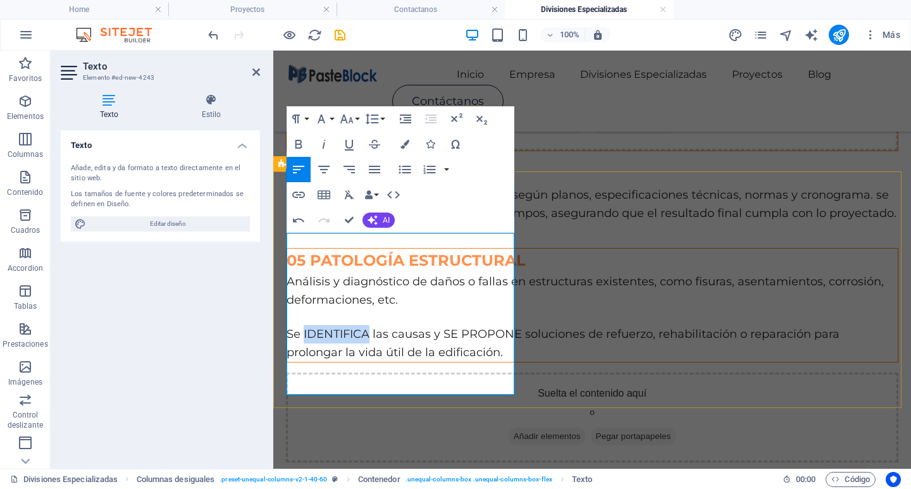
drag, startPoint x: 369, startPoint y: 331, endPoint x: 304, endPoint y: 334, distance: 64.6
click at [304, 334] on span "Se IDENTIFICA las causas y SE PROPONE soluciones de refuerzo, rehabilitación o …" at bounding box center [563, 343] width 553 height 32
drag, startPoint x: 433, startPoint y: 328, endPoint x: 442, endPoint y: 328, distance: 8.9
click at [442, 328] on span "Se identifica las causas y SE PROPONE soluciones de refuerzo, rehabilitación o …" at bounding box center [586, 343] width 599 height 32
drag, startPoint x: 446, startPoint y: 330, endPoint x: 506, endPoint y: 328, distance: 60.1
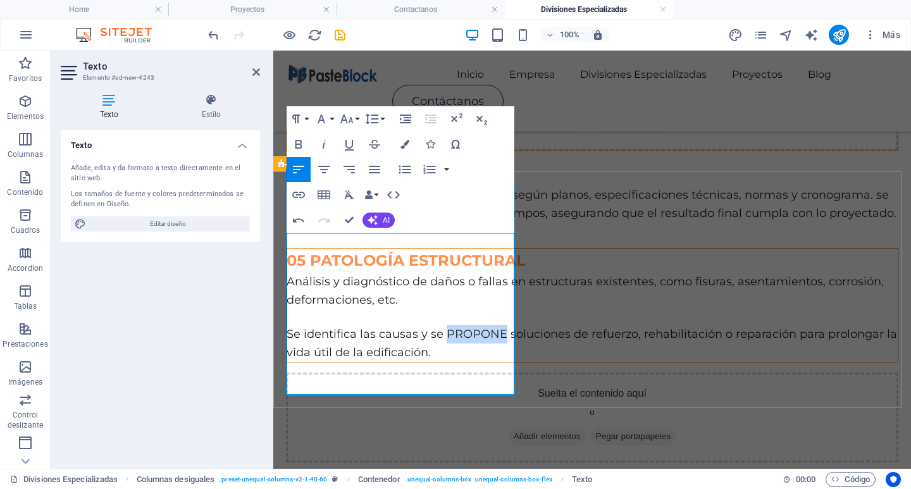
click at [506, 328] on p "Se identifica las causas y se PROPONE soluciones de refuerzo, rehabilitación o …" at bounding box center [592, 343] width 611 height 37
